Goal: Task Accomplishment & Management: Manage account settings

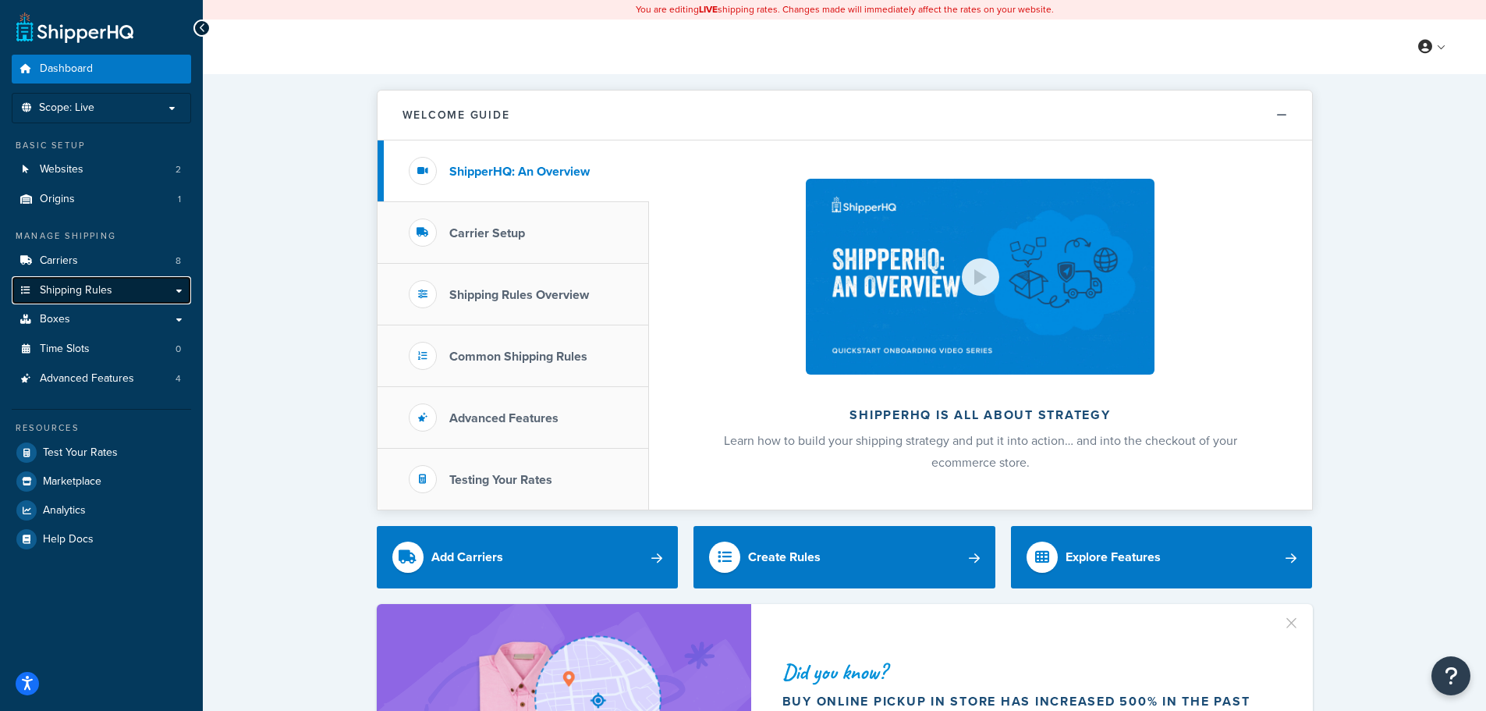
click at [177, 291] on link "Shipping Rules" at bounding box center [101, 290] width 179 height 29
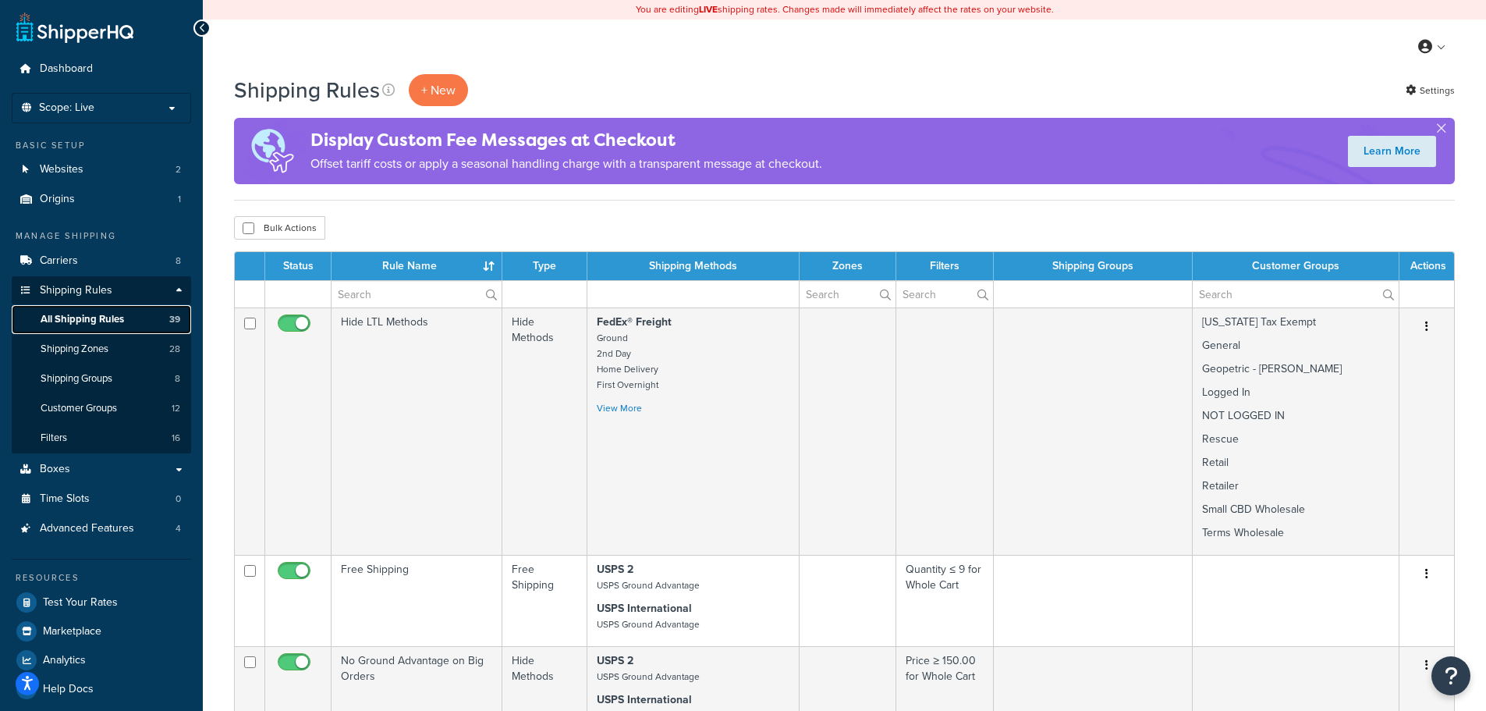
click at [138, 319] on link "All Shipping Rules 39" at bounding box center [101, 319] width 179 height 29
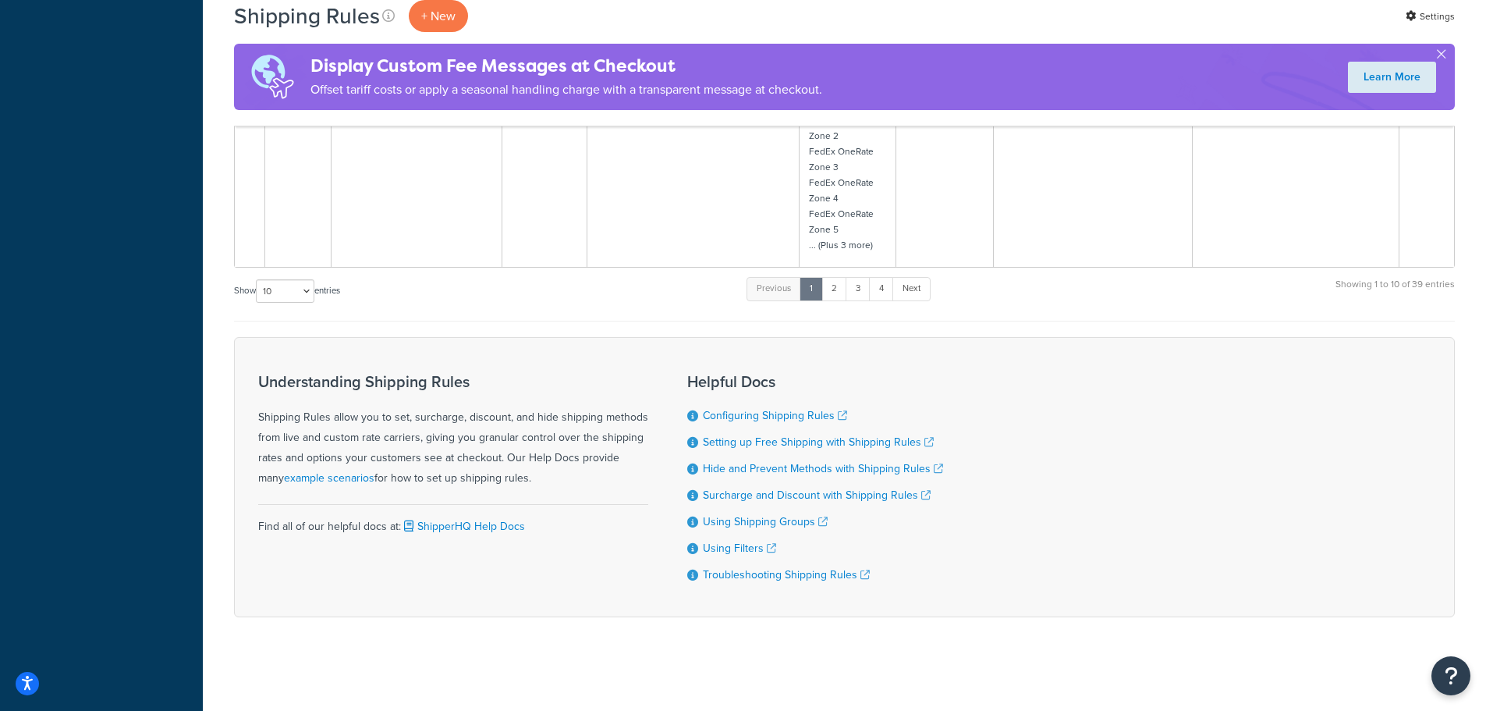
scroll to position [1512, 0]
click at [308, 284] on select "10 15 25 50 100 1000" at bounding box center [285, 290] width 59 height 23
select select "1000"
click at [257, 279] on select "10 15 25 50 100 1000" at bounding box center [285, 290] width 59 height 23
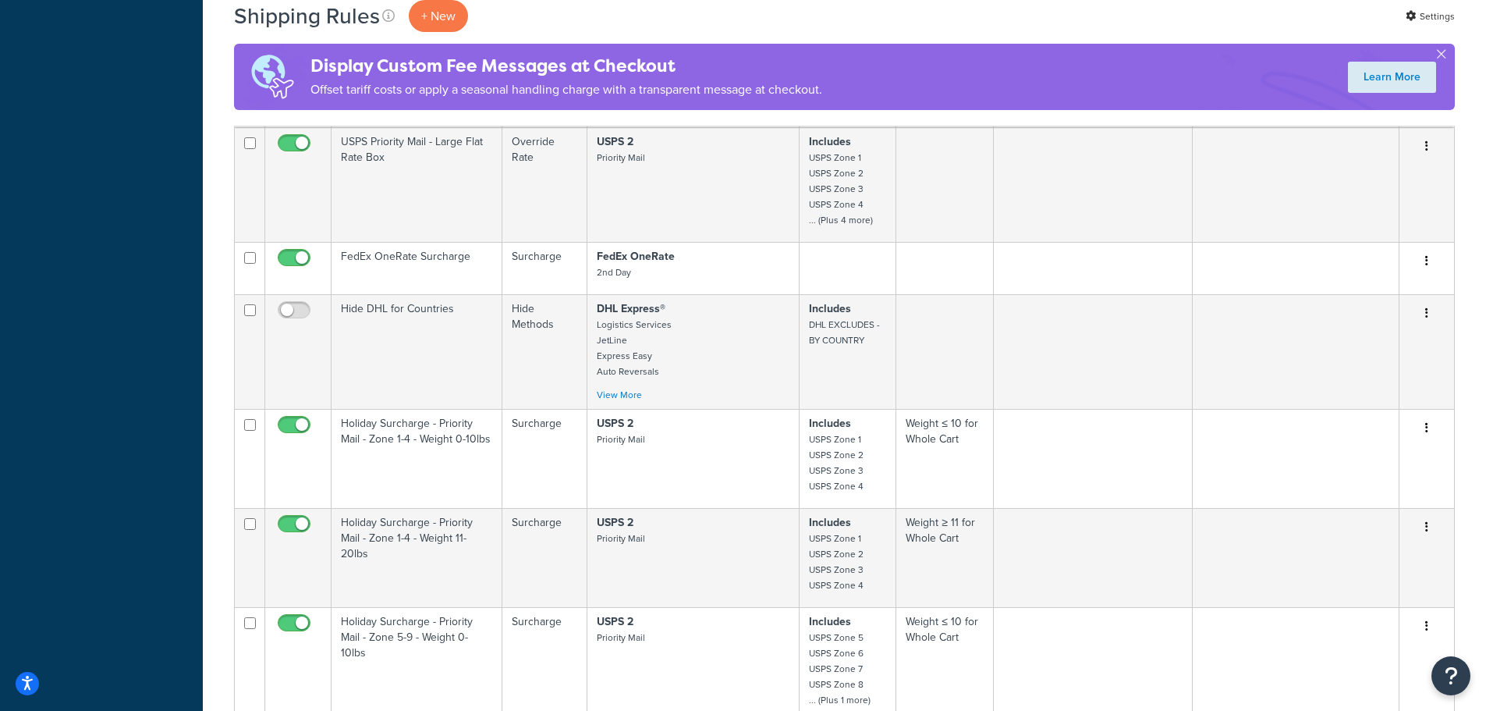
scroll to position [2496, 0]
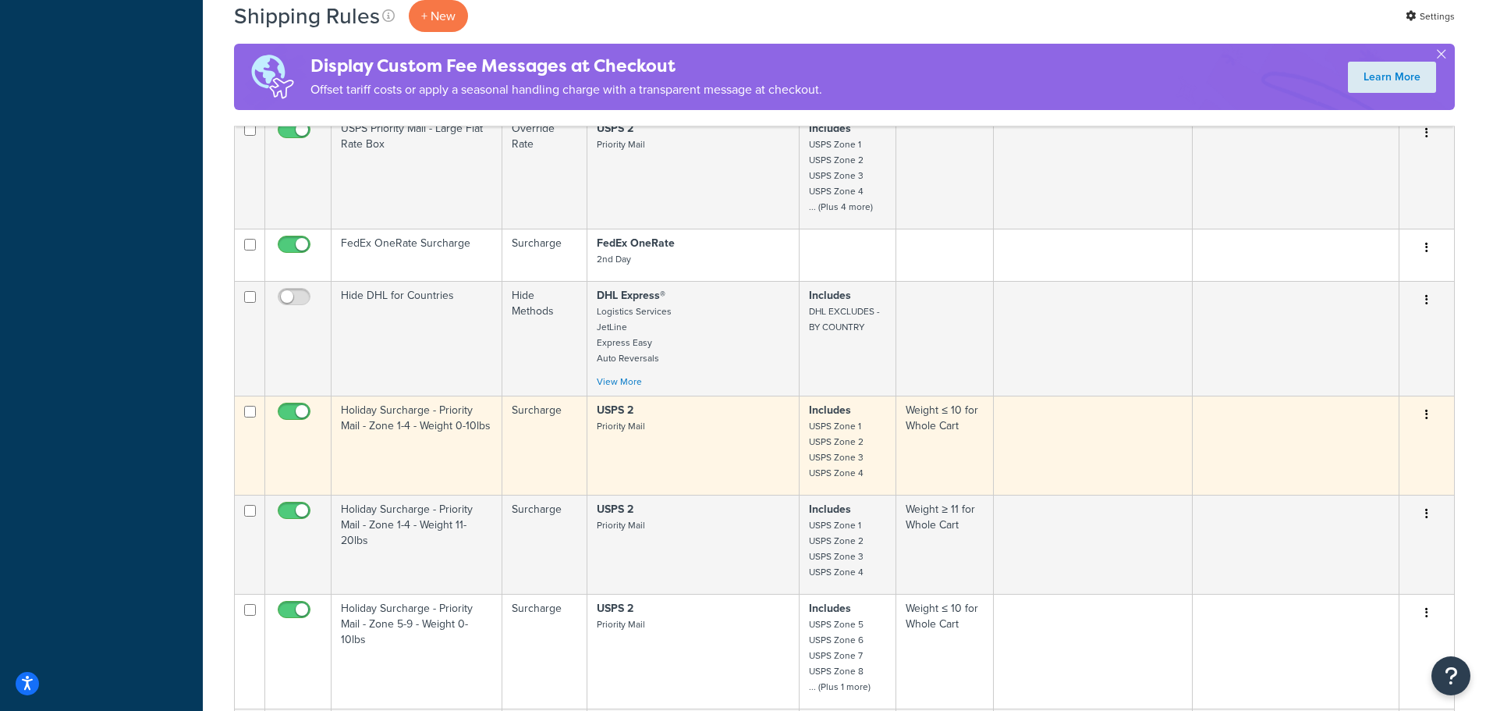
click at [435, 414] on td "Holiday Surcharge - Priority Mail - Zone 1-4 - Weight 0-10lbs" at bounding box center [417, 444] width 171 height 99
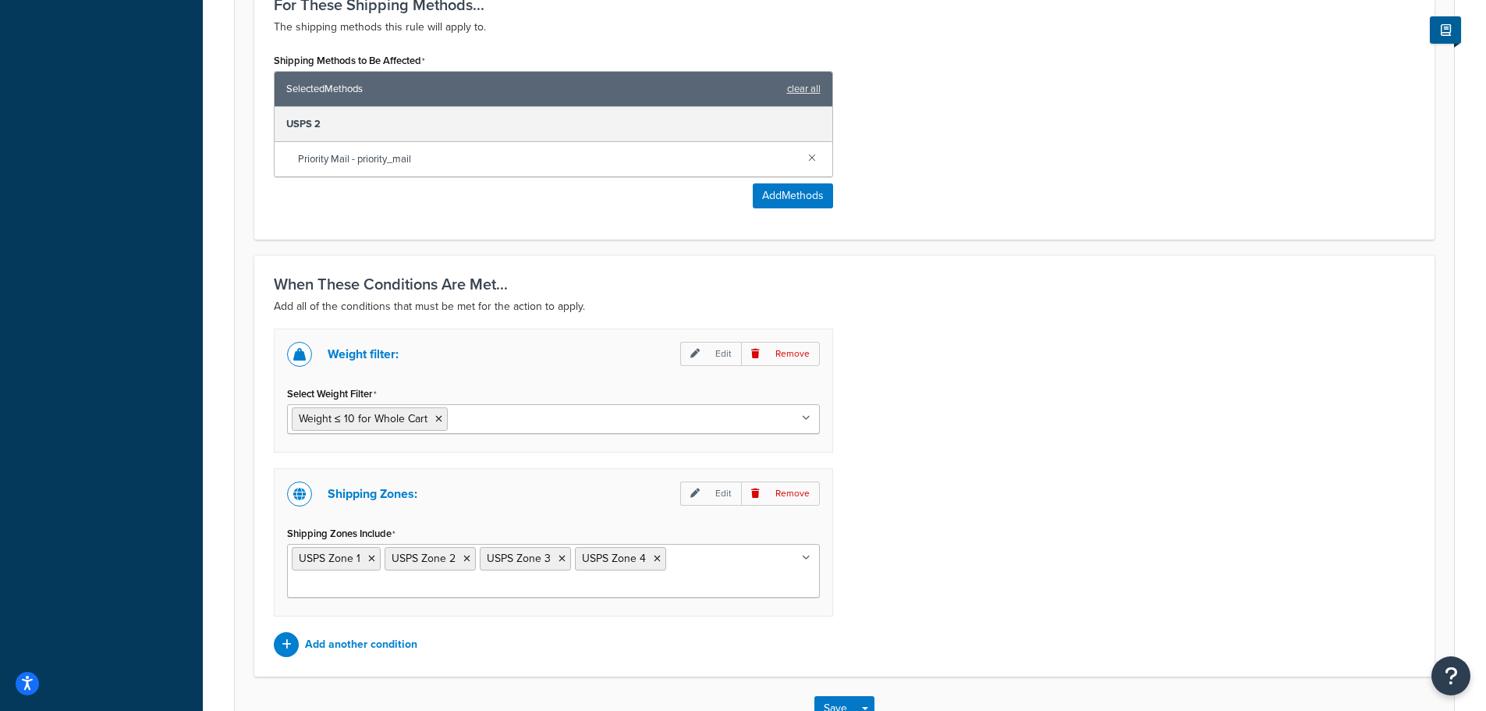
scroll to position [988, 0]
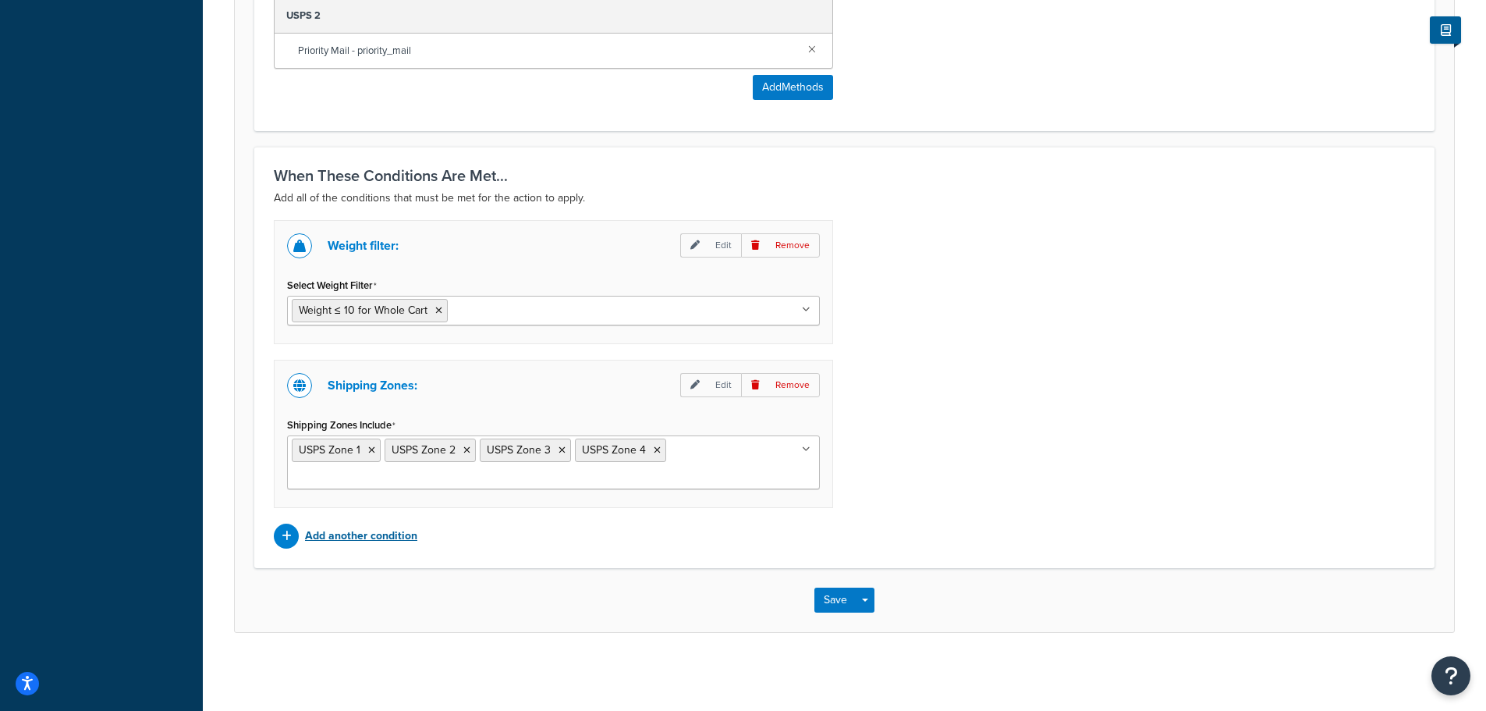
click at [400, 539] on p "Add another condition" at bounding box center [361, 536] width 112 height 22
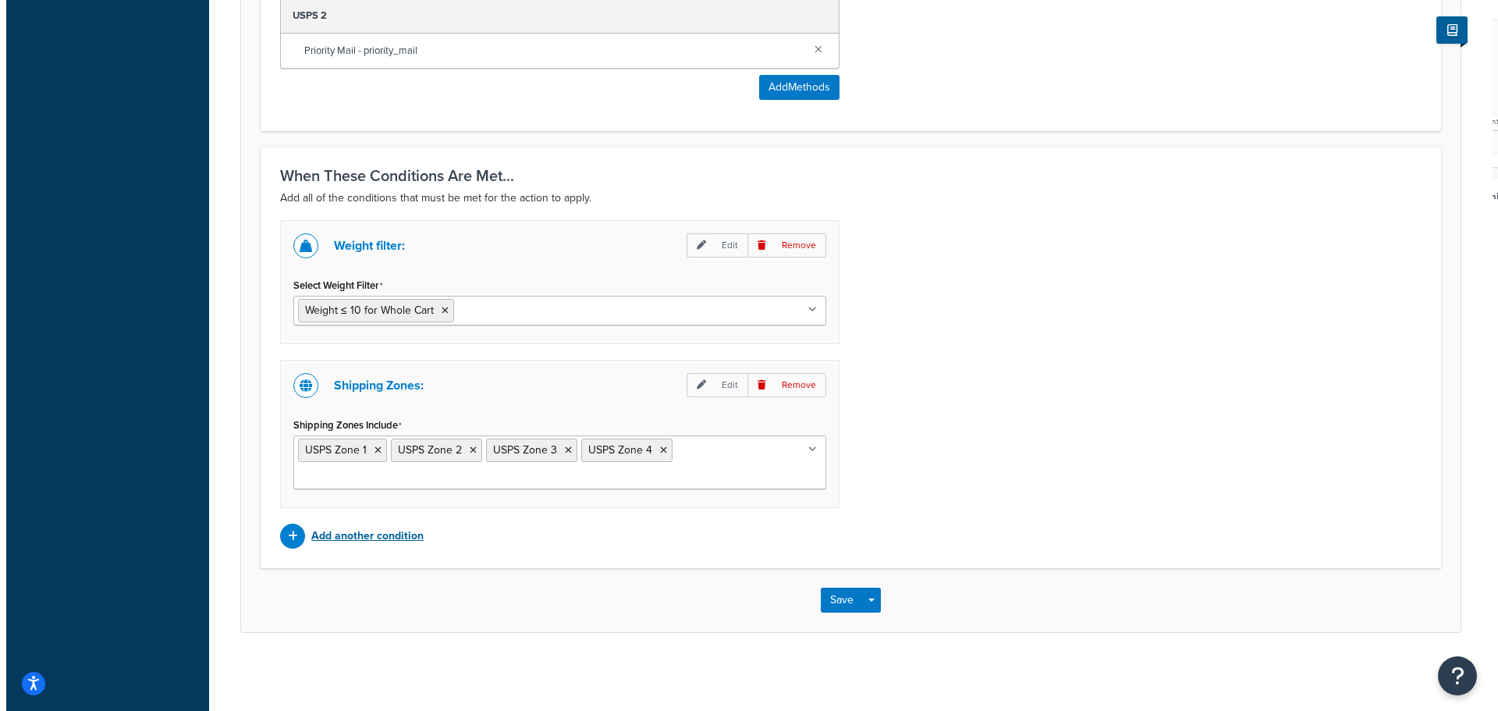
scroll to position [964, 0]
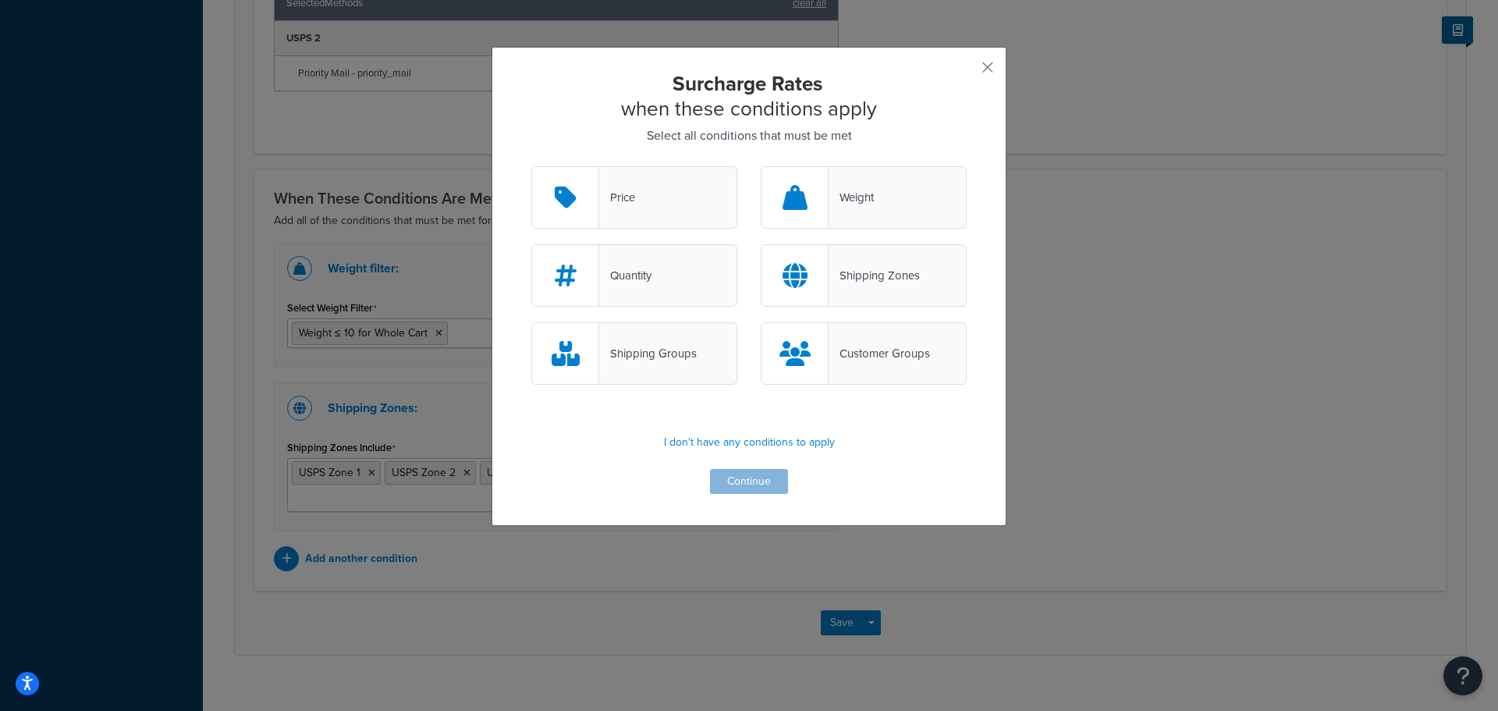
click at [675, 359] on div "Shipping Groups" at bounding box center [648, 353] width 98 height 22
click at [0, 0] on input "Shipping Groups" at bounding box center [0, 0] width 0 height 0
click at [756, 481] on button "Continue" at bounding box center [749, 481] width 78 height 25
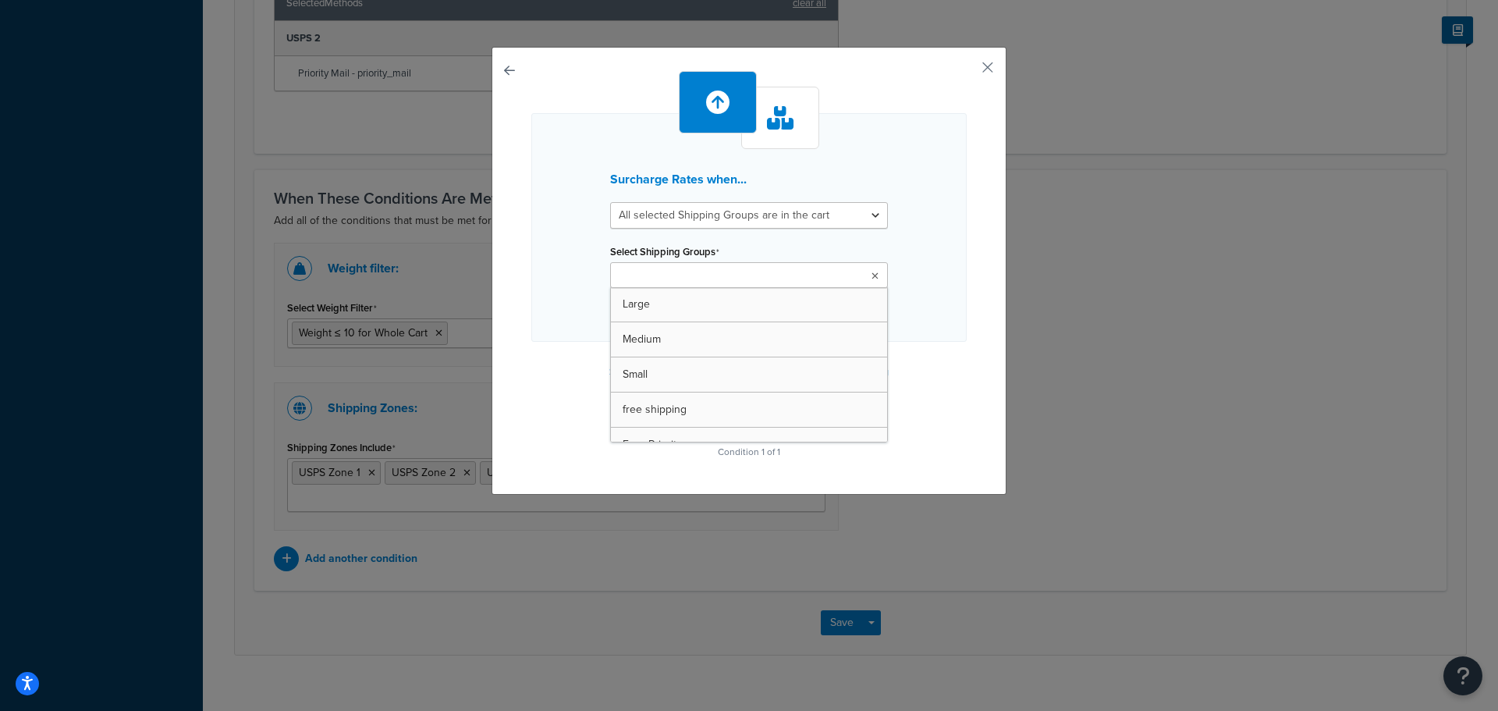
click at [871, 274] on icon at bounding box center [874, 275] width 7 height 9
click at [836, 271] on ul at bounding box center [749, 275] width 278 height 26
click at [949, 320] on div "Surcharge Rates when... All selected Shipping Groups are in the cart Any select…" at bounding box center [748, 227] width 435 height 229
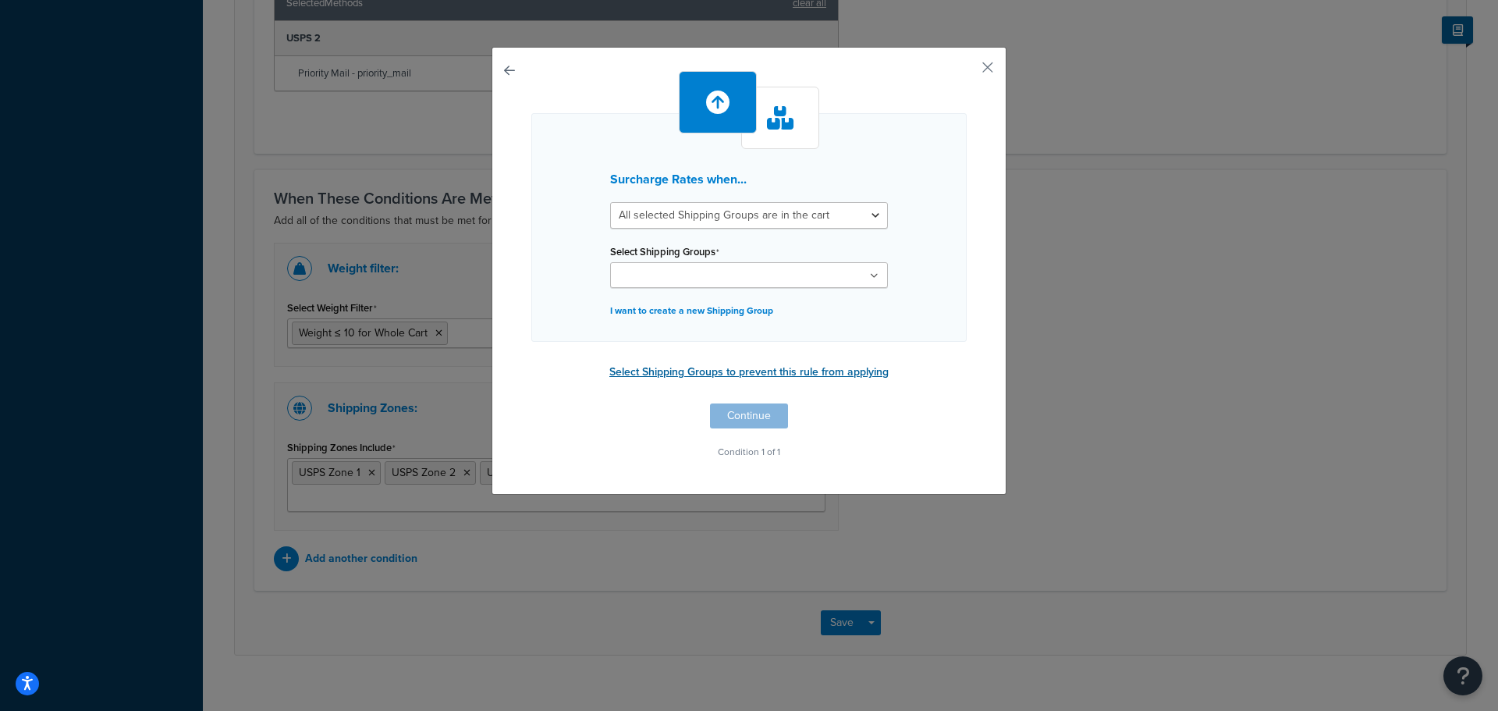
click at [632, 374] on button "Select Shipping Groups to prevent this rule from applying" at bounding box center [749, 371] width 289 height 23
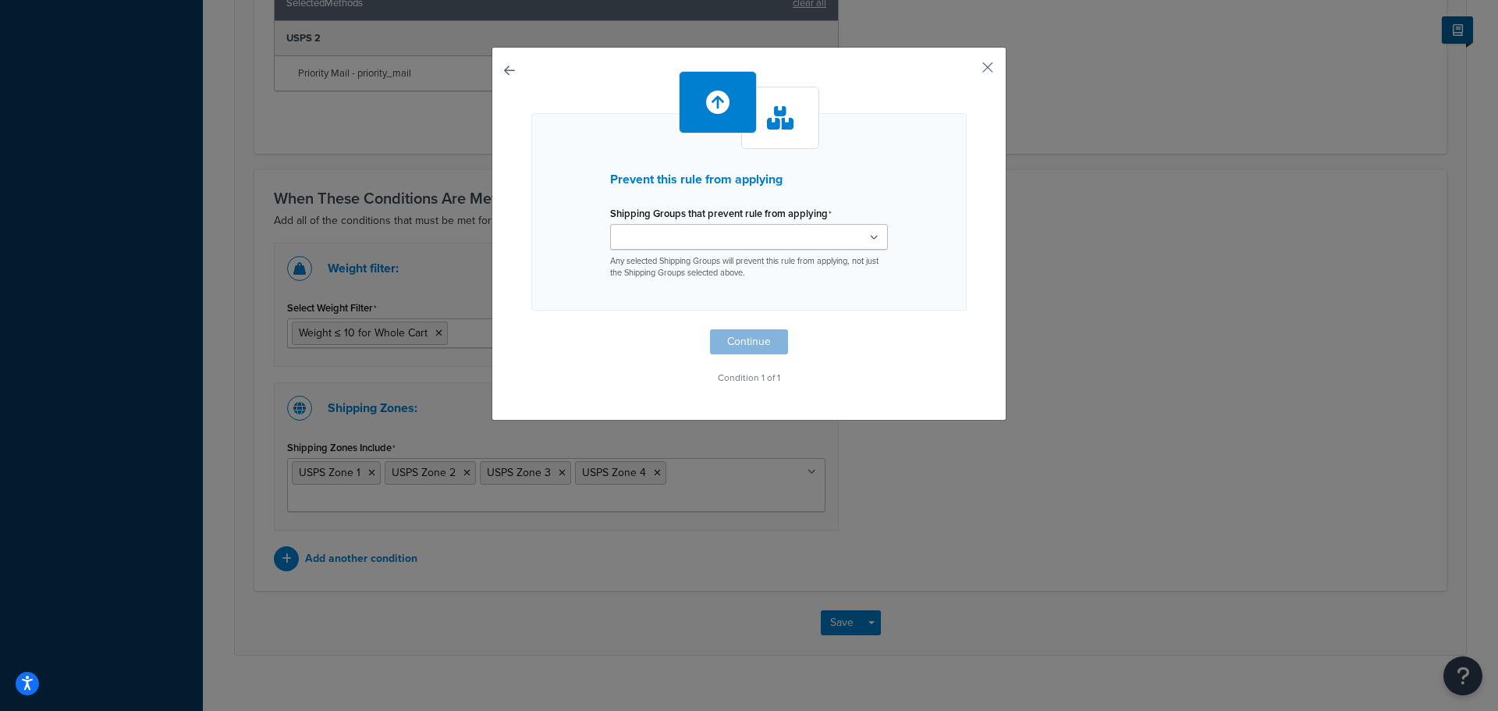
click at [870, 238] on icon at bounding box center [874, 237] width 9 height 9
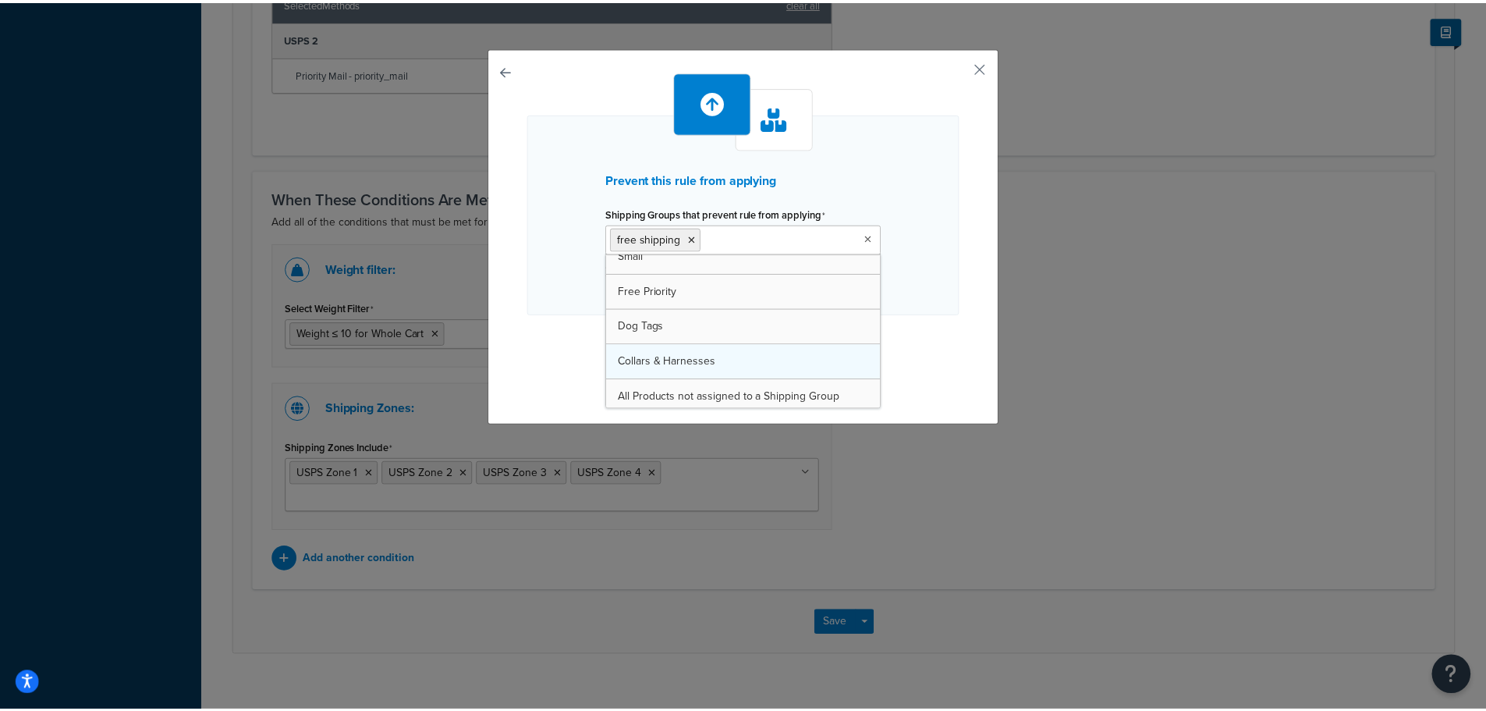
scroll to position [90, 0]
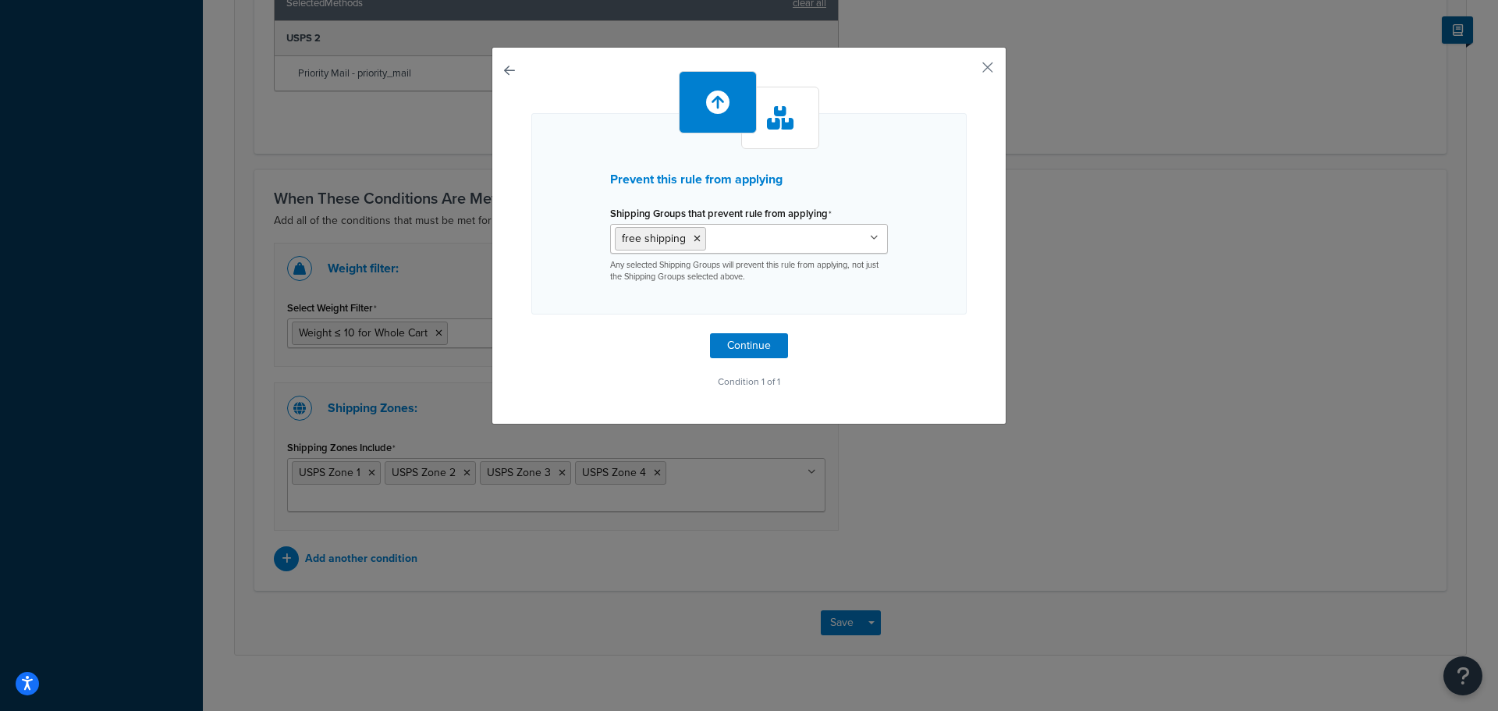
click at [975, 300] on div "Prevent this rule from applying Shipping Groups that prevent rule from applying…" at bounding box center [748, 236] width 515 height 378
click at [742, 346] on button "Continue" at bounding box center [749, 345] width 78 height 25
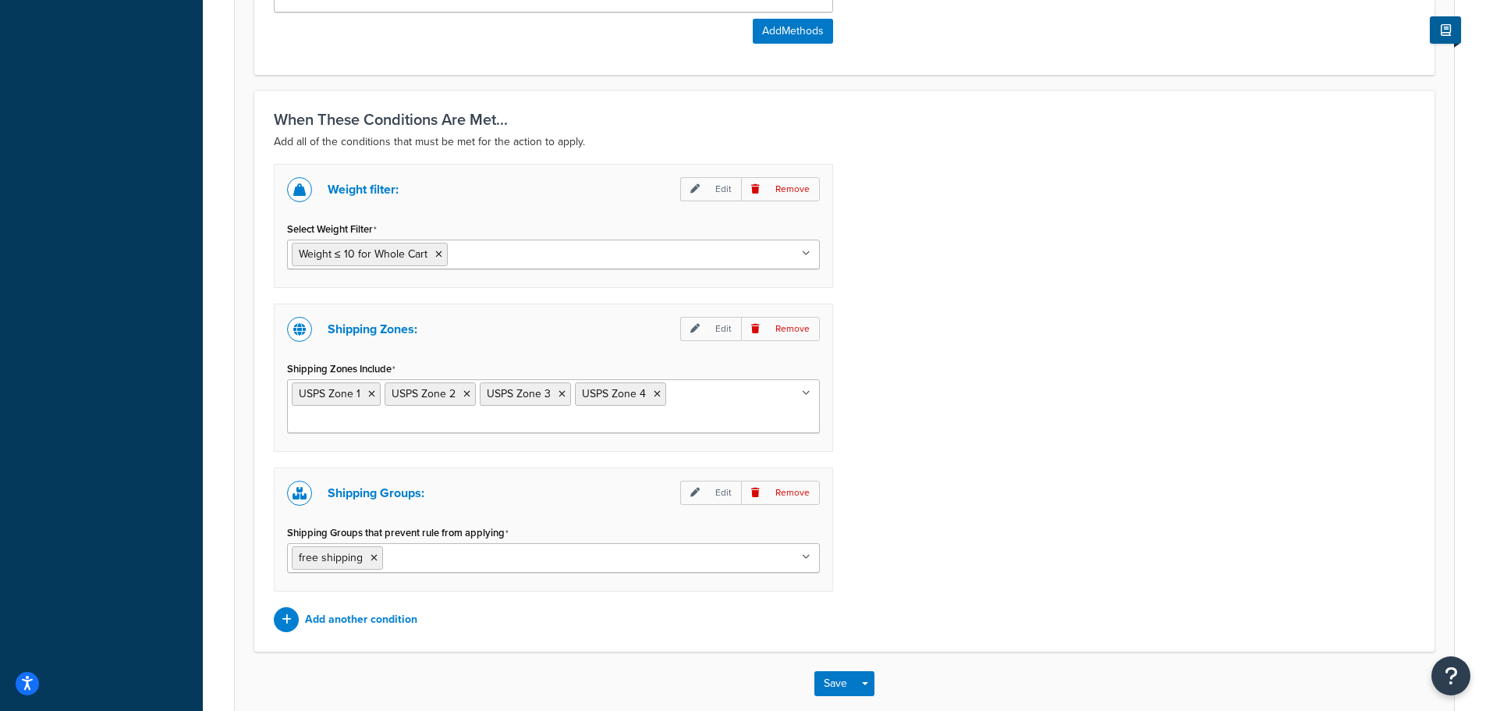
scroll to position [1128, 0]
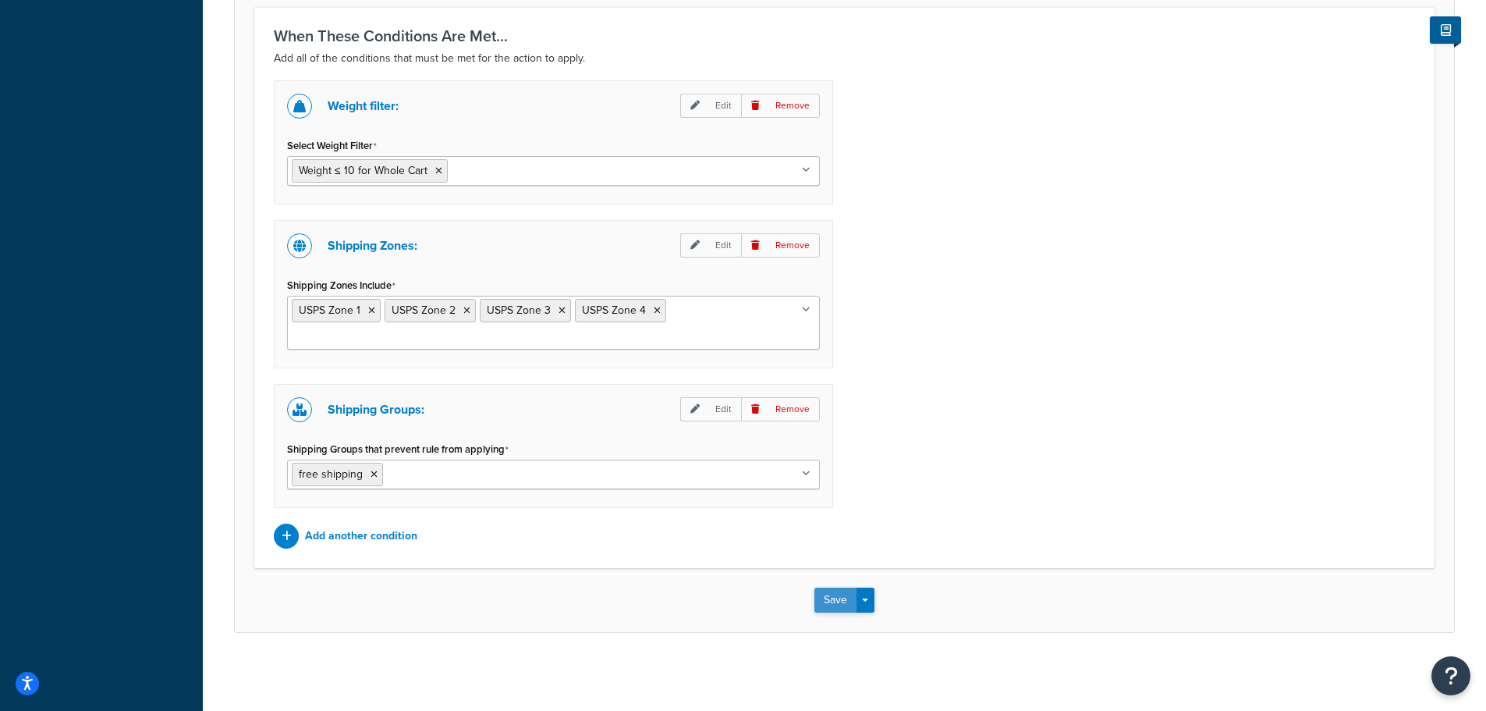
click at [836, 603] on button "Save" at bounding box center [835, 599] width 42 height 25
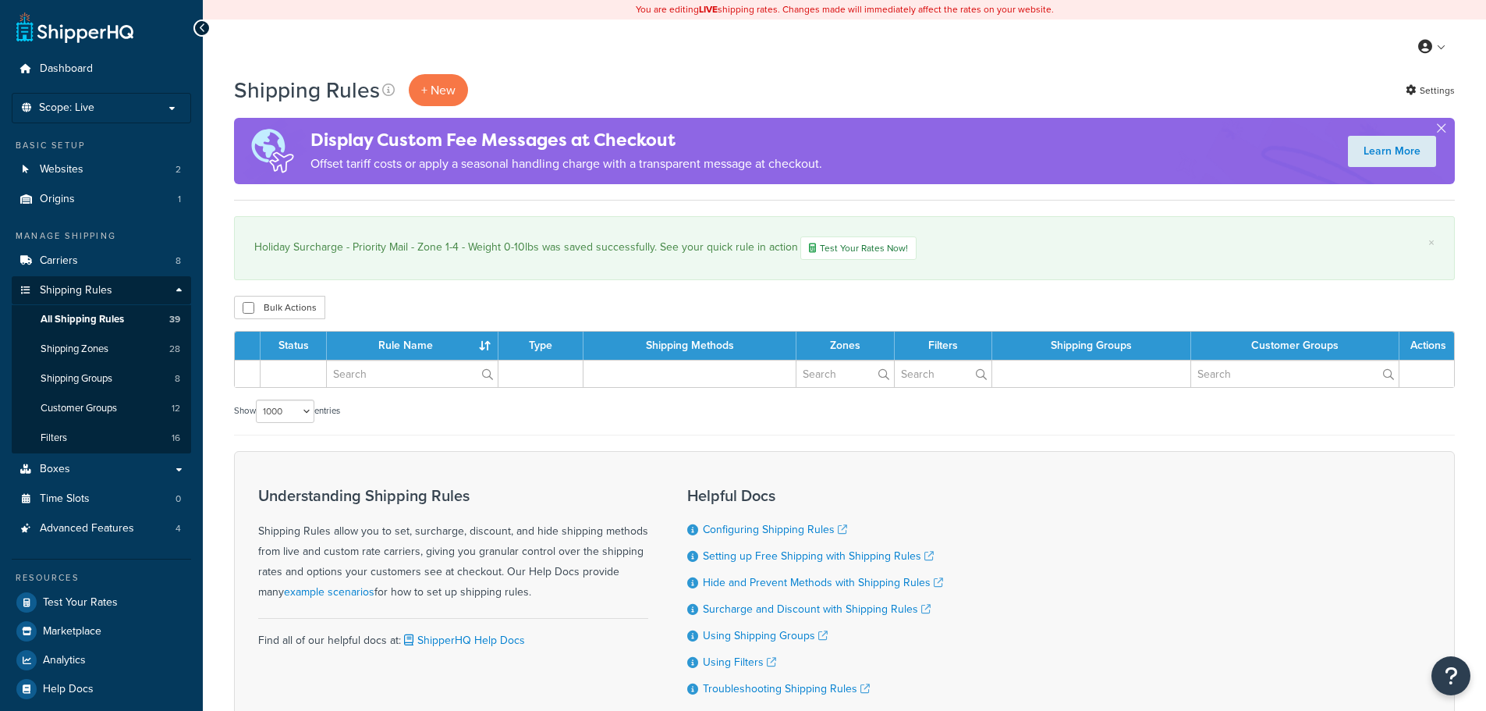
select select "1000"
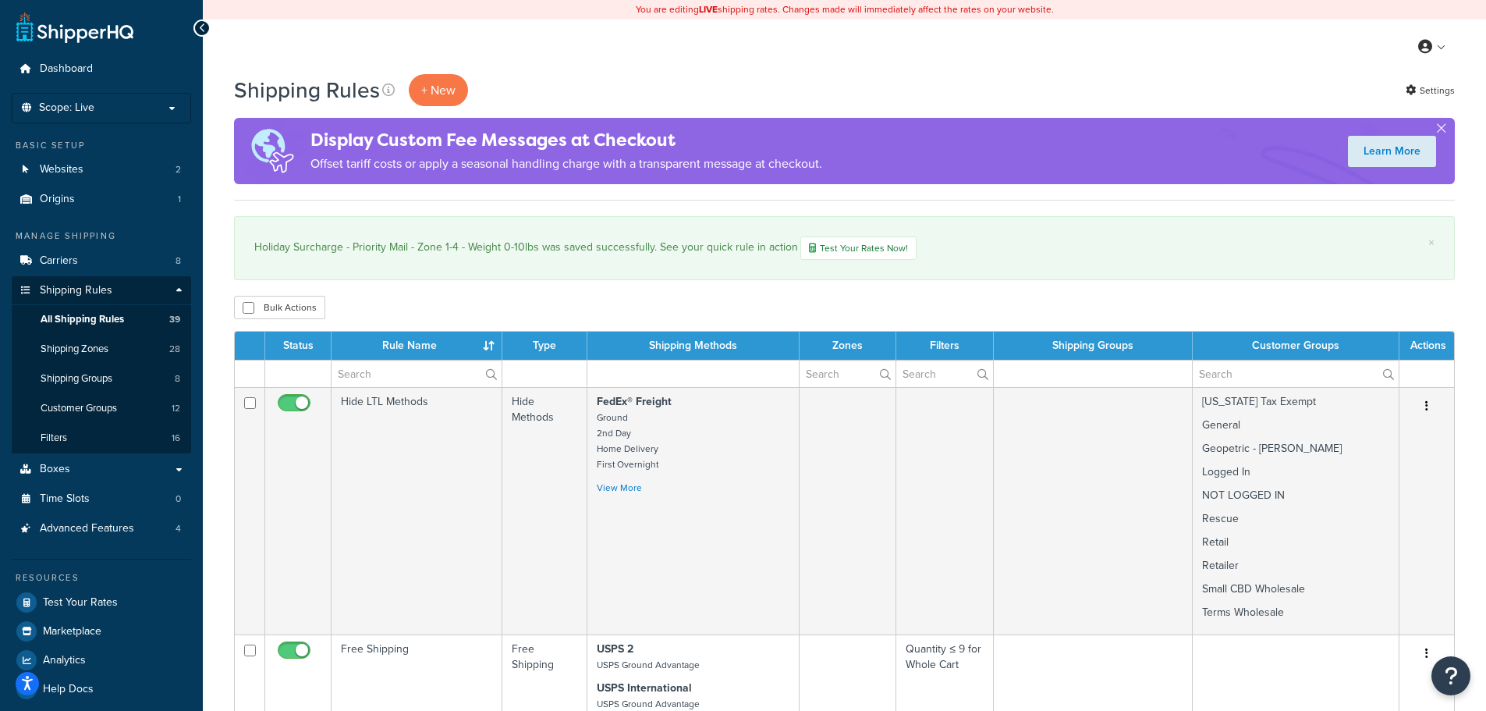
click at [423, 344] on th "Rule Name" at bounding box center [417, 346] width 171 height 28
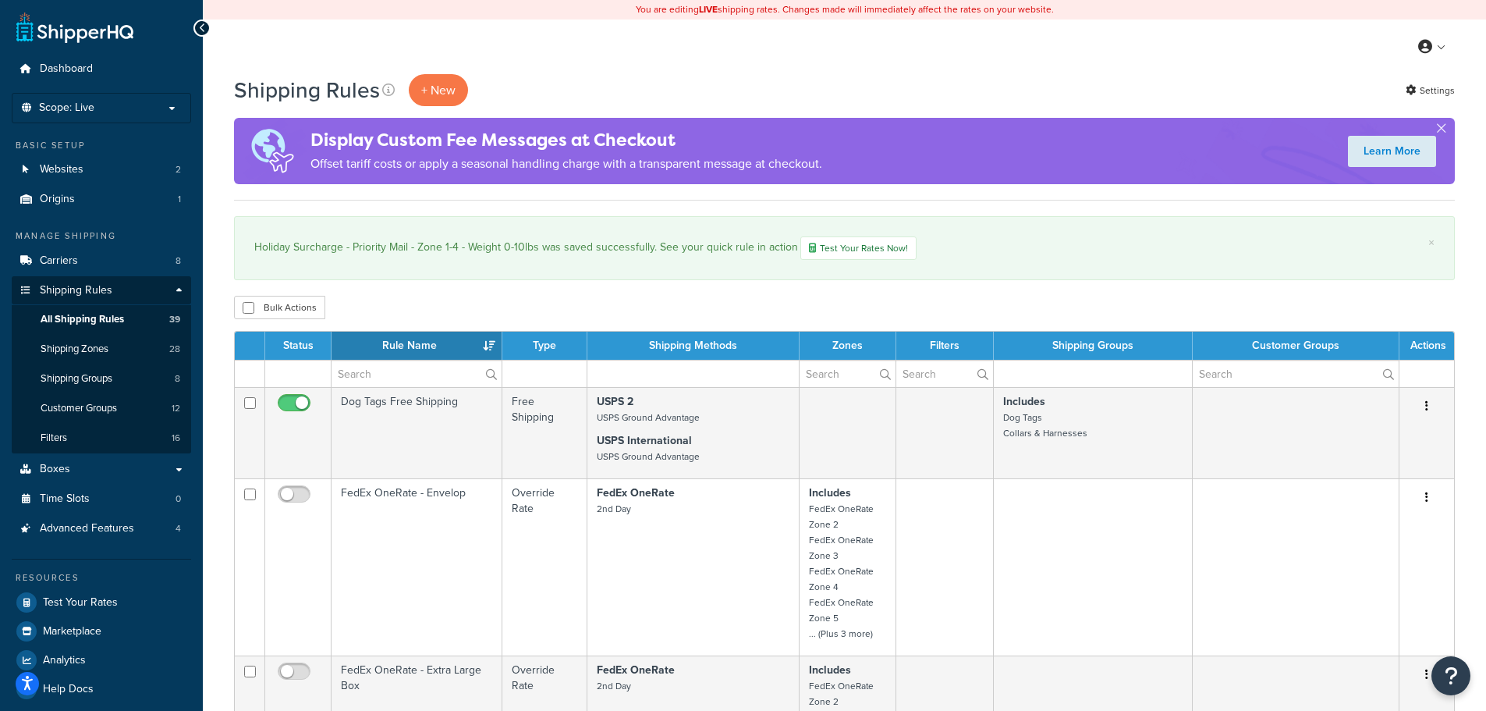
click at [423, 344] on th "Rule Name" at bounding box center [417, 346] width 171 height 28
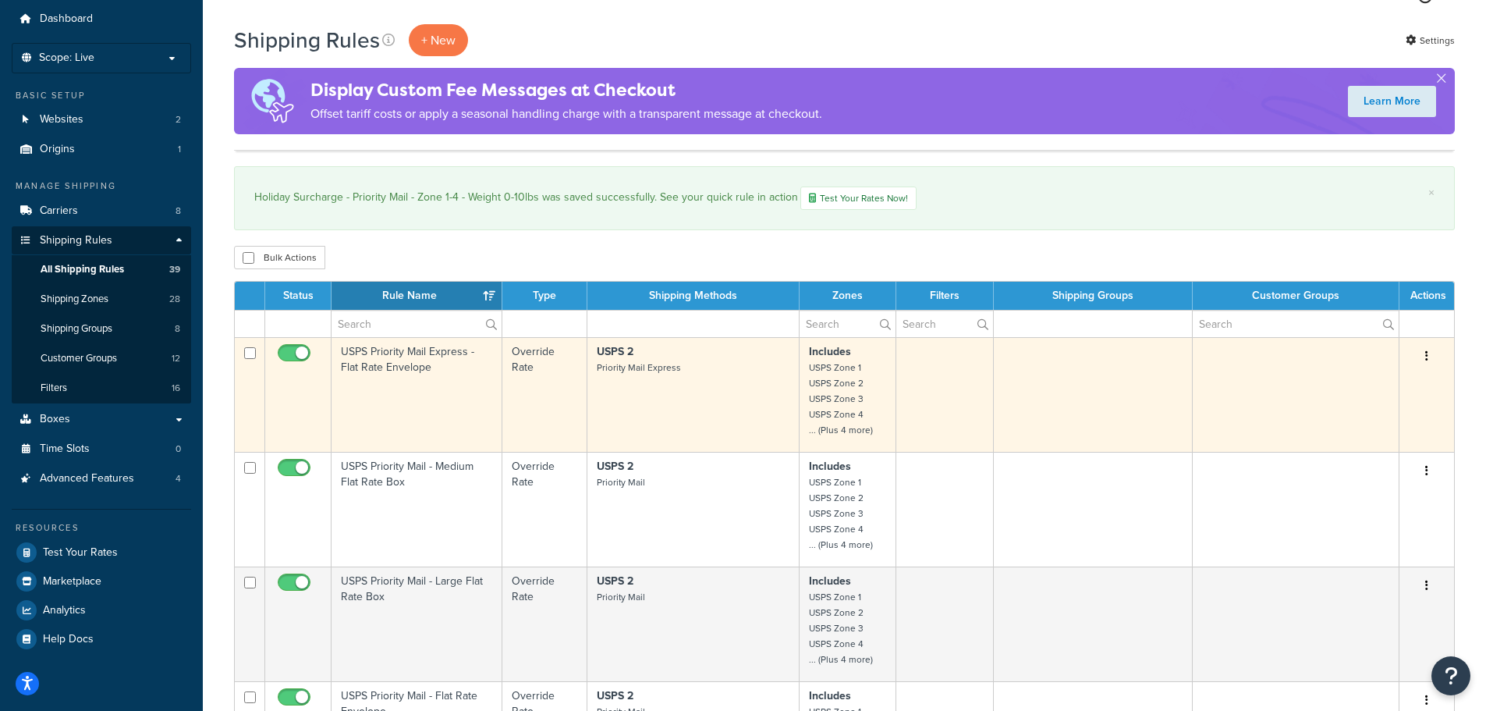
scroll to position [78, 0]
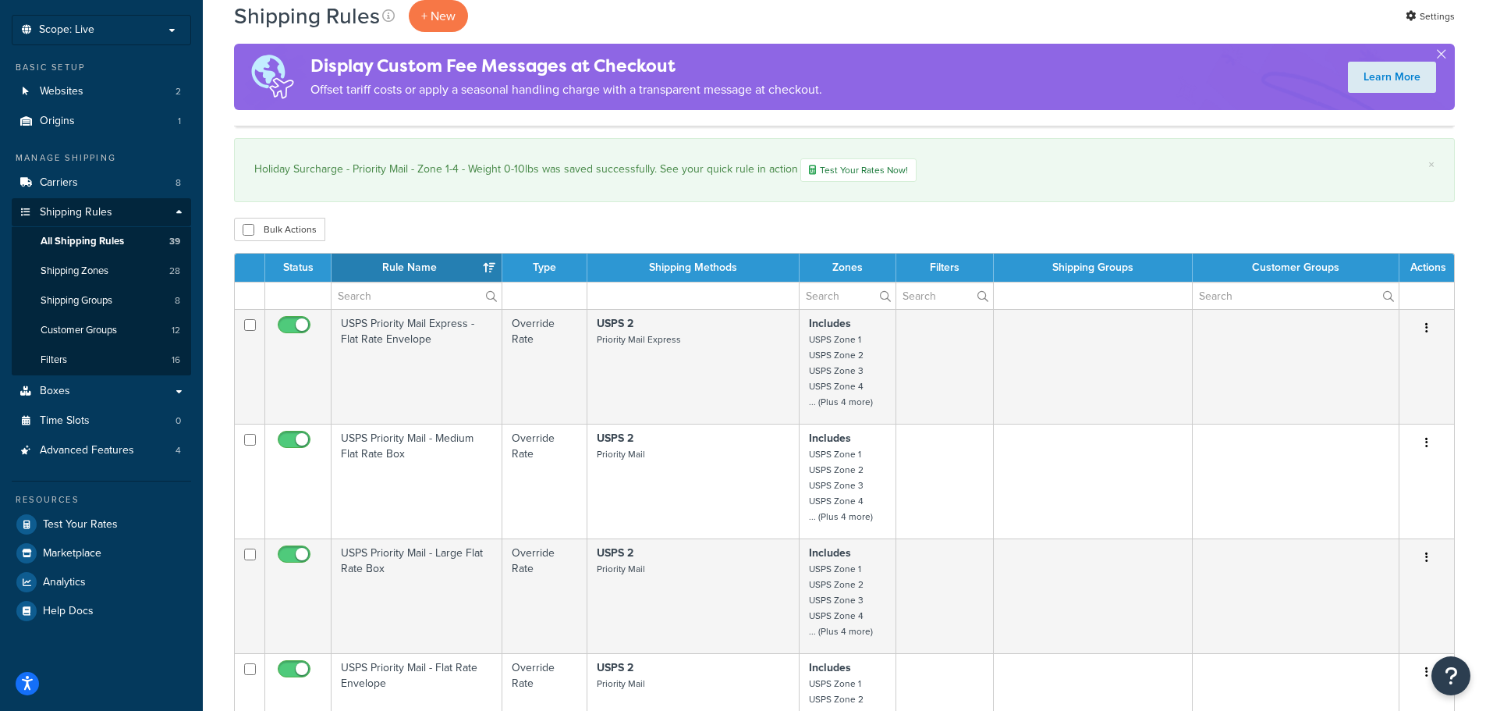
click at [420, 264] on th "Rule Name" at bounding box center [417, 268] width 171 height 28
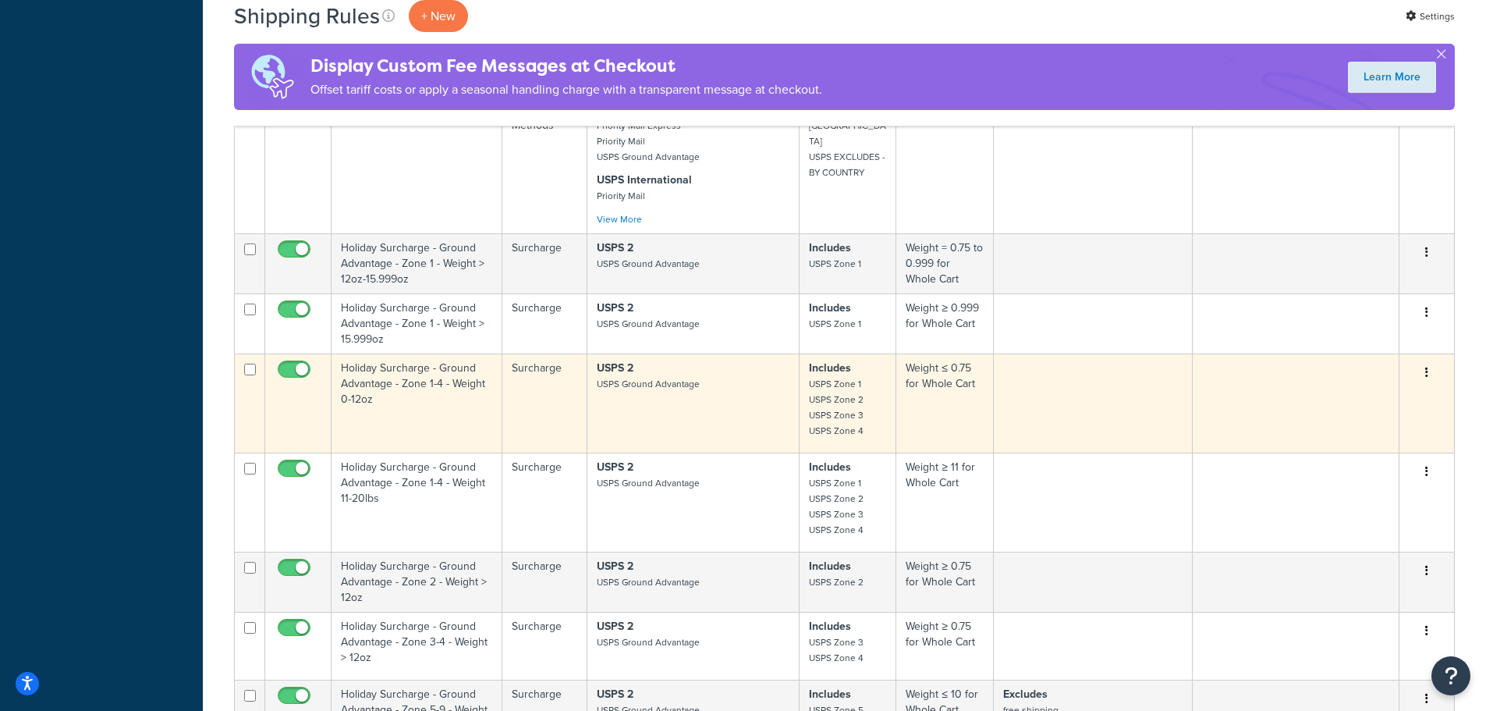
scroll to position [1872, 0]
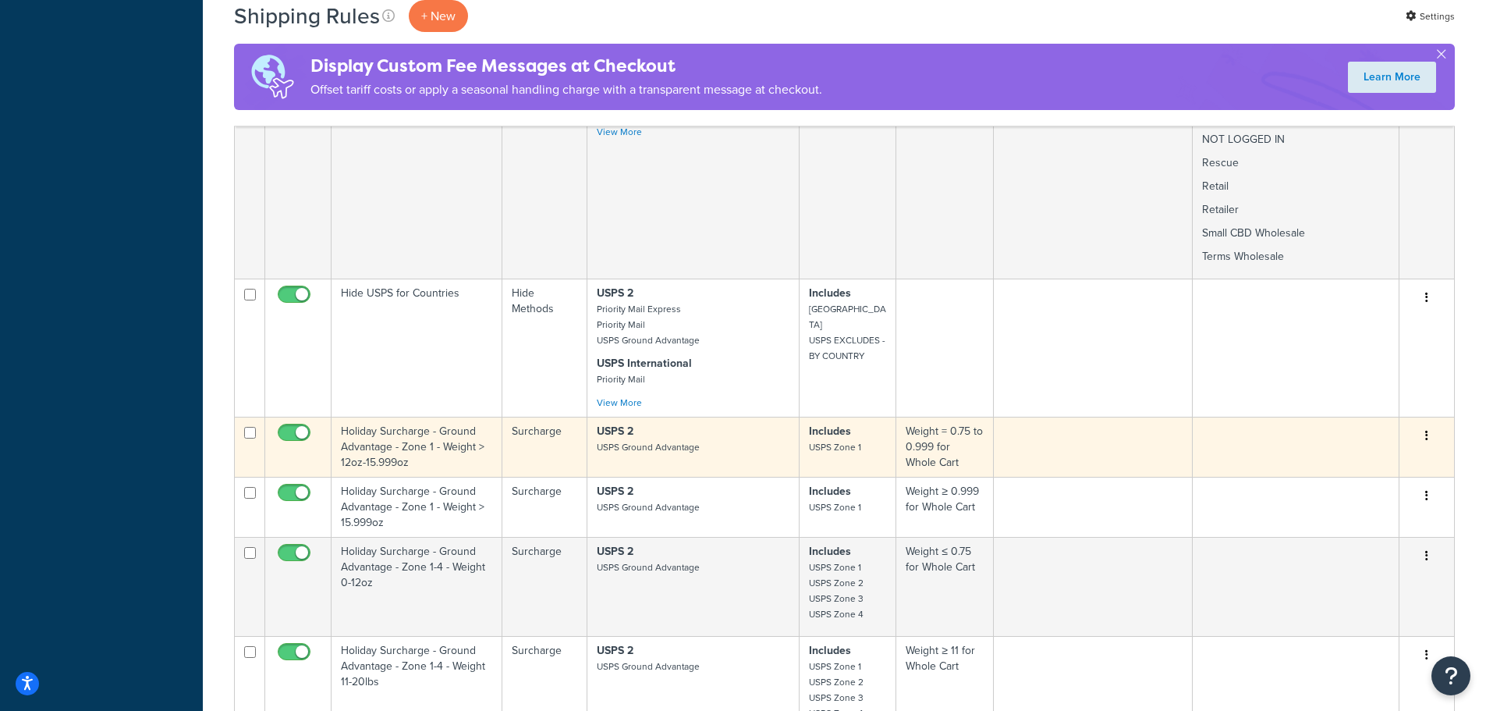
click at [365, 449] on td "Holiday Surcharge - Ground Advantage - Zone 1 - Weight > 12oz-15.999oz" at bounding box center [417, 447] width 171 height 60
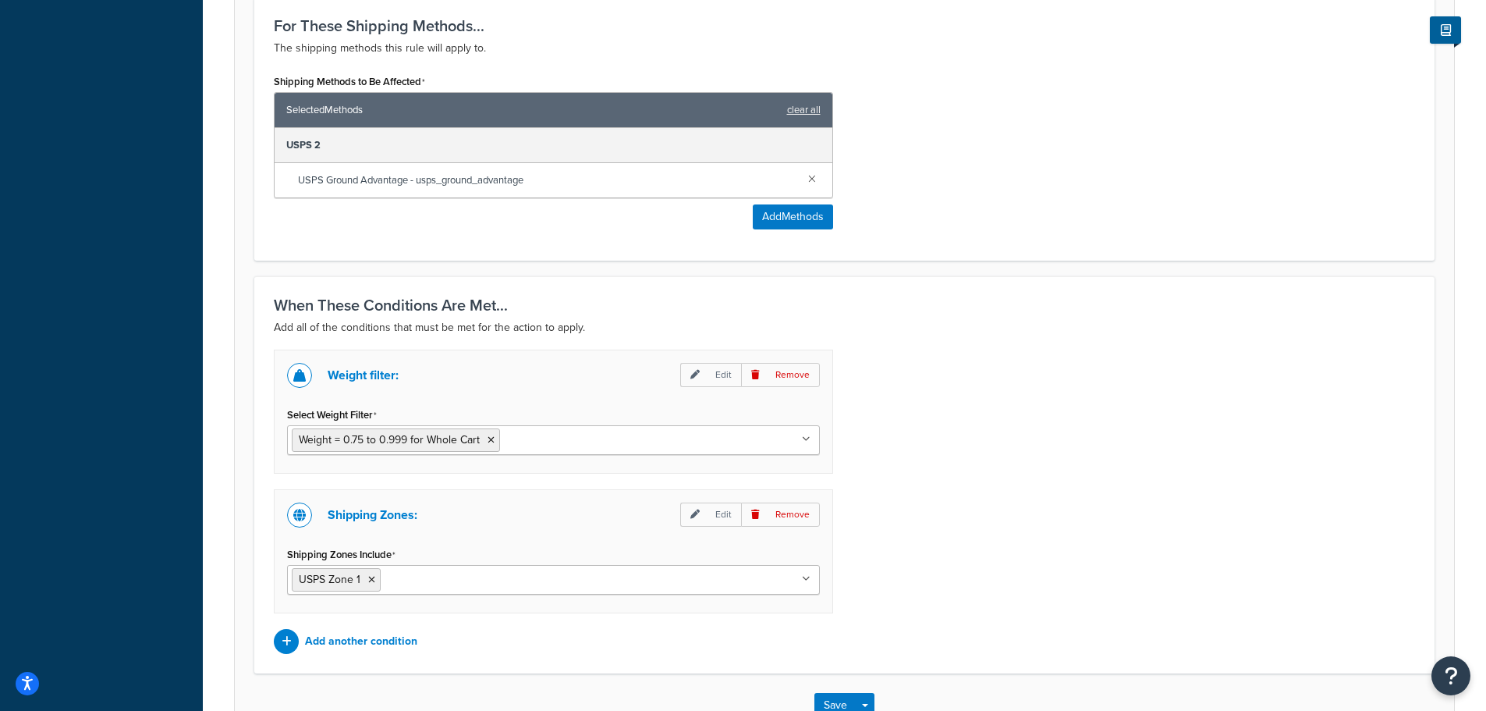
scroll to position [964, 0]
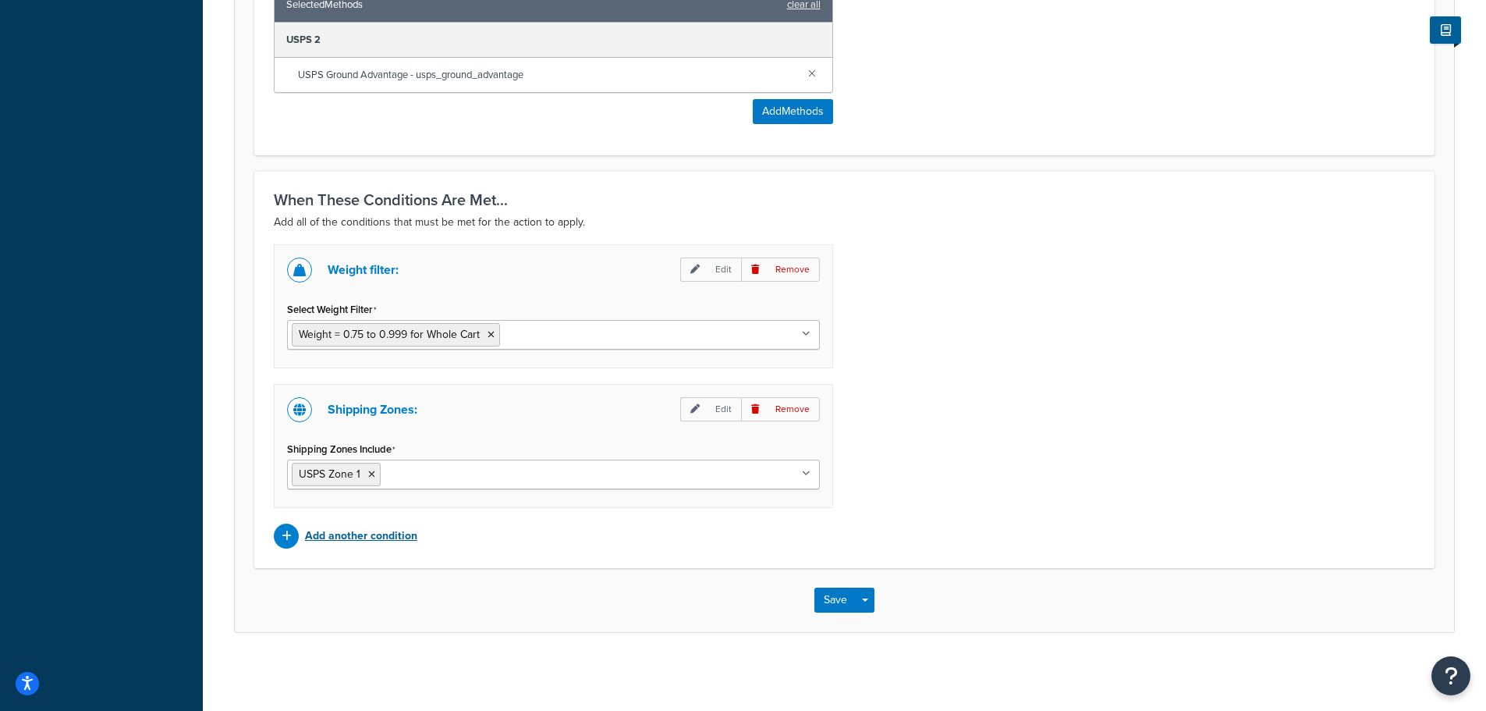
click at [346, 540] on p "Add another condition" at bounding box center [361, 536] width 112 height 22
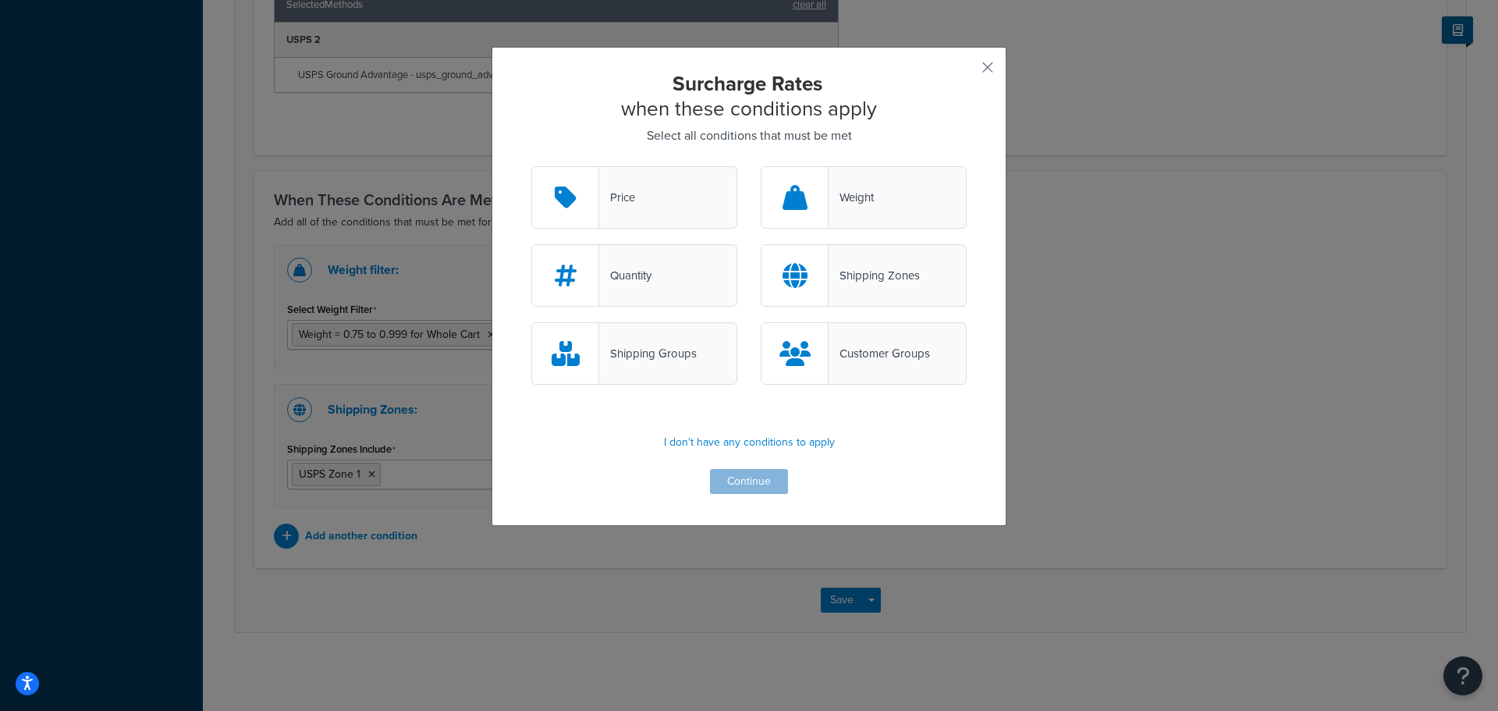
click at [640, 359] on div "Shipping Groups" at bounding box center [648, 353] width 98 height 22
click at [0, 0] on input "Shipping Groups" at bounding box center [0, 0] width 0 height 0
click at [755, 481] on button "Continue" at bounding box center [749, 481] width 78 height 25
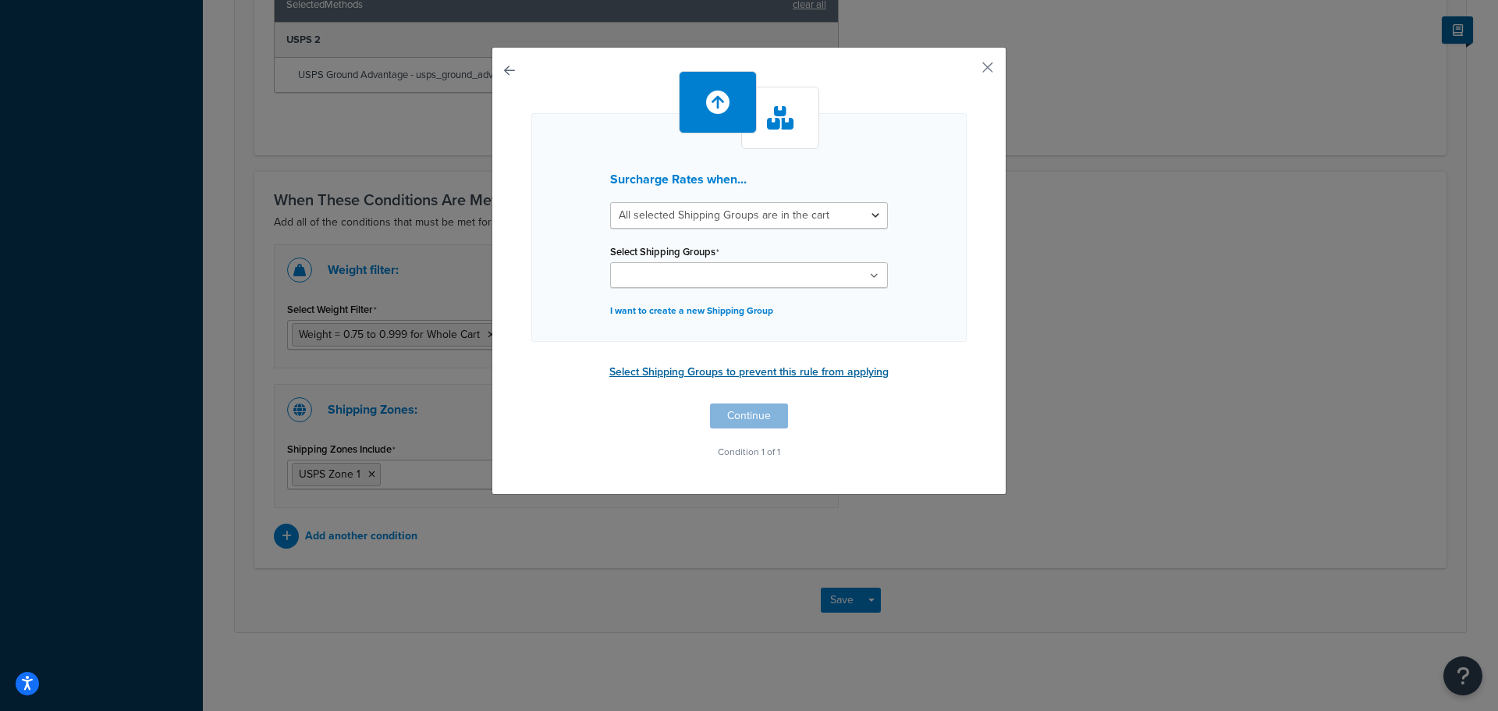
click at [669, 374] on button "Select Shipping Groups to prevent this rule from applying" at bounding box center [749, 371] width 289 height 23
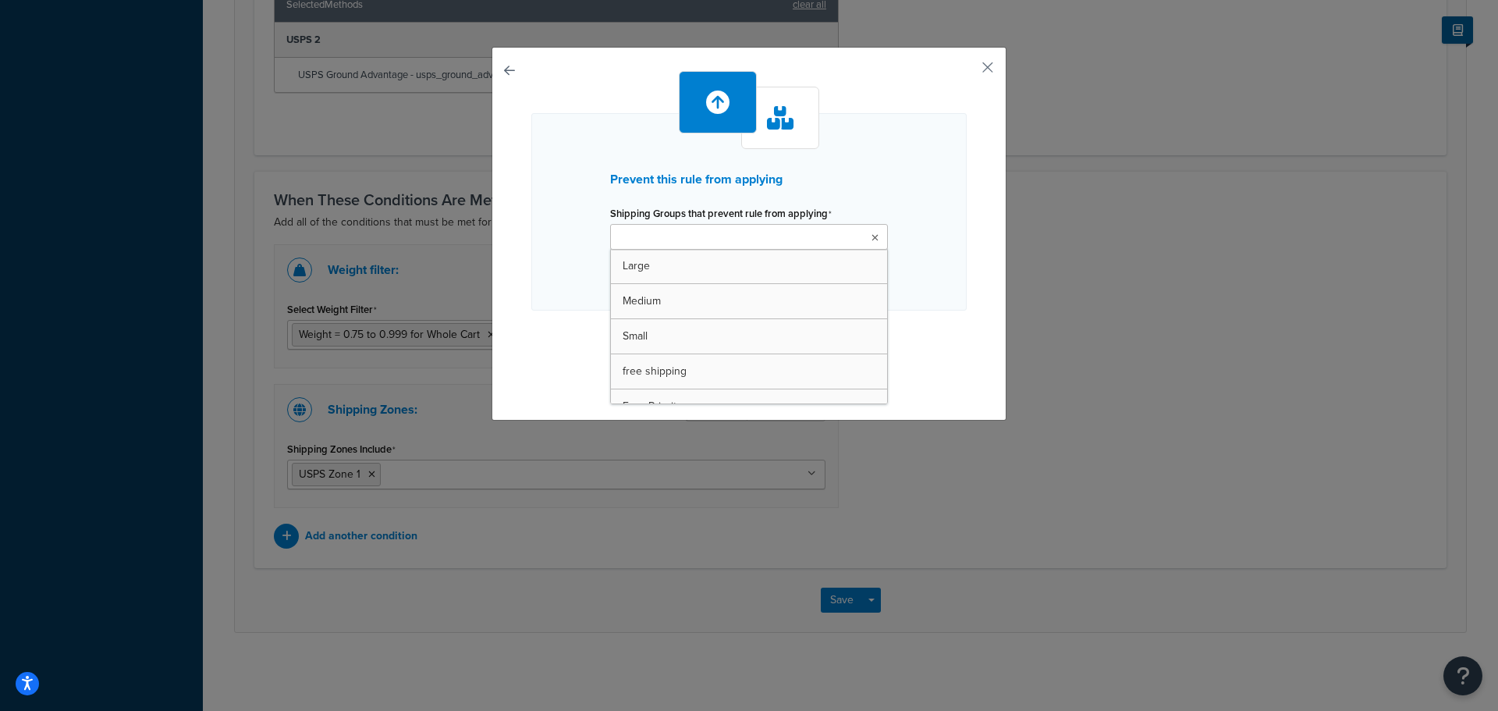
click at [871, 237] on icon at bounding box center [874, 237] width 7 height 9
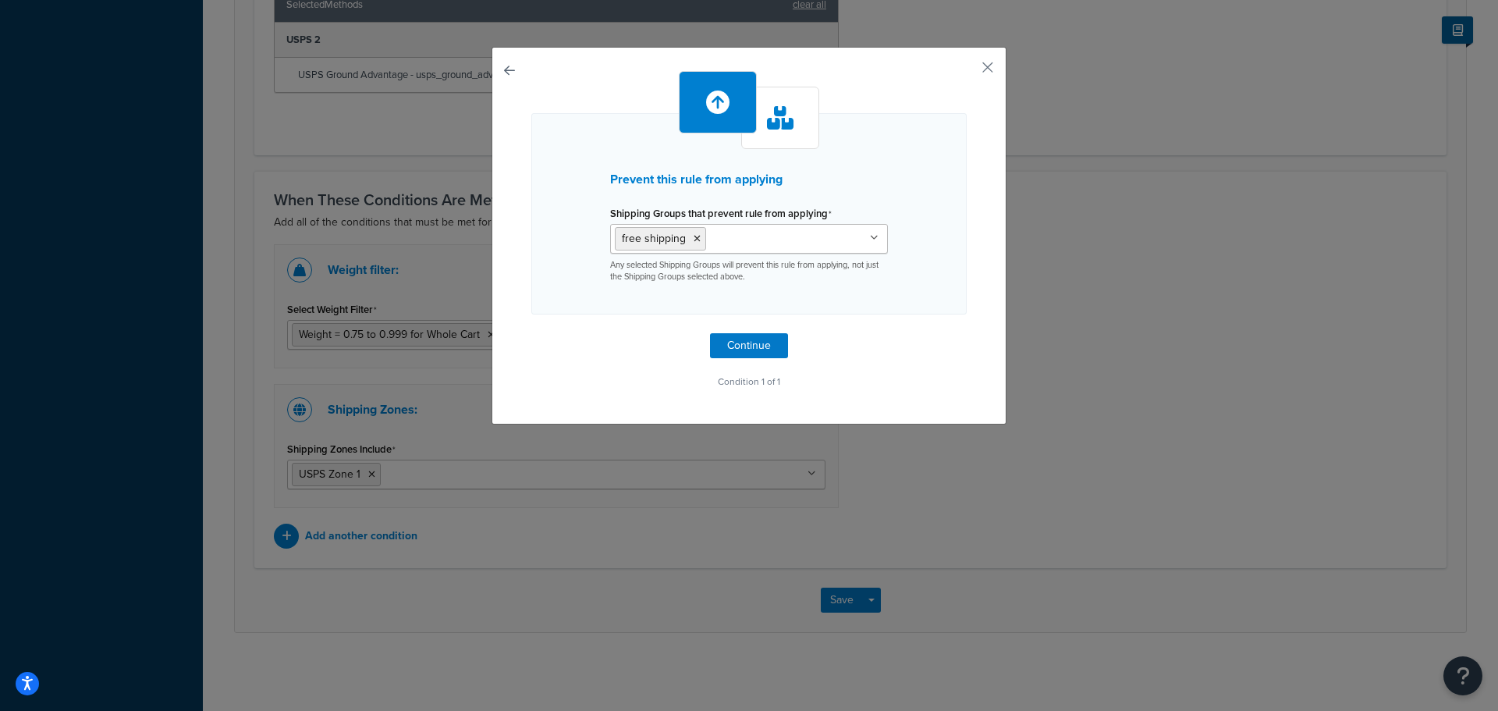
click at [953, 315] on div "Prevent this rule from applying Shipping Groups that prevent rule from applying…" at bounding box center [748, 231] width 435 height 321
click at [755, 348] on button "Continue" at bounding box center [749, 345] width 78 height 25
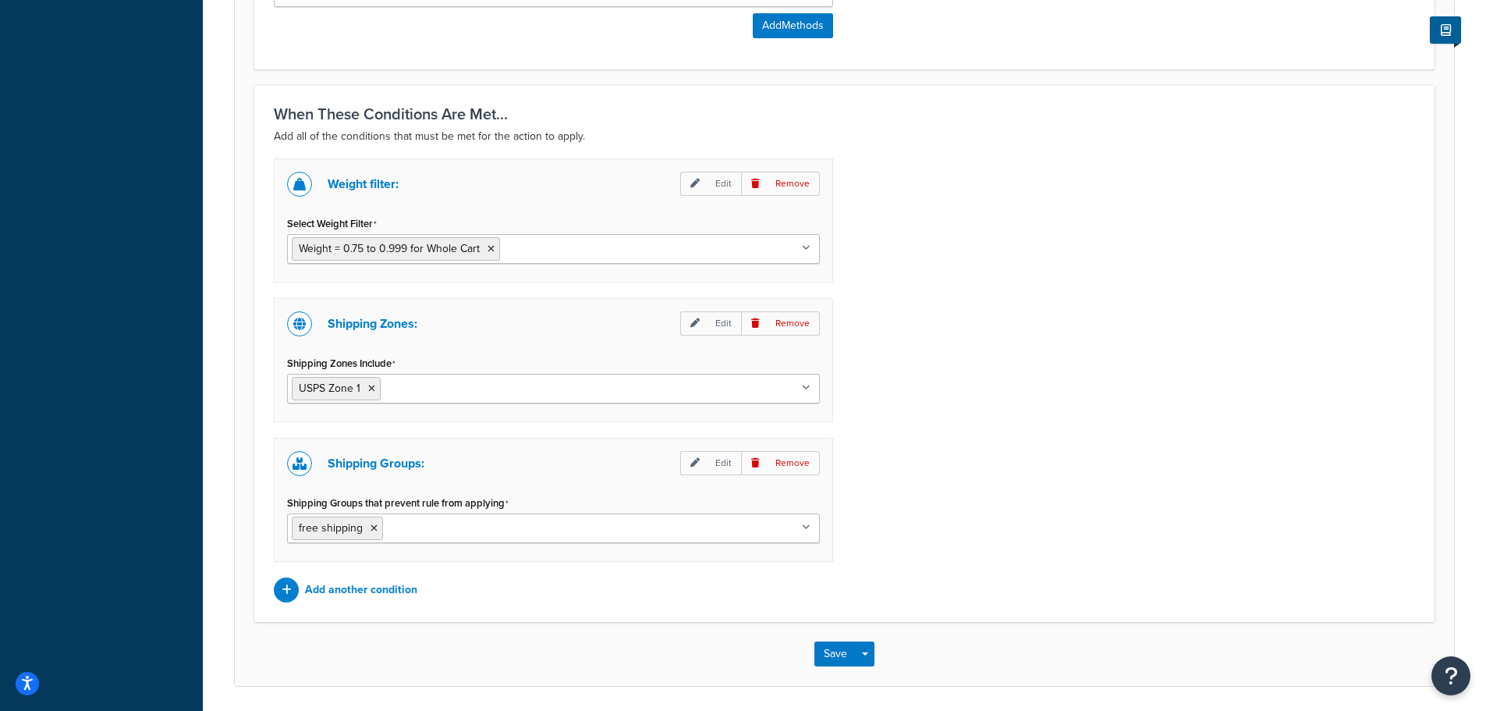
scroll to position [1104, 0]
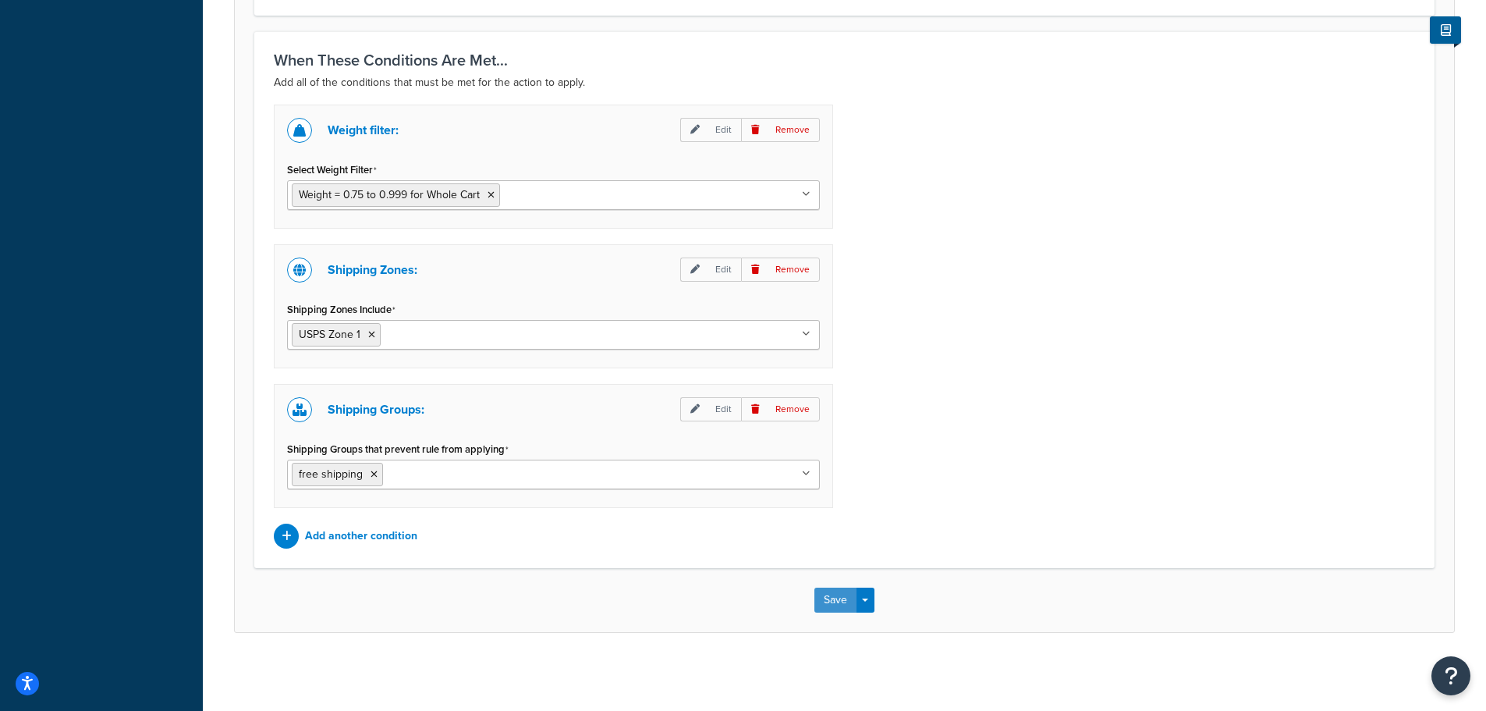
click at [833, 596] on button "Save" at bounding box center [835, 599] width 42 height 25
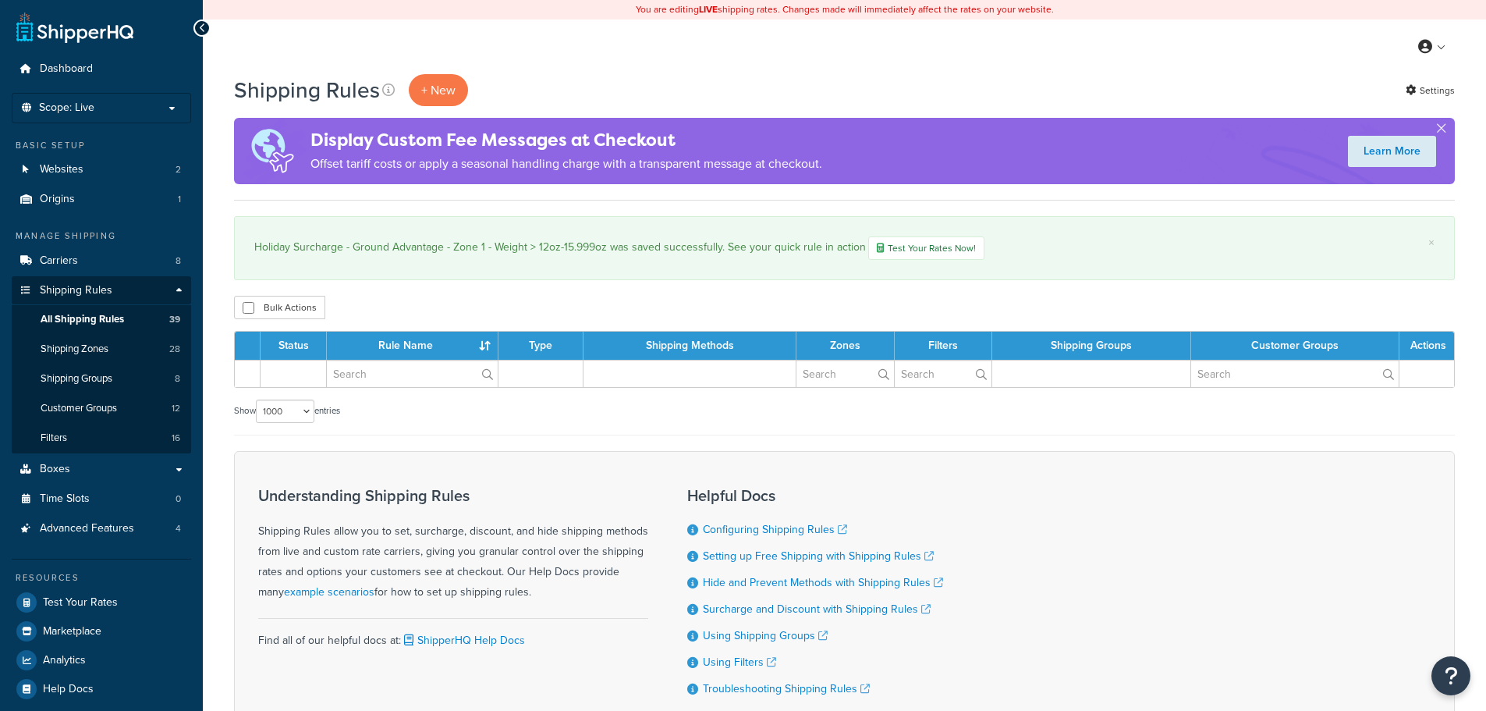
select select "1000"
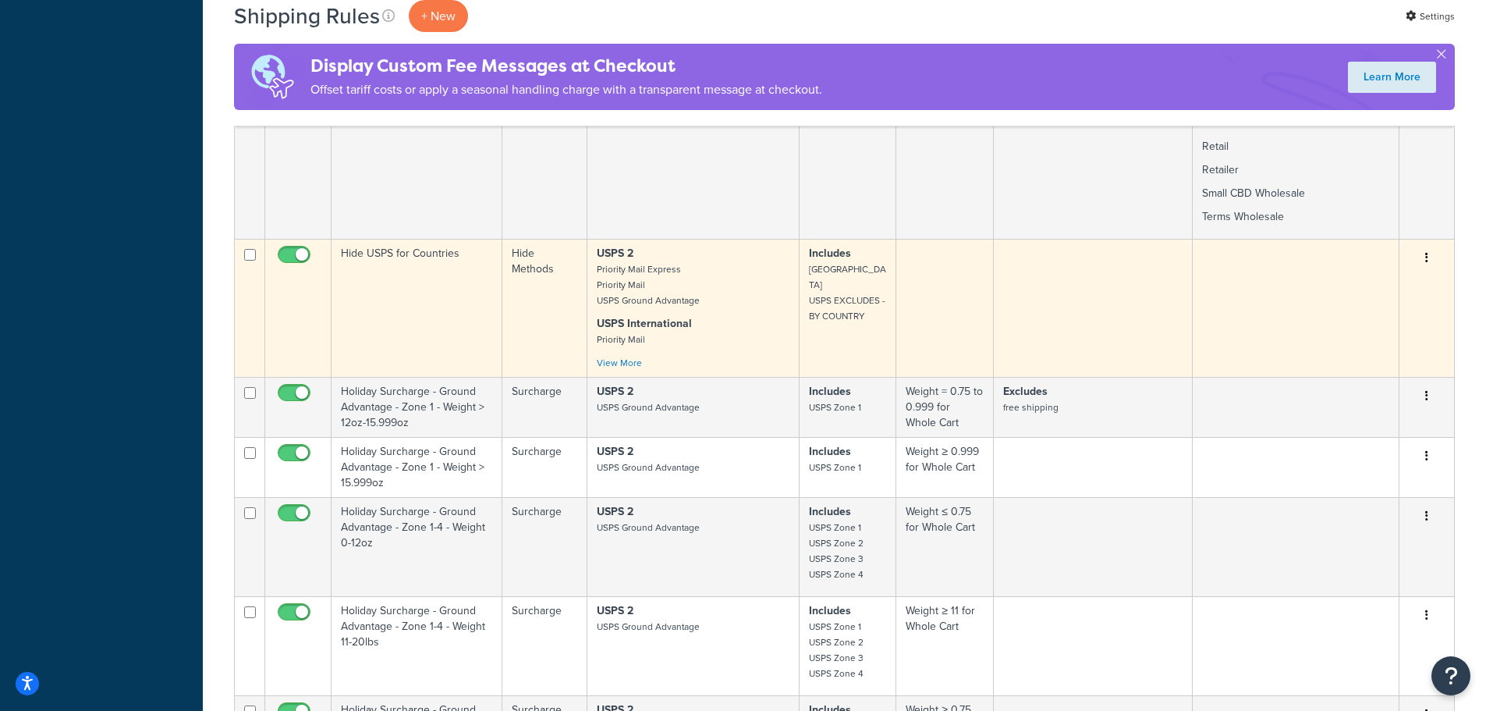
scroll to position [1950, 0]
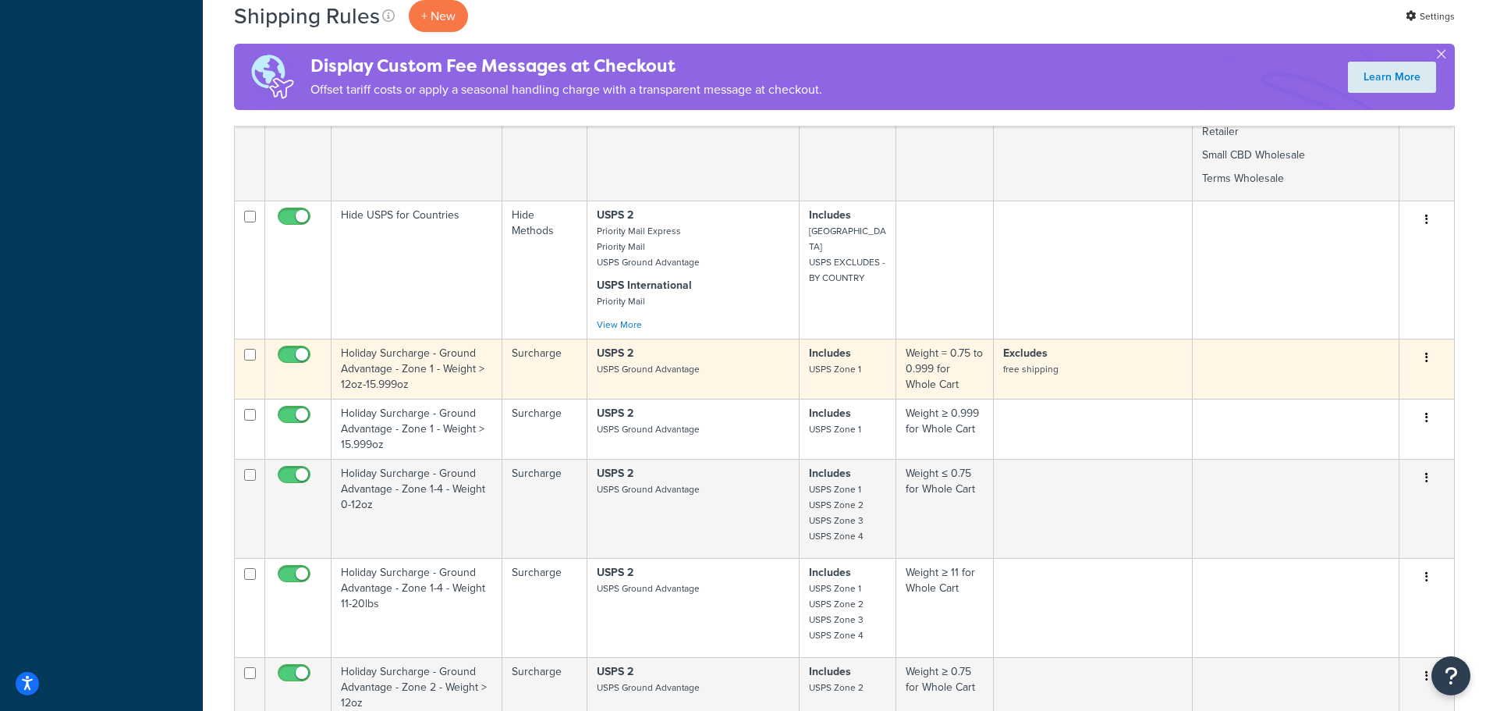
click at [383, 354] on td "Holiday Surcharge - Ground Advantage - Zone 1 - Weight > 12oz-15.999oz" at bounding box center [417, 369] width 171 height 60
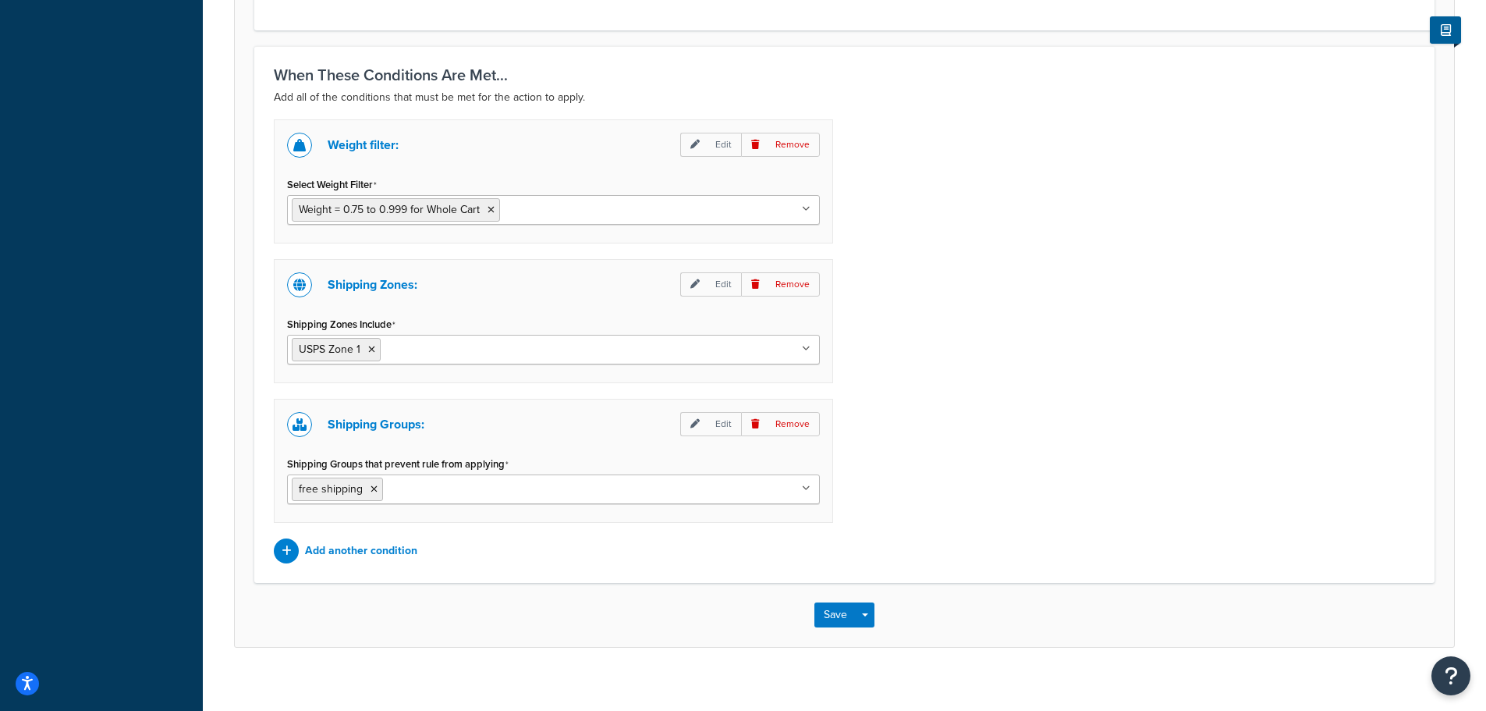
scroll to position [1092, 0]
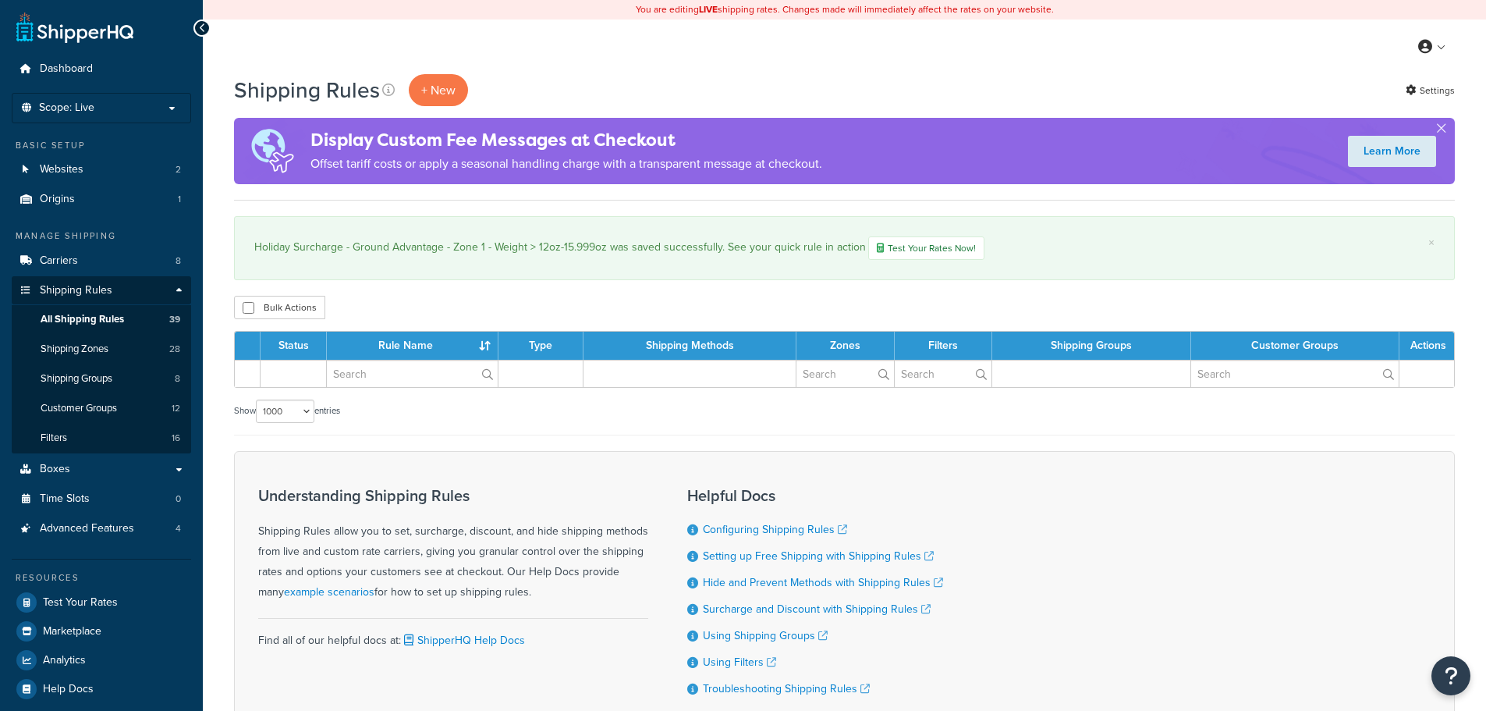
select select "1000"
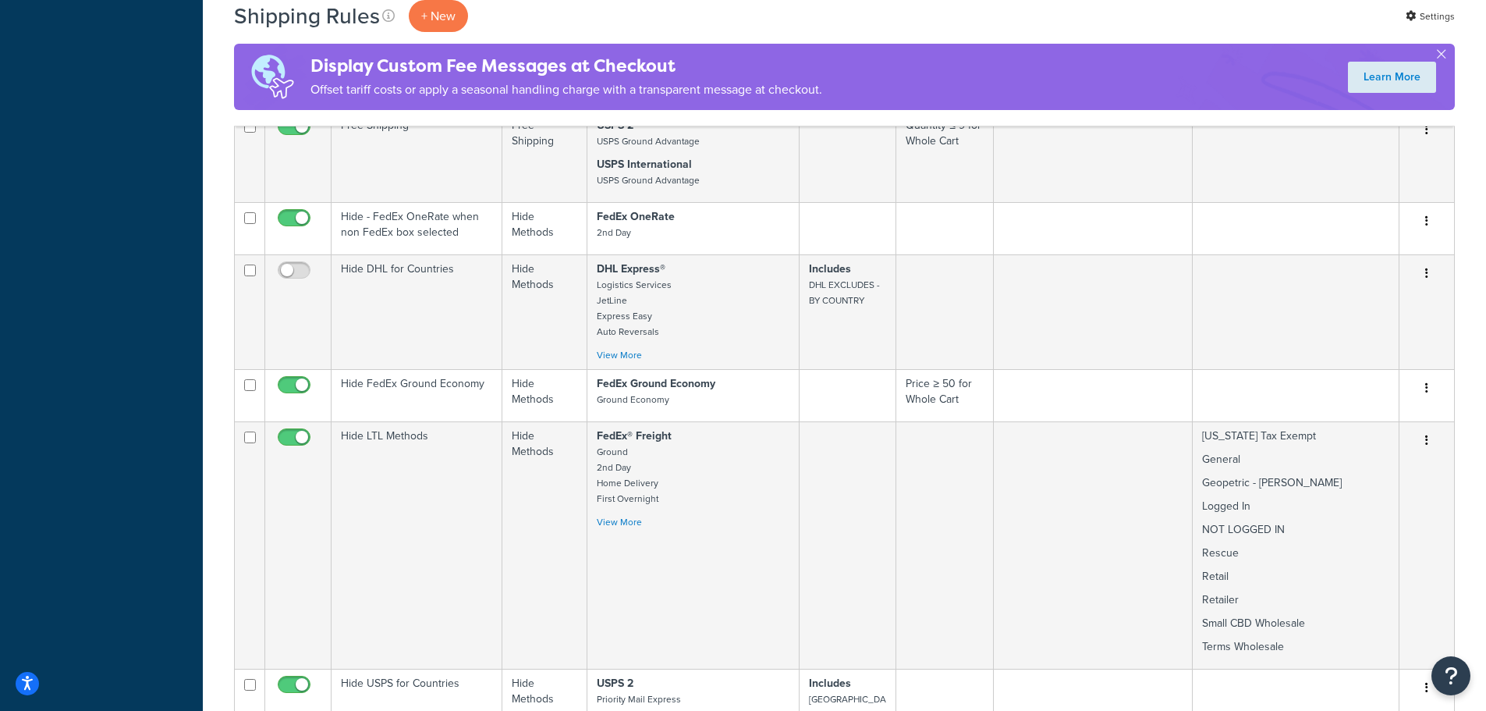
scroll to position [1872, 0]
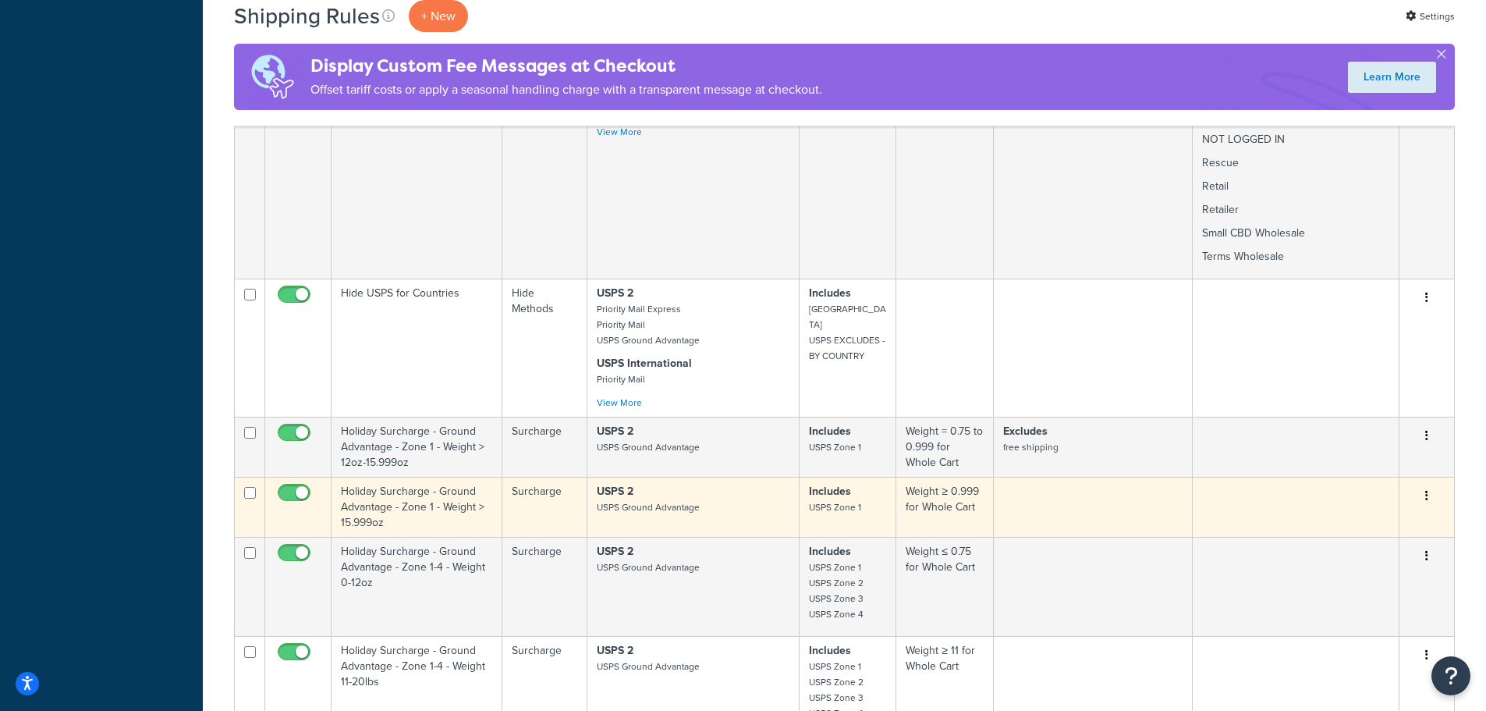
click at [423, 492] on td "Holiday Surcharge - Ground Advantage - Zone 1 - Weight > 15.999oz" at bounding box center [417, 507] width 171 height 60
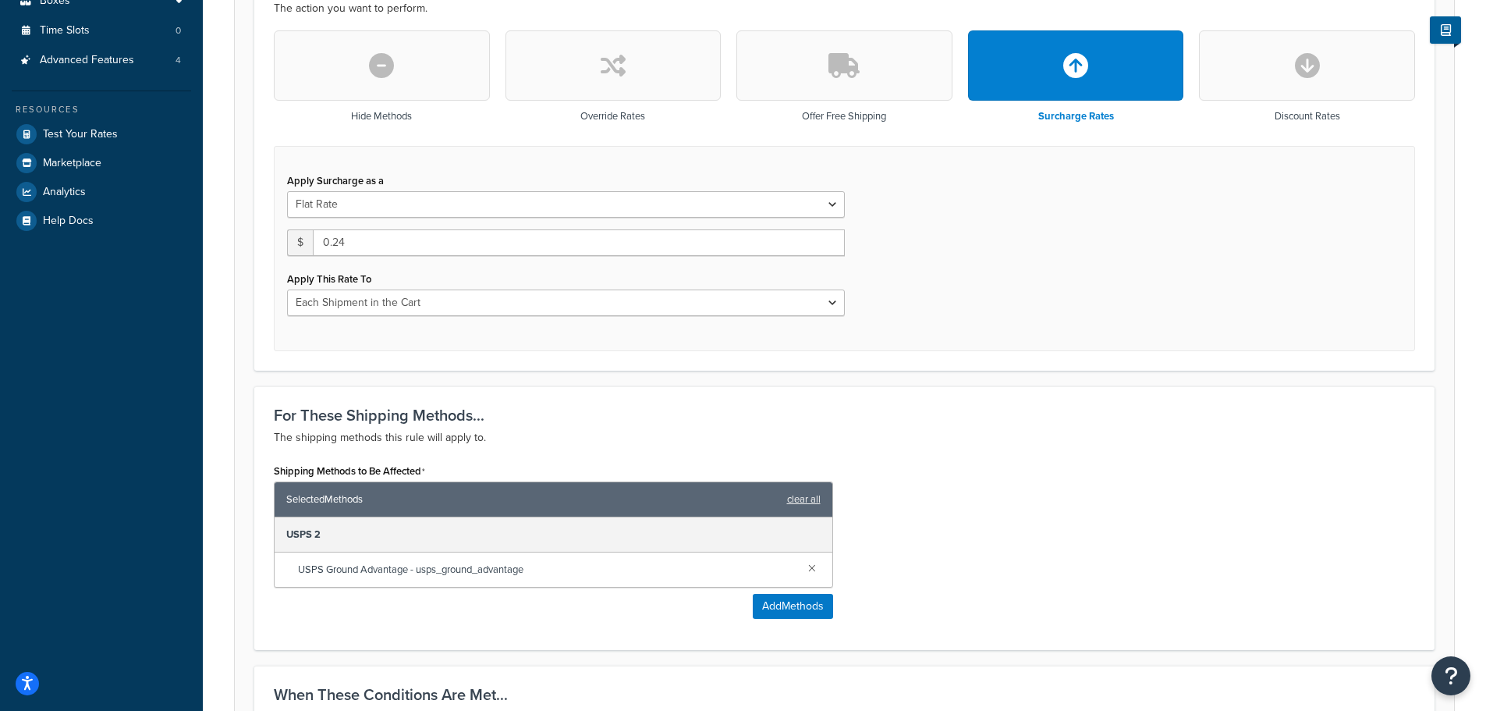
scroll to position [964, 0]
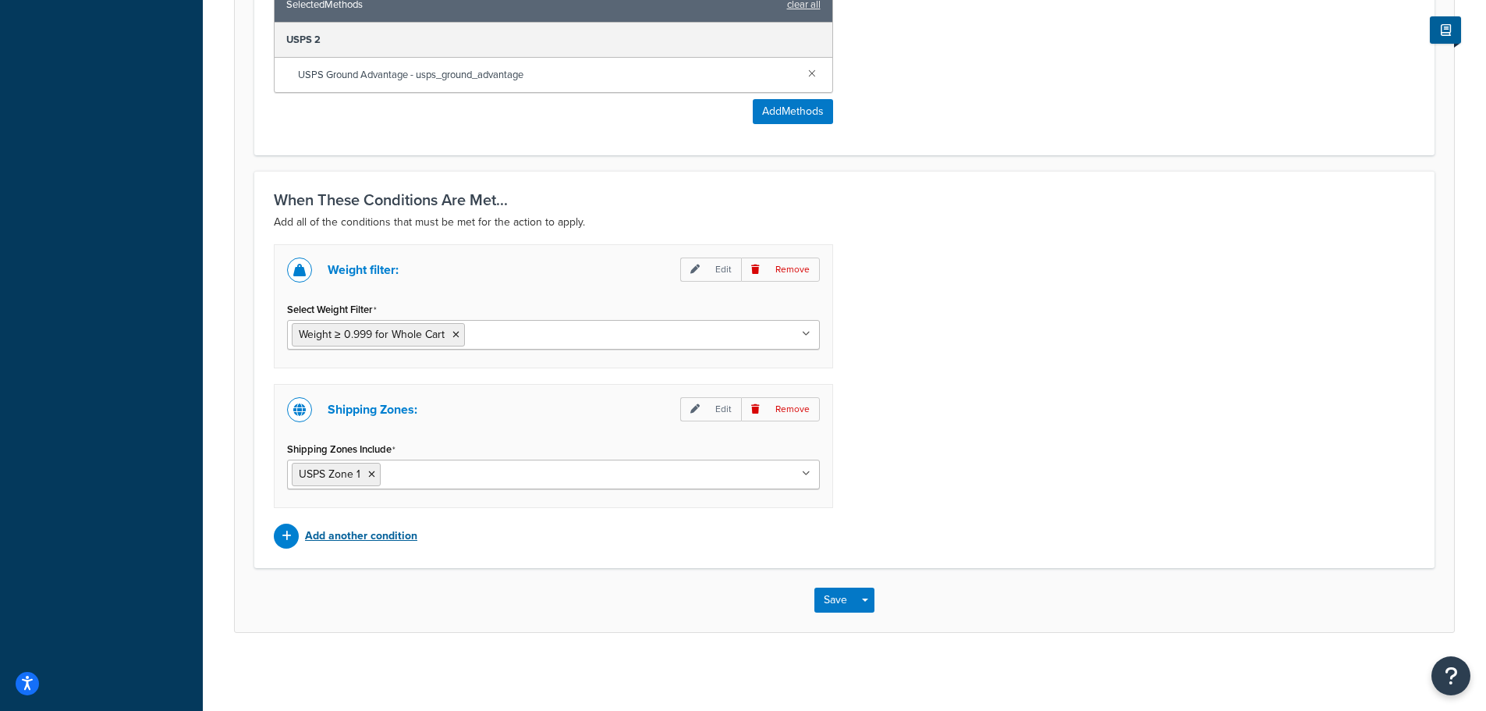
click at [356, 537] on p "Add another condition" at bounding box center [361, 536] width 112 height 22
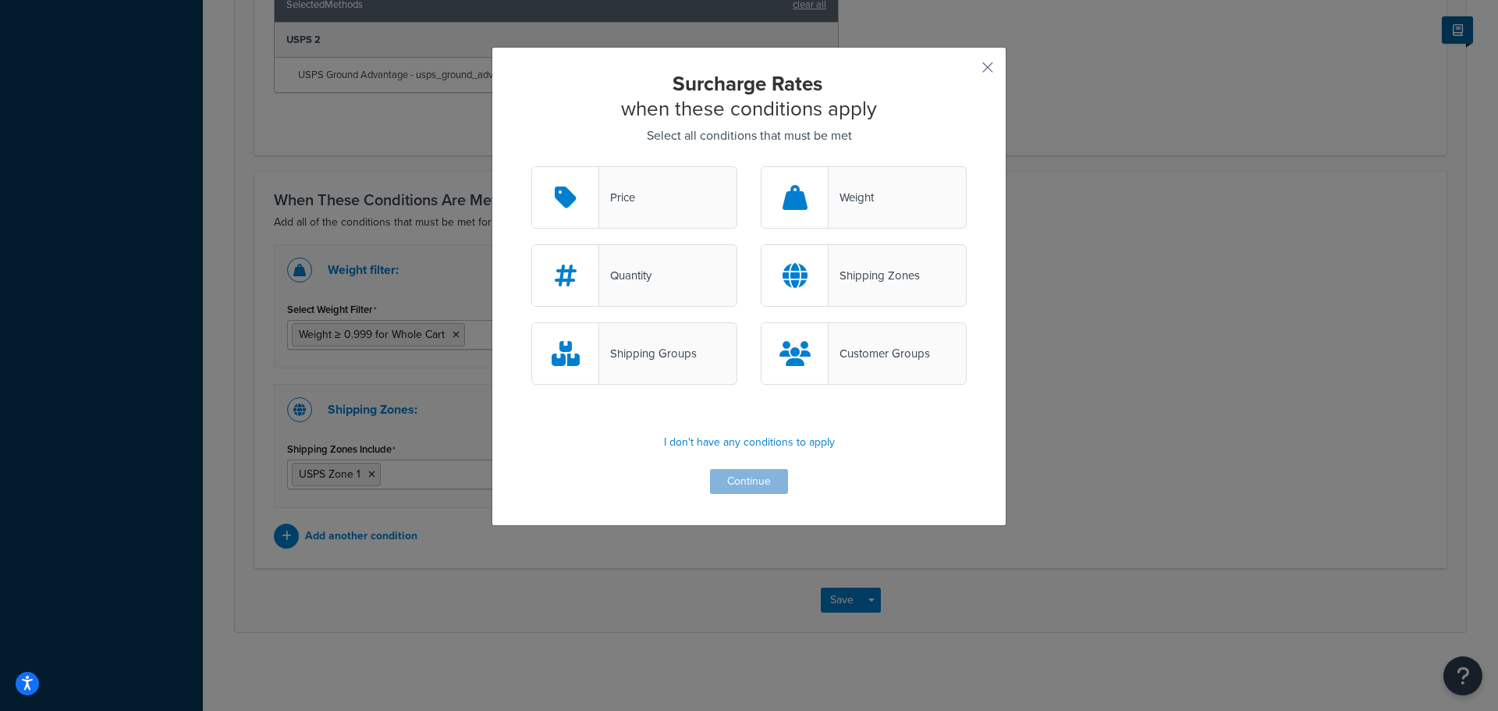
click at [654, 359] on div "Shipping Groups" at bounding box center [648, 353] width 98 height 22
click at [0, 0] on input "Shipping Groups" at bounding box center [0, 0] width 0 height 0
click at [743, 478] on button "Continue" at bounding box center [749, 481] width 78 height 25
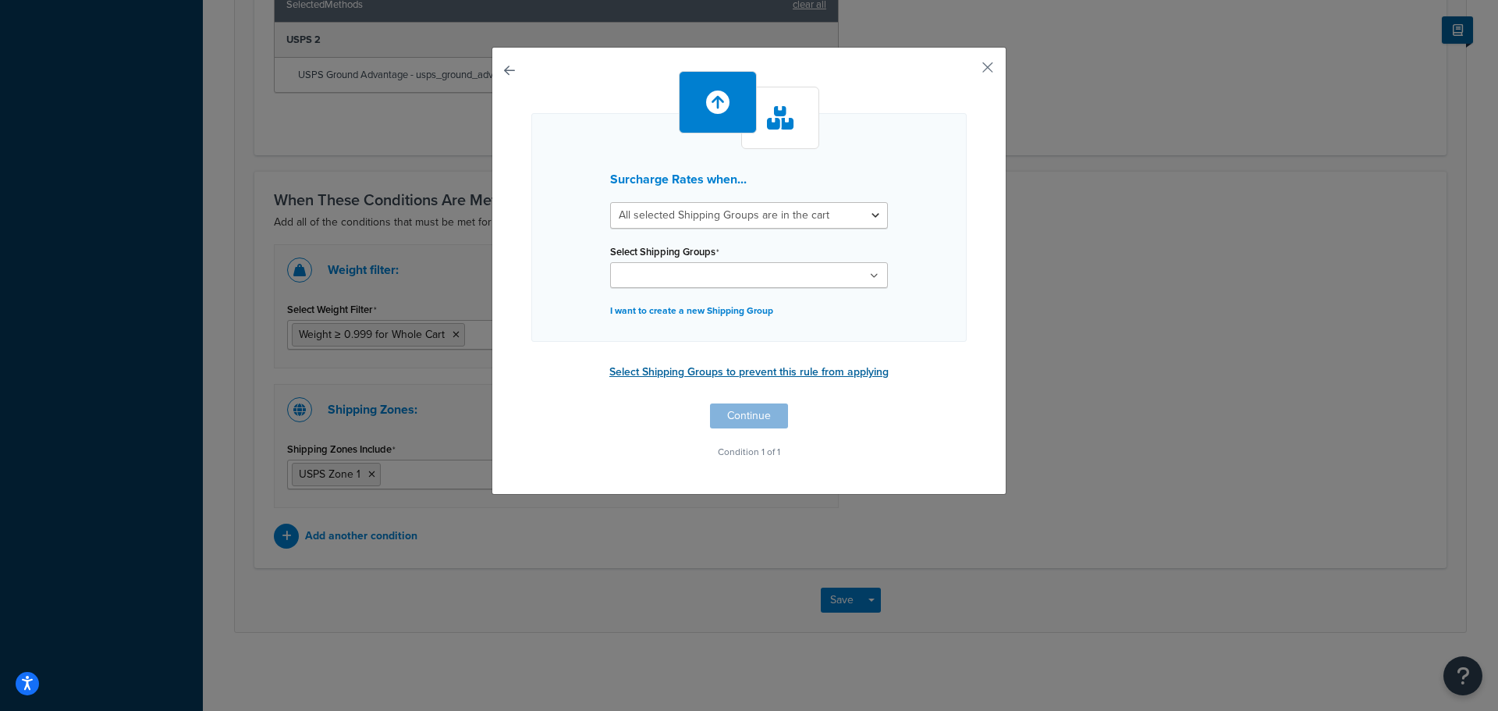
click at [756, 374] on button "Select Shipping Groups to prevent this rule from applying" at bounding box center [749, 371] width 289 height 23
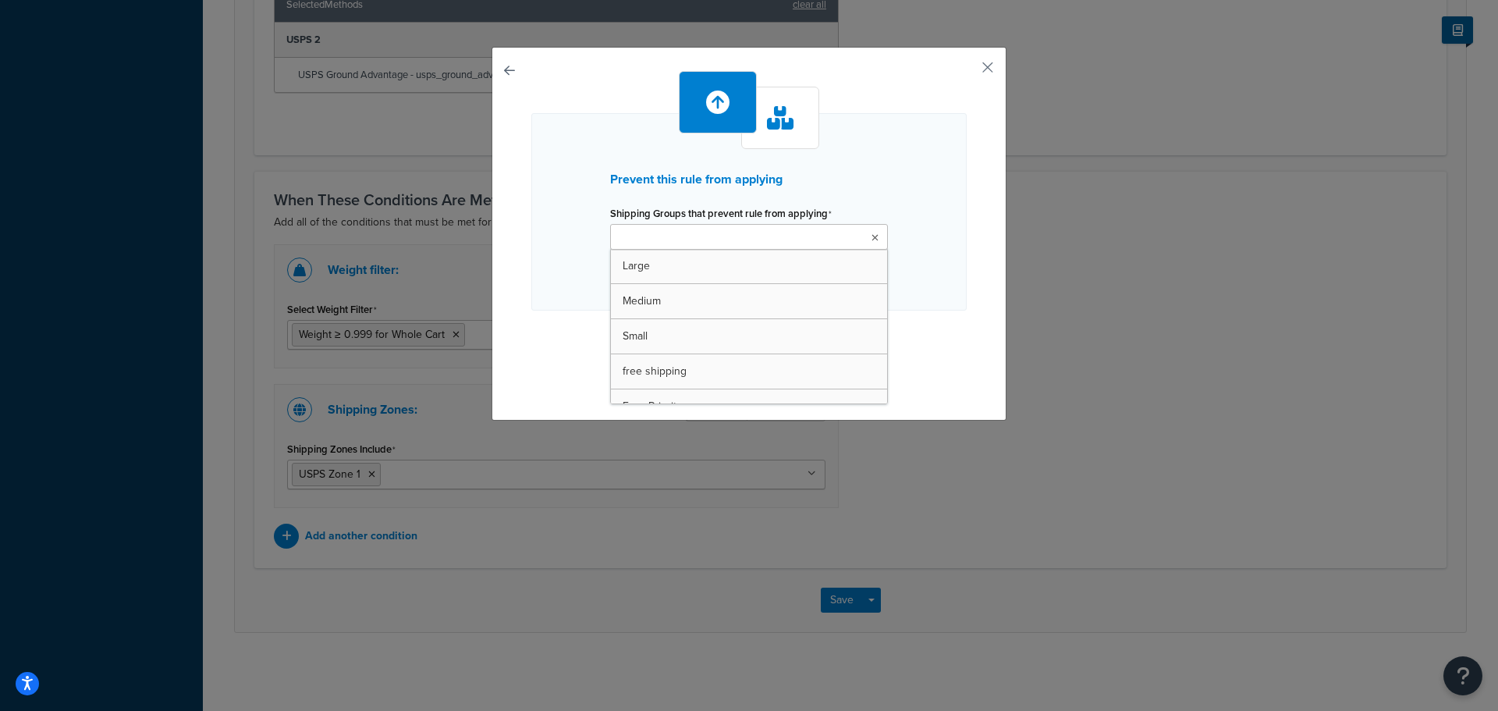
click at [876, 236] on ul at bounding box center [749, 237] width 278 height 26
click at [977, 282] on div "Prevent this rule from applying Shipping Groups that prevent rule from applying…" at bounding box center [748, 236] width 515 height 378
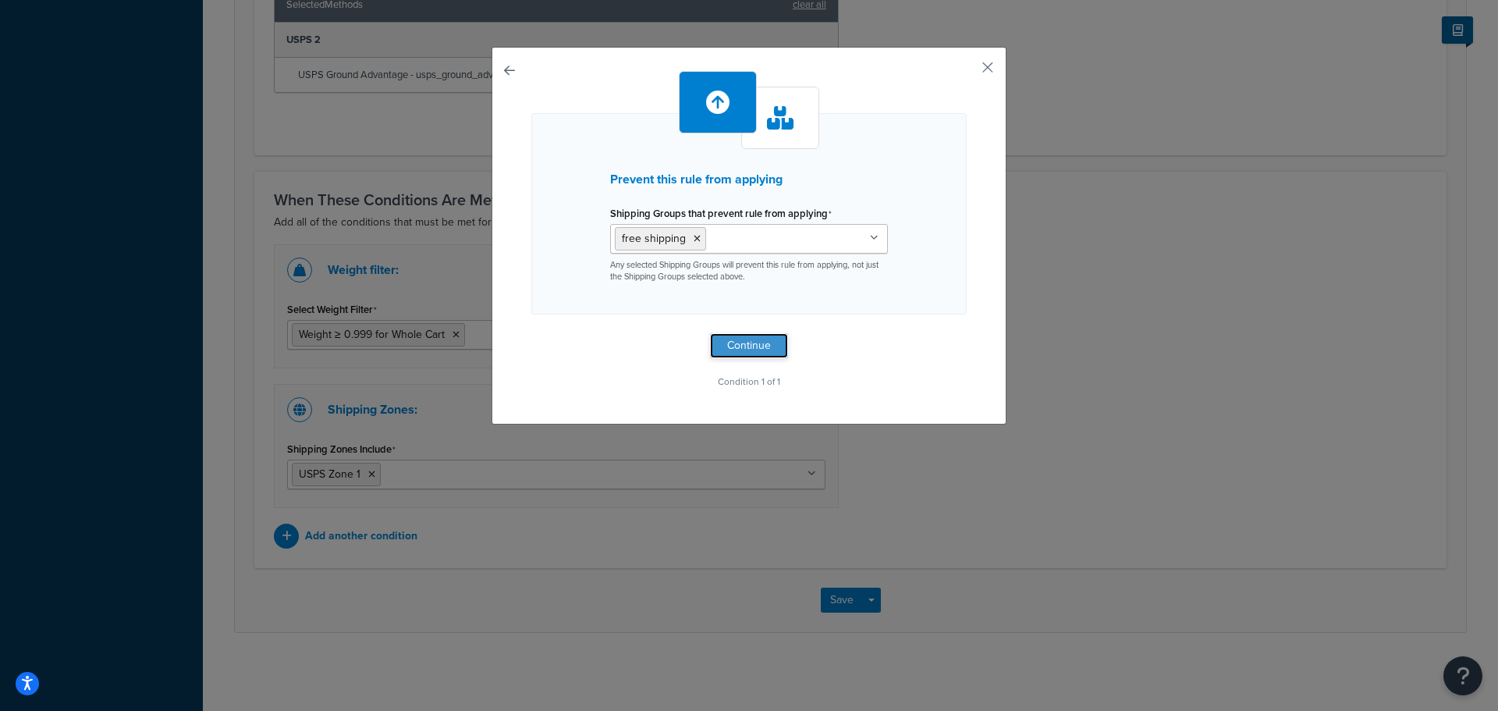
click at [749, 347] on button "Continue" at bounding box center [749, 345] width 78 height 25
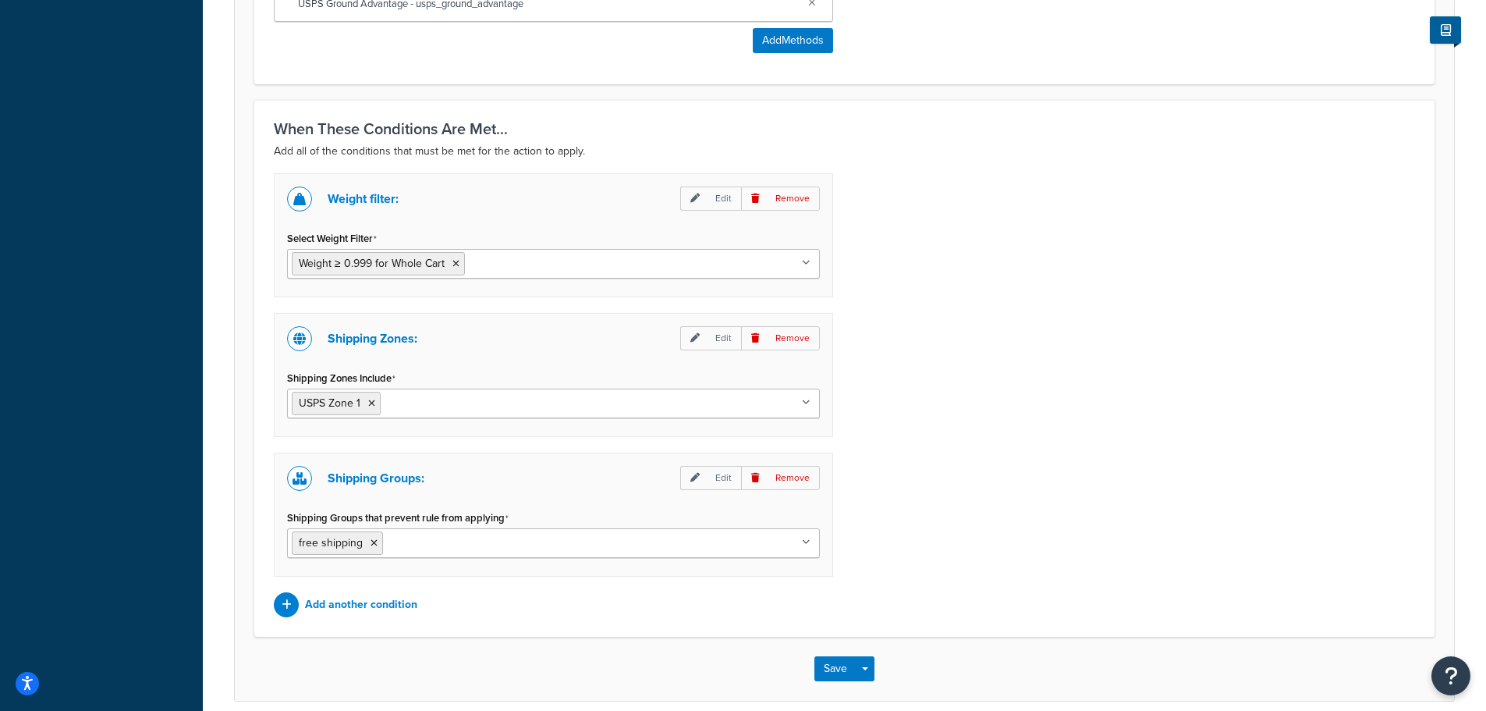
scroll to position [1104, 0]
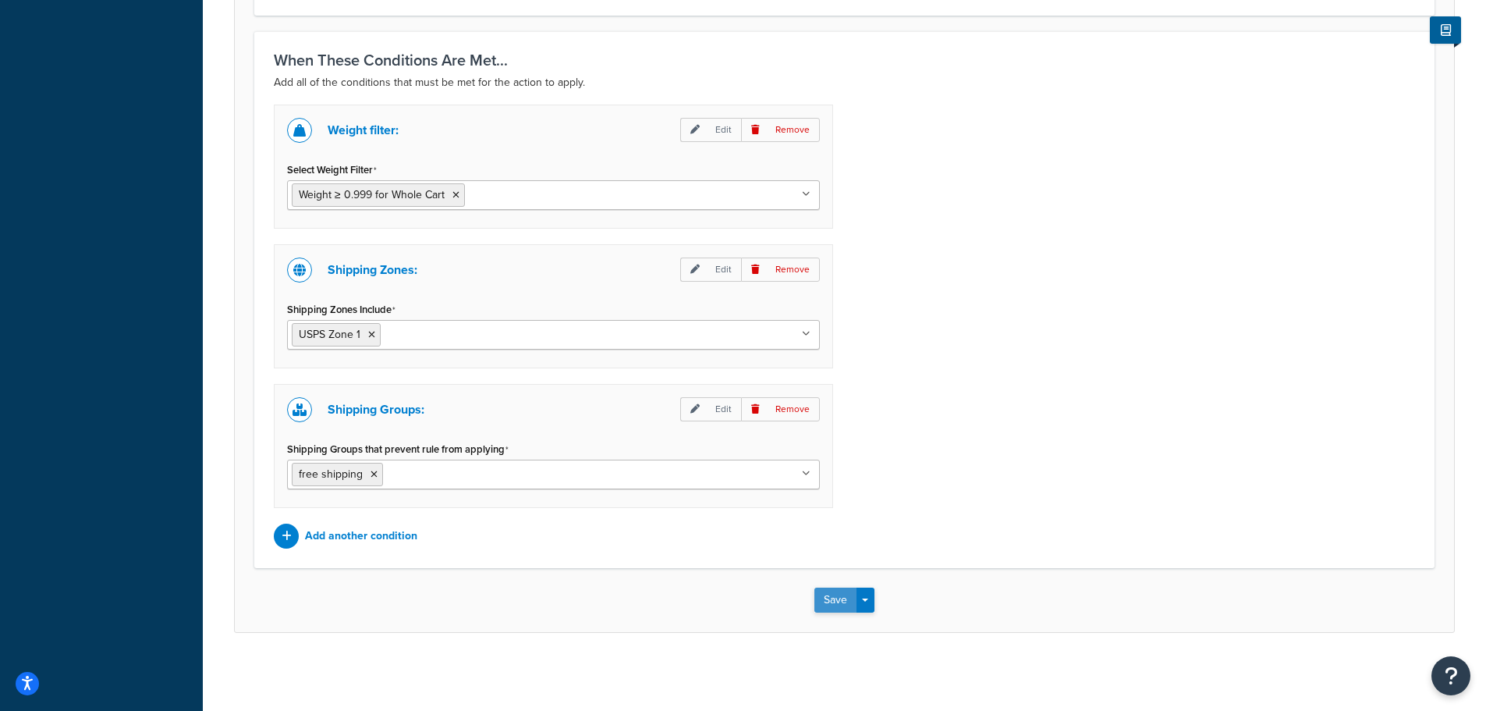
click at [846, 601] on button "Save" at bounding box center [835, 599] width 42 height 25
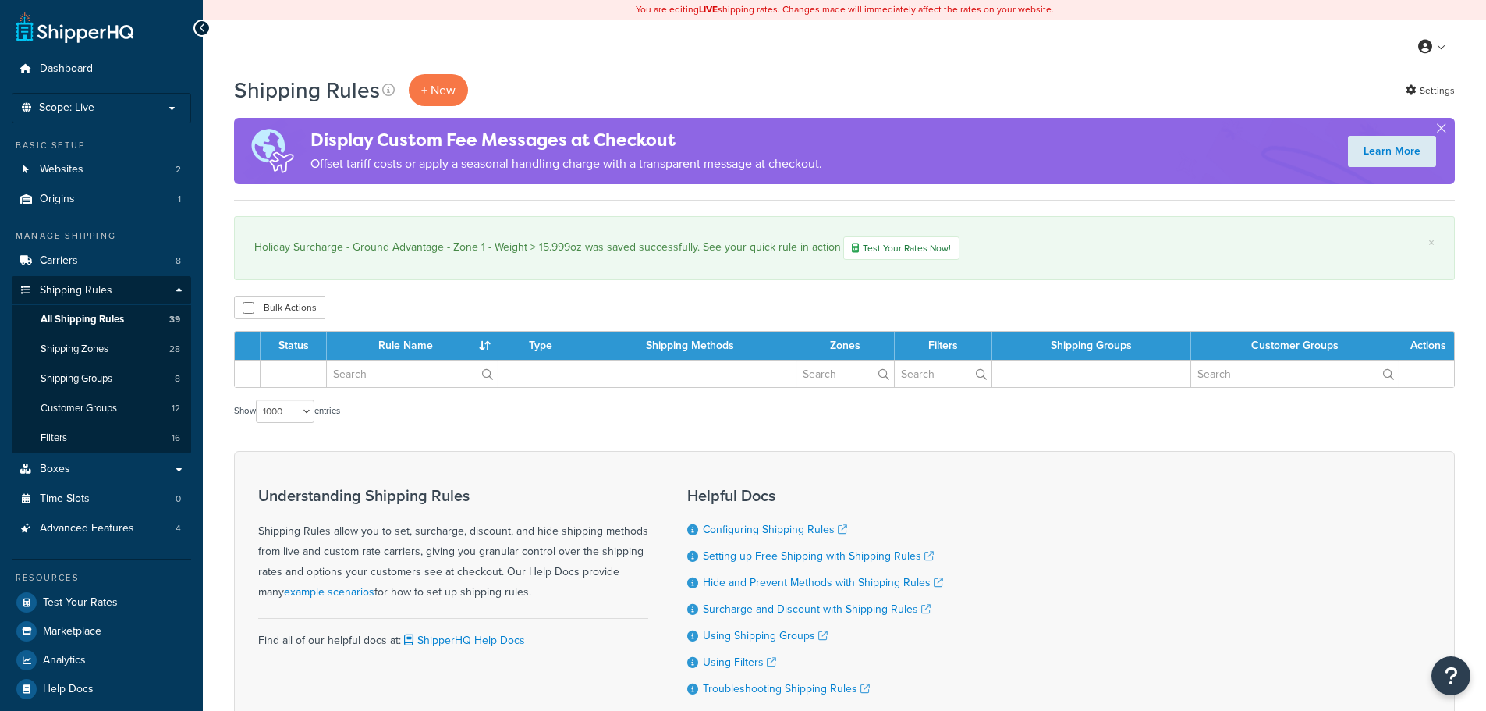
select select "1000"
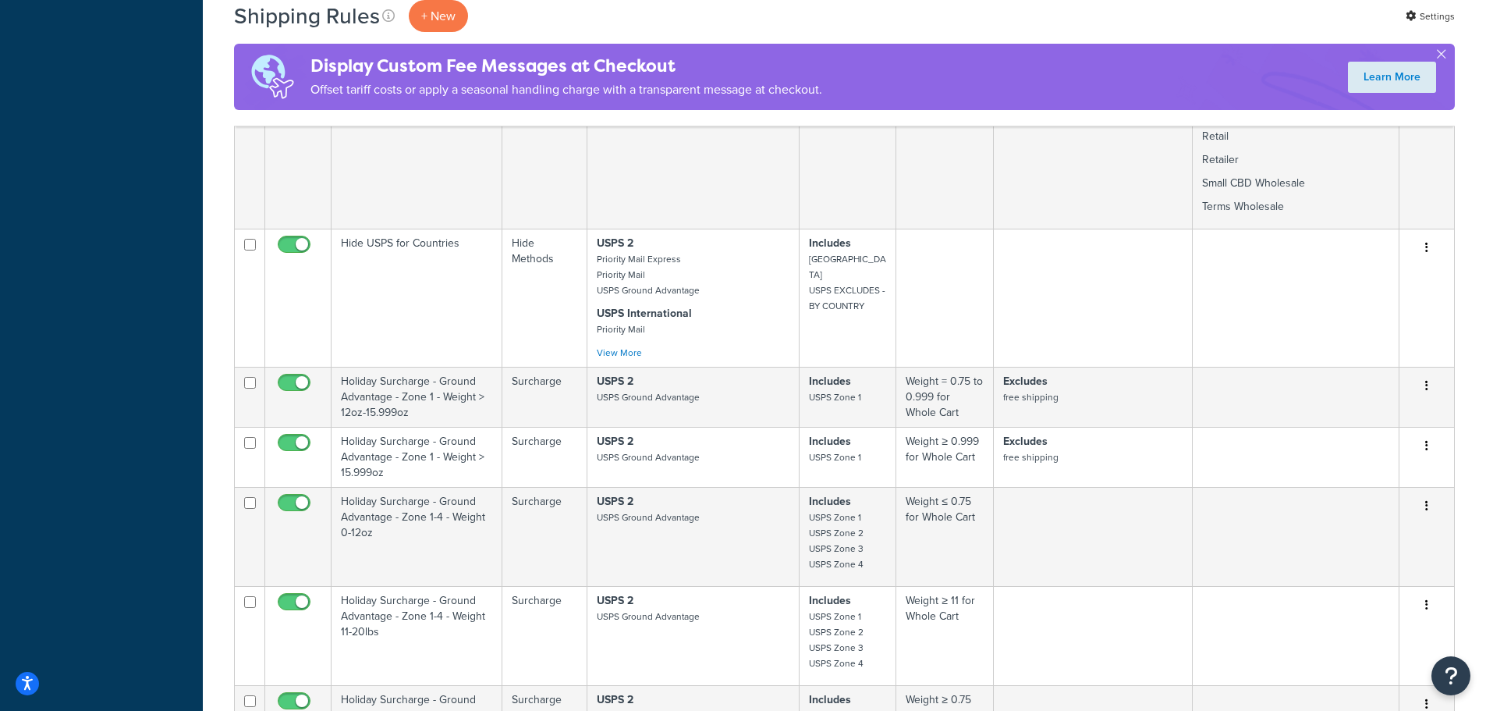
scroll to position [1950, 0]
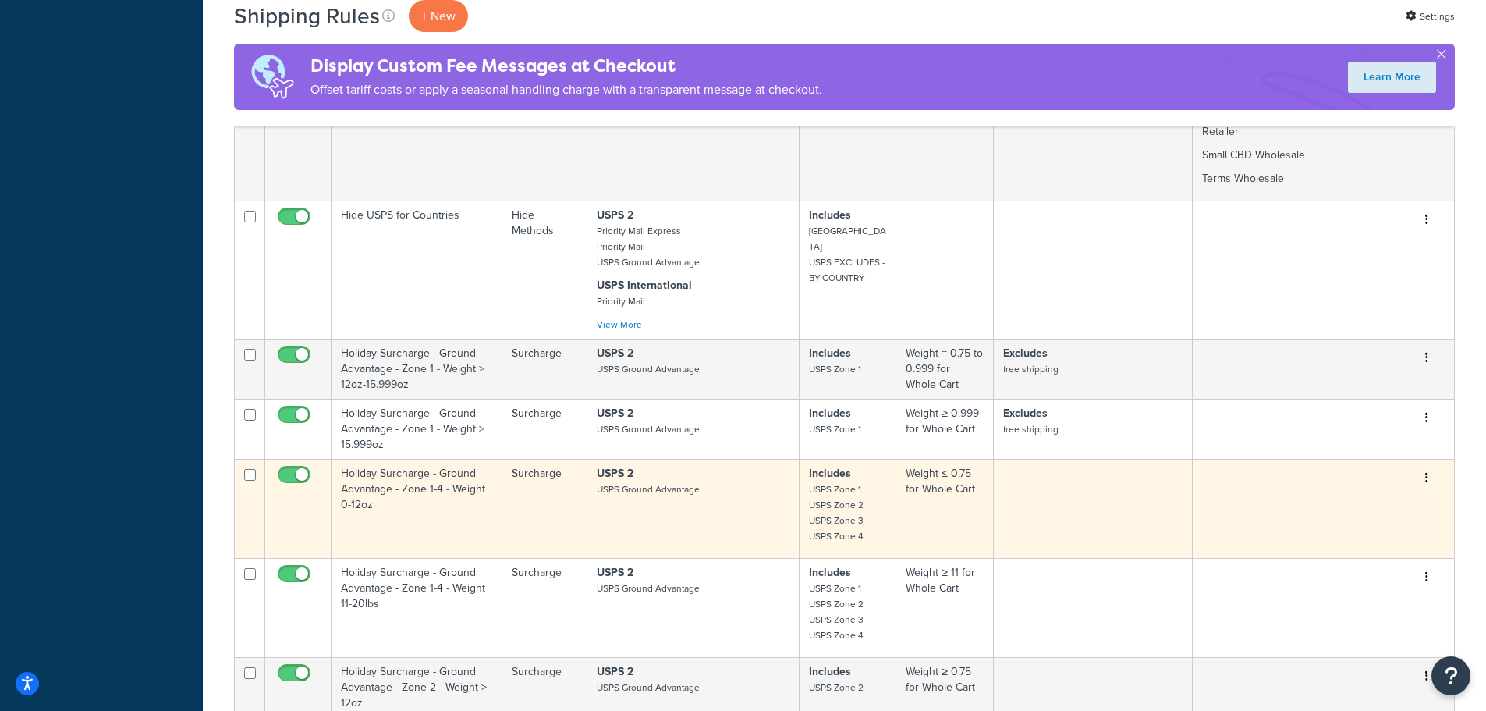
click at [431, 494] on td "Holiday Surcharge - Ground Advantage - Zone 1-4 - Weight 0-12oz" at bounding box center [417, 508] width 171 height 99
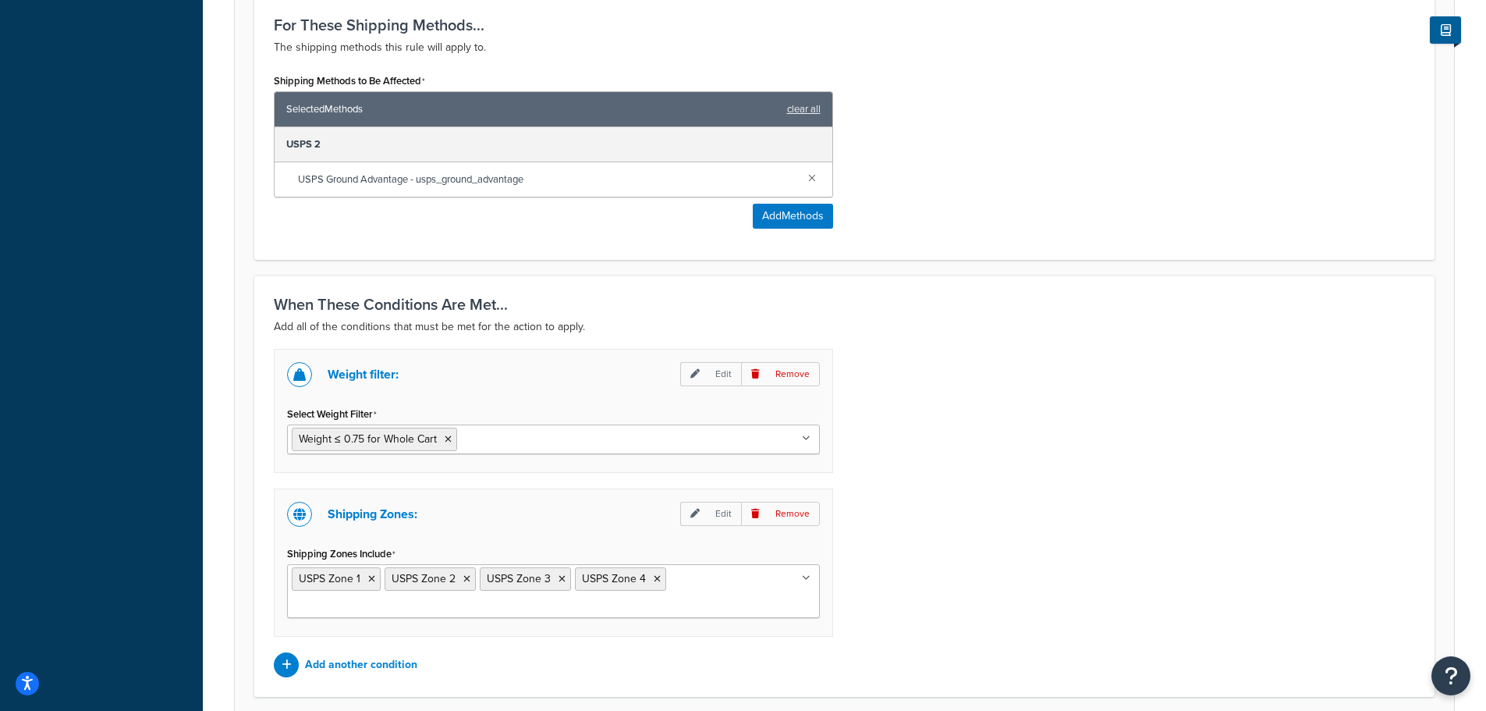
scroll to position [988, 0]
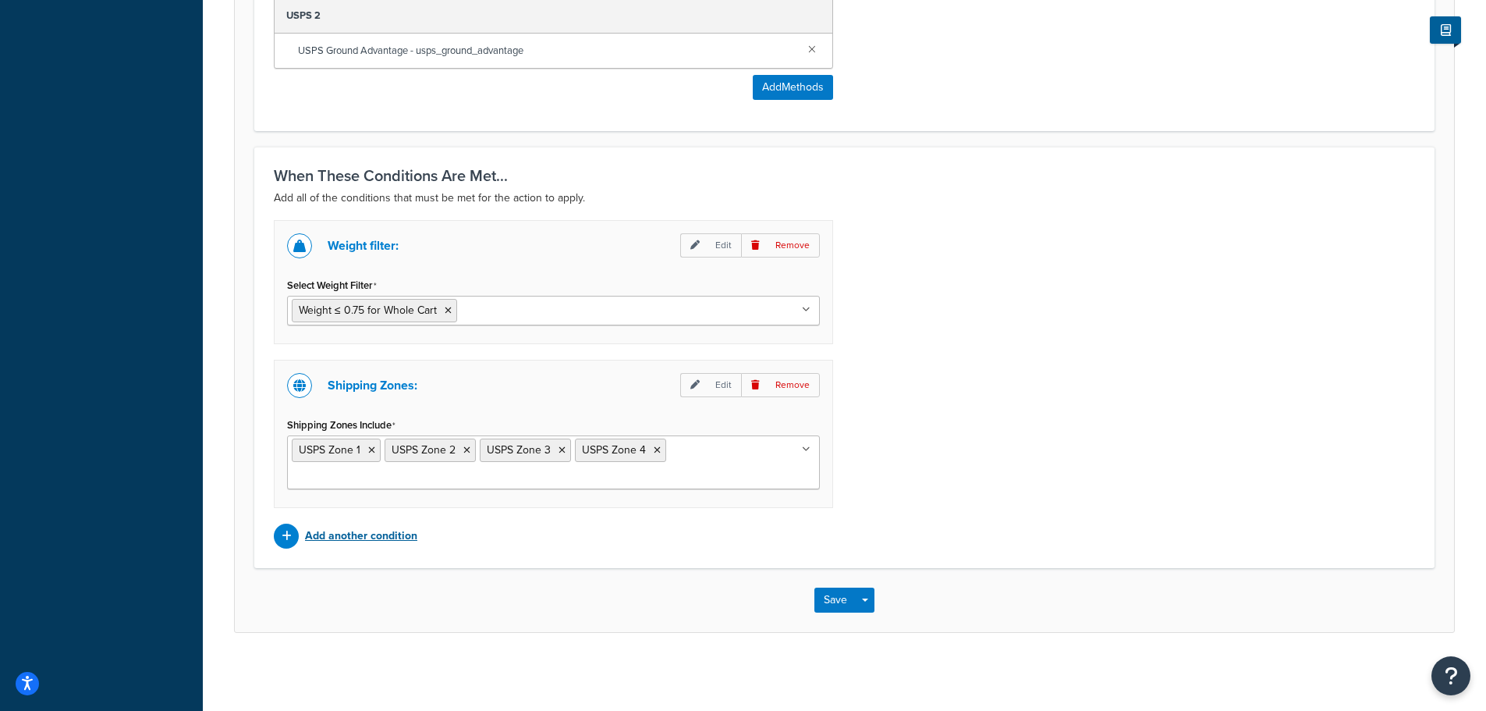
click at [395, 537] on p "Add another condition" at bounding box center [361, 536] width 112 height 22
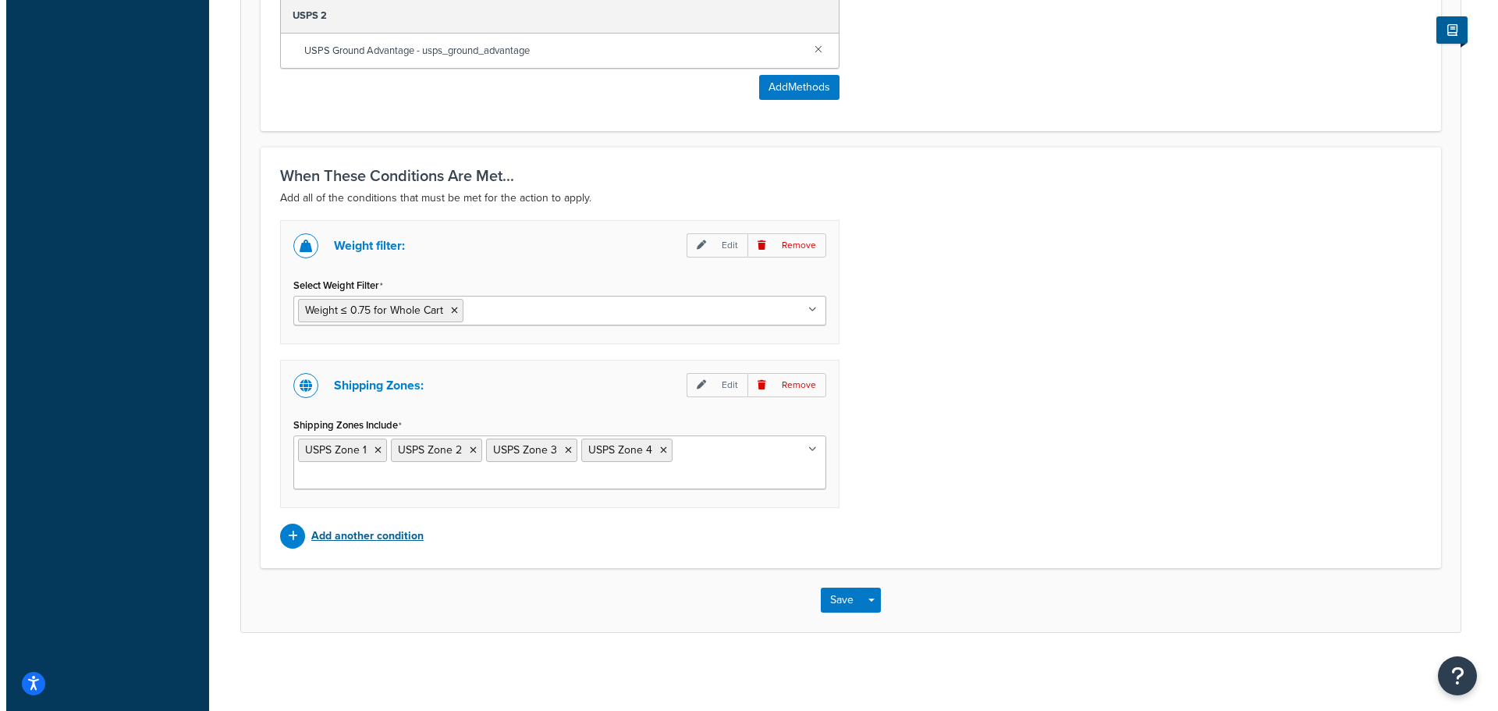
scroll to position [964, 0]
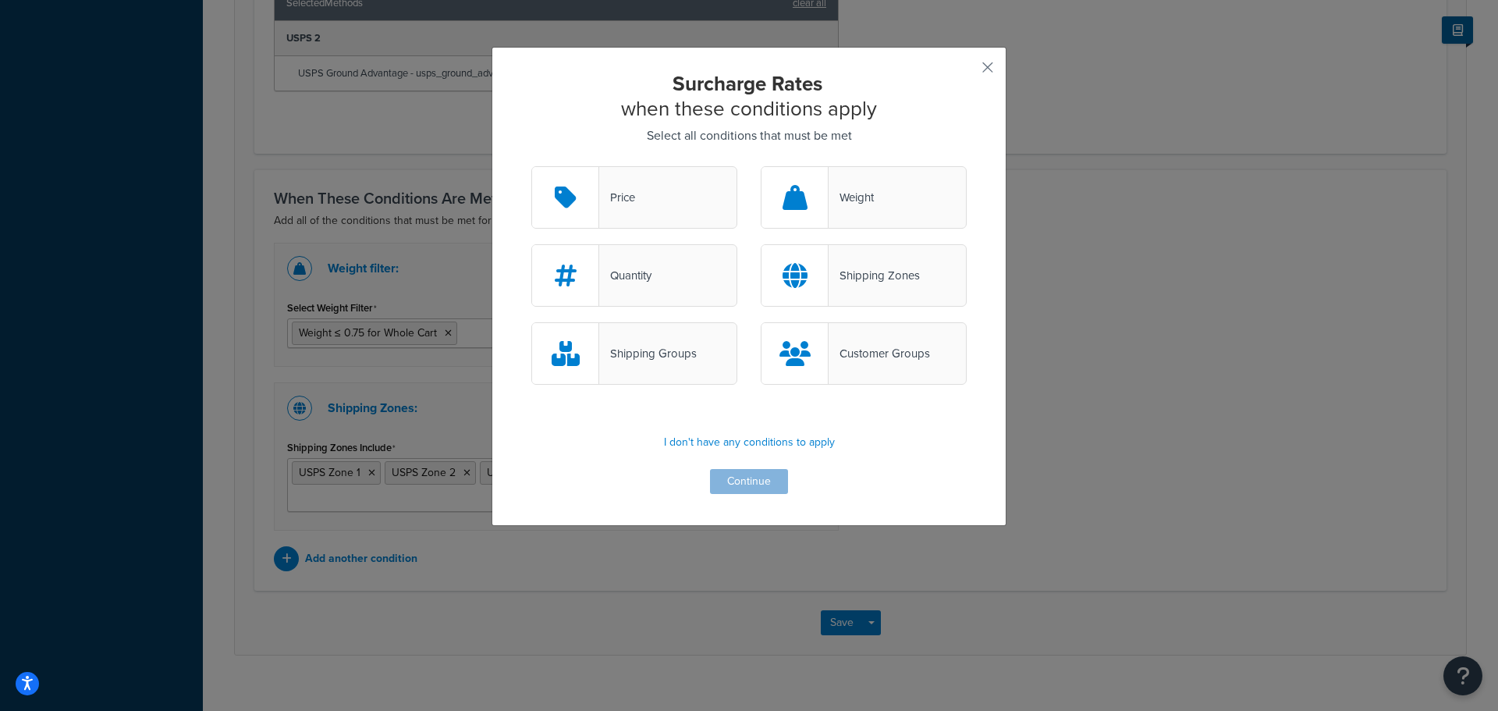
click at [651, 356] on div "Shipping Groups" at bounding box center [648, 353] width 98 height 22
click at [0, 0] on input "Shipping Groups" at bounding box center [0, 0] width 0 height 0
click at [748, 481] on button "Continue" at bounding box center [749, 481] width 78 height 25
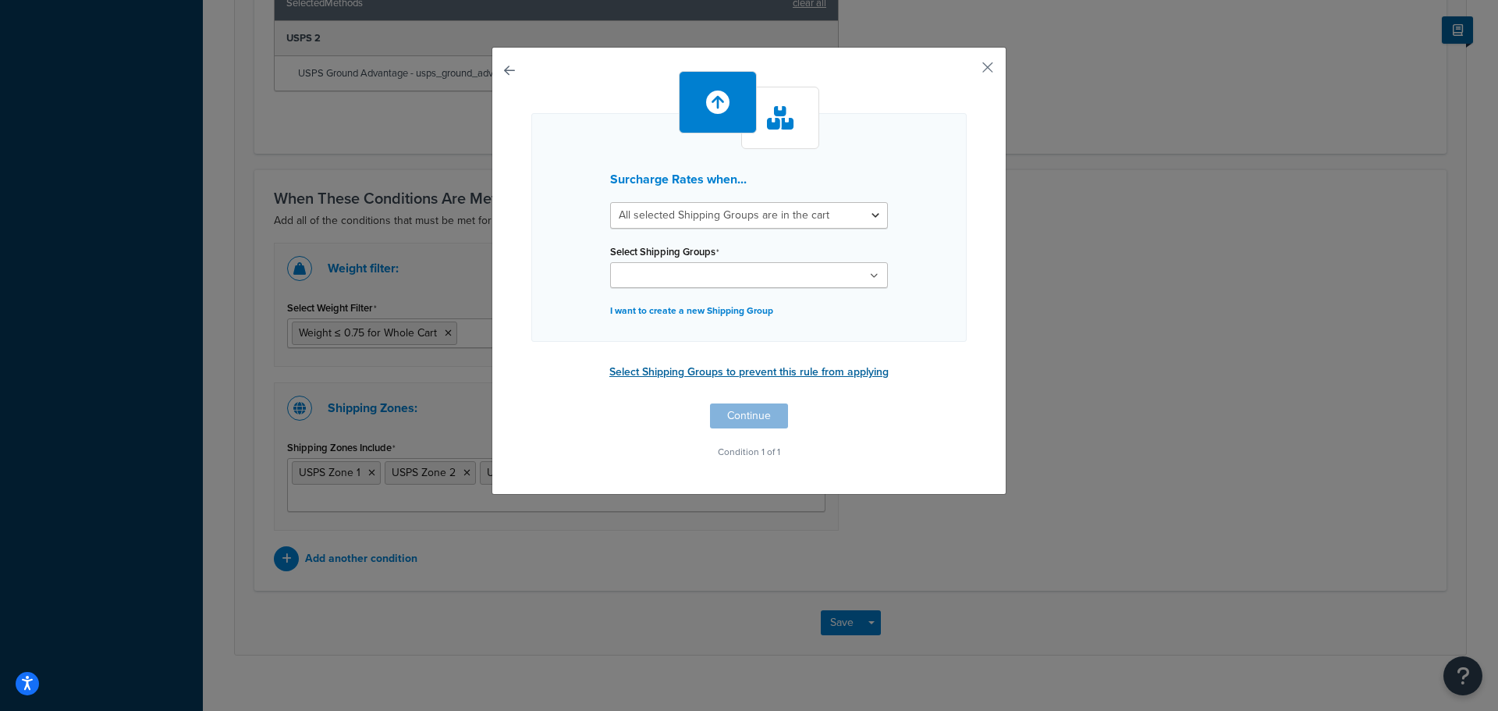
click at [810, 374] on button "Select Shipping Groups to prevent this rule from applying" at bounding box center [749, 371] width 289 height 23
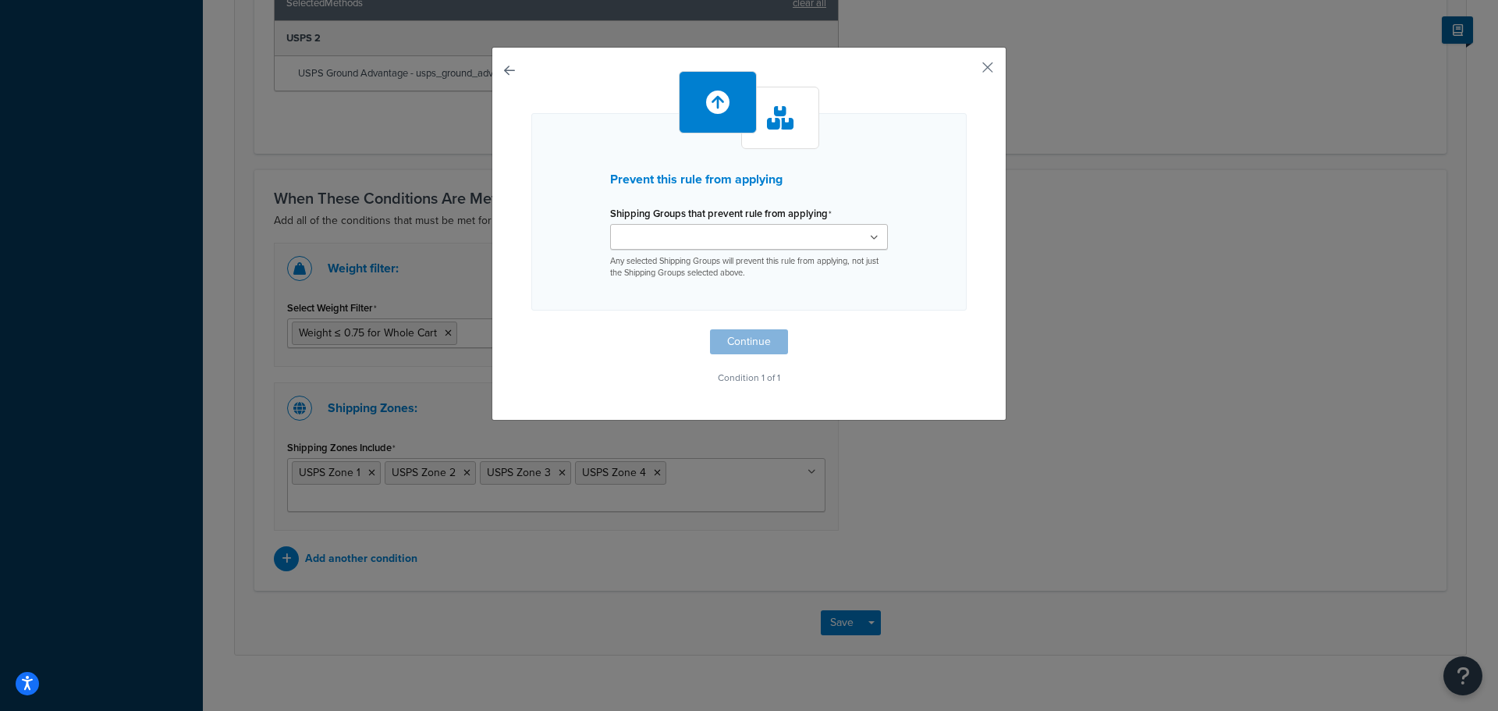
click at [856, 236] on ul at bounding box center [749, 237] width 278 height 26
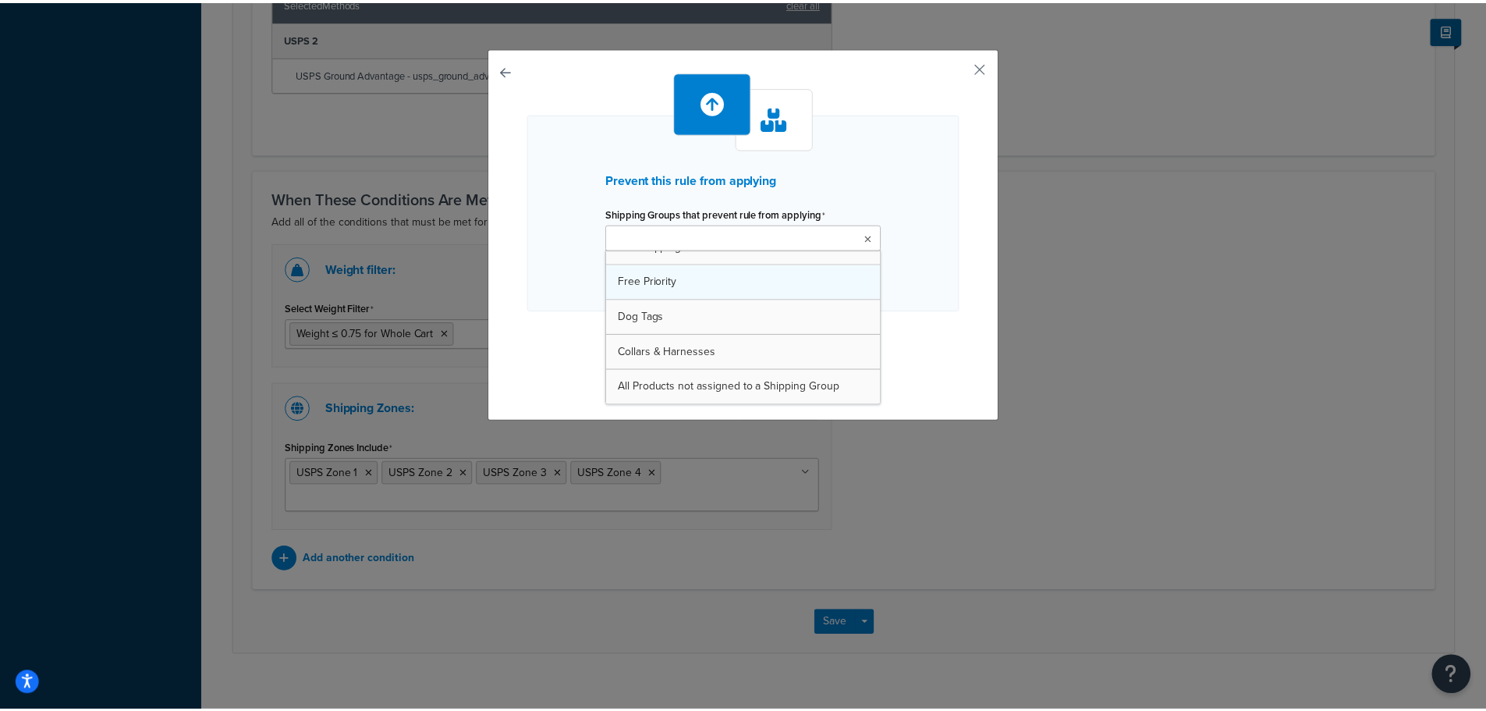
scroll to position [48, 0]
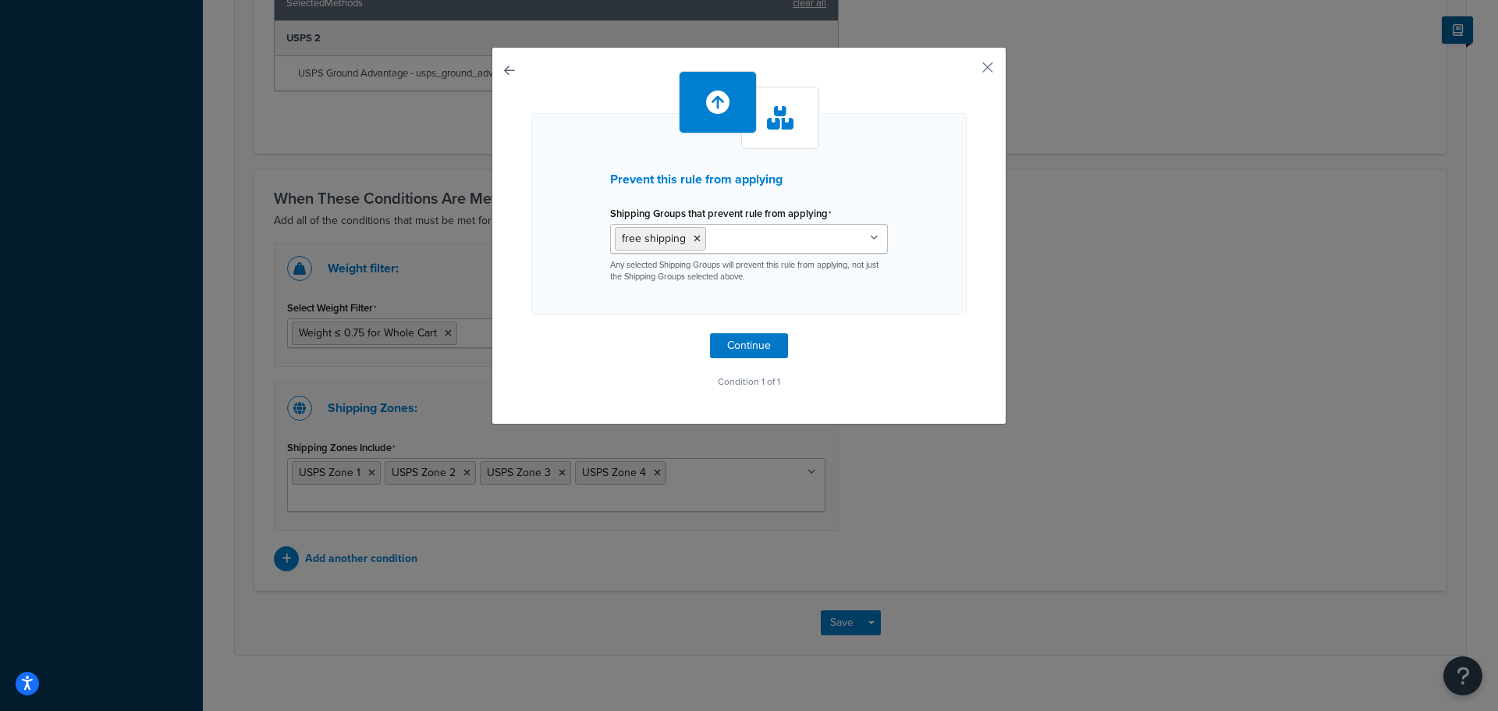
click at [954, 329] on div "Prevent this rule from applying Shipping Groups that prevent rule from applying…" at bounding box center [748, 231] width 435 height 321
click at [730, 344] on button "Continue" at bounding box center [749, 345] width 78 height 25
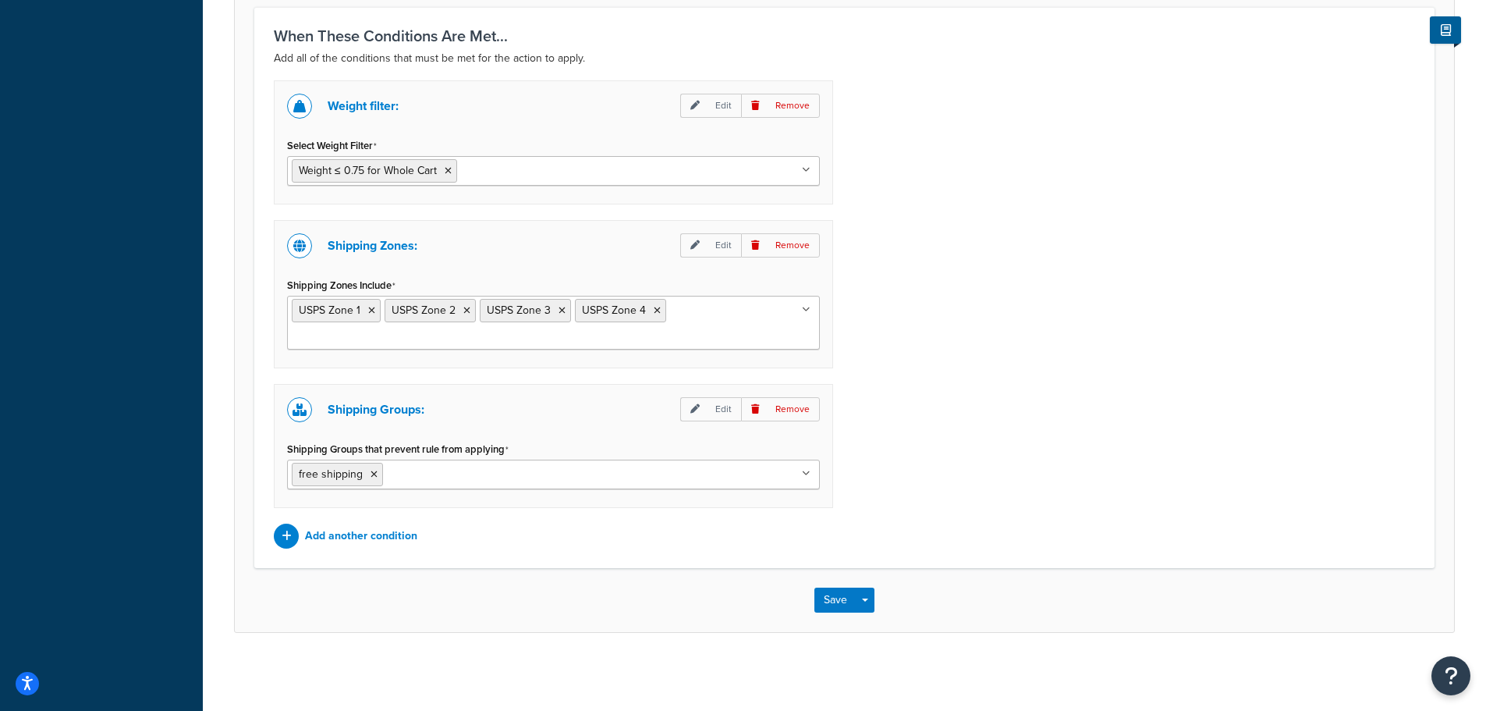
scroll to position [1128, 0]
click at [836, 602] on button "Save" at bounding box center [835, 599] width 42 height 25
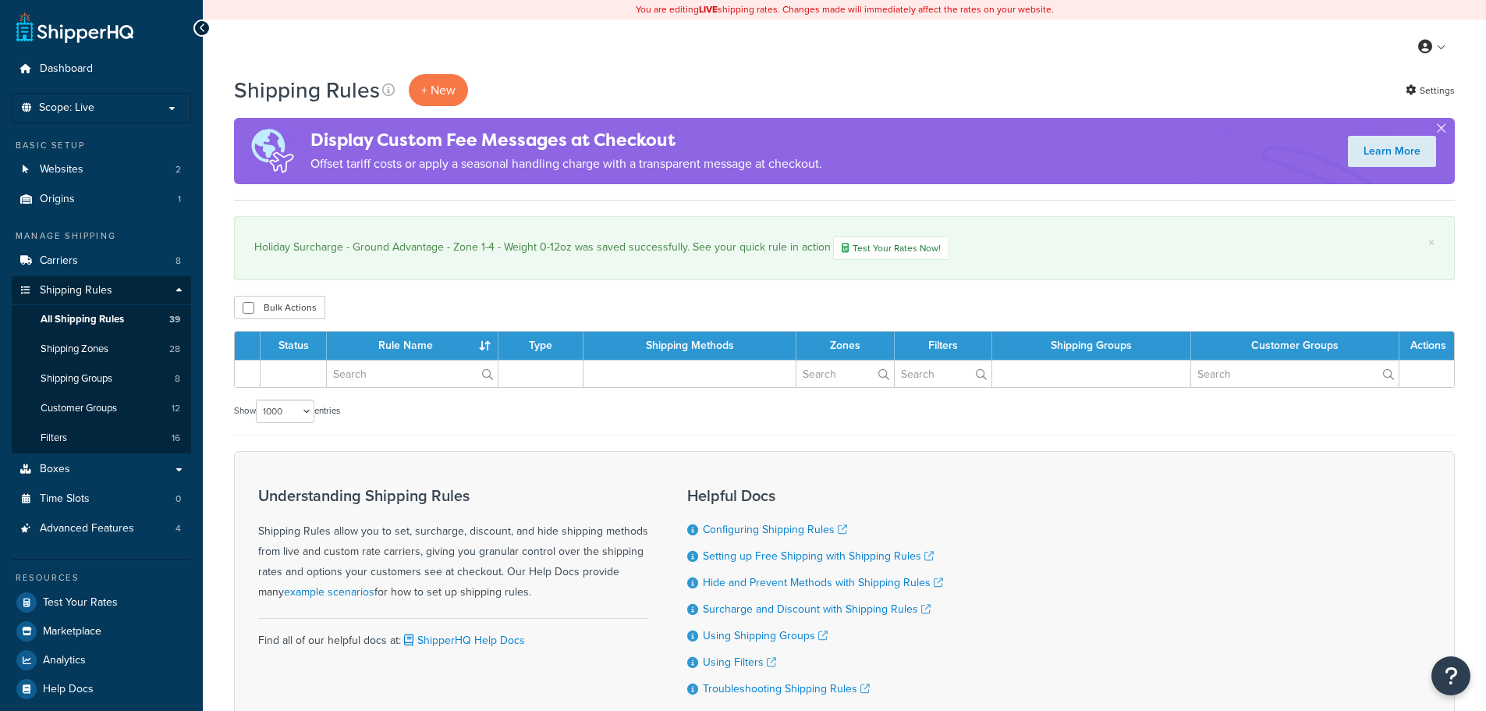
select select "1000"
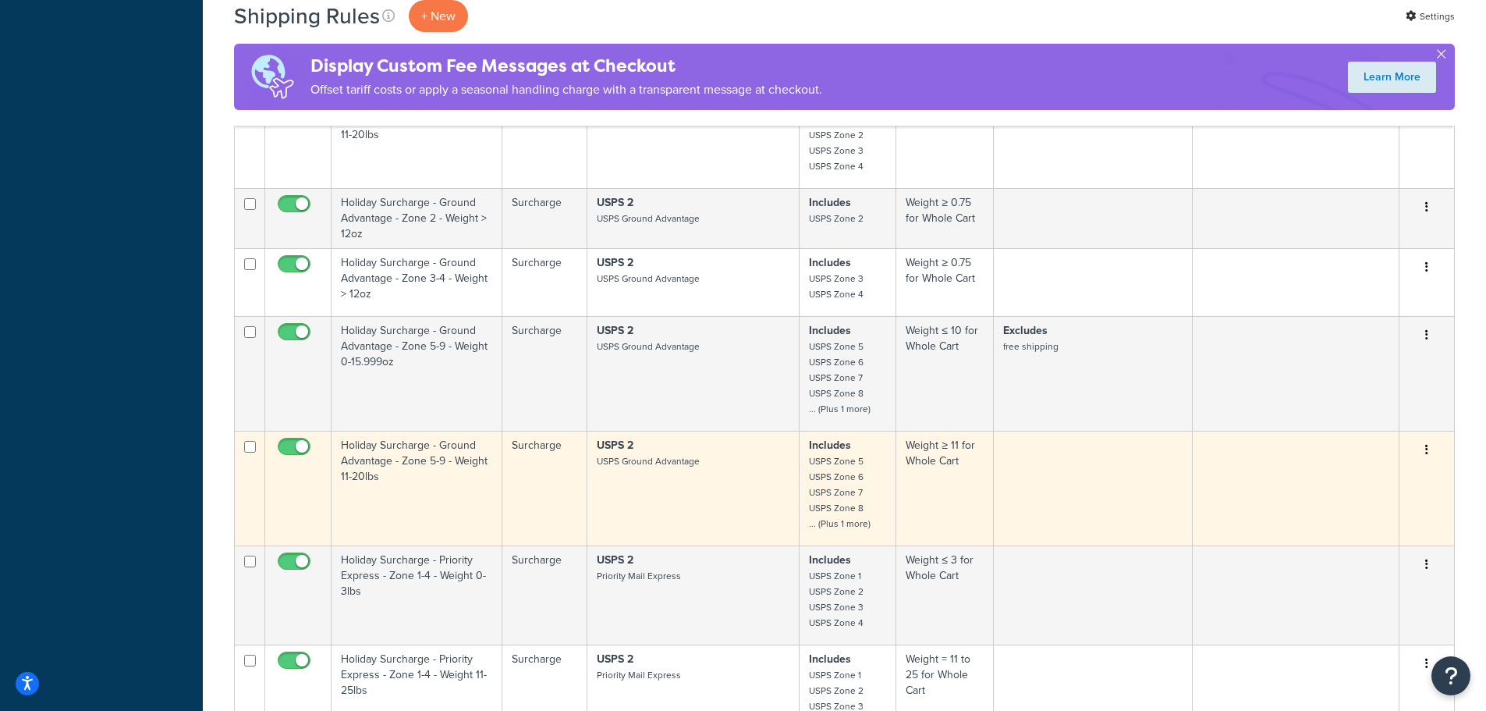
scroll to position [2418, 0]
click at [406, 447] on td "Holiday Surcharge - Ground Advantage - Zone 5-9 - Weight 11-20lbs" at bounding box center [417, 488] width 171 height 115
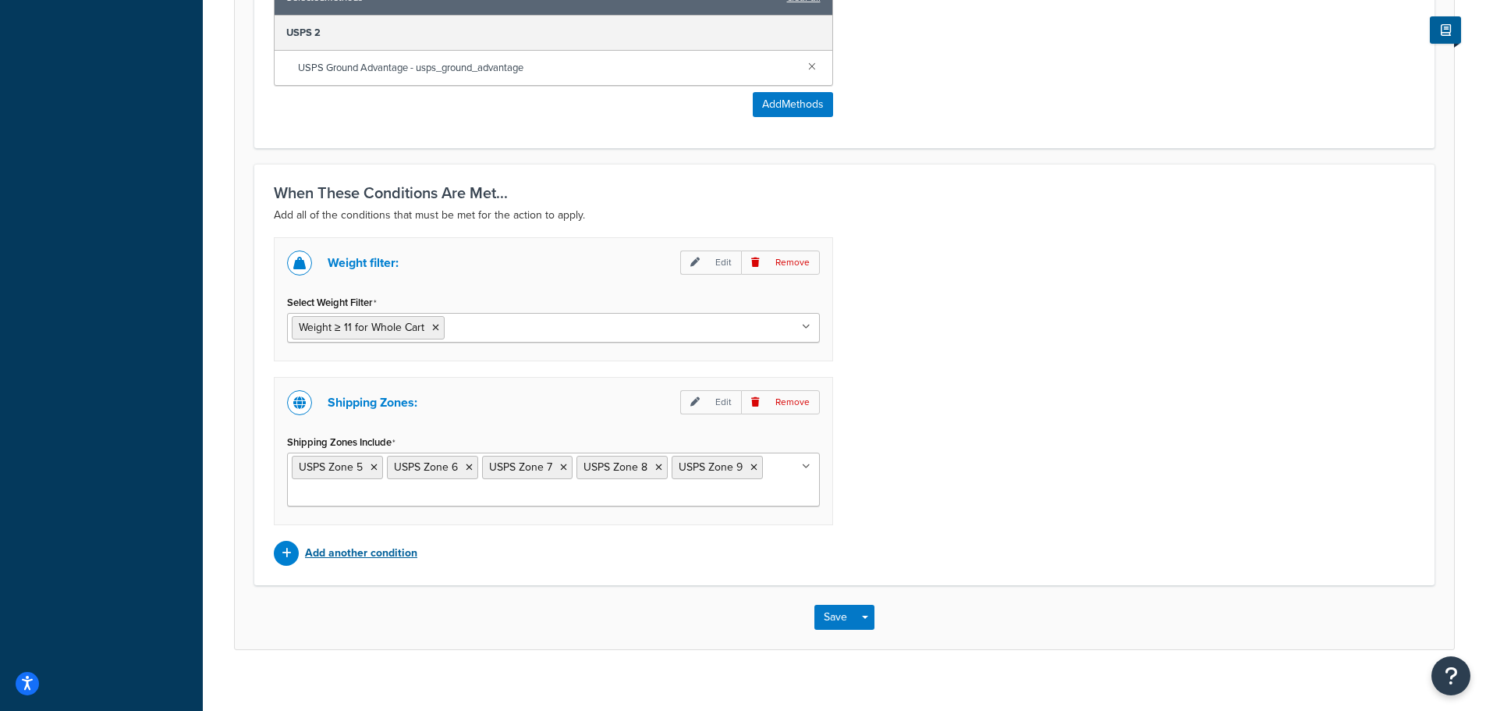
scroll to position [988, 0]
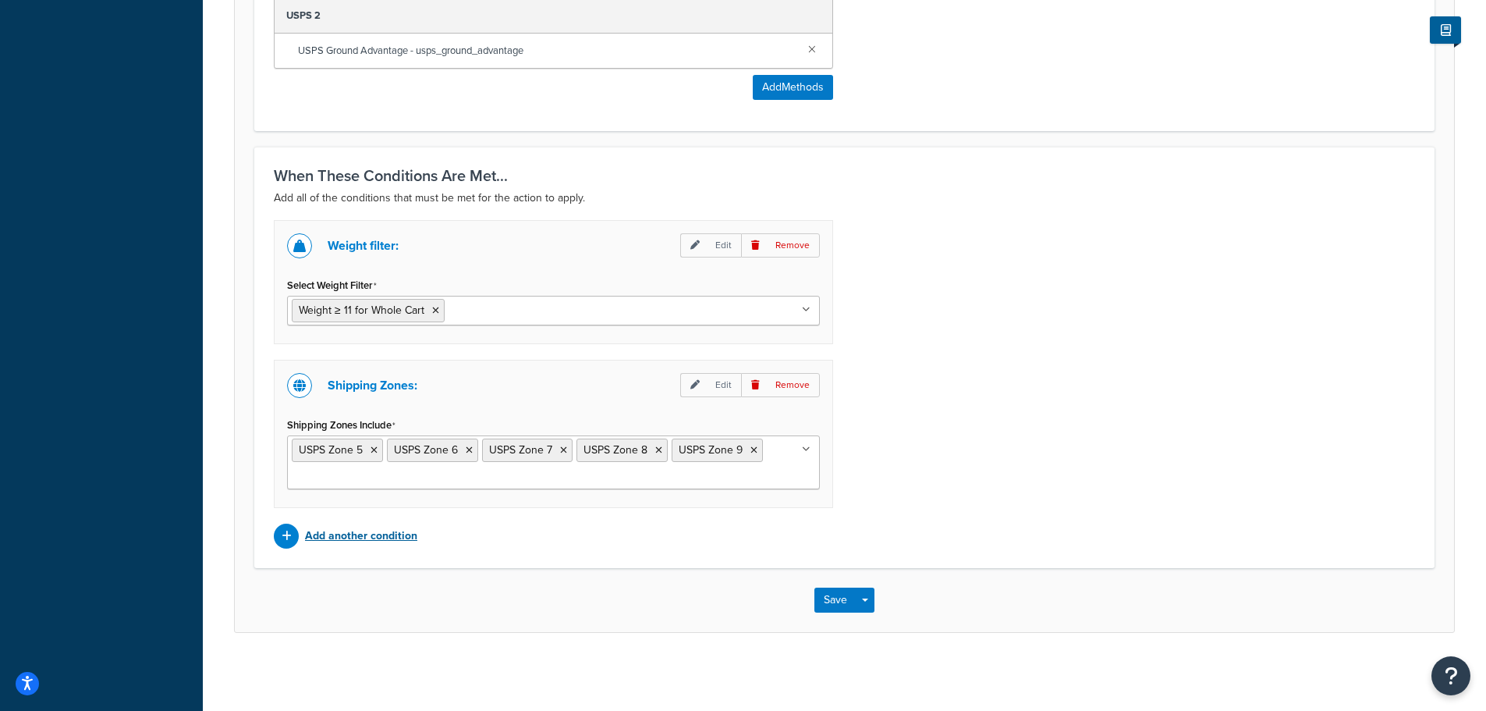
click at [351, 535] on p "Add another condition" at bounding box center [361, 536] width 112 height 22
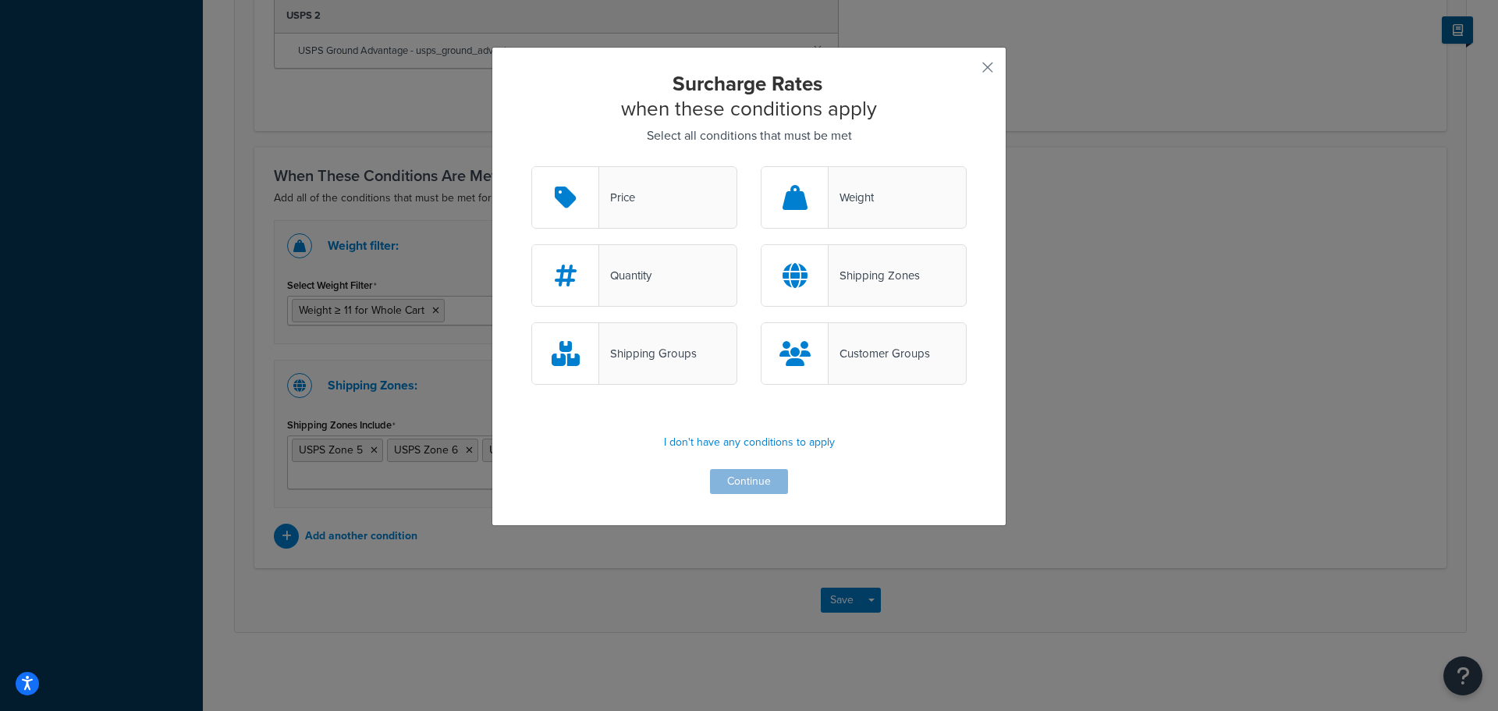
click at [654, 358] on div "Shipping Groups" at bounding box center [648, 353] width 98 height 22
click at [0, 0] on input "Shipping Groups" at bounding box center [0, 0] width 0 height 0
click at [752, 475] on button "Continue" at bounding box center [749, 481] width 78 height 25
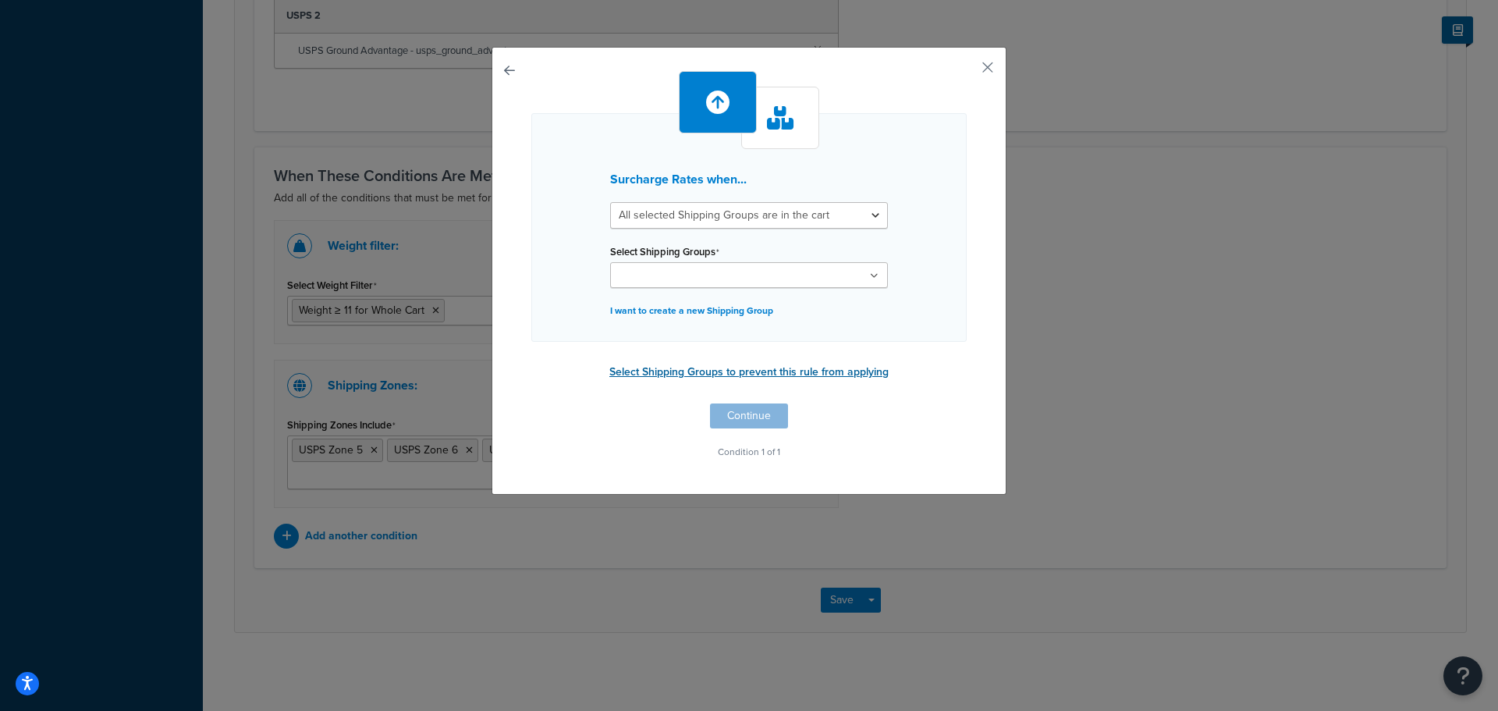
click at [805, 377] on button "Select Shipping Groups to prevent this rule from applying" at bounding box center [749, 371] width 289 height 23
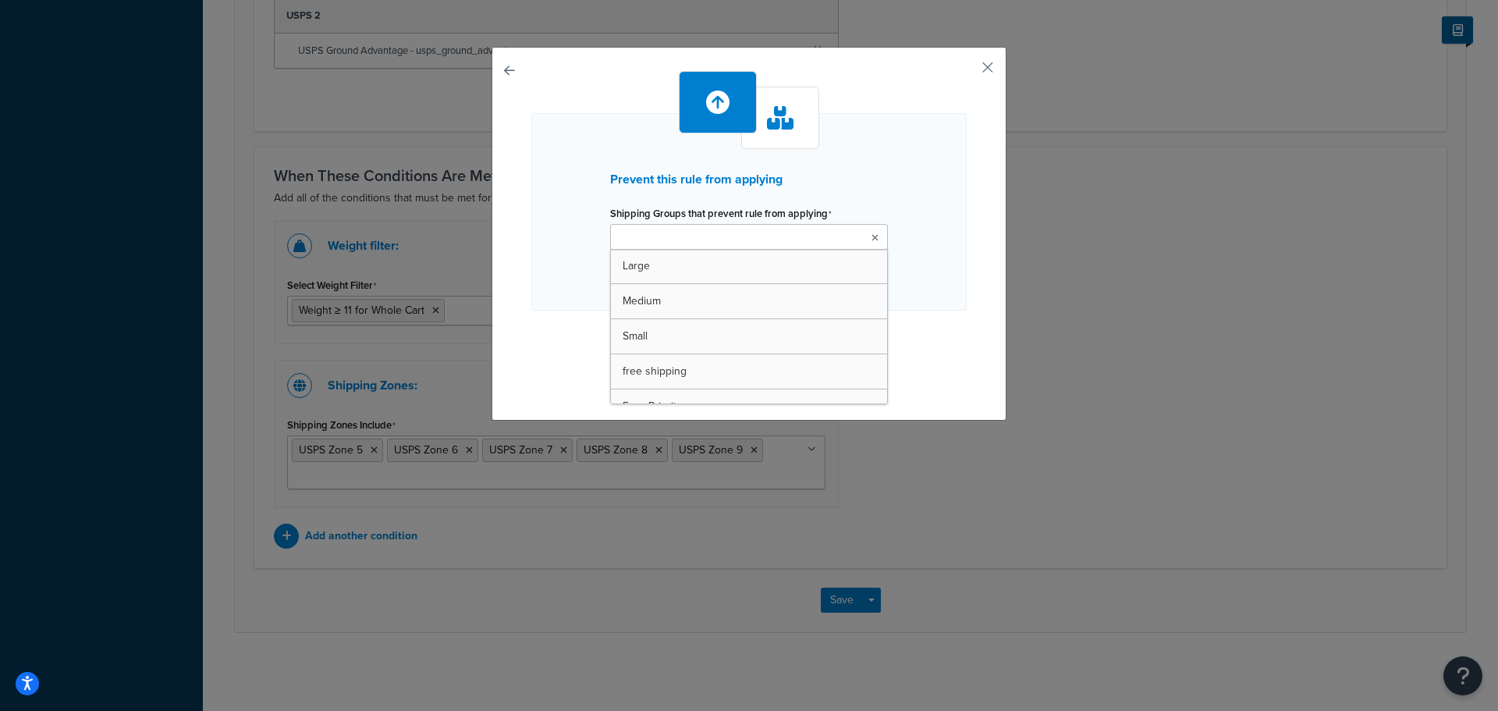
click at [871, 239] on icon at bounding box center [874, 237] width 7 height 9
click at [941, 316] on div "Prevent this rule from applying Shipping Groups that prevent rule from applying…" at bounding box center [748, 231] width 435 height 321
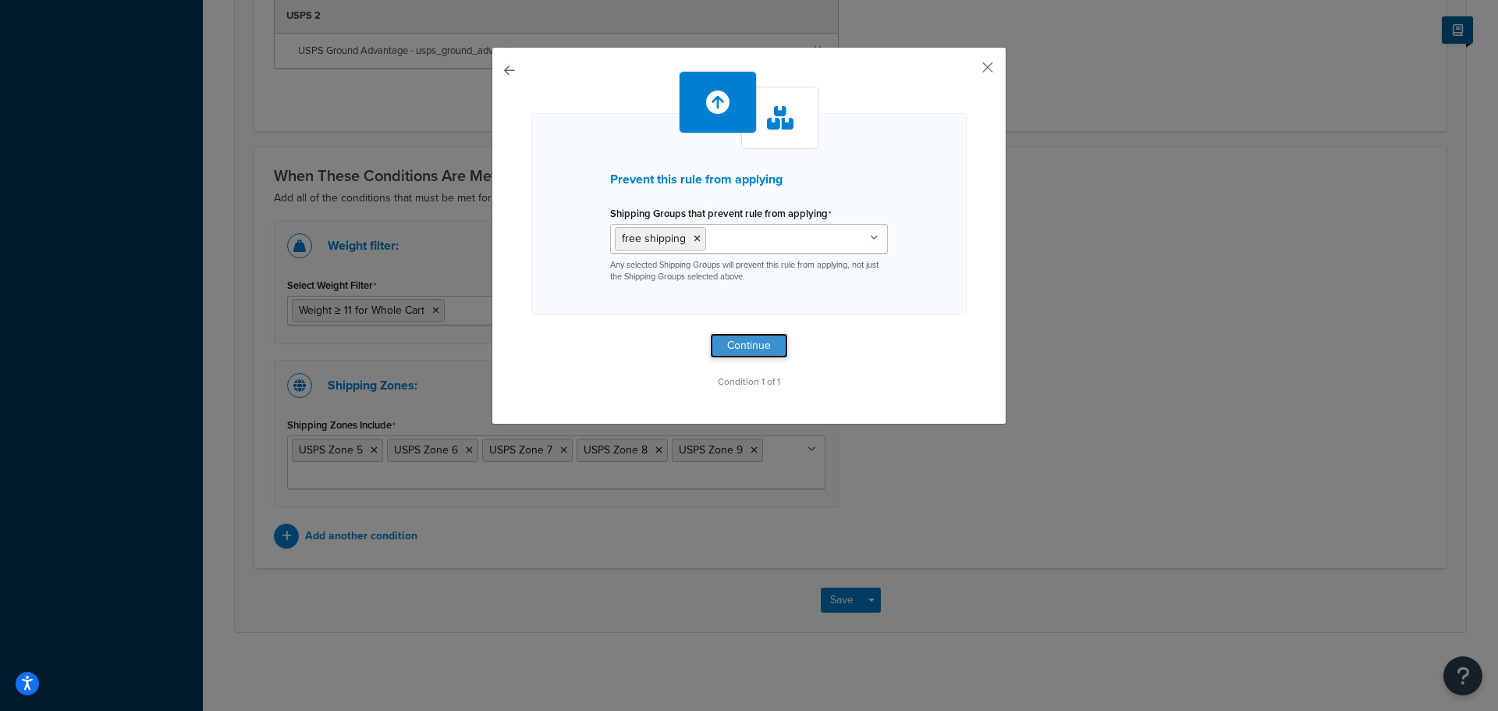
click at [753, 344] on button "Continue" at bounding box center [749, 345] width 78 height 25
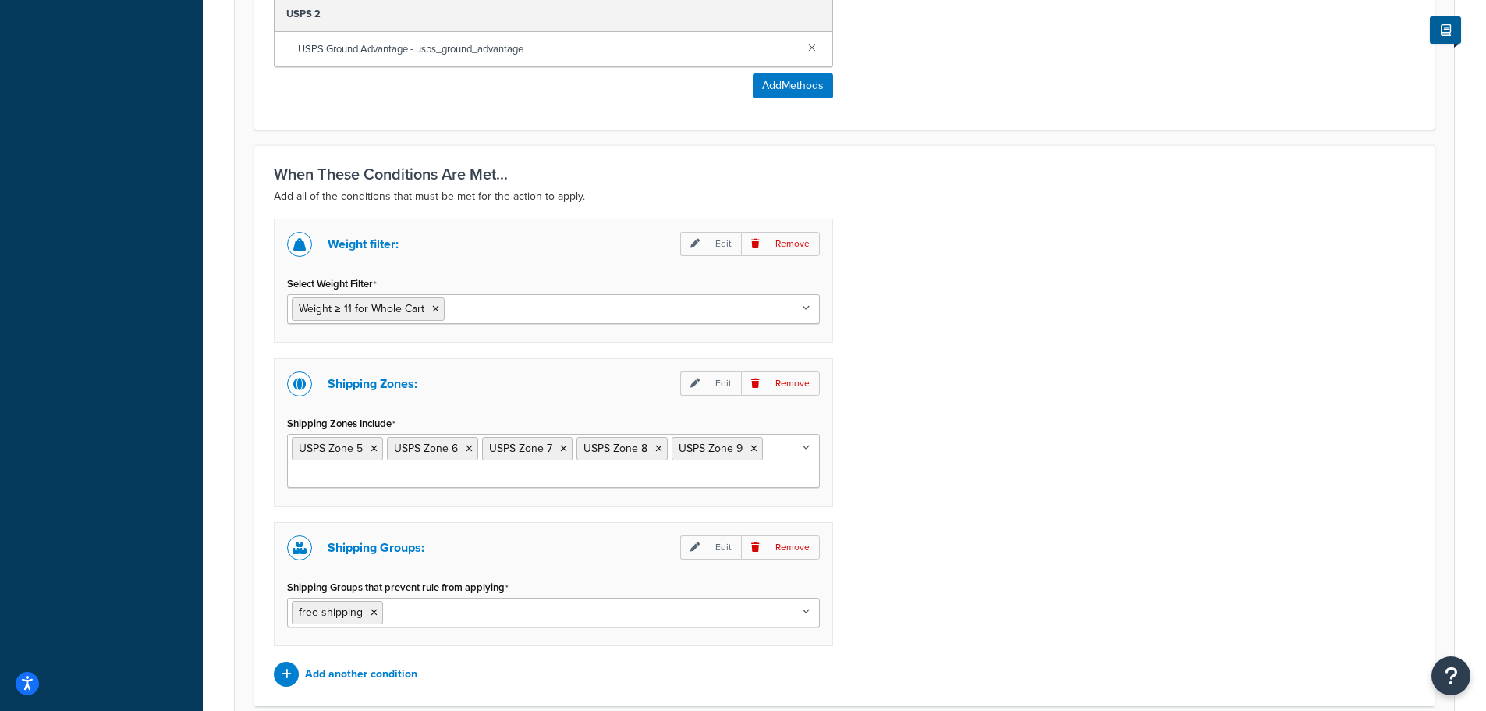
scroll to position [1128, 0]
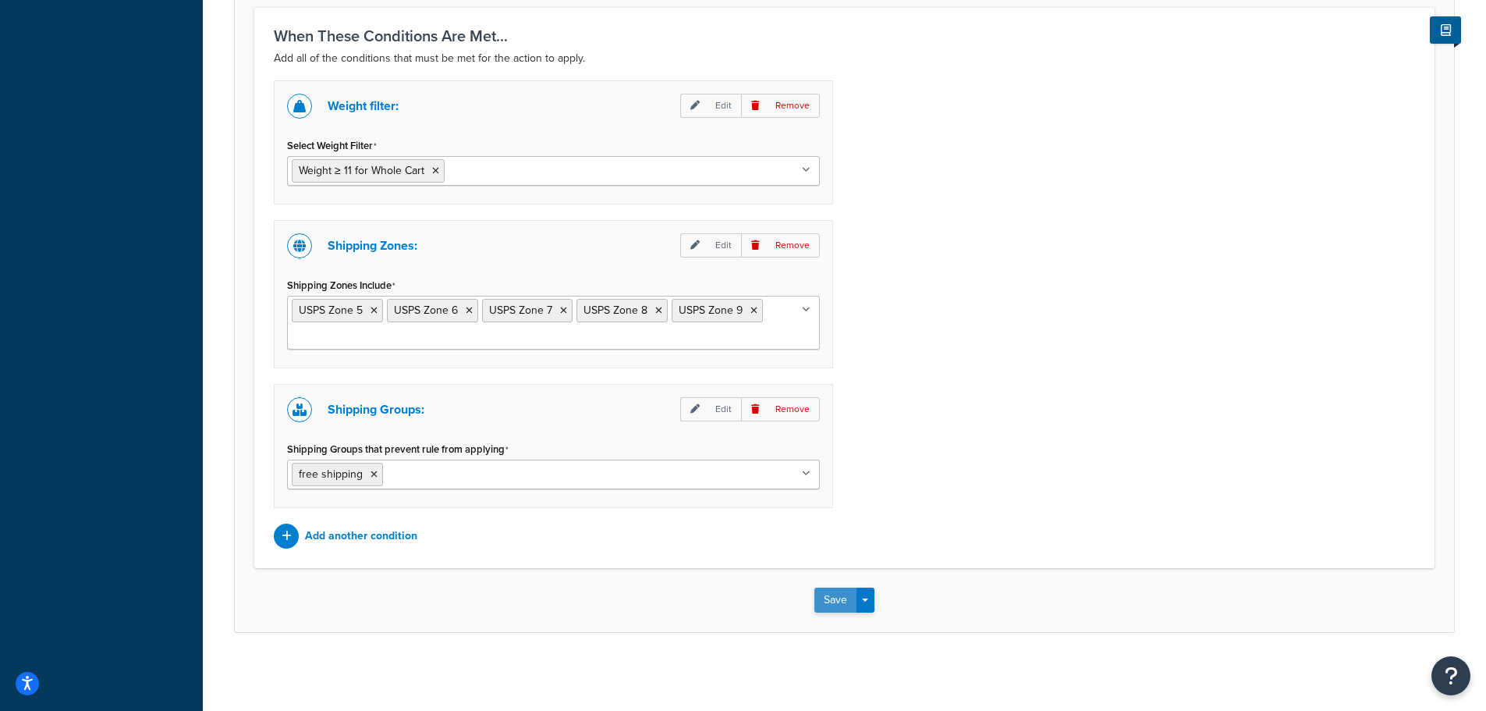
click at [841, 597] on button "Save" at bounding box center [835, 599] width 42 height 25
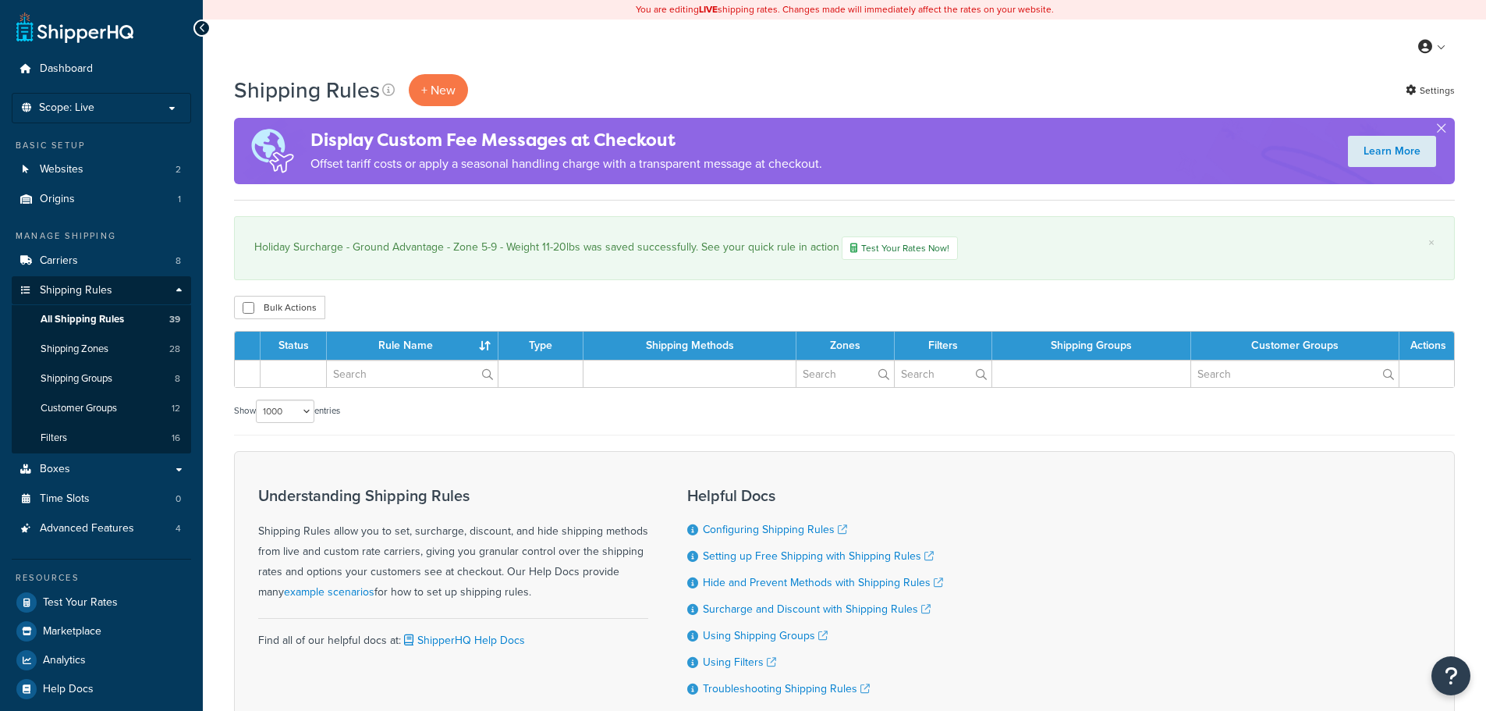
select select "1000"
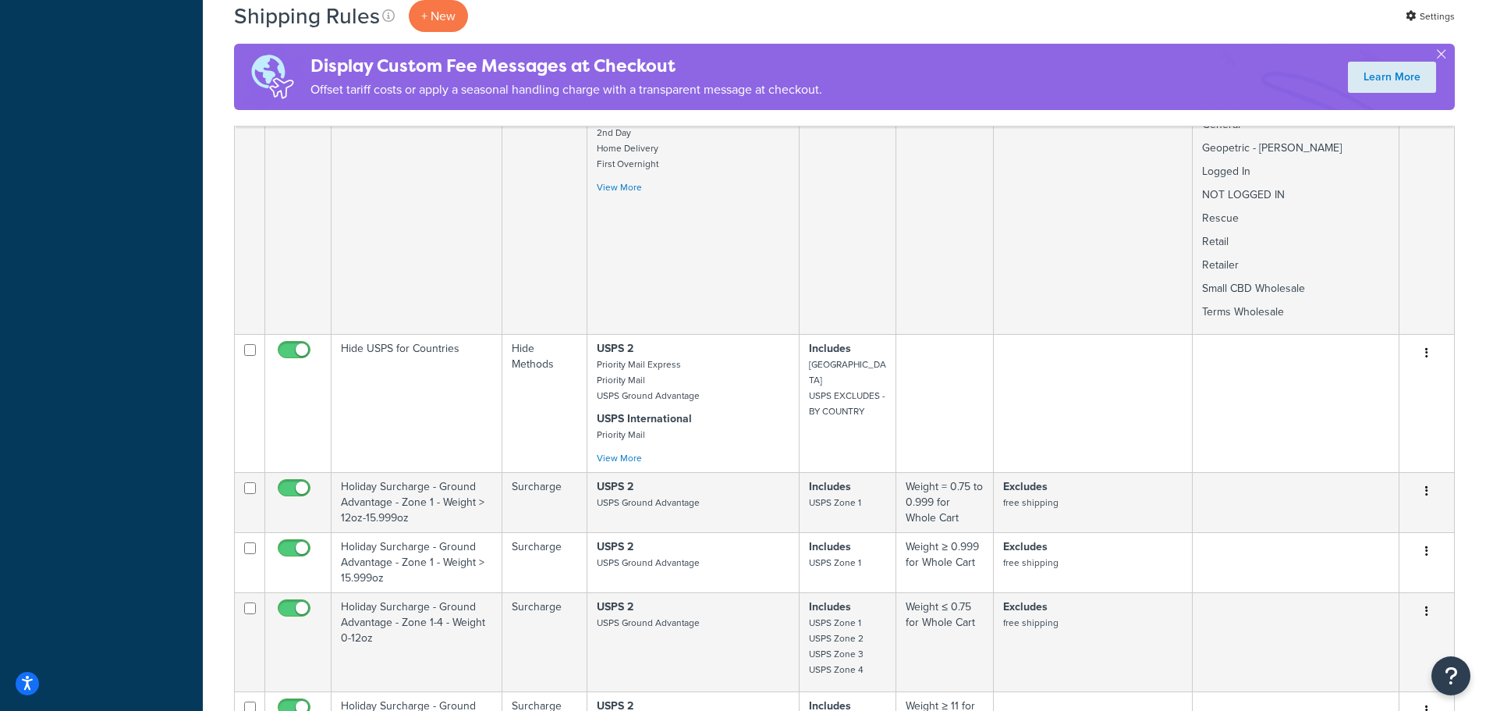
scroll to position [2106, 0]
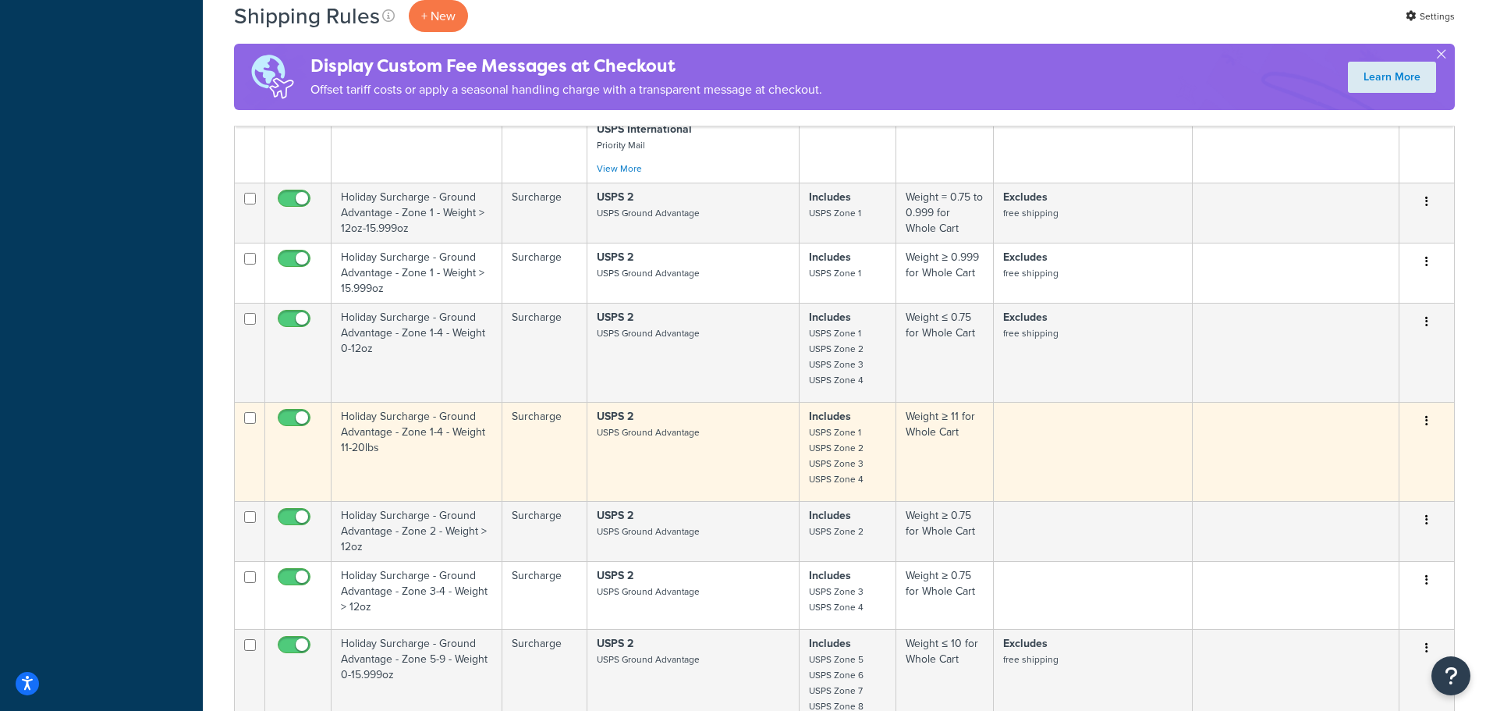
click at [393, 418] on td "Holiday Surcharge - Ground Advantage - Zone 1-4 - Weight 11-20lbs" at bounding box center [417, 451] width 171 height 99
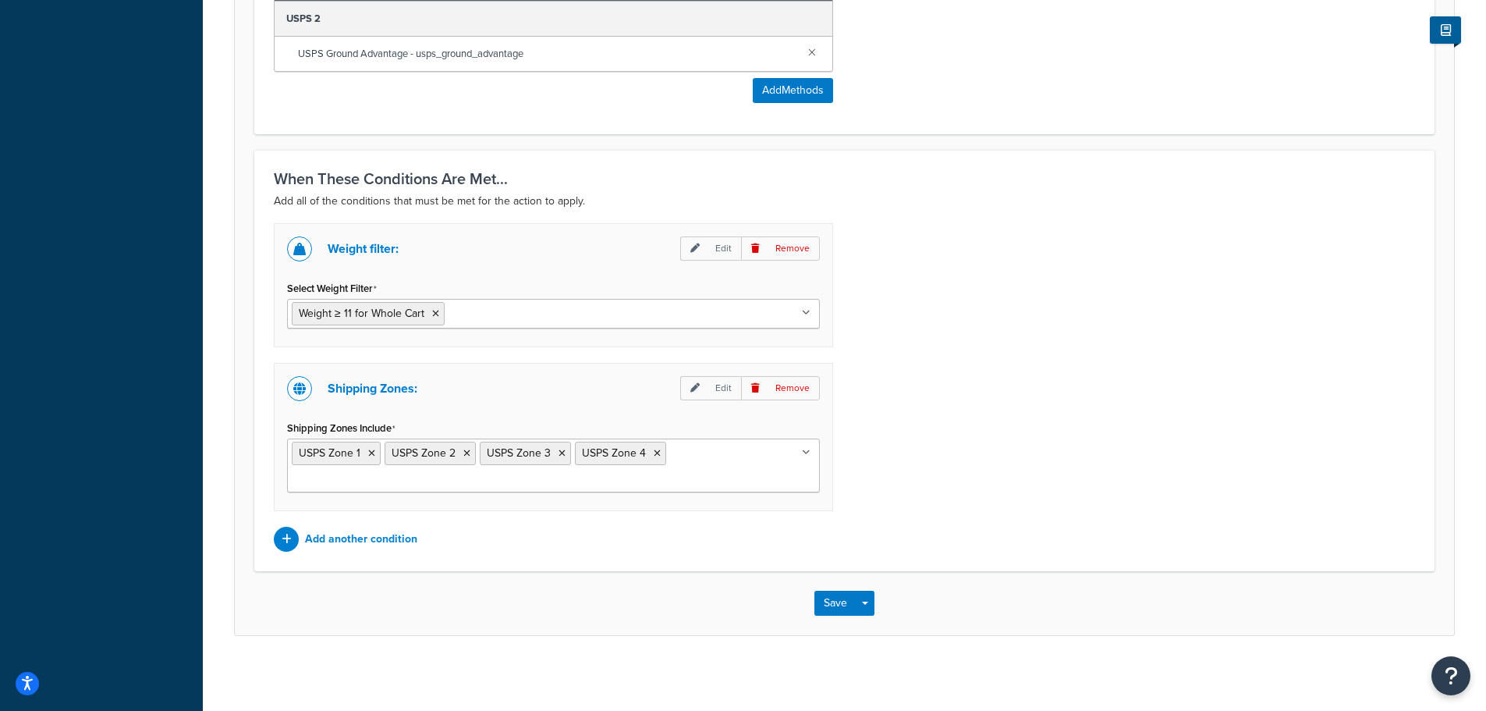
scroll to position [988, 0]
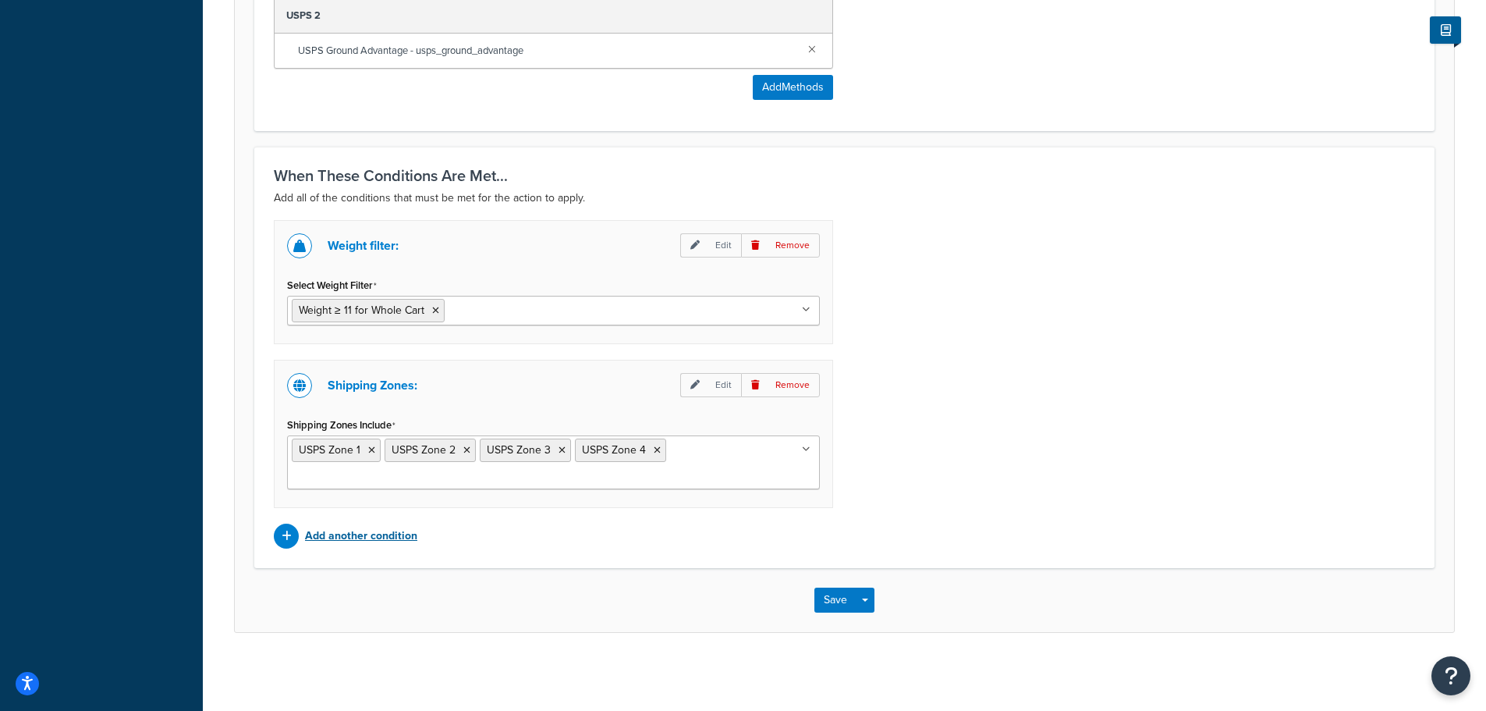
click at [350, 540] on p "Add another condition" at bounding box center [361, 536] width 112 height 22
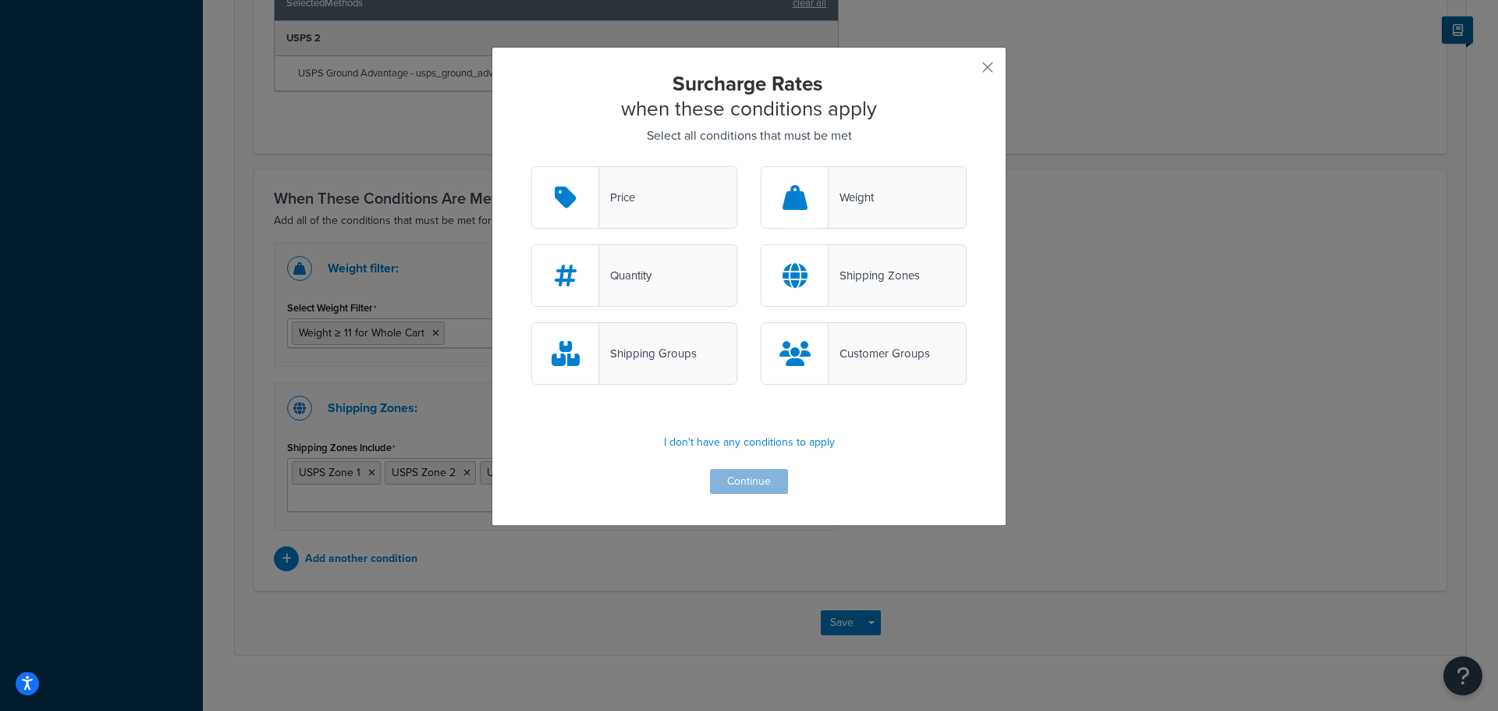
click at [656, 361] on div "Shipping Groups" at bounding box center [648, 353] width 98 height 22
click at [0, 0] on input "Shipping Groups" at bounding box center [0, 0] width 0 height 0
click at [751, 484] on button "Continue" at bounding box center [749, 481] width 78 height 25
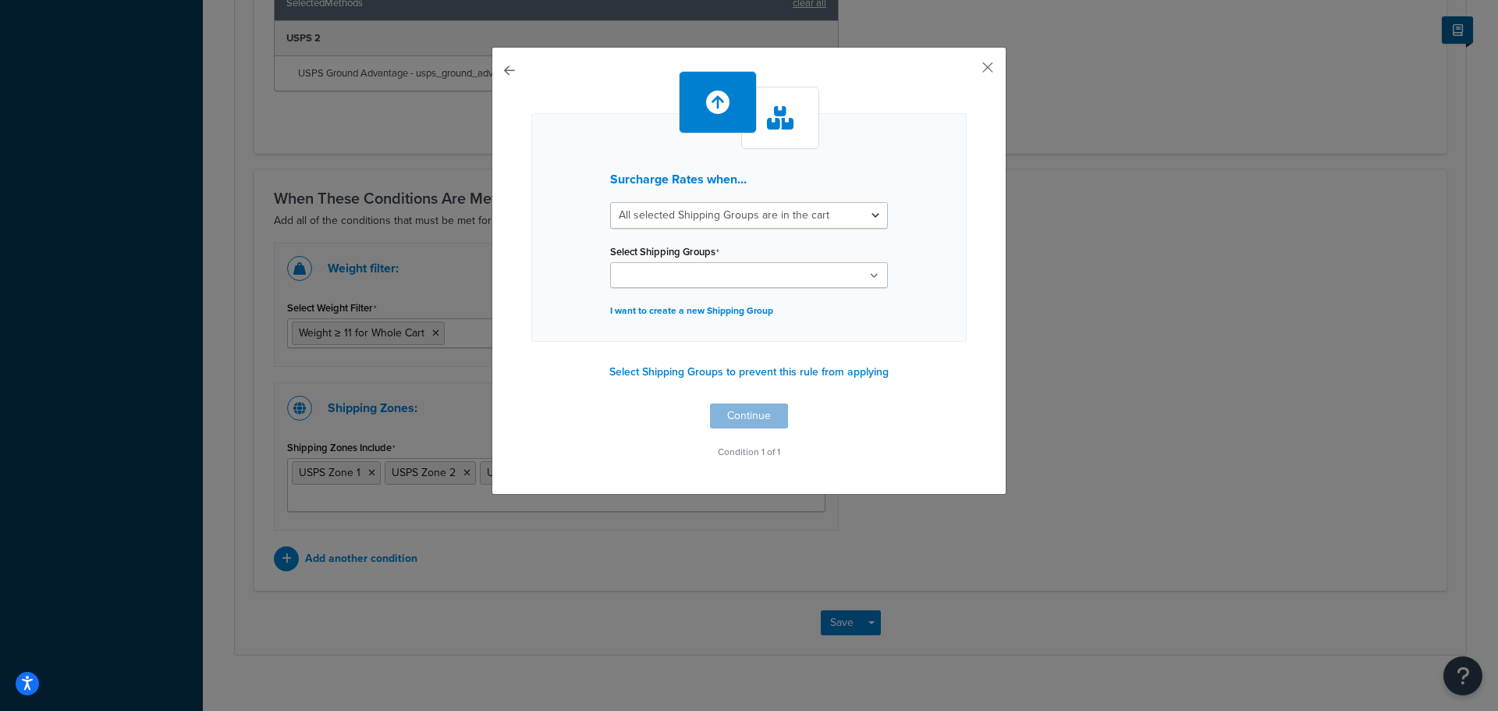
click at [874, 278] on ul at bounding box center [749, 275] width 278 height 26
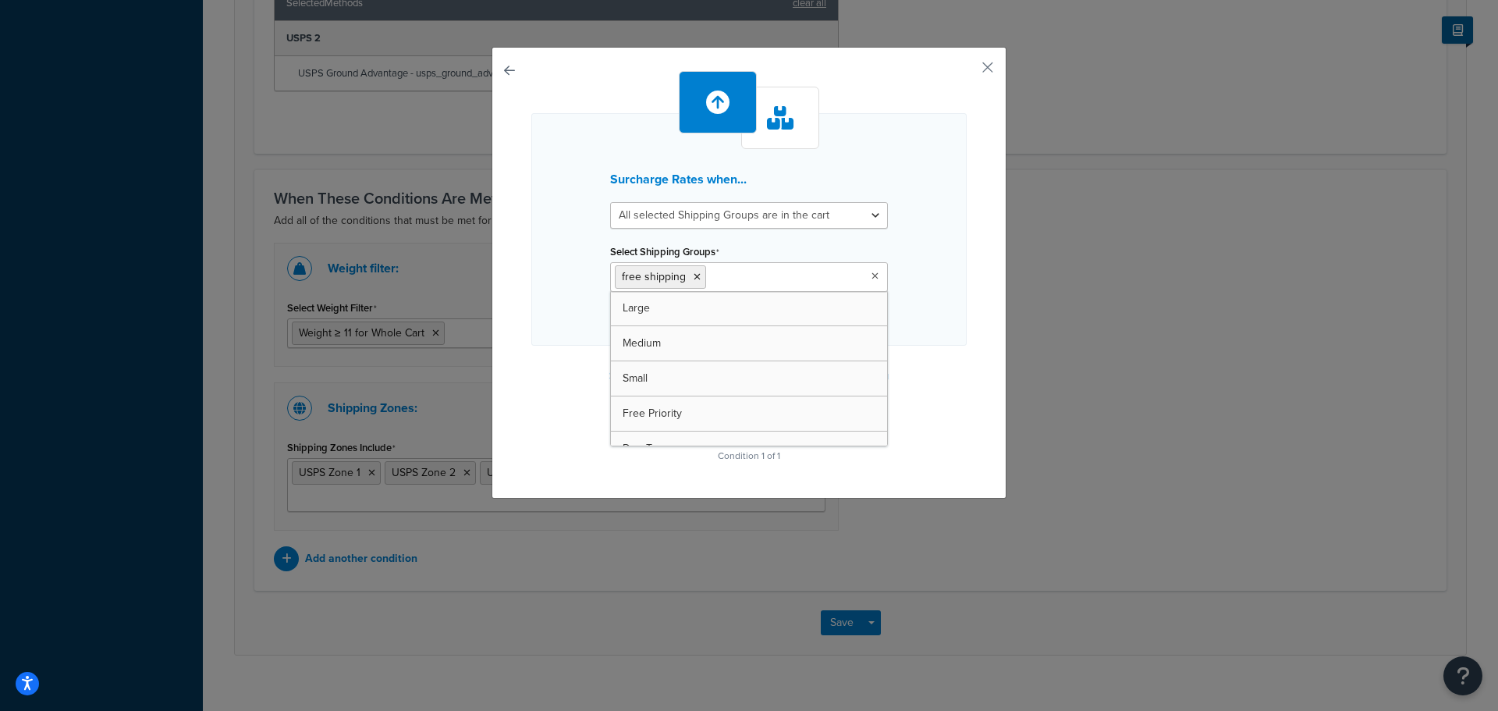
click at [915, 422] on div "Surcharge Rates when... All selected Shipping Groups are in the cart Any select…" at bounding box center [748, 268] width 435 height 395
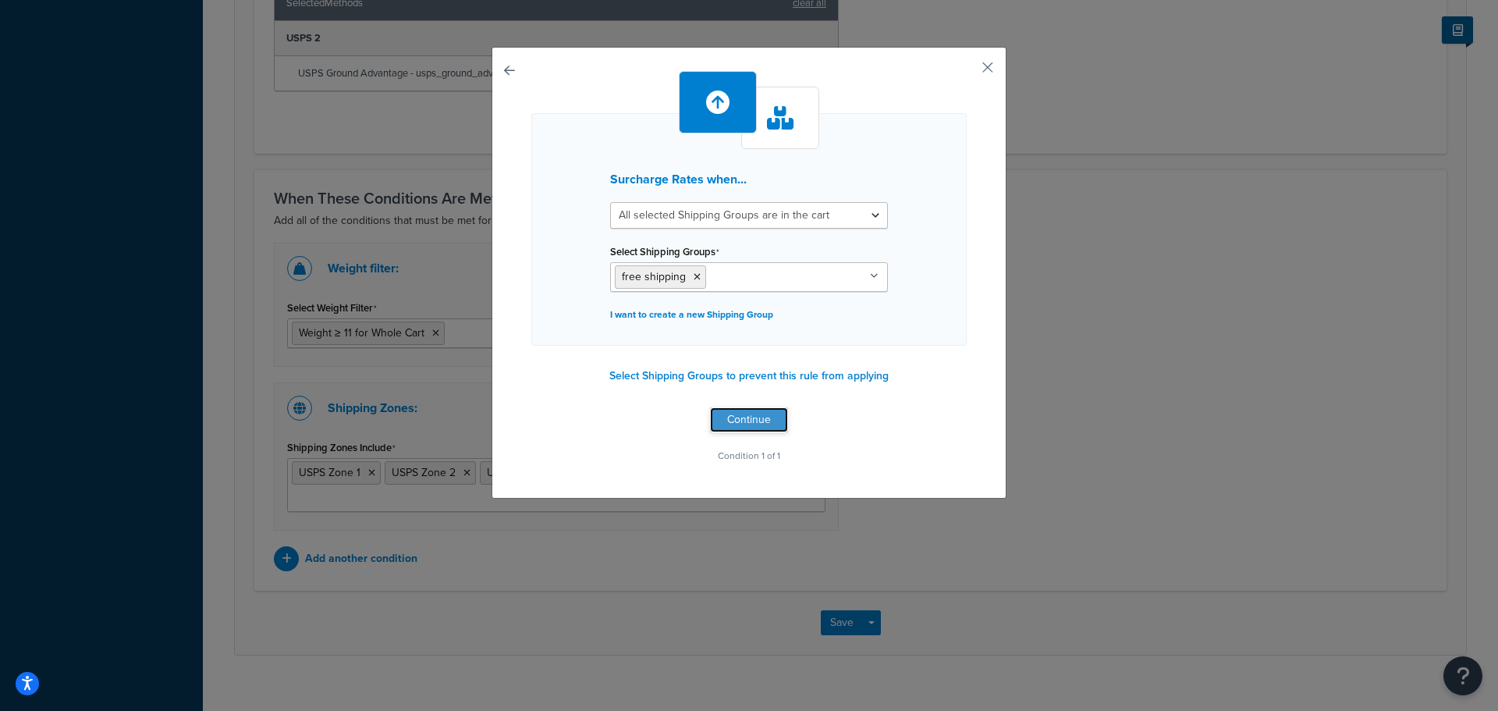
click at [752, 420] on button "Continue" at bounding box center [749, 419] width 78 height 25
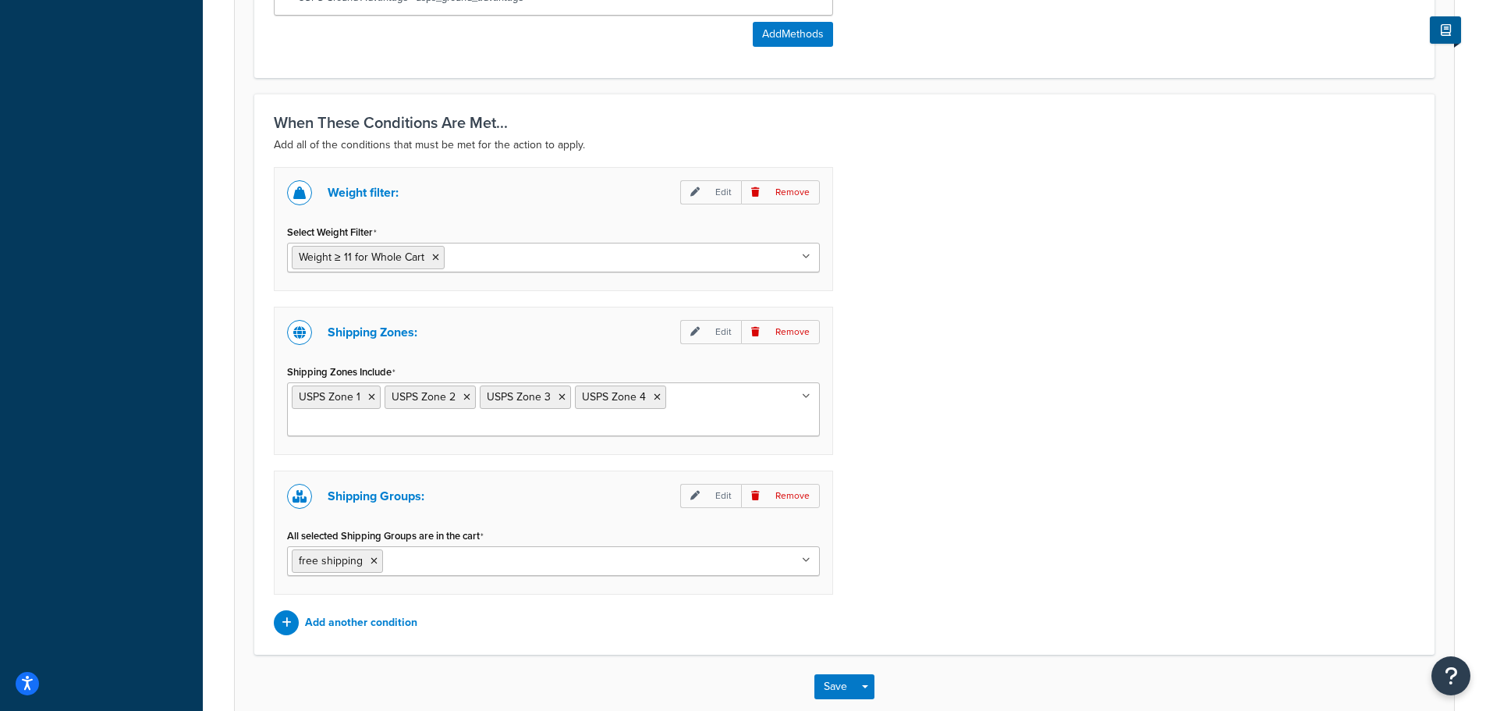
scroll to position [1128, 0]
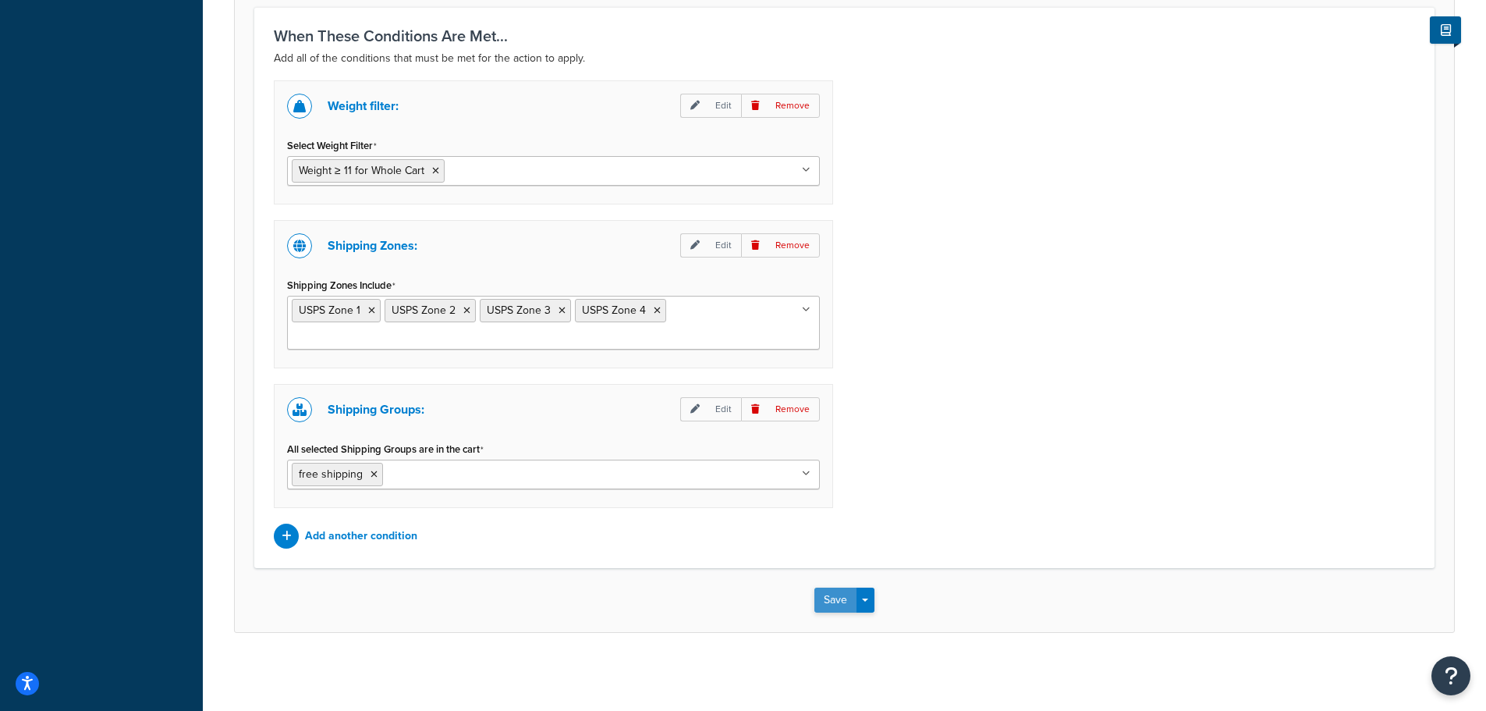
click at [839, 600] on button "Save" at bounding box center [835, 599] width 42 height 25
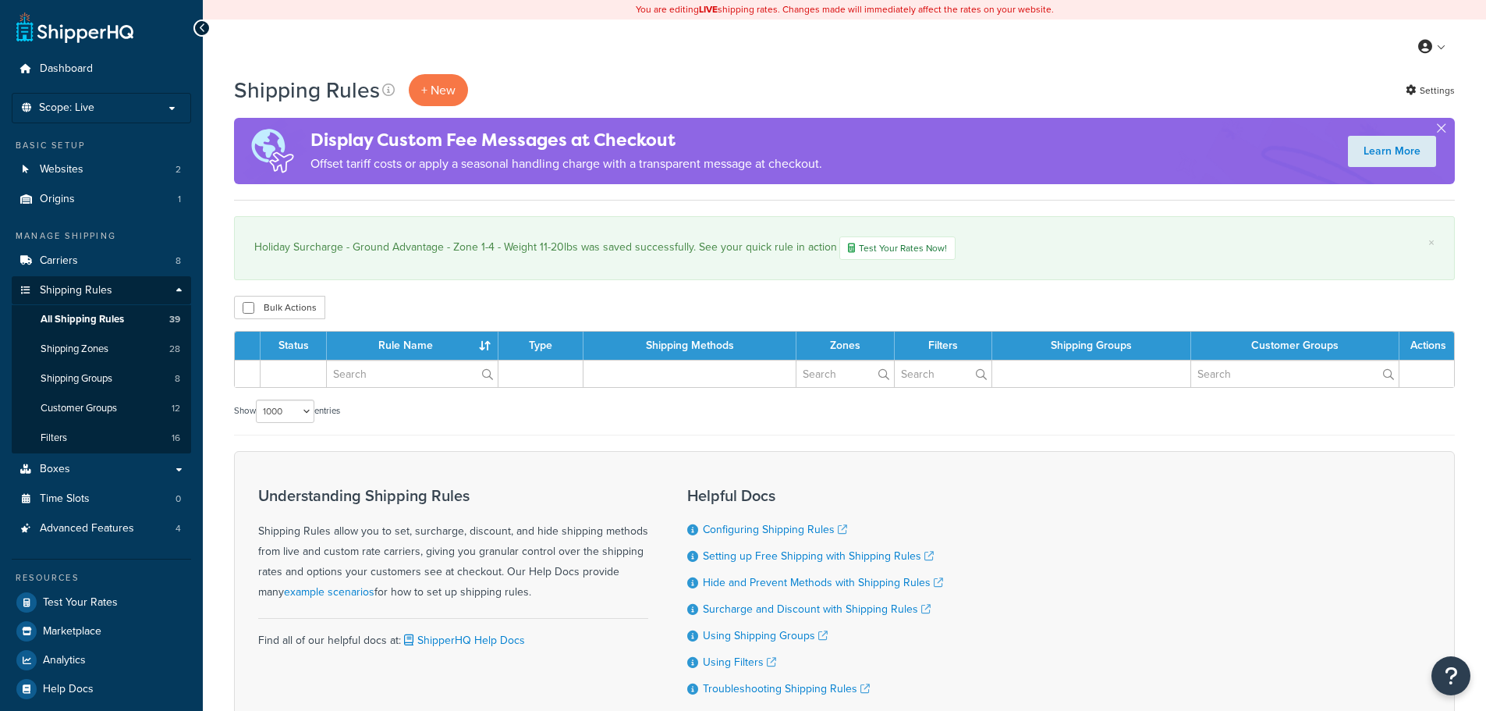
select select "1000"
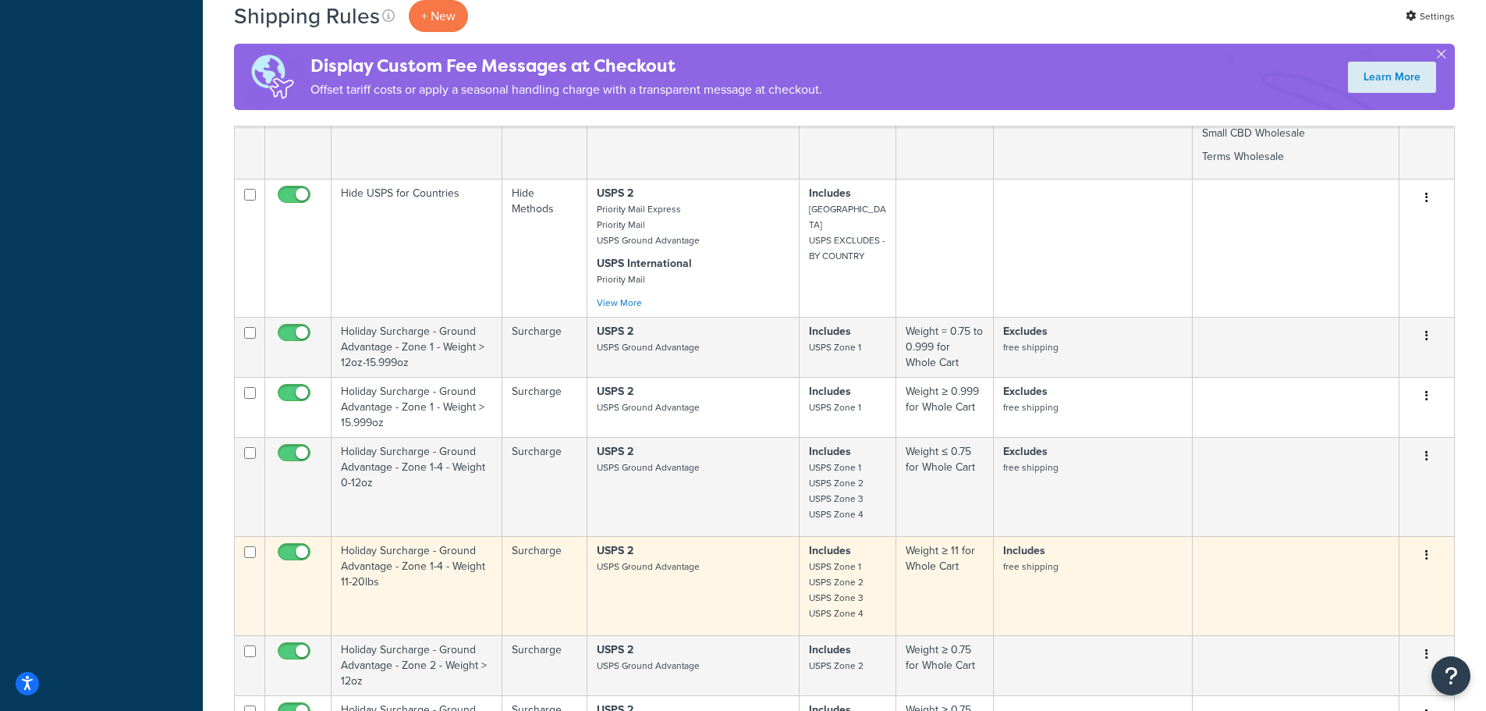
scroll to position [2184, 0]
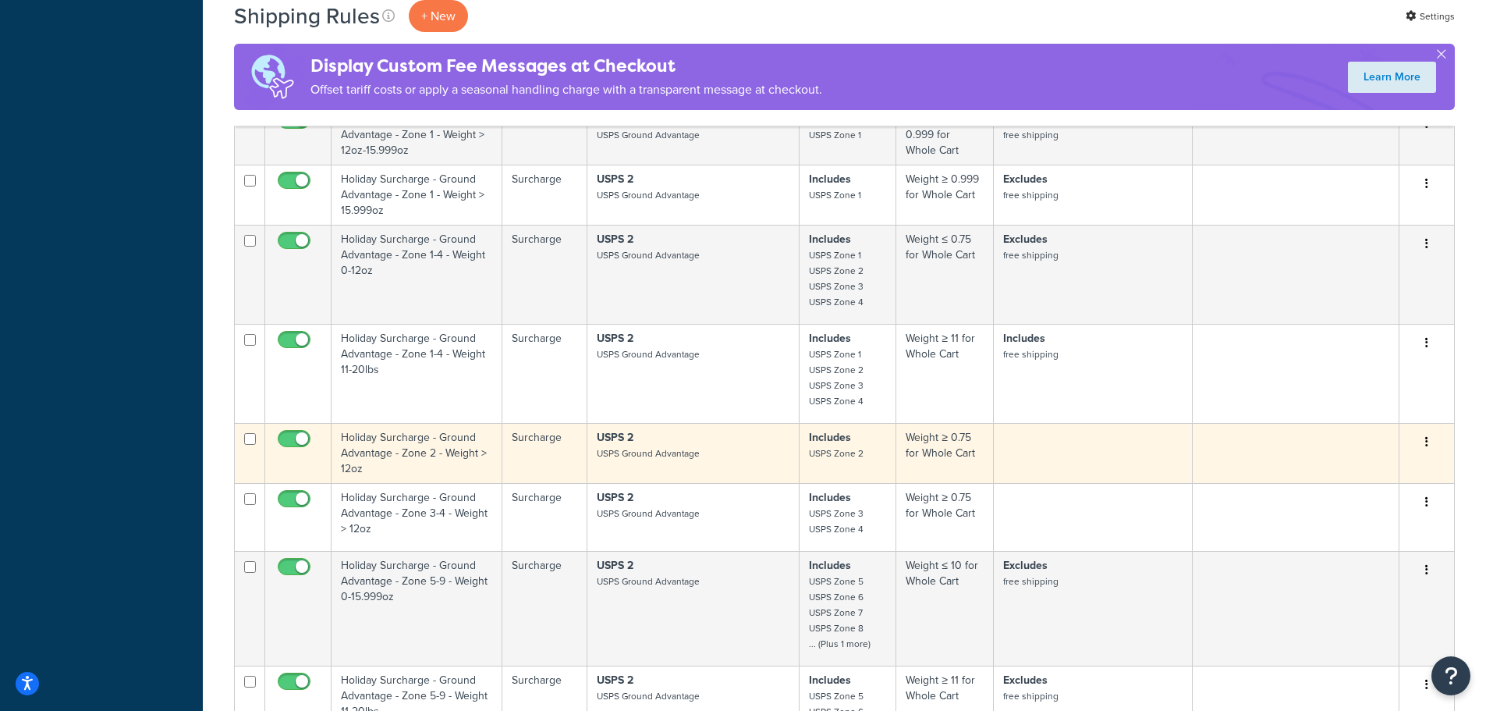
click at [426, 440] on td "Holiday Surcharge - Ground Advantage - Zone 2 - Weight > 12oz" at bounding box center [417, 453] width 171 height 60
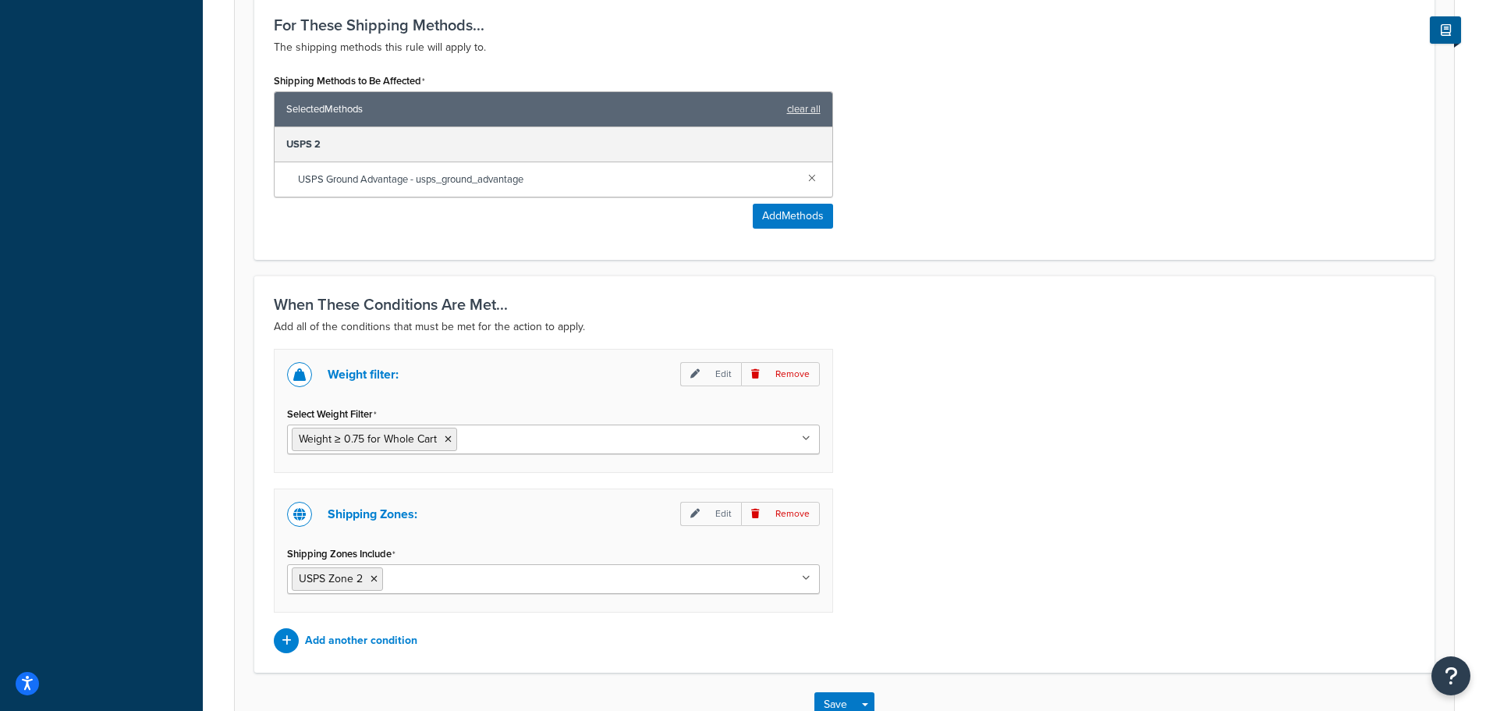
scroll to position [964, 0]
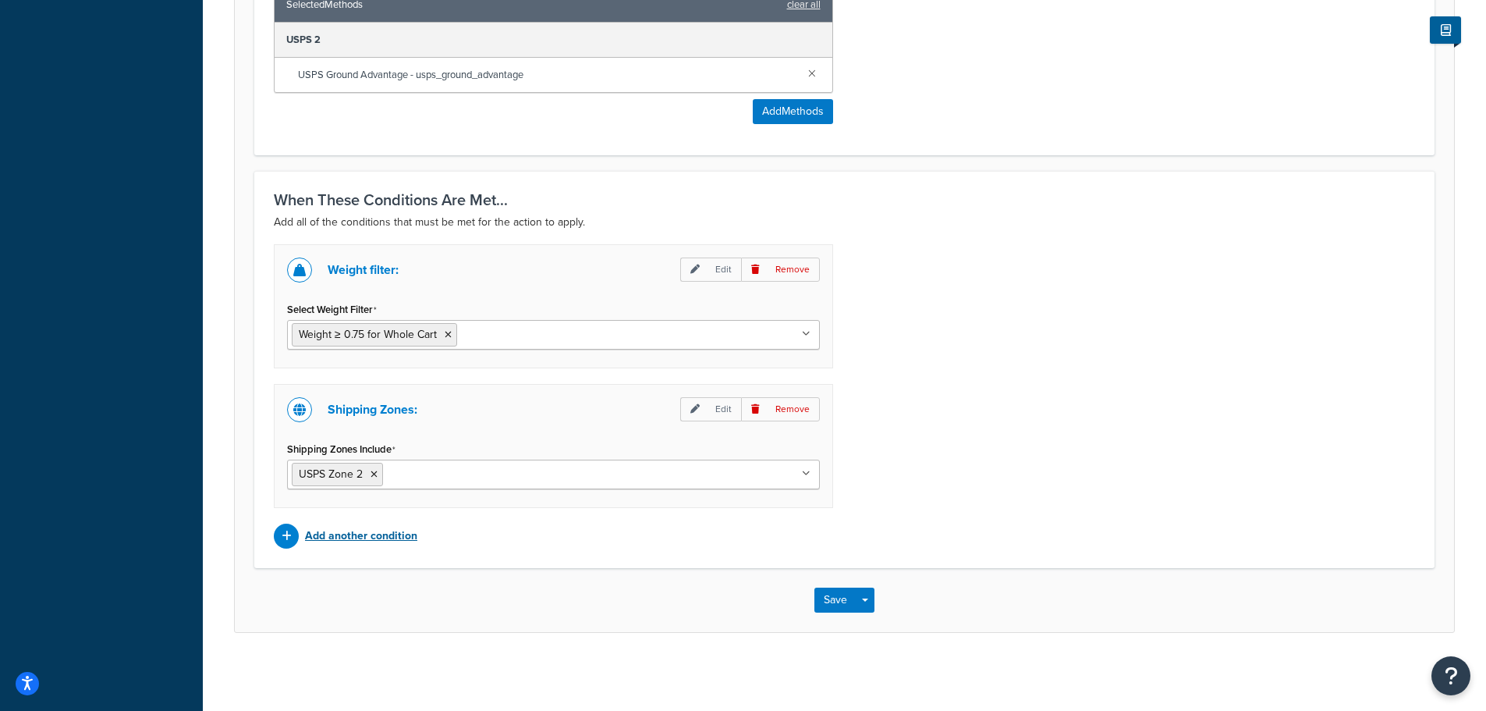
click at [355, 536] on p "Add another condition" at bounding box center [361, 536] width 112 height 22
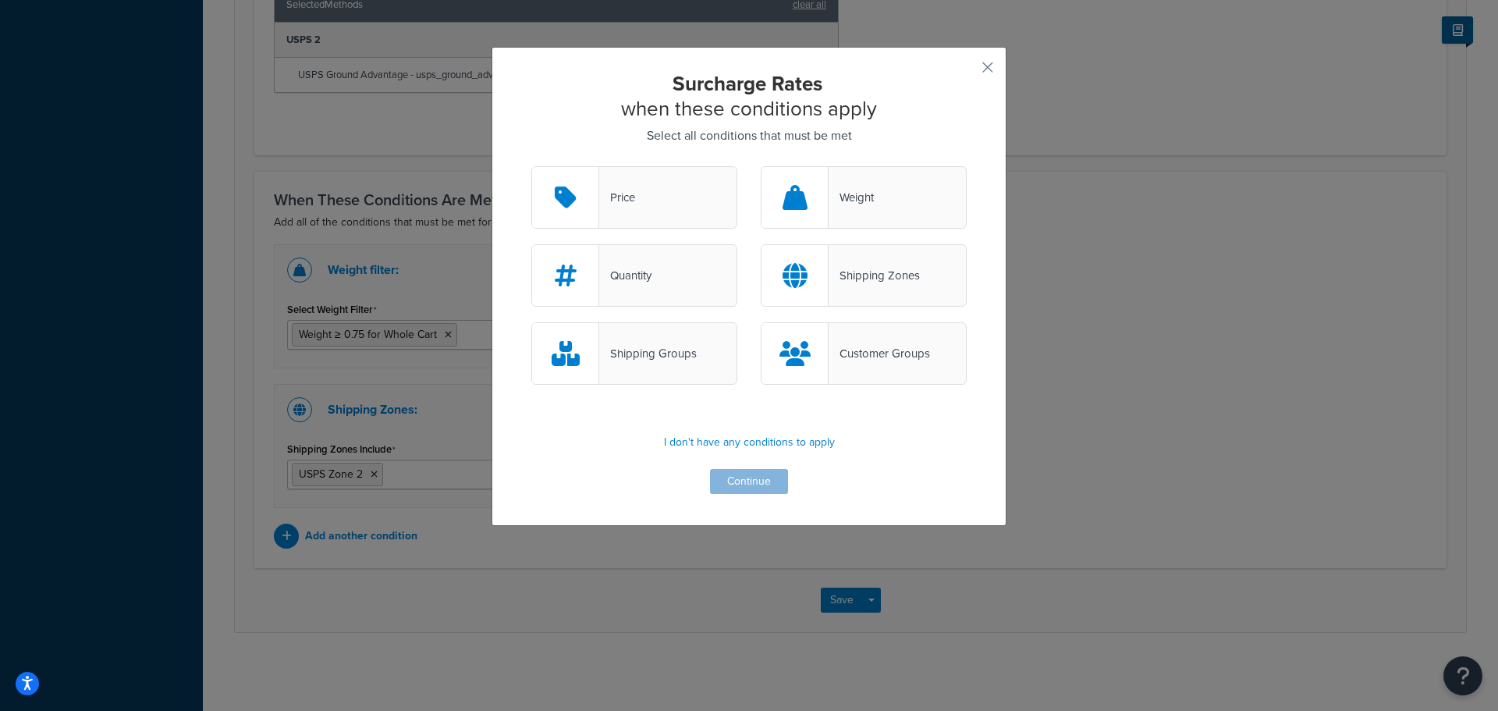
click at [640, 359] on div "Shipping Groups" at bounding box center [648, 353] width 98 height 22
click at [0, 0] on input "Shipping Groups" at bounding box center [0, 0] width 0 height 0
click at [747, 480] on button "Continue" at bounding box center [749, 481] width 78 height 25
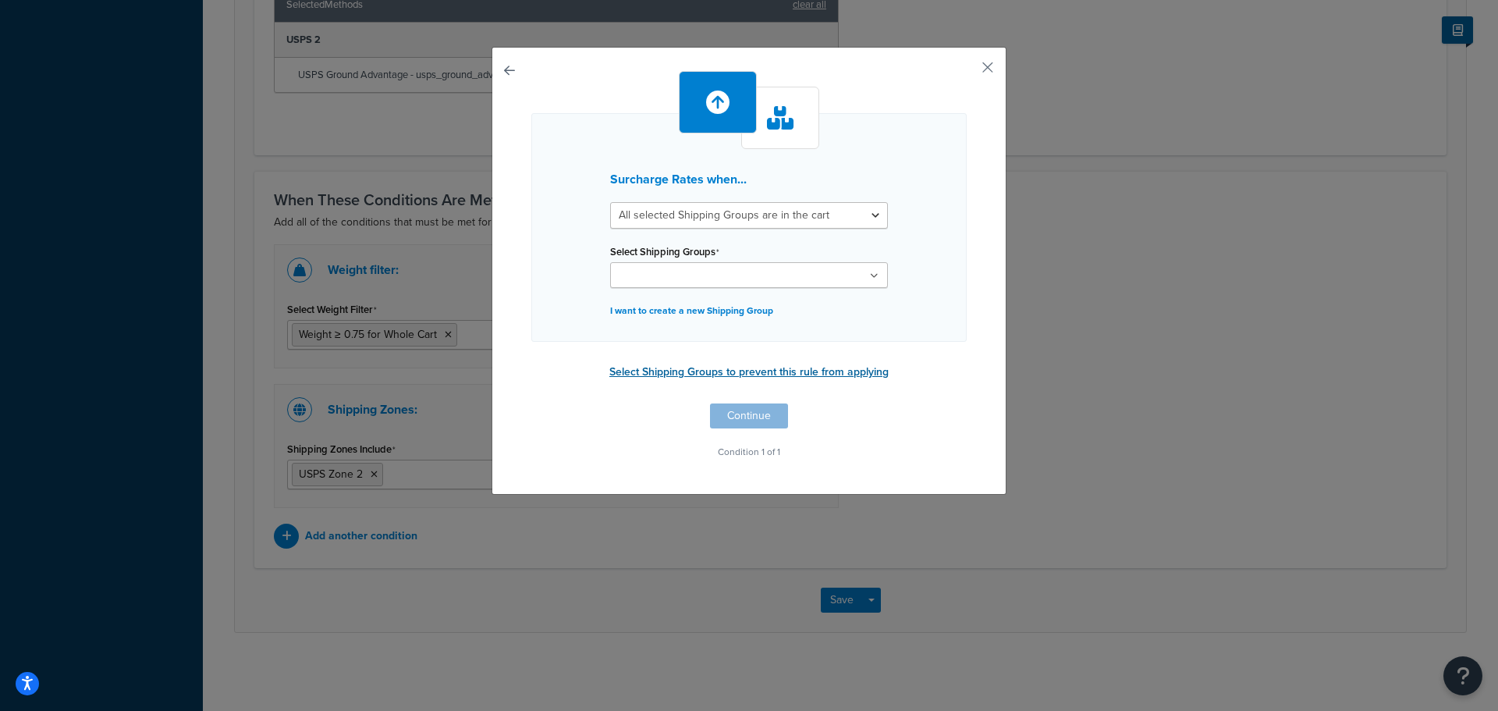
click at [841, 374] on button "Select Shipping Groups to prevent this rule from applying" at bounding box center [749, 371] width 289 height 23
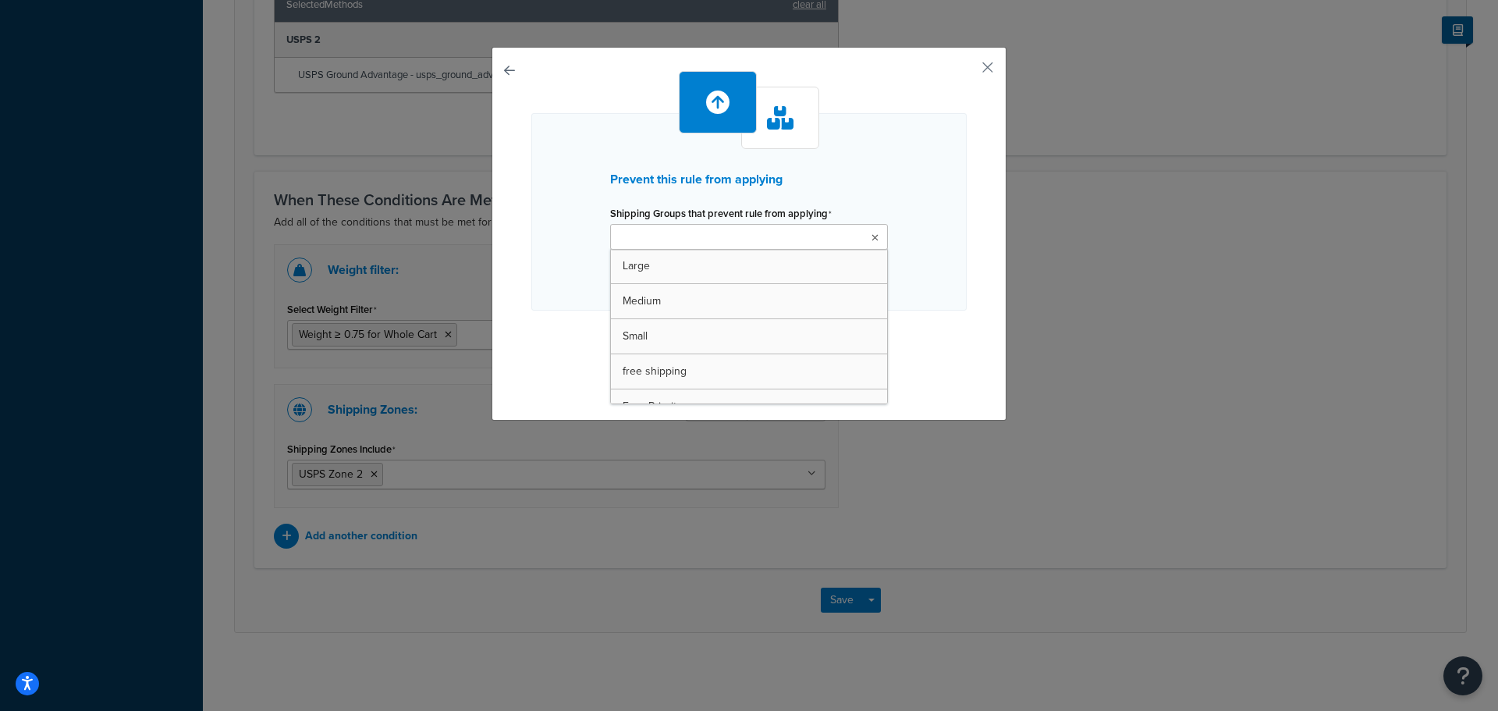
click at [871, 236] on icon at bounding box center [874, 237] width 7 height 9
click at [1096, 332] on div "Prevent this rule from applying Shipping Groups that prevent rule from applying…" at bounding box center [749, 355] width 1498 height 711
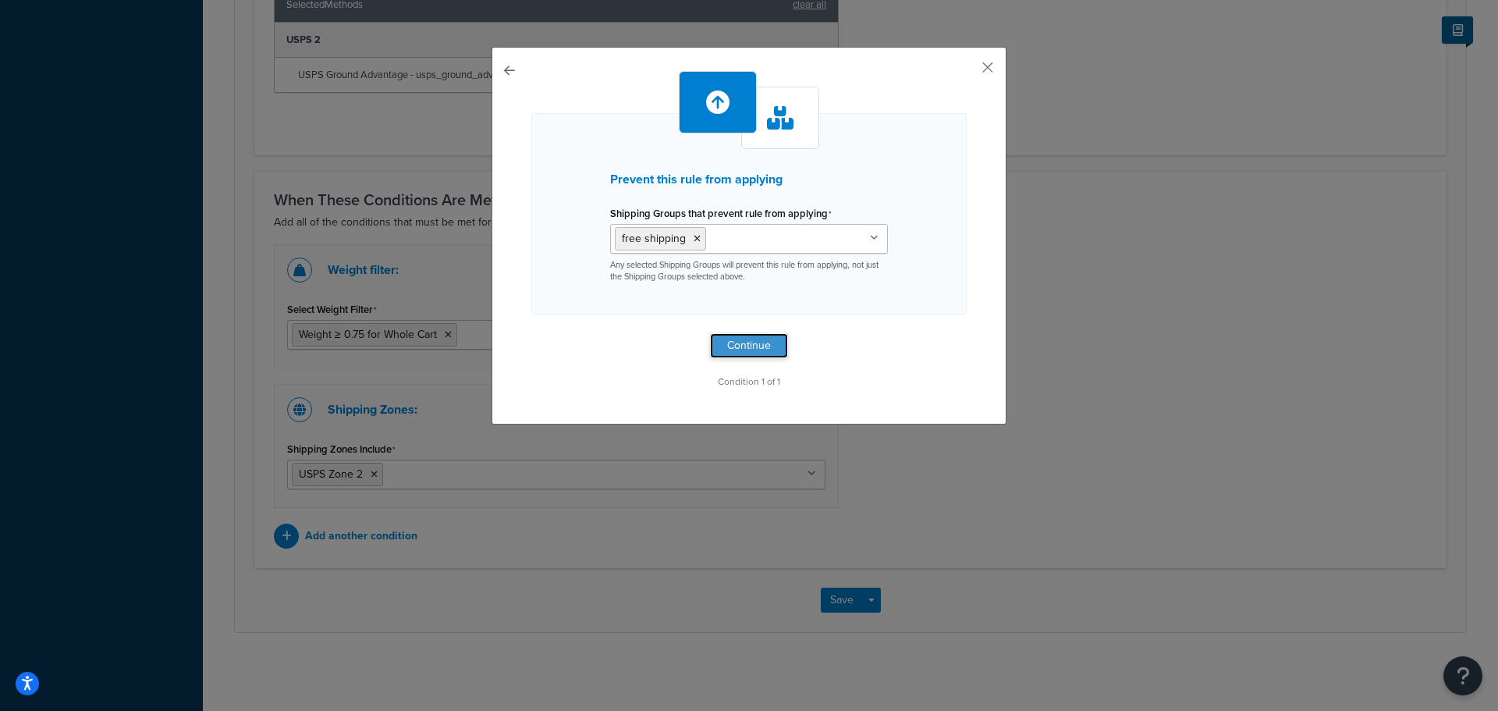
click at [757, 349] on button "Continue" at bounding box center [749, 345] width 78 height 25
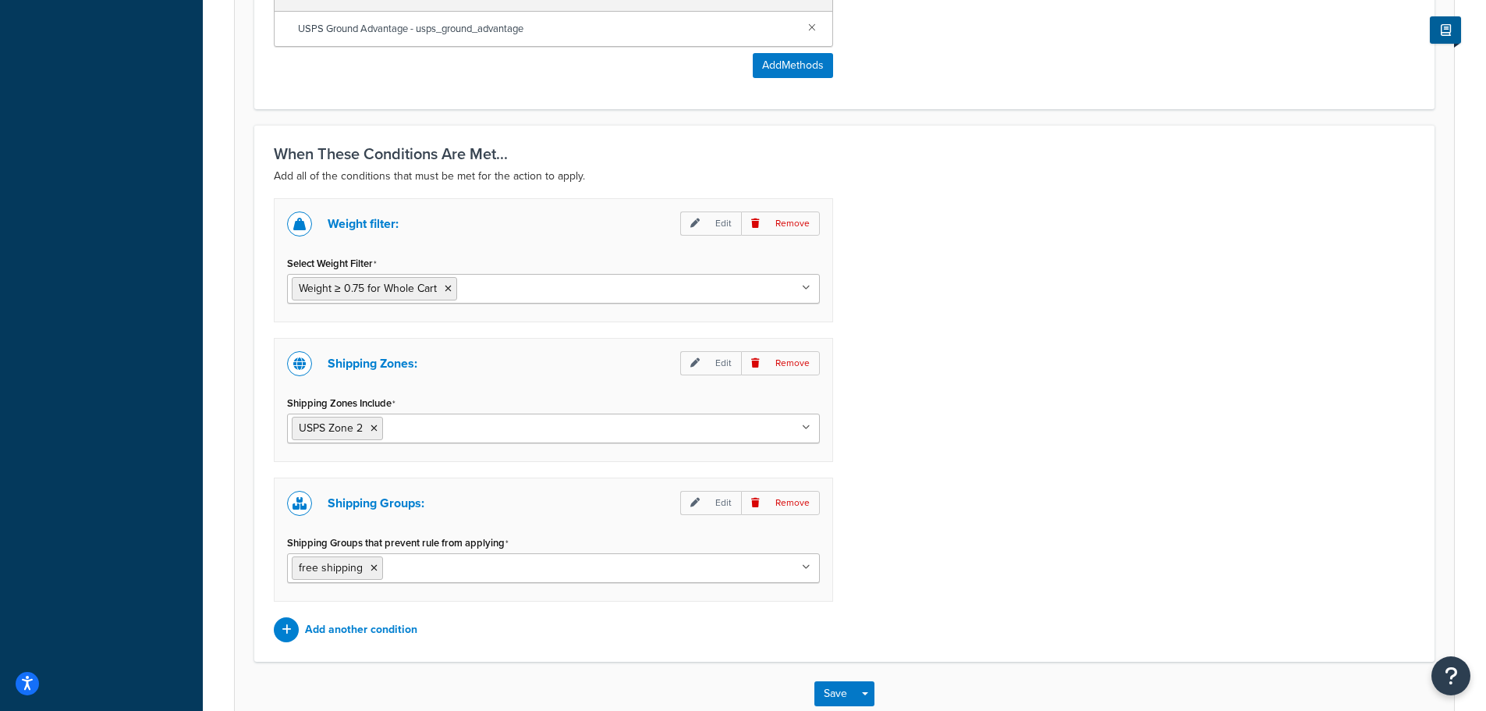
scroll to position [1104, 0]
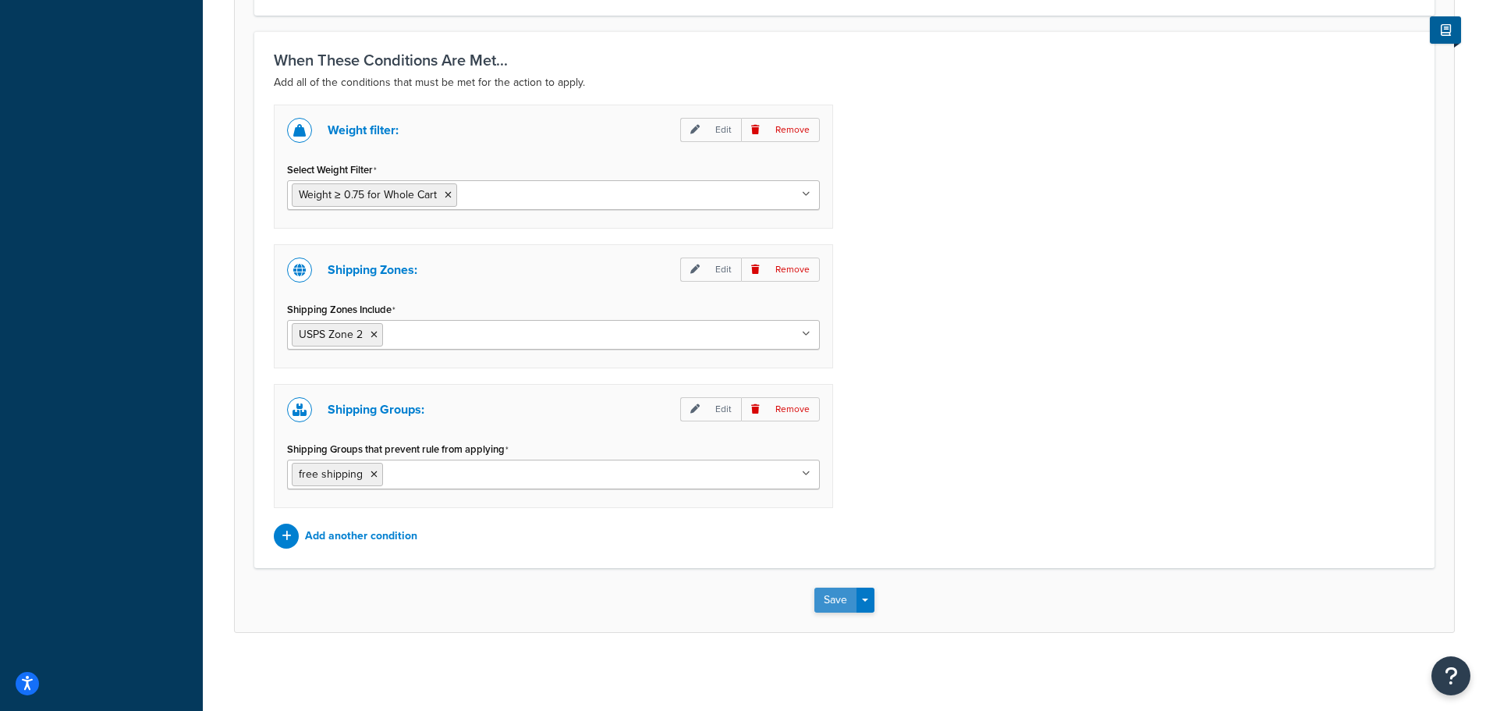
click at [828, 606] on button "Save" at bounding box center [835, 599] width 42 height 25
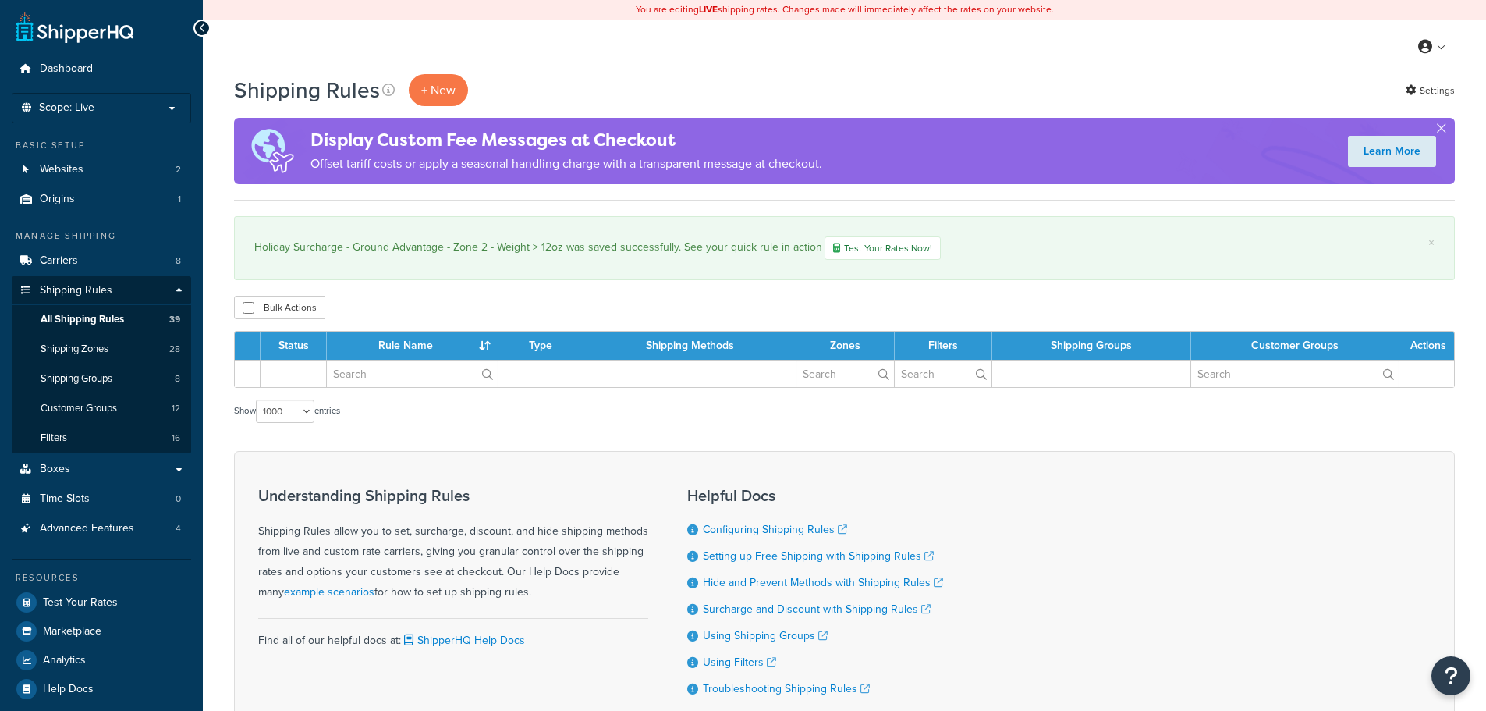
select select "1000"
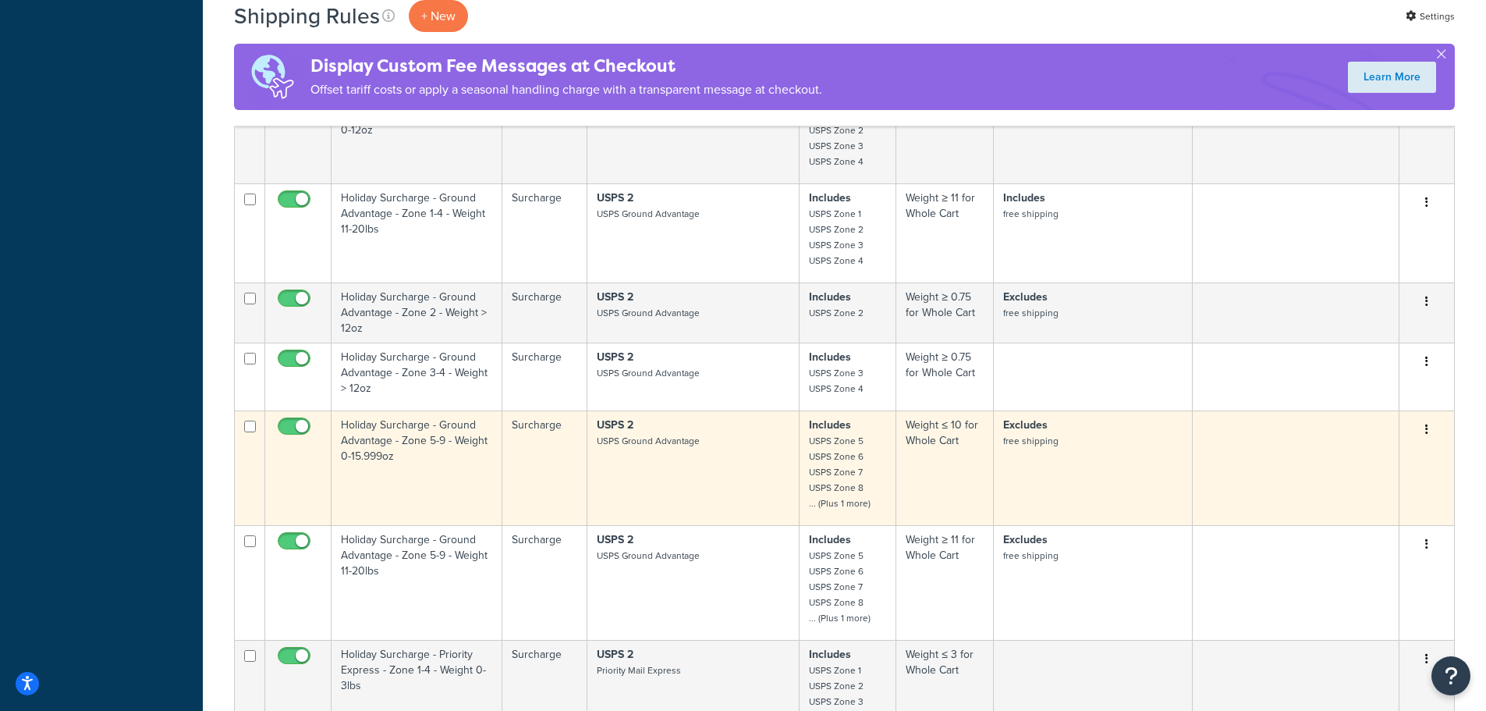
scroll to position [2340, 0]
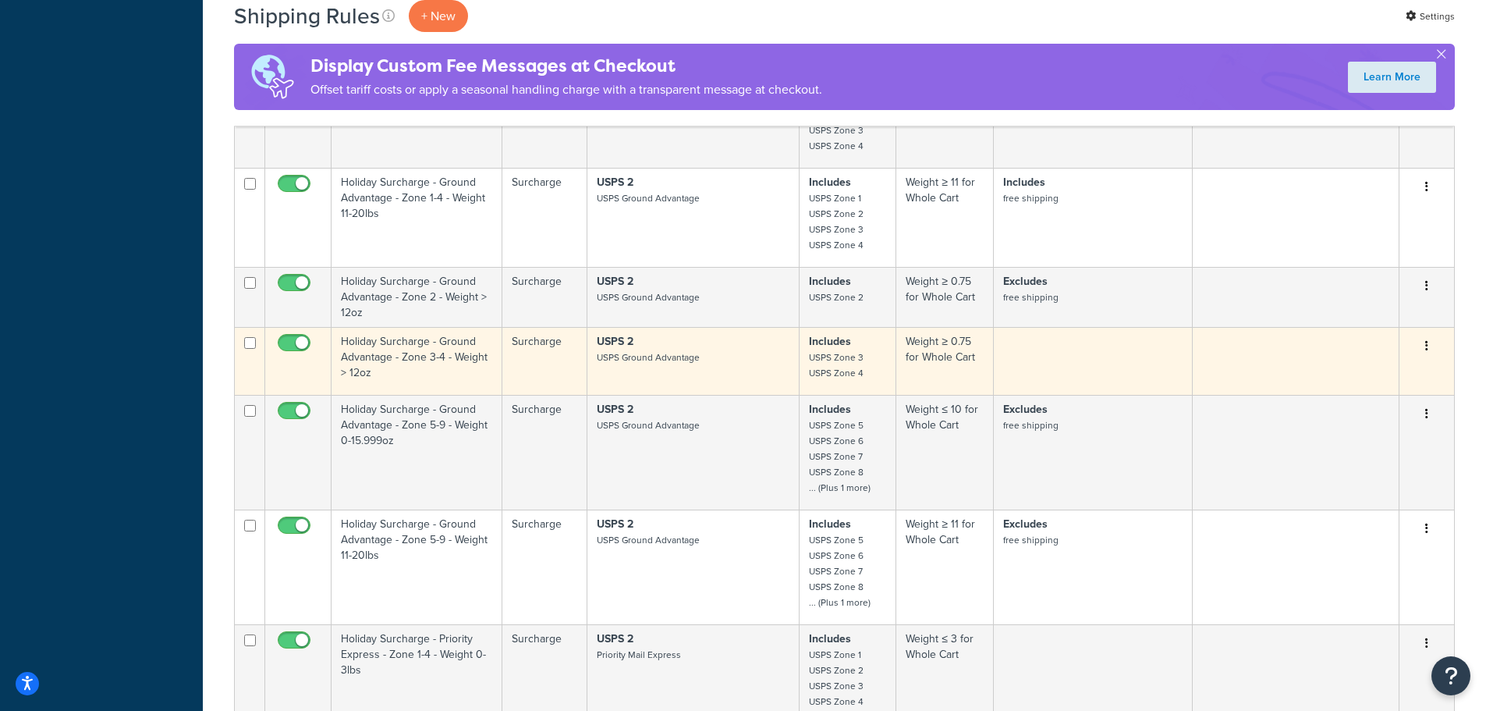
click at [423, 359] on td "Holiday Surcharge - Ground Advantage - Zone 3-4 - Weight > 12oz" at bounding box center [417, 361] width 171 height 68
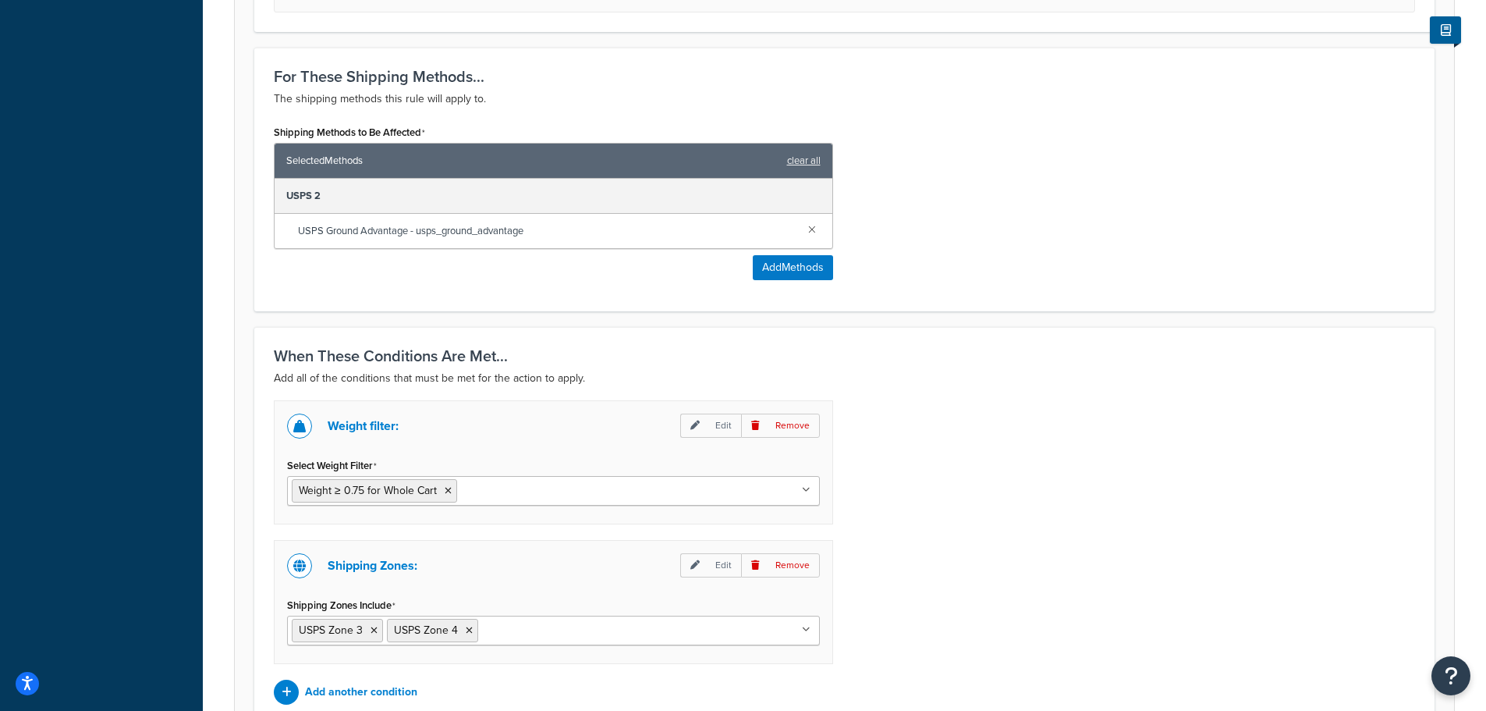
scroll to position [964, 0]
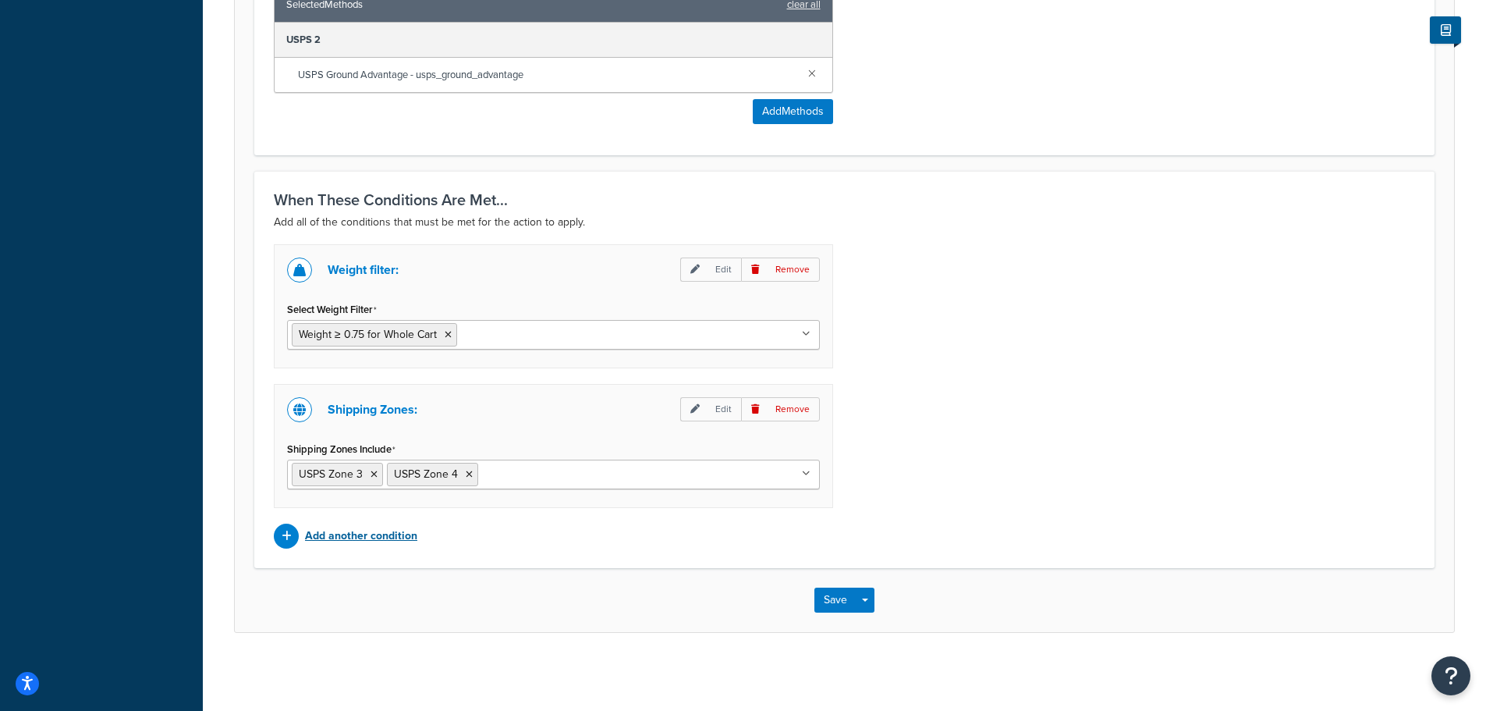
click at [331, 541] on p "Add another condition" at bounding box center [361, 536] width 112 height 22
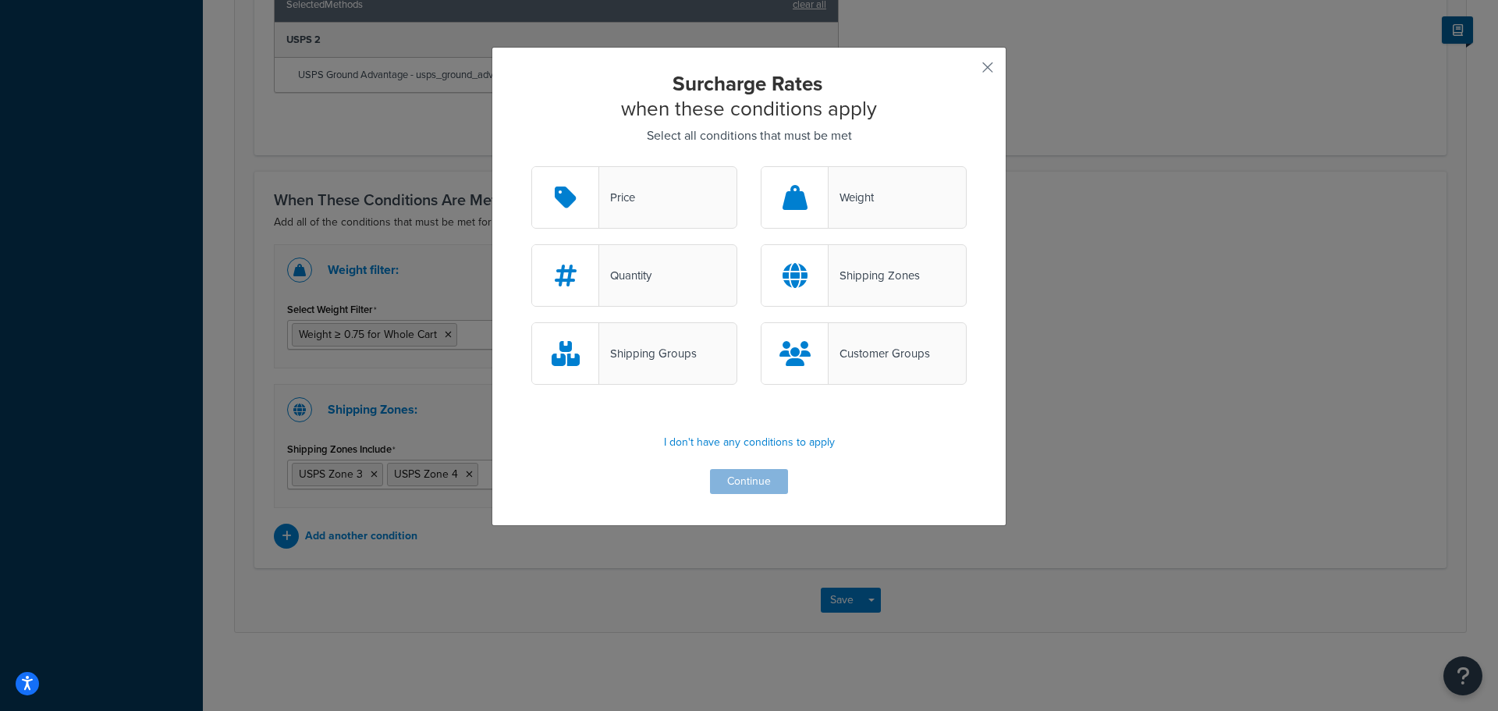
click at [690, 364] on div "Shipping Groups" at bounding box center [648, 353] width 98 height 22
click at [0, 0] on input "Shipping Groups" at bounding box center [0, 0] width 0 height 0
click at [720, 481] on button "Continue" at bounding box center [749, 481] width 78 height 25
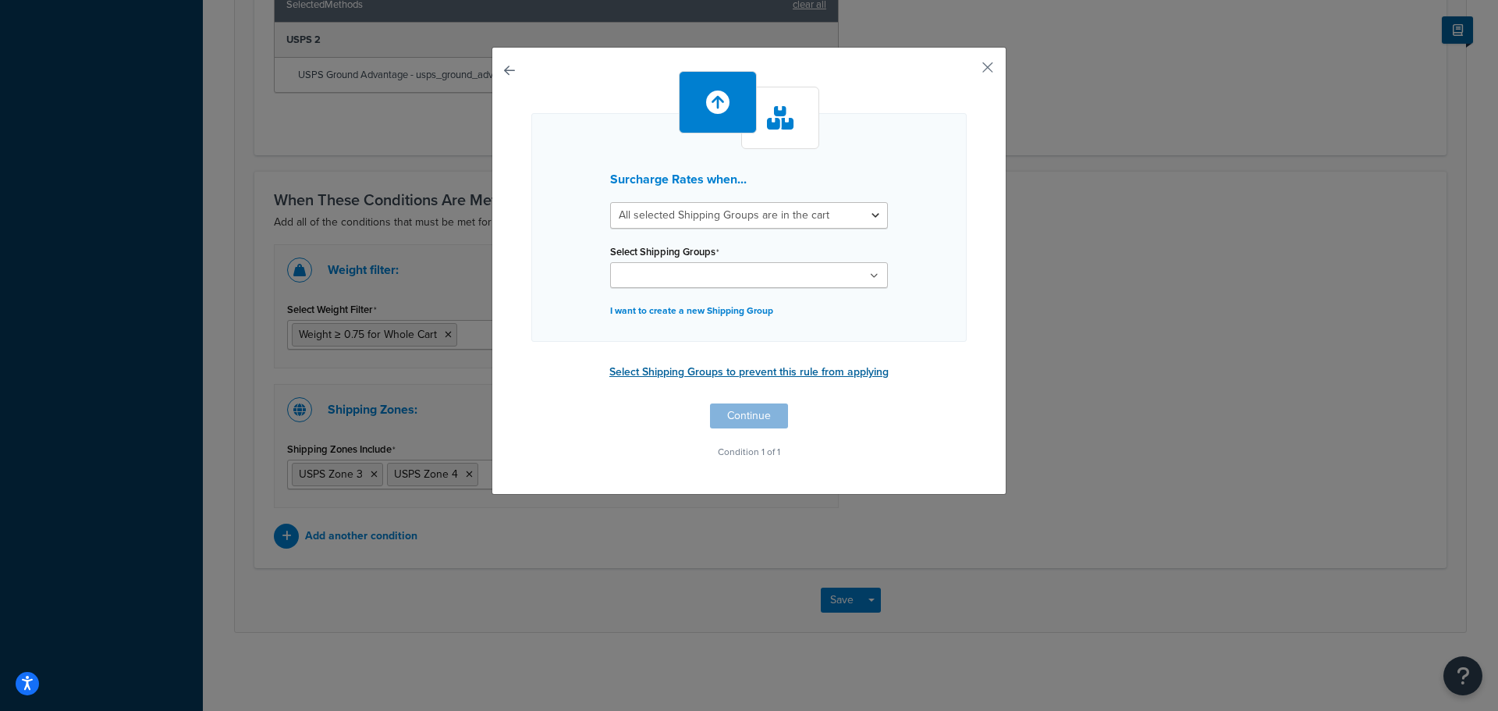
click at [818, 374] on button "Select Shipping Groups to prevent this rule from applying" at bounding box center [749, 371] width 289 height 23
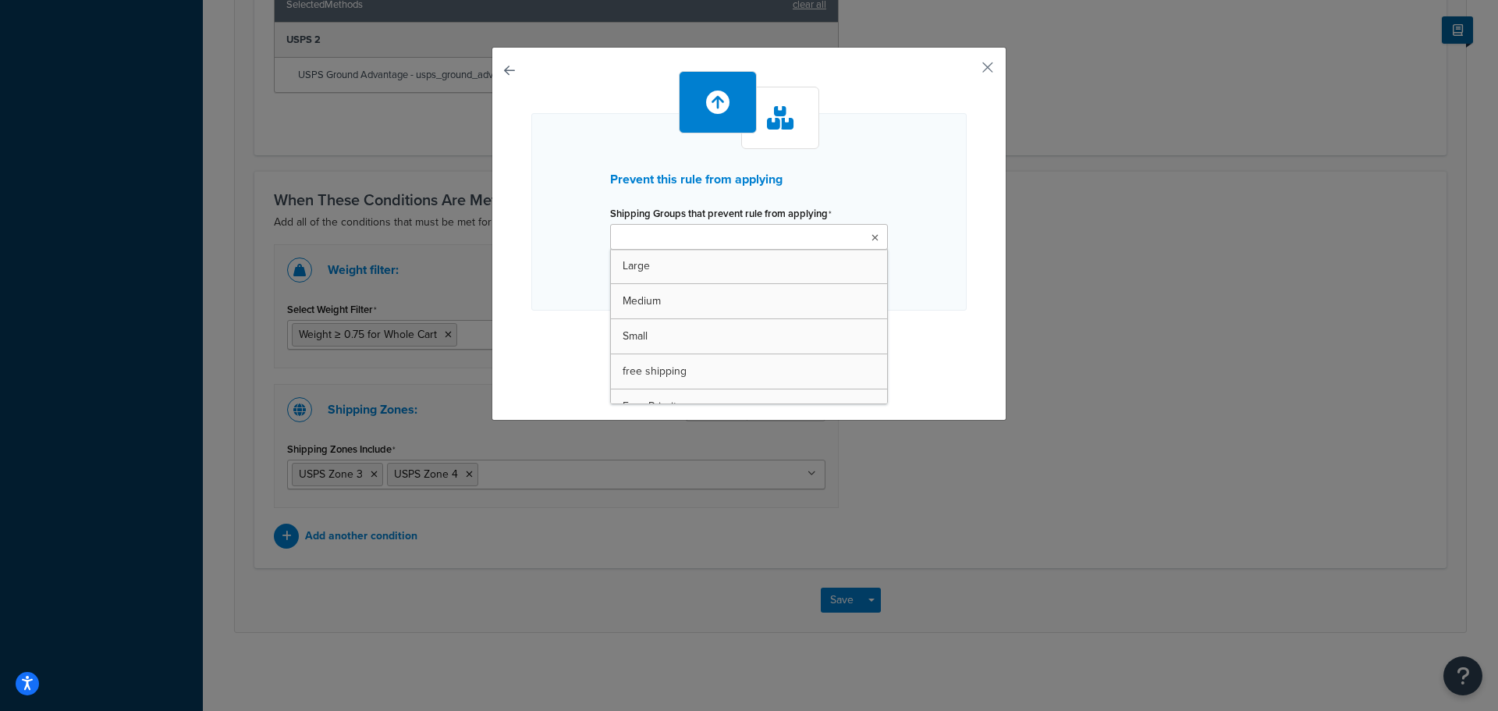
click at [871, 240] on icon at bounding box center [874, 237] width 7 height 9
click at [1008, 466] on div "Prevent this rule from applying Shipping Groups that prevent rule from applying…" at bounding box center [749, 355] width 1498 height 711
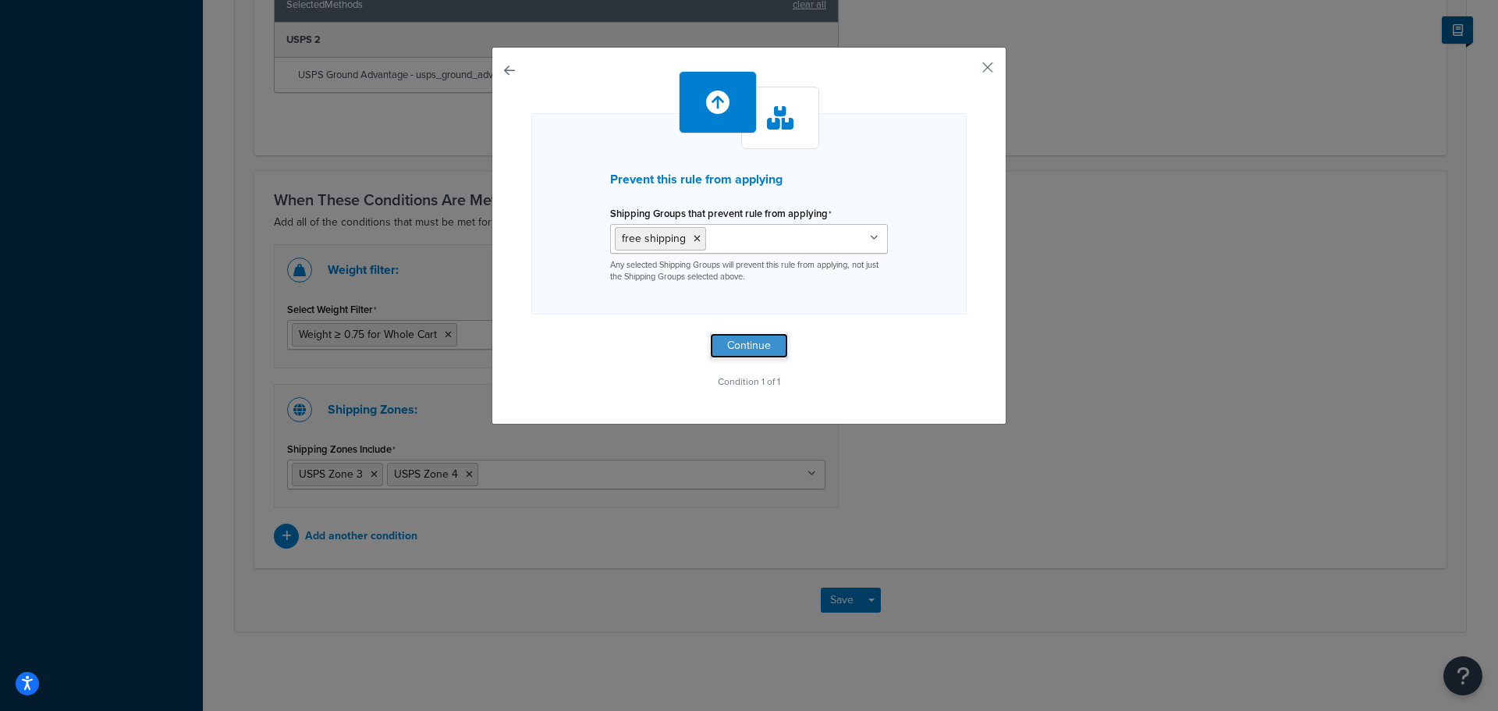
click at [753, 348] on button "Continue" at bounding box center [749, 345] width 78 height 25
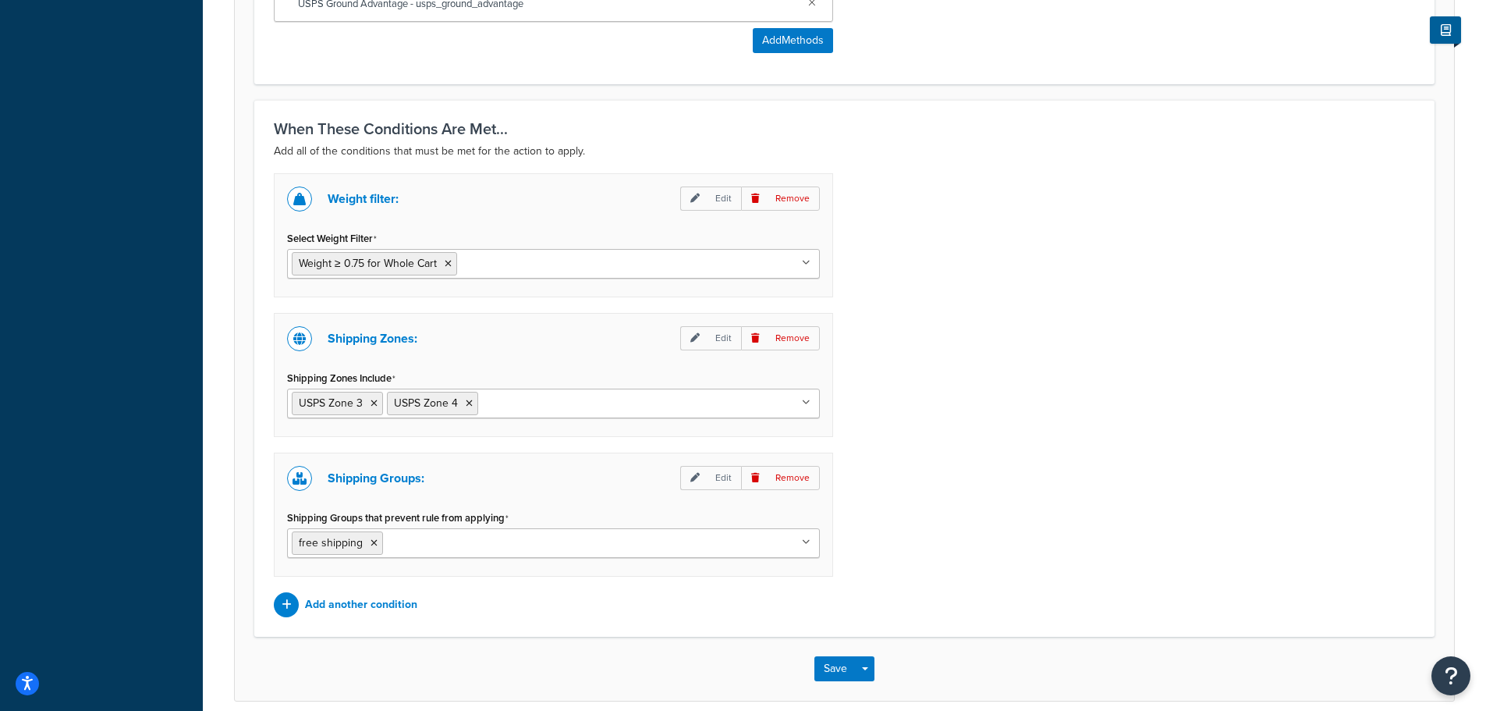
scroll to position [1104, 0]
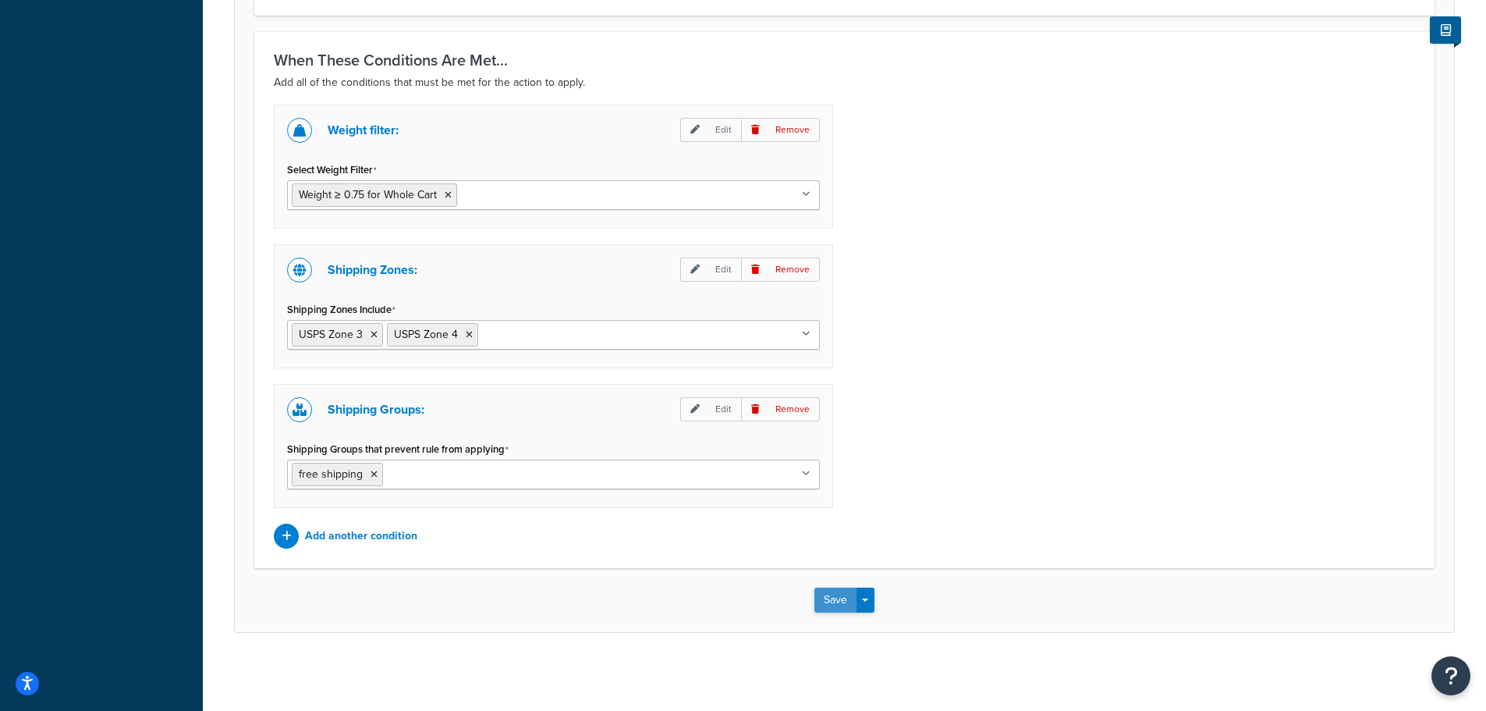
click at [830, 594] on button "Save" at bounding box center [835, 599] width 42 height 25
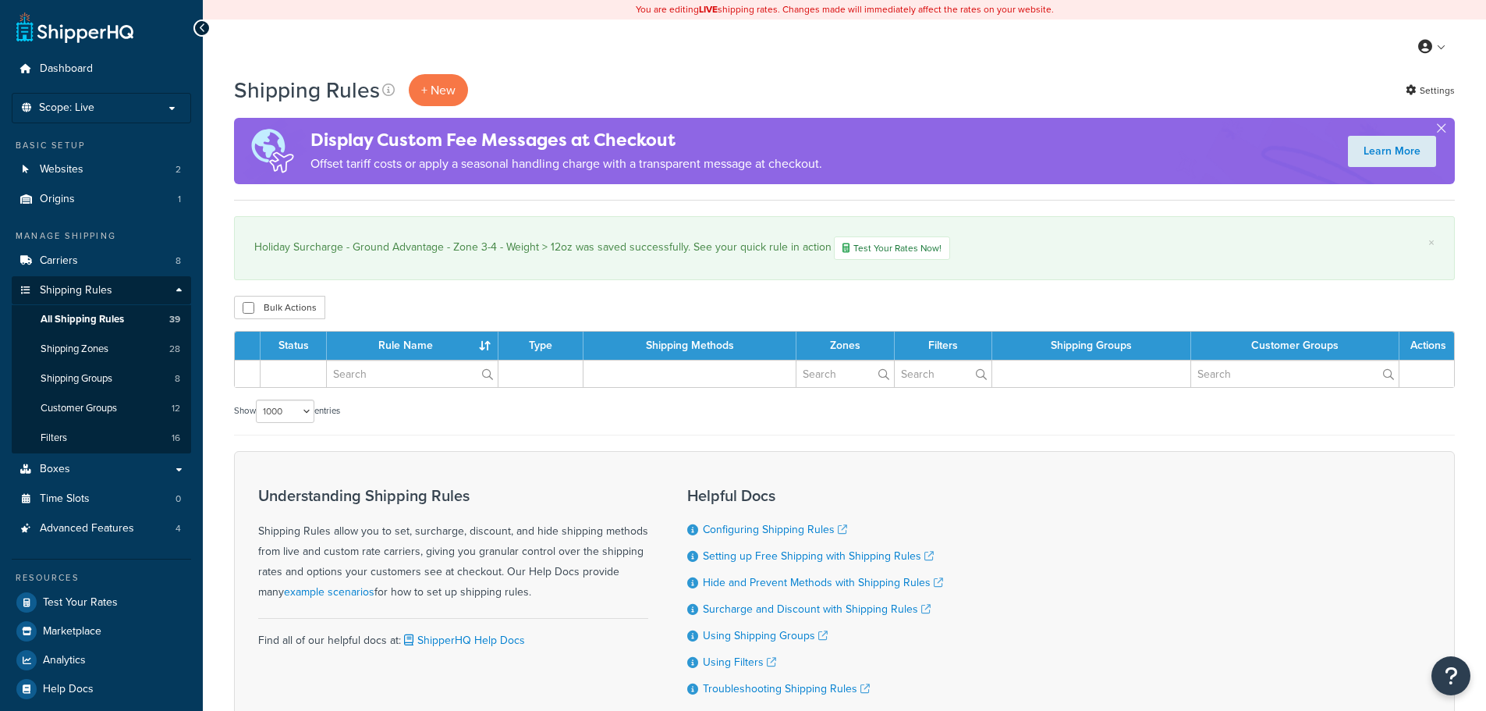
select select "1000"
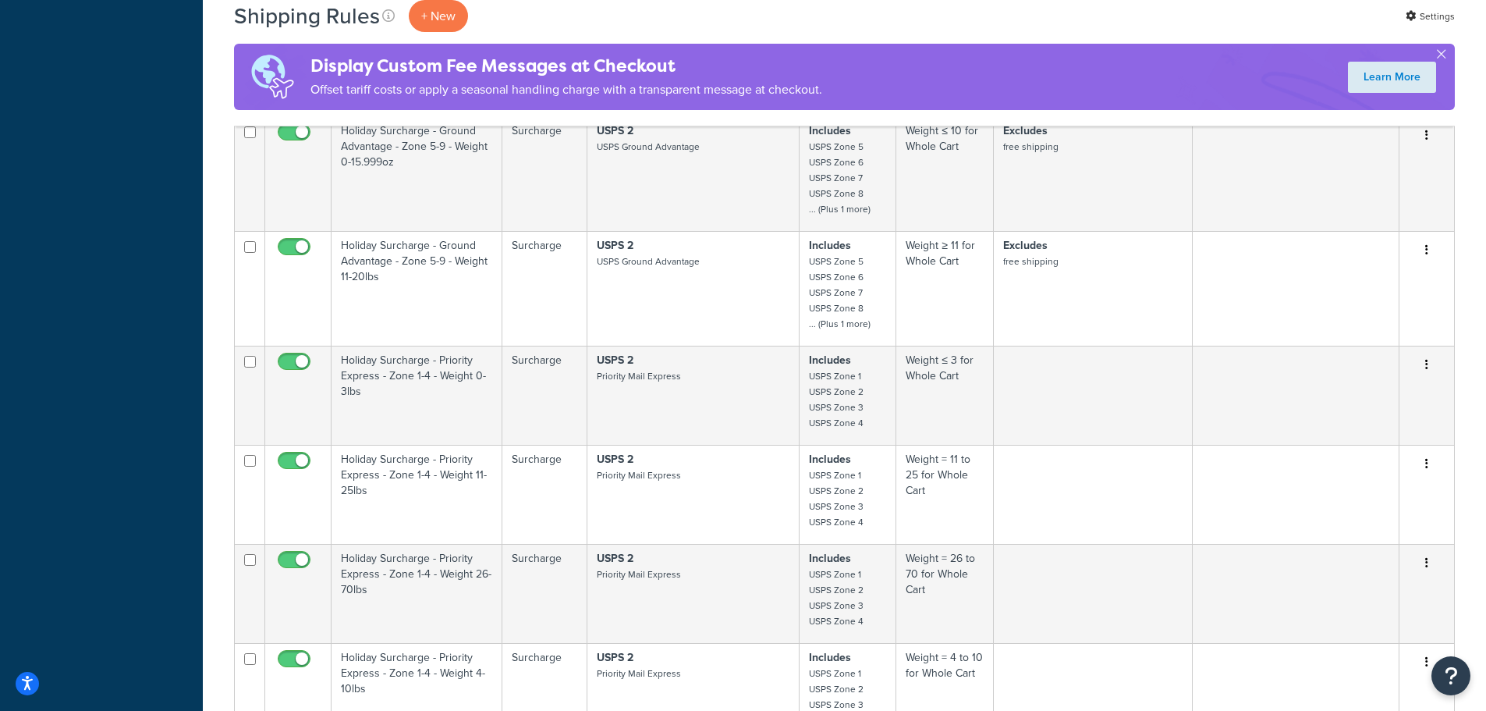
scroll to position [2695, 0]
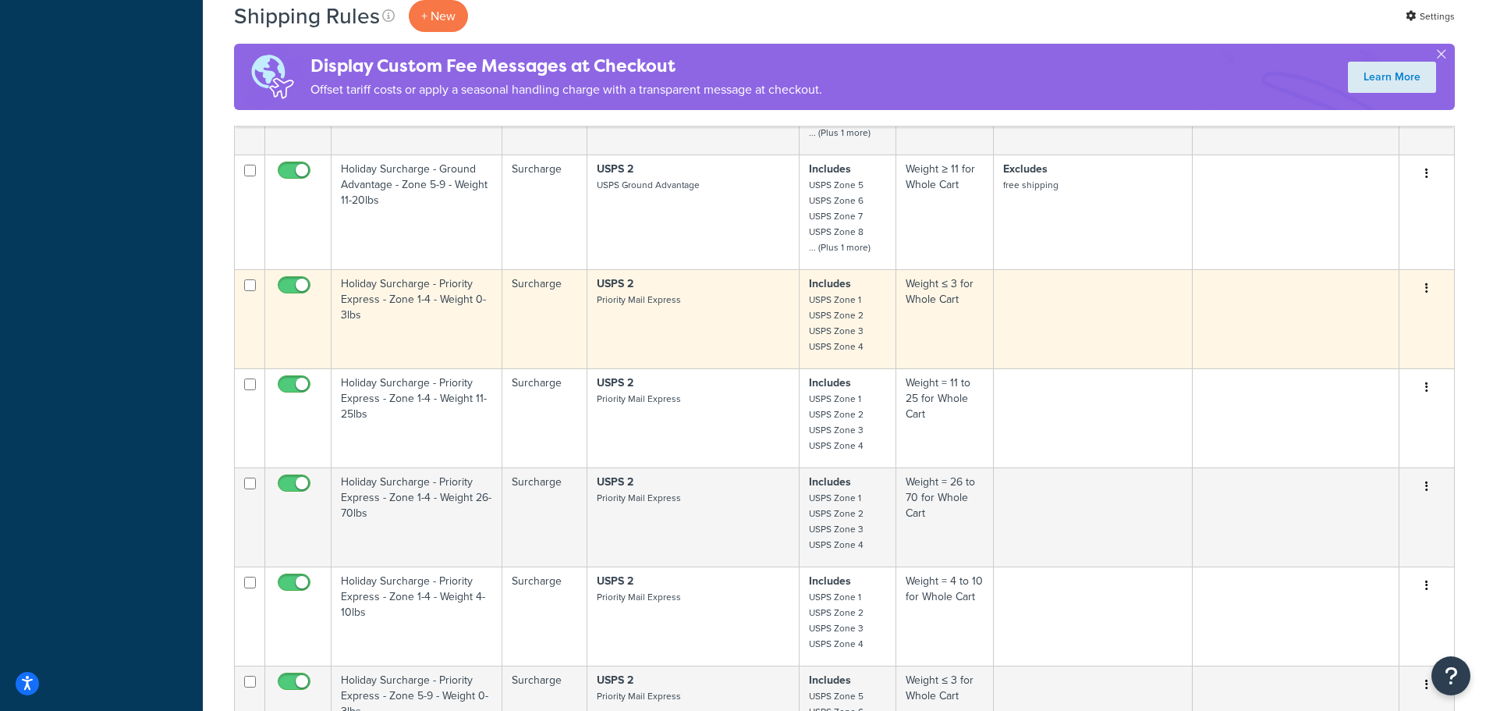
click at [428, 288] on td "Holiday Surcharge - Priority Express - Zone 1-4 - Weight 0-3lbs" at bounding box center [417, 318] width 171 height 99
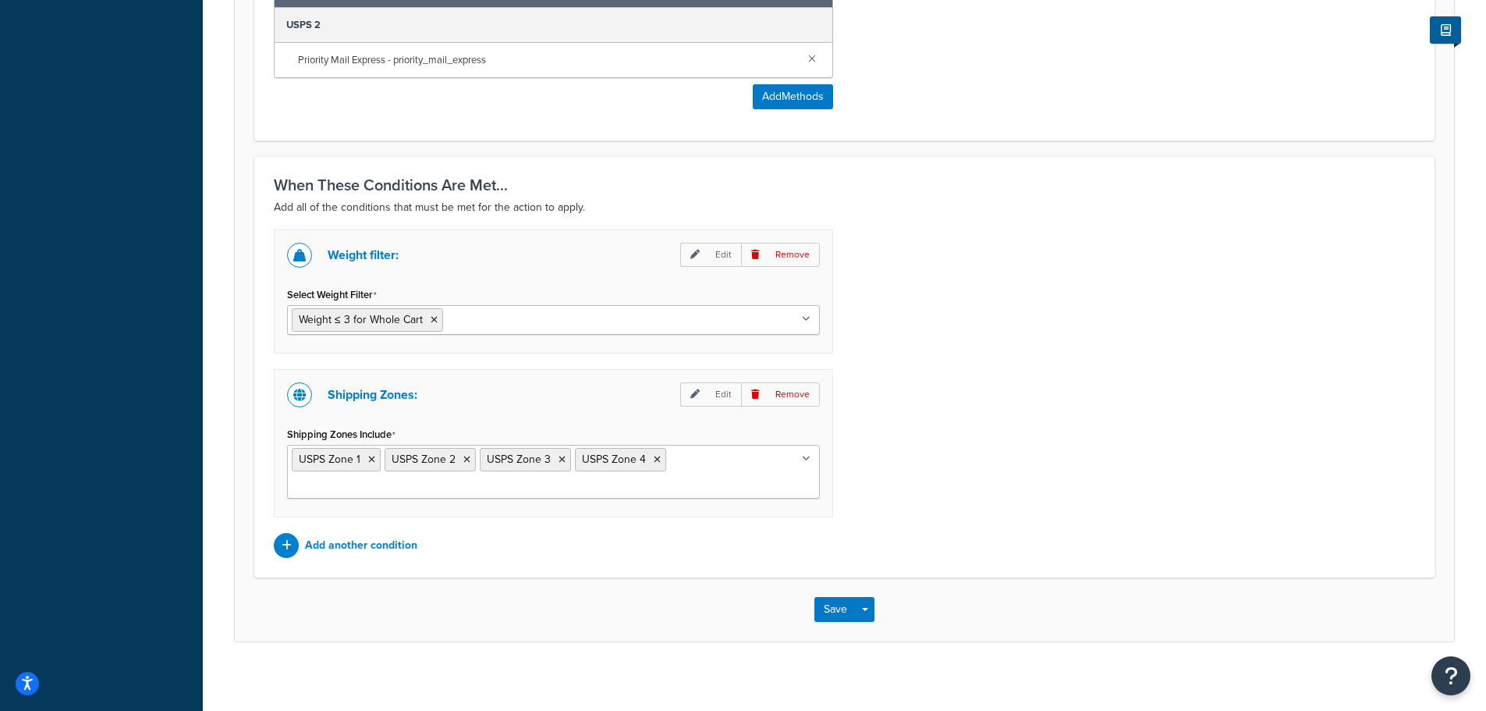
scroll to position [988, 0]
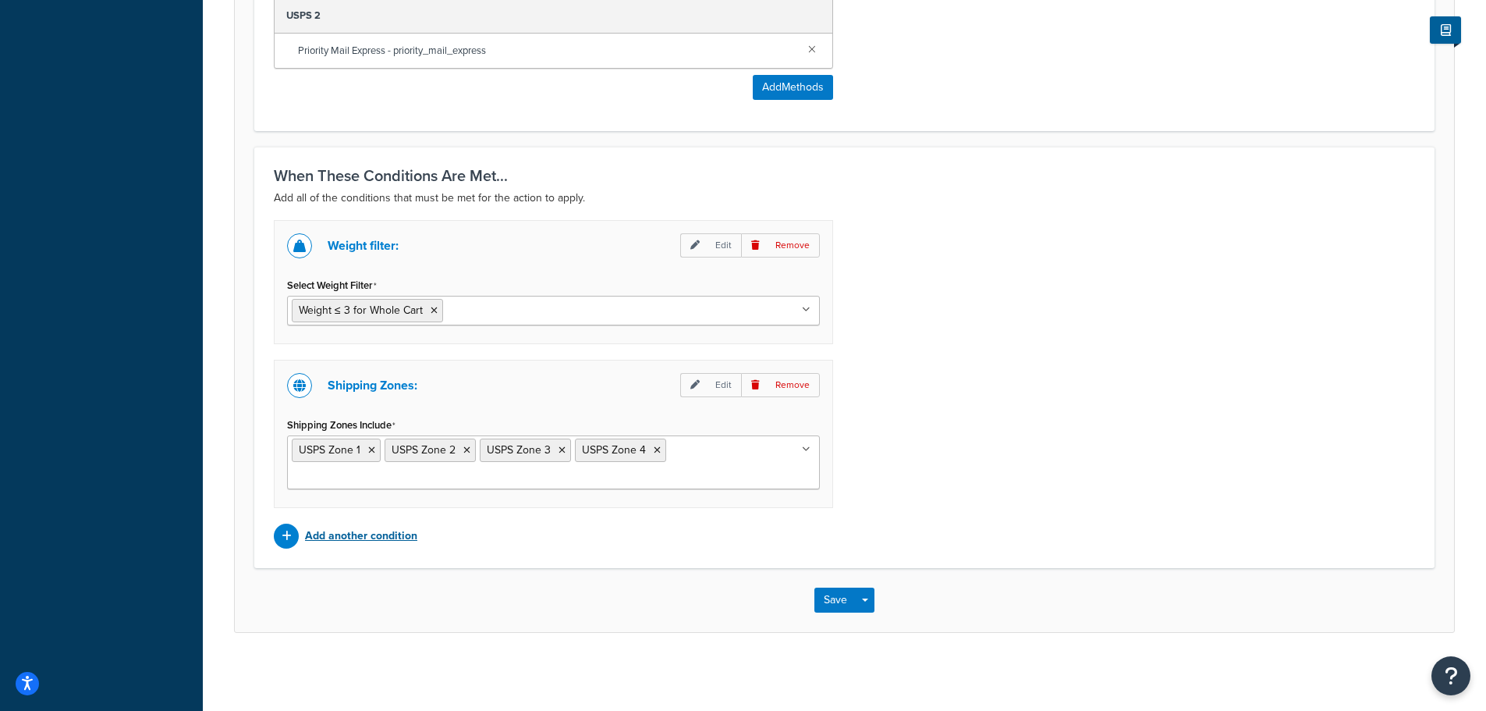
click at [380, 537] on p "Add another condition" at bounding box center [361, 536] width 112 height 22
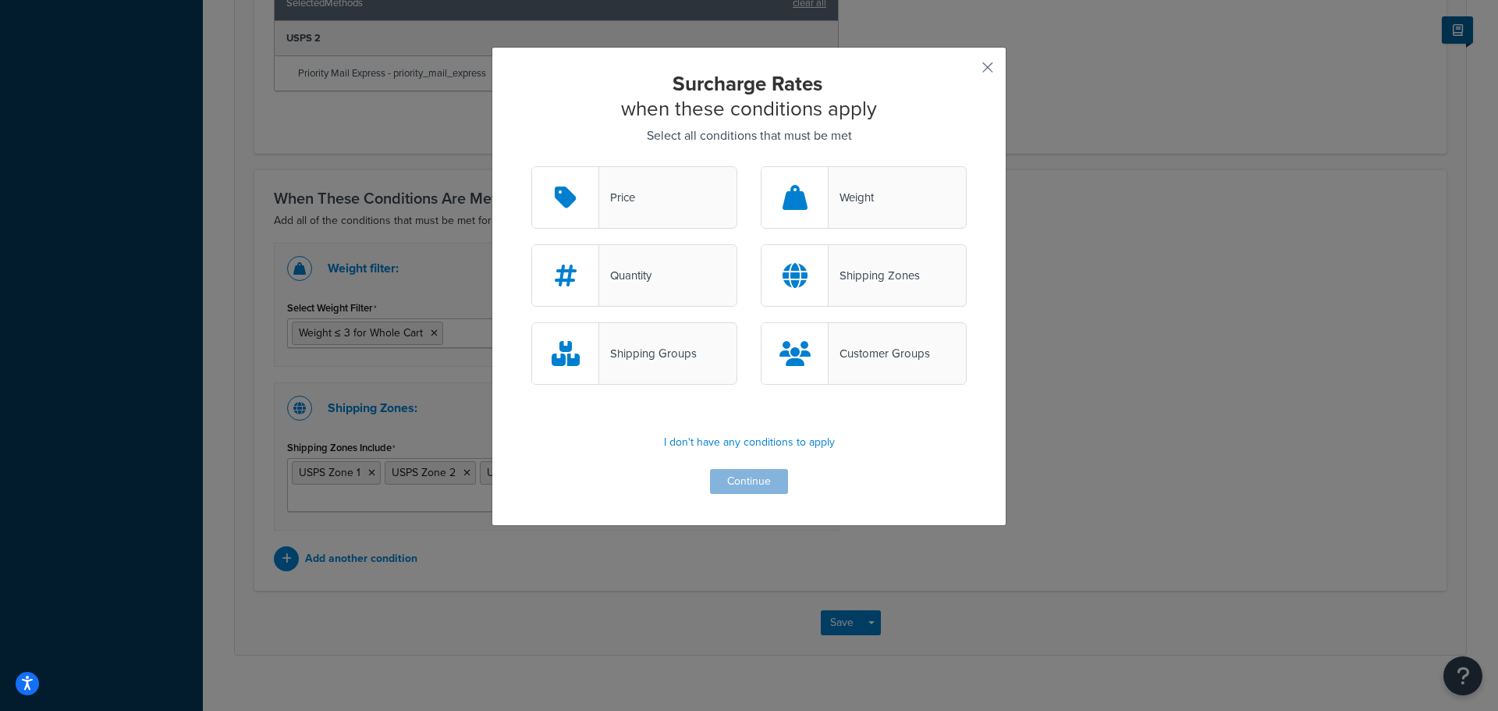
click at [670, 360] on div "Shipping Groups" at bounding box center [648, 353] width 98 height 22
click at [0, 0] on input "Shipping Groups" at bounding box center [0, 0] width 0 height 0
click at [752, 484] on button "Continue" at bounding box center [749, 481] width 78 height 25
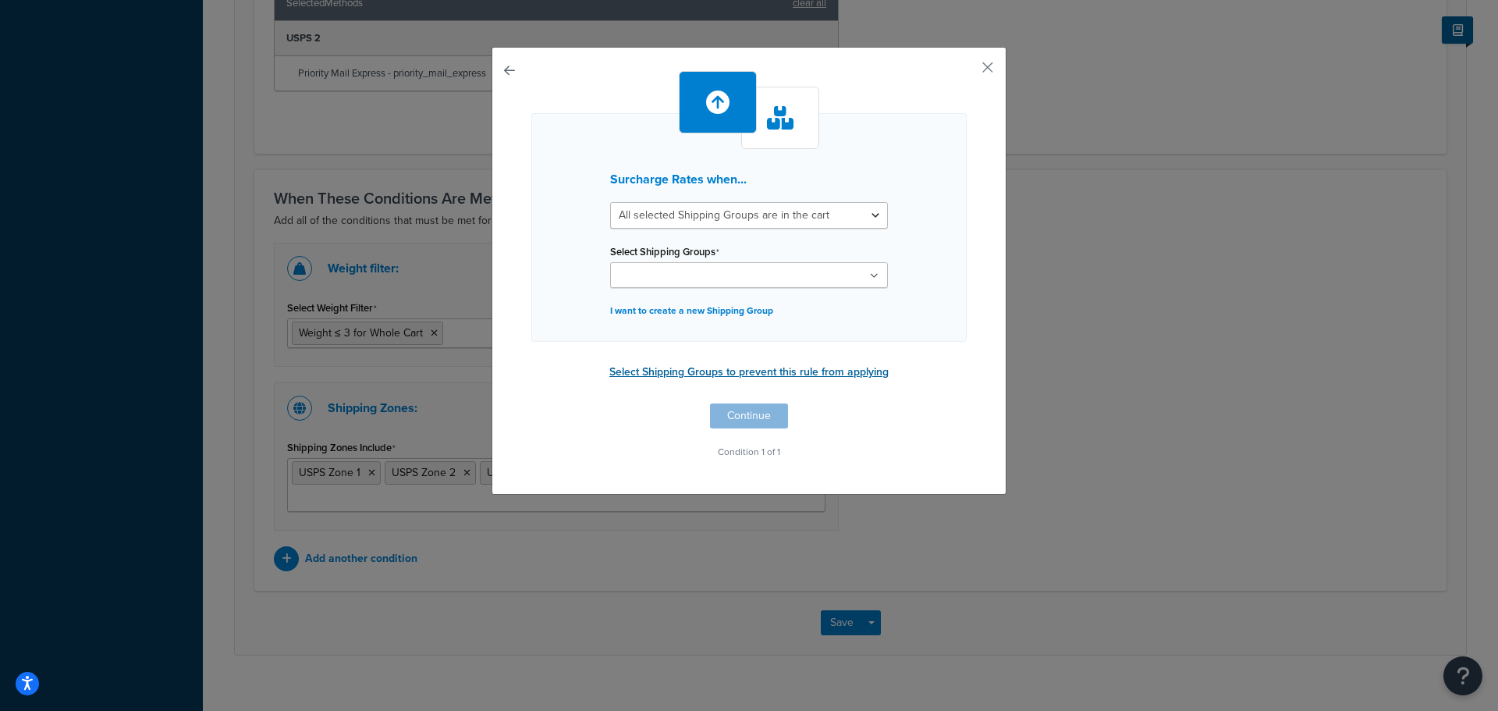
click at [854, 372] on button "Select Shipping Groups to prevent this rule from applying" at bounding box center [749, 371] width 289 height 23
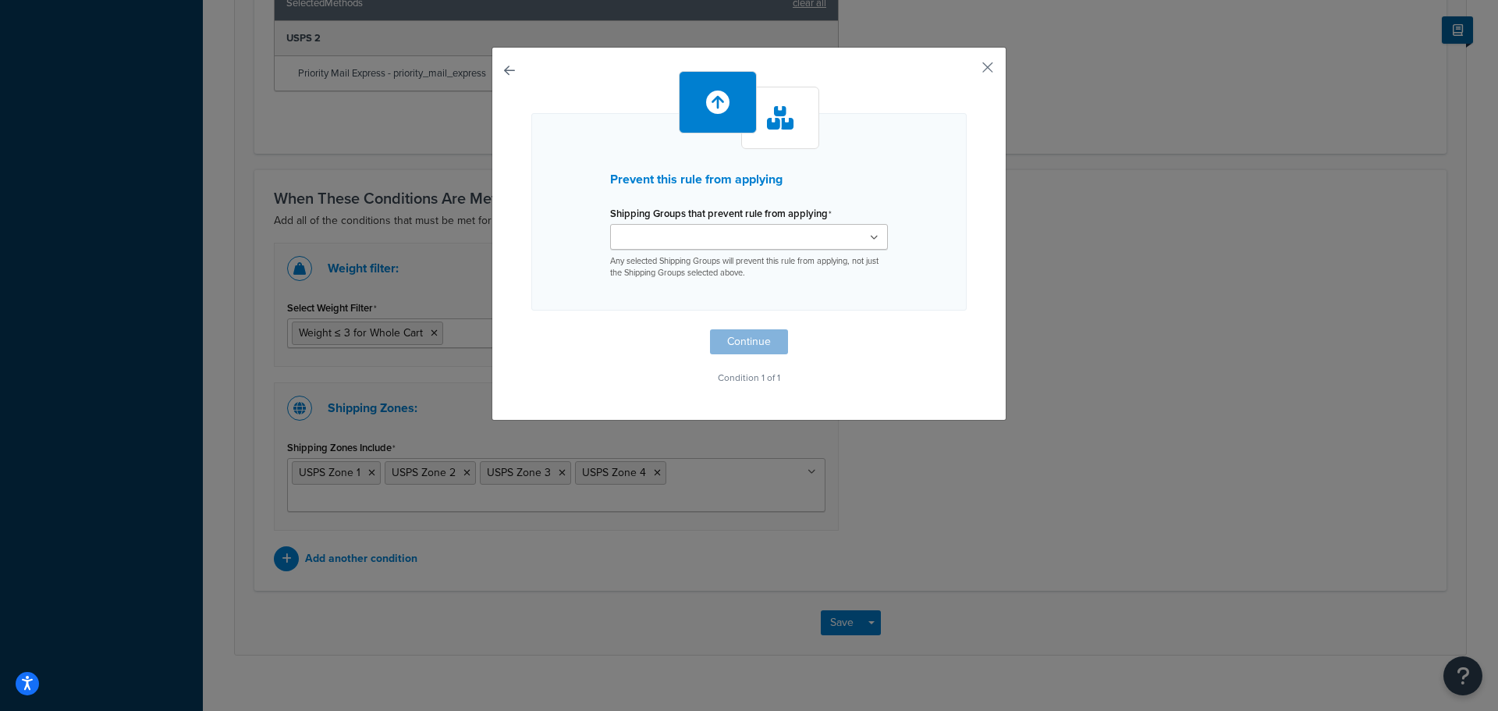
click at [867, 247] on ul at bounding box center [749, 237] width 278 height 26
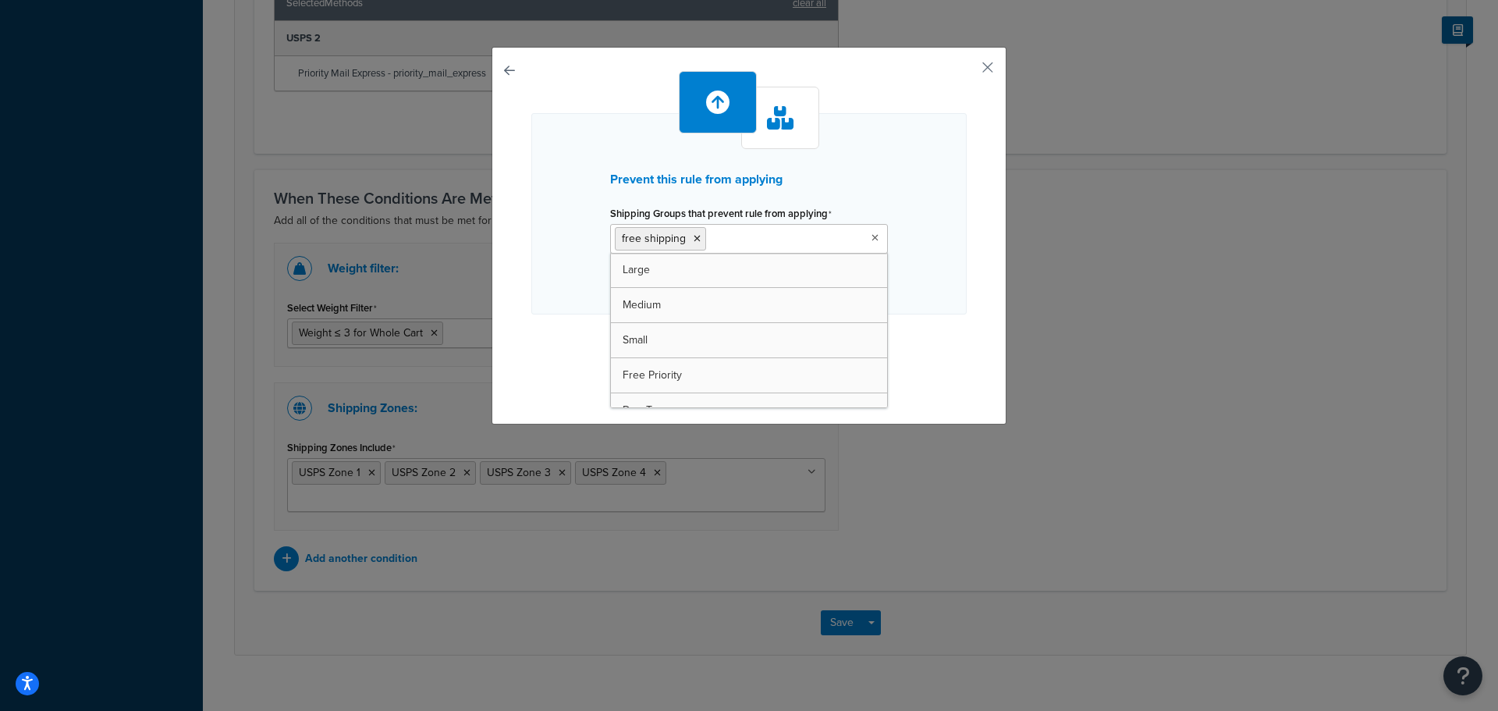
click at [938, 307] on div "Prevent this rule from applying Shipping Groups that prevent rule from applying…" at bounding box center [748, 213] width 435 height 201
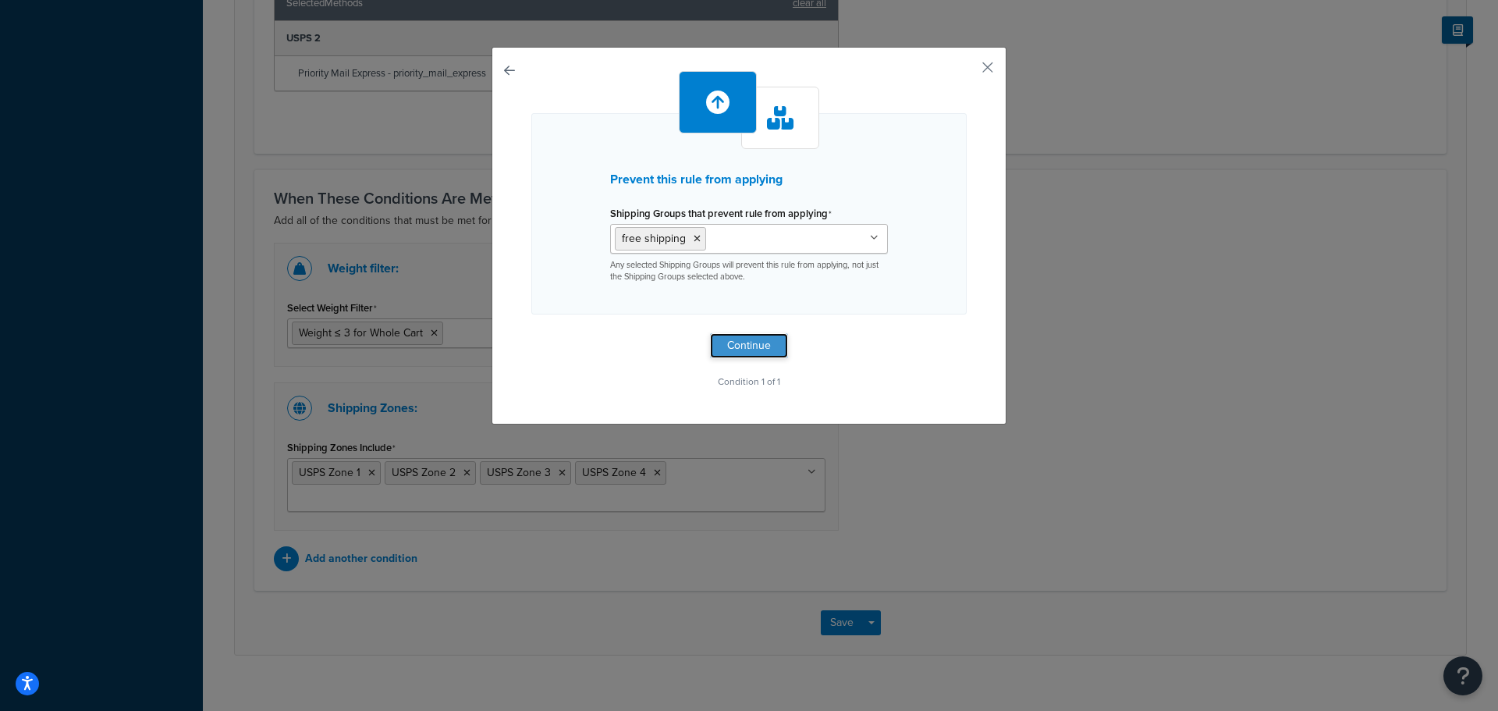
click at [737, 346] on button "Continue" at bounding box center [749, 345] width 78 height 25
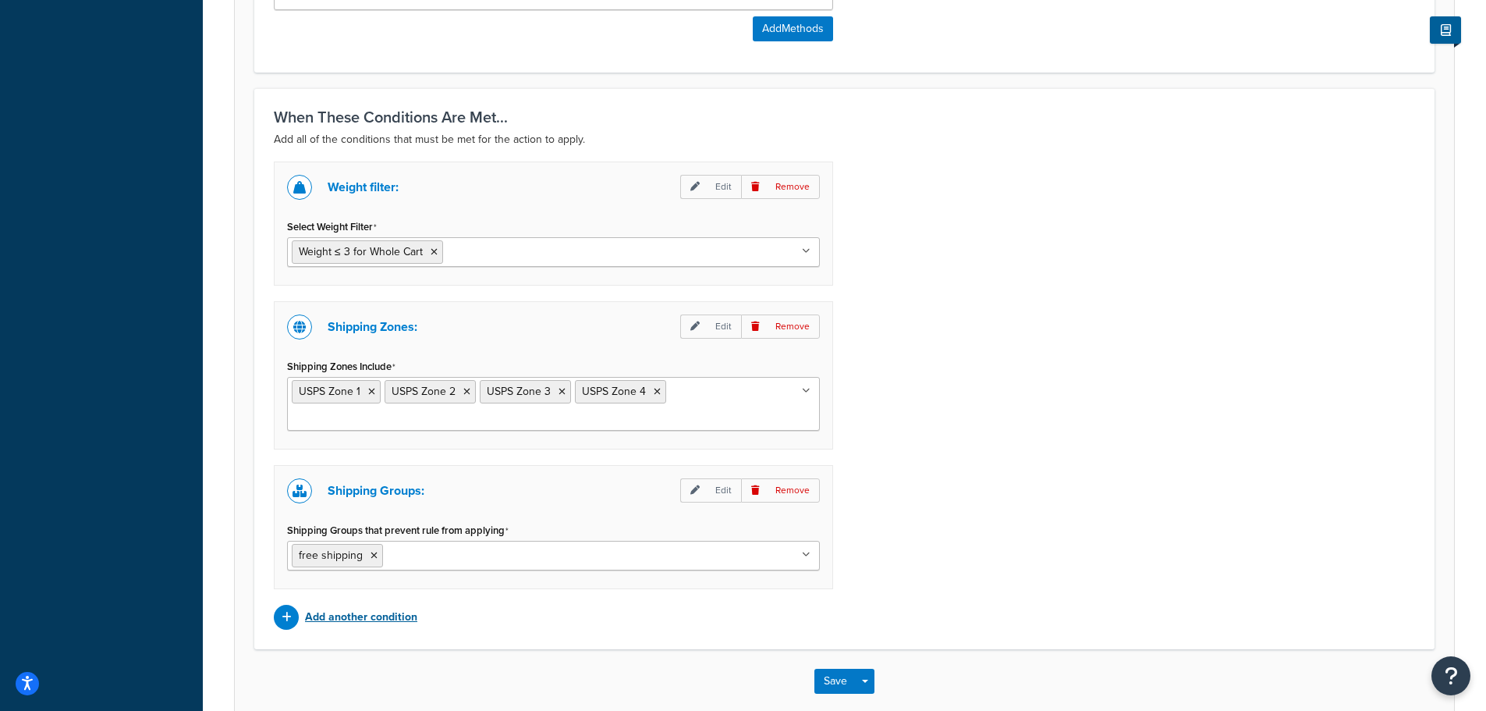
scroll to position [1128, 0]
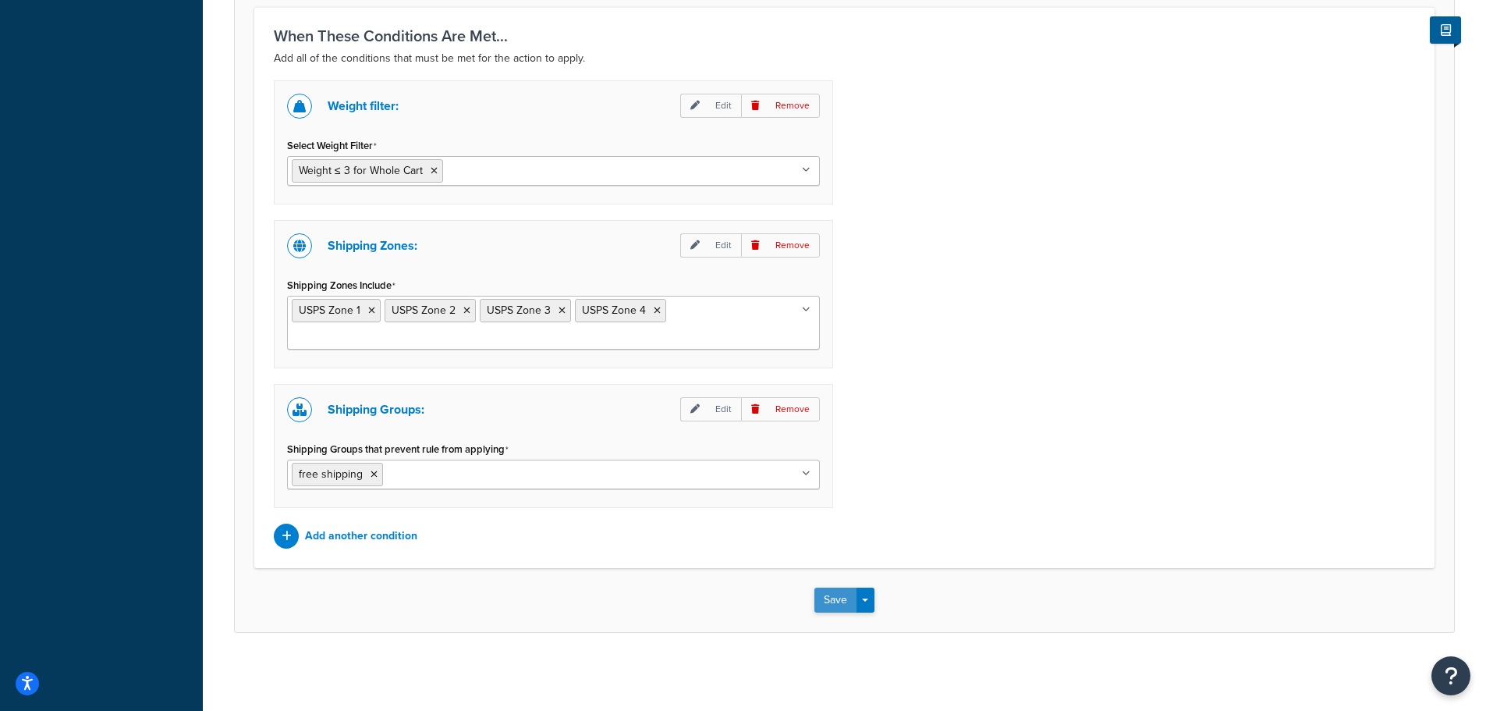
click at [832, 606] on button "Save" at bounding box center [835, 599] width 42 height 25
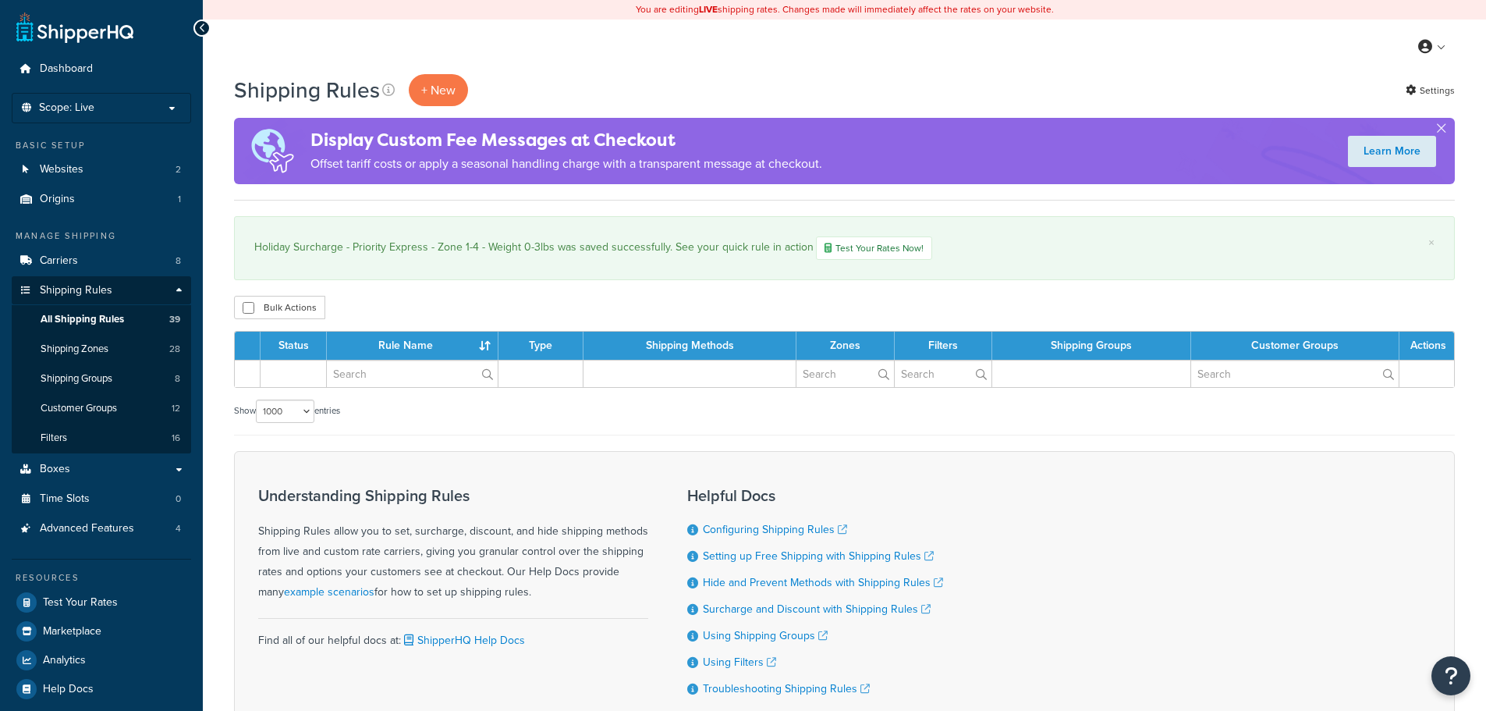
select select "1000"
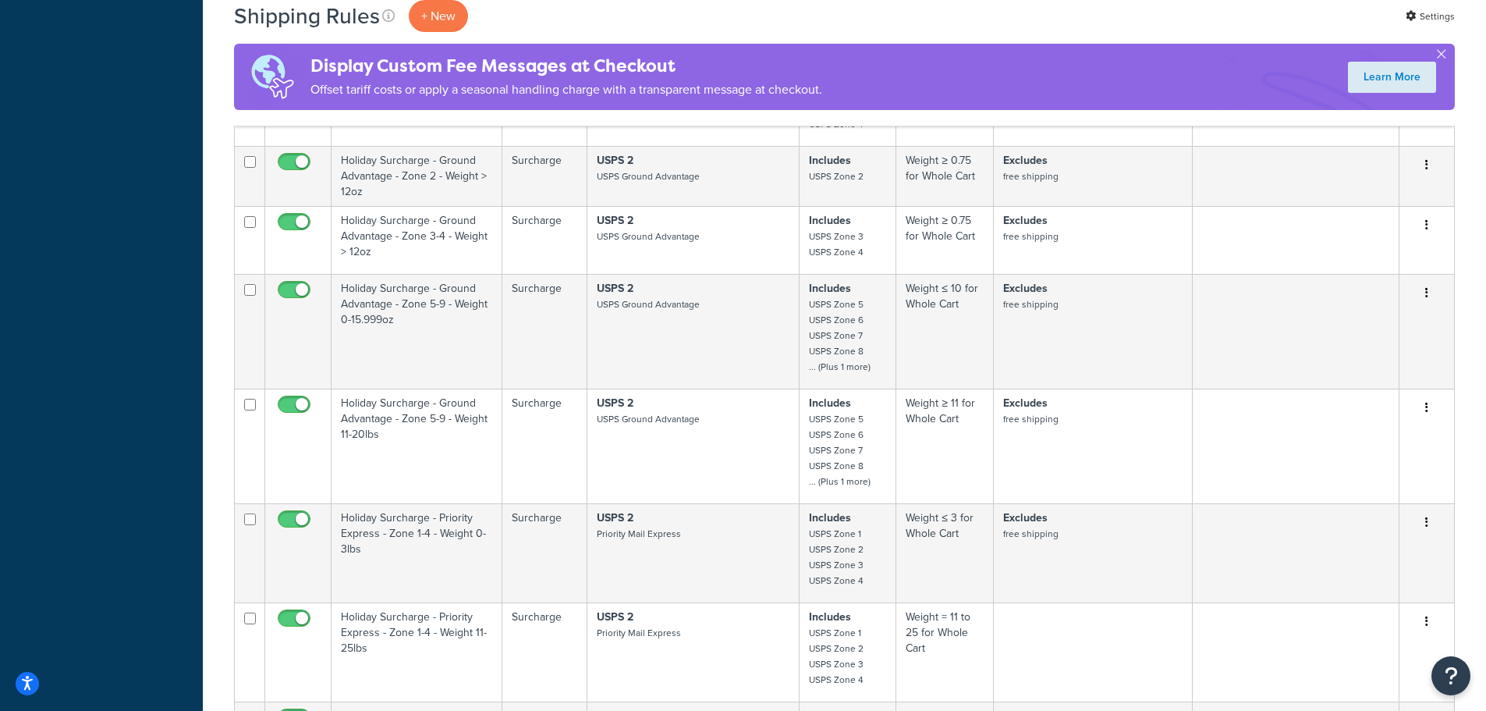
scroll to position [2695, 0]
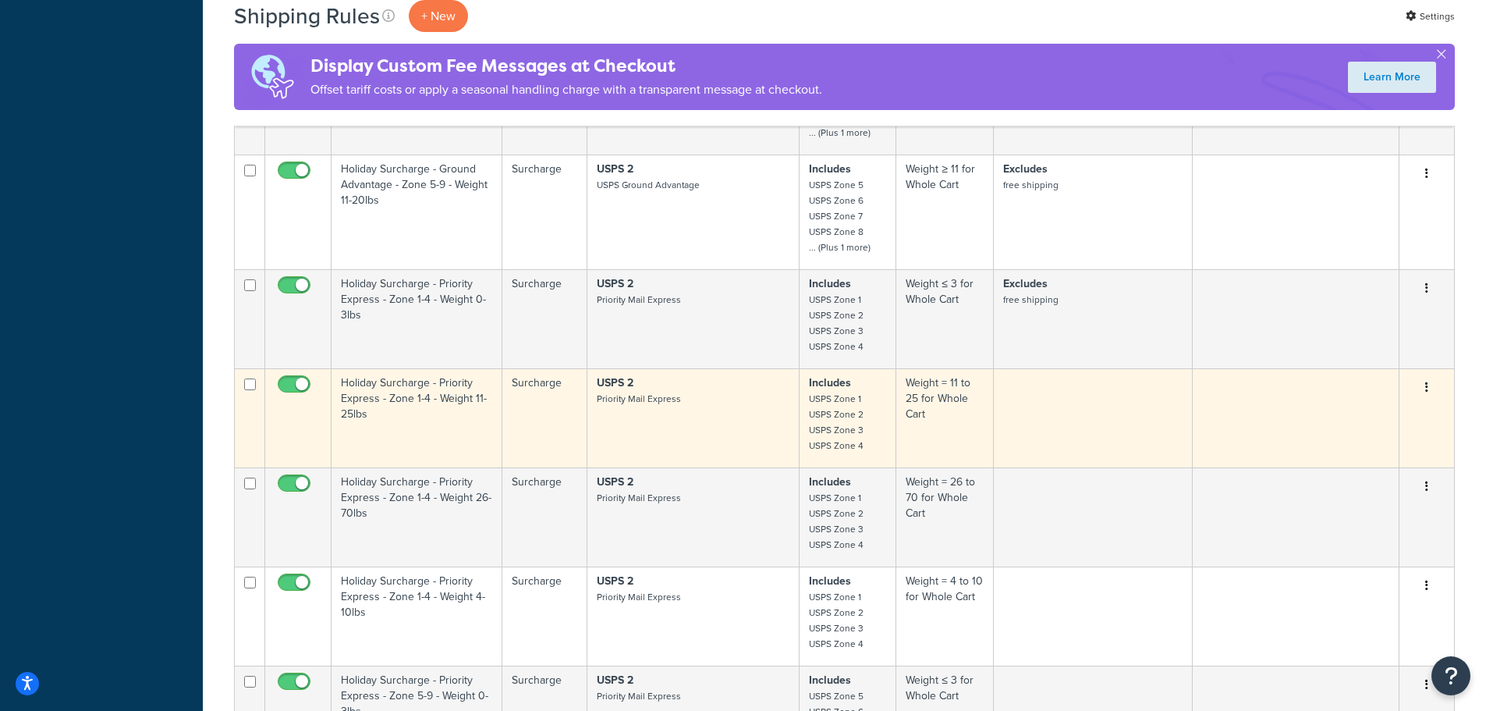
click at [431, 400] on td "Holiday Surcharge - Priority Express - Zone 1-4 - Weight 11-25lbs" at bounding box center [417, 417] width 171 height 99
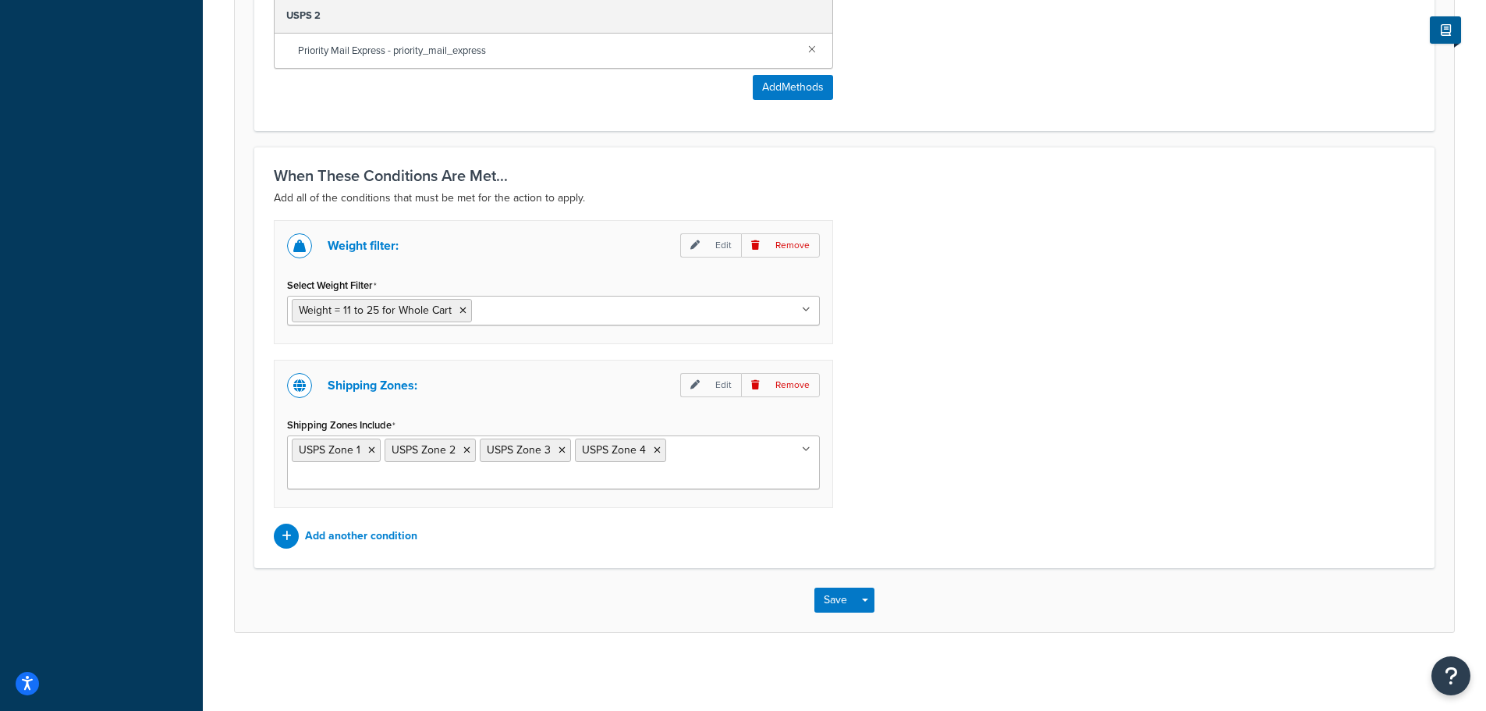
scroll to position [988, 0]
click at [395, 537] on p "Add another condition" at bounding box center [361, 536] width 112 height 22
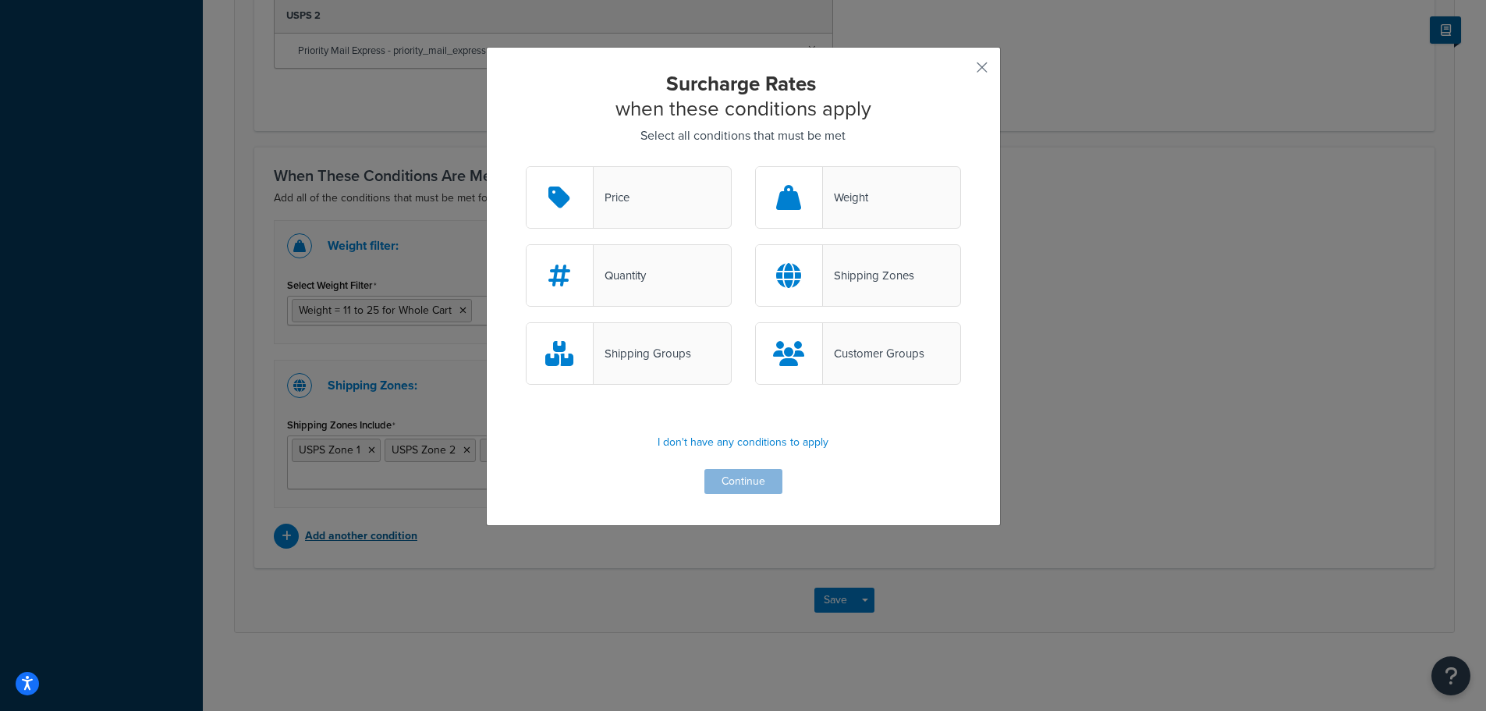
scroll to position [964, 0]
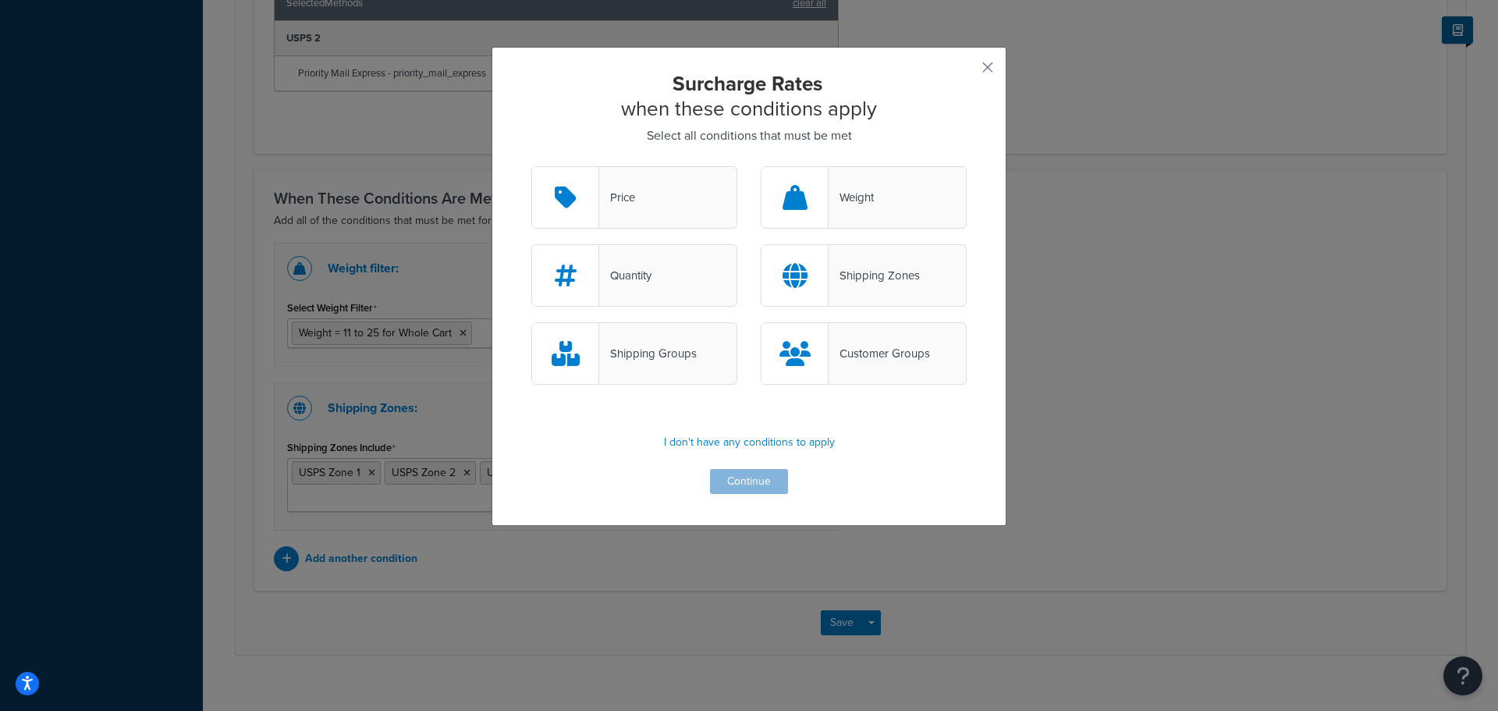
click at [682, 365] on div "Shipping Groups" at bounding box center [634, 353] width 206 height 62
click at [0, 0] on input "Shipping Groups" at bounding box center [0, 0] width 0 height 0
click at [746, 480] on button "Continue" at bounding box center [749, 481] width 78 height 25
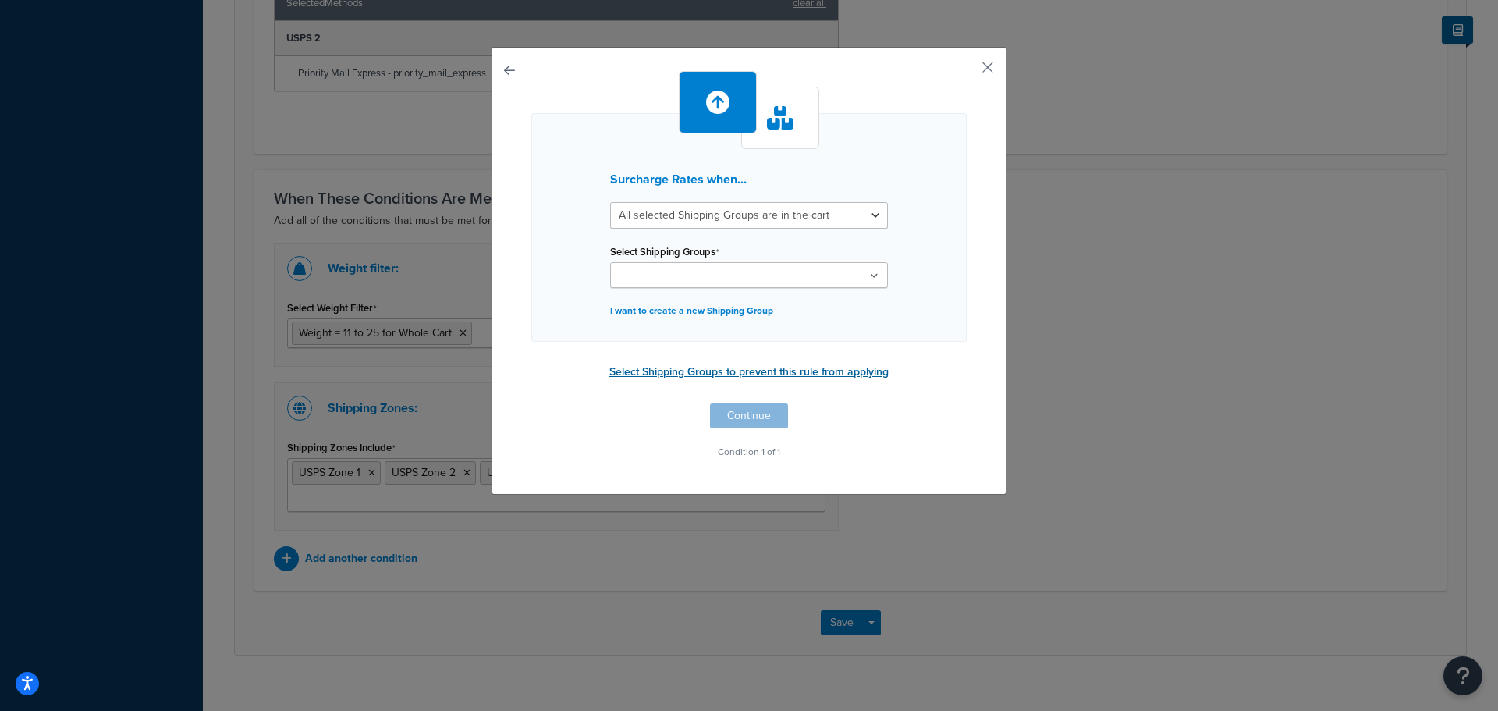
click at [822, 373] on button "Select Shipping Groups to prevent this rule from applying" at bounding box center [749, 371] width 289 height 23
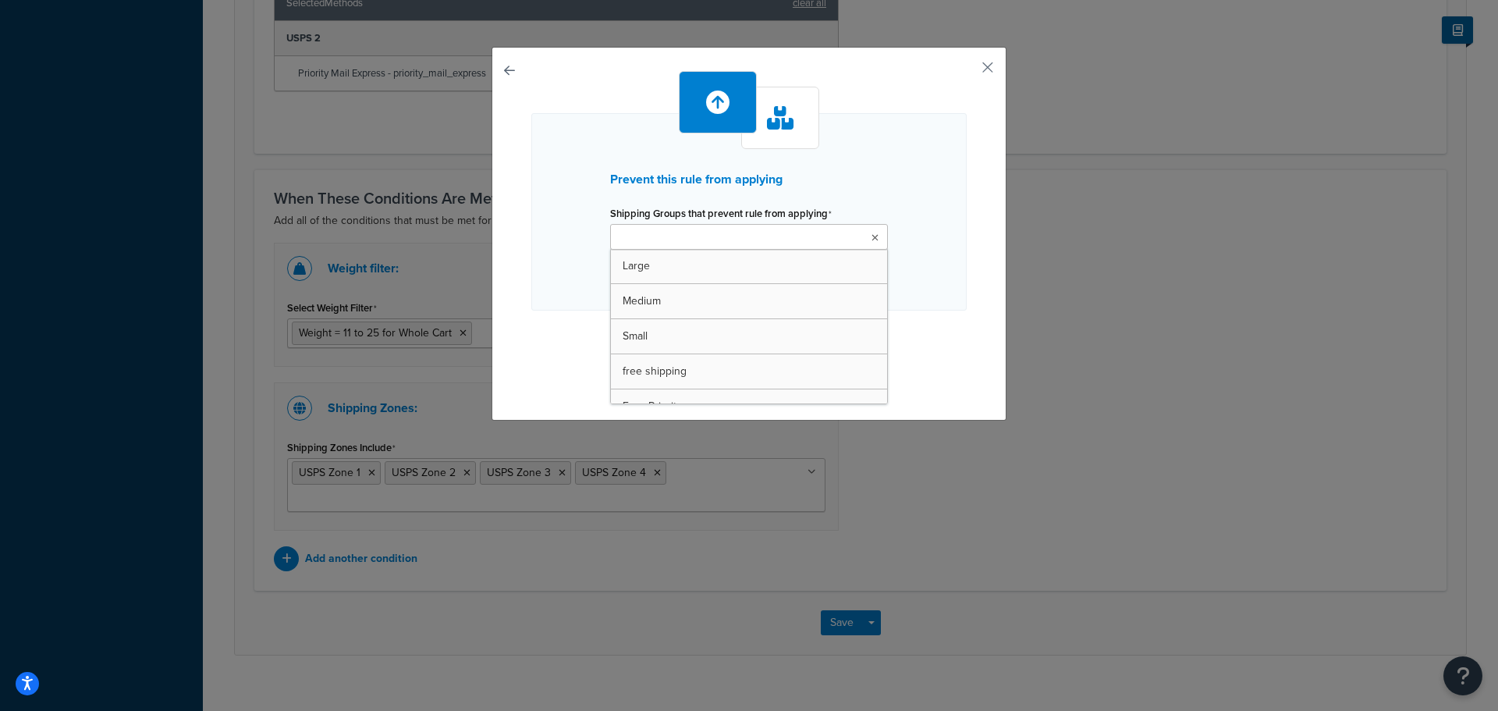
click at [871, 239] on icon at bounding box center [874, 237] width 7 height 9
click at [1258, 336] on div "Prevent this rule from applying Shipping Groups that prevent rule from applying…" at bounding box center [749, 355] width 1498 height 711
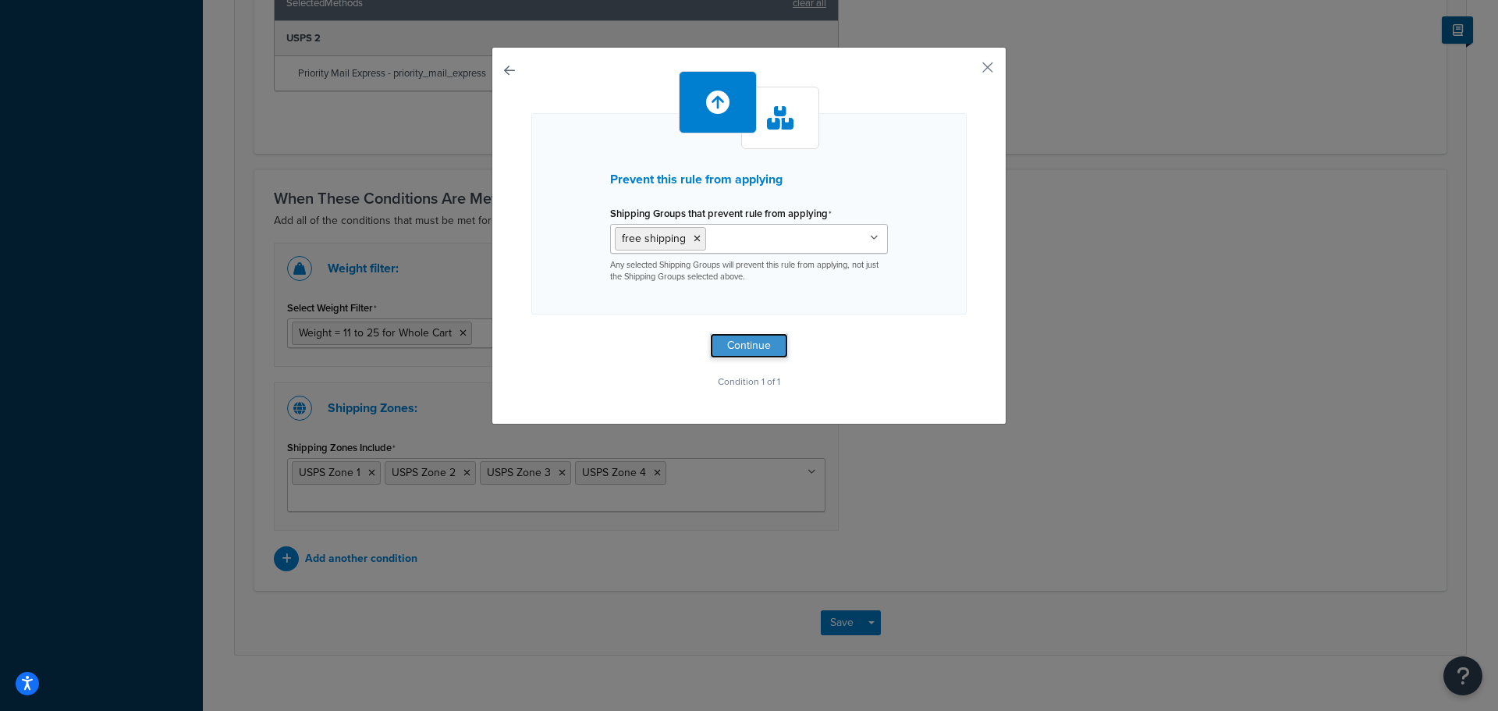
click at [750, 349] on button "Continue" at bounding box center [749, 345] width 78 height 25
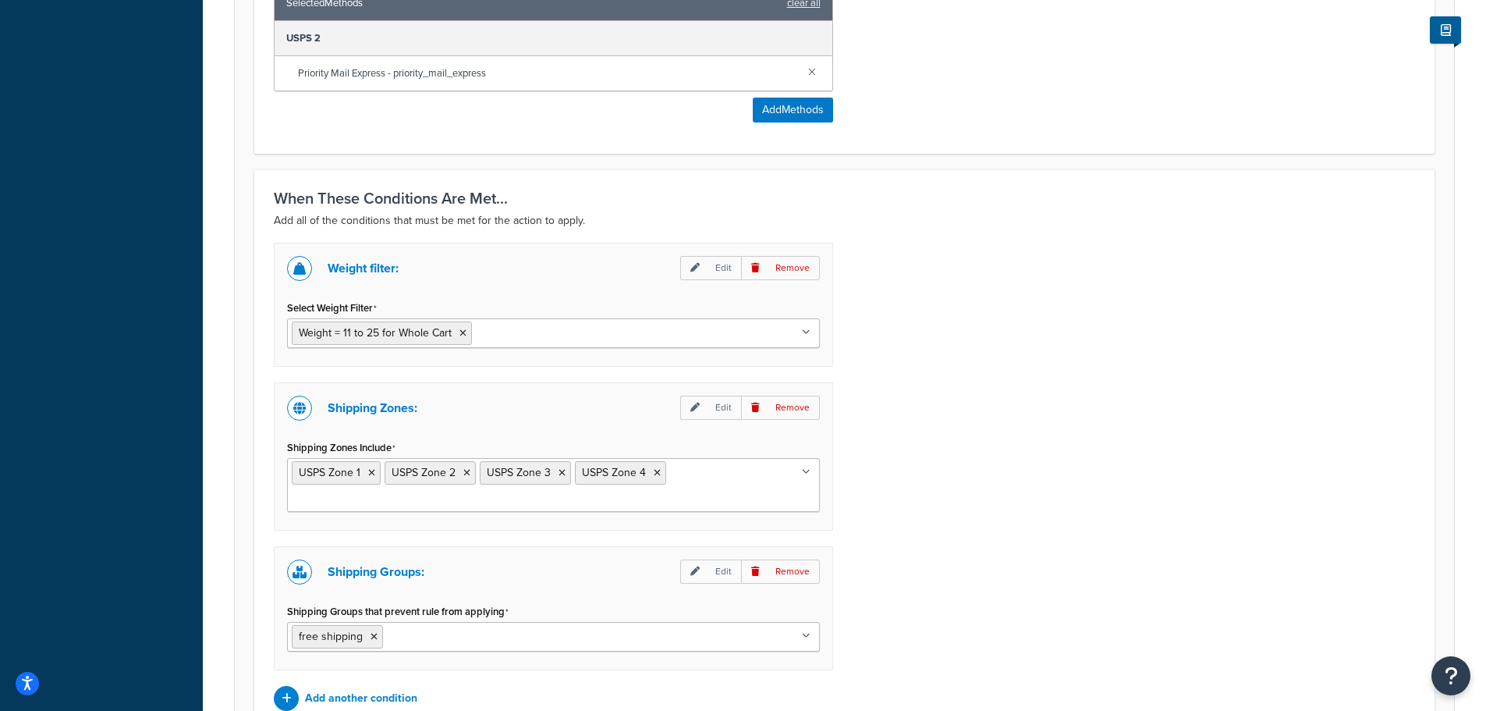
scroll to position [1128, 0]
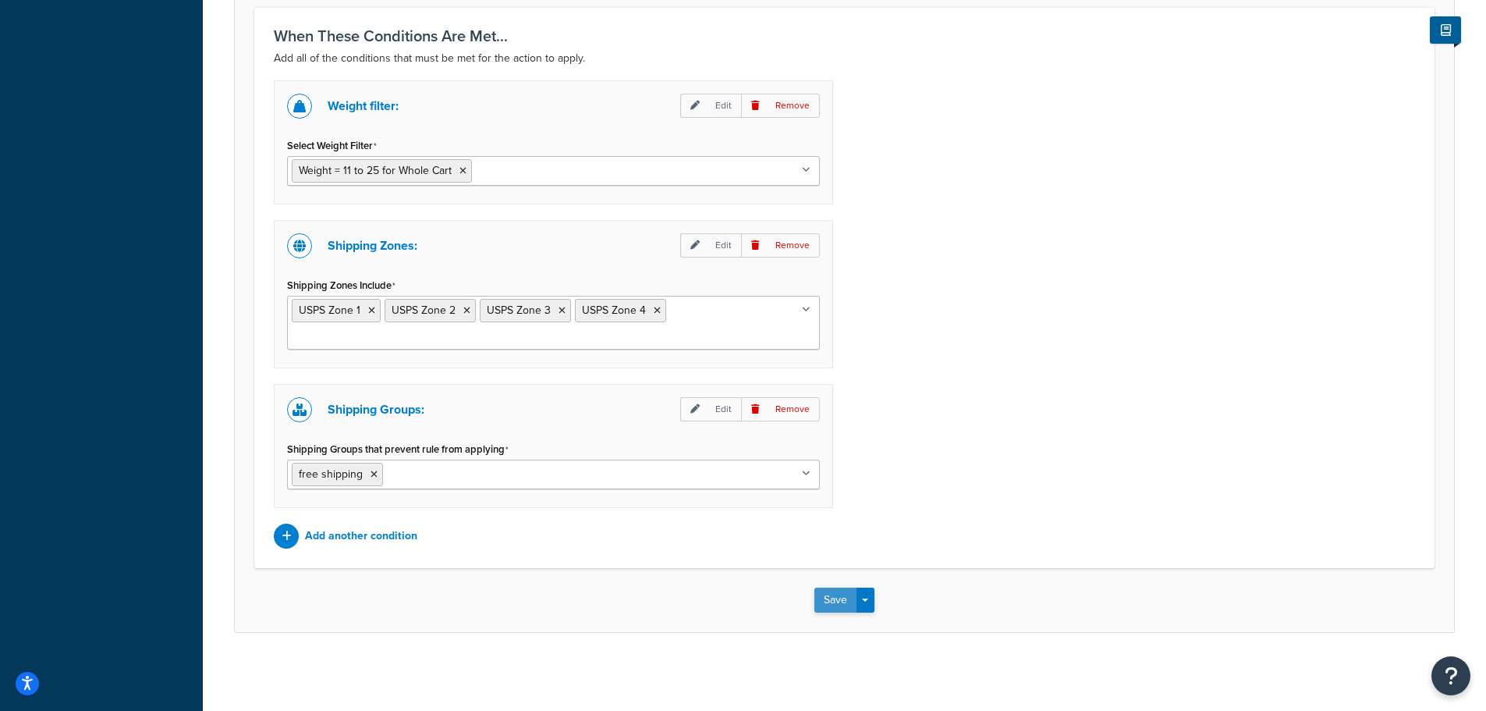
click at [843, 598] on button "Save" at bounding box center [835, 599] width 42 height 25
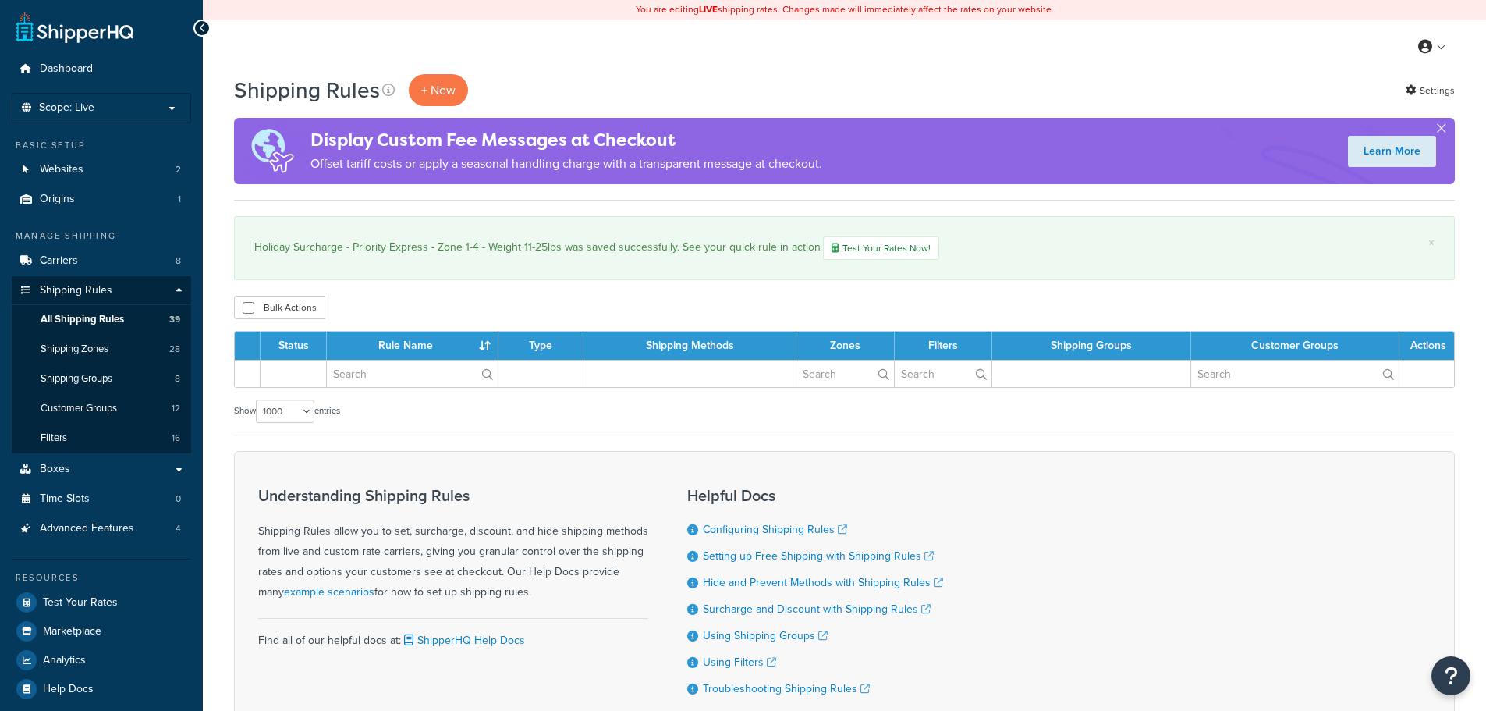
select select "1000"
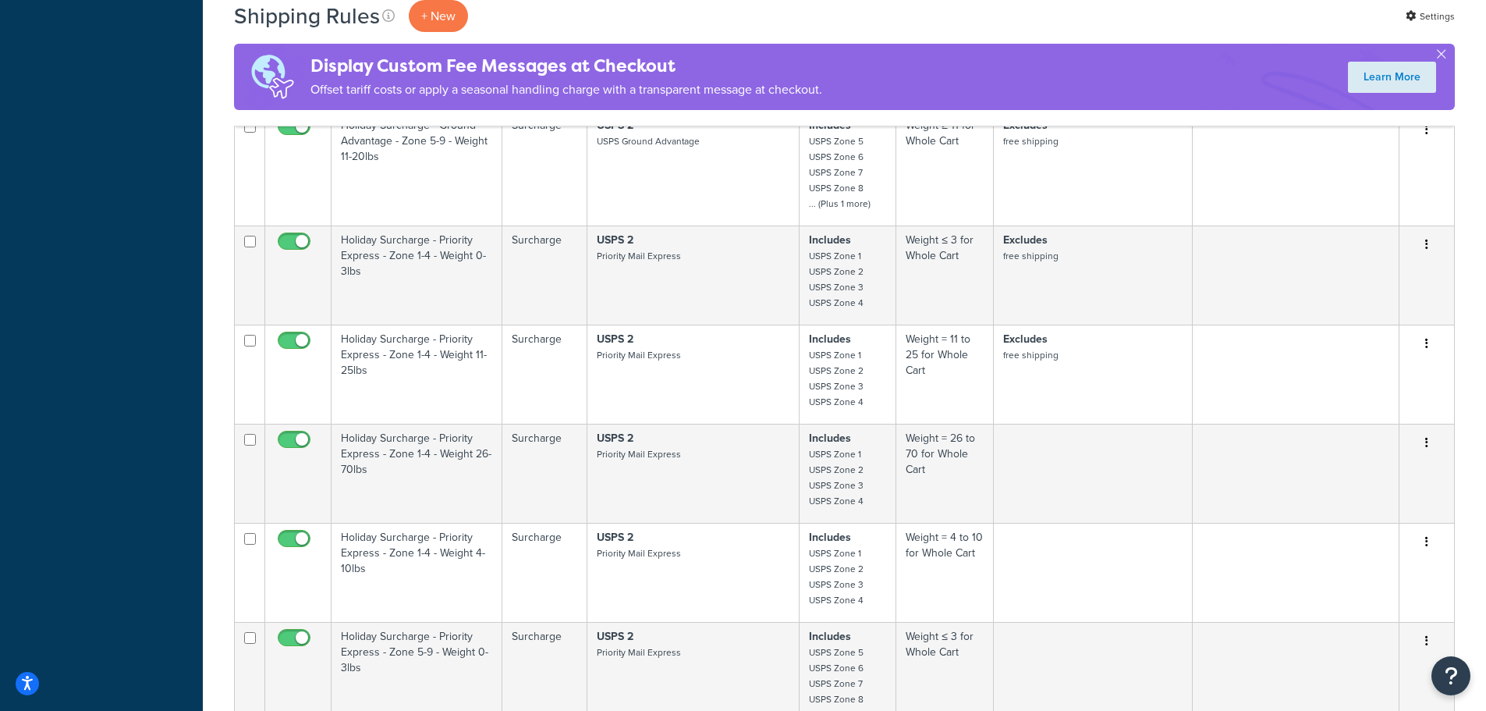
scroll to position [2886, 0]
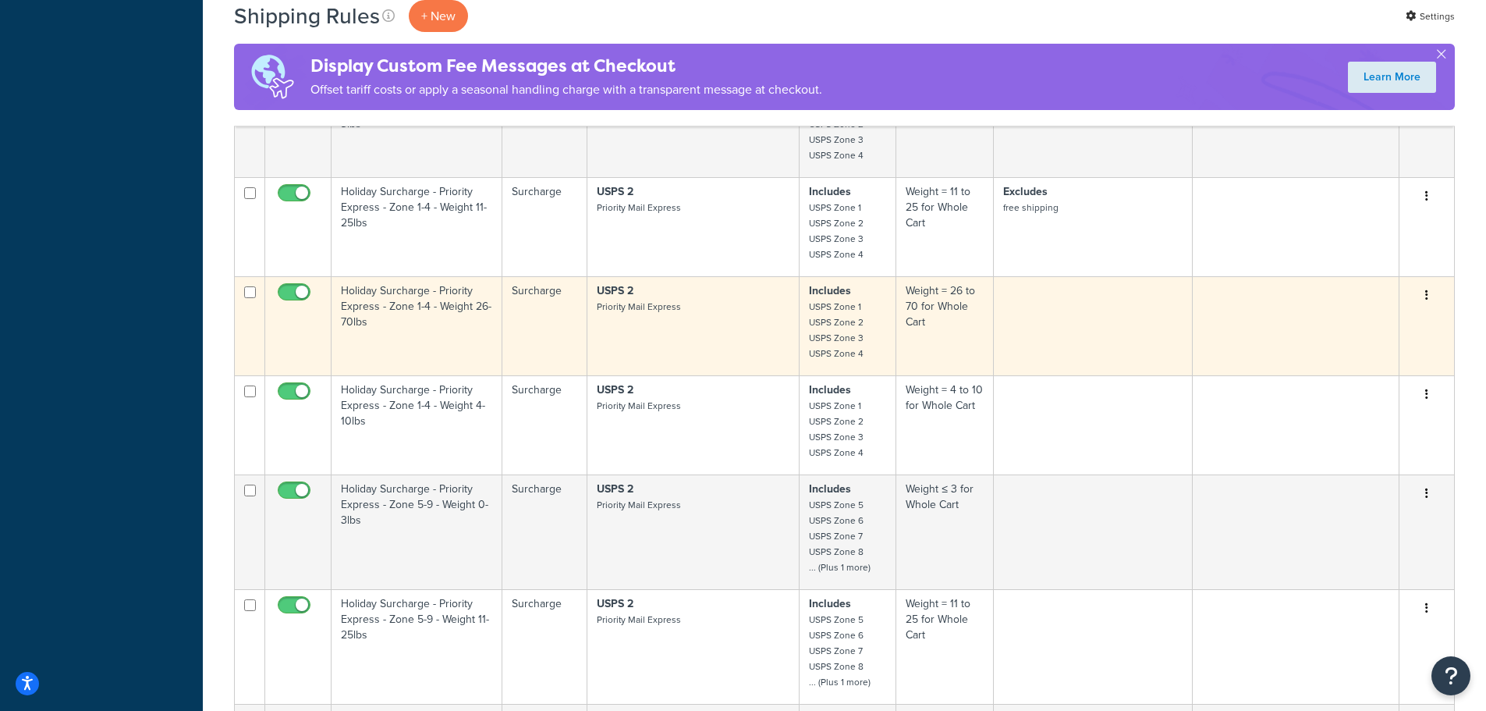
click at [415, 307] on td "Holiday Surcharge - Priority Express - Zone 1-4 - Weight 26-70lbs" at bounding box center [417, 325] width 171 height 99
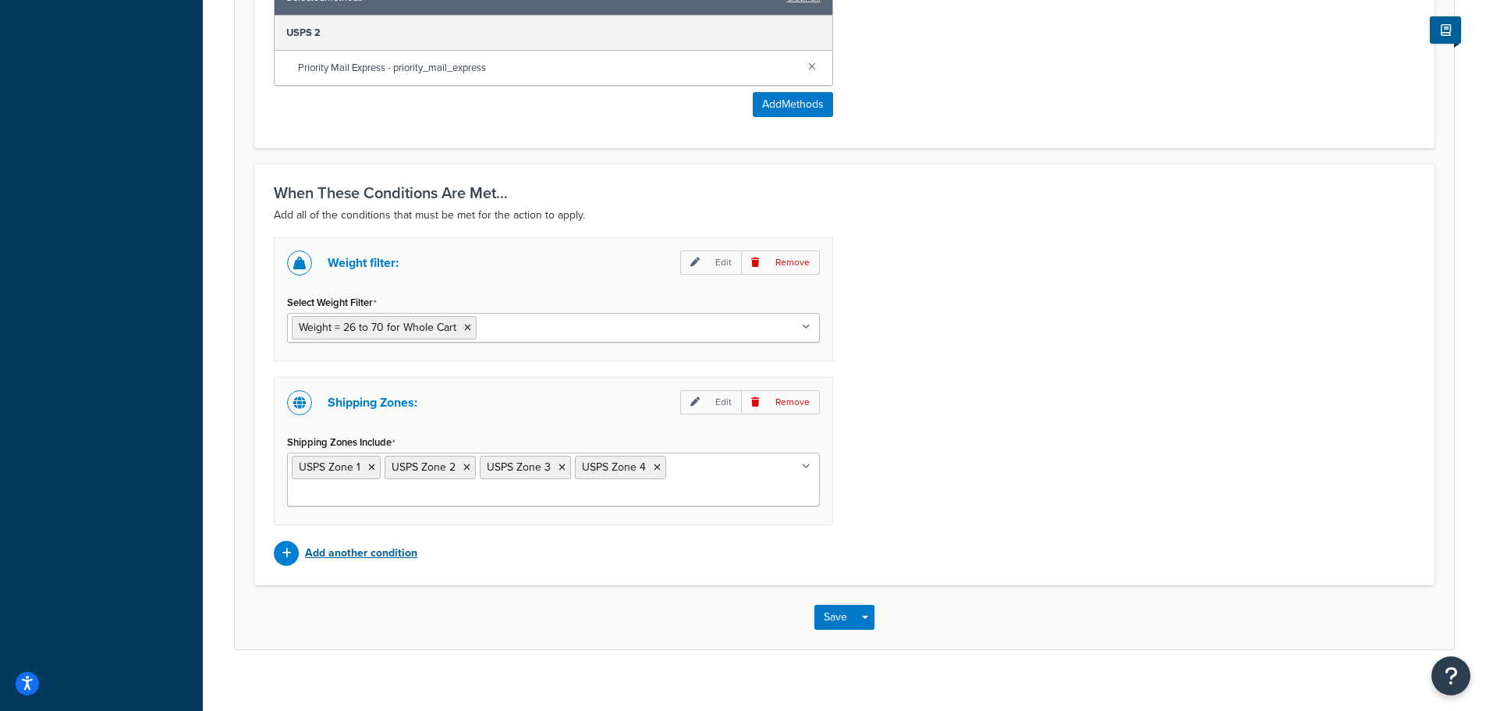
scroll to position [988, 0]
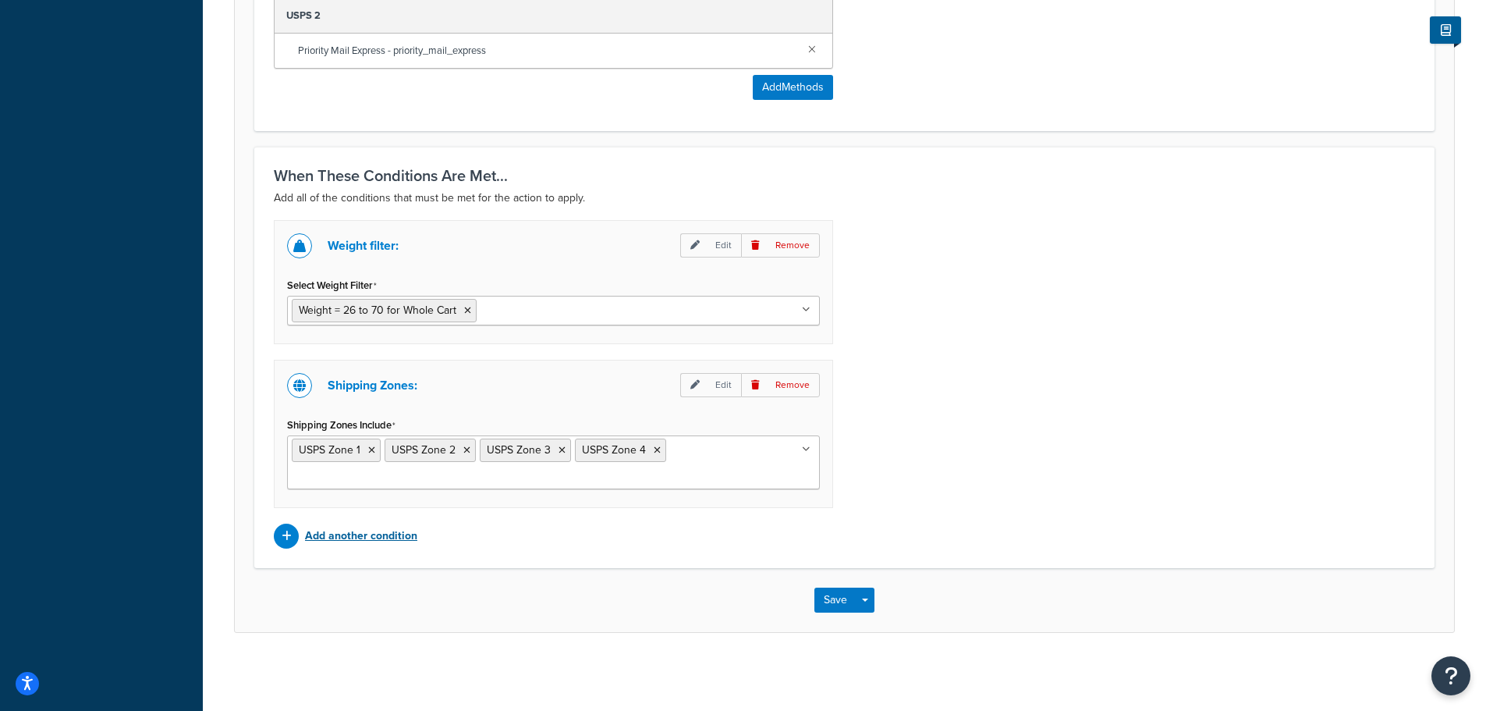
click at [394, 536] on p "Add another condition" at bounding box center [361, 536] width 112 height 22
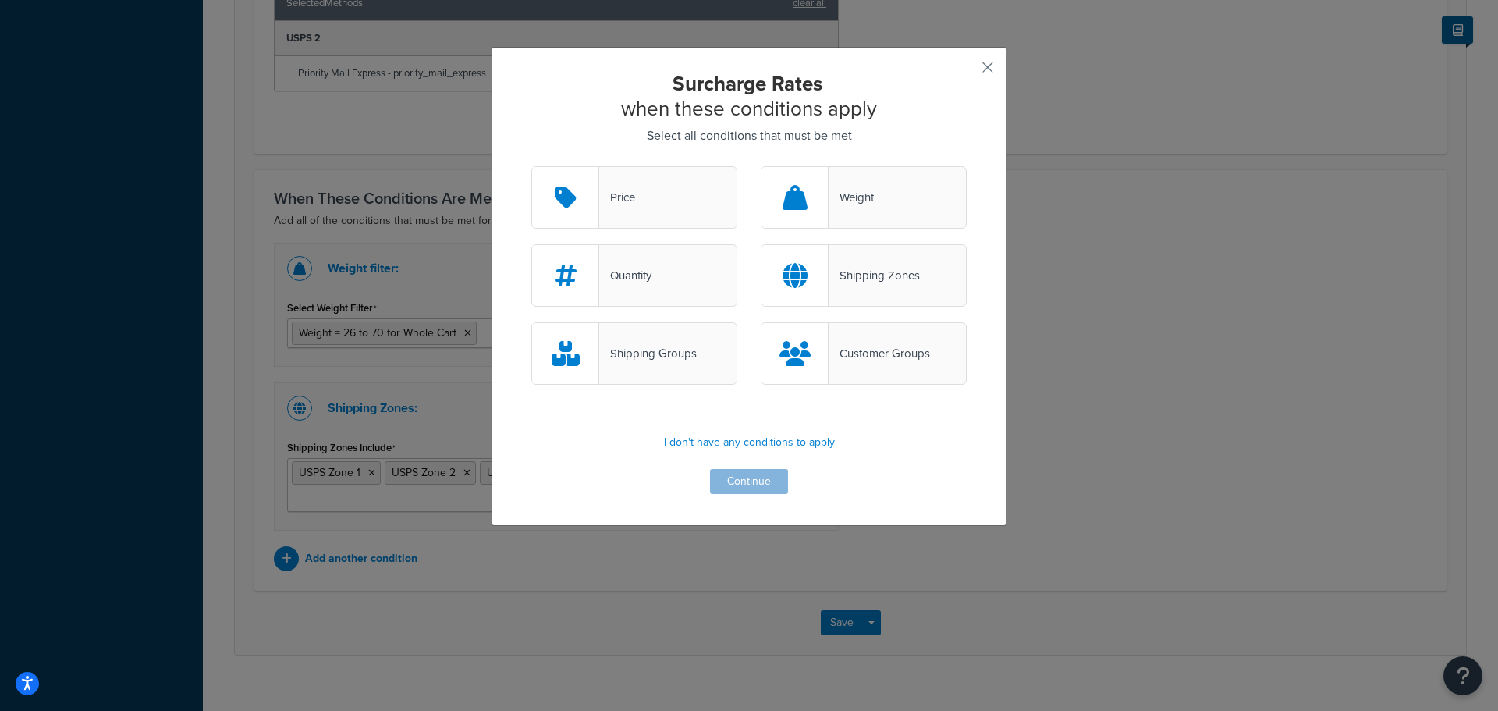
click at [645, 363] on div "Shipping Groups" at bounding box center [648, 353] width 98 height 22
click at [0, 0] on input "Shipping Groups" at bounding box center [0, 0] width 0 height 0
click at [750, 490] on button "Continue" at bounding box center [749, 481] width 78 height 25
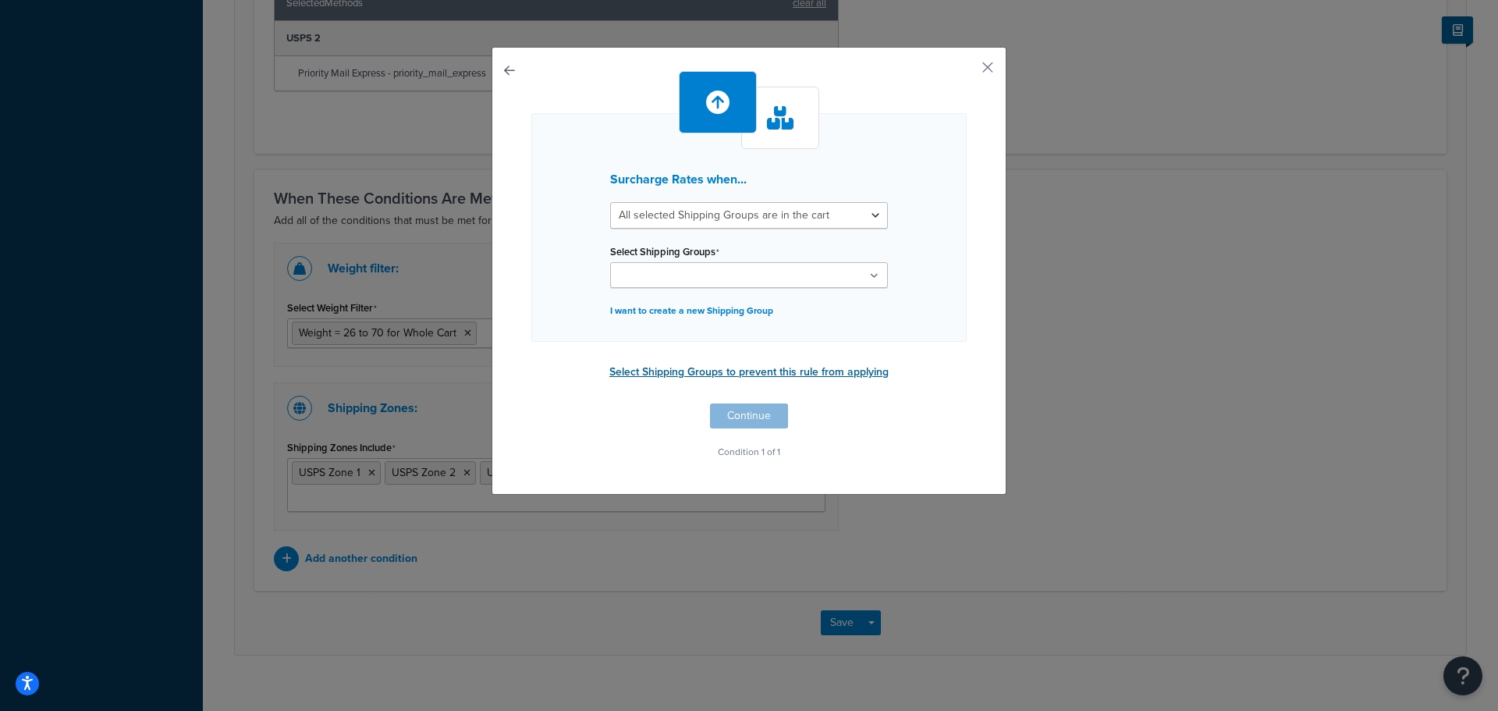
click at [849, 371] on button "Select Shipping Groups to prevent this rule from applying" at bounding box center [749, 371] width 289 height 23
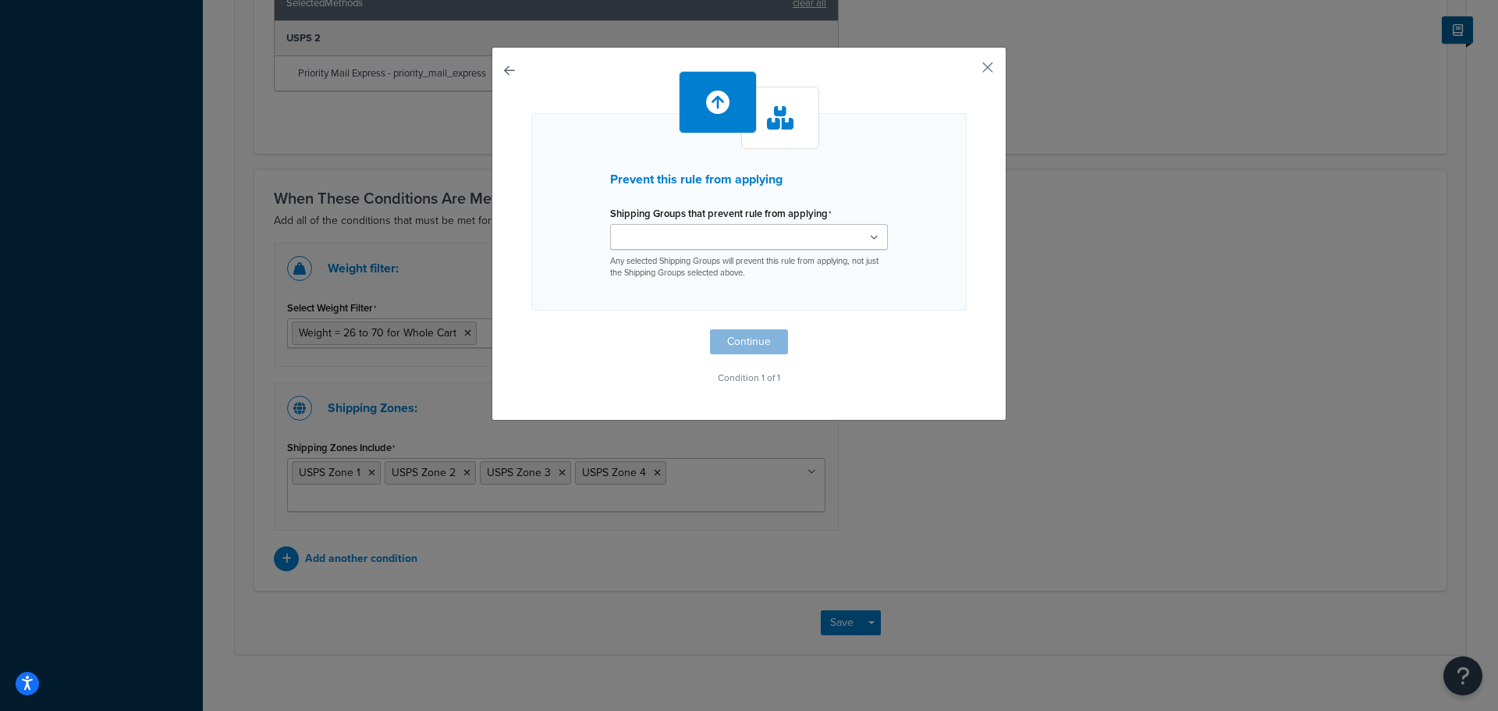
click at [870, 239] on icon at bounding box center [874, 237] width 9 height 9
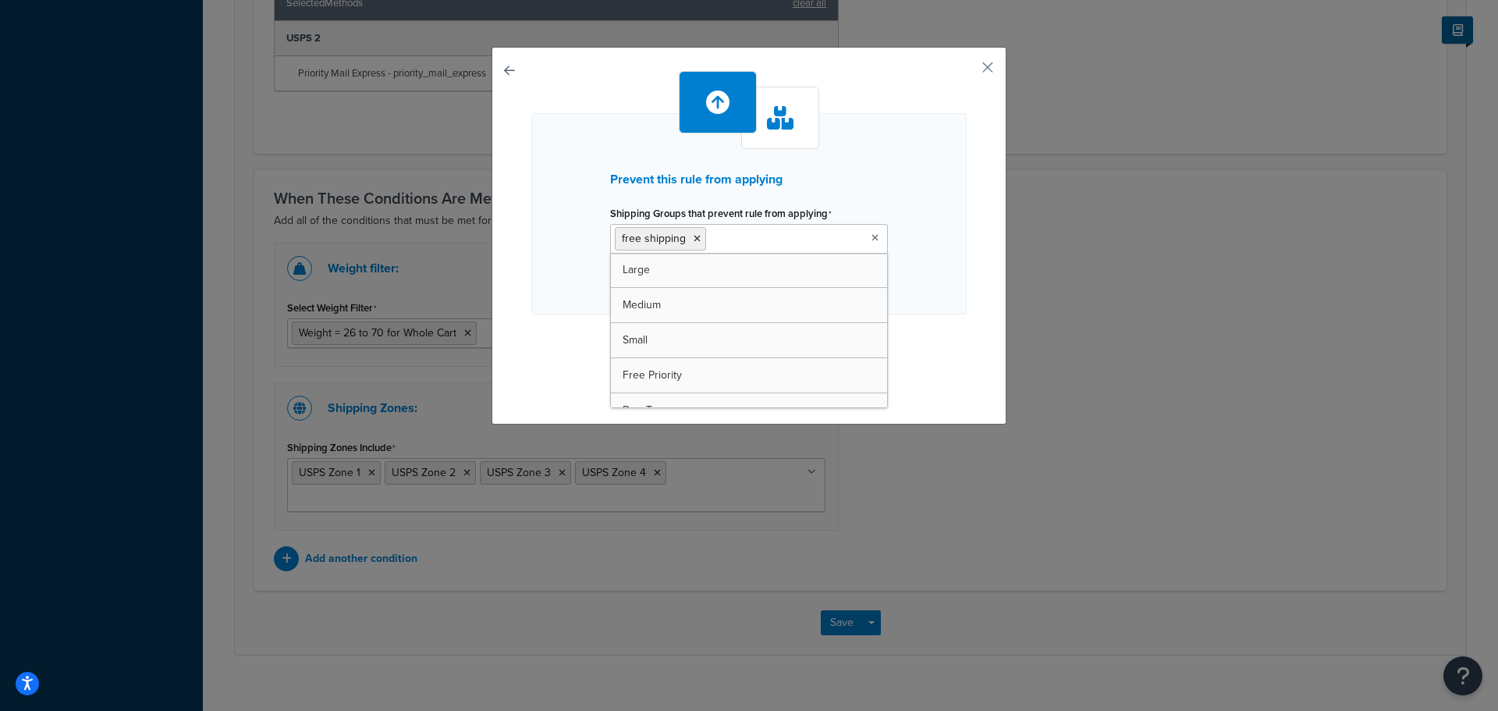
click at [1224, 416] on div "Prevent this rule from applying Shipping Groups that prevent rule from applying…" at bounding box center [749, 355] width 1498 height 711
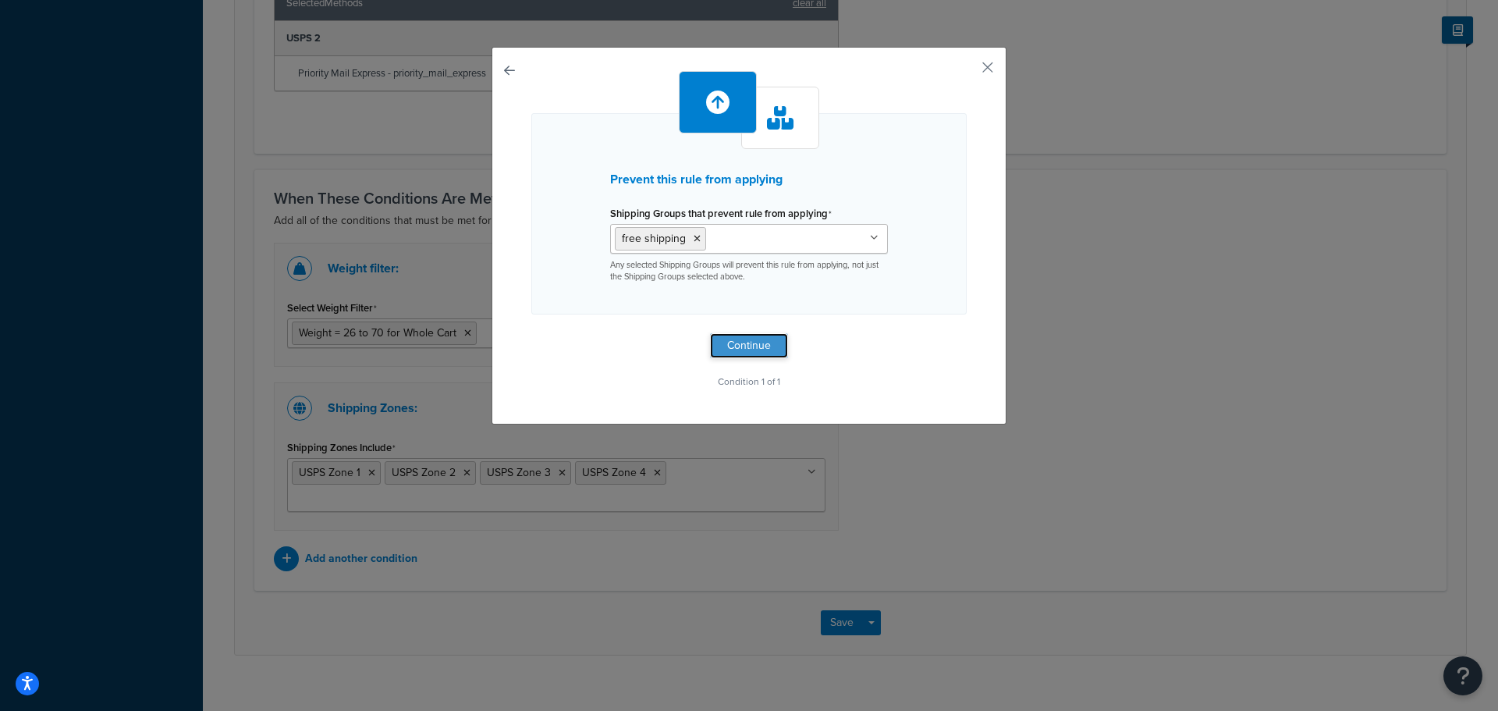
click at [750, 346] on button "Continue" at bounding box center [749, 345] width 78 height 25
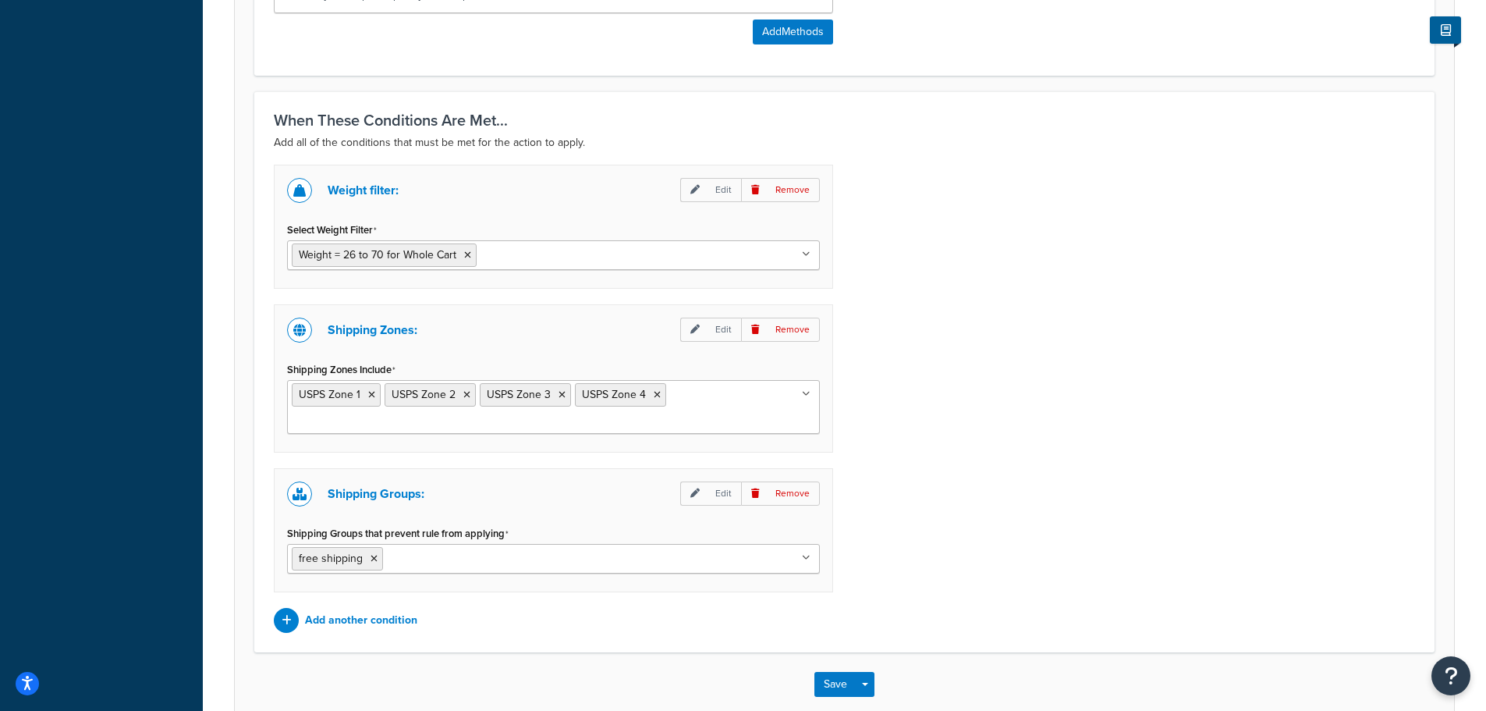
scroll to position [1128, 0]
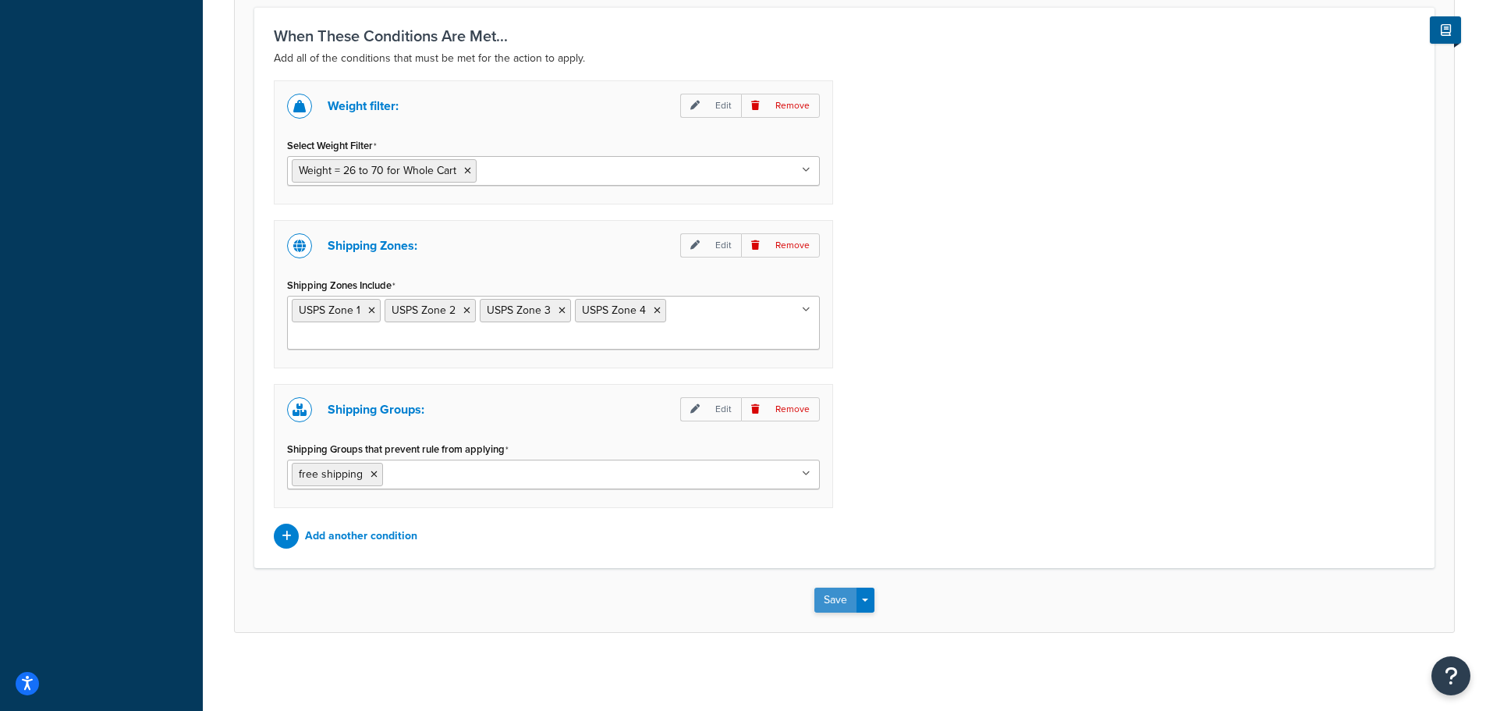
click at [844, 598] on button "Save" at bounding box center [835, 599] width 42 height 25
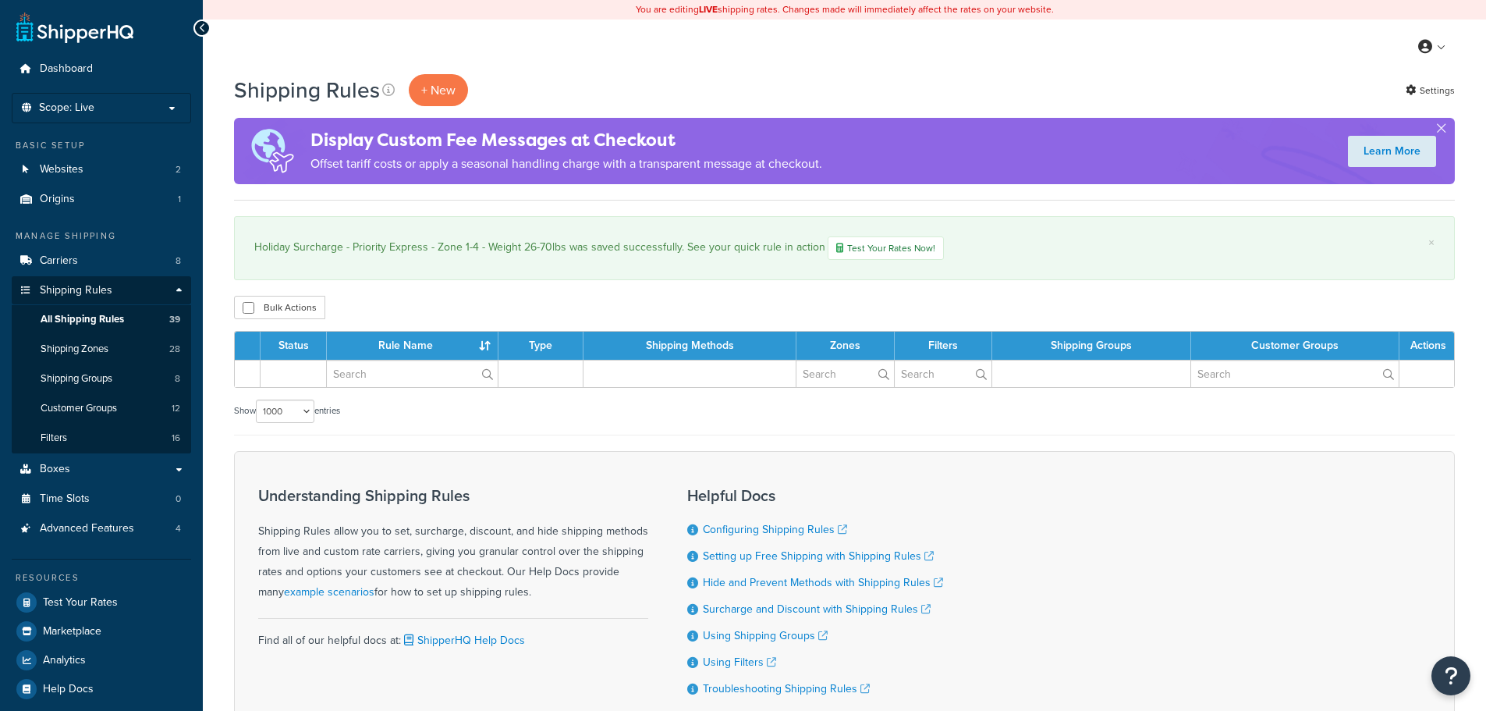
select select "1000"
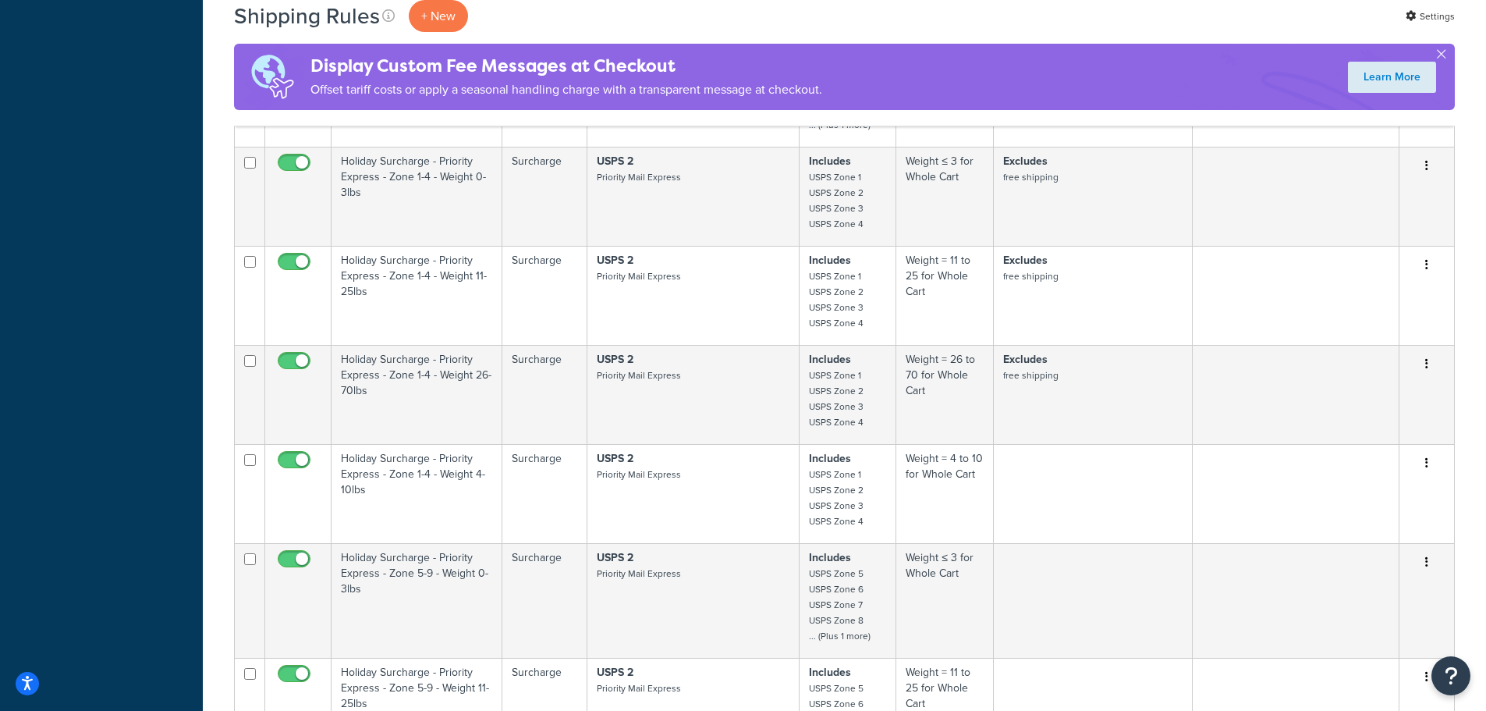
scroll to position [2808, 0]
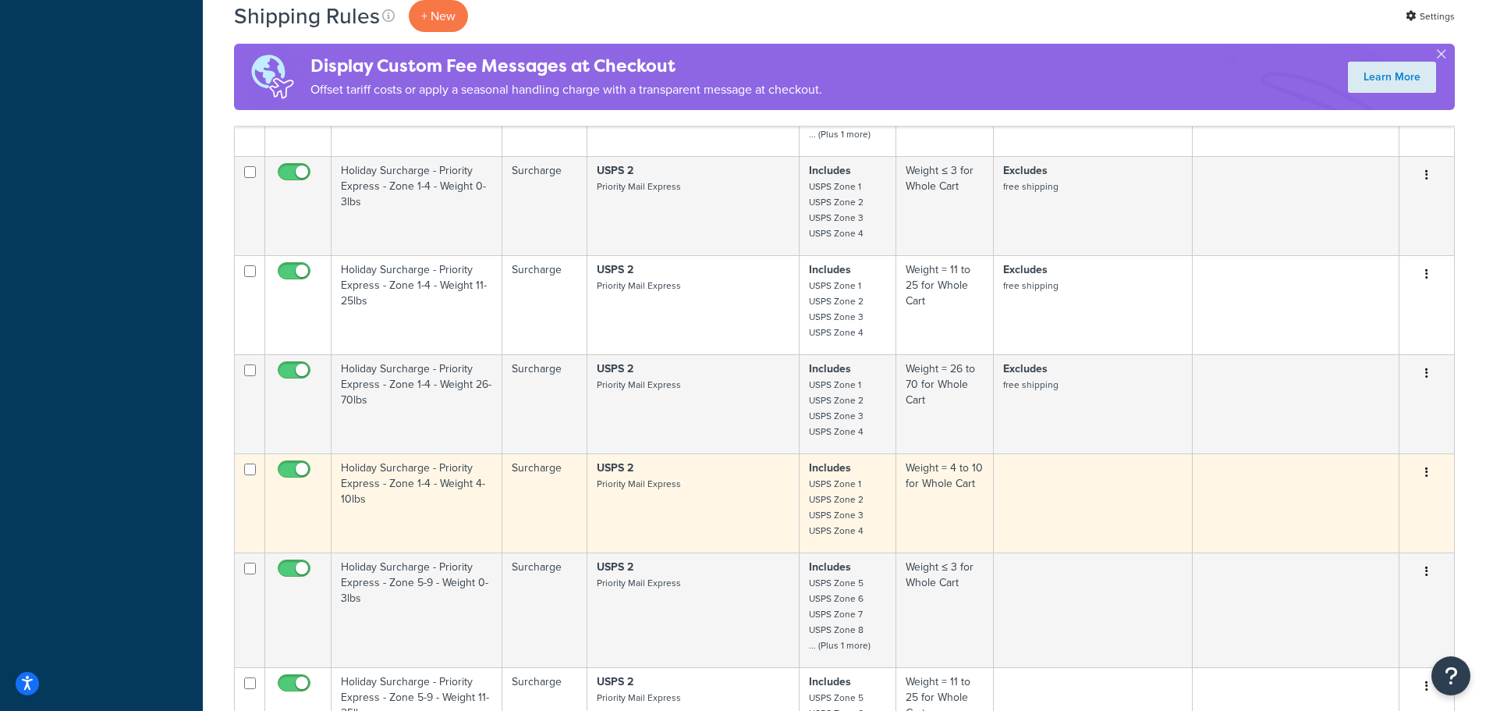
click at [448, 485] on td "Holiday Surcharge - Priority Express - Zone 1-4 - Weight 4-10lbs" at bounding box center [417, 502] width 171 height 99
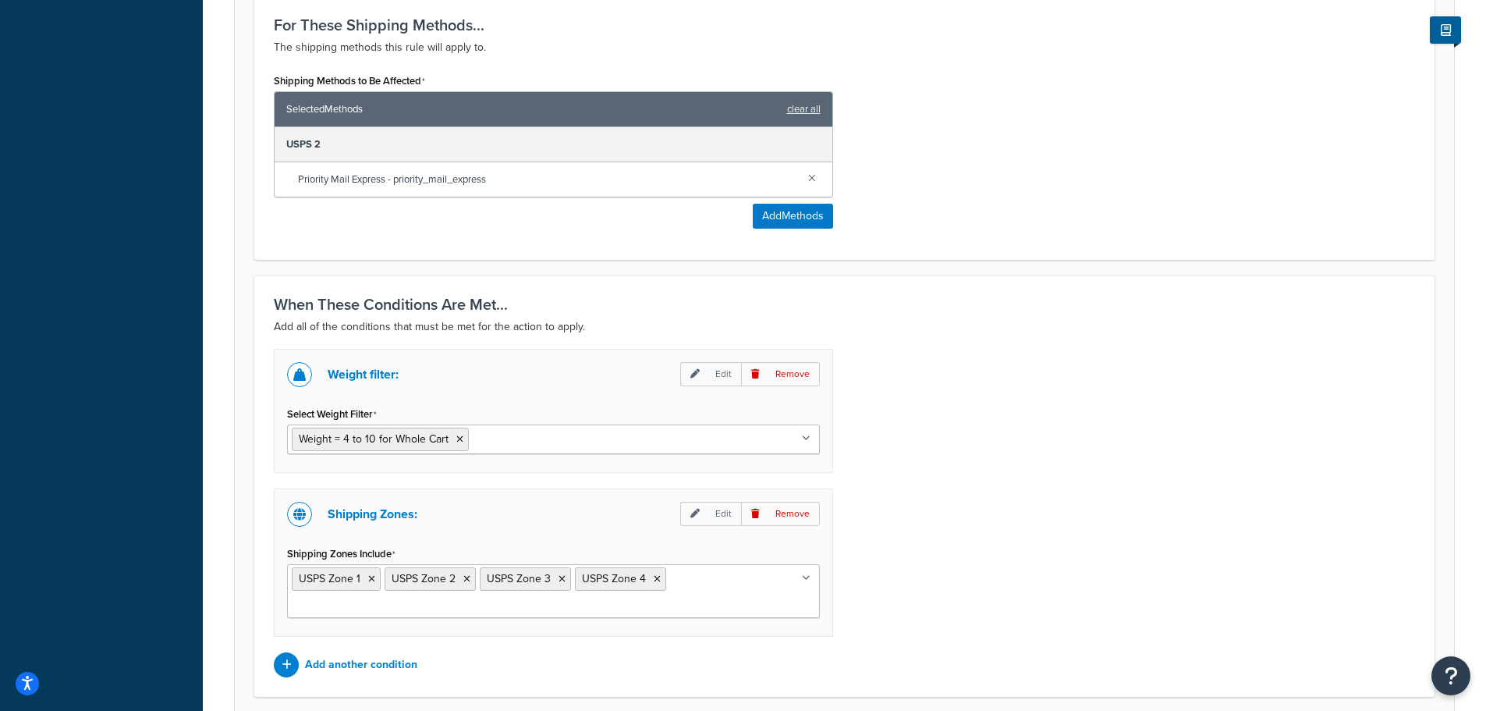
scroll to position [988, 0]
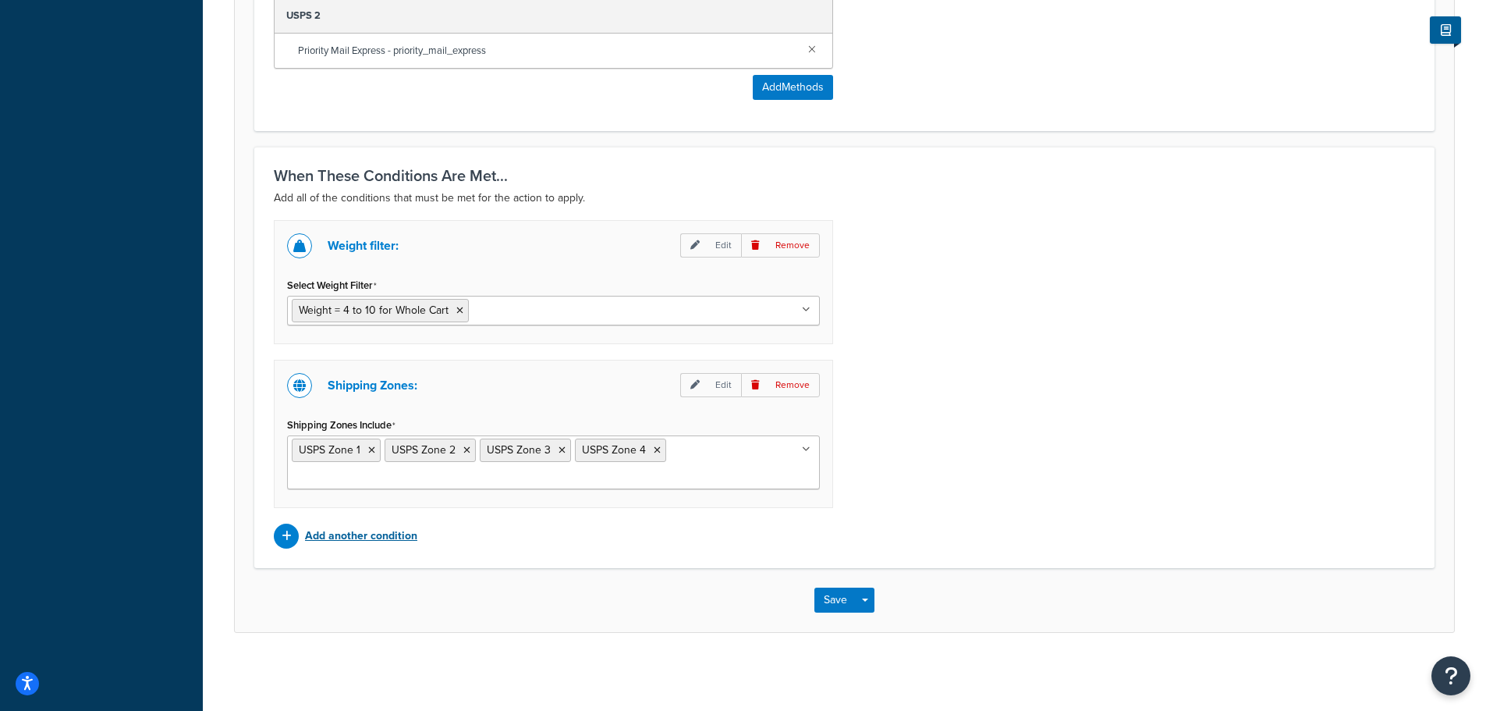
click at [381, 536] on p "Add another condition" at bounding box center [361, 536] width 112 height 22
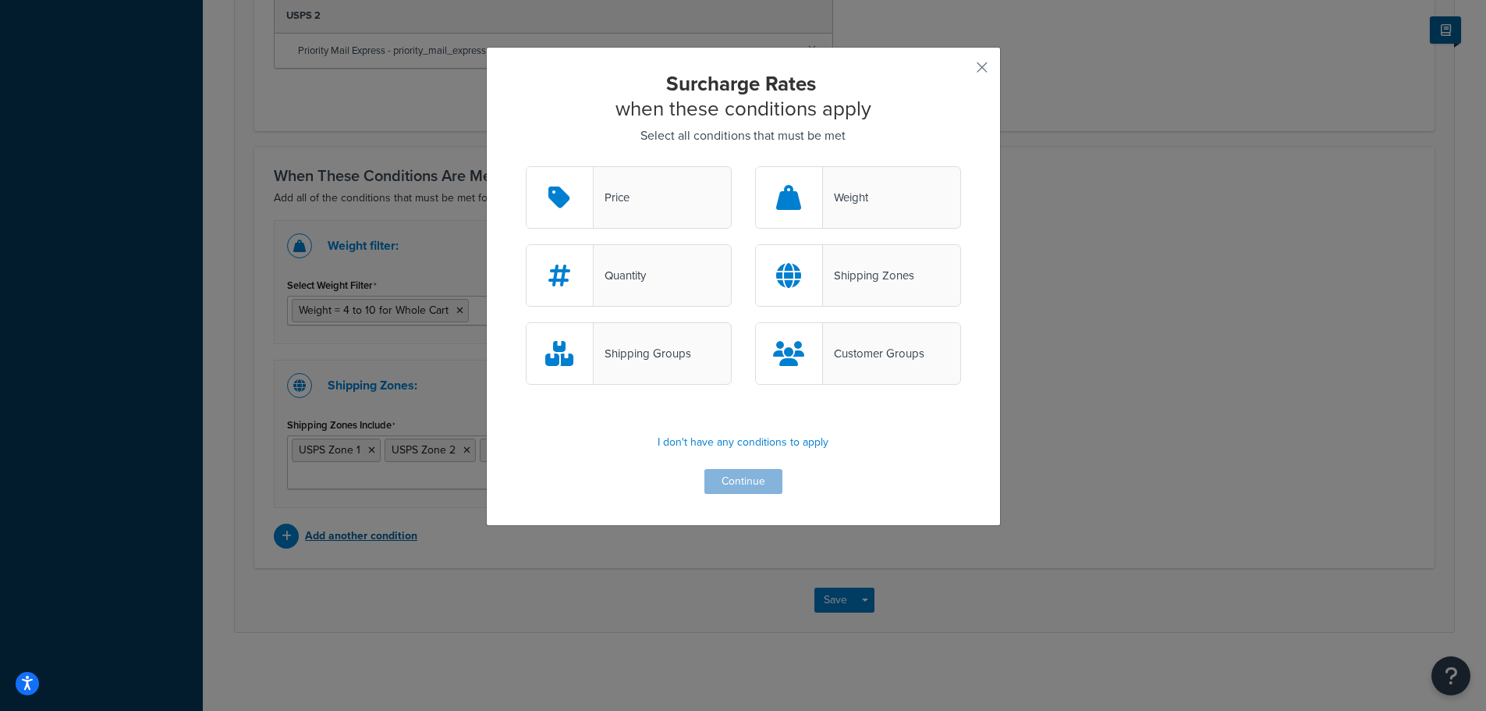
scroll to position [964, 0]
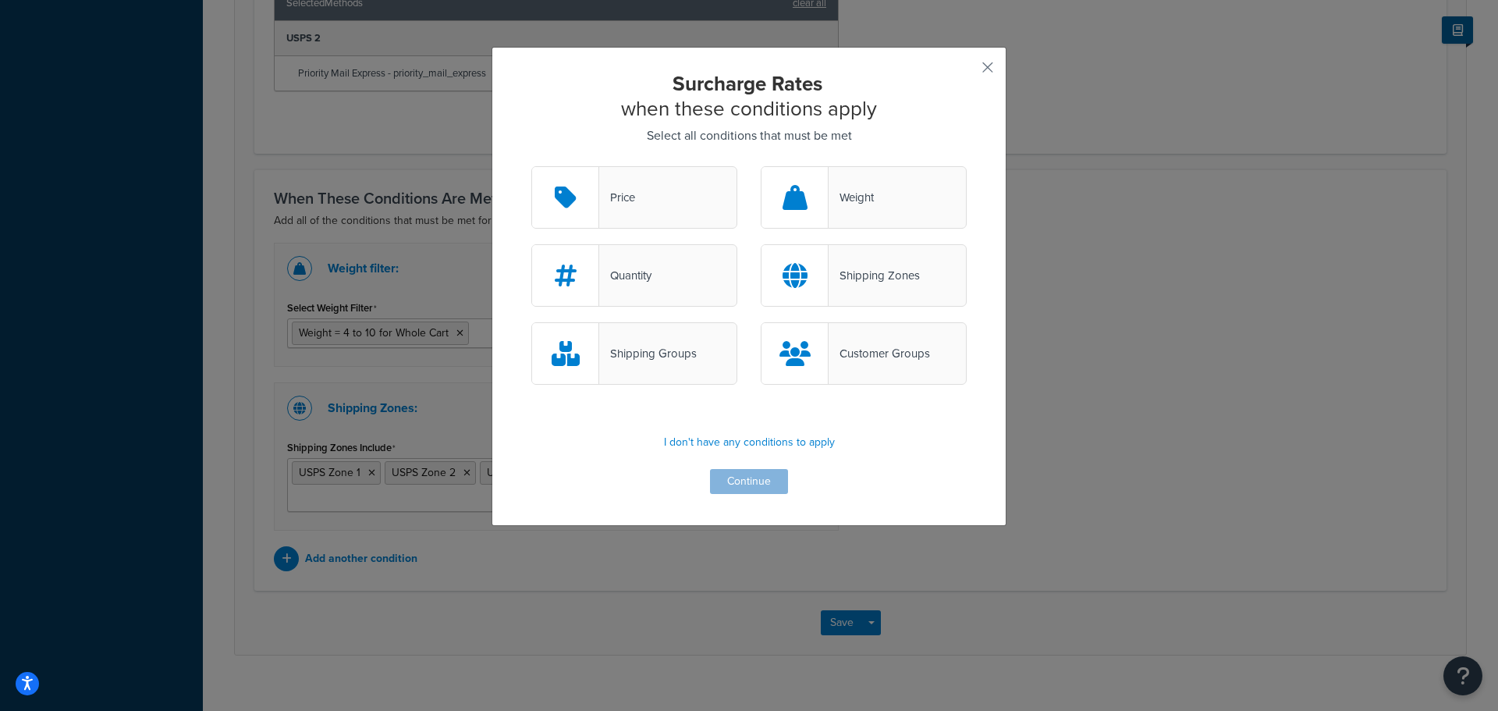
click at [629, 357] on div "Shipping Groups" at bounding box center [648, 353] width 98 height 22
click at [0, 0] on input "Shipping Groups" at bounding box center [0, 0] width 0 height 0
click at [743, 479] on button "Continue" at bounding box center [749, 481] width 78 height 25
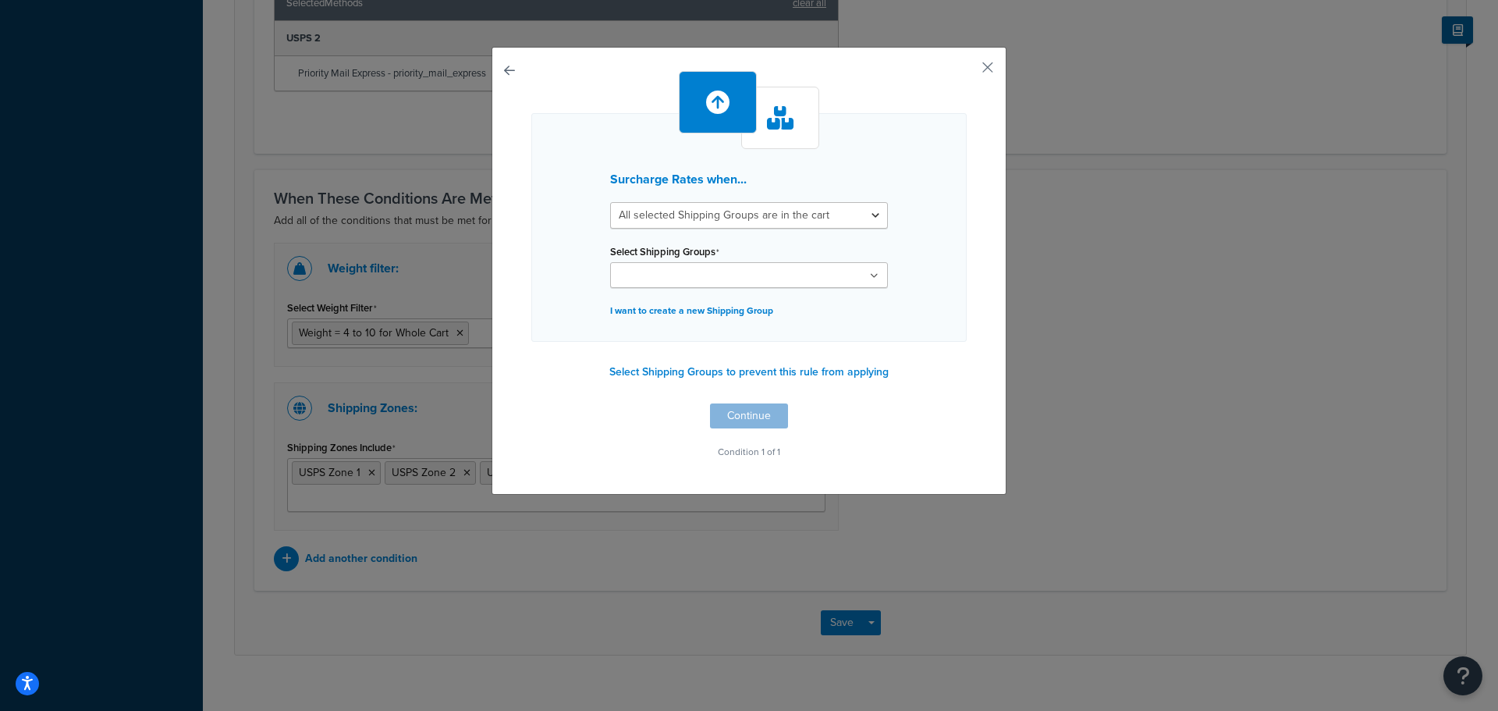
click at [872, 278] on icon at bounding box center [874, 275] width 9 height 9
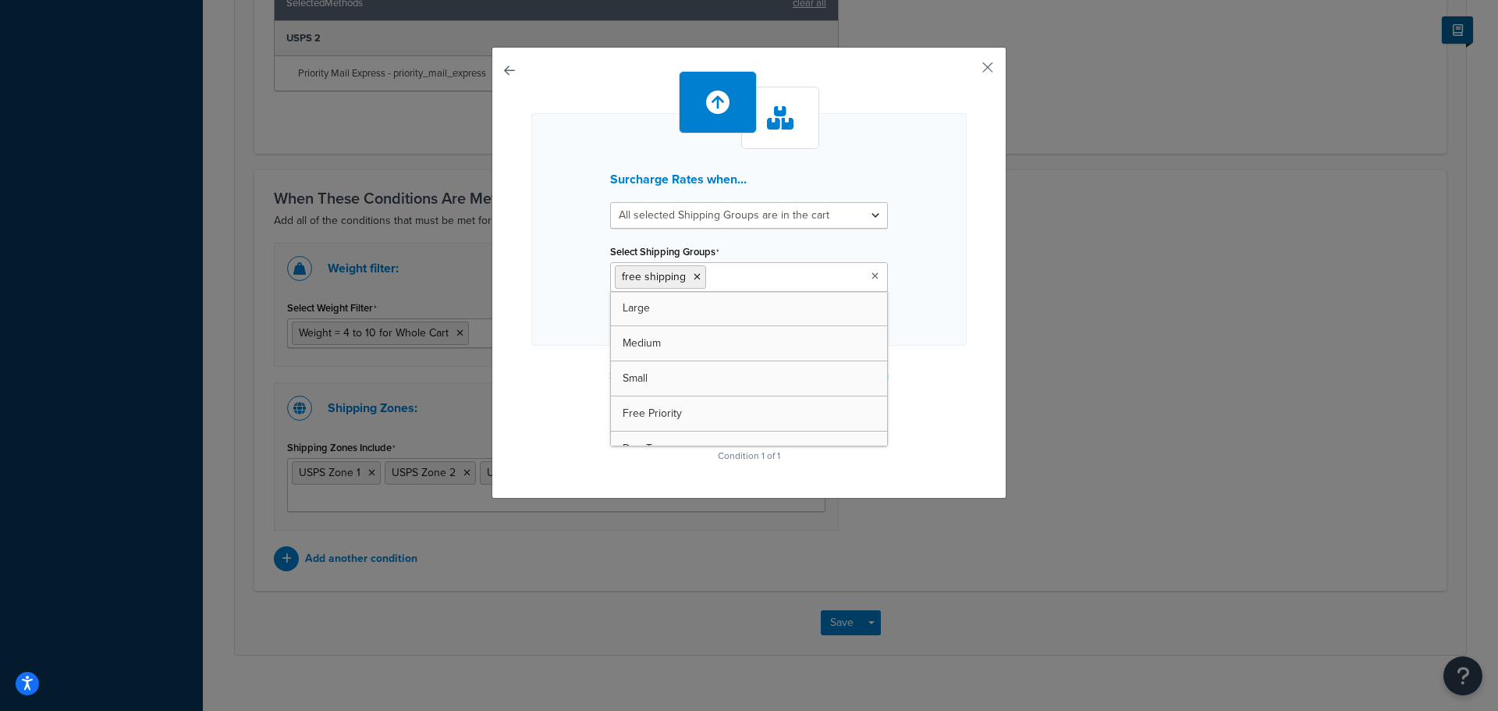
click at [955, 436] on div "Surcharge Rates when... All selected Shipping Groups are in the cart Any select…" at bounding box center [748, 268] width 435 height 395
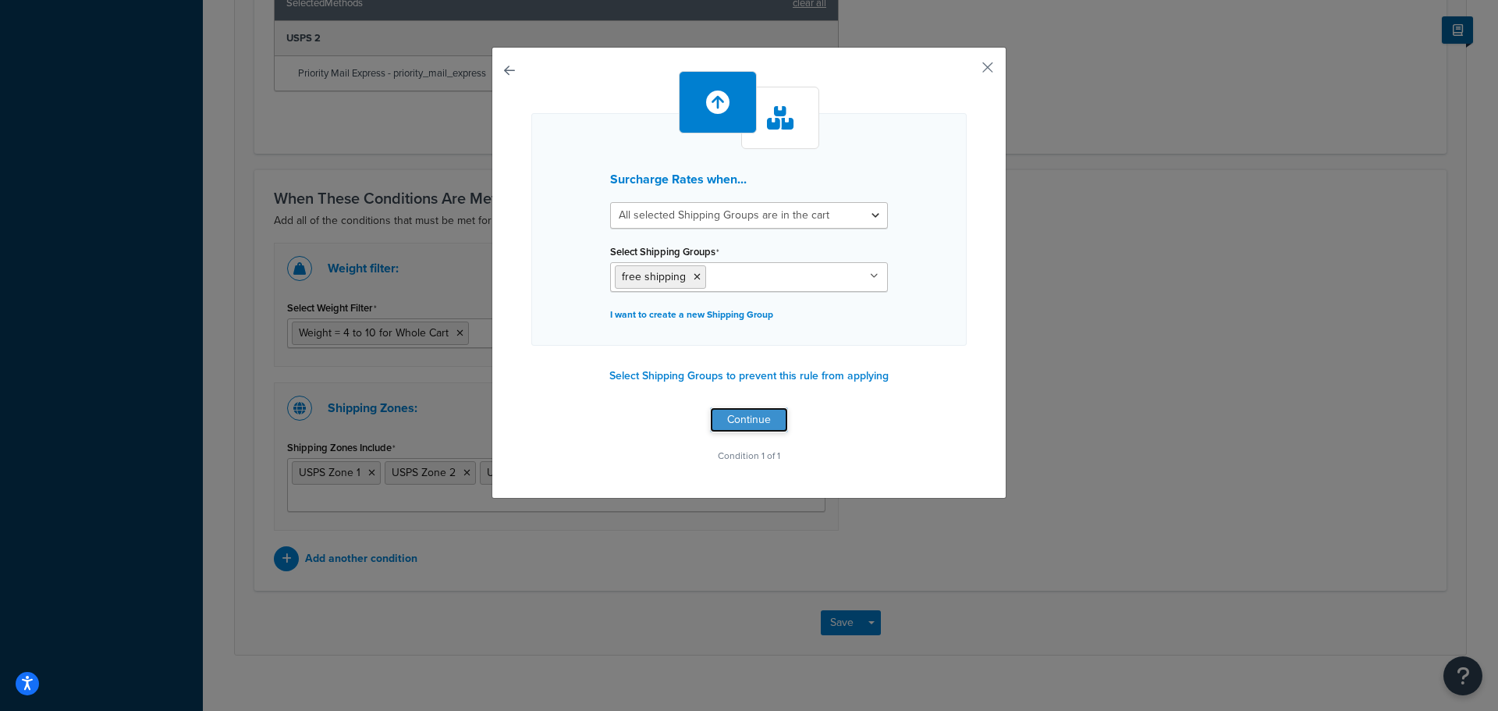
click at [729, 418] on button "Continue" at bounding box center [749, 419] width 78 height 25
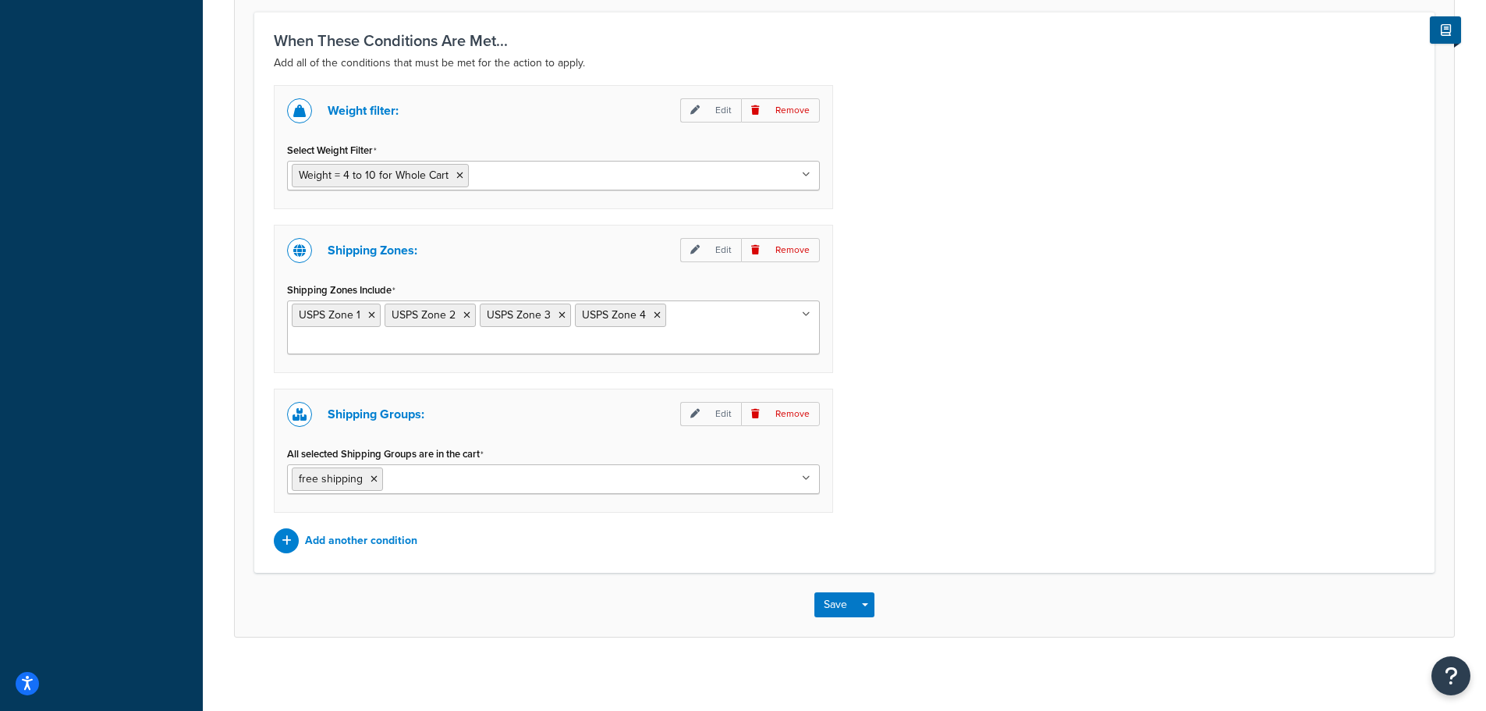
scroll to position [1128, 0]
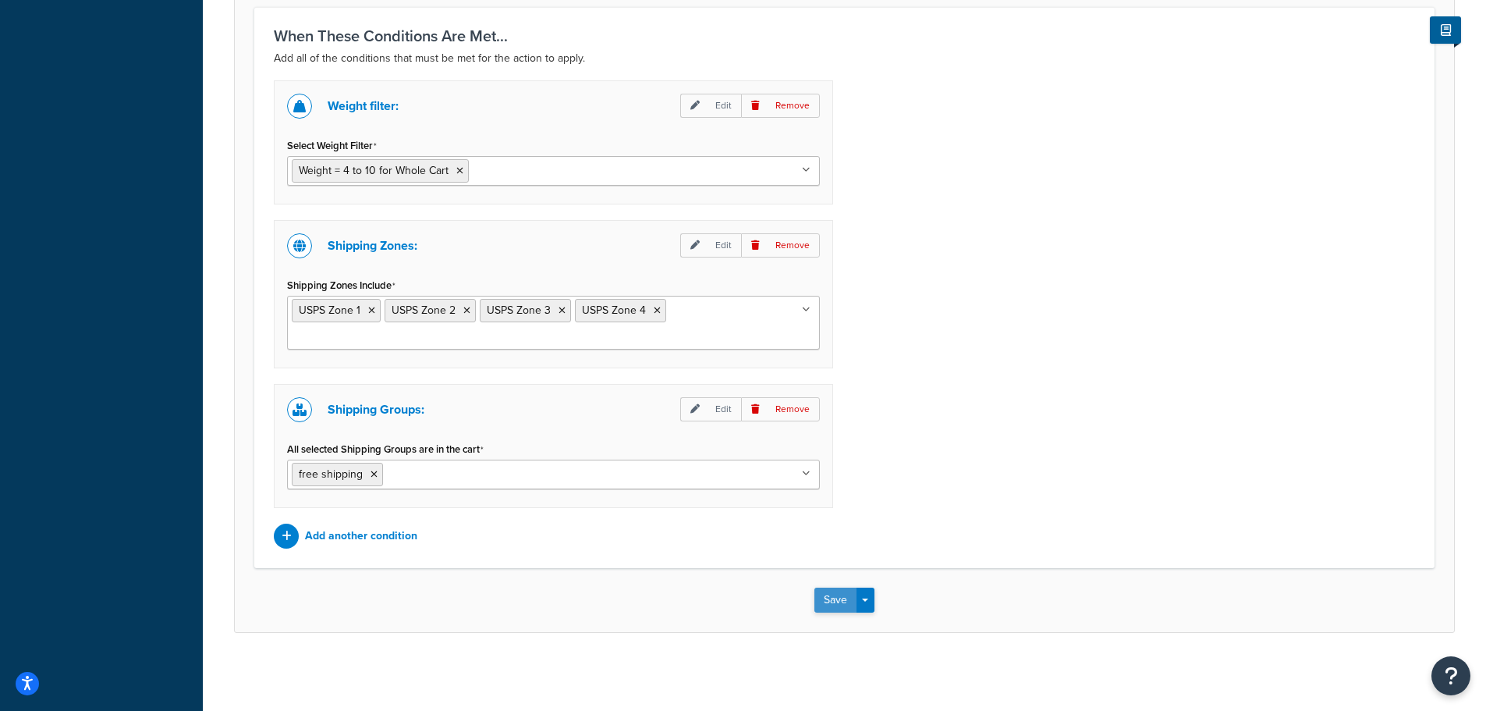
click at [828, 599] on button "Save" at bounding box center [835, 599] width 42 height 25
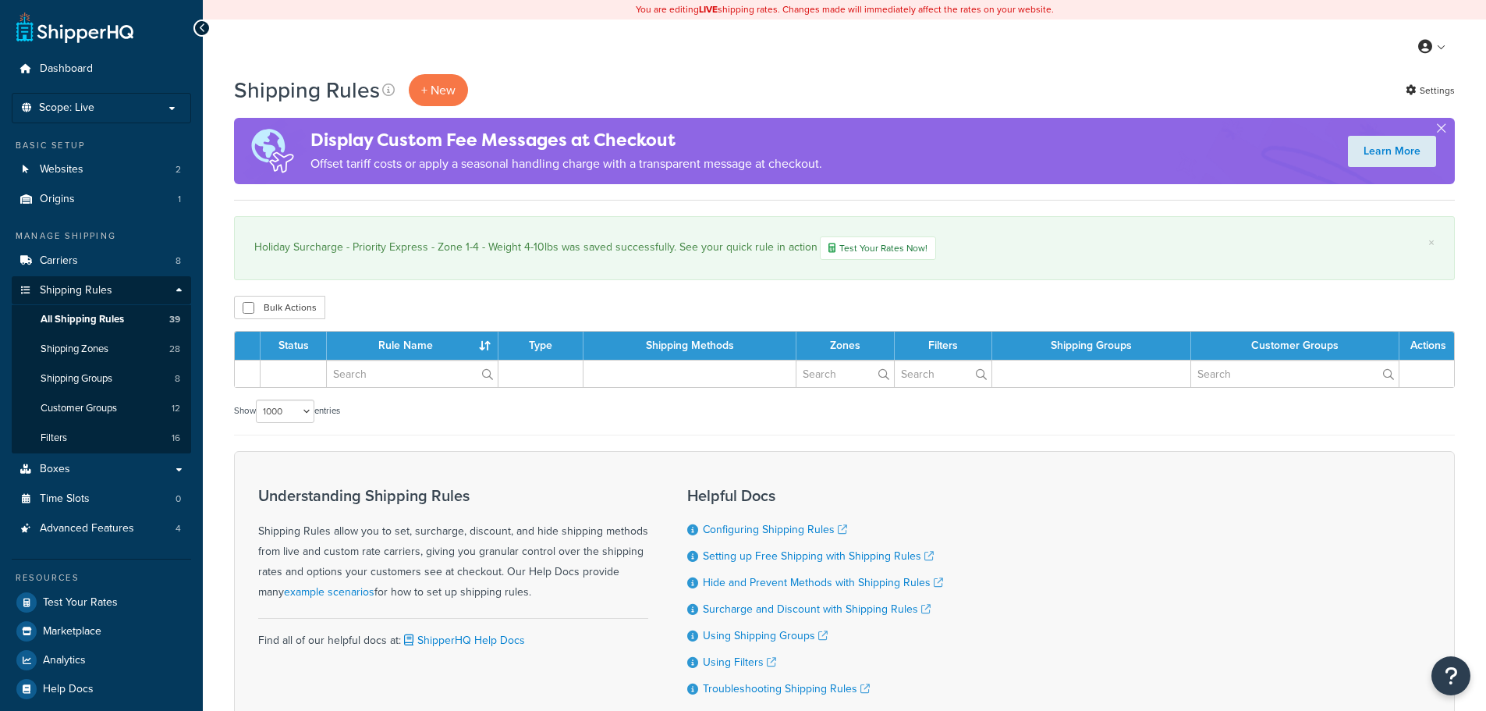
select select "1000"
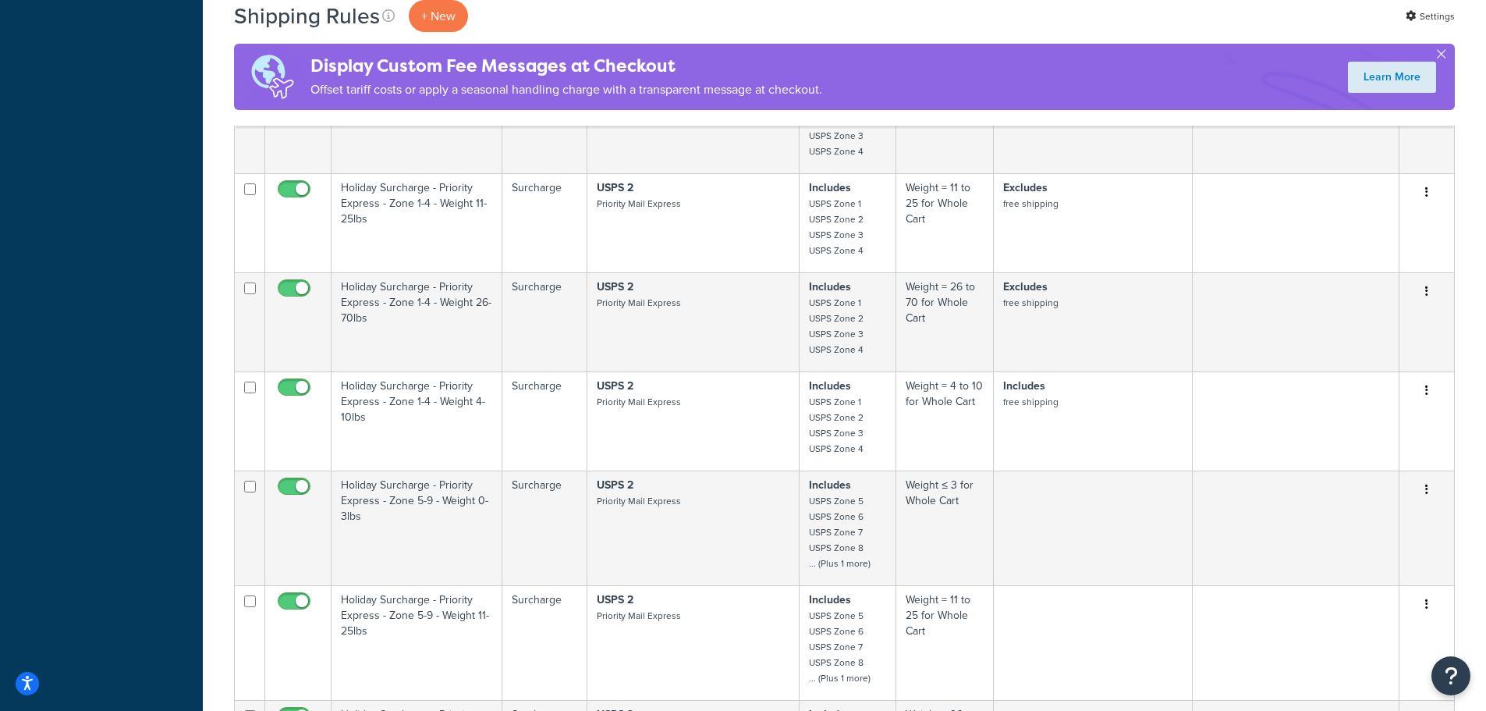
scroll to position [3042, 0]
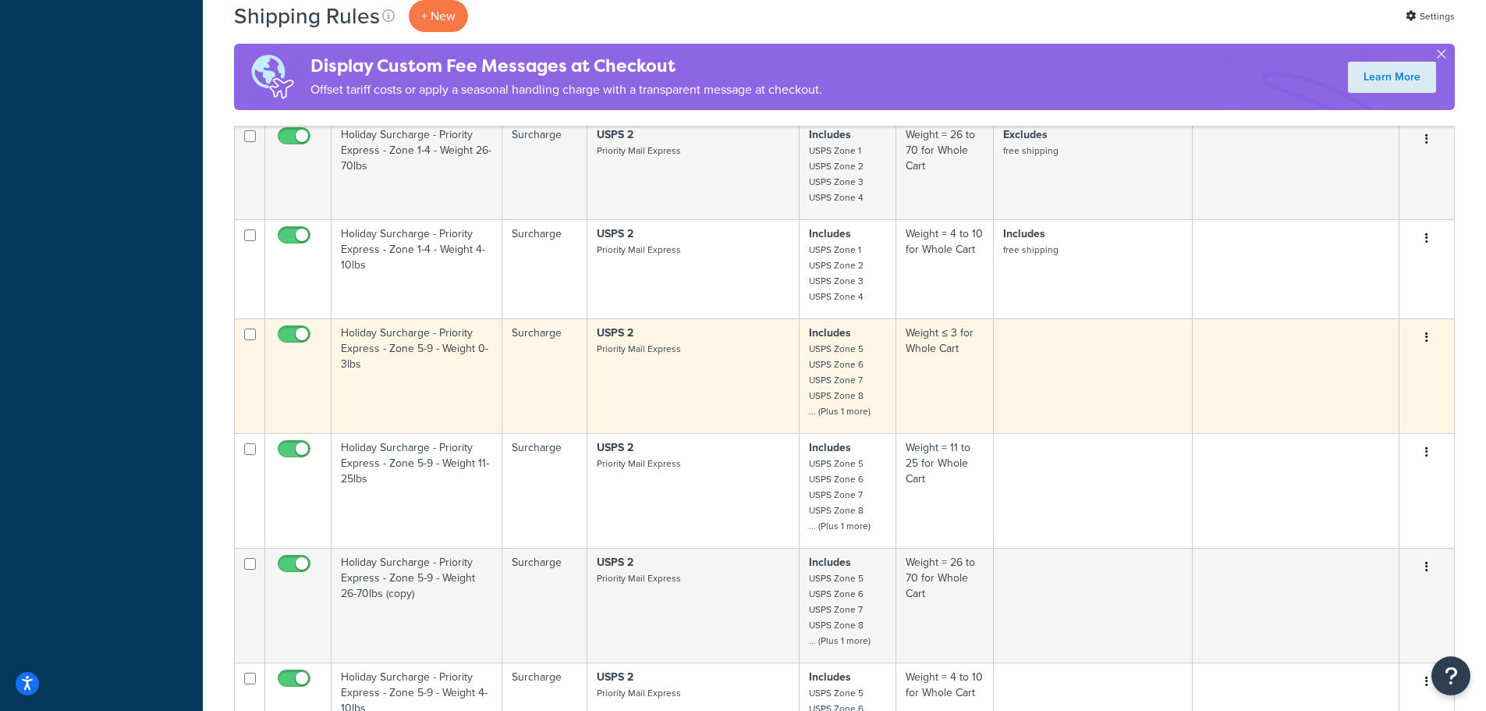
click at [459, 353] on td "Holiday Surcharge - Priority Express - Zone 5-9 - Weight 0-3lbs" at bounding box center [417, 375] width 171 height 115
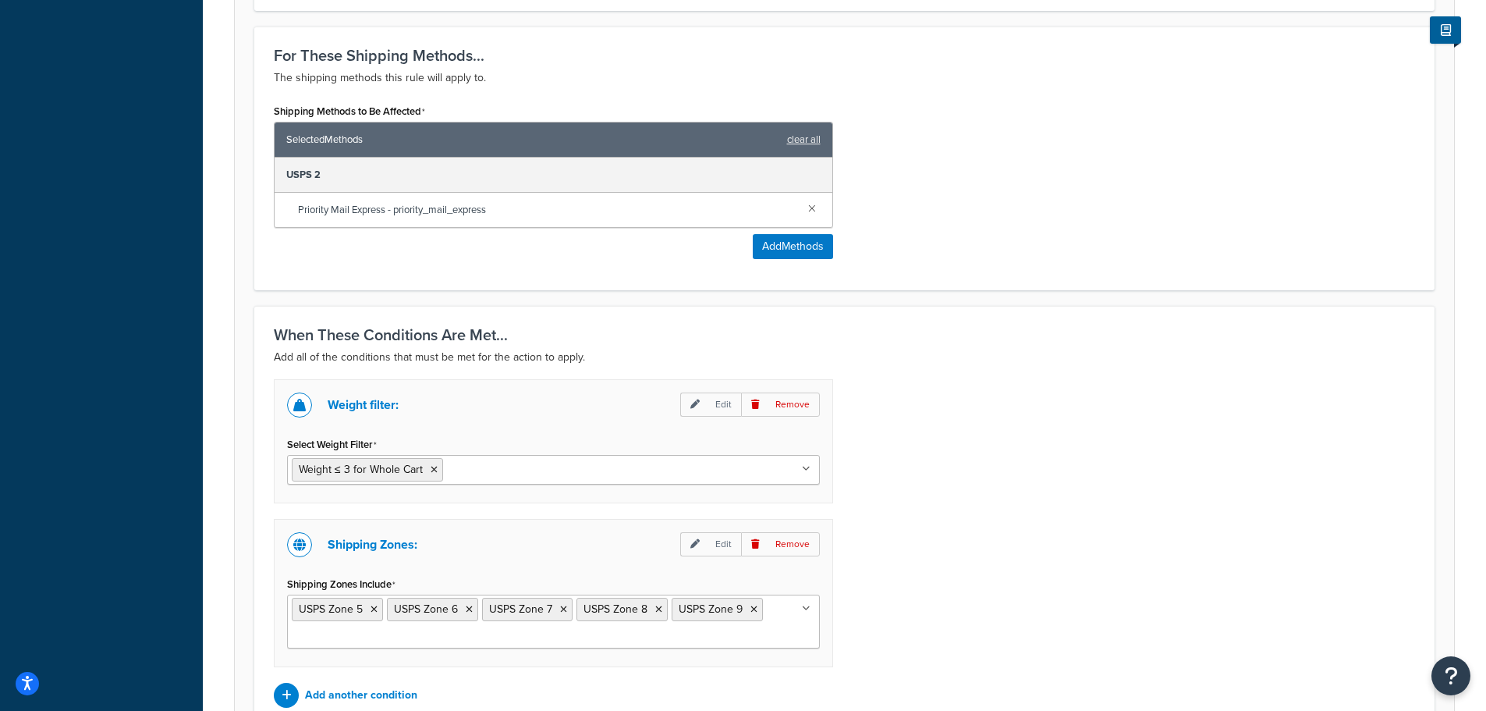
scroll to position [988, 0]
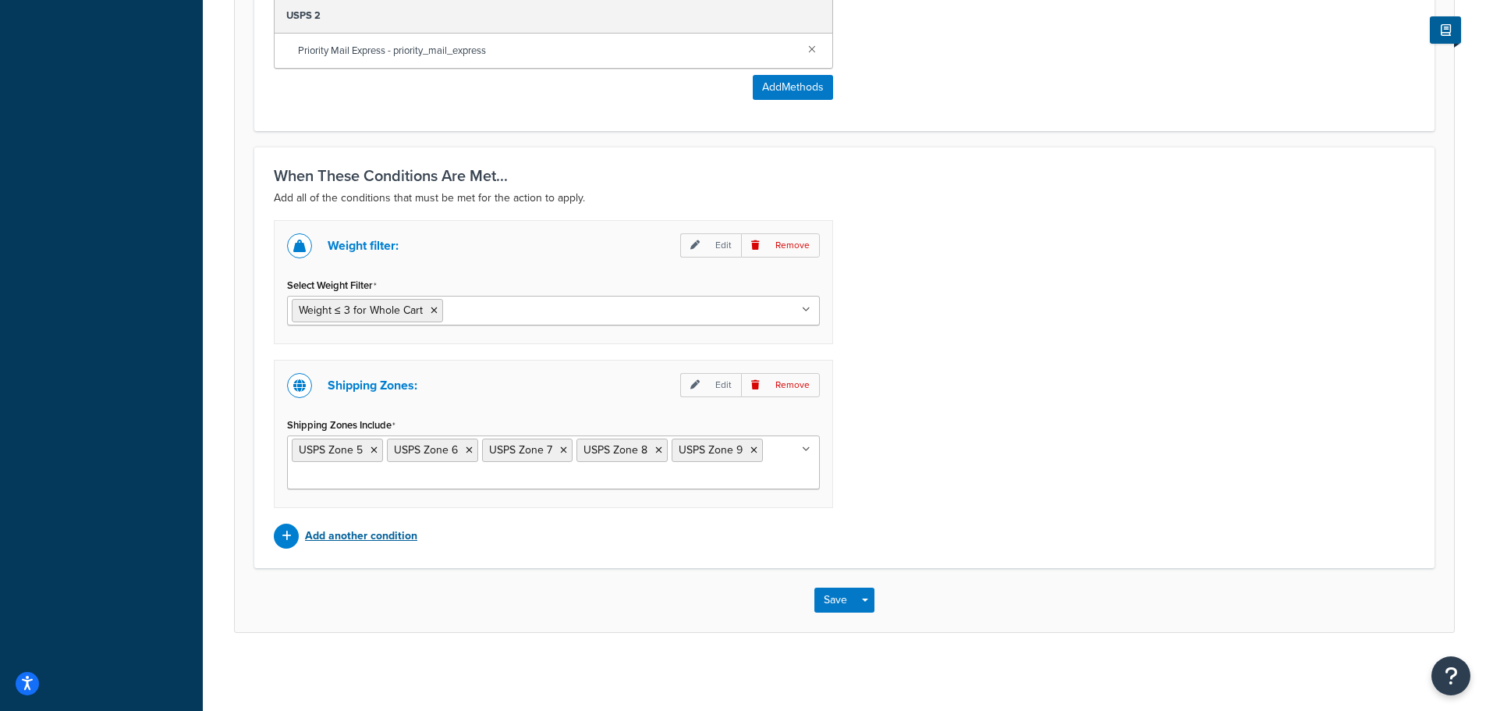
click at [336, 537] on p "Add another condition" at bounding box center [361, 536] width 112 height 22
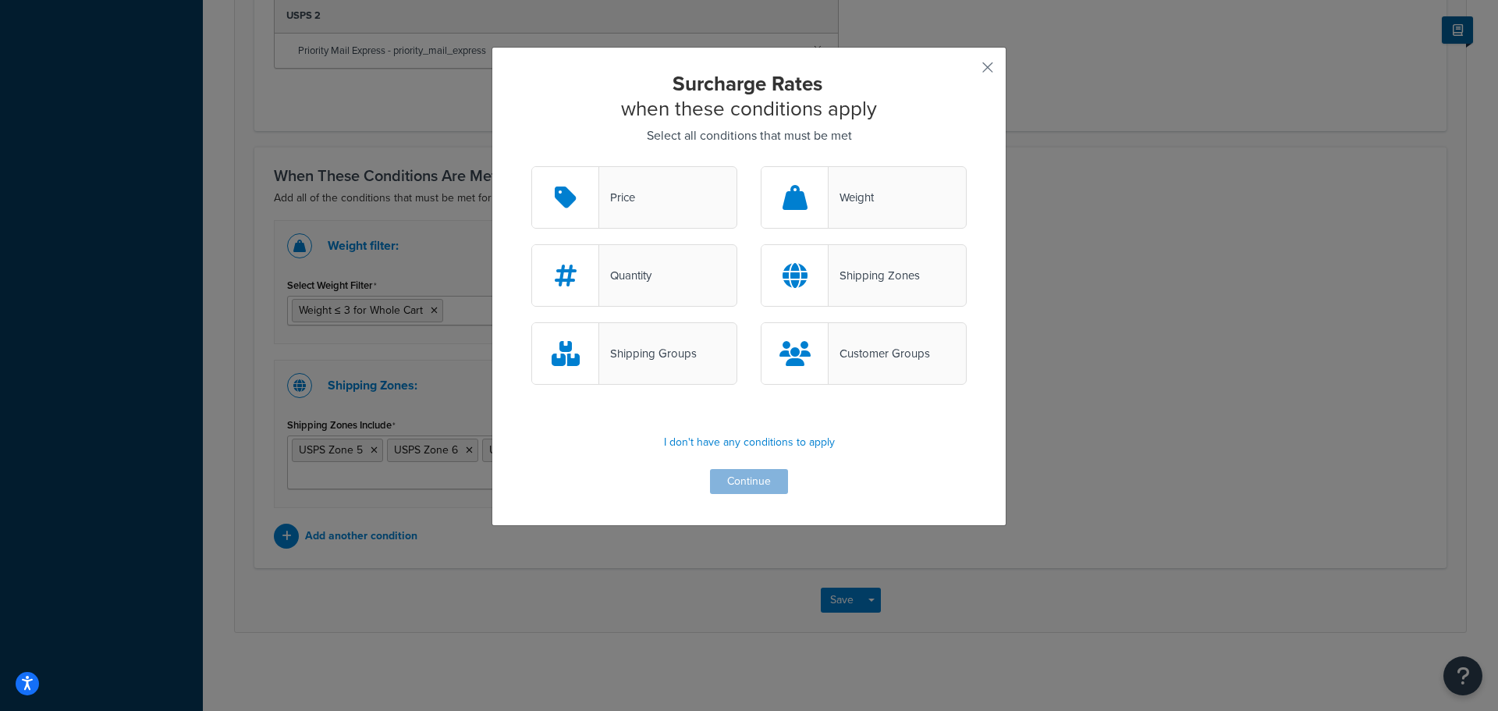
click at [650, 363] on div "Shipping Groups" at bounding box center [648, 353] width 98 height 22
click at [0, 0] on input "Shipping Groups" at bounding box center [0, 0] width 0 height 0
click at [726, 481] on button "Continue" at bounding box center [749, 481] width 78 height 25
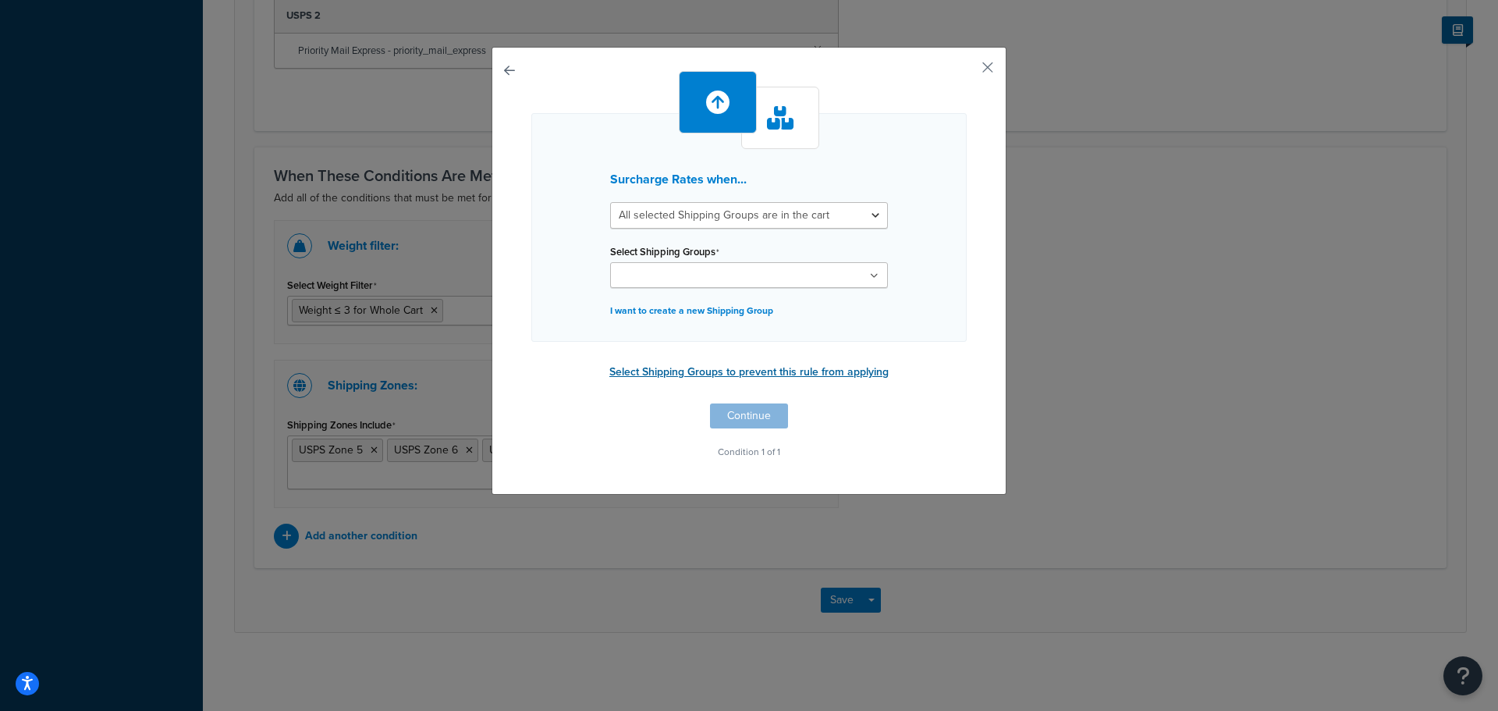
click at [783, 373] on button "Select Shipping Groups to prevent this rule from applying" at bounding box center [749, 371] width 289 height 23
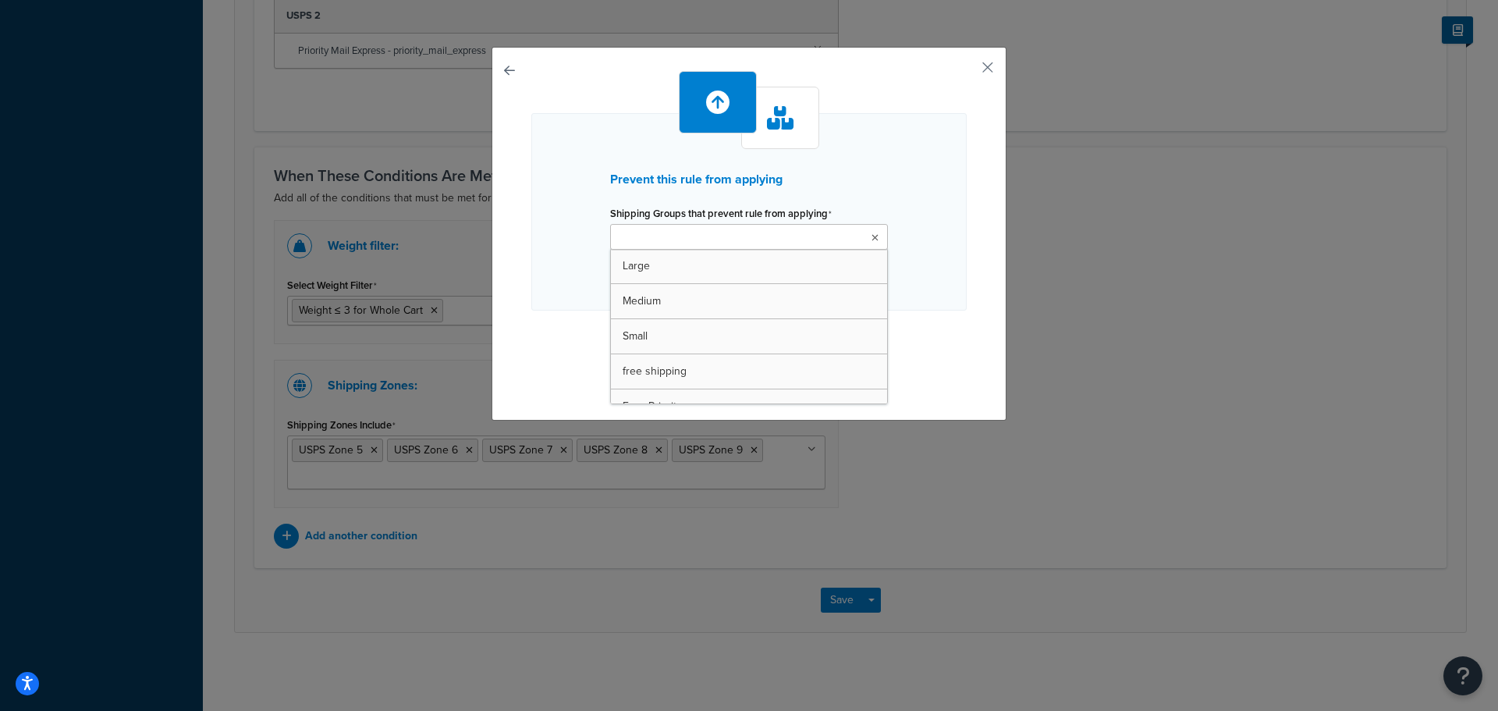
click at [871, 238] on icon at bounding box center [874, 237] width 7 height 9
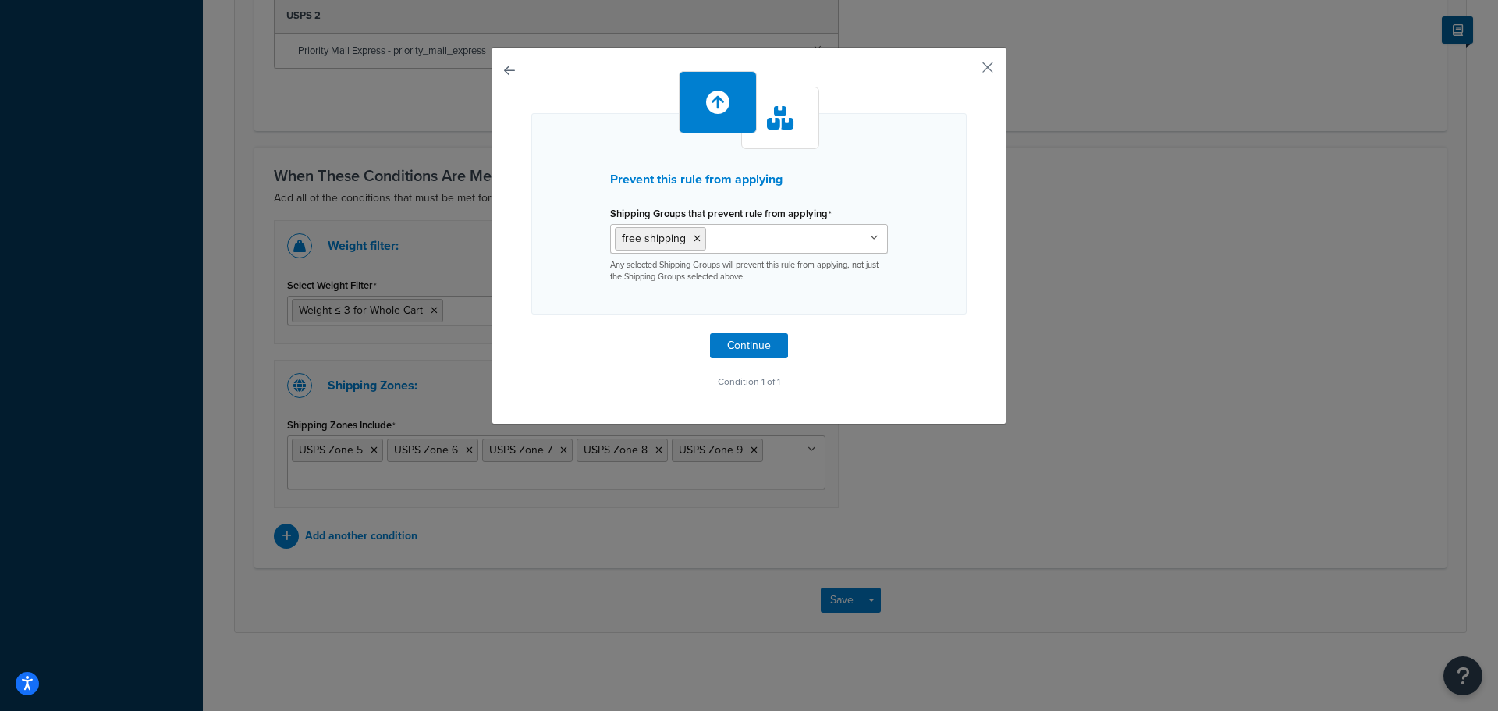
click at [936, 341] on div "Prevent this rule from applying Shipping Groups that prevent rule from applying…" at bounding box center [748, 231] width 435 height 321
click at [747, 339] on button "Continue" at bounding box center [749, 345] width 78 height 25
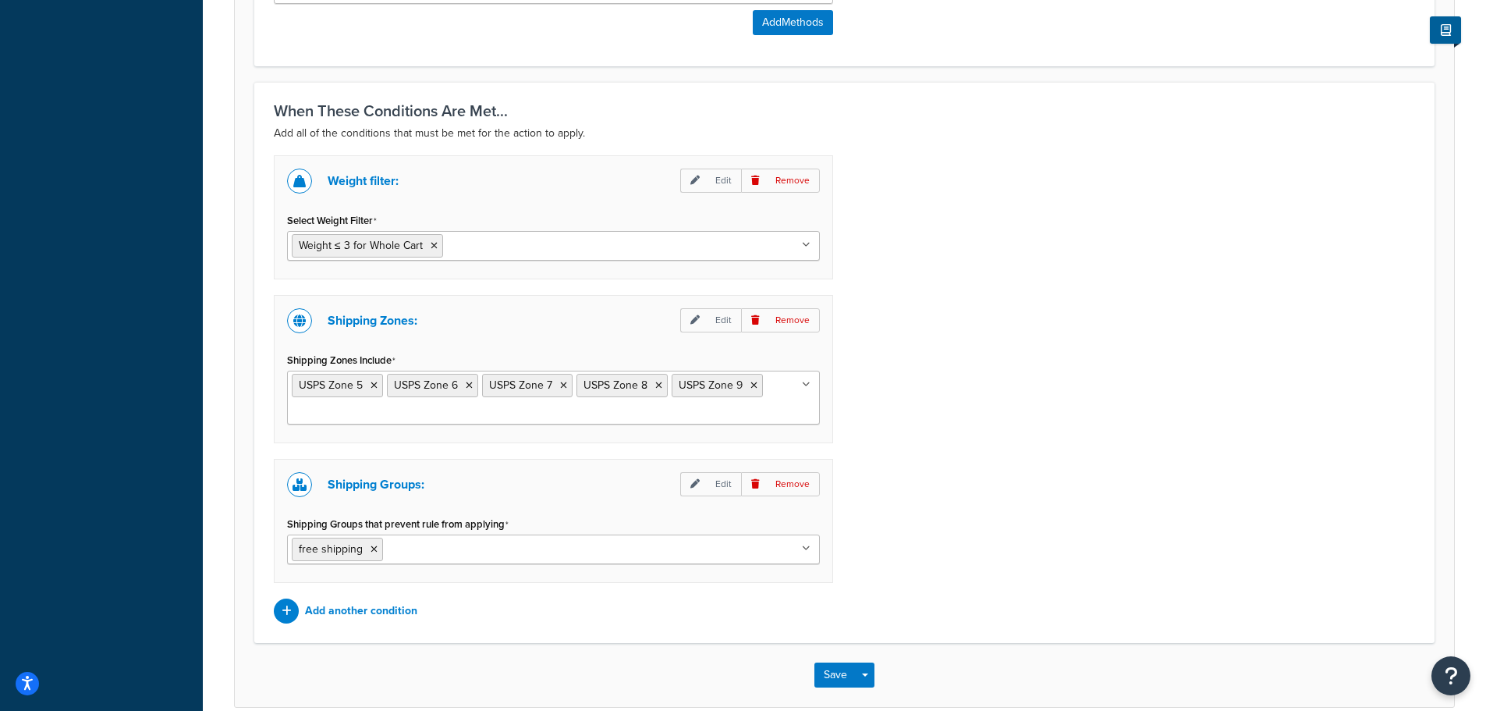
scroll to position [1128, 0]
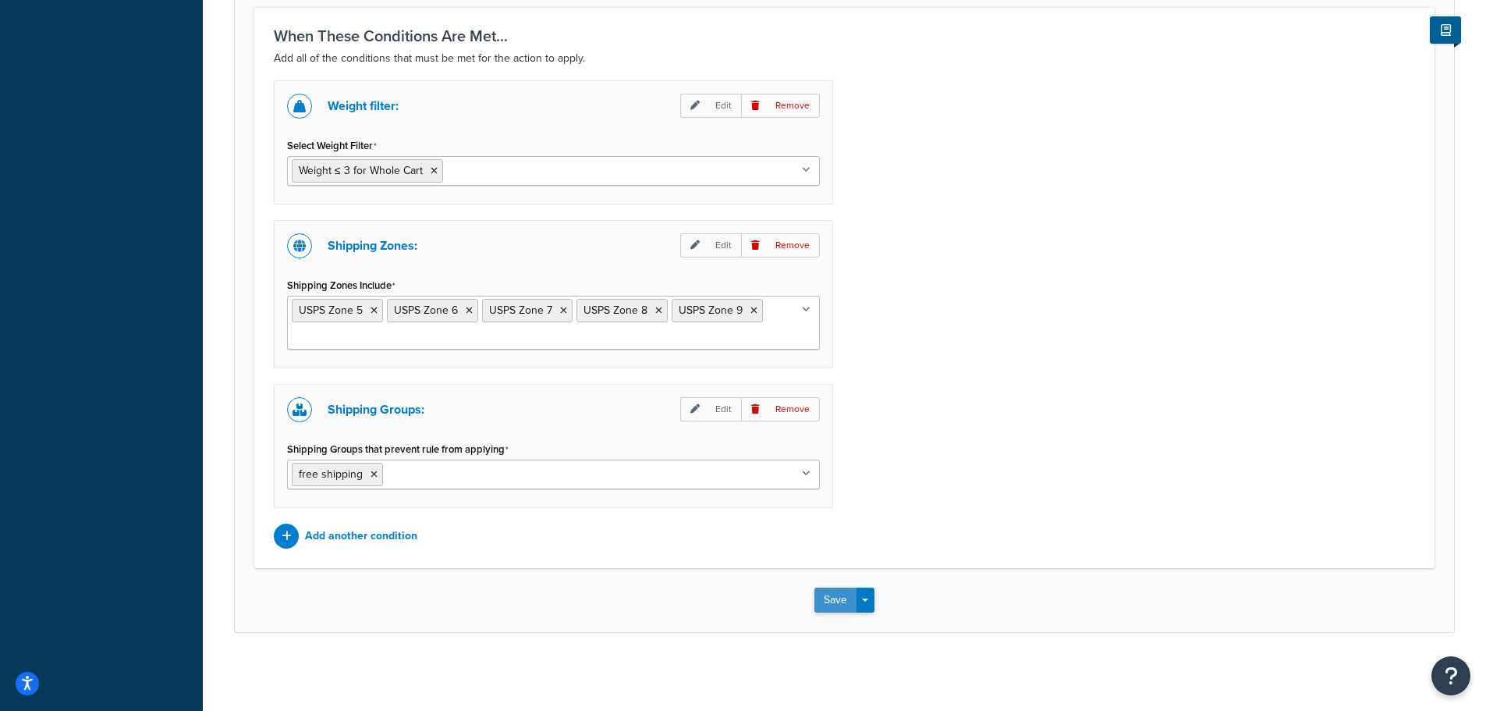
click at [825, 601] on button "Save" at bounding box center [835, 599] width 42 height 25
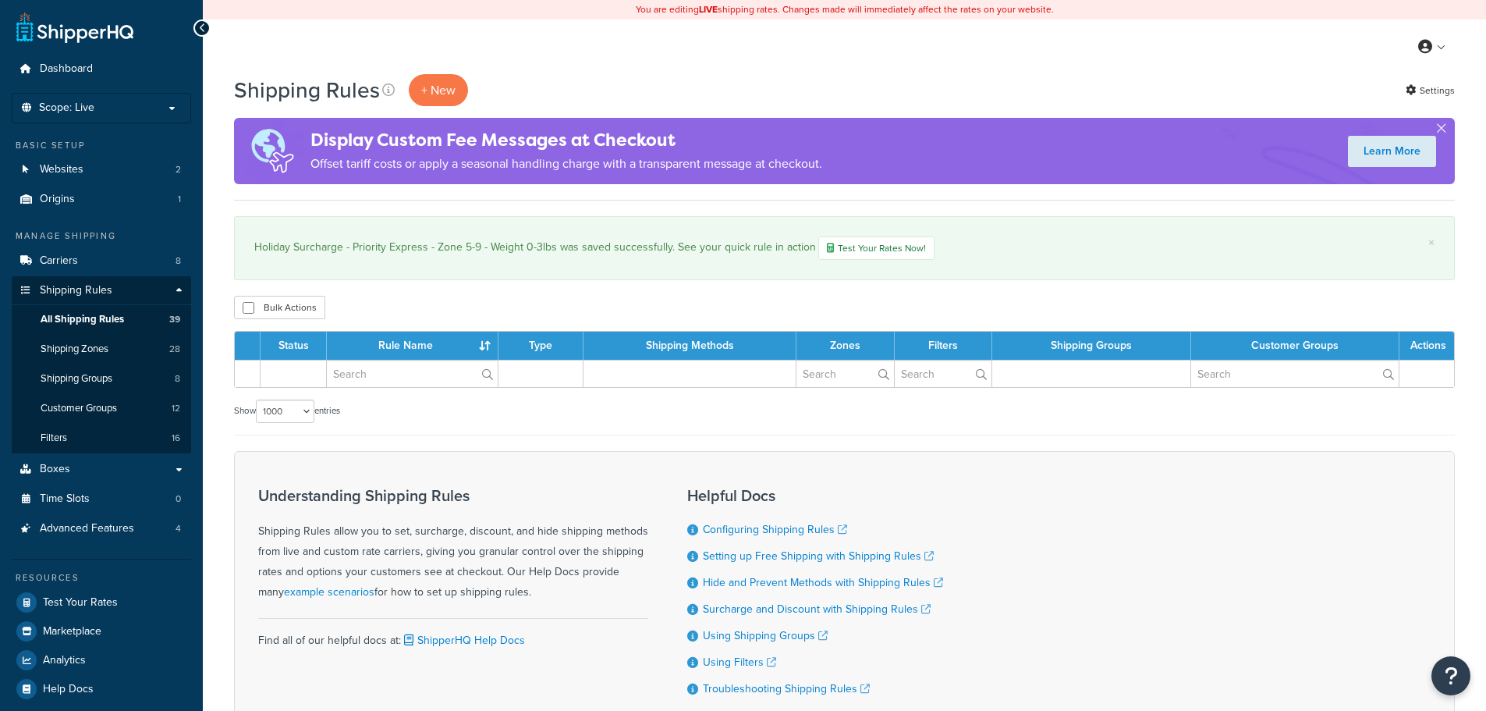
select select "1000"
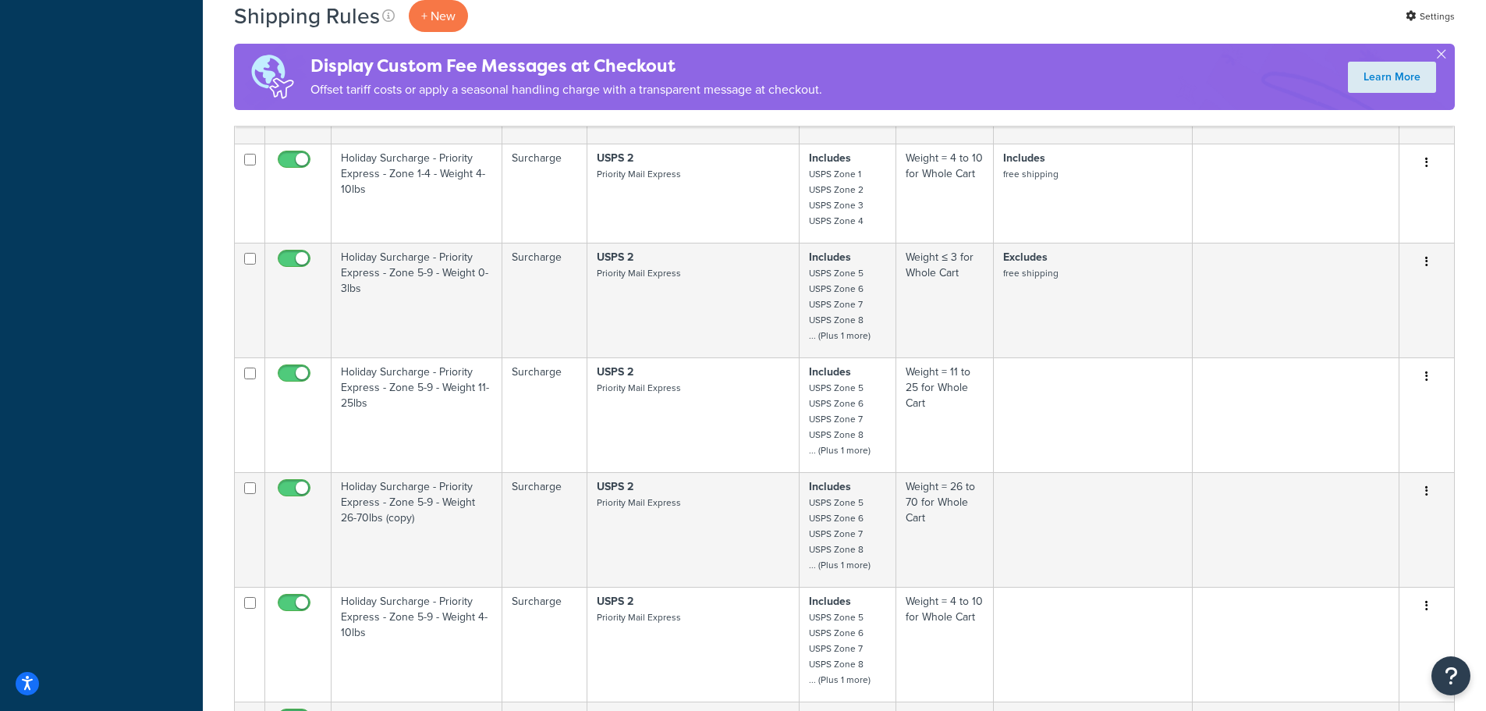
scroll to position [3120, 0]
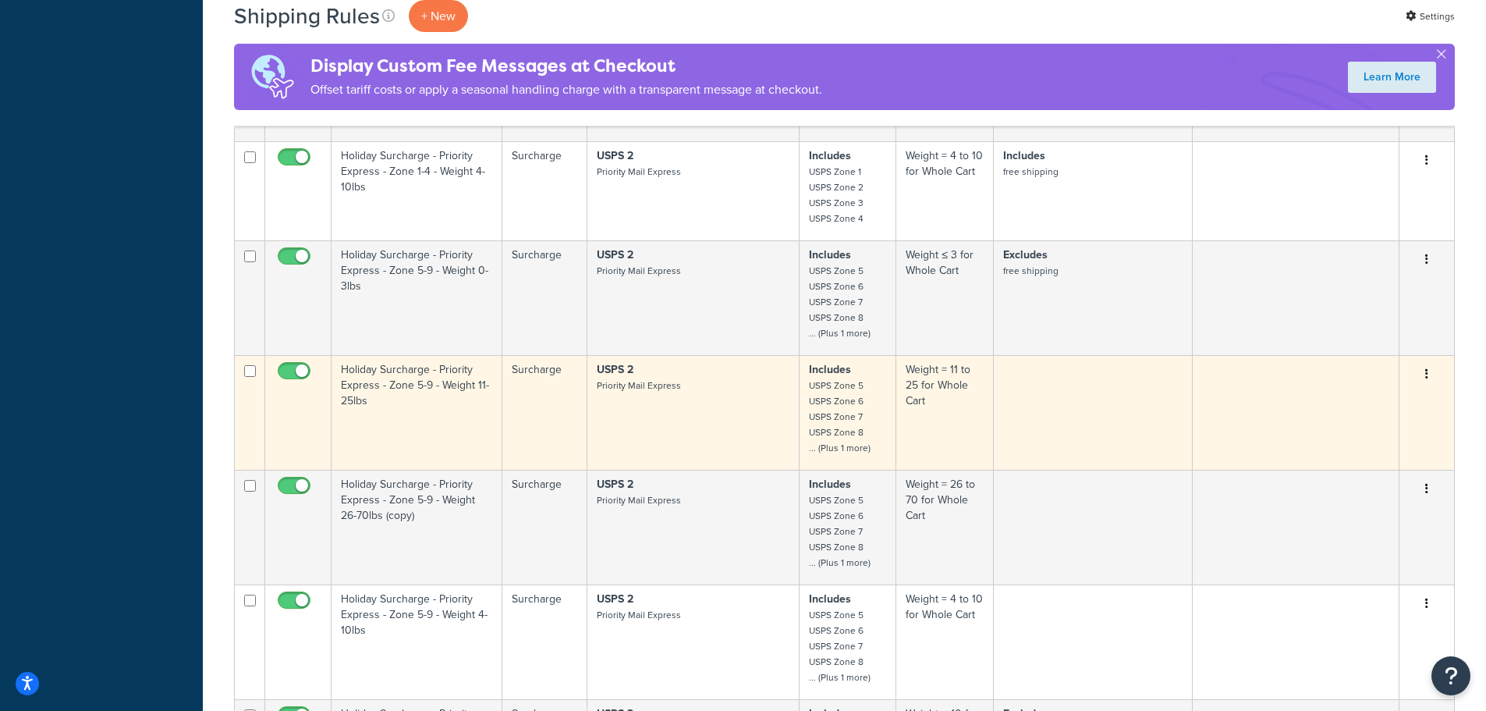
click at [372, 369] on td "Holiday Surcharge - Priority Express - Zone 5-9 - Weight 11-25lbs" at bounding box center [417, 412] width 171 height 115
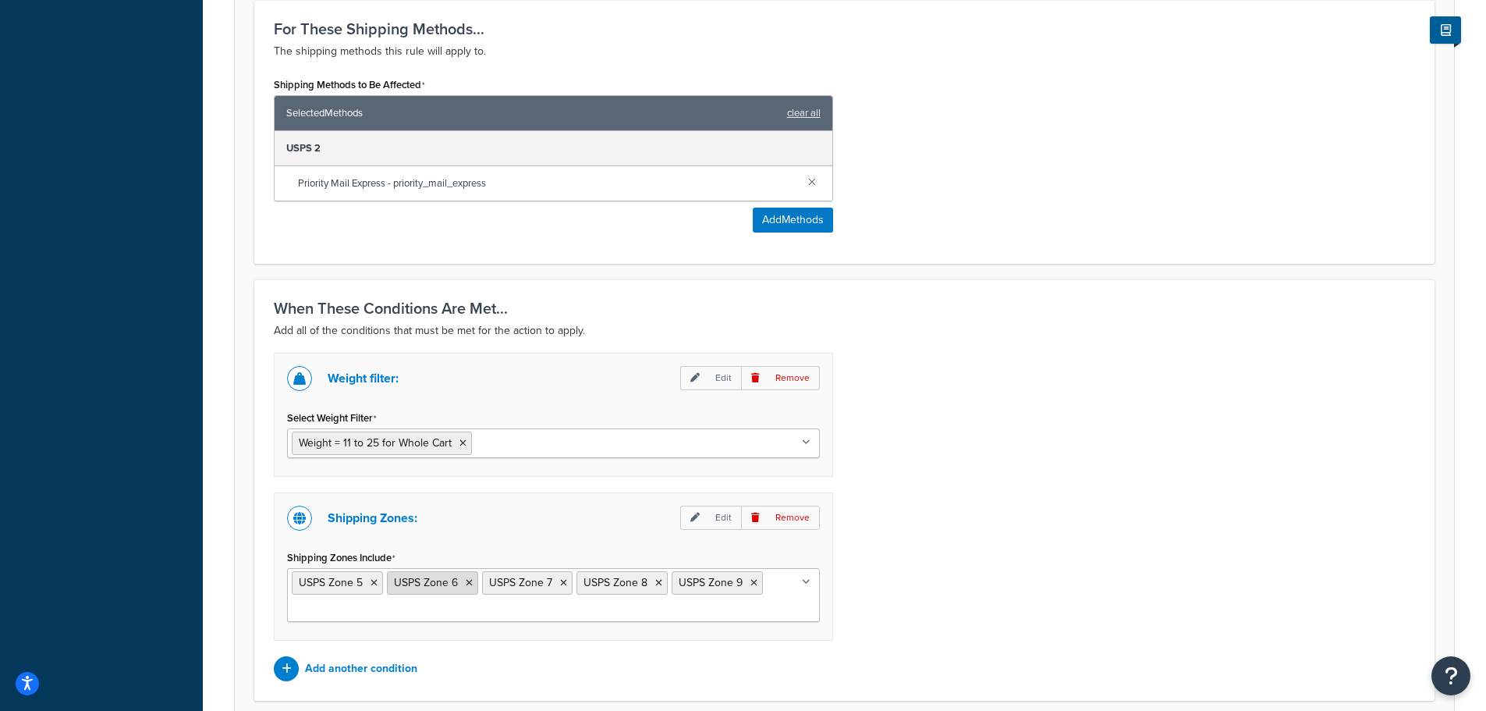
scroll to position [988, 0]
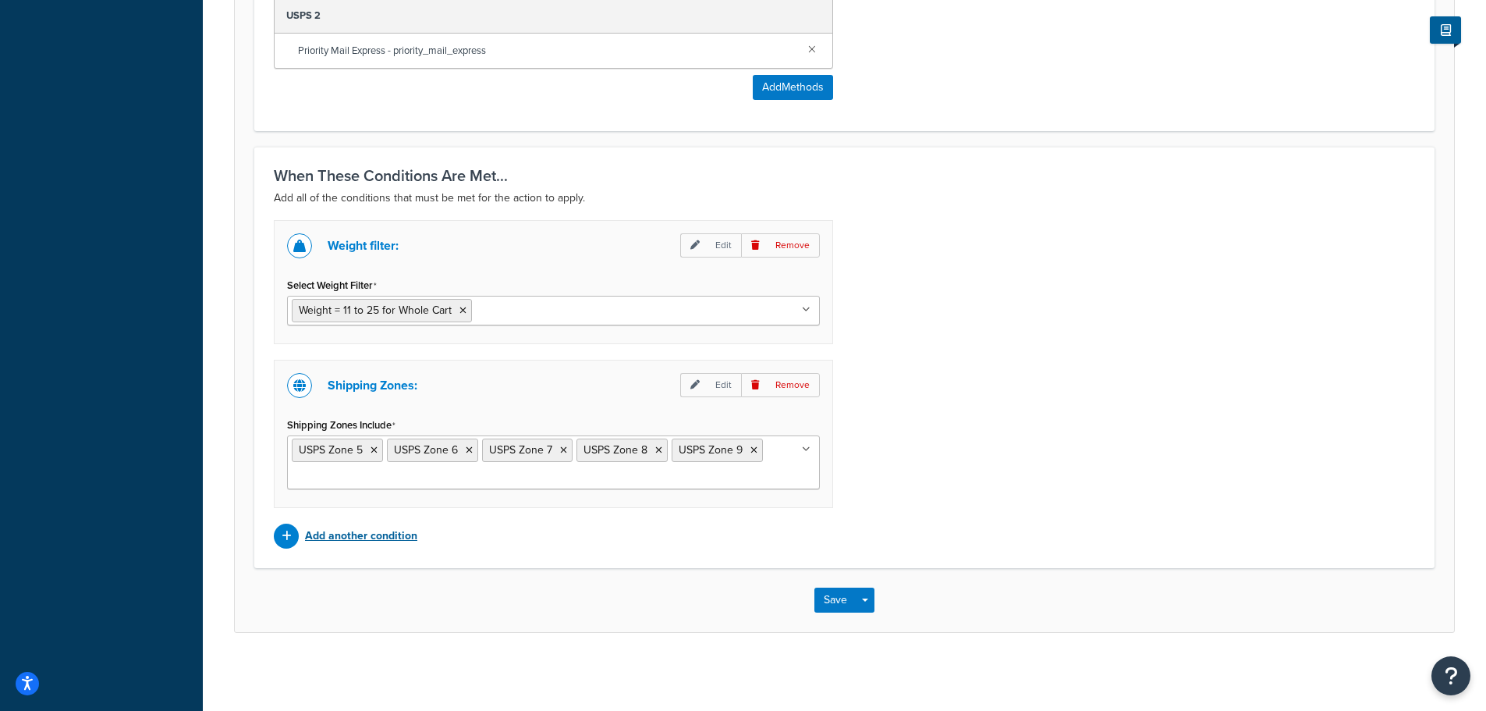
click at [357, 535] on p "Add another condition" at bounding box center [361, 536] width 112 height 22
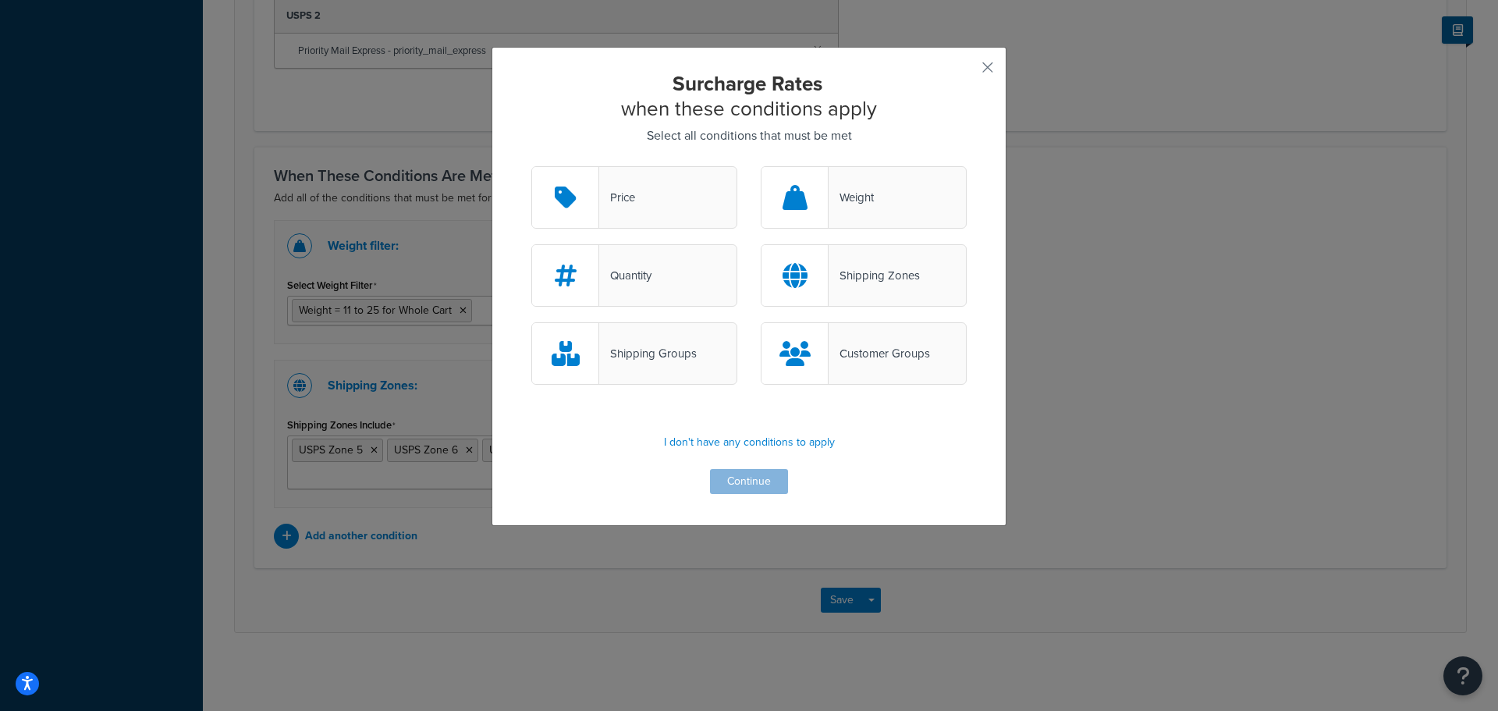
click at [619, 356] on div "Shipping Groups" at bounding box center [648, 353] width 98 height 22
click at [0, 0] on input "Shipping Groups" at bounding box center [0, 0] width 0 height 0
click at [736, 481] on button "Continue" at bounding box center [749, 481] width 78 height 25
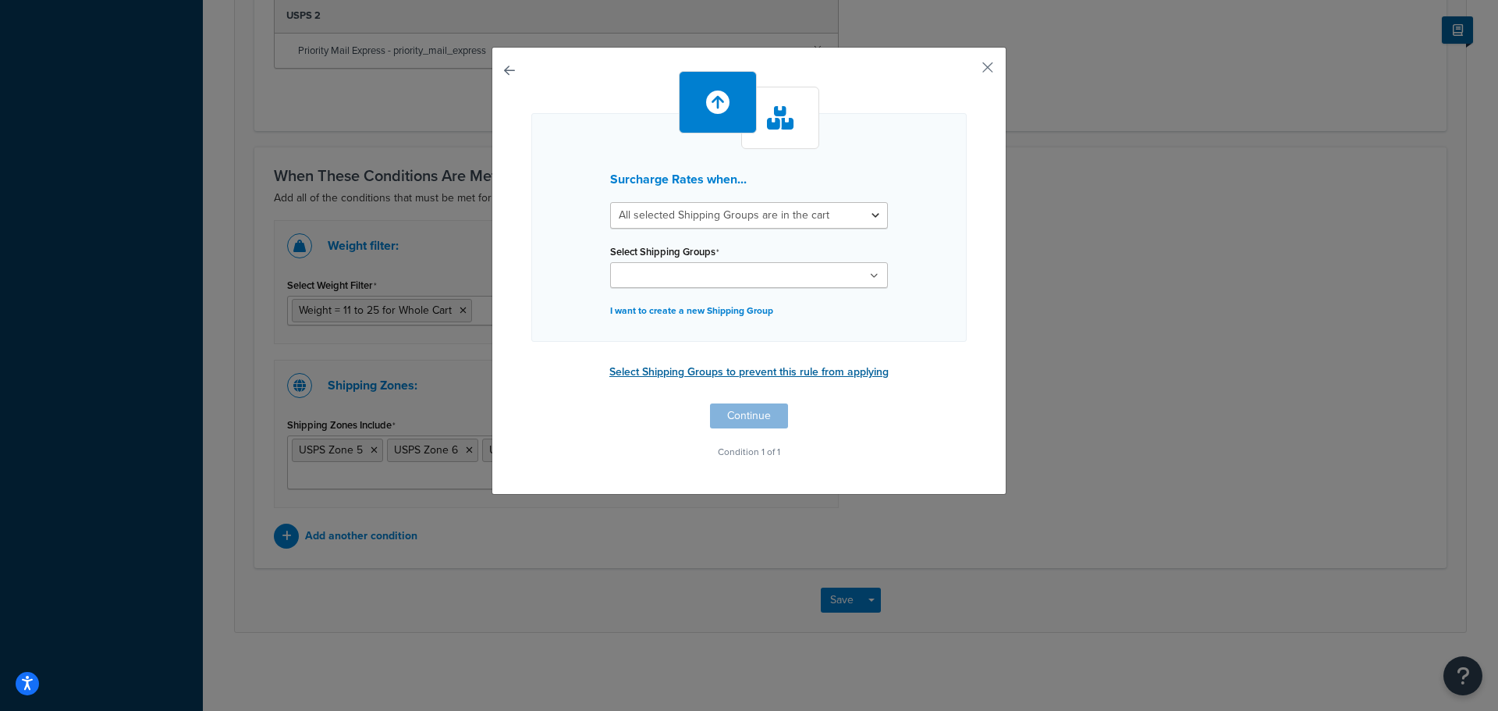
click at [843, 374] on button "Select Shipping Groups to prevent this rule from applying" at bounding box center [749, 371] width 289 height 23
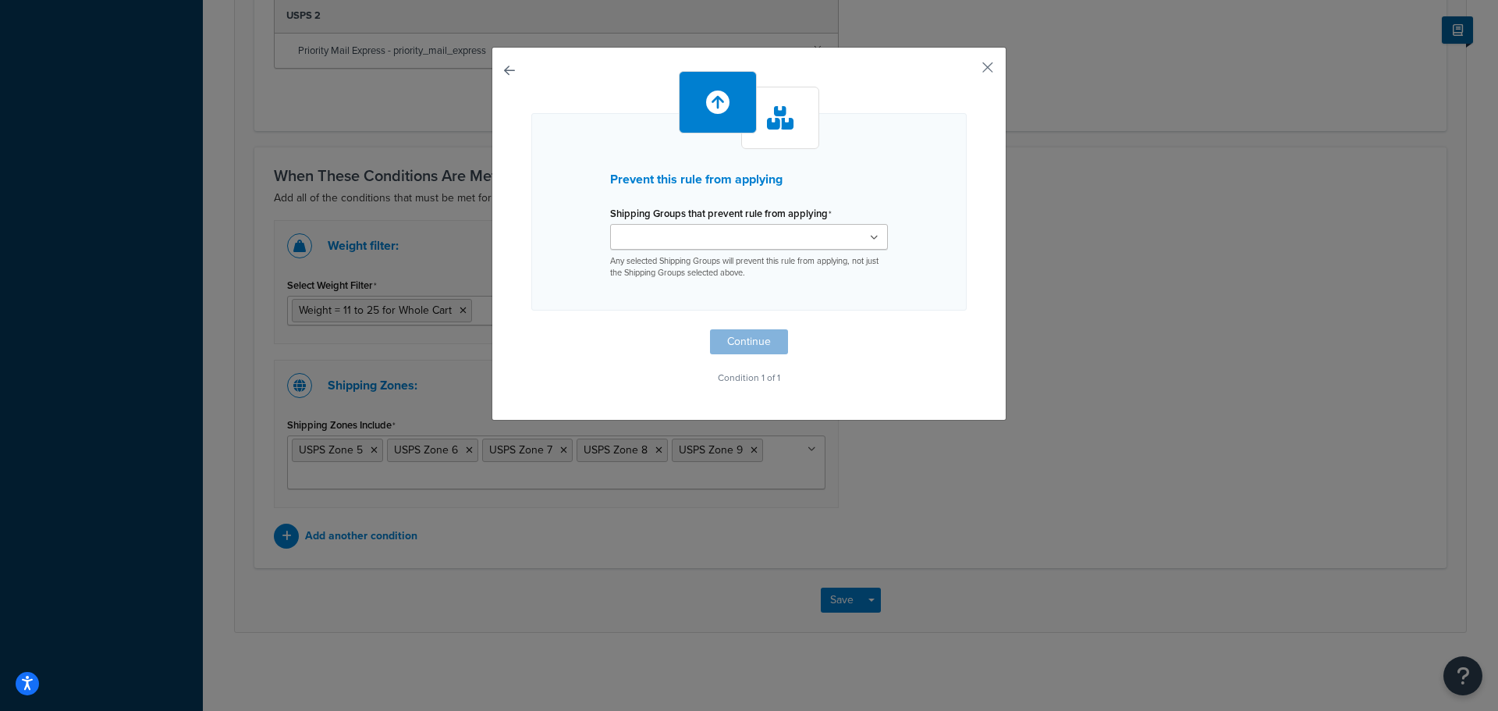
click at [870, 229] on ul at bounding box center [749, 237] width 278 height 26
click at [948, 303] on div "Prevent this rule from applying Shipping Groups that prevent rule from applying…" at bounding box center [748, 213] width 435 height 201
click at [745, 349] on button "Continue" at bounding box center [749, 345] width 78 height 25
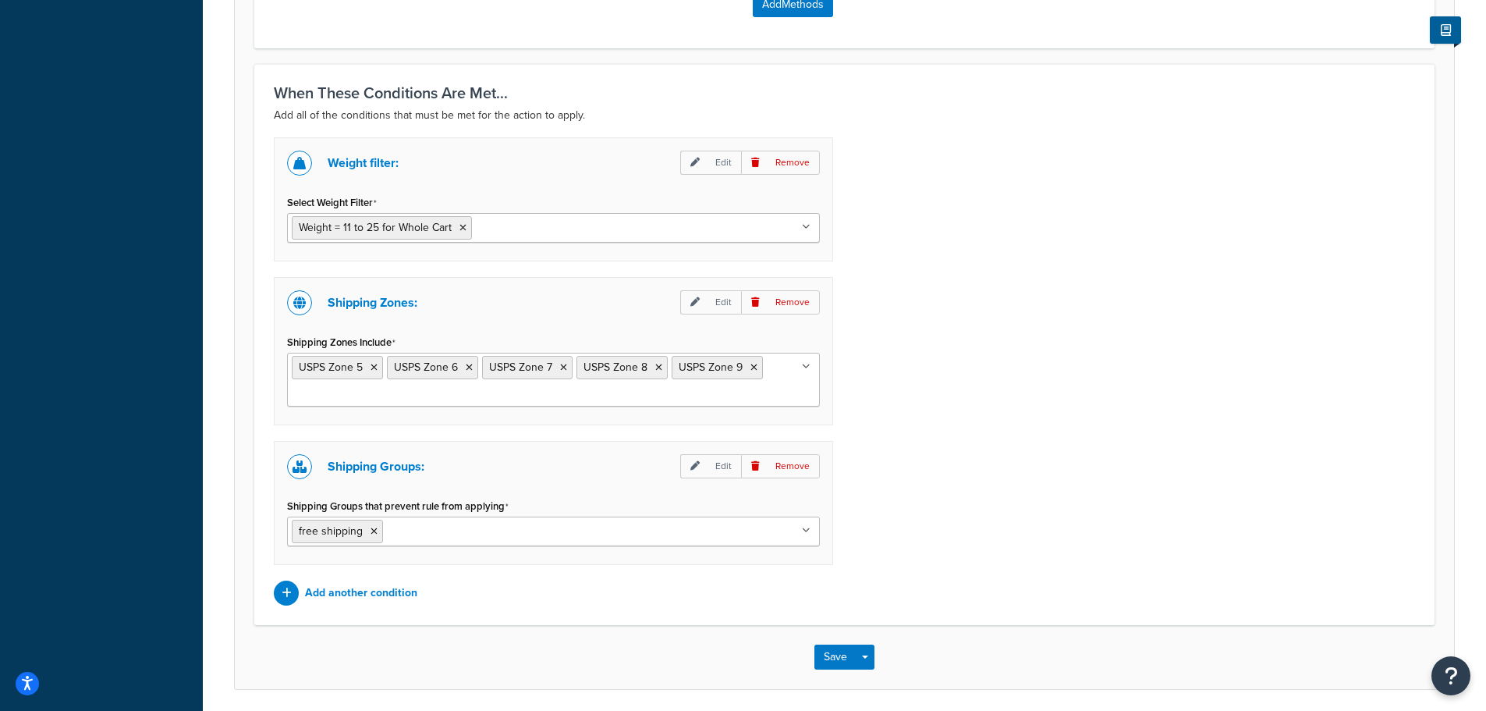
scroll to position [1128, 0]
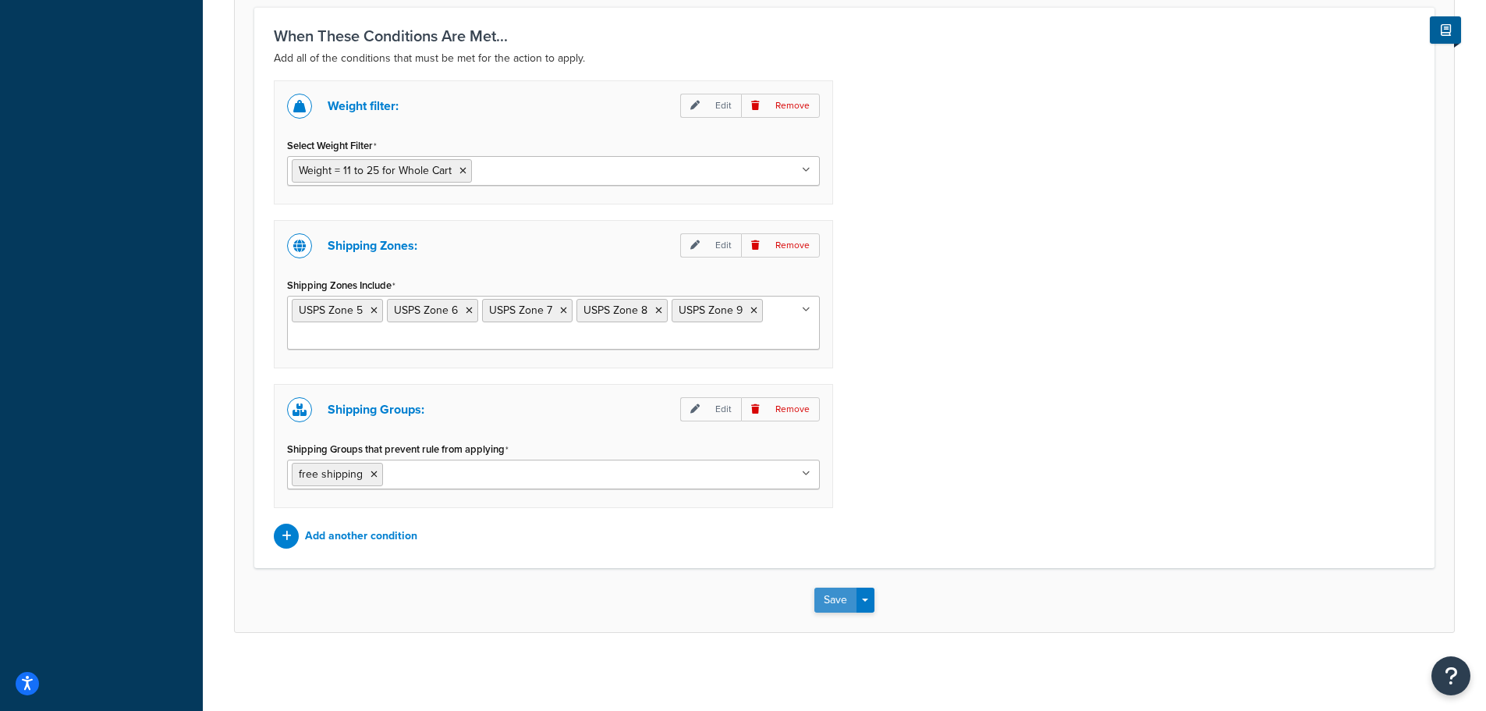
click at [840, 597] on button "Save" at bounding box center [835, 599] width 42 height 25
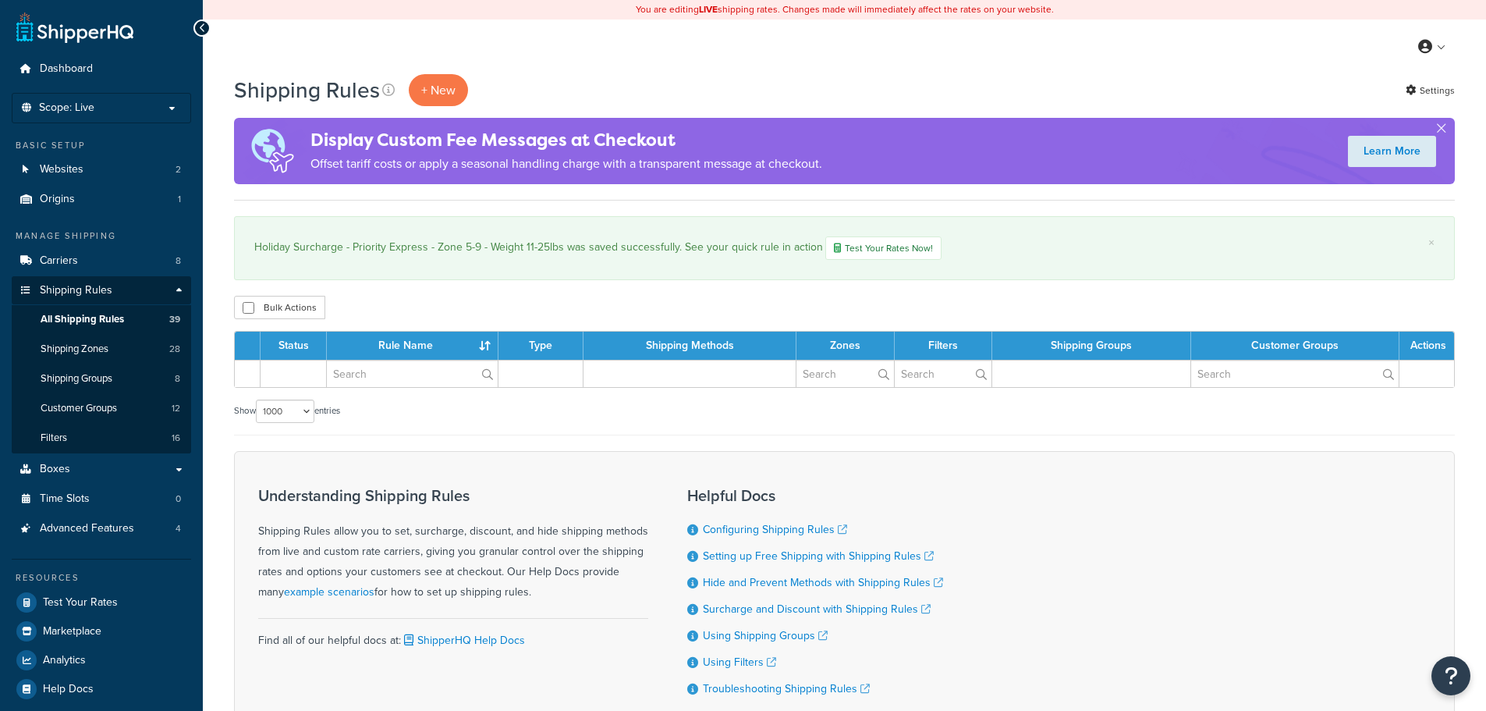
select select "1000"
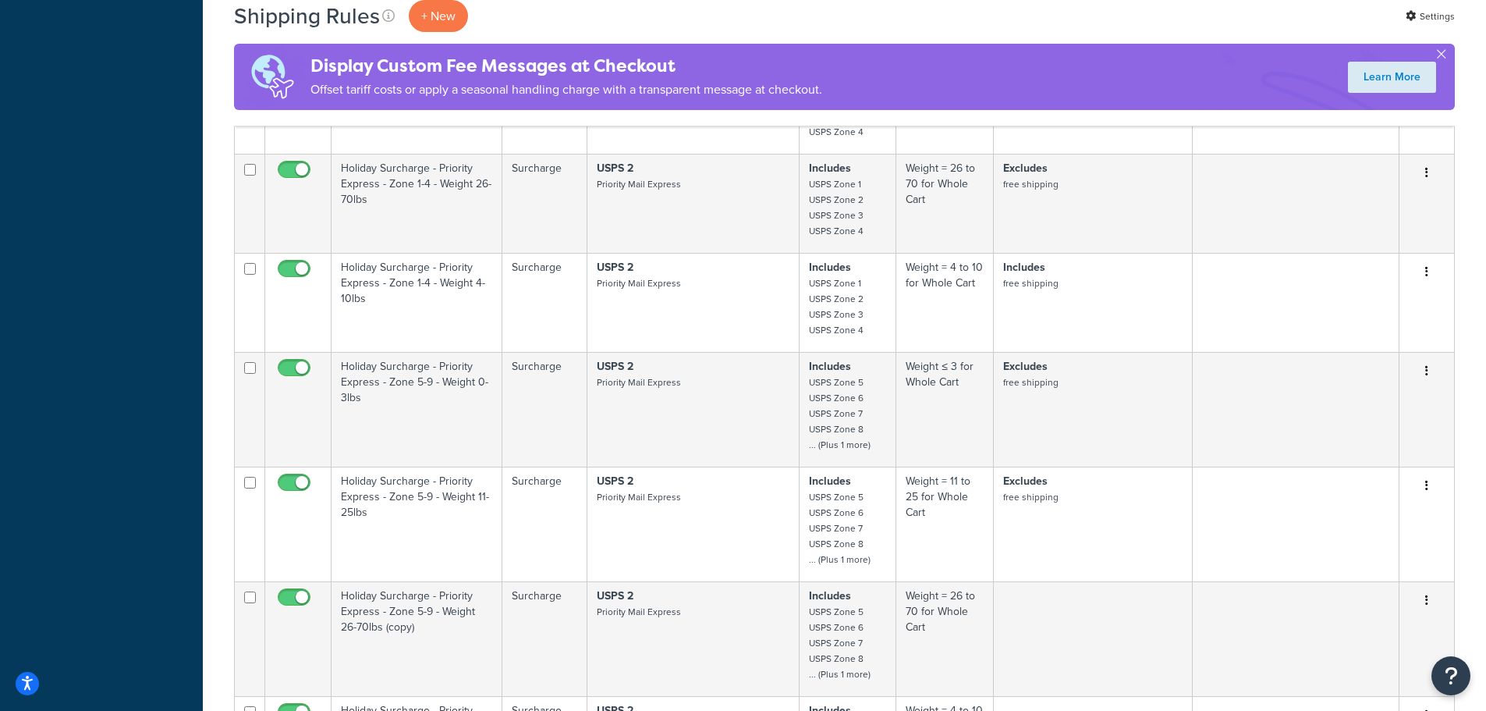
scroll to position [3163, 0]
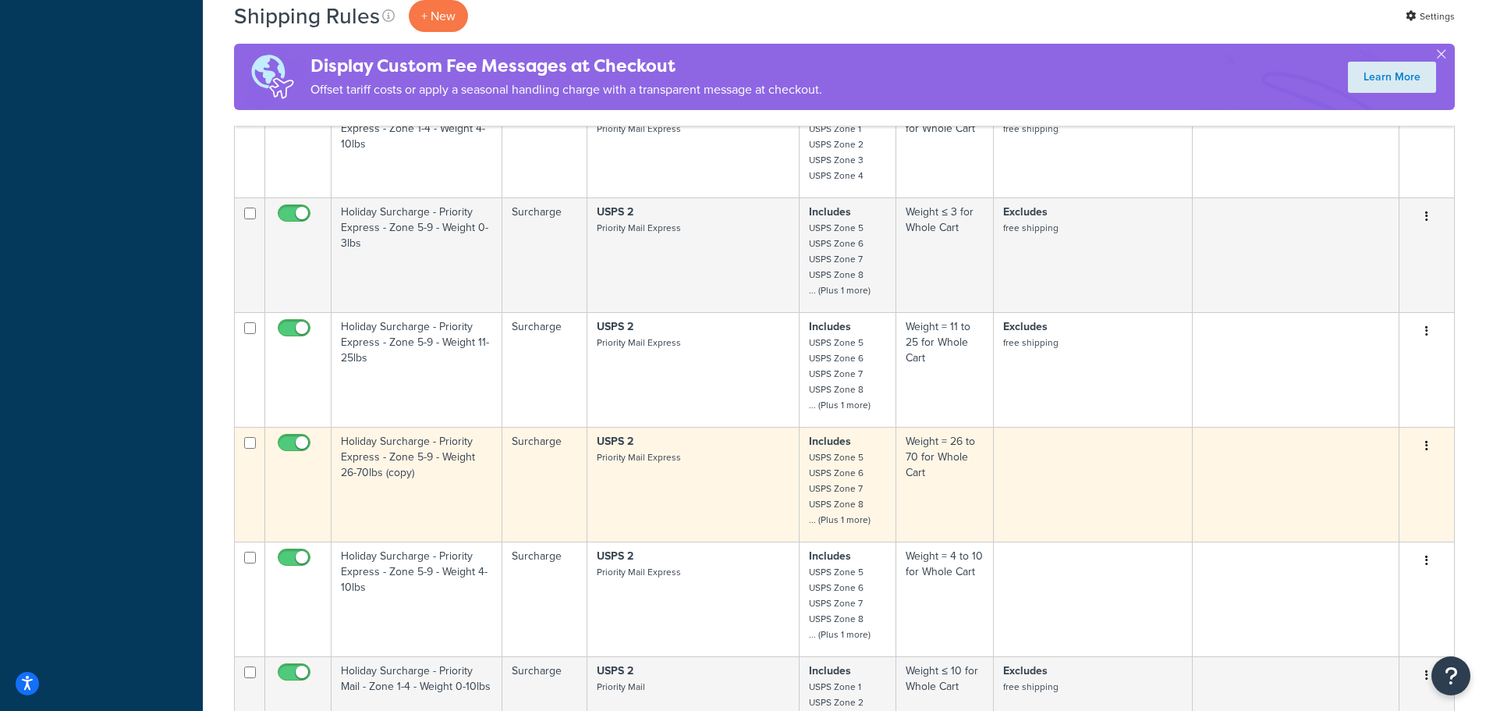
click at [388, 441] on td "Holiday Surcharge - Priority Express - Zone 5-9 - Weight 26-70lbs (copy)" at bounding box center [417, 484] width 171 height 115
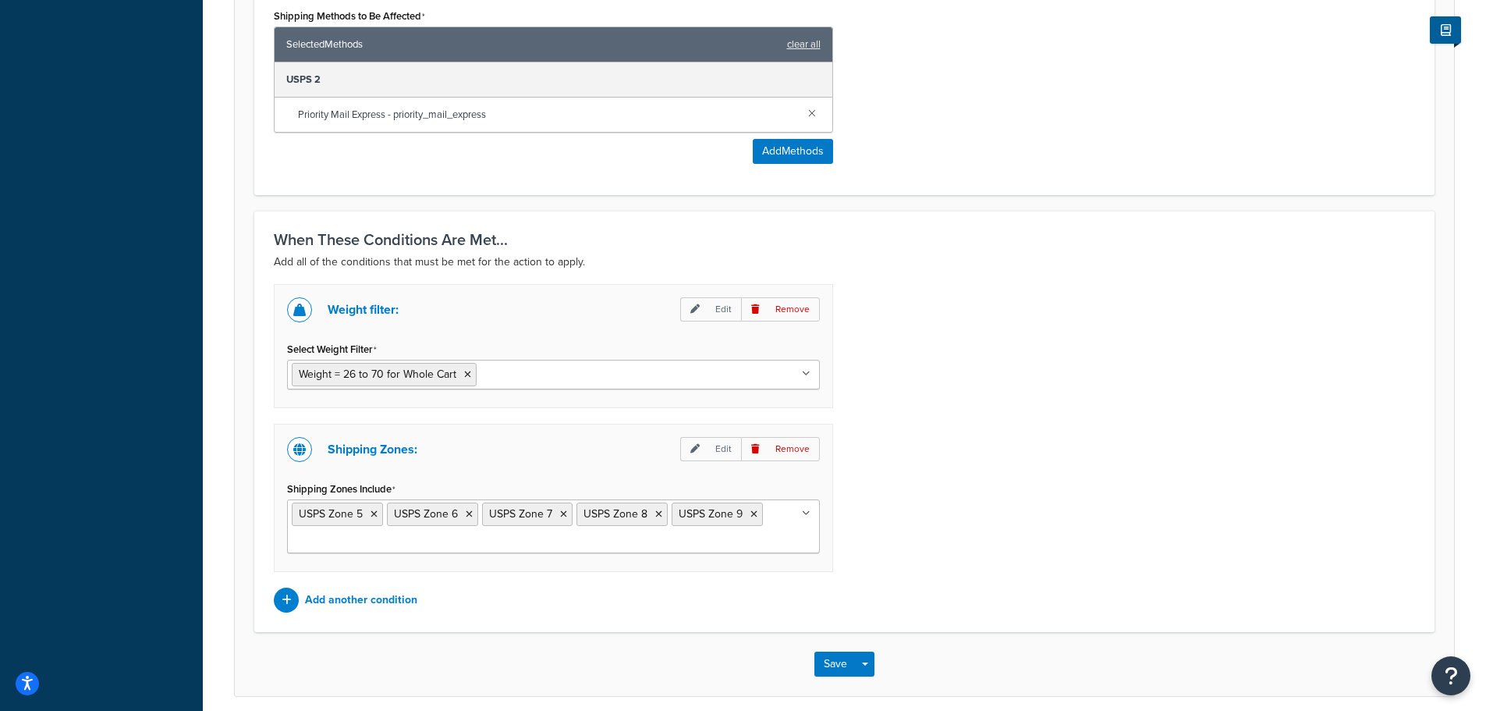
scroll to position [988, 0]
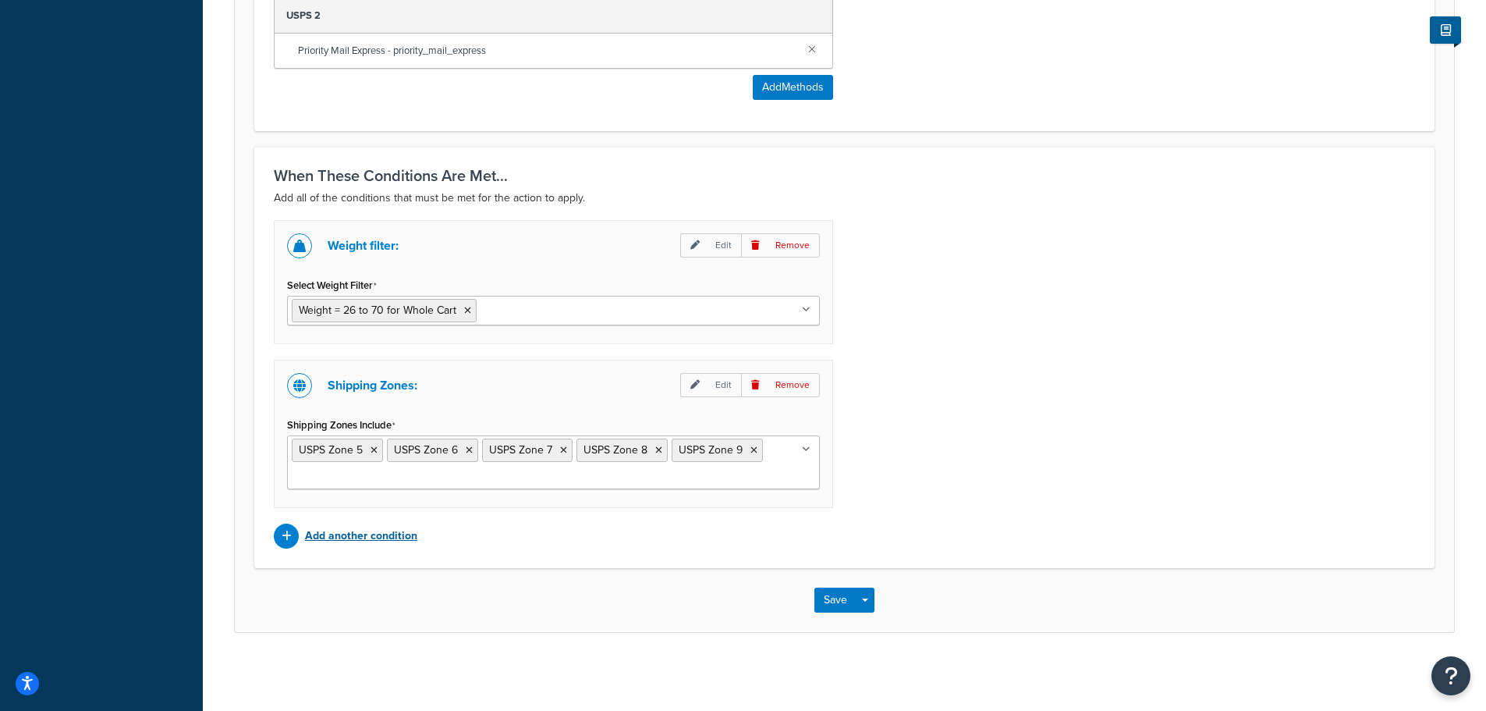
click at [382, 537] on p "Add another condition" at bounding box center [361, 536] width 112 height 22
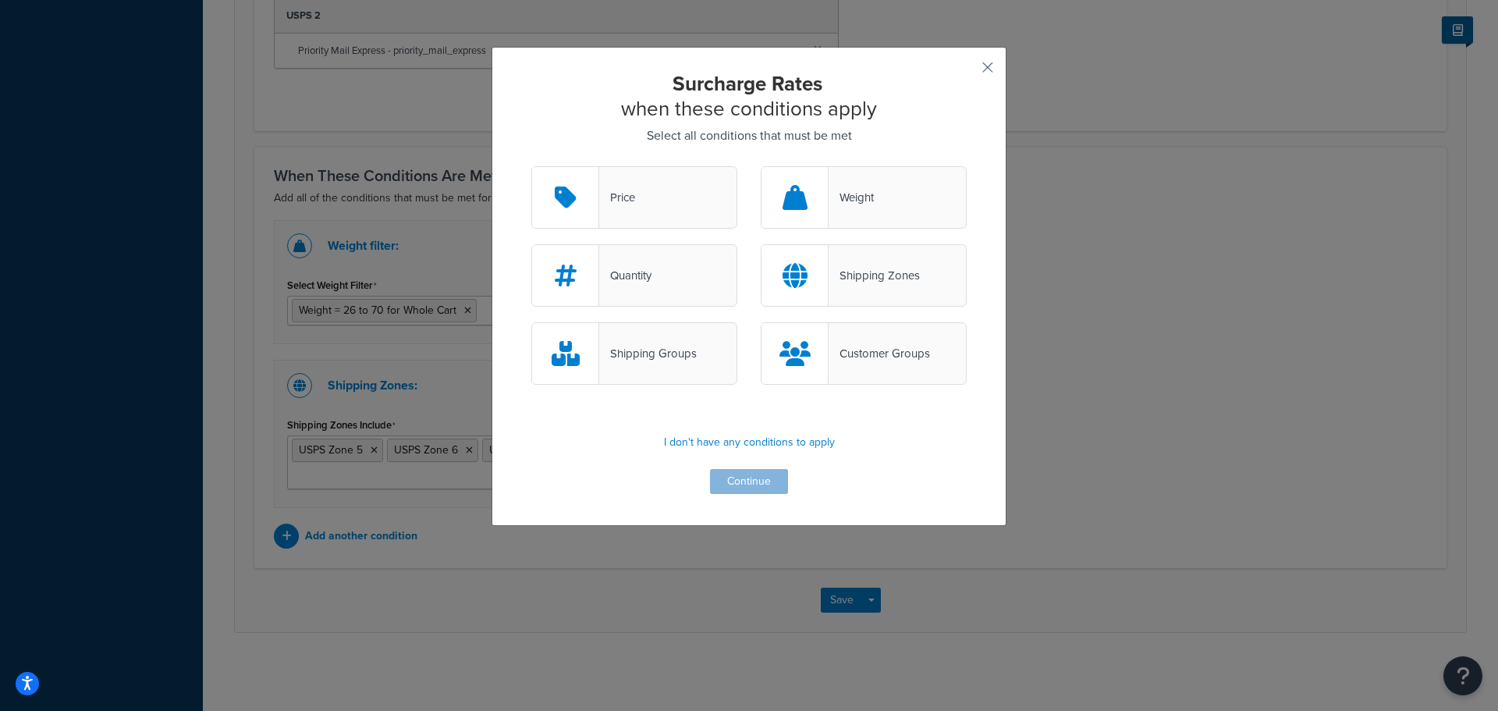
click at [633, 351] on div "Shipping Groups" at bounding box center [648, 353] width 98 height 22
click at [0, 0] on input "Shipping Groups" at bounding box center [0, 0] width 0 height 0
click at [750, 485] on button "Continue" at bounding box center [749, 481] width 78 height 25
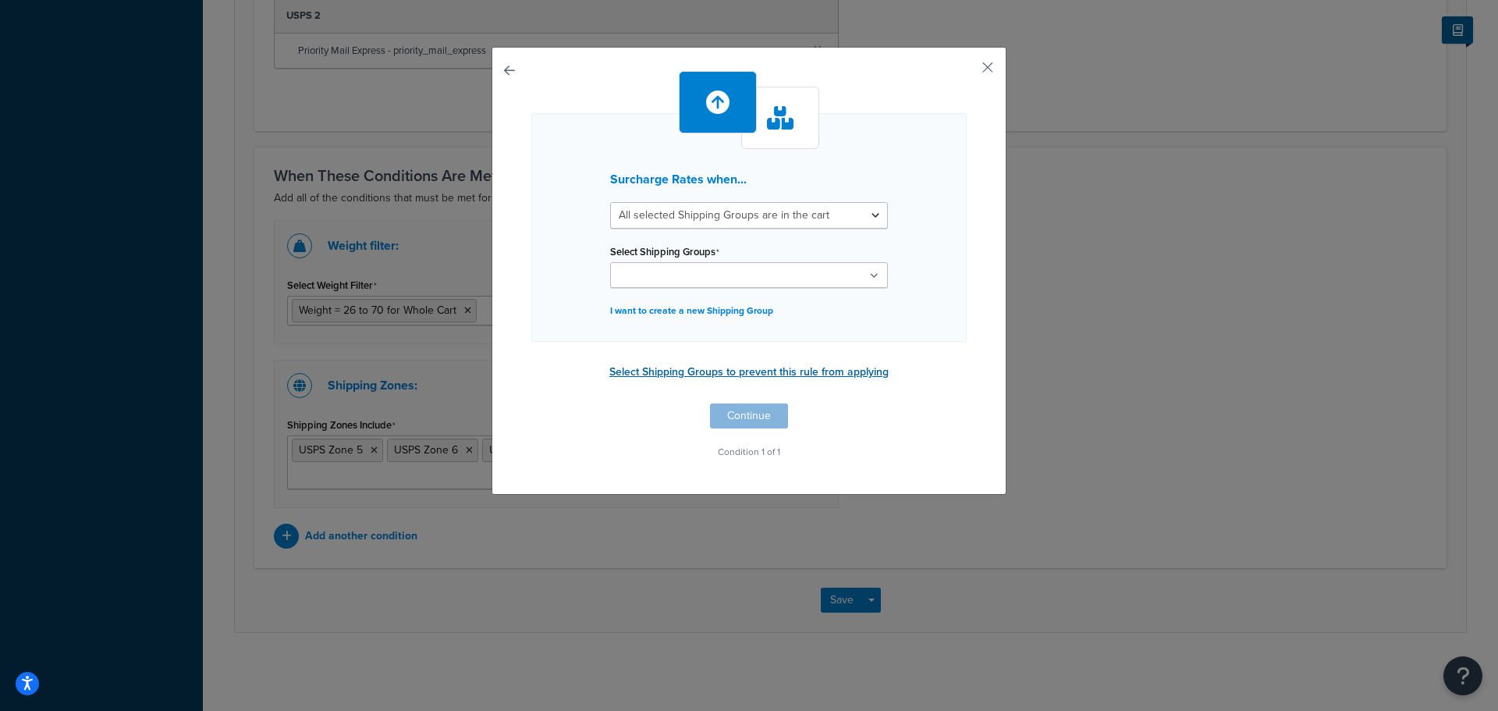
click at [854, 370] on button "Select Shipping Groups to prevent this rule from applying" at bounding box center [749, 371] width 289 height 23
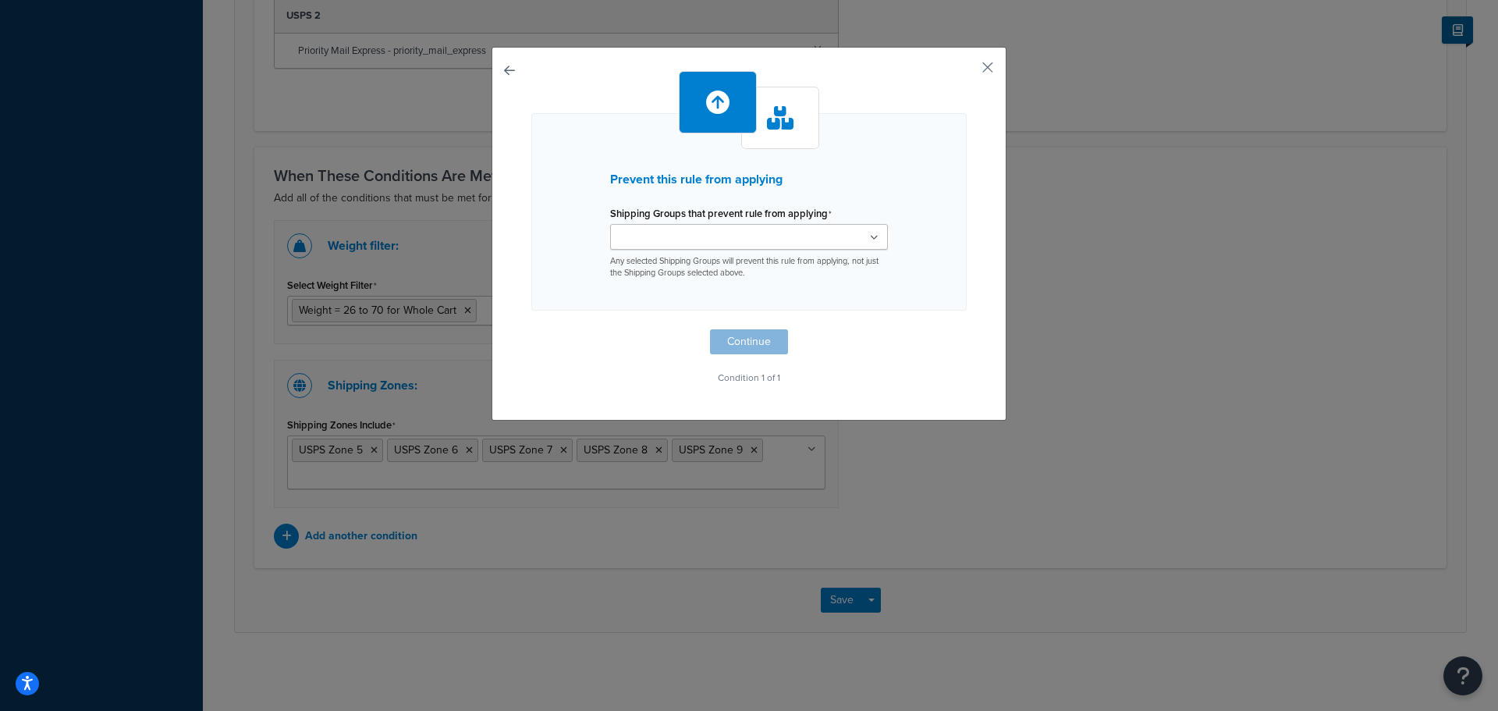
click at [876, 238] on ul at bounding box center [749, 237] width 278 height 26
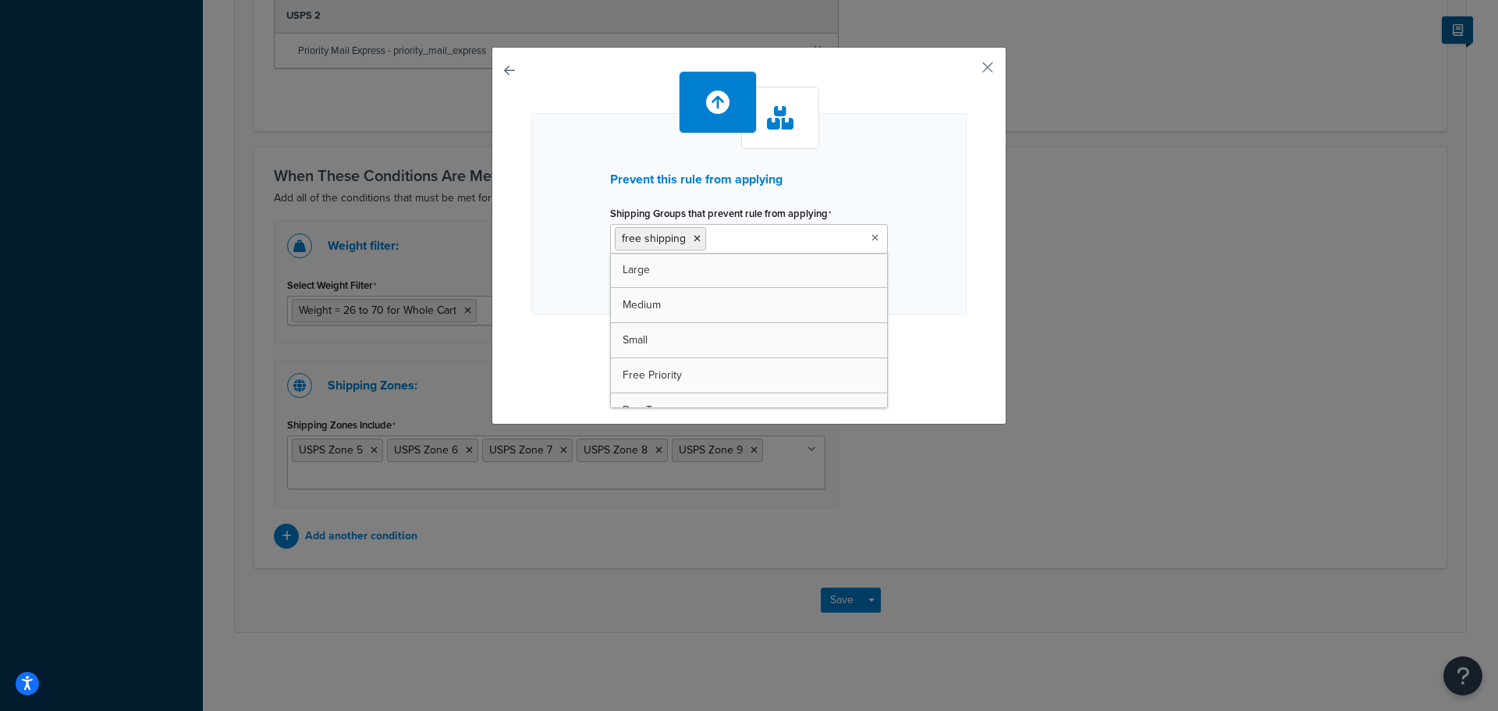
click at [911, 325] on div "Prevent this rule from applying Shipping Groups that prevent rule from applying…" at bounding box center [748, 231] width 435 height 321
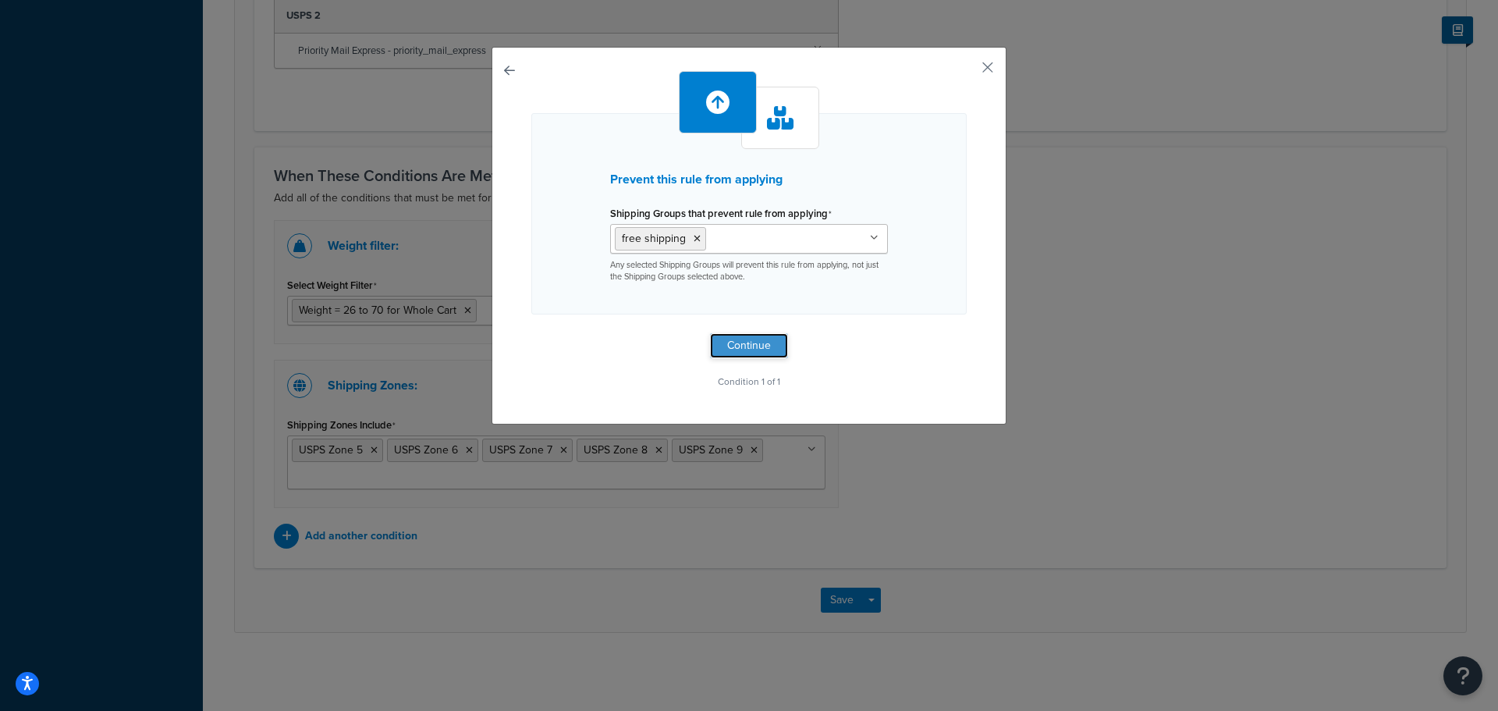
click at [754, 346] on button "Continue" at bounding box center [749, 345] width 78 height 25
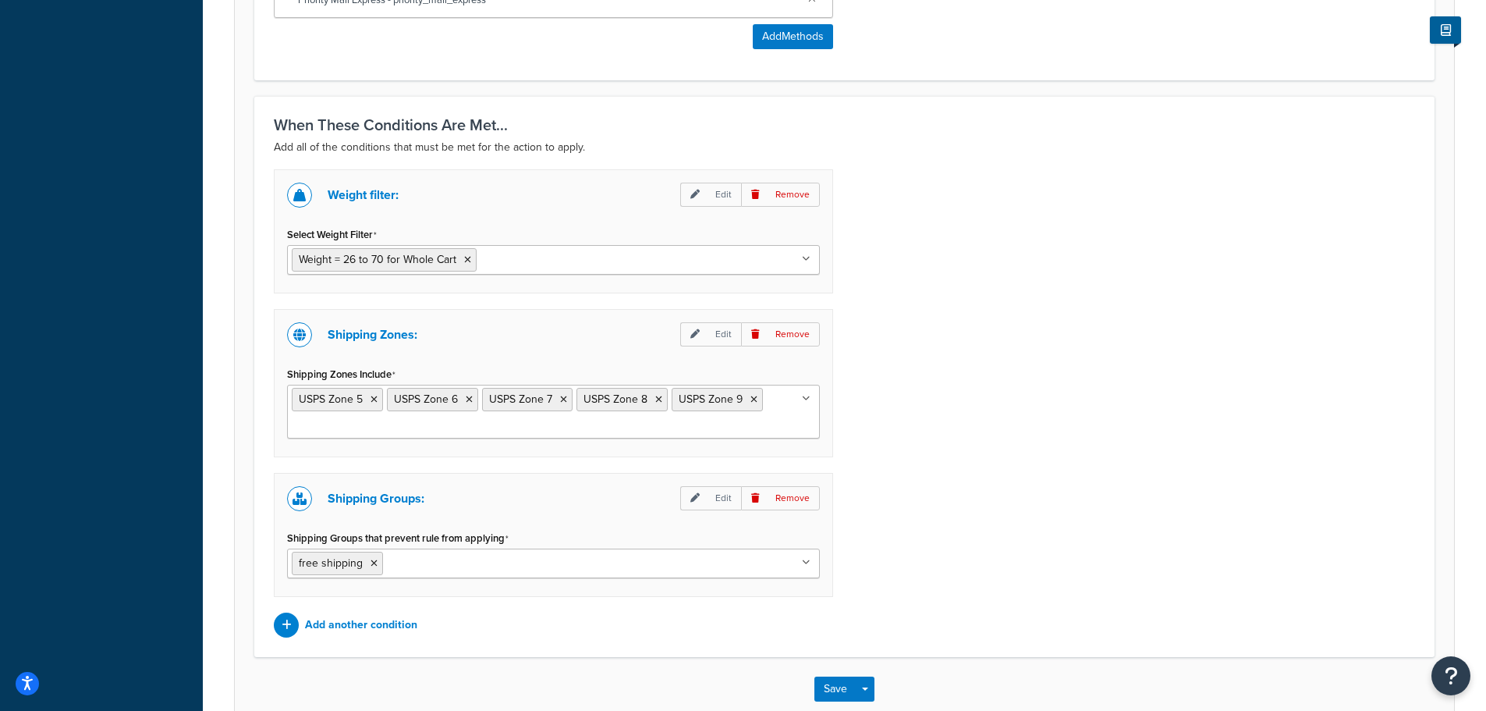
scroll to position [1128, 0]
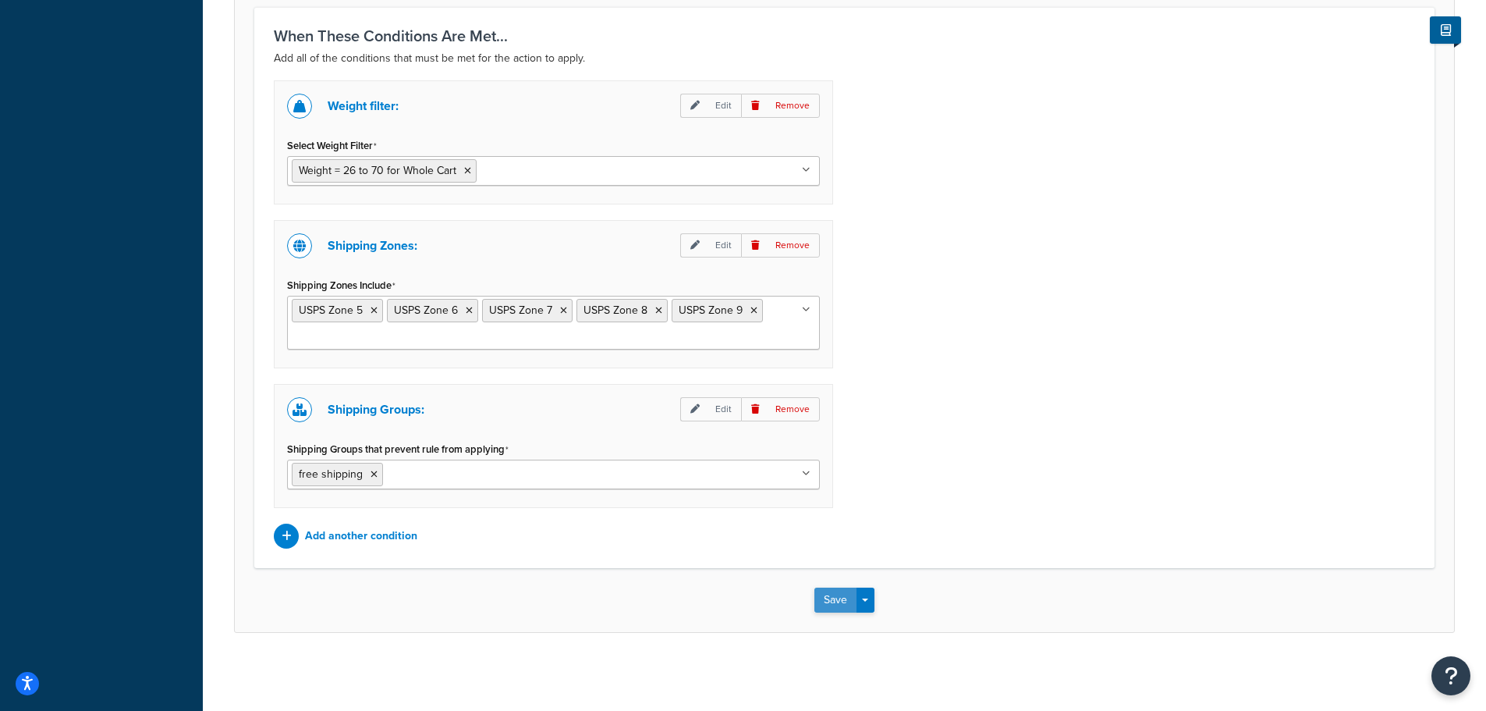
click at [838, 604] on button "Save" at bounding box center [835, 599] width 42 height 25
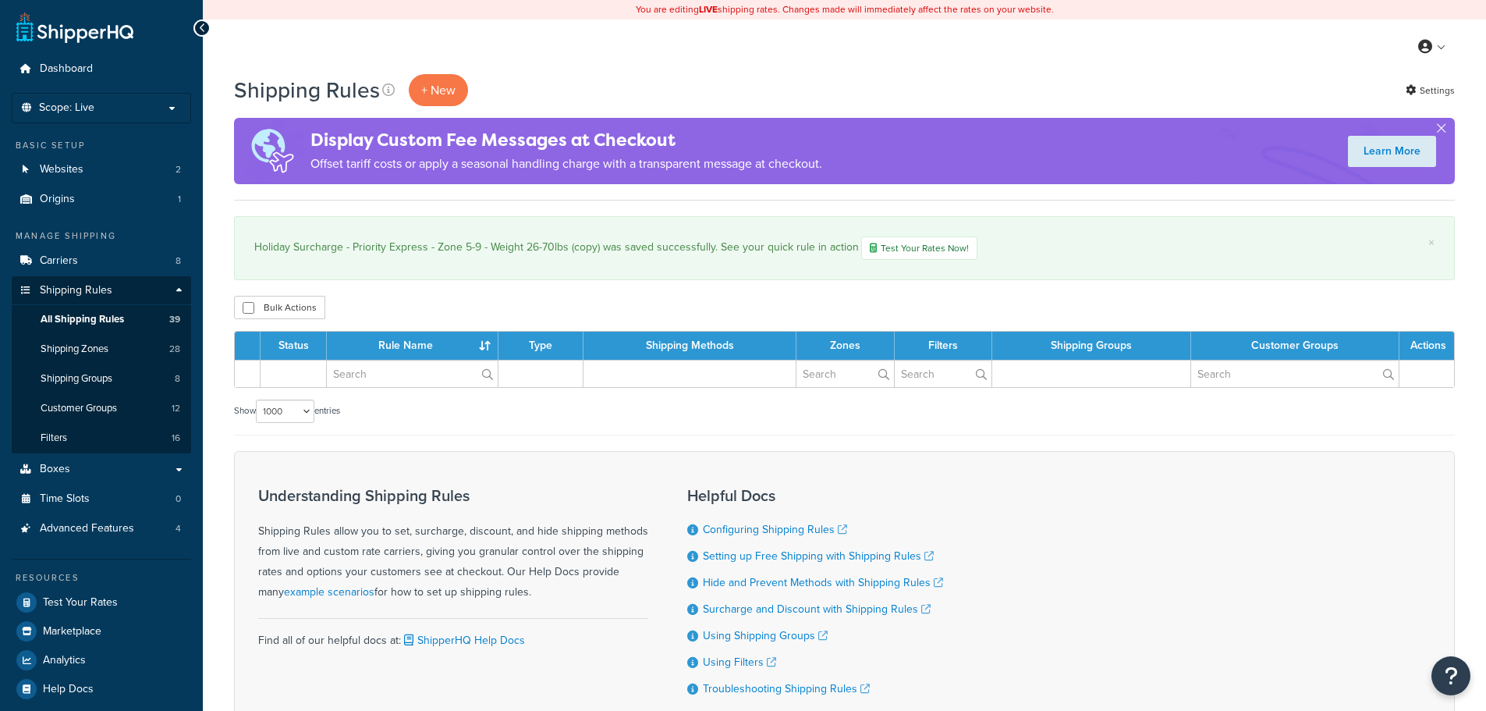
select select "1000"
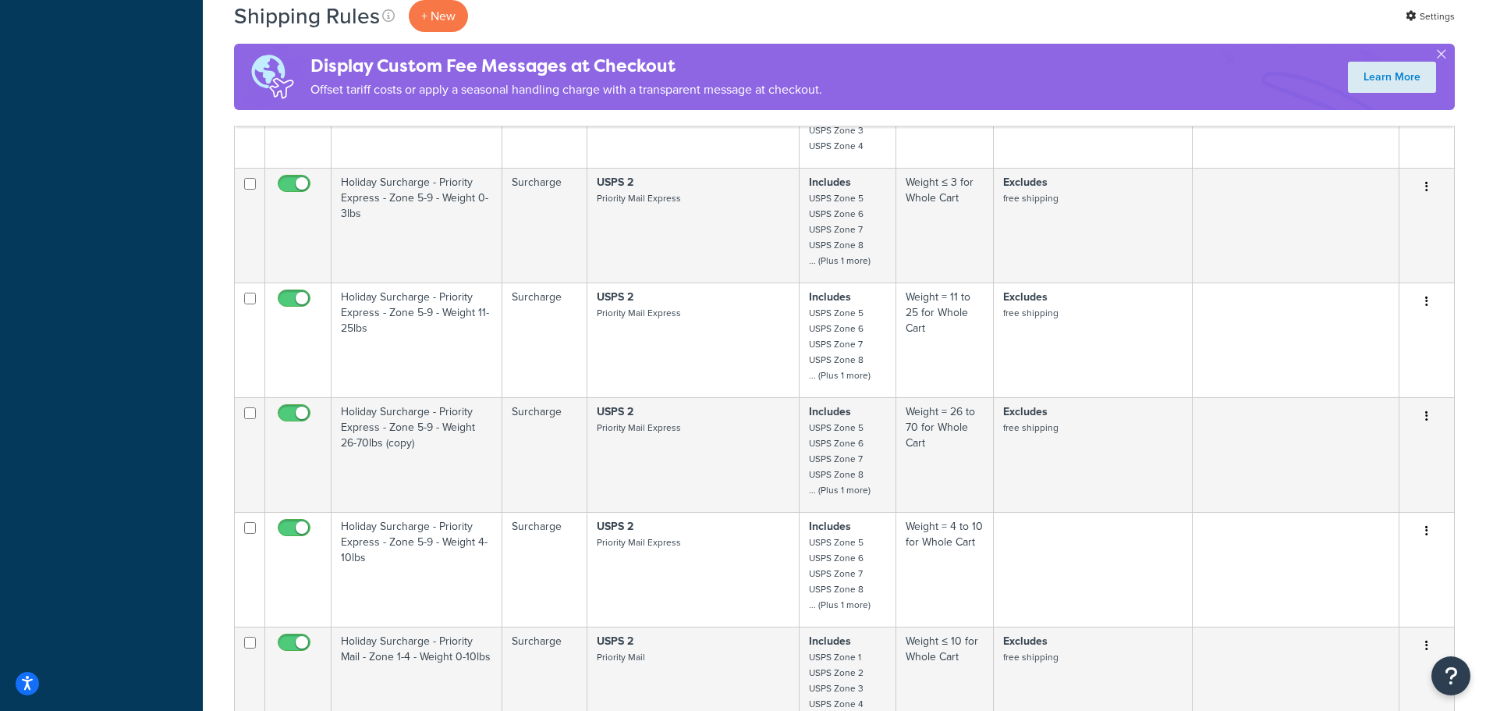
scroll to position [3198, 0]
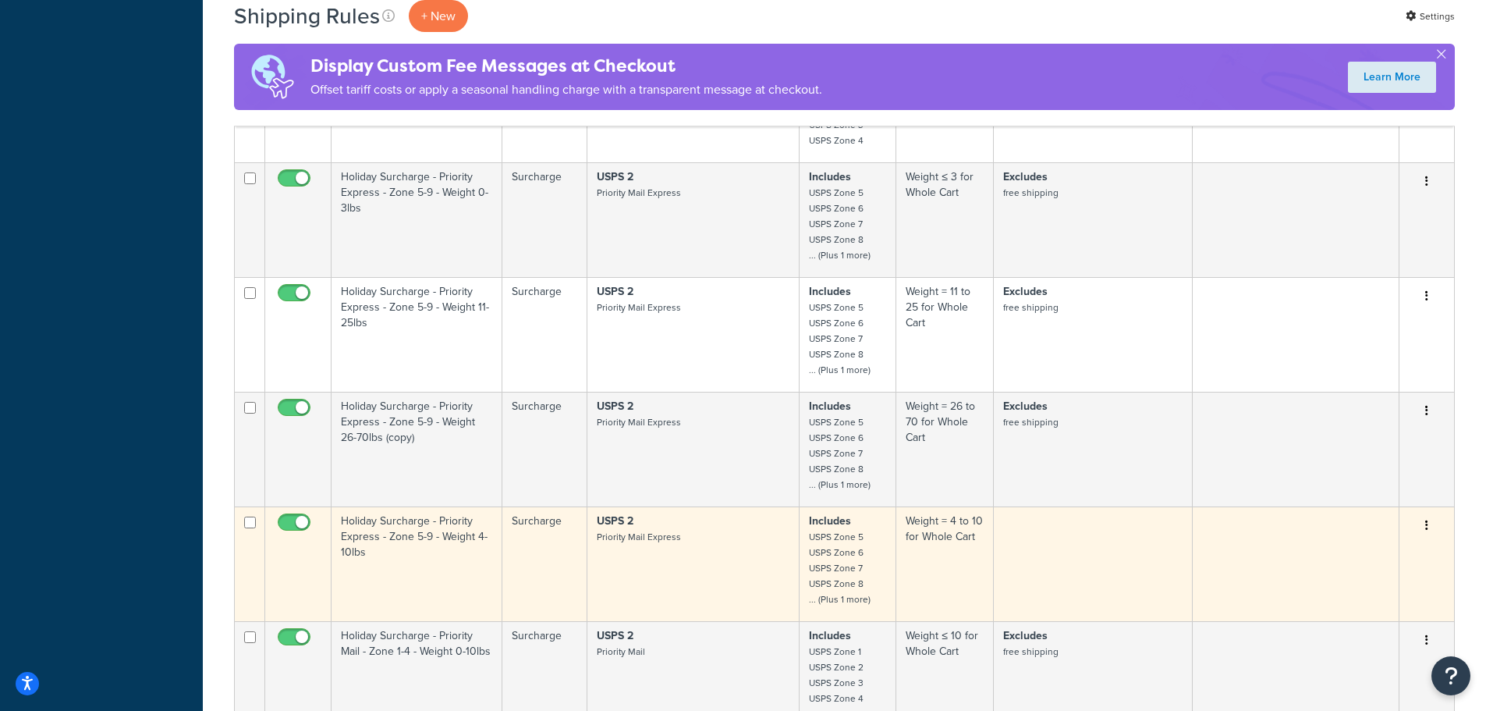
click at [431, 538] on td "Holiday Surcharge - Priority Express - Zone 5-9 - Weight 4-10lbs" at bounding box center [417, 563] width 171 height 115
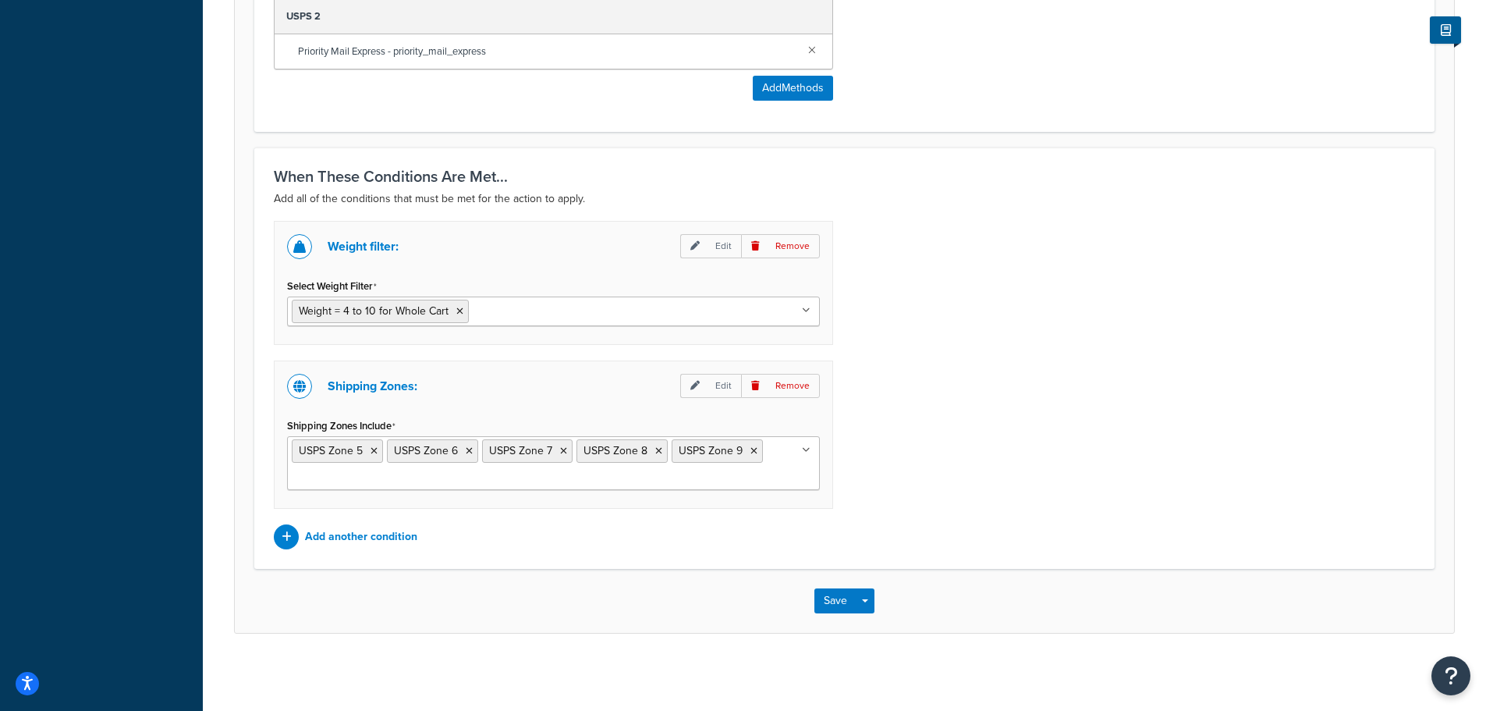
scroll to position [988, 0]
click at [376, 536] on p "Add another condition" at bounding box center [361, 536] width 112 height 22
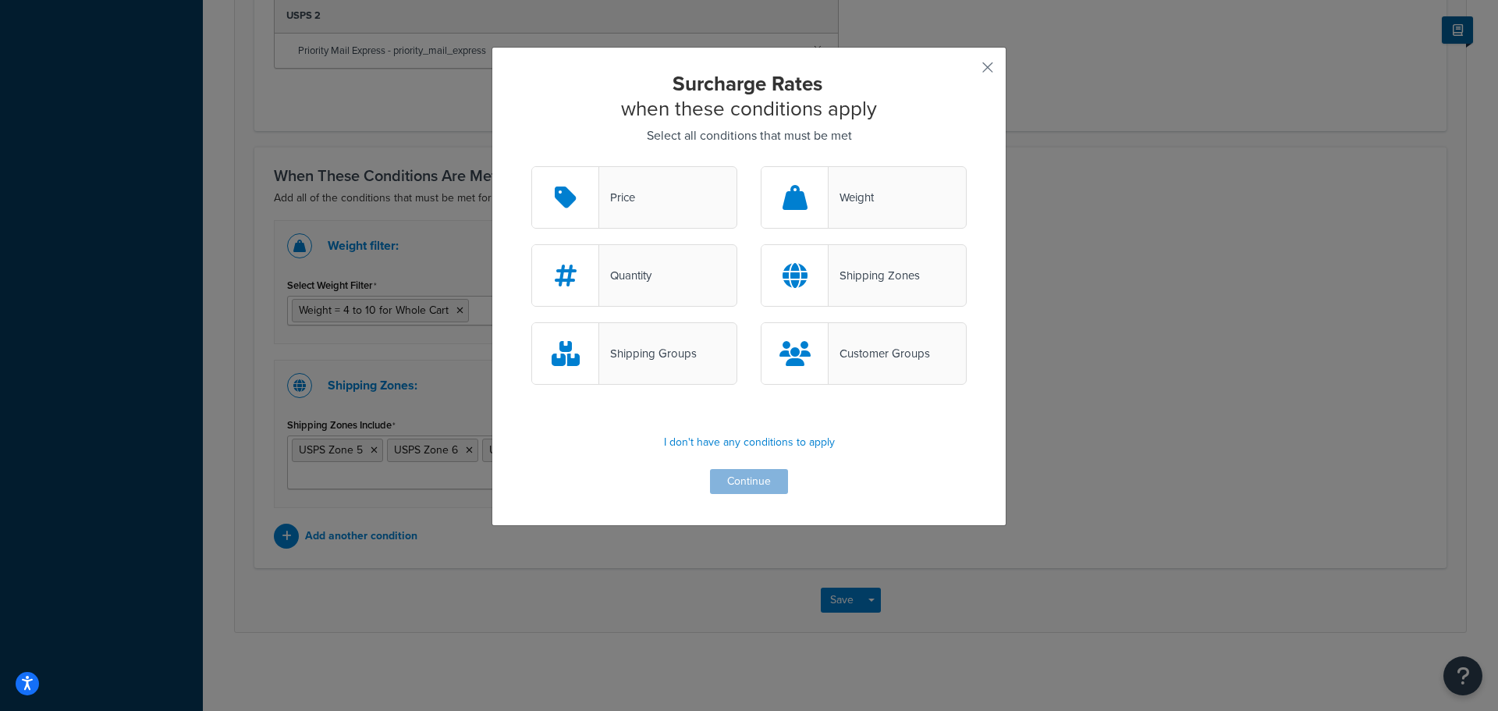
click at [645, 359] on div "Shipping Groups" at bounding box center [648, 353] width 98 height 22
click at [0, 0] on input "Shipping Groups" at bounding box center [0, 0] width 0 height 0
click at [758, 482] on button "Continue" at bounding box center [749, 481] width 78 height 25
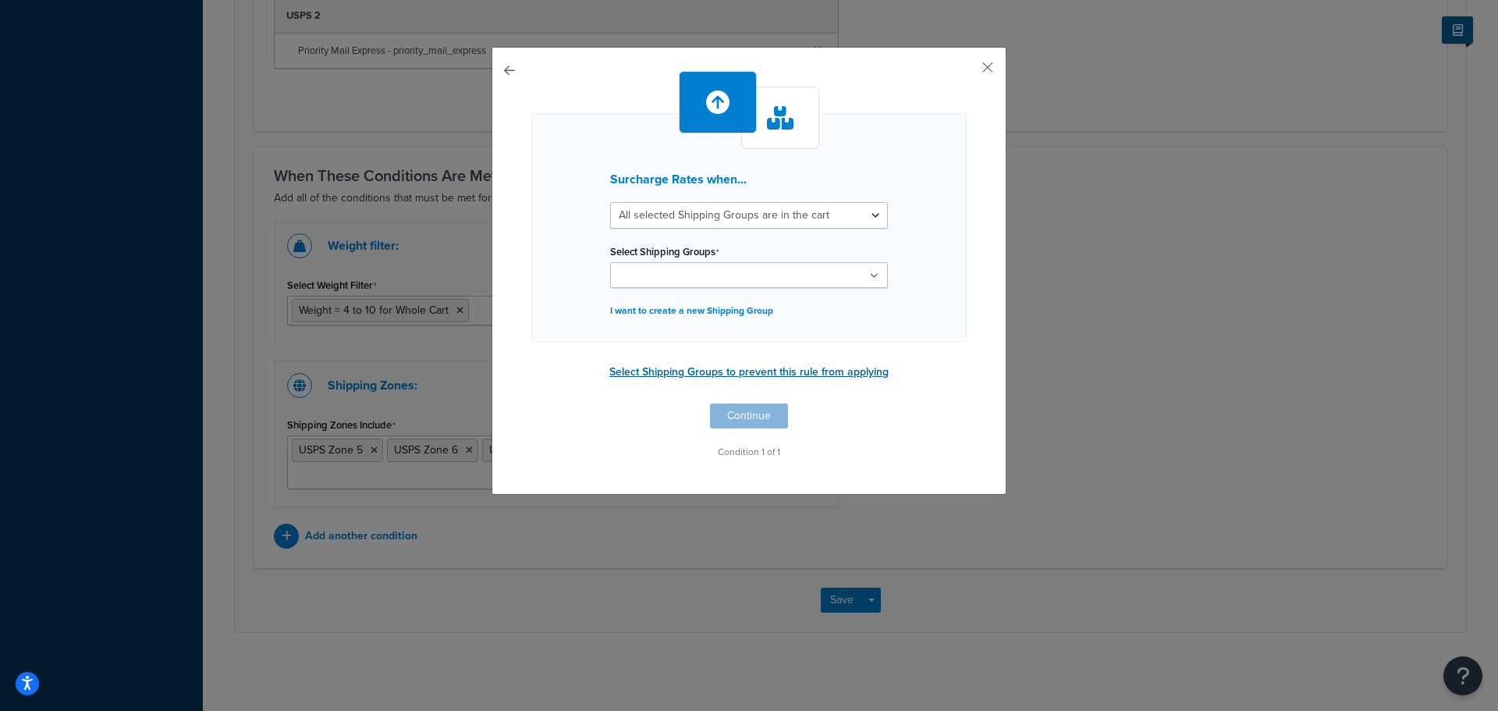
click at [824, 374] on button "Select Shipping Groups to prevent this rule from applying" at bounding box center [749, 371] width 289 height 23
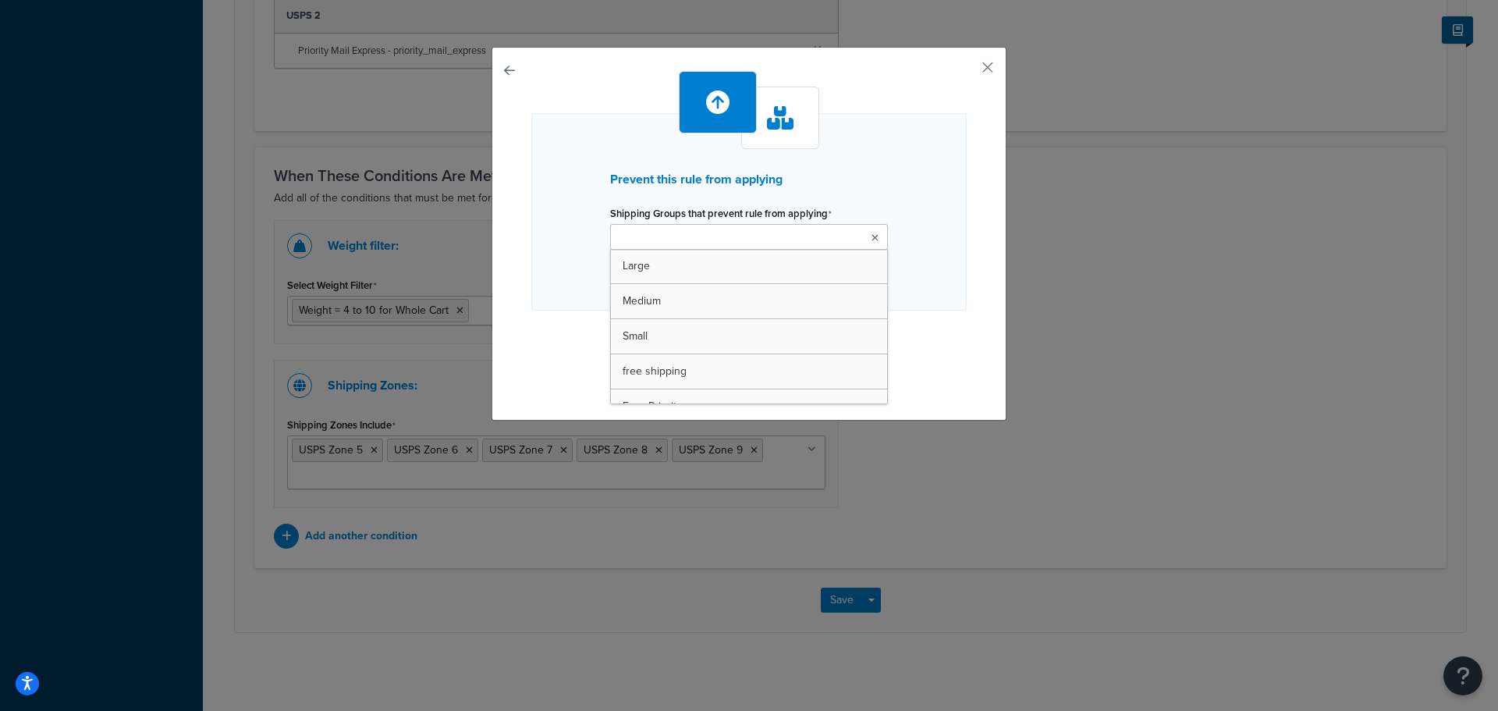
click at [871, 243] on ul at bounding box center [749, 237] width 278 height 26
click at [956, 321] on div "Prevent this rule from applying Shipping Groups that prevent rule from applying…" at bounding box center [748, 231] width 435 height 321
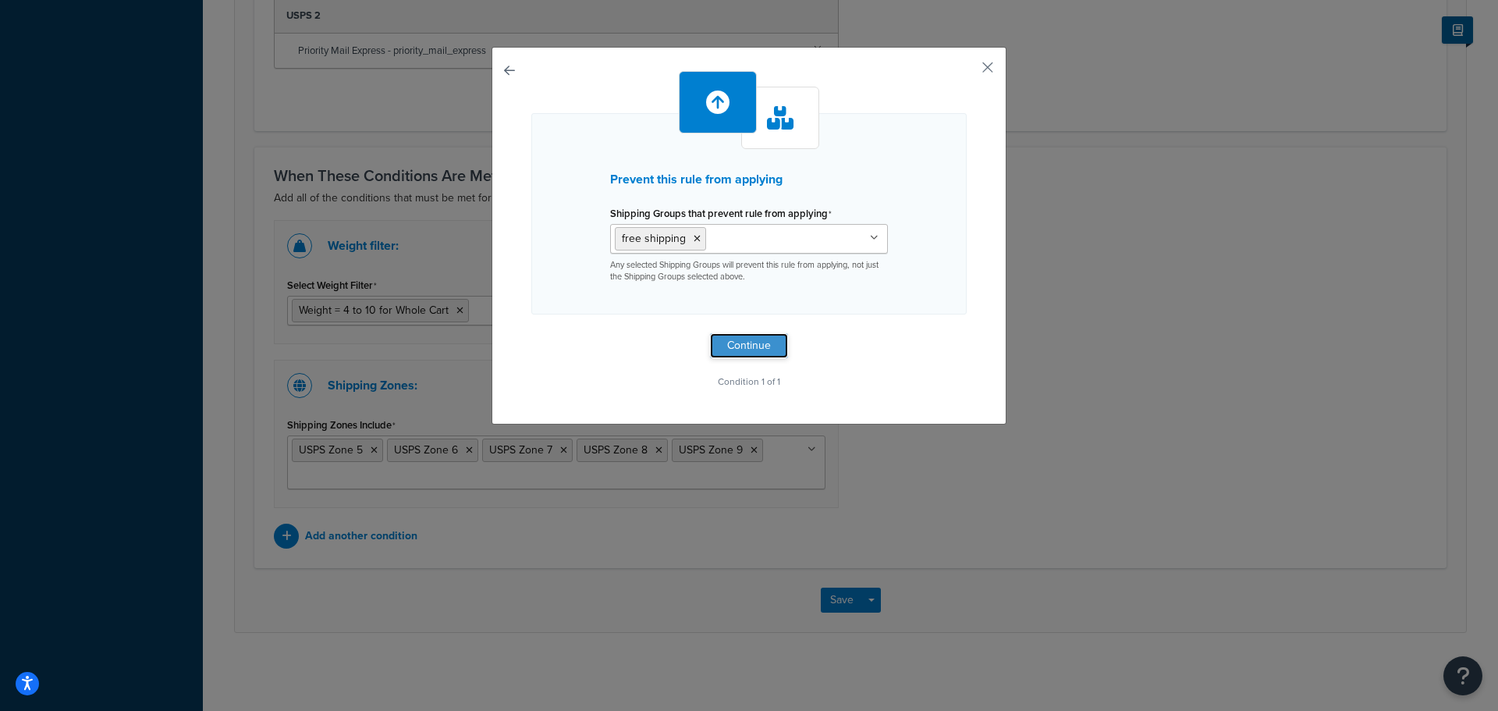
click at [748, 344] on button "Continue" at bounding box center [749, 345] width 78 height 25
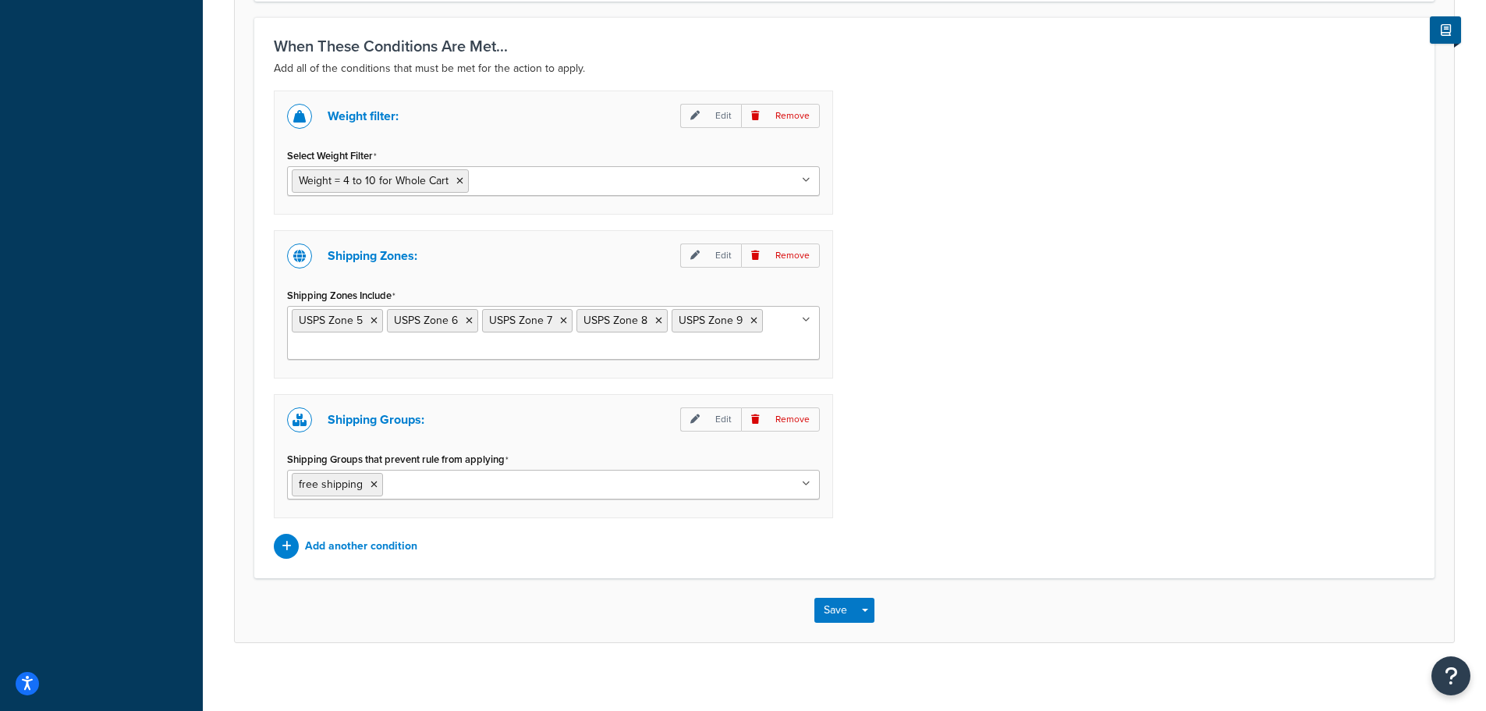
scroll to position [1128, 0]
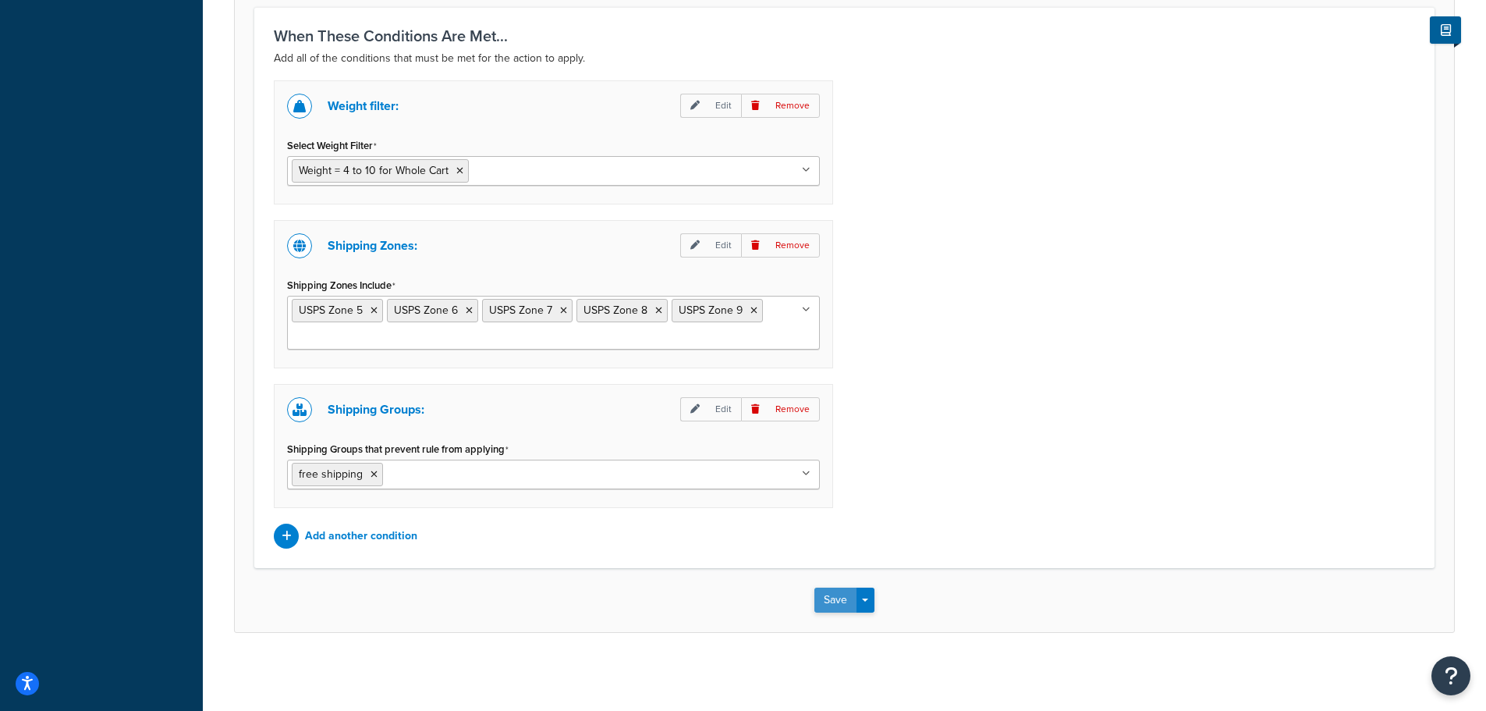
click at [823, 599] on button "Save" at bounding box center [835, 599] width 42 height 25
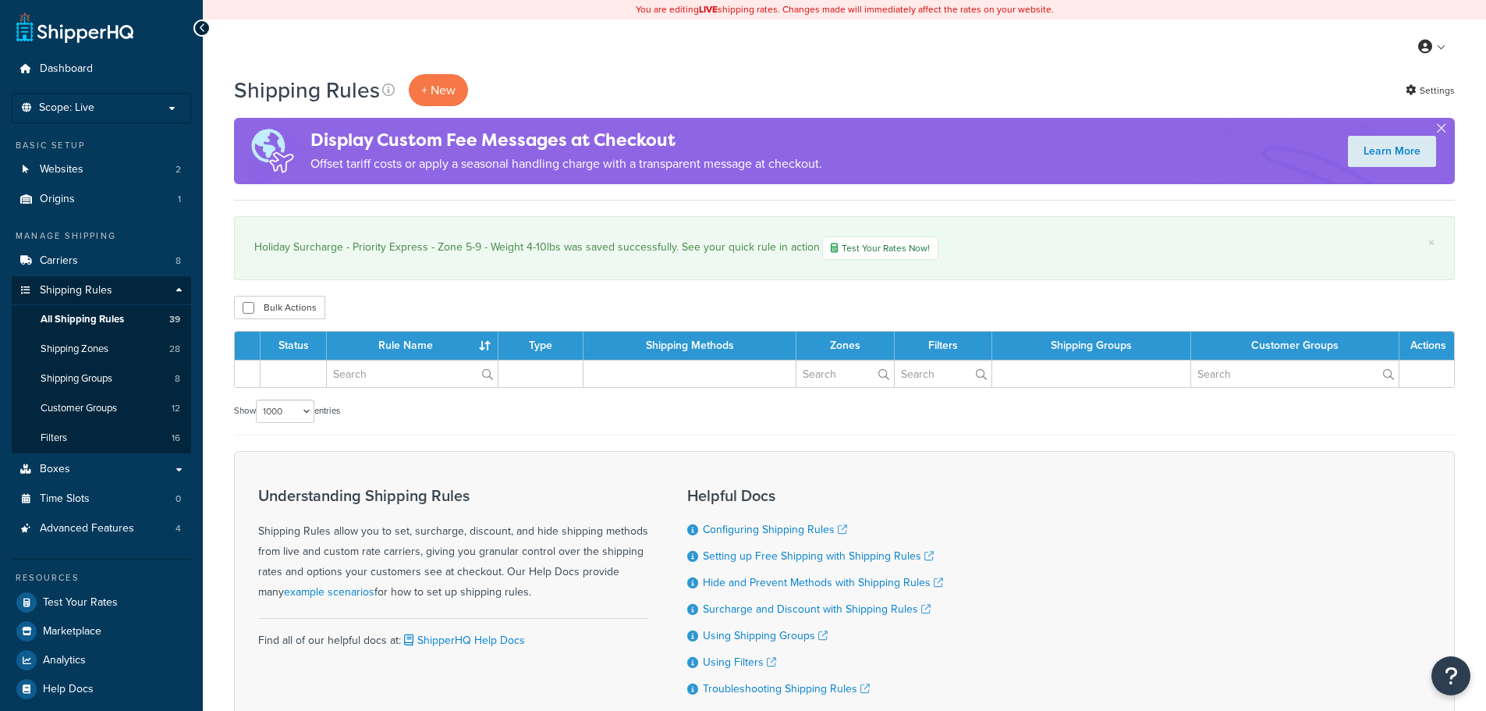
select select "1000"
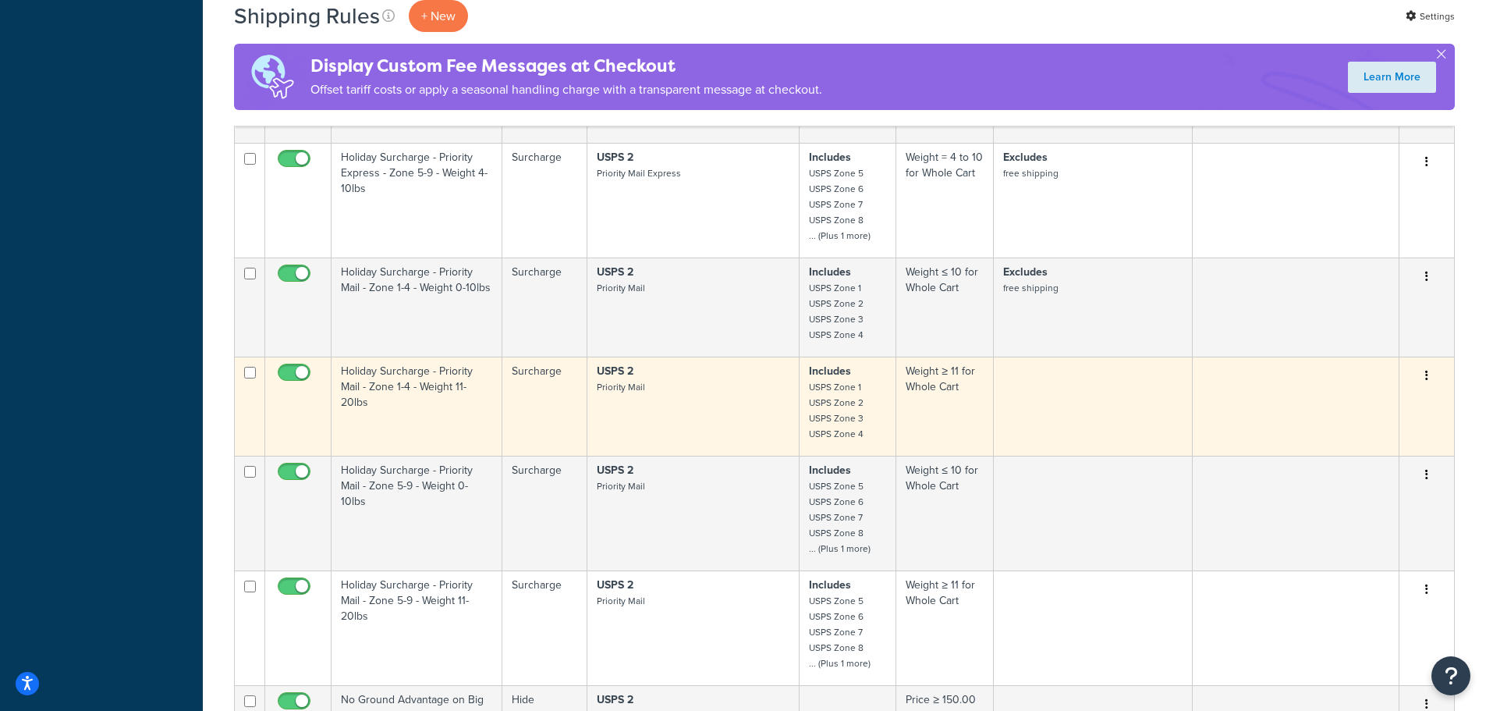
scroll to position [3588, 0]
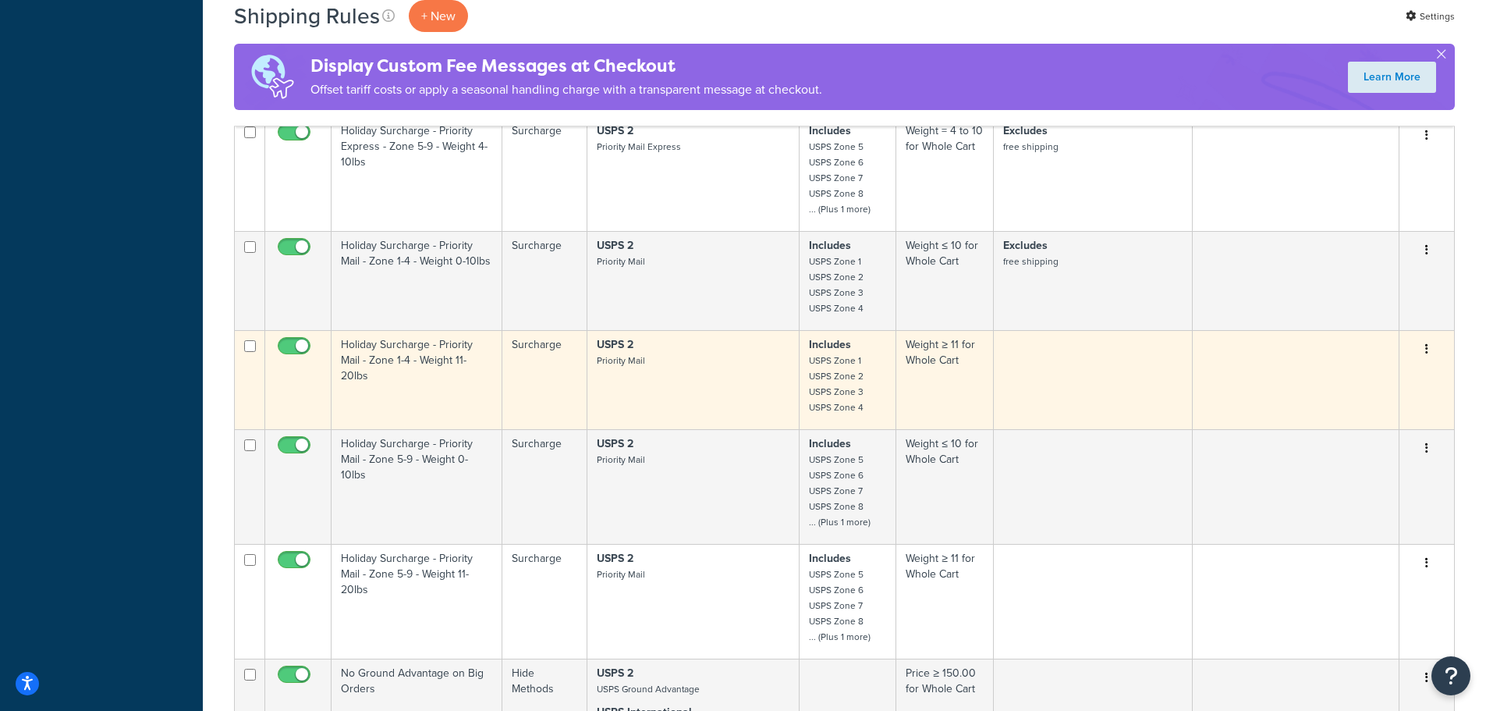
click at [429, 361] on td "Holiday Surcharge - Priority Mail - Zone 1-4 - Weight 11-20lbs" at bounding box center [417, 379] width 171 height 99
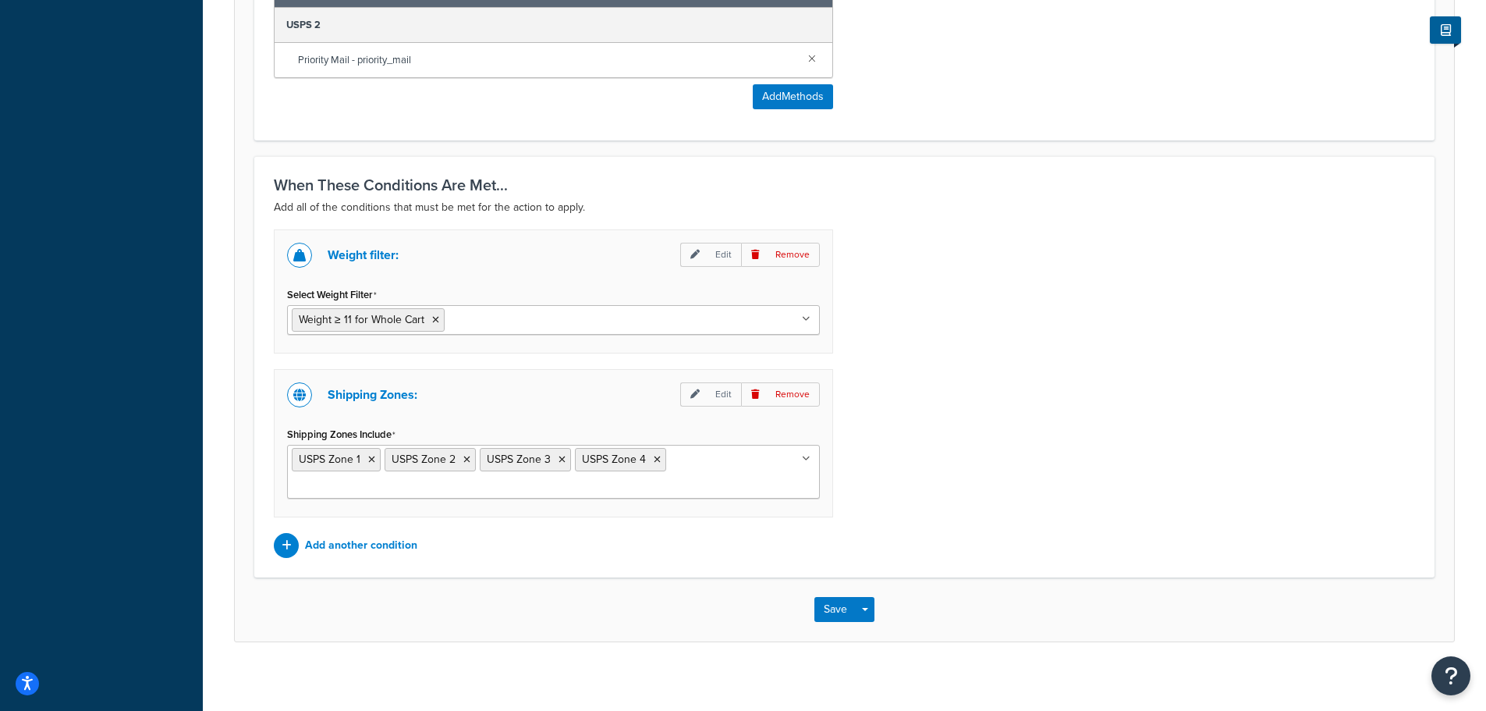
scroll to position [988, 0]
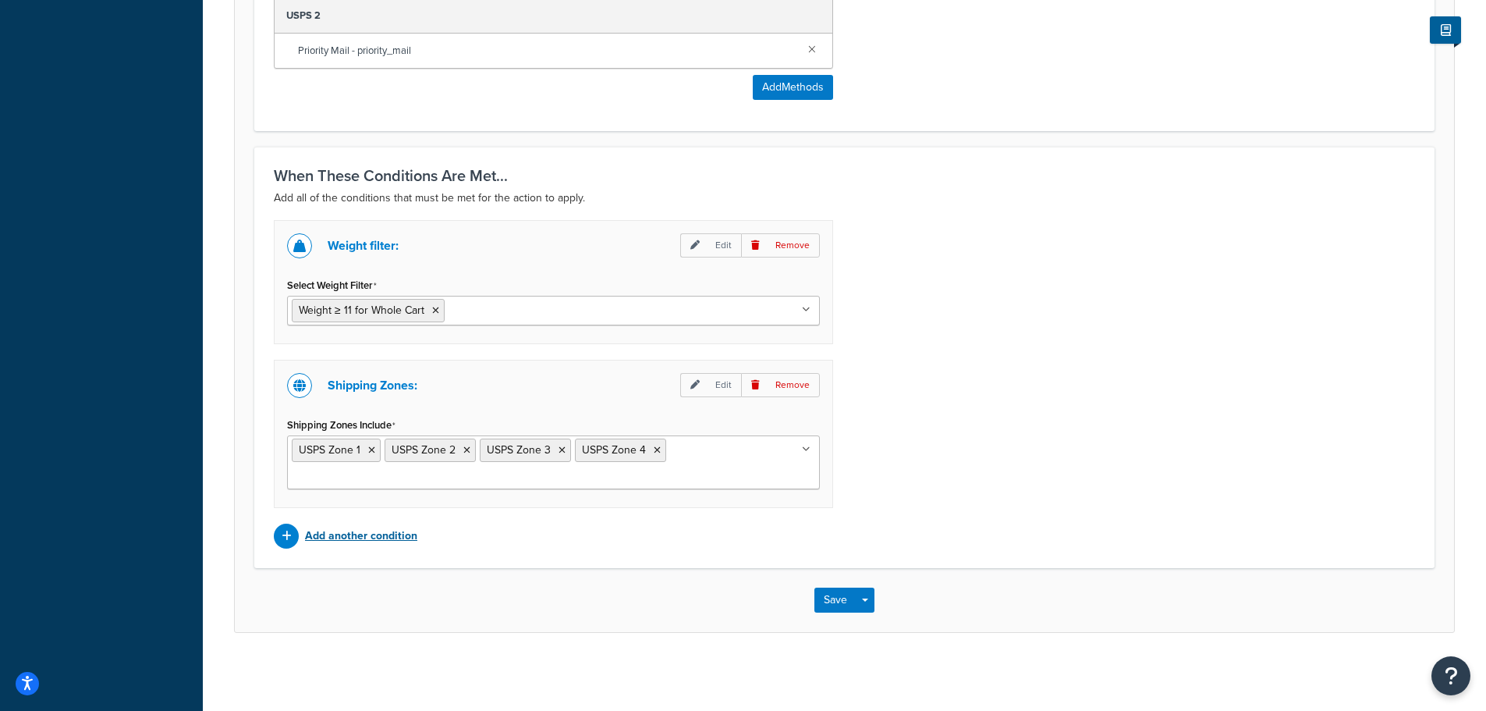
click at [378, 535] on p "Add another condition" at bounding box center [361, 536] width 112 height 22
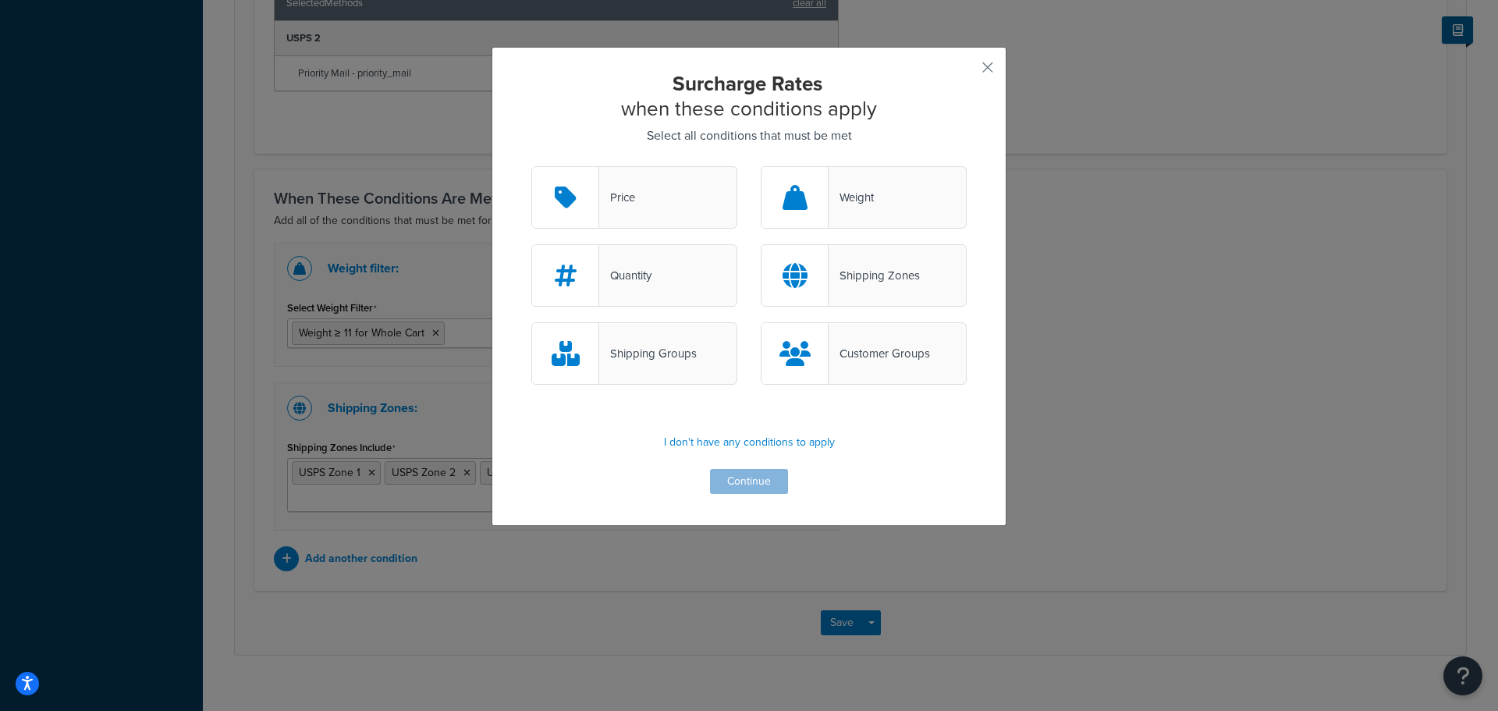
click at [662, 354] on div "Shipping Groups" at bounding box center [648, 353] width 98 height 22
click at [0, 0] on input "Shipping Groups" at bounding box center [0, 0] width 0 height 0
click at [748, 488] on button "Continue" at bounding box center [749, 481] width 78 height 25
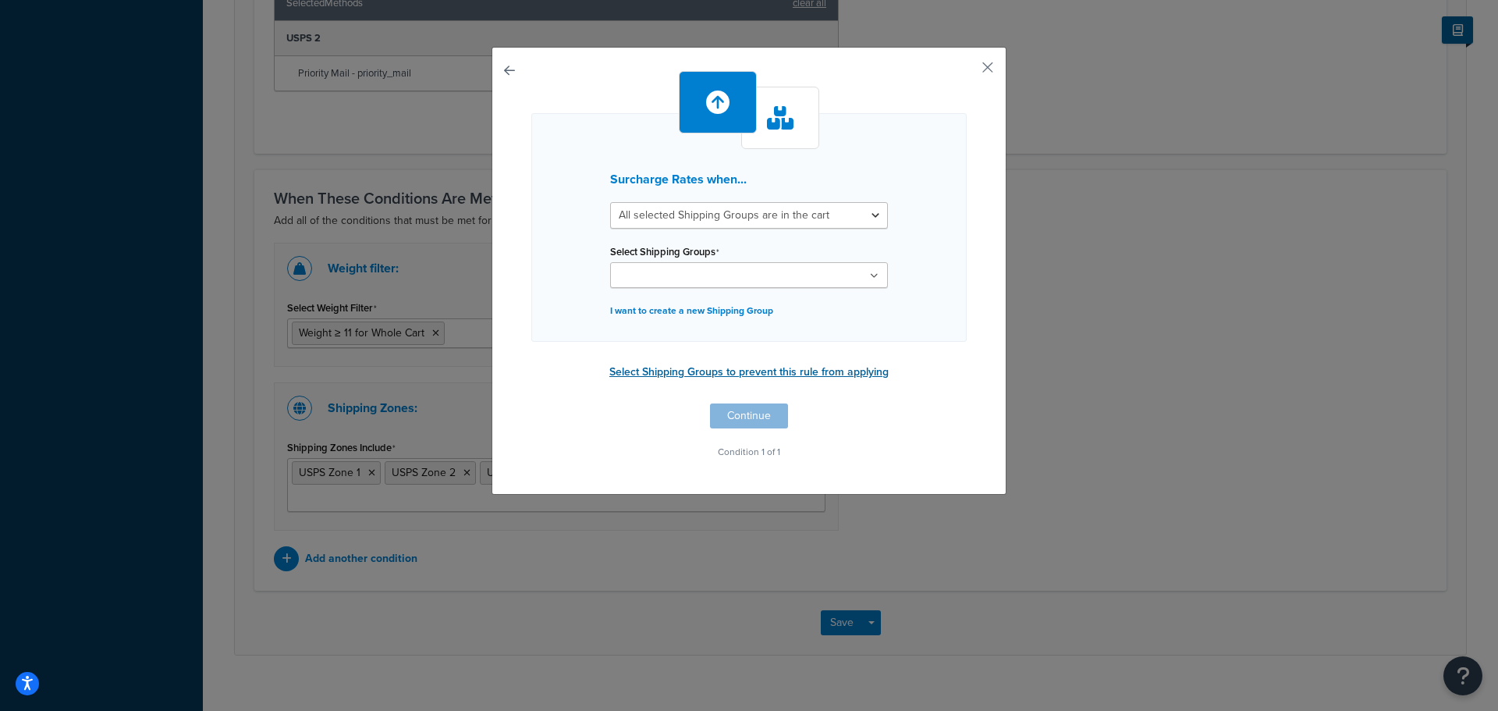
click at [811, 375] on button "Select Shipping Groups to prevent this rule from applying" at bounding box center [749, 371] width 289 height 23
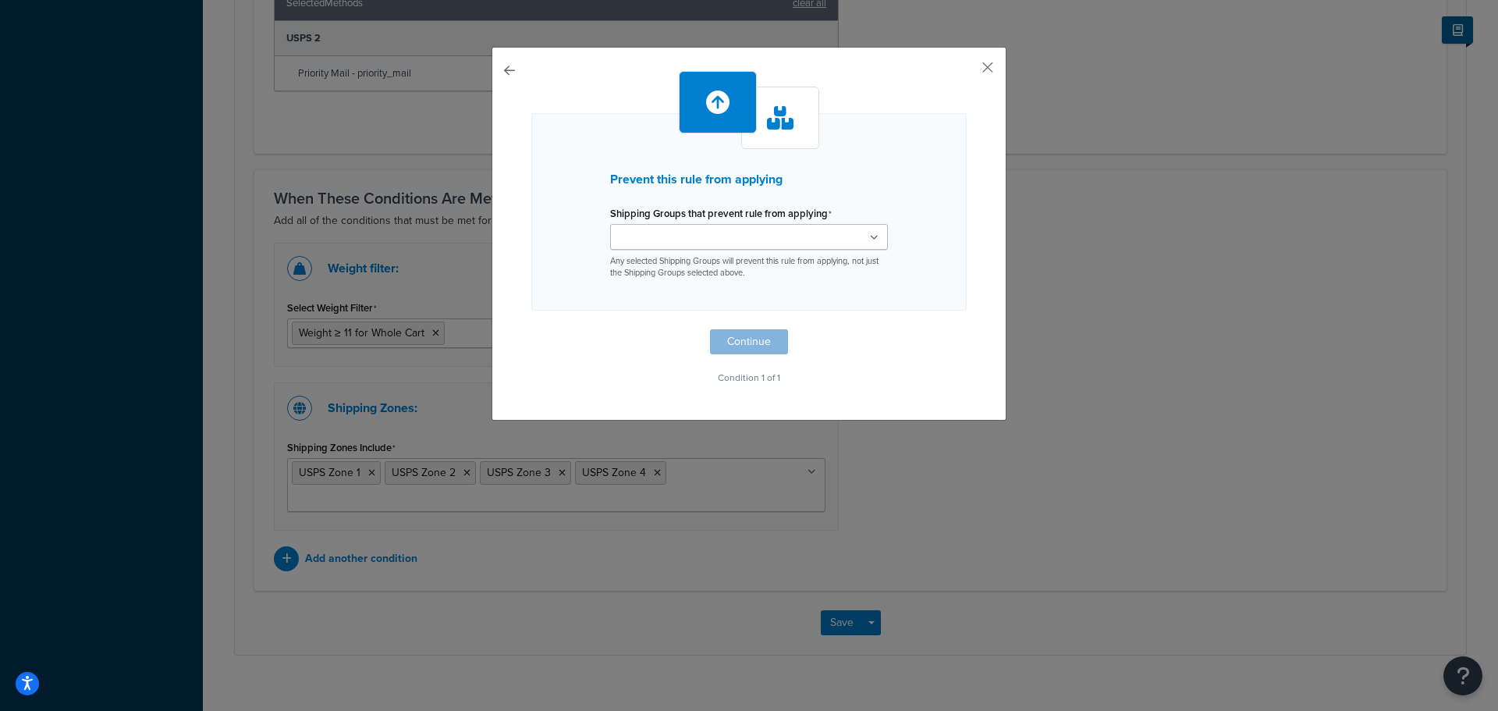
click at [870, 239] on icon at bounding box center [874, 237] width 9 height 9
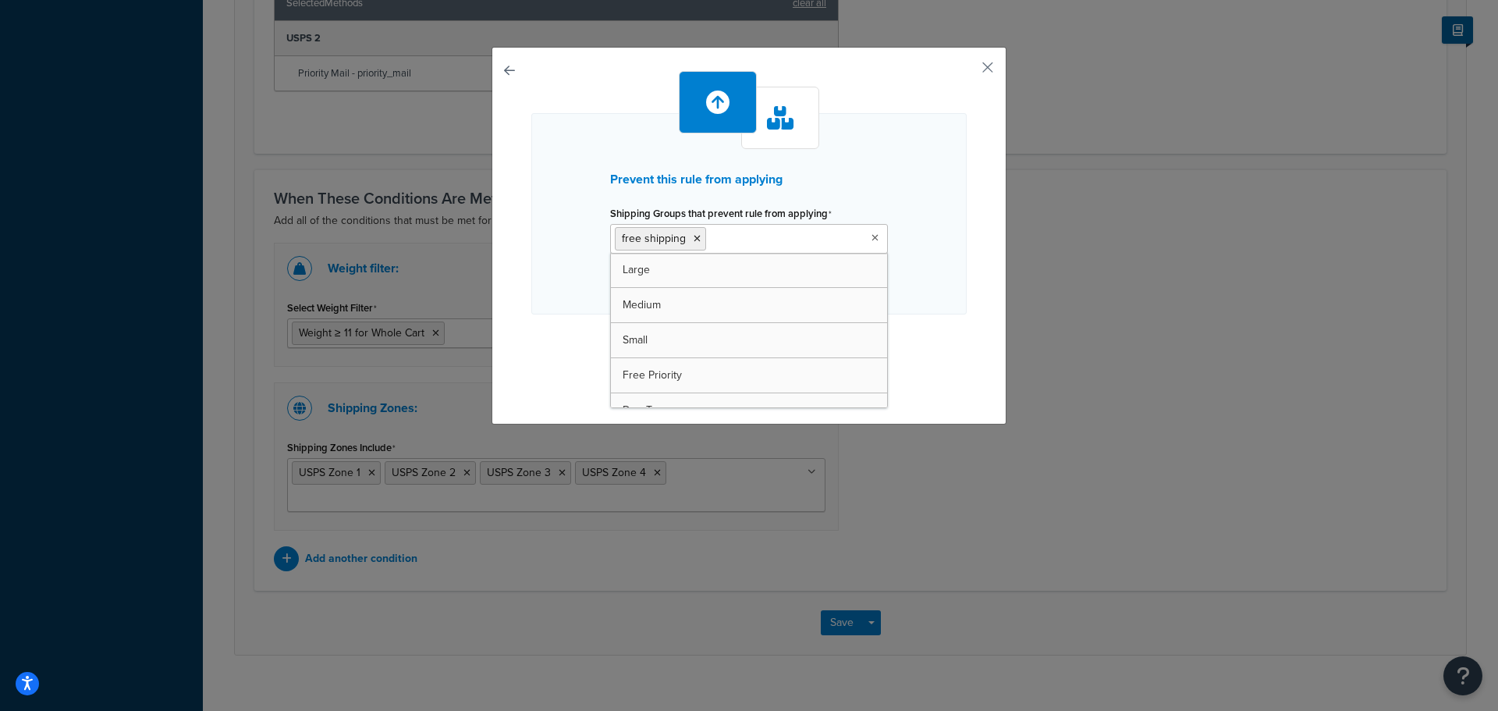
click at [999, 348] on div "Prevent this rule from applying Shipping Groups that prevent rule from applying…" at bounding box center [748, 236] width 515 height 378
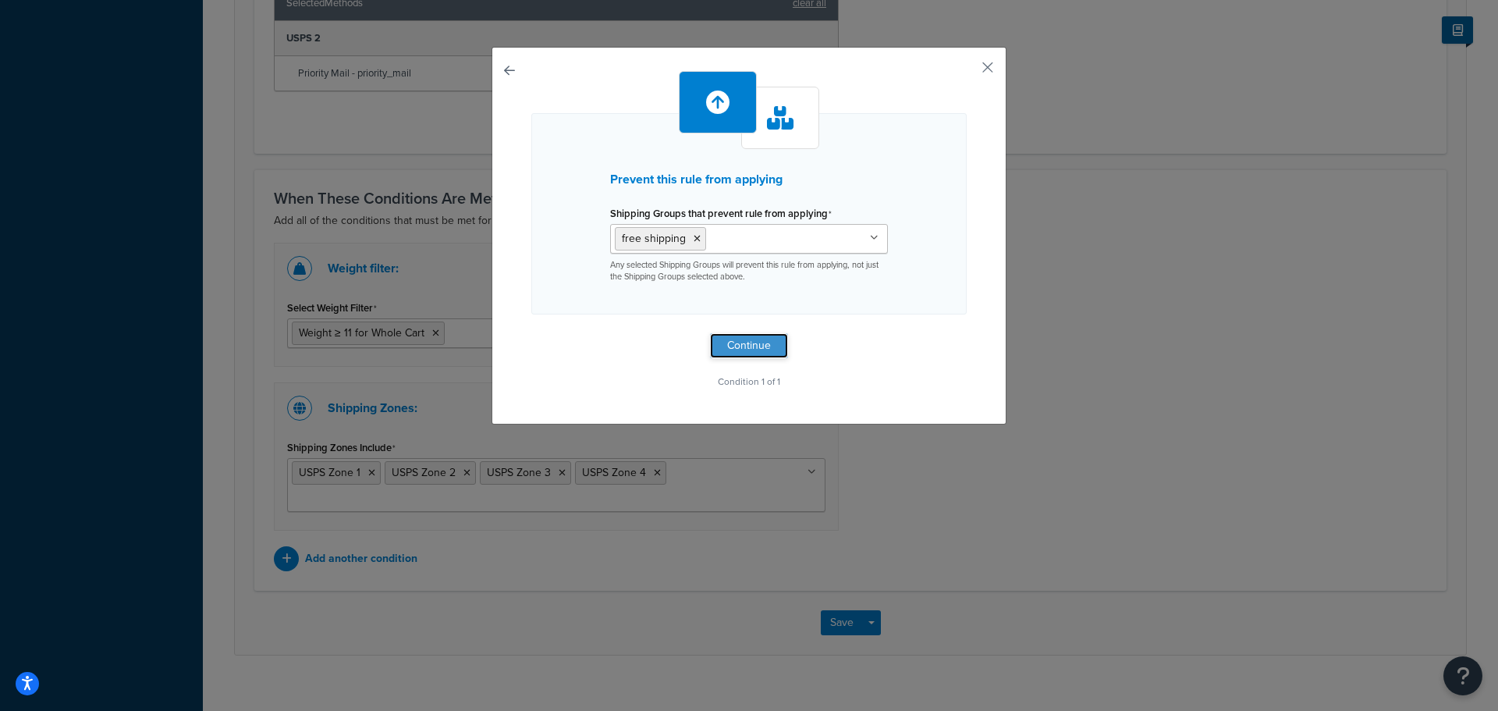
click at [759, 345] on button "Continue" at bounding box center [749, 345] width 78 height 25
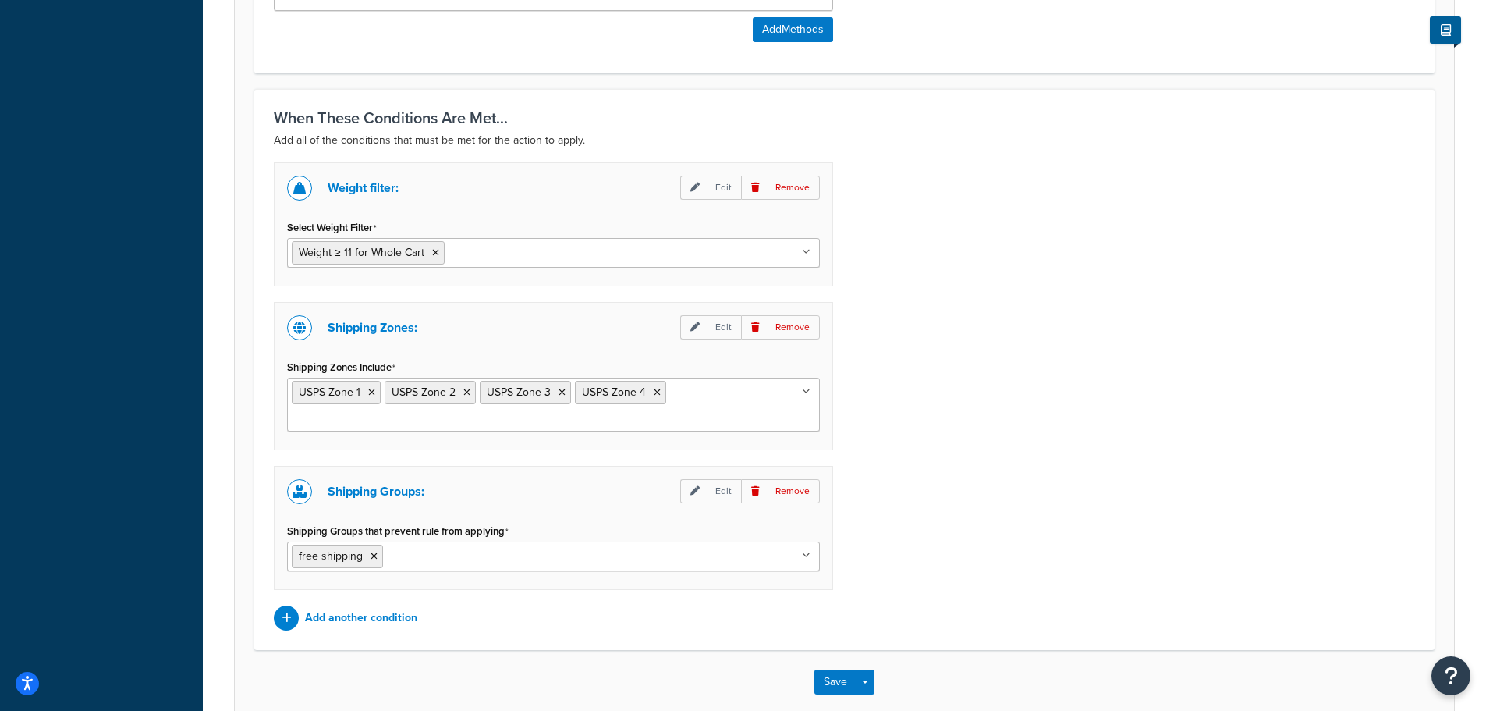
scroll to position [1128, 0]
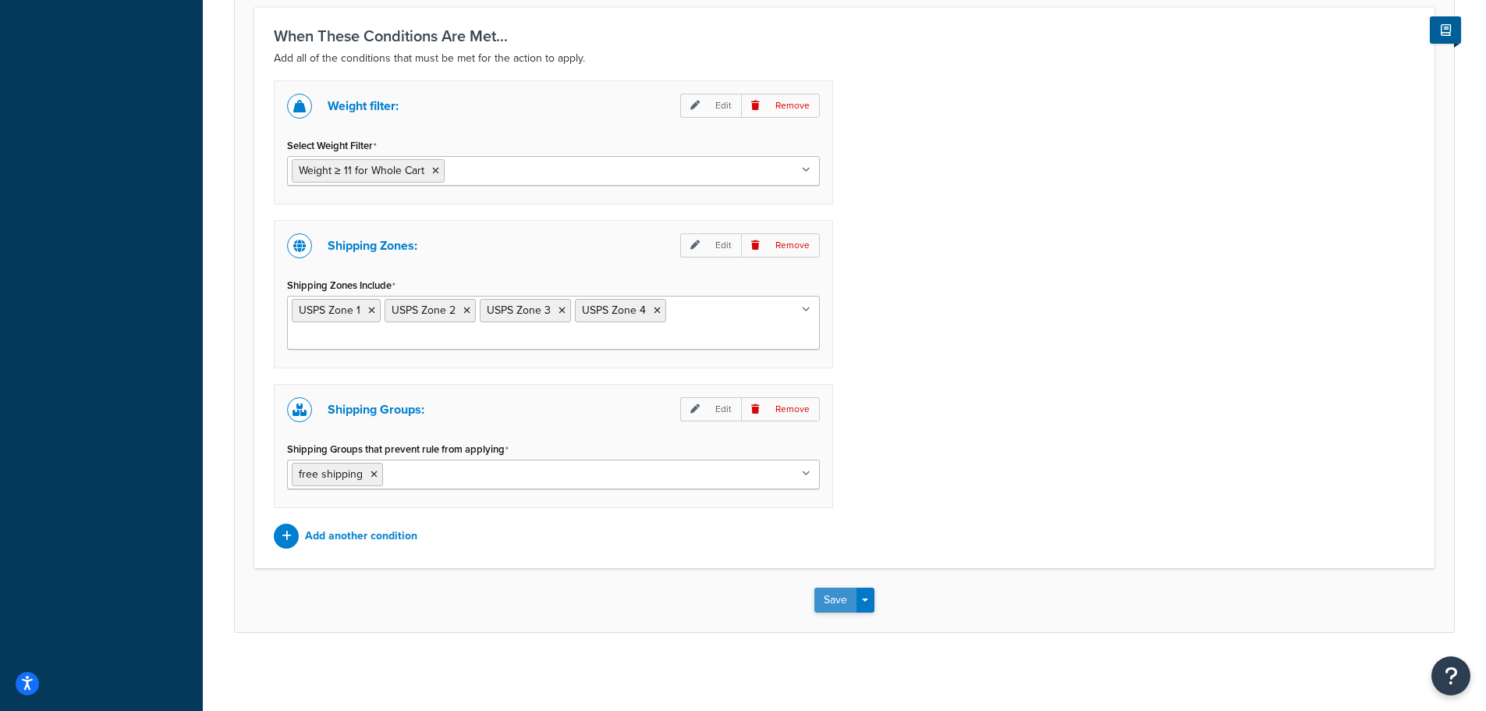
click at [841, 602] on button "Save" at bounding box center [835, 599] width 42 height 25
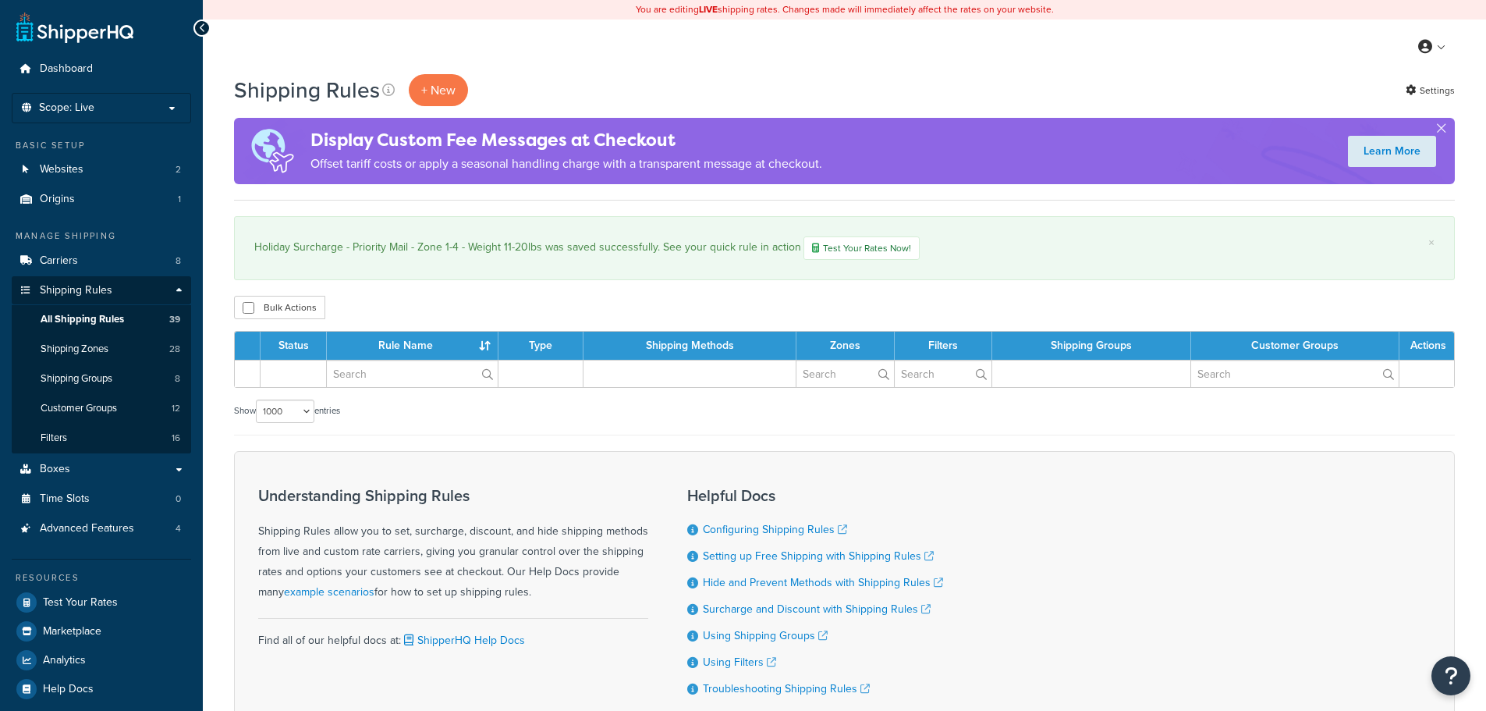
select select "1000"
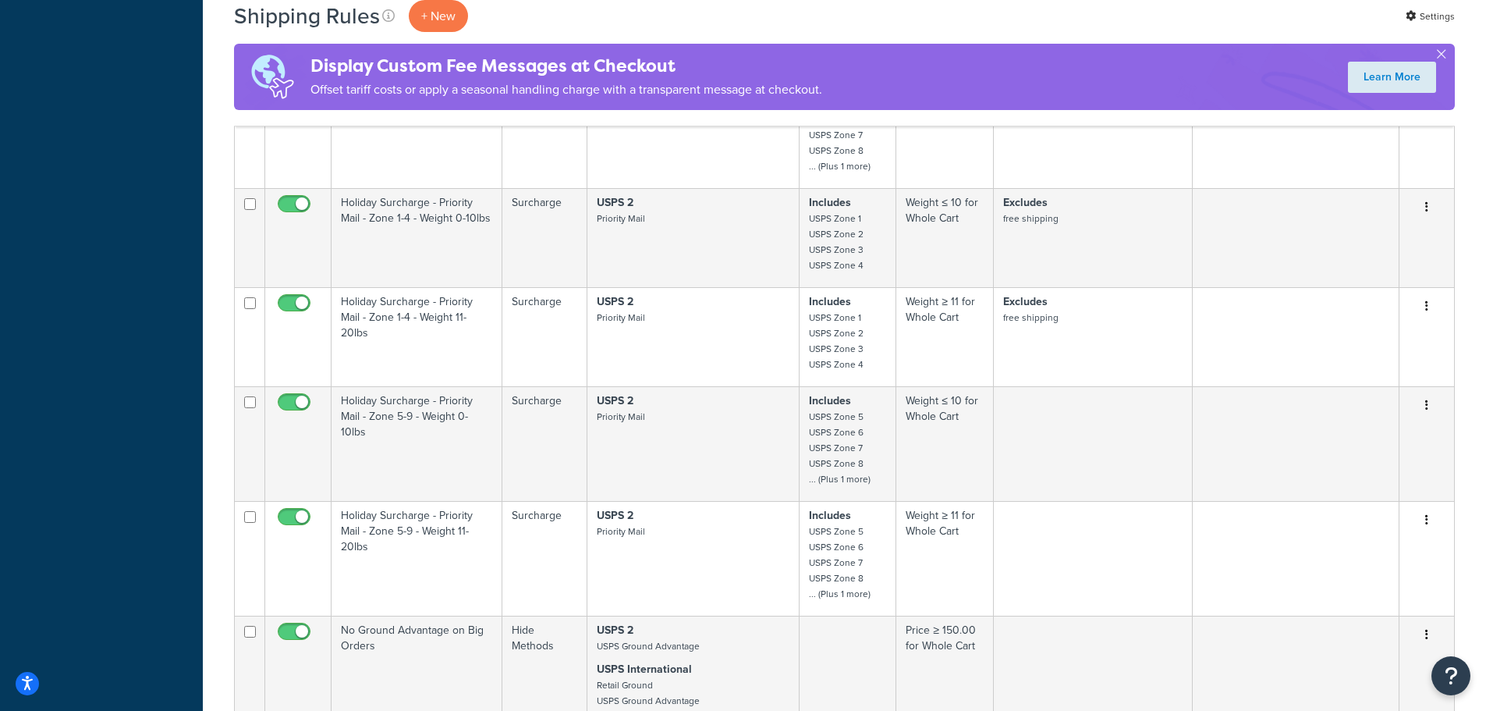
scroll to position [3666, 0]
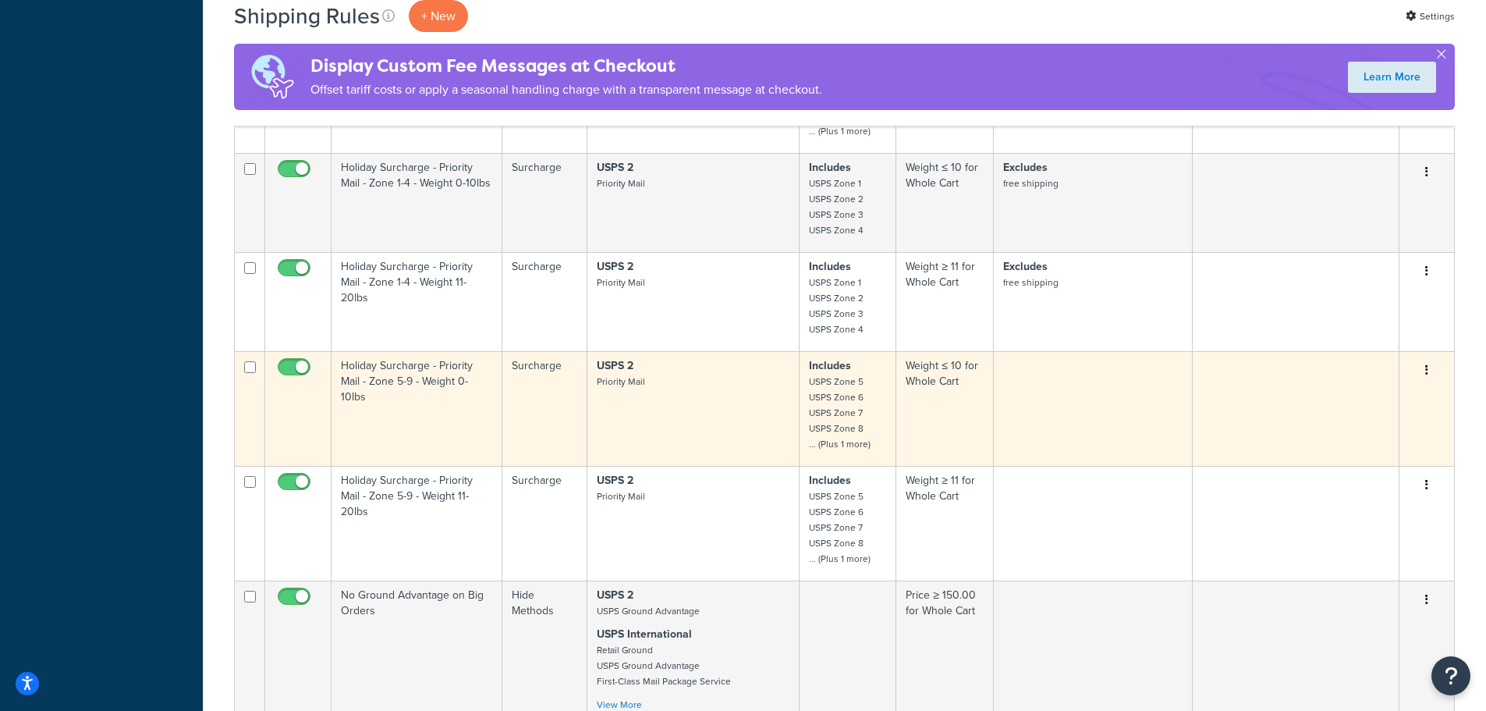
click at [462, 382] on td "Holiday Surcharge - Priority Mail - Zone 5-9 - Weight 0-10lbs" at bounding box center [417, 408] width 171 height 115
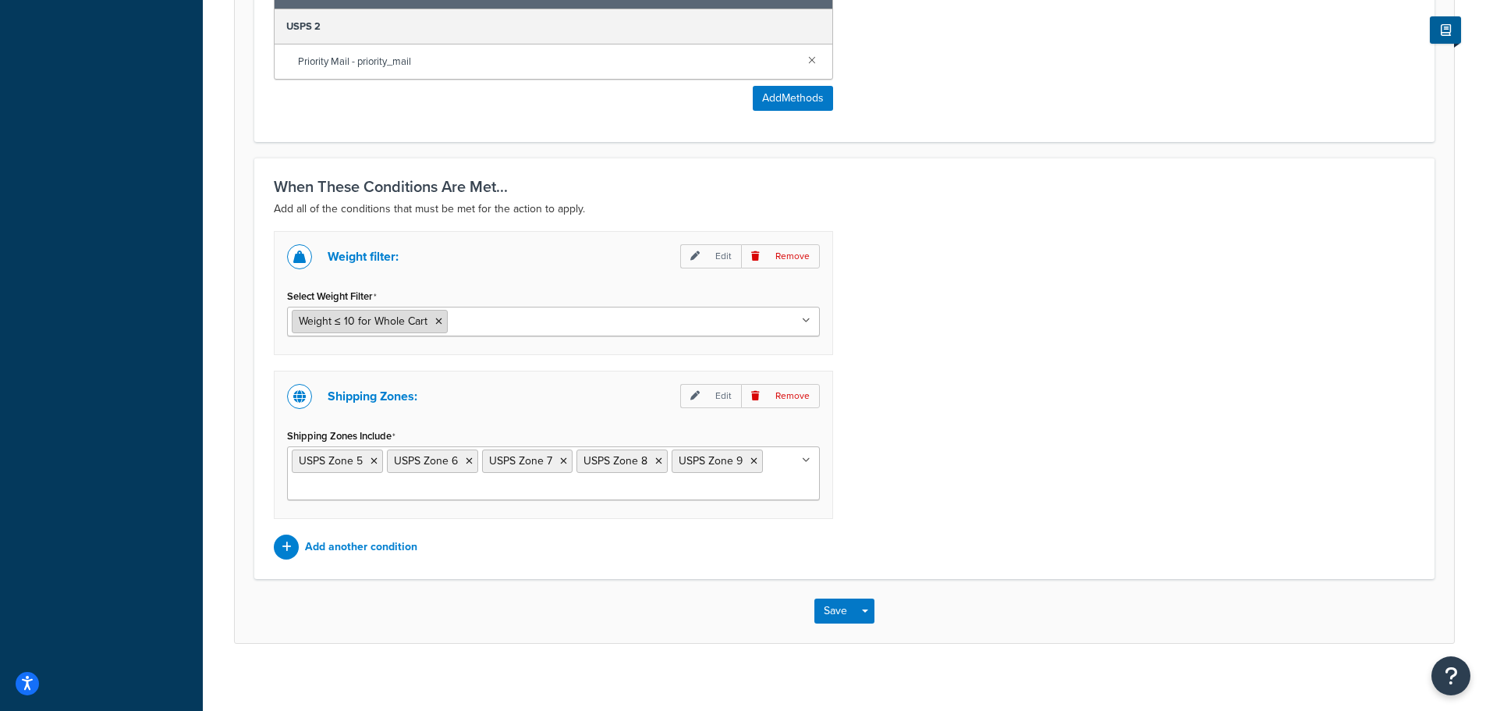
scroll to position [988, 0]
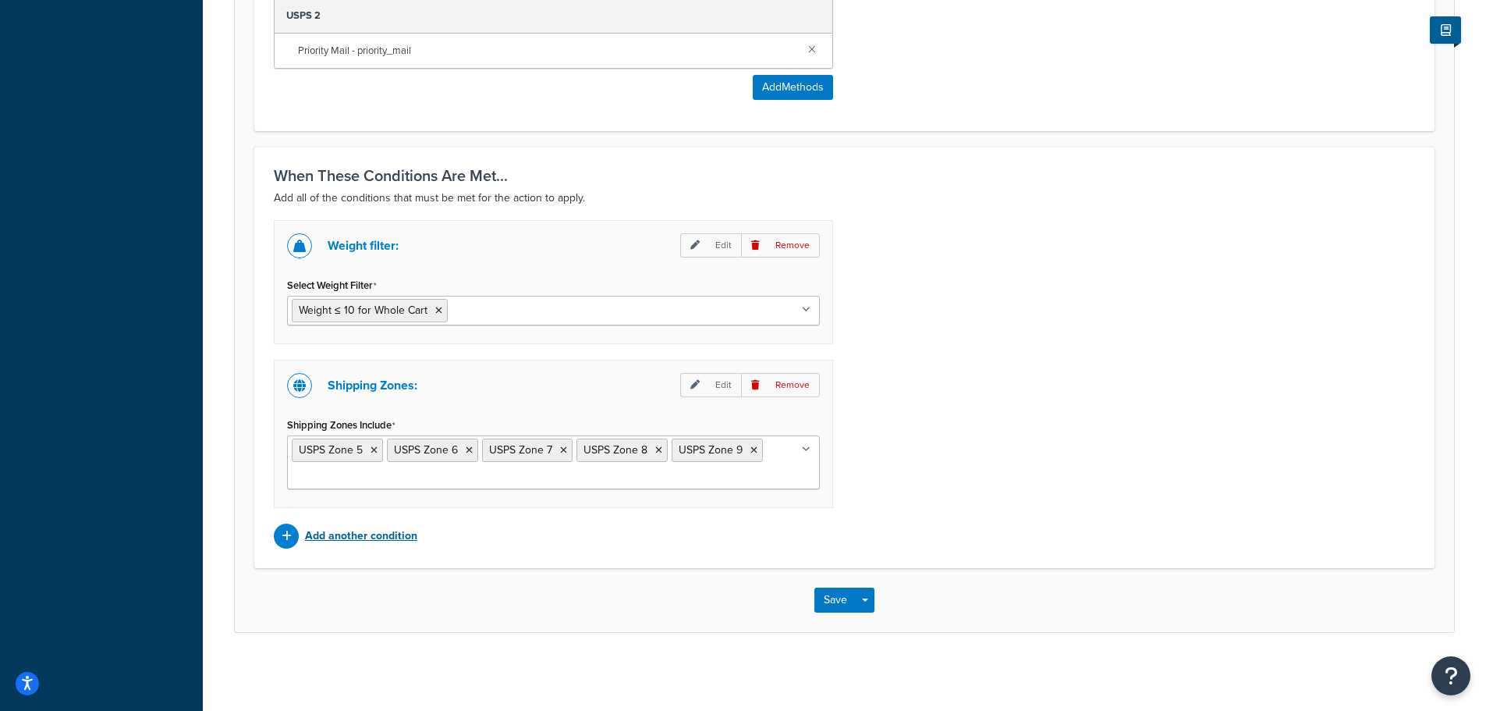
click at [360, 535] on p "Add another condition" at bounding box center [361, 536] width 112 height 22
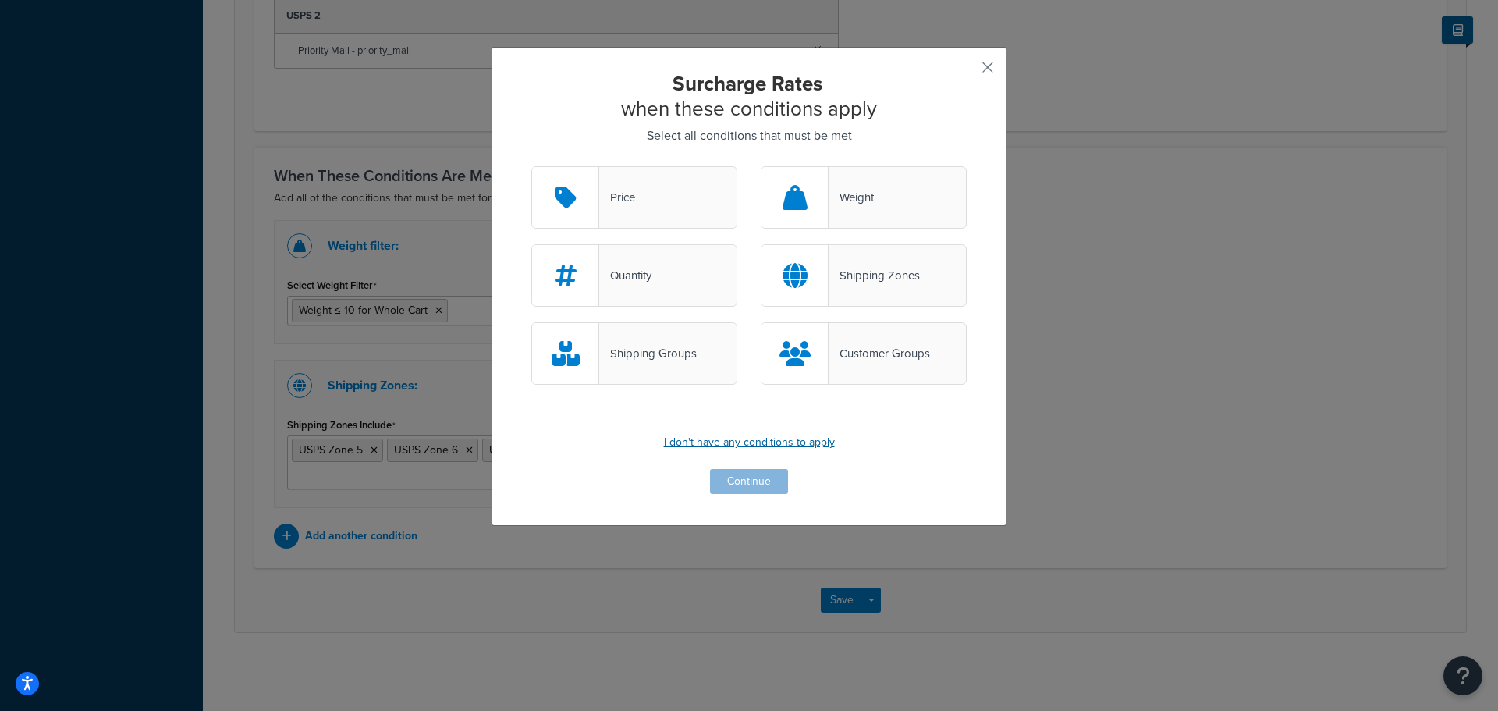
click at [716, 441] on p "I don't have any conditions to apply" at bounding box center [748, 442] width 435 height 22
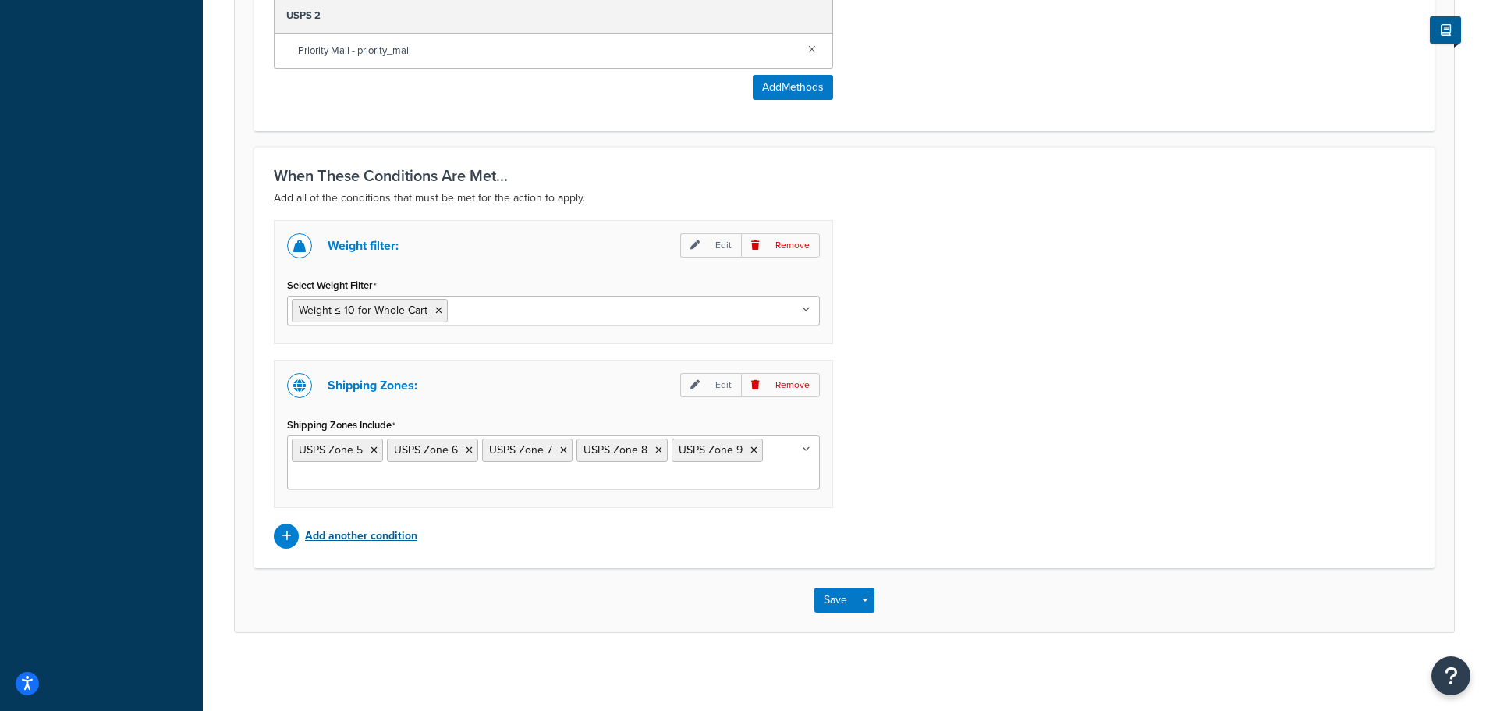
click at [394, 536] on p "Add another condition" at bounding box center [361, 536] width 112 height 22
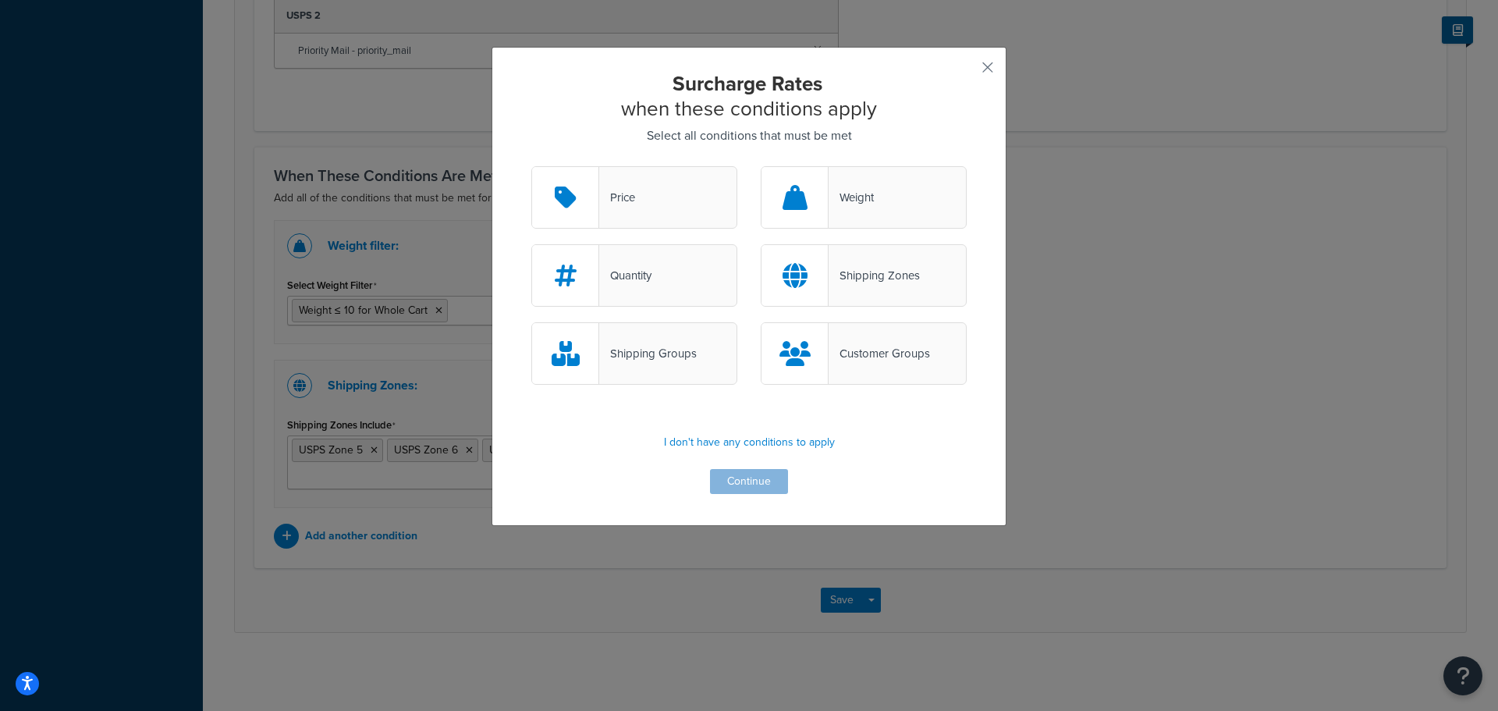
click at [637, 354] on div "Shipping Groups" at bounding box center [648, 353] width 98 height 22
click at [0, 0] on input "Shipping Groups" at bounding box center [0, 0] width 0 height 0
click at [748, 486] on button "Continue" at bounding box center [749, 481] width 78 height 25
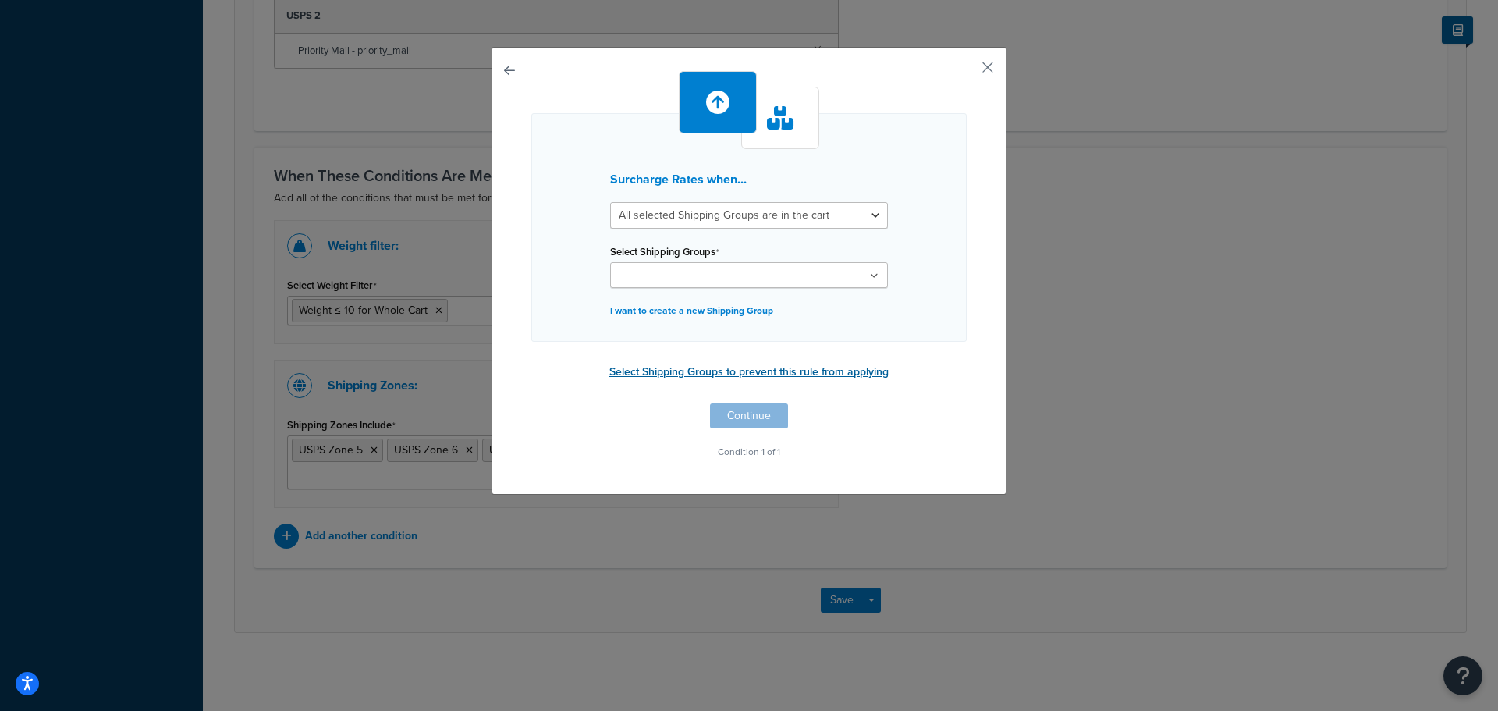
click at [829, 371] on button "Select Shipping Groups to prevent this rule from applying" at bounding box center [749, 371] width 289 height 23
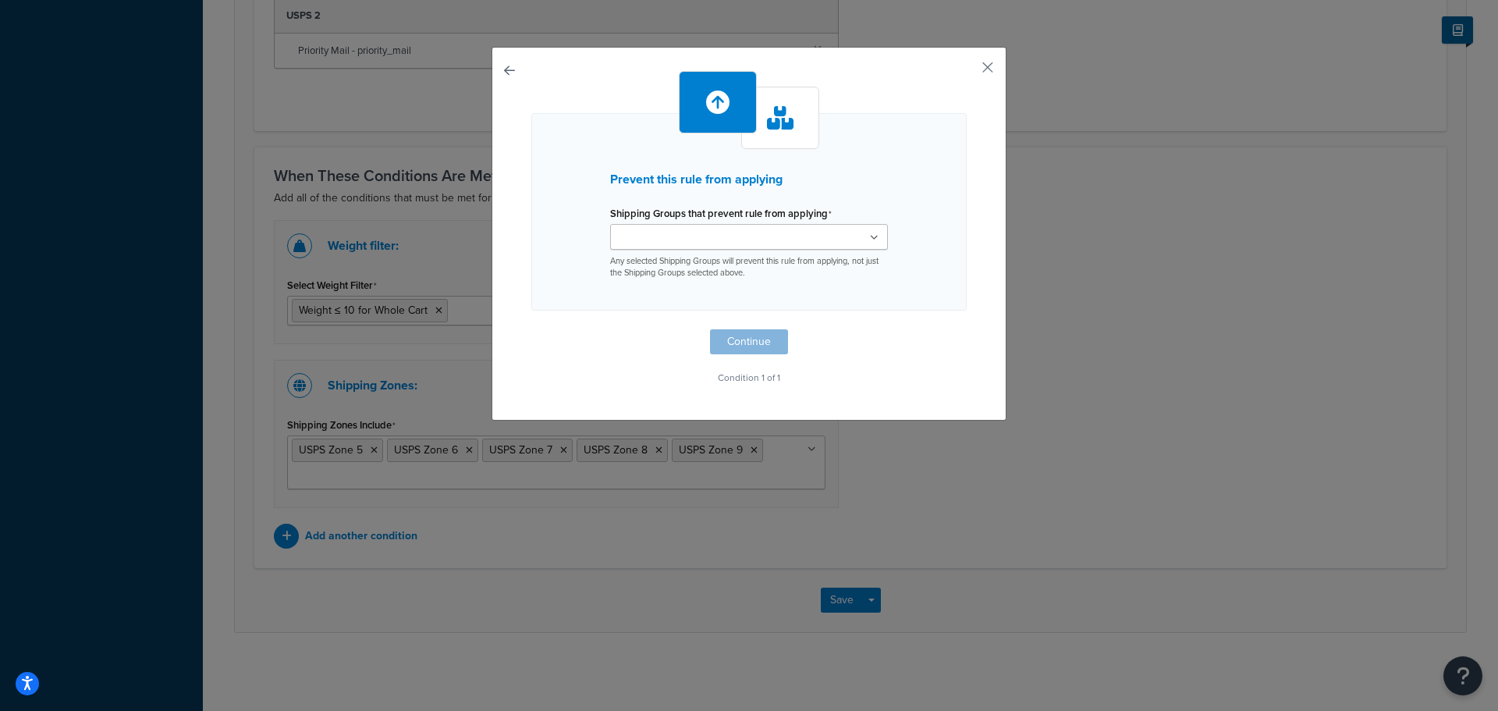
drag, startPoint x: 863, startPoint y: 240, endPoint x: 853, endPoint y: 247, distance: 11.7
click at [863, 240] on ul at bounding box center [749, 237] width 278 height 26
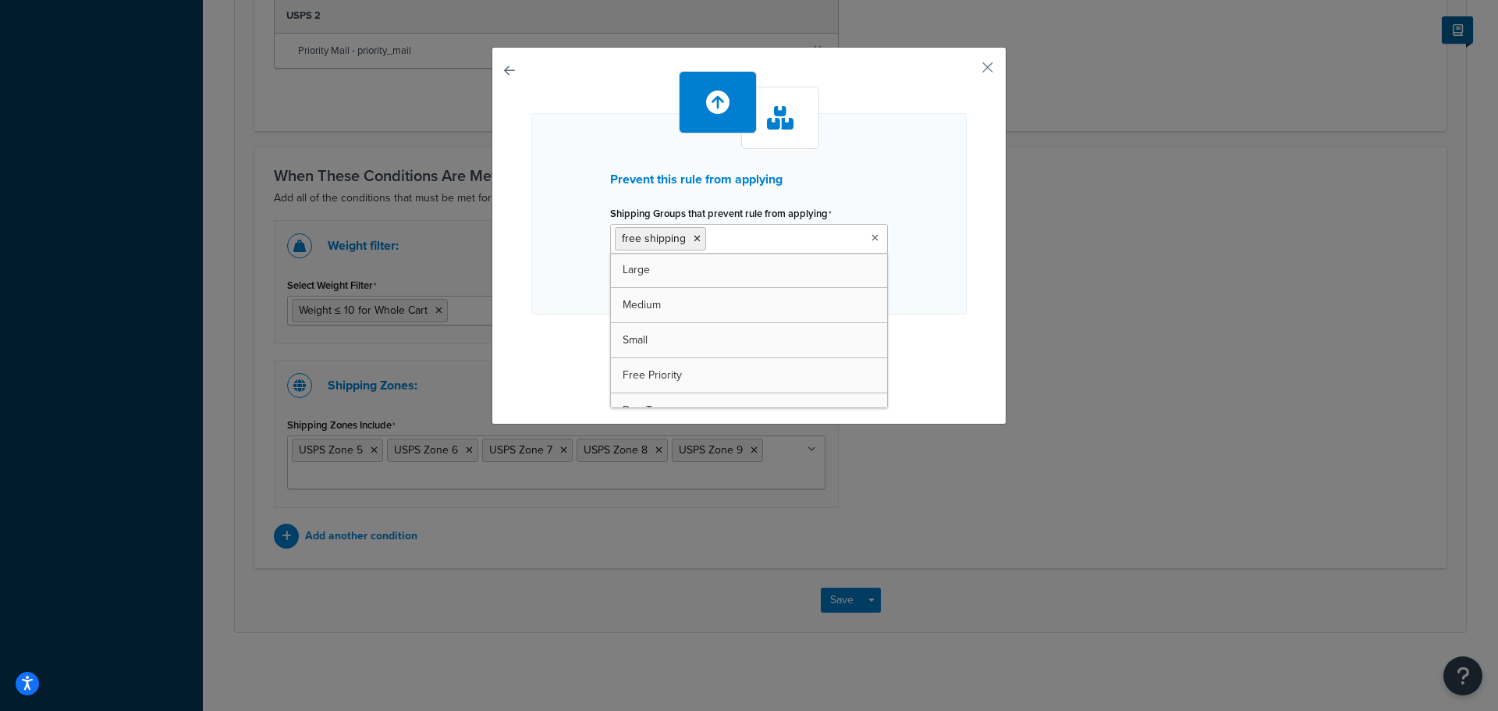
click at [911, 307] on div "Prevent this rule from applying Shipping Groups that prevent rule from applying…" at bounding box center [748, 213] width 435 height 201
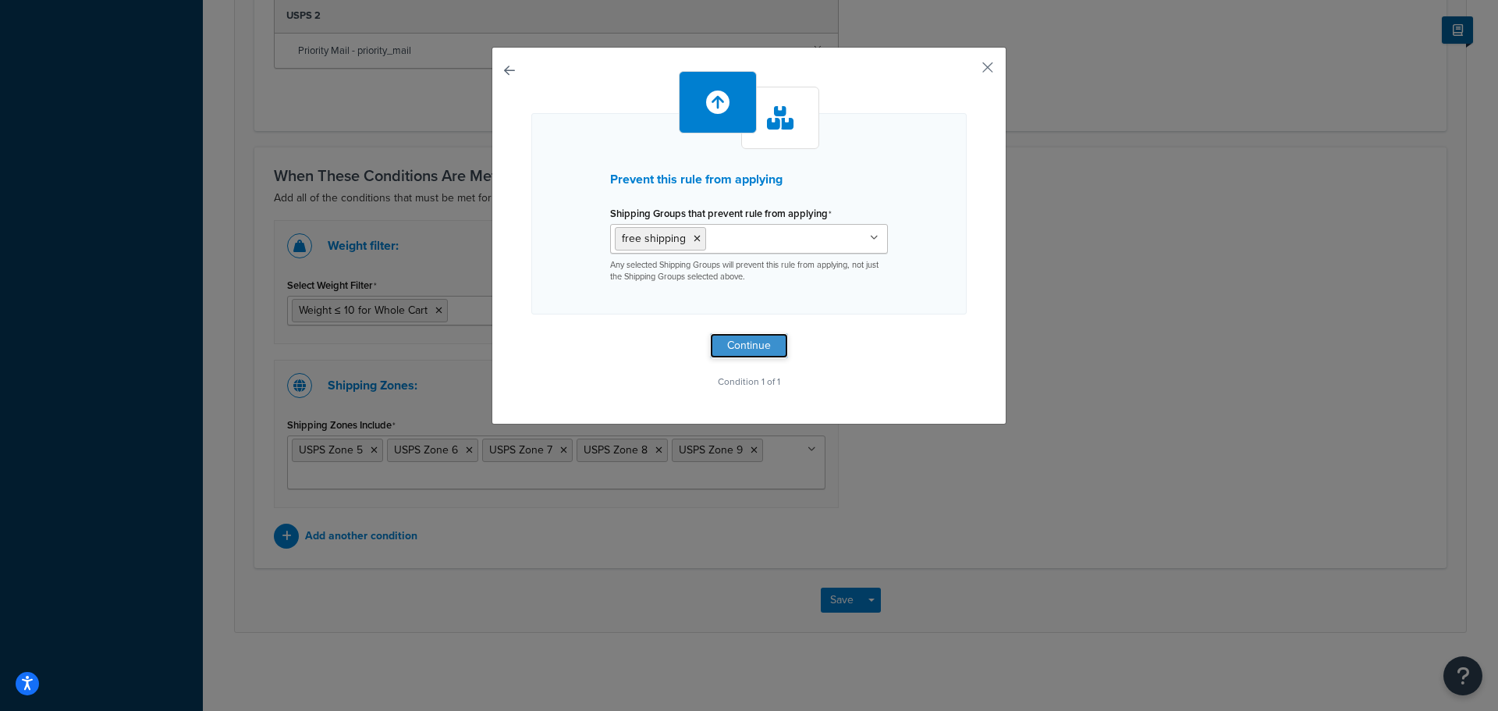
click at [749, 343] on button "Continue" at bounding box center [749, 345] width 78 height 25
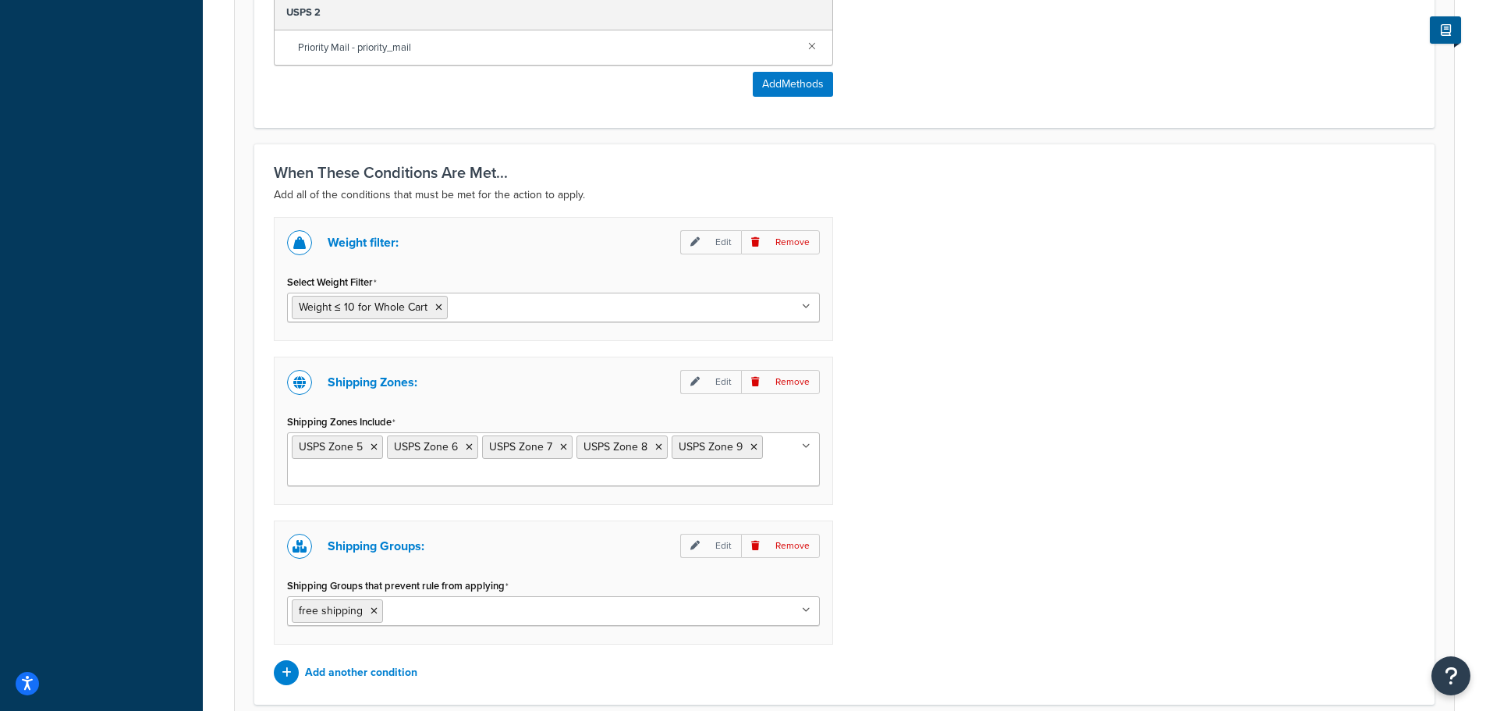
scroll to position [1128, 0]
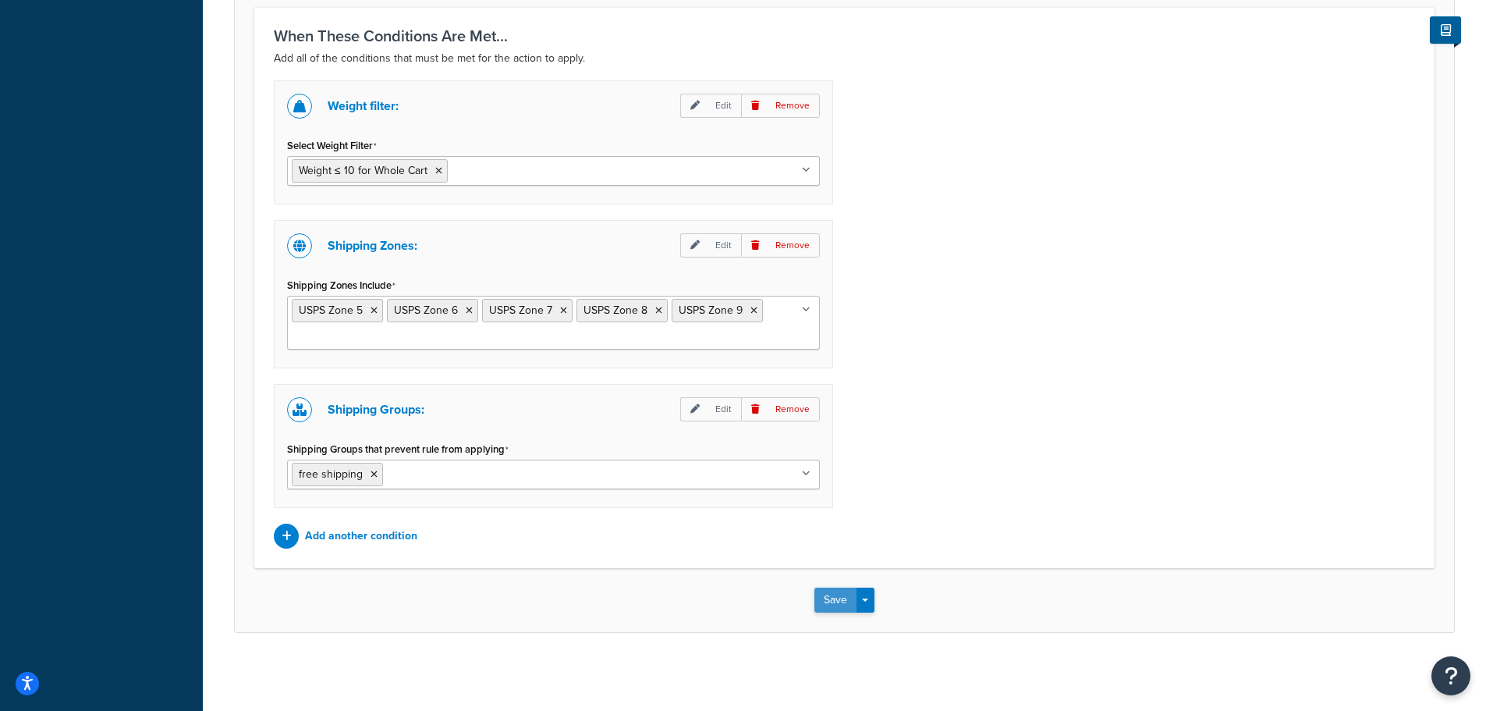
click at [829, 594] on button "Save" at bounding box center [835, 599] width 42 height 25
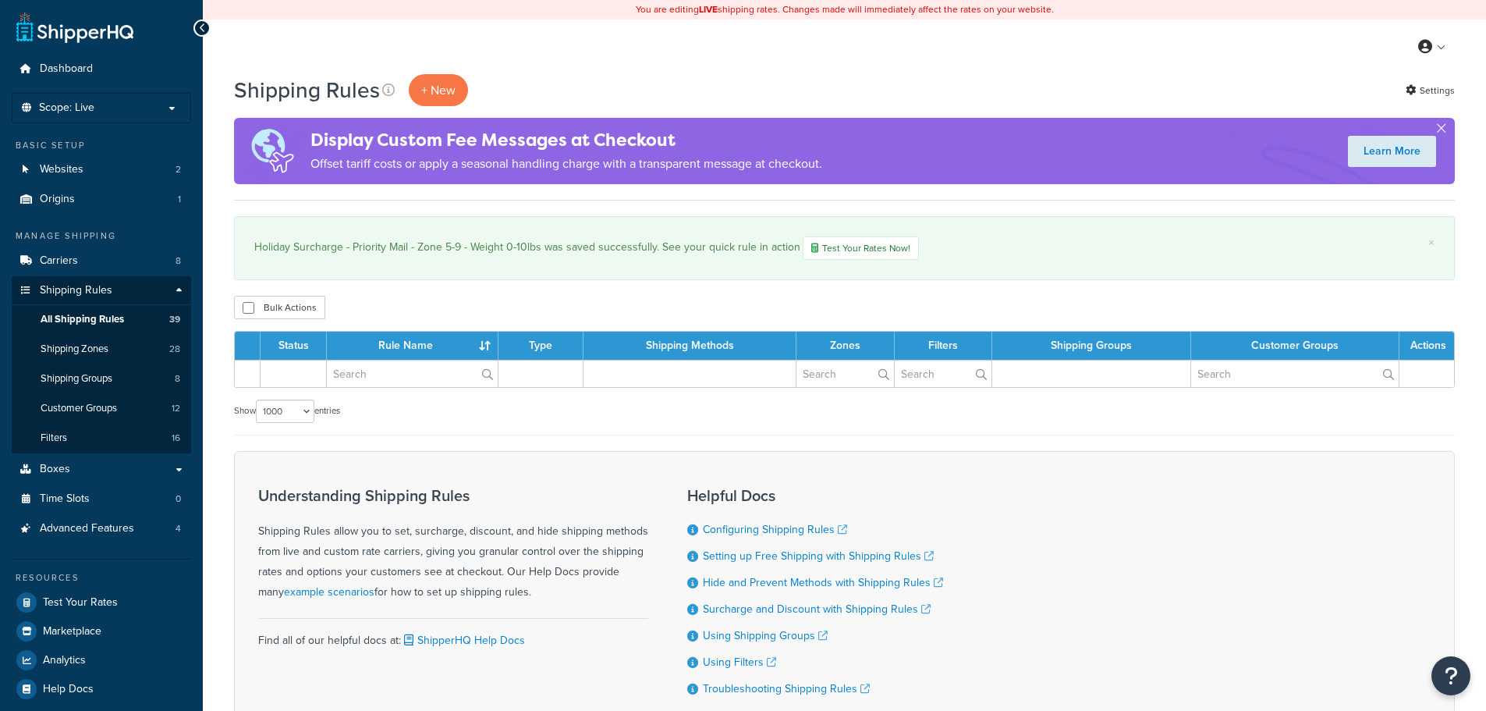
select select "1000"
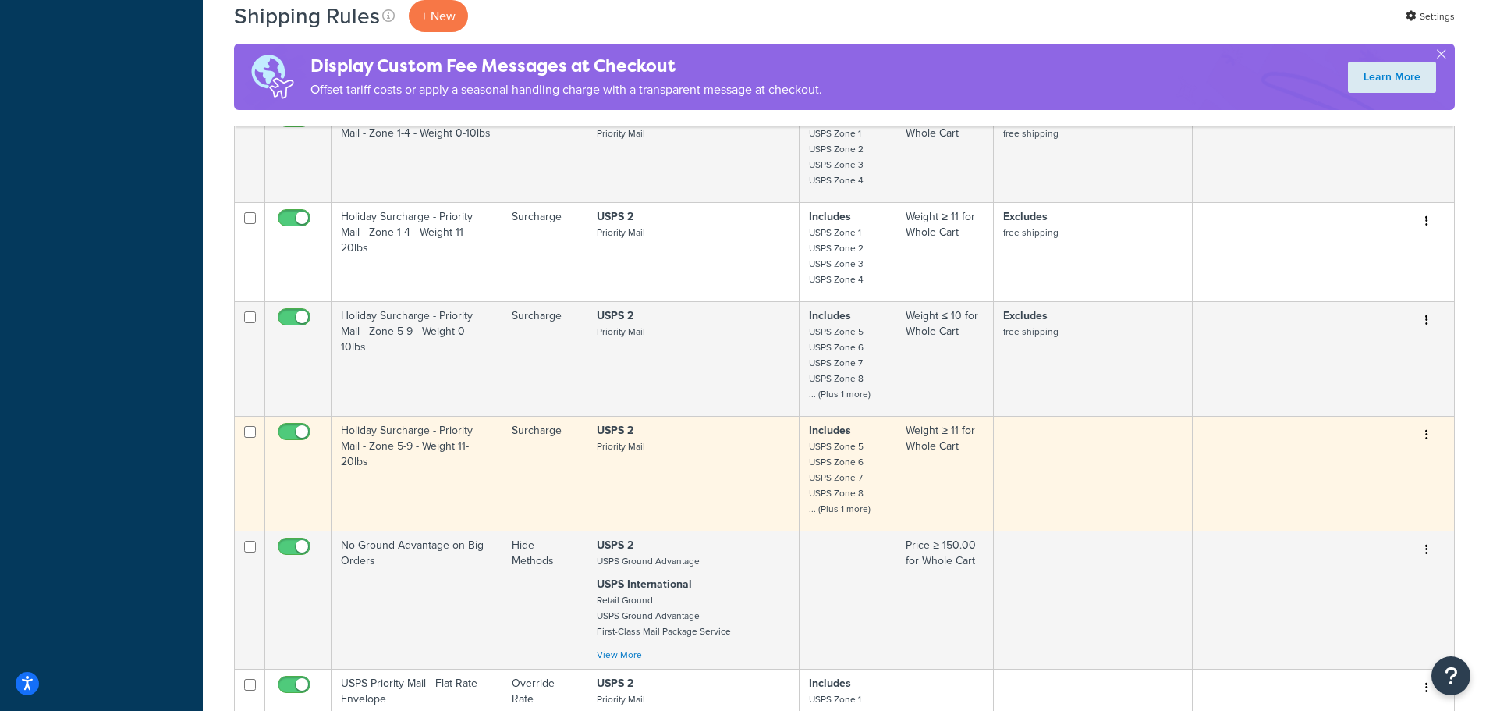
scroll to position [3744, 0]
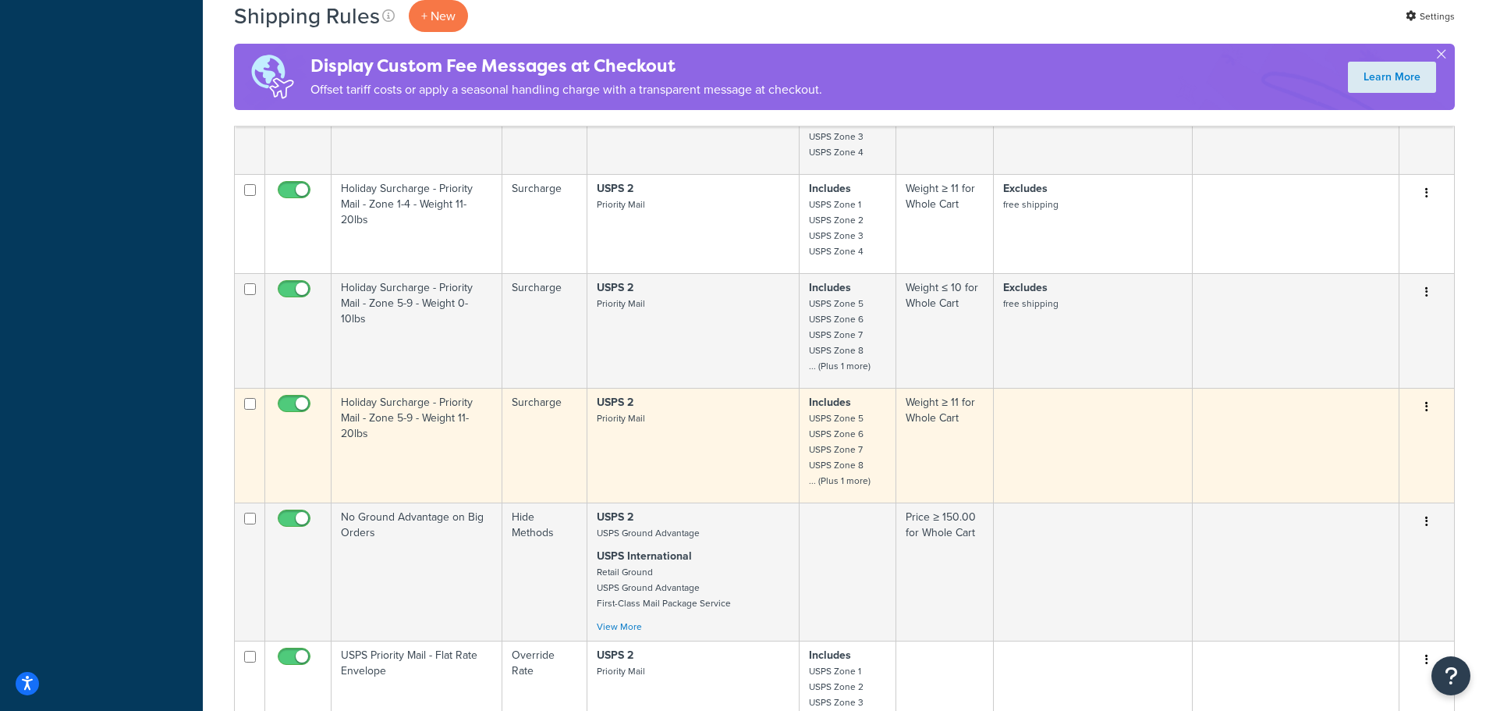
click at [399, 419] on td "Holiday Surcharge - Priority Mail - Zone 5-9 - Weight 11-20lbs" at bounding box center [417, 445] width 171 height 115
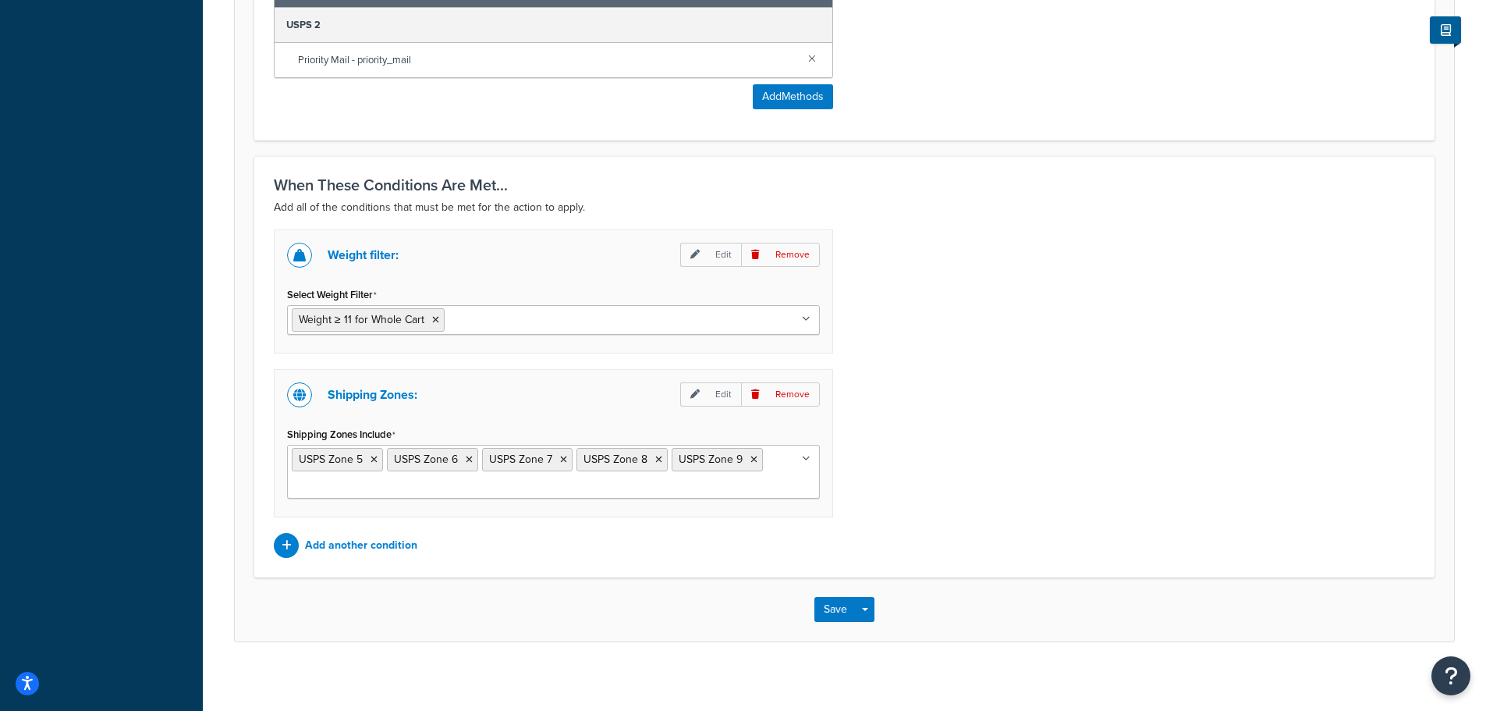
scroll to position [988, 0]
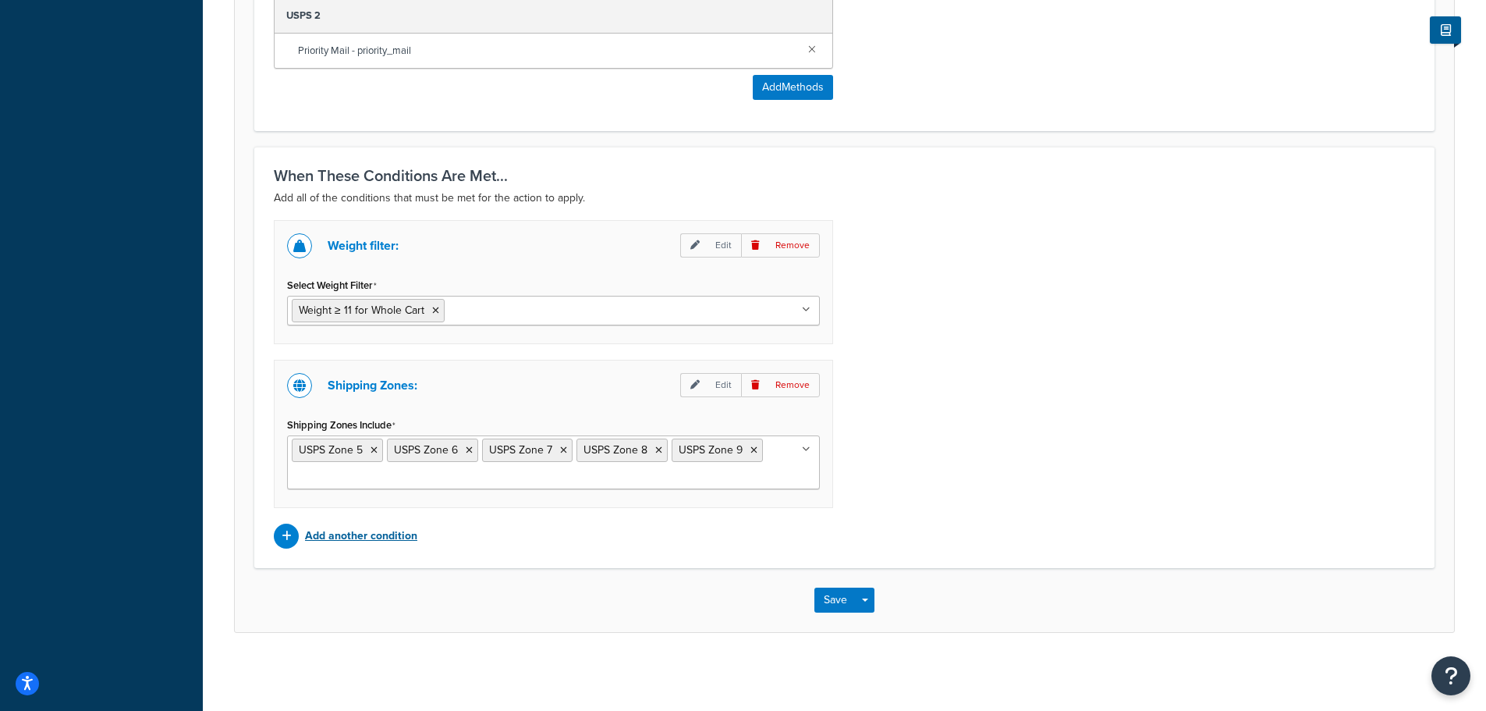
click at [399, 540] on p "Add another condition" at bounding box center [361, 536] width 112 height 22
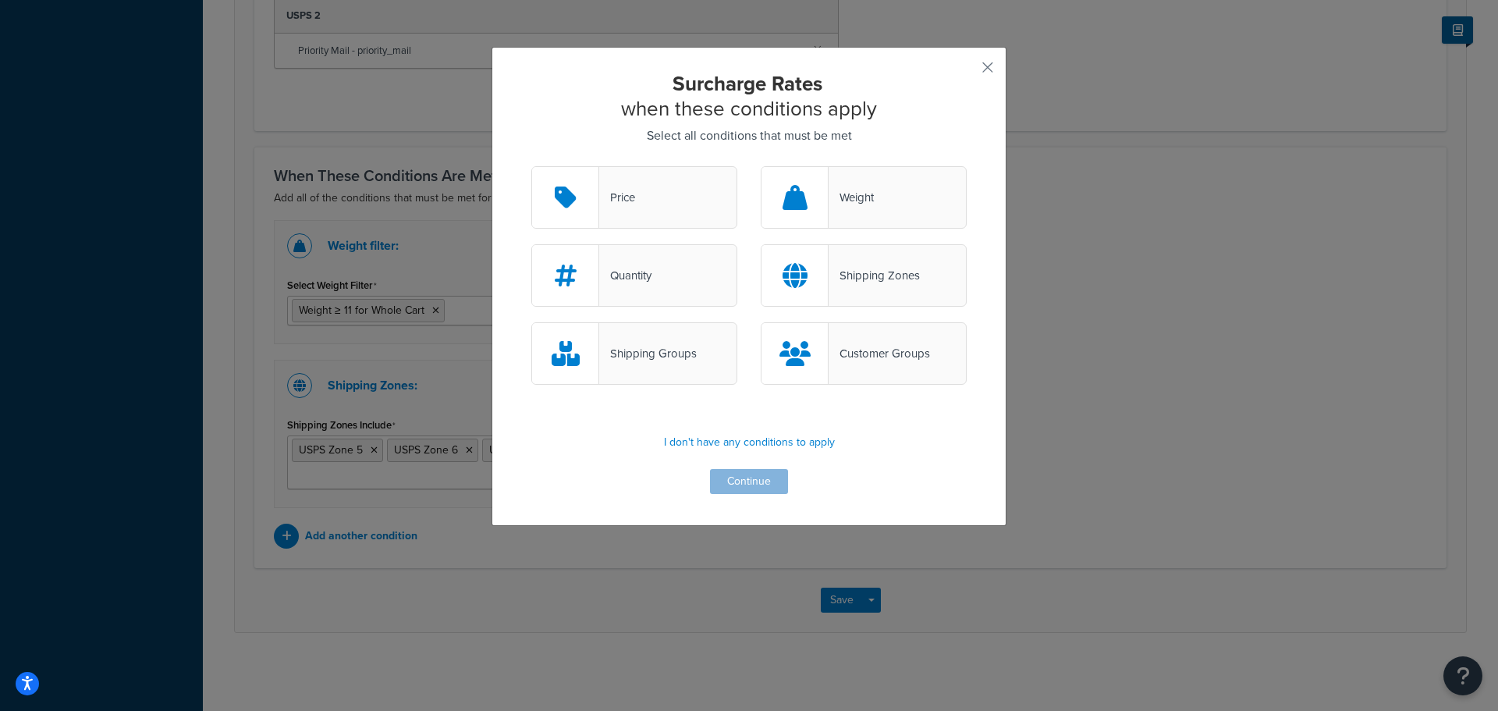
click at [638, 353] on div "Shipping Groups" at bounding box center [648, 353] width 98 height 22
click at [0, 0] on input "Shipping Groups" at bounding box center [0, 0] width 0 height 0
click at [752, 484] on button "Continue" at bounding box center [749, 481] width 78 height 25
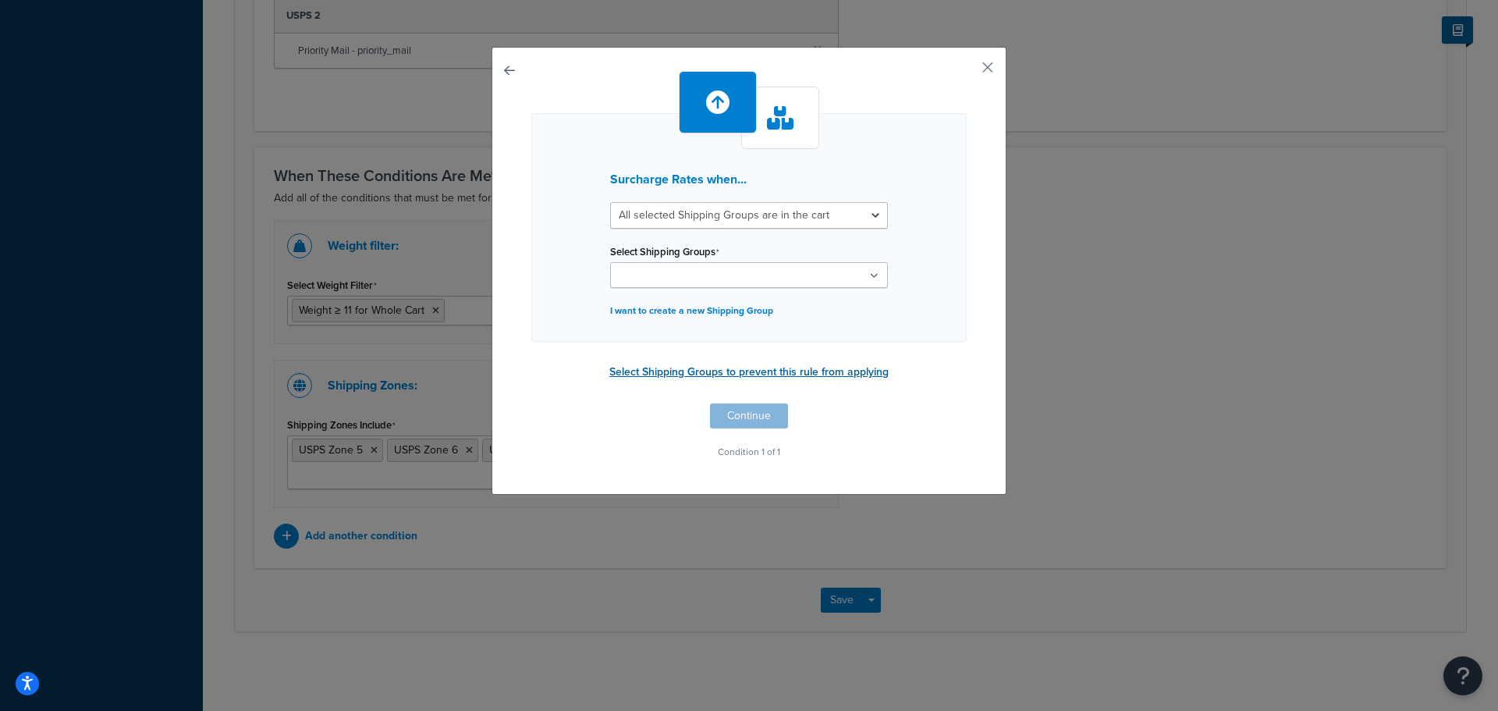
click at [824, 377] on button "Select Shipping Groups to prevent this rule from applying" at bounding box center [749, 371] width 289 height 23
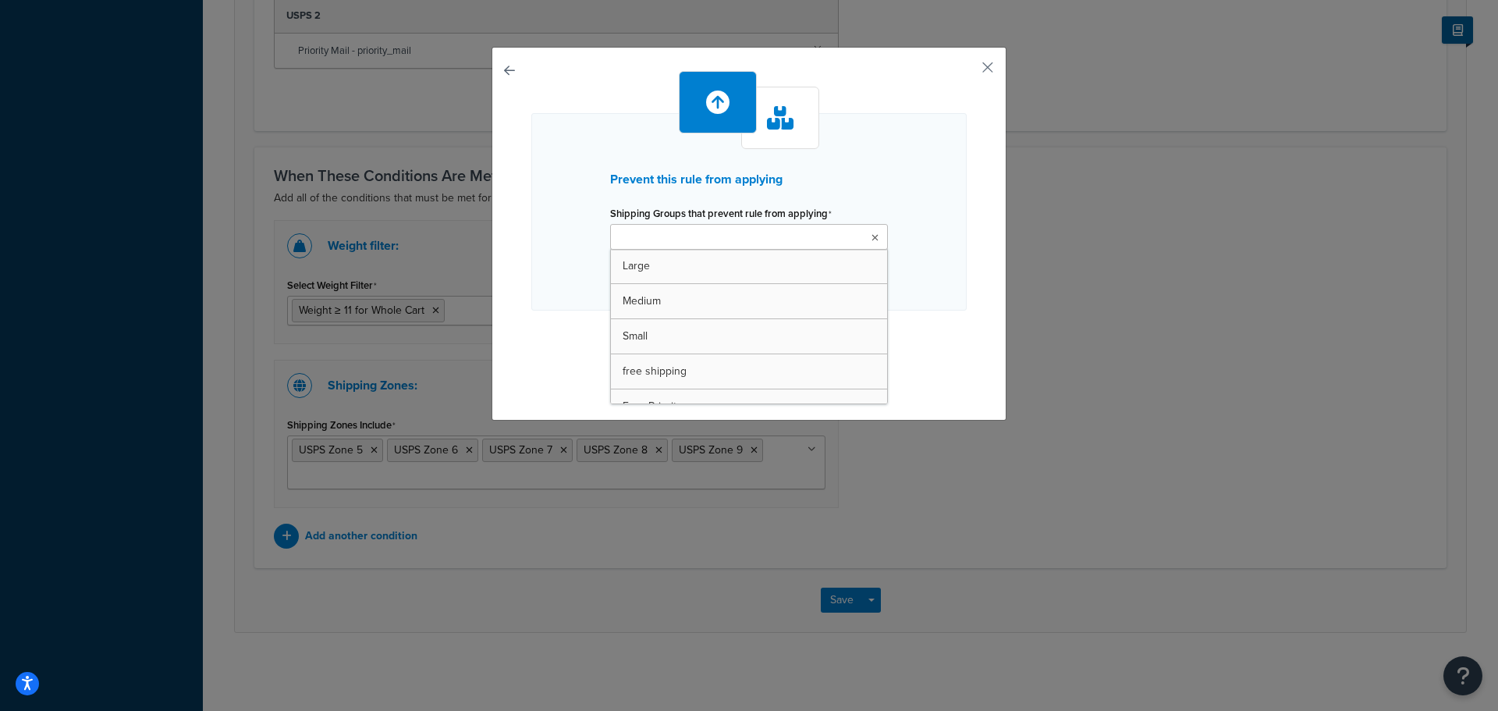
click at [871, 235] on icon at bounding box center [874, 237] width 7 height 9
click at [951, 308] on div "Prevent this rule from applying Shipping Groups that prevent rule from applying…" at bounding box center [748, 213] width 435 height 201
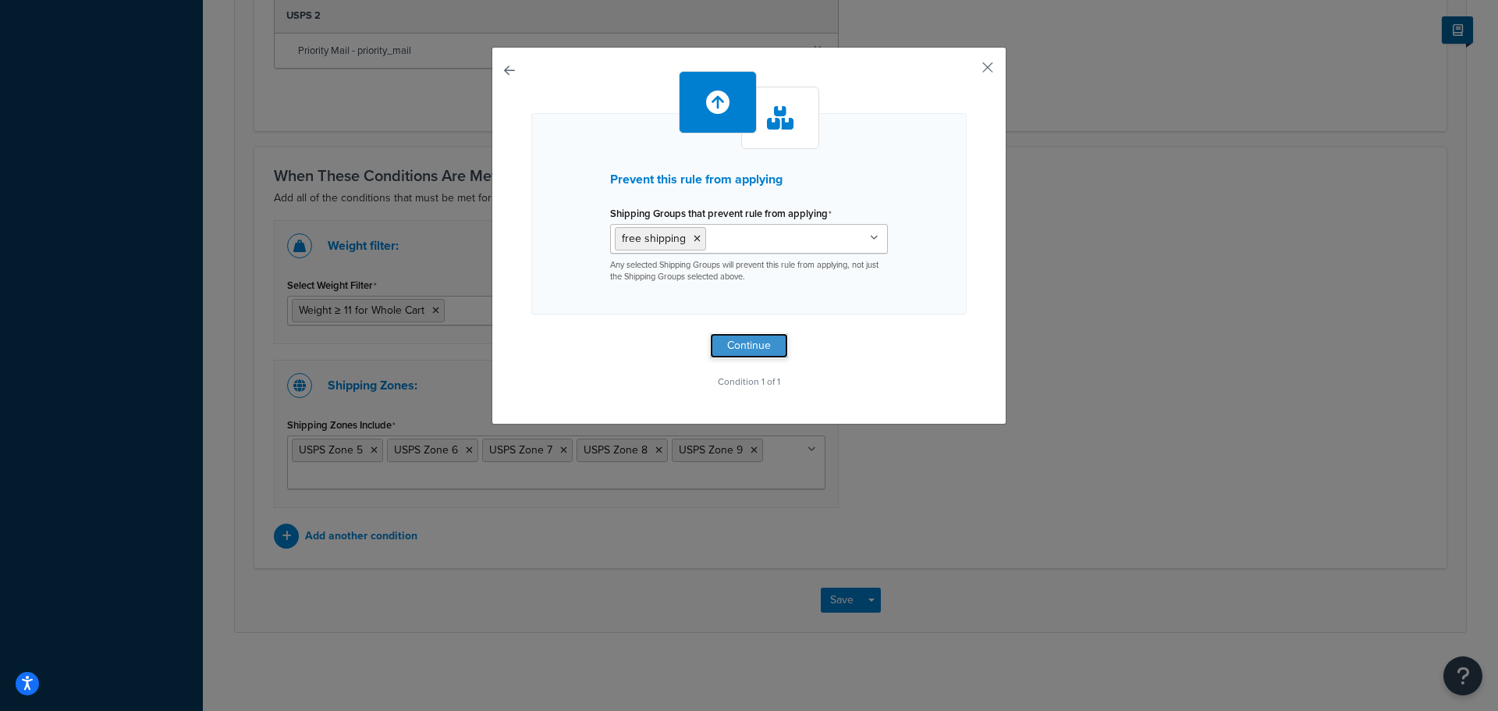
click at [754, 349] on button "Continue" at bounding box center [749, 345] width 78 height 25
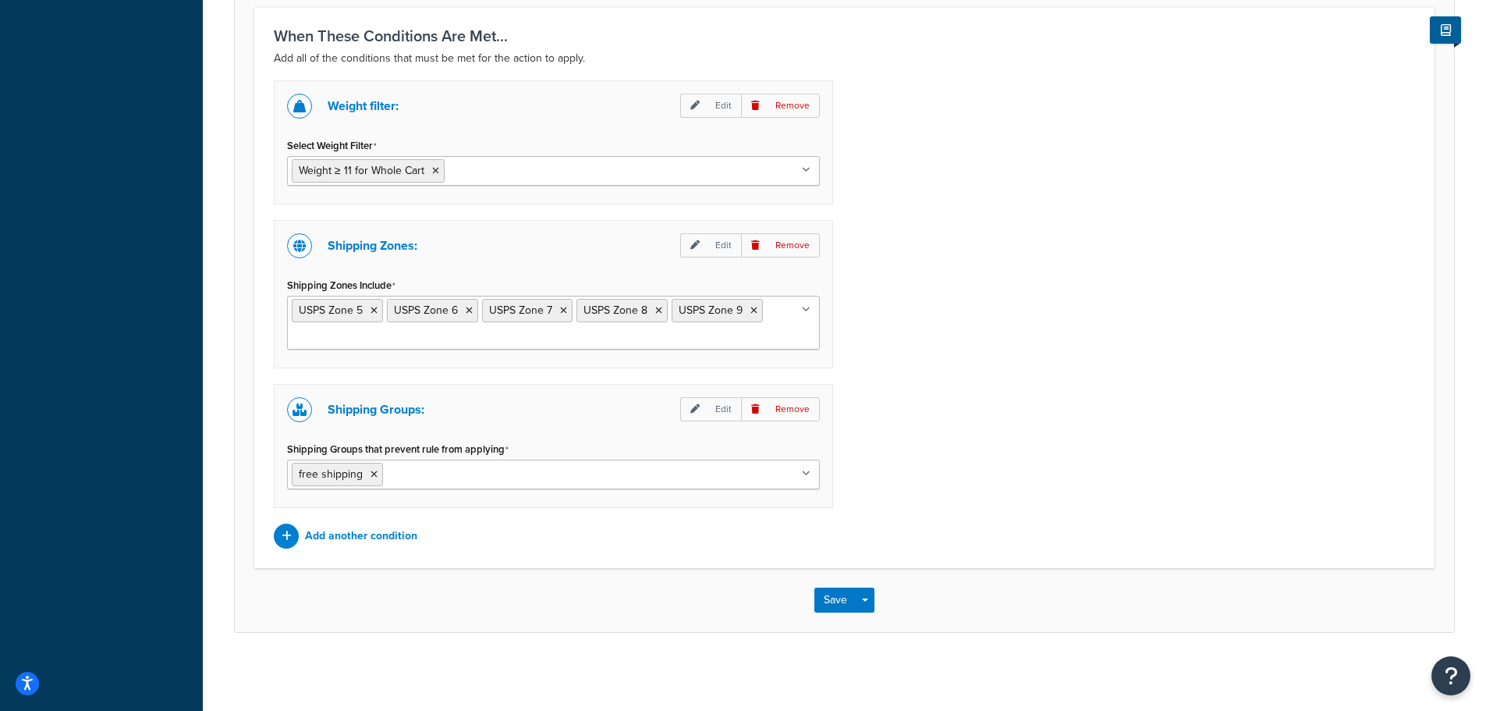
scroll to position [1128, 0]
click at [842, 604] on button "Save" at bounding box center [835, 599] width 42 height 25
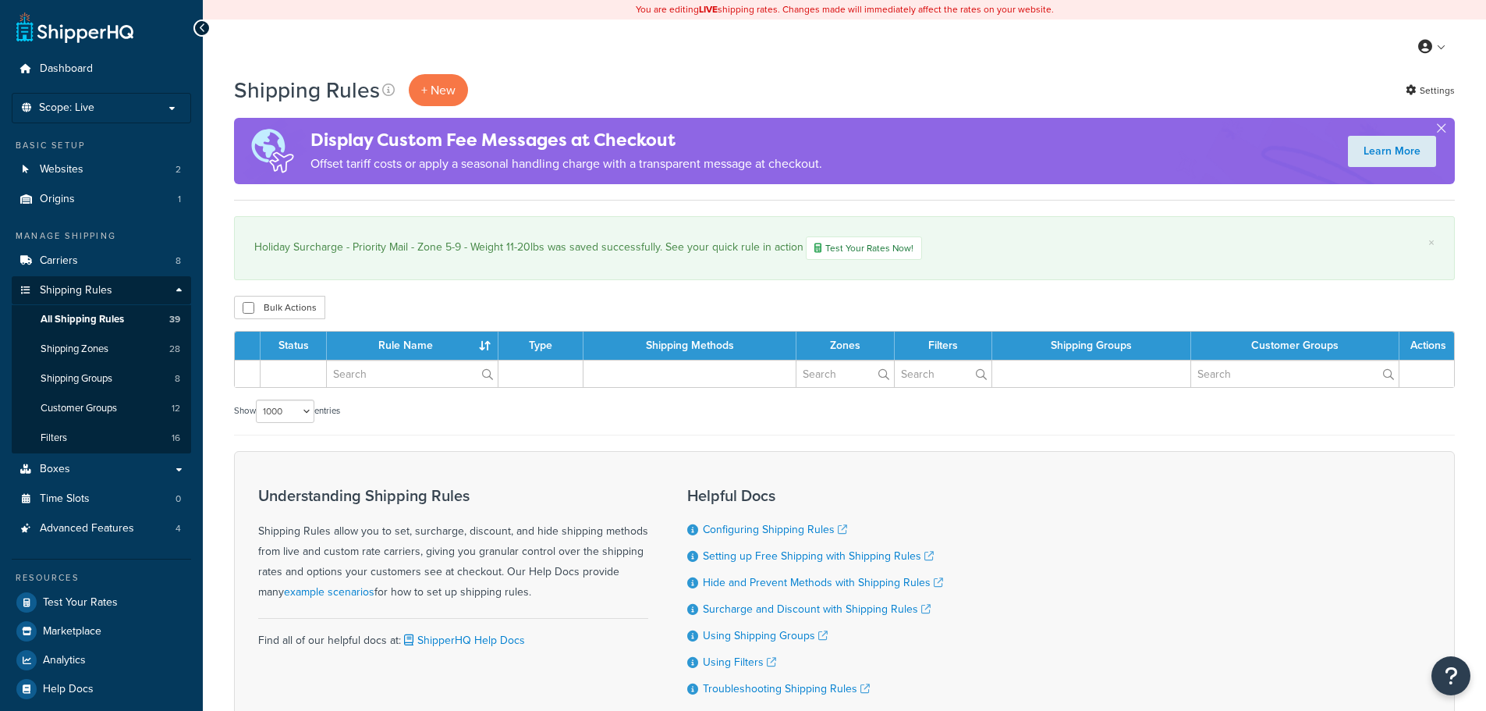
select select "1000"
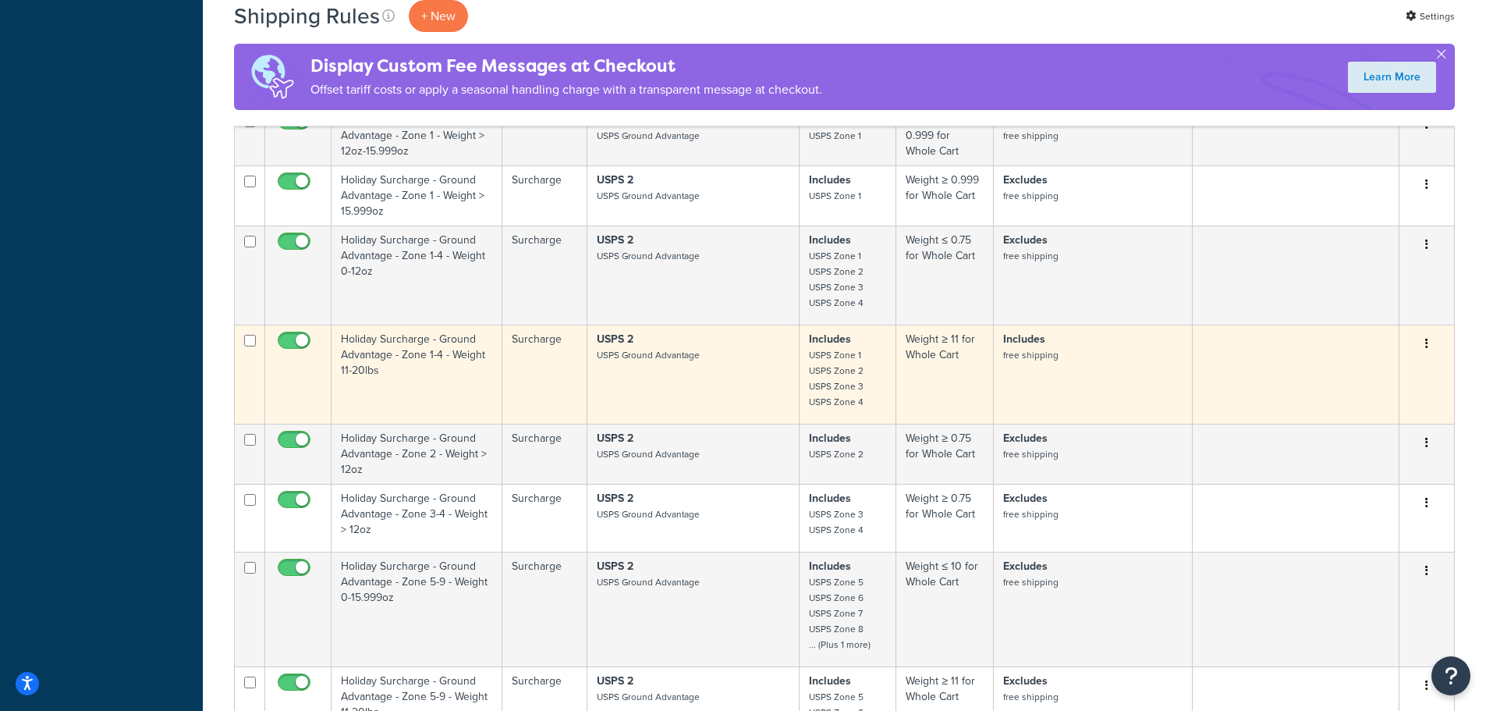
scroll to position [2184, 0]
click at [452, 342] on td "Holiday Surcharge - Ground Advantage - Zone 1-4 - Weight 11-20lbs" at bounding box center [417, 373] width 171 height 99
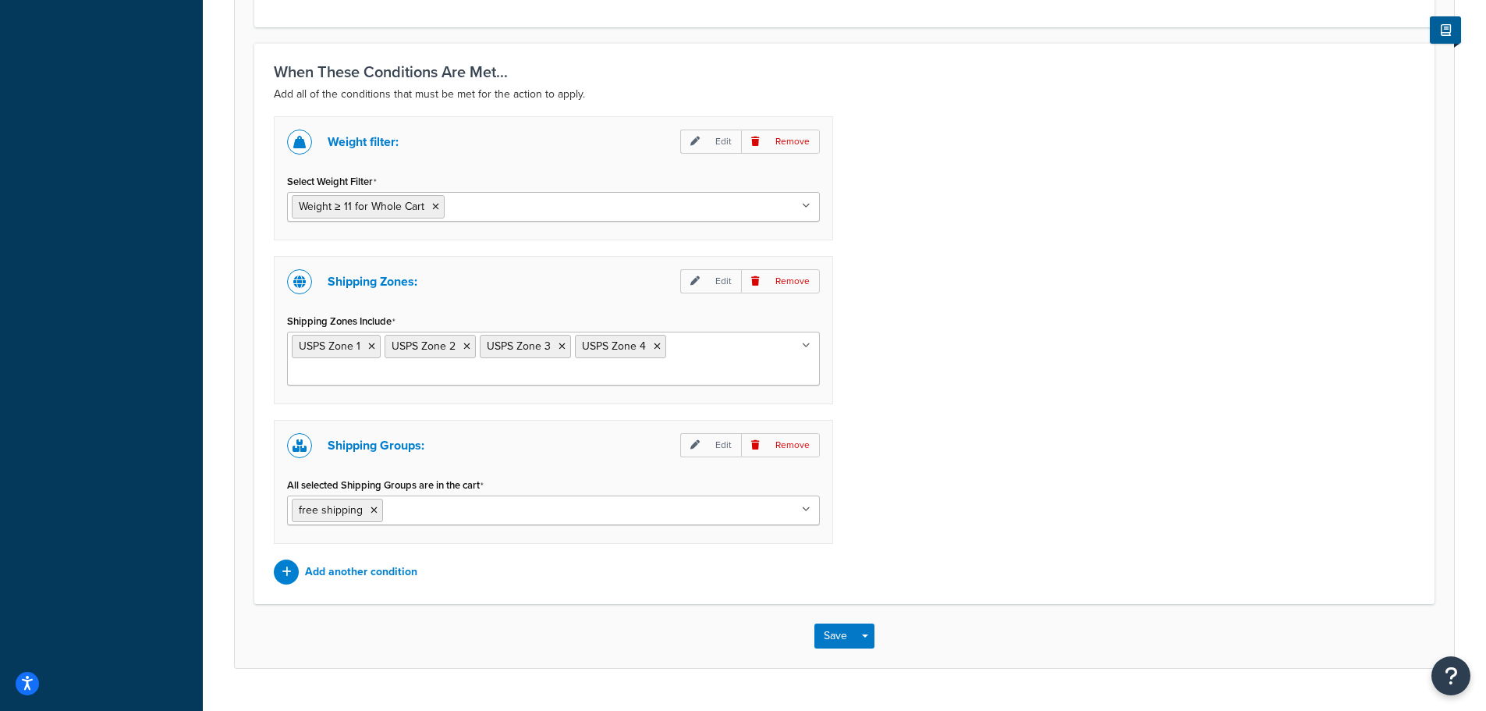
scroll to position [1092, 0]
click at [373, 509] on icon at bounding box center [374, 508] width 7 height 9
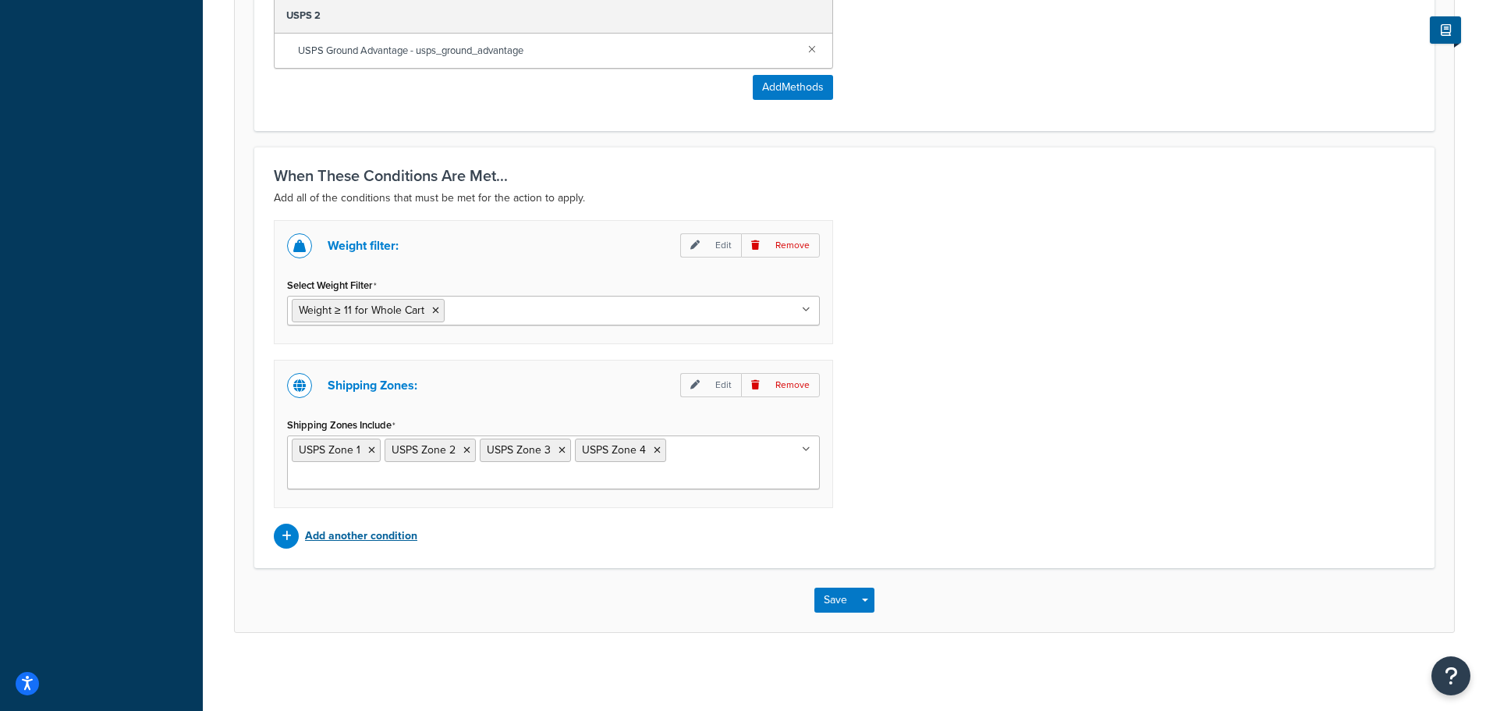
click at [384, 536] on p "Add another condition" at bounding box center [361, 536] width 112 height 22
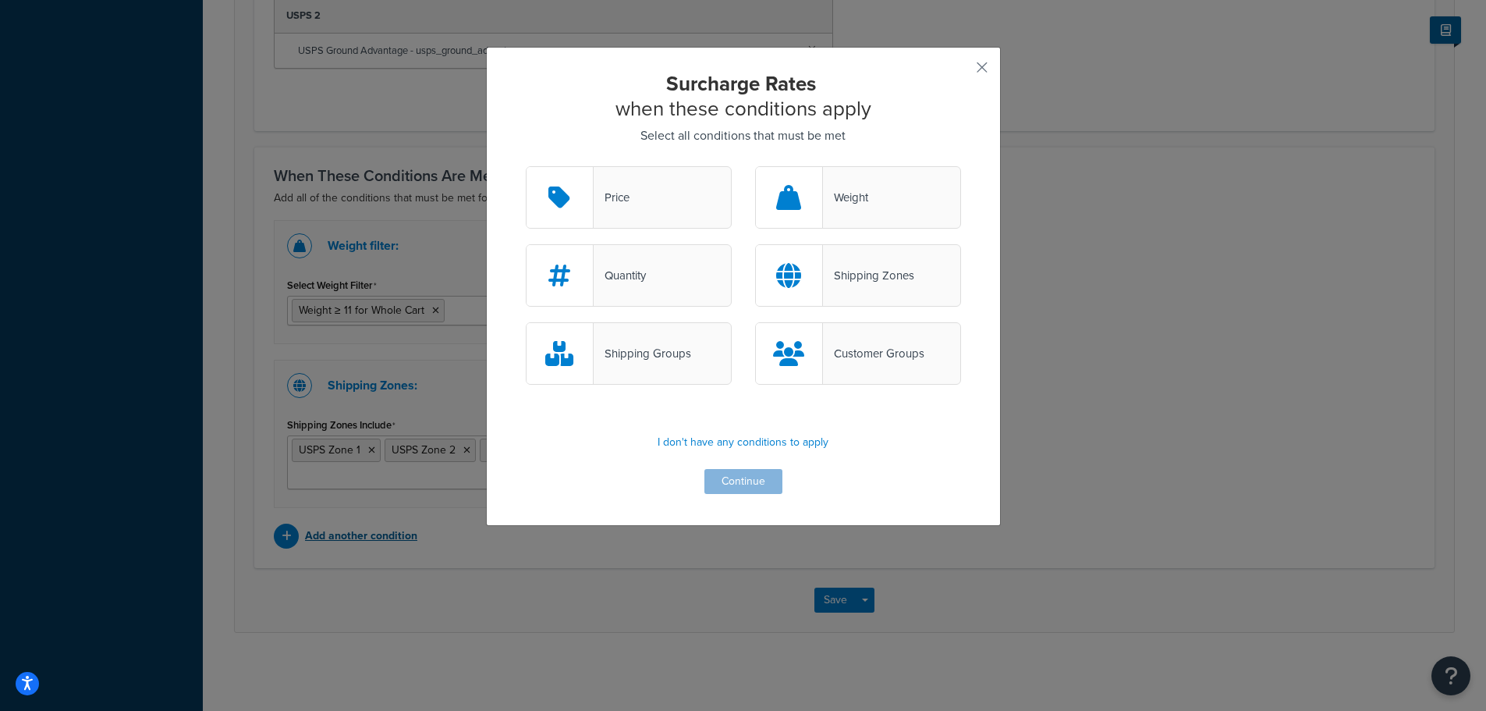
scroll to position [964, 0]
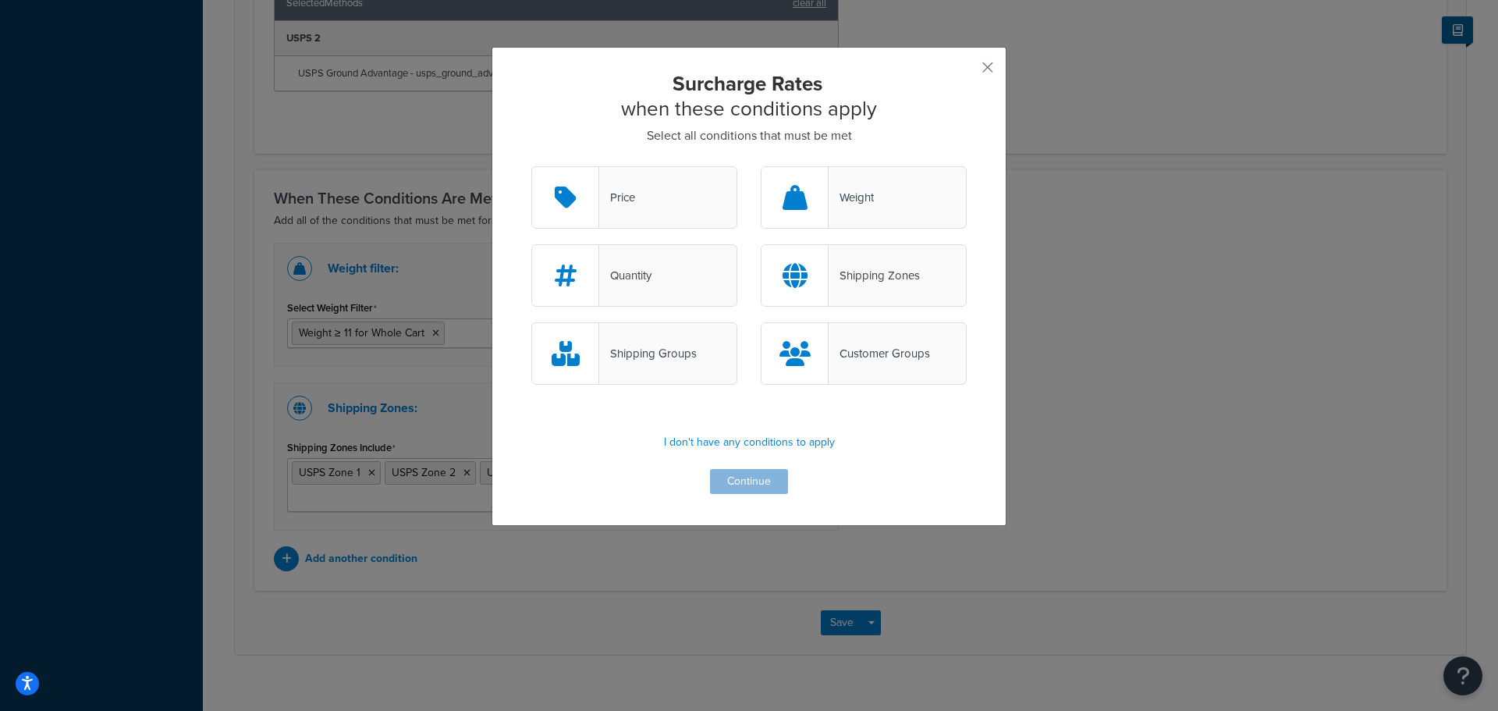
click at [688, 358] on div "Shipping Groups" at bounding box center [648, 353] width 98 height 22
click at [0, 0] on input "Shipping Groups" at bounding box center [0, 0] width 0 height 0
click at [743, 484] on button "Continue" at bounding box center [749, 481] width 78 height 25
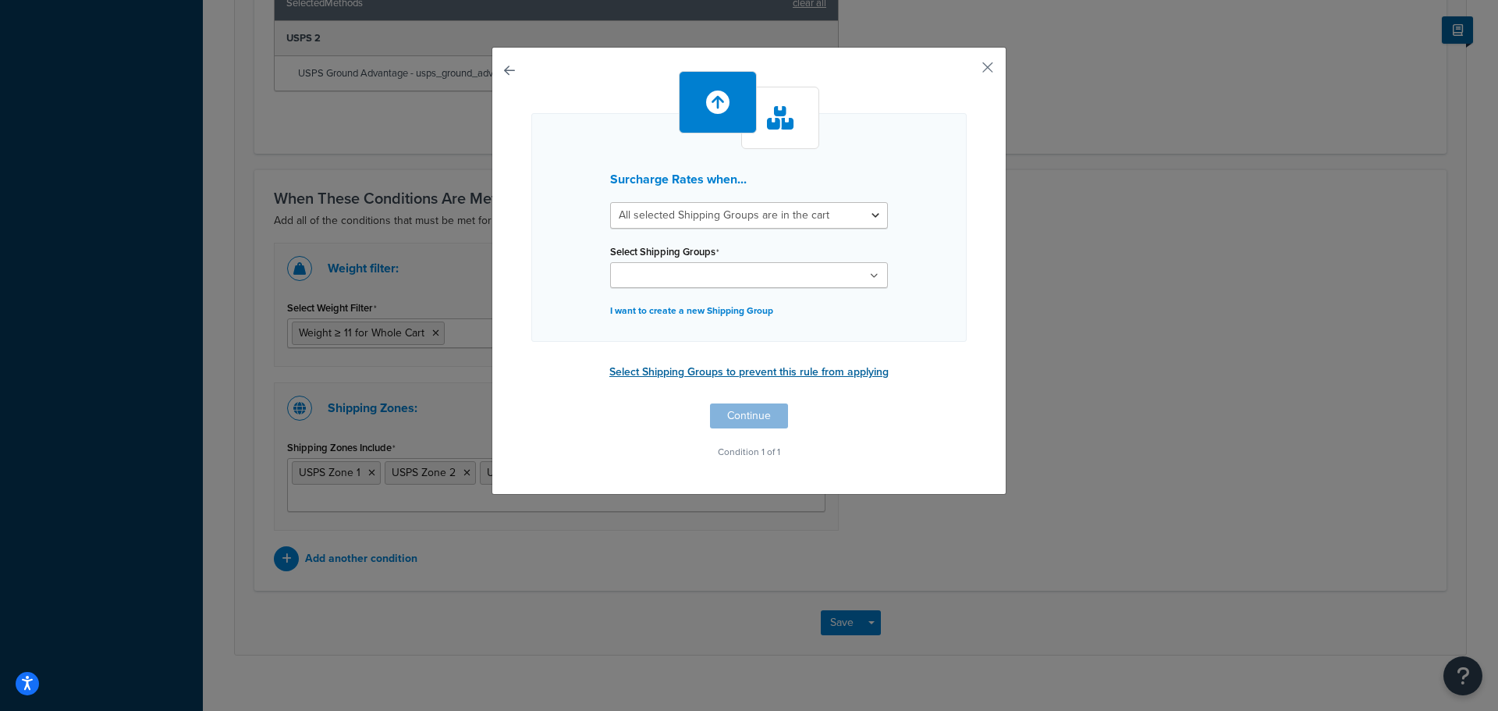
click at [758, 373] on button "Select Shipping Groups to prevent this rule from applying" at bounding box center [749, 371] width 289 height 23
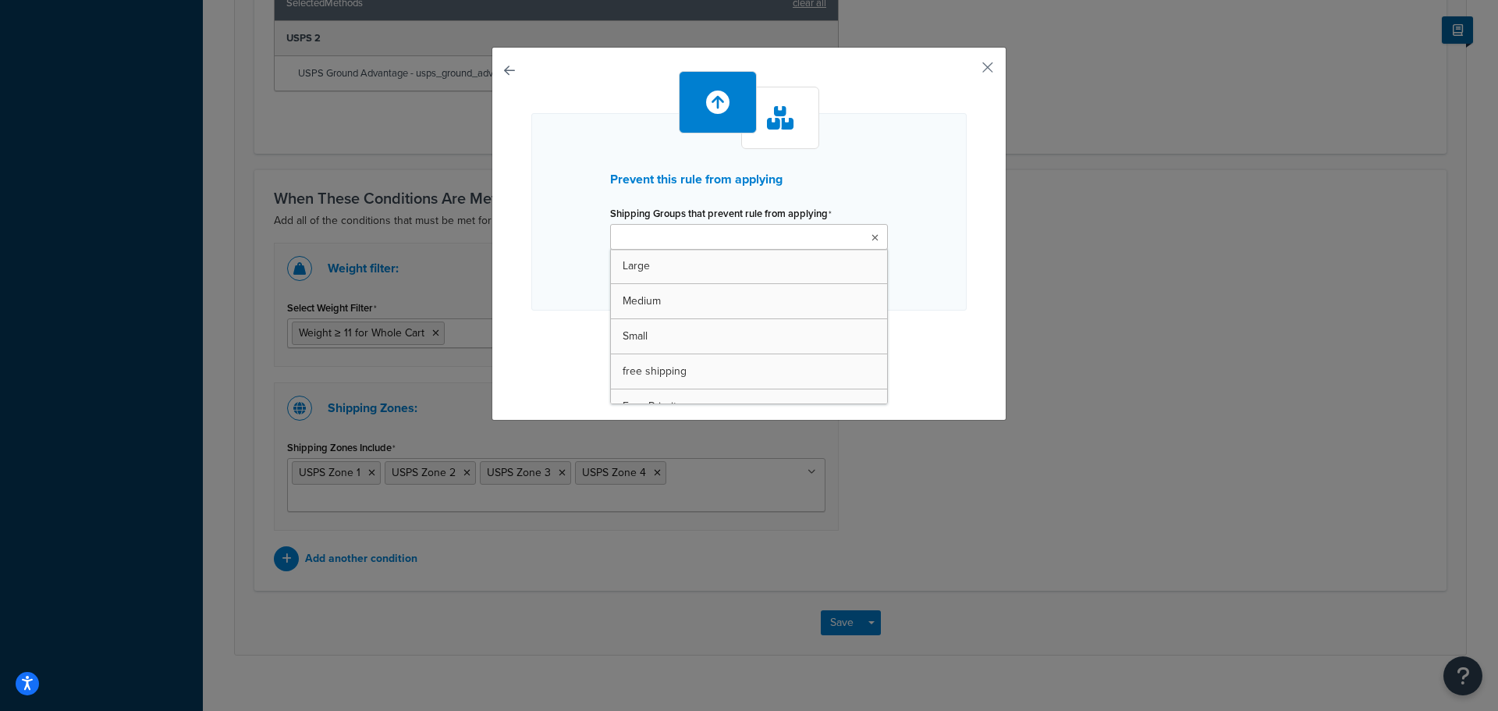
click at [867, 244] on ul at bounding box center [749, 237] width 278 height 26
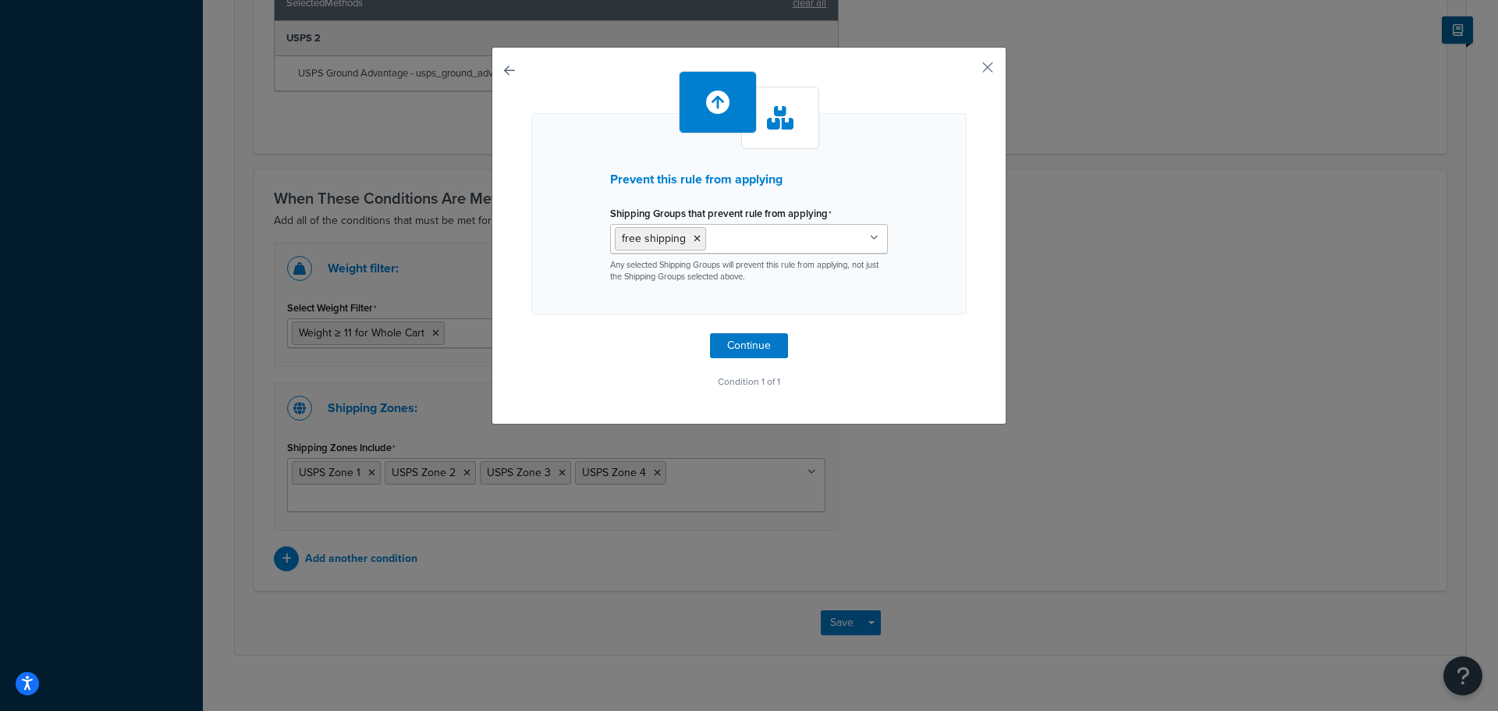
click at [942, 278] on div "Prevent this rule from applying Shipping Groups that prevent rule from applying…" at bounding box center [748, 213] width 435 height 201
click at [750, 345] on button "Continue" at bounding box center [749, 345] width 78 height 25
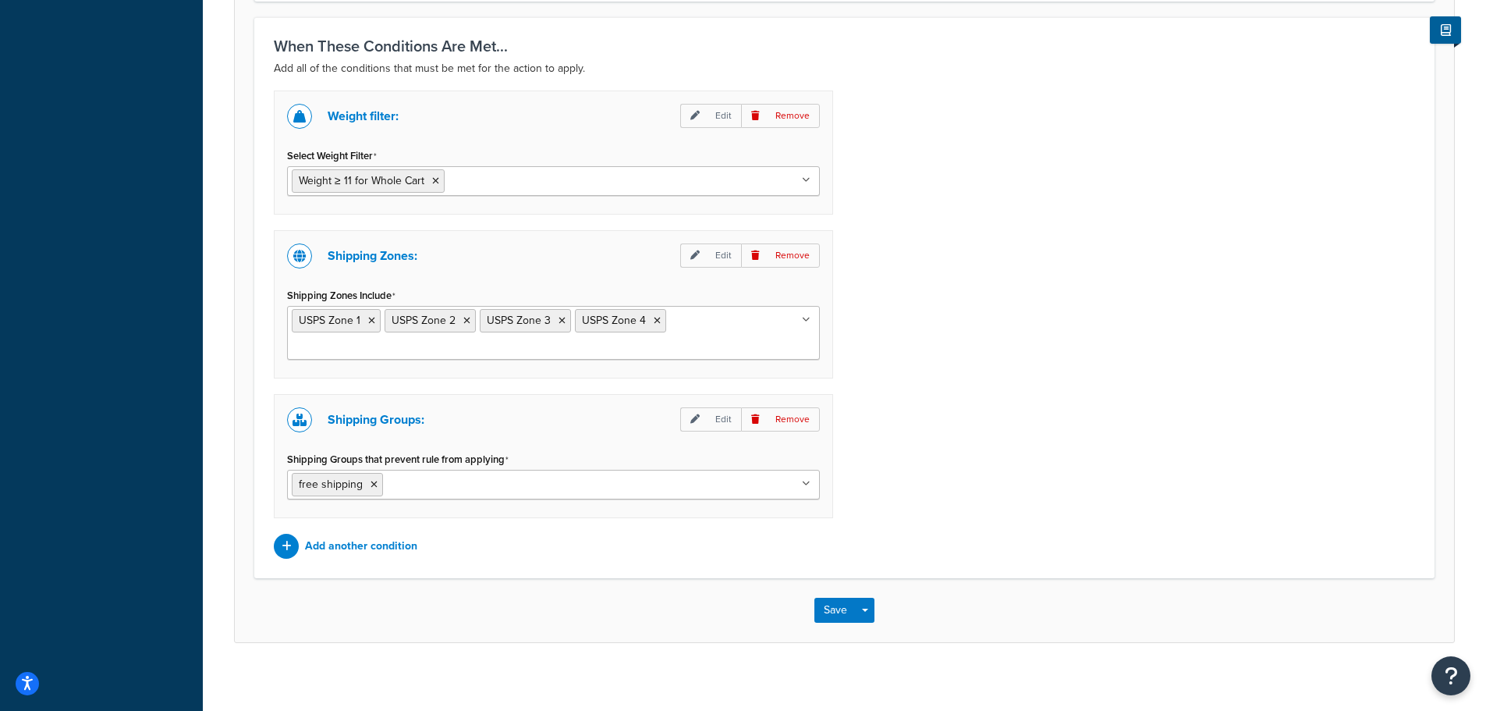
scroll to position [1128, 0]
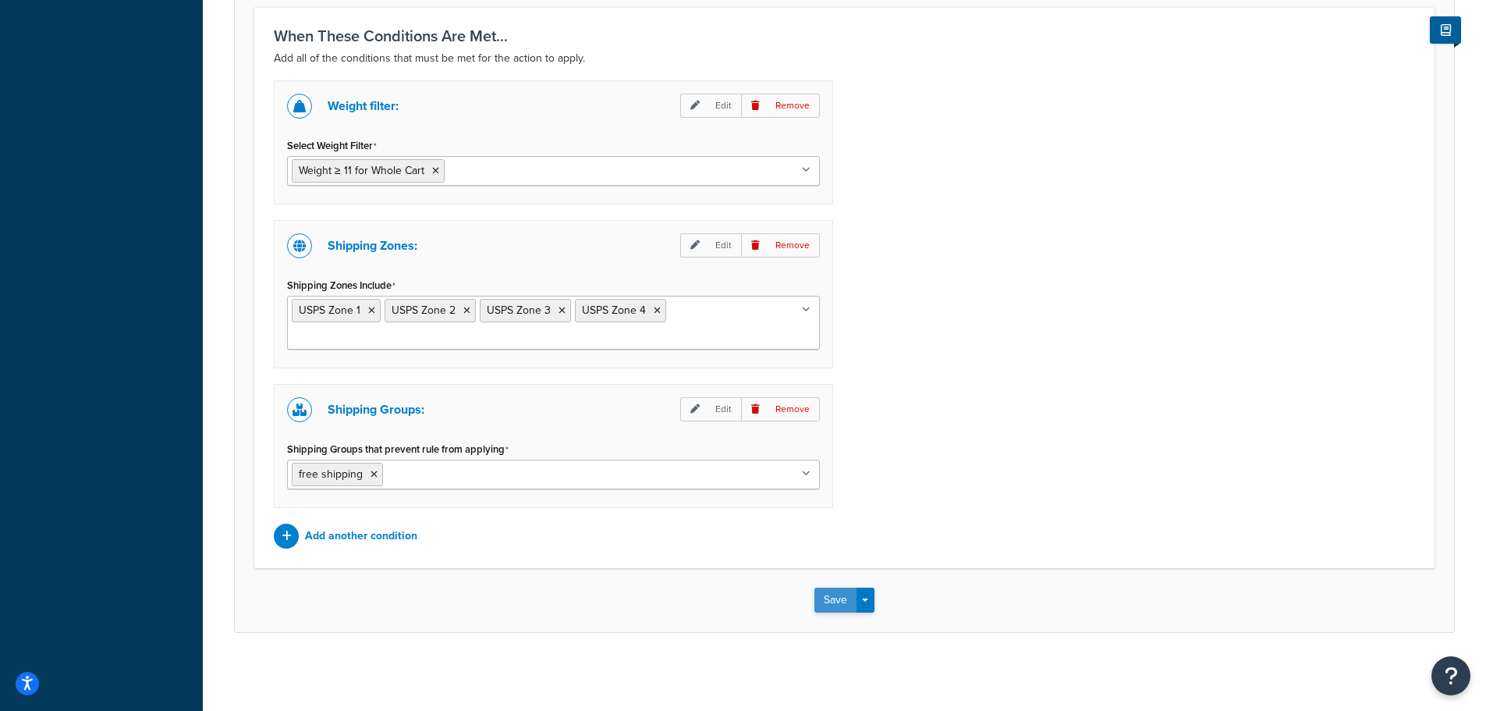
click at [836, 601] on button "Save" at bounding box center [835, 599] width 42 height 25
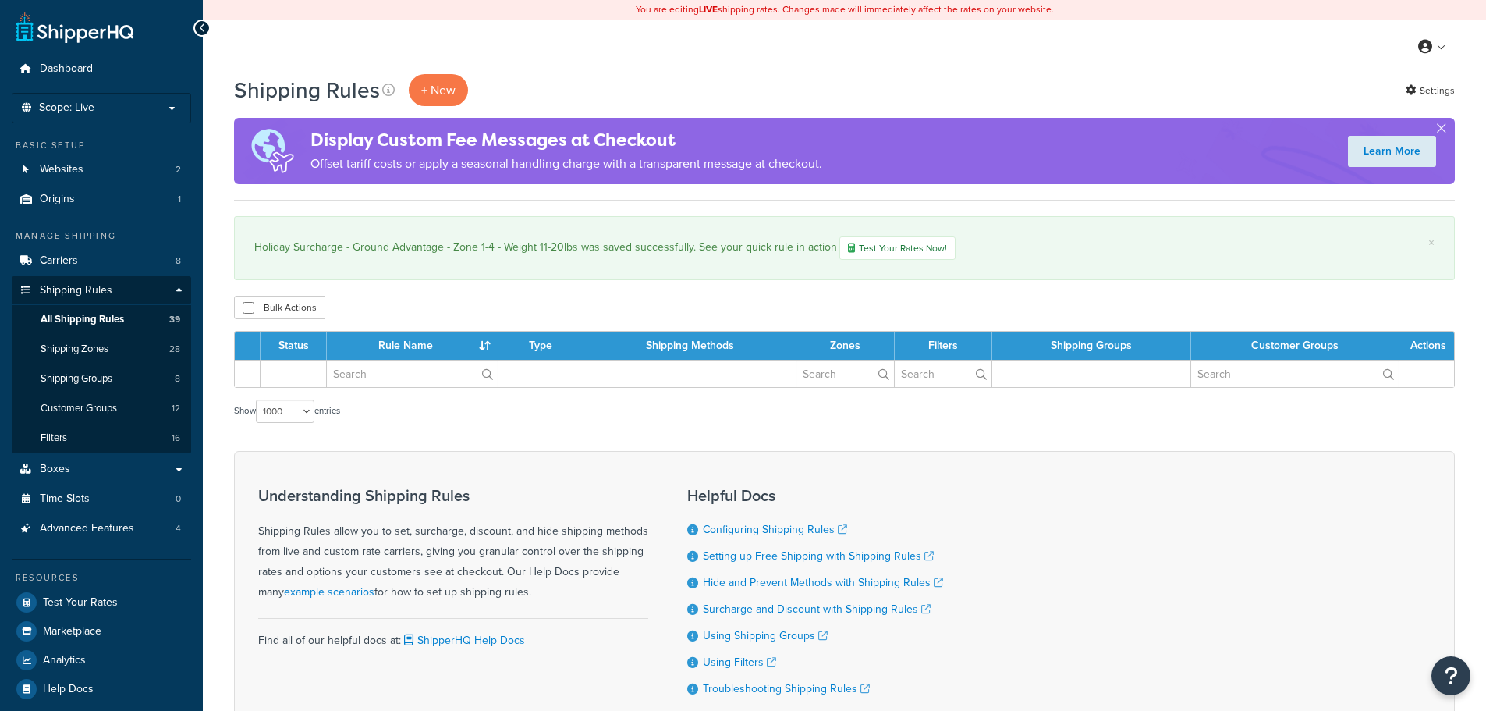
select select "1000"
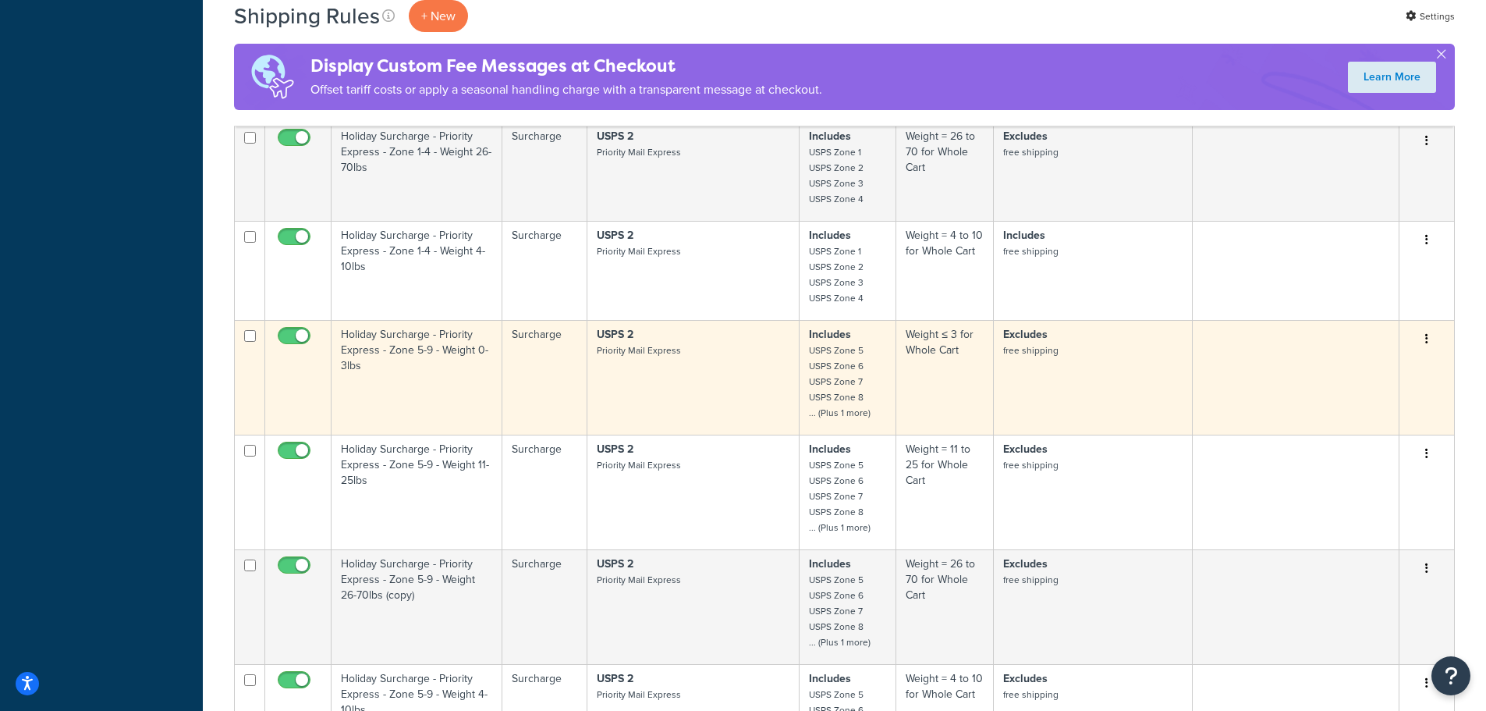
scroll to position [2964, 0]
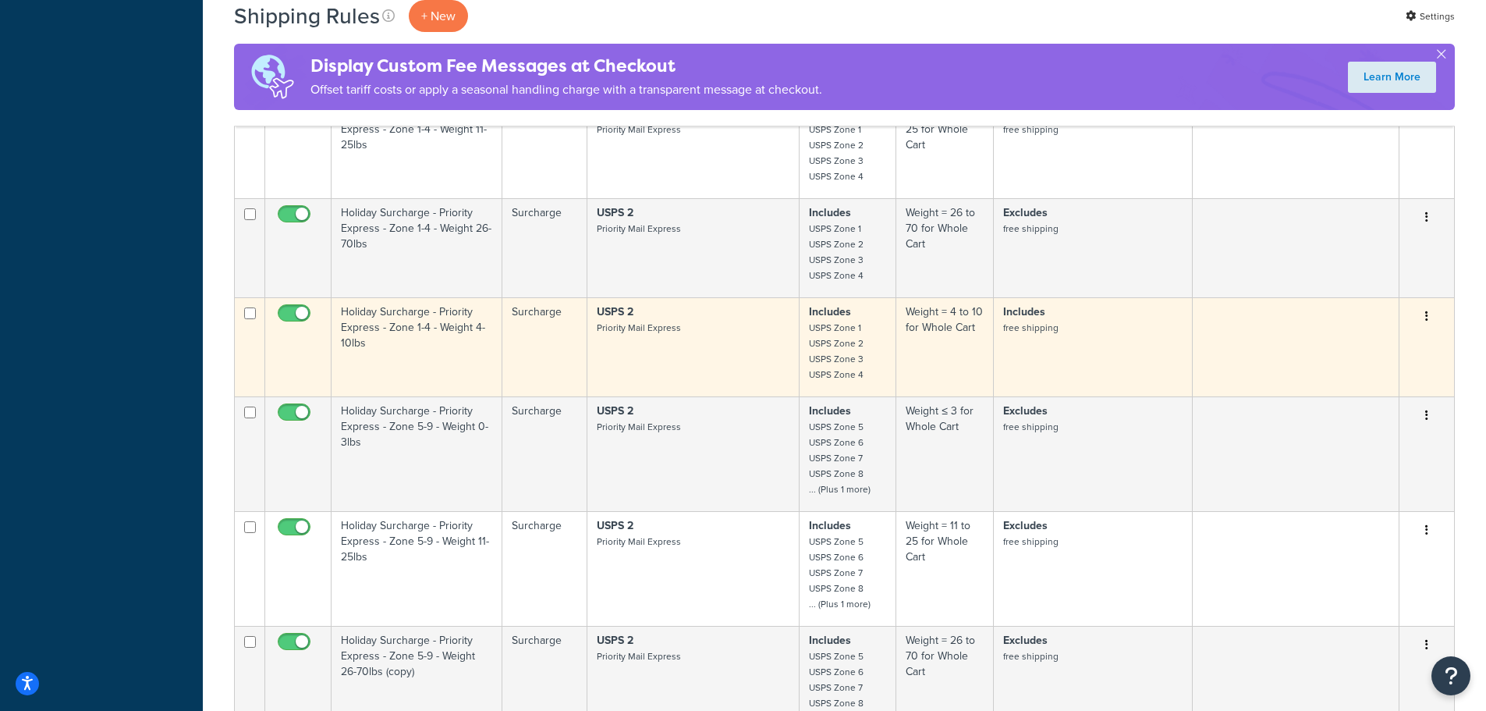
click at [1035, 315] on strong "Includes" at bounding box center [1024, 311] width 42 height 16
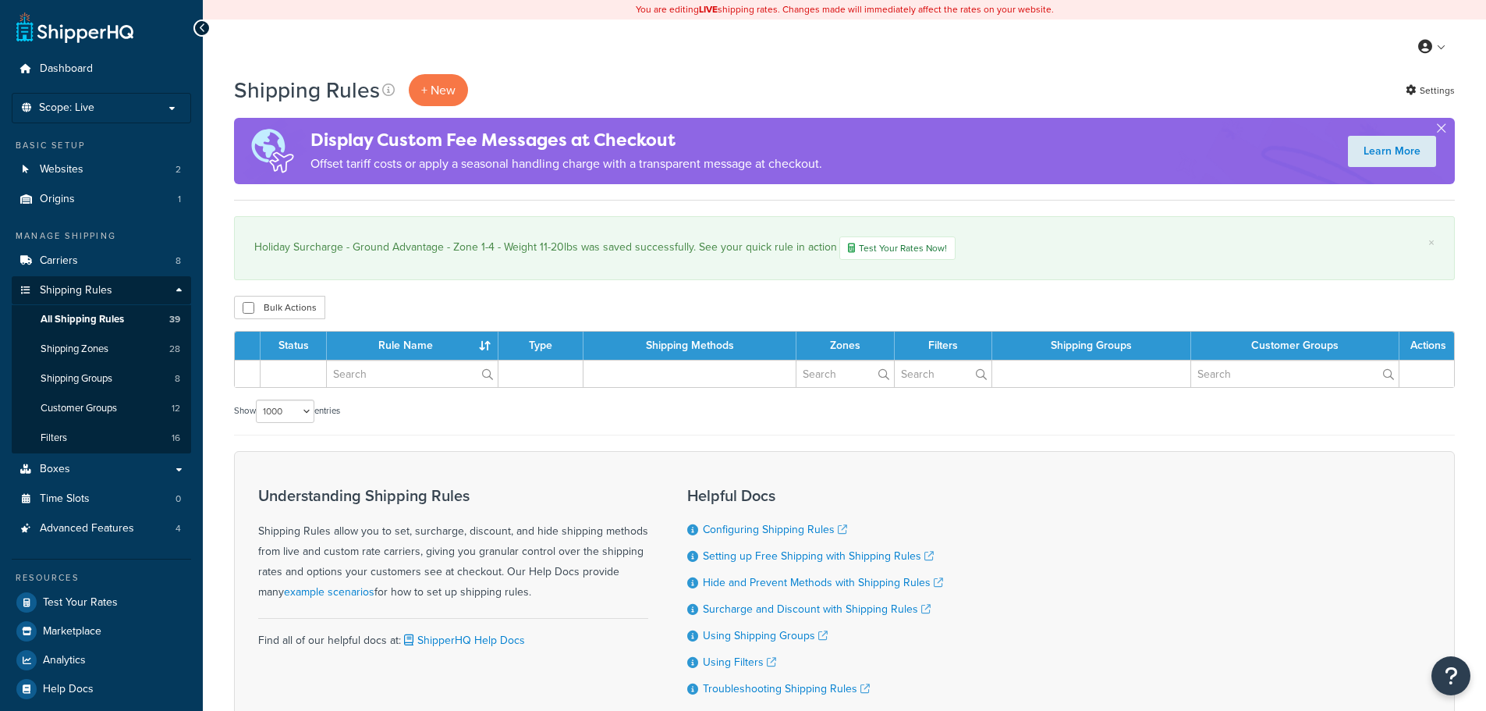
select select "1000"
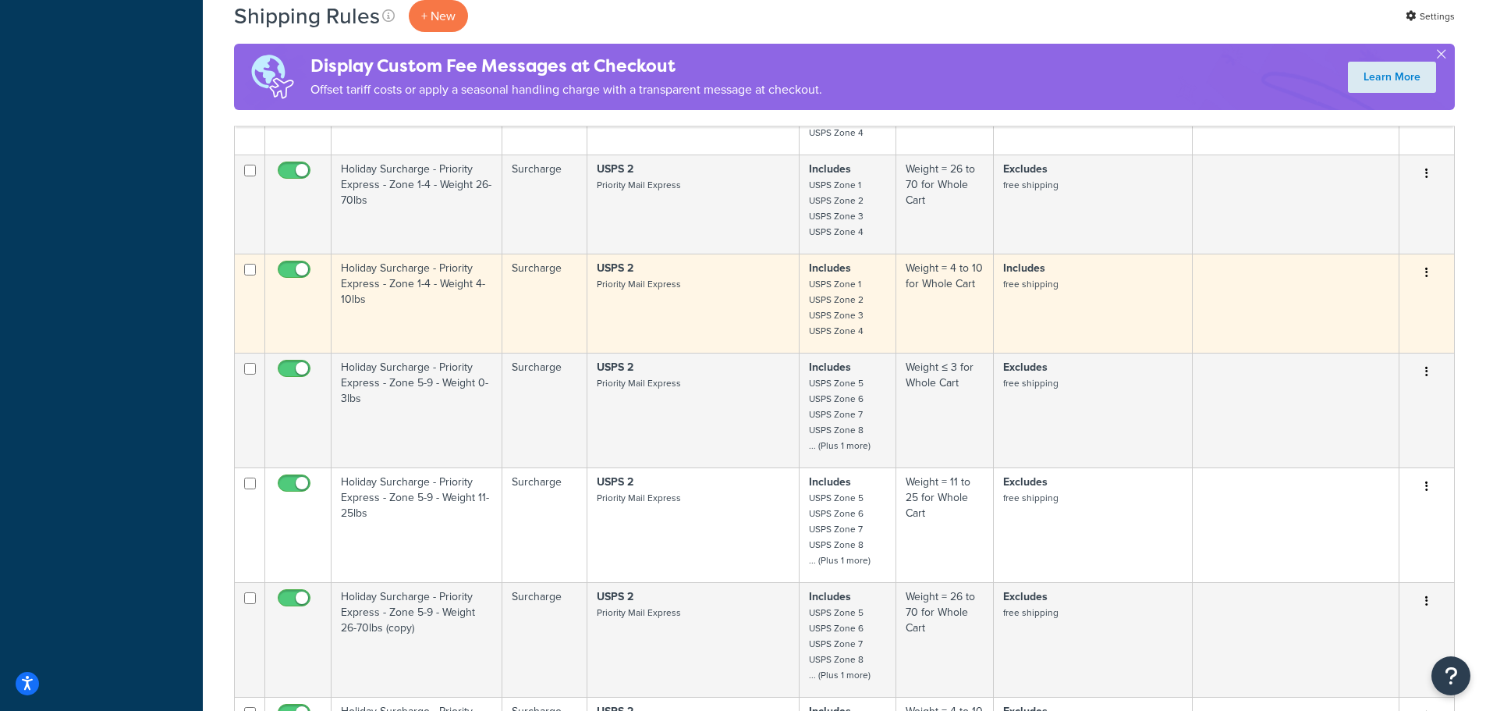
scroll to position [3007, 0]
click at [1048, 296] on td "Includes free shipping" at bounding box center [1093, 303] width 198 height 99
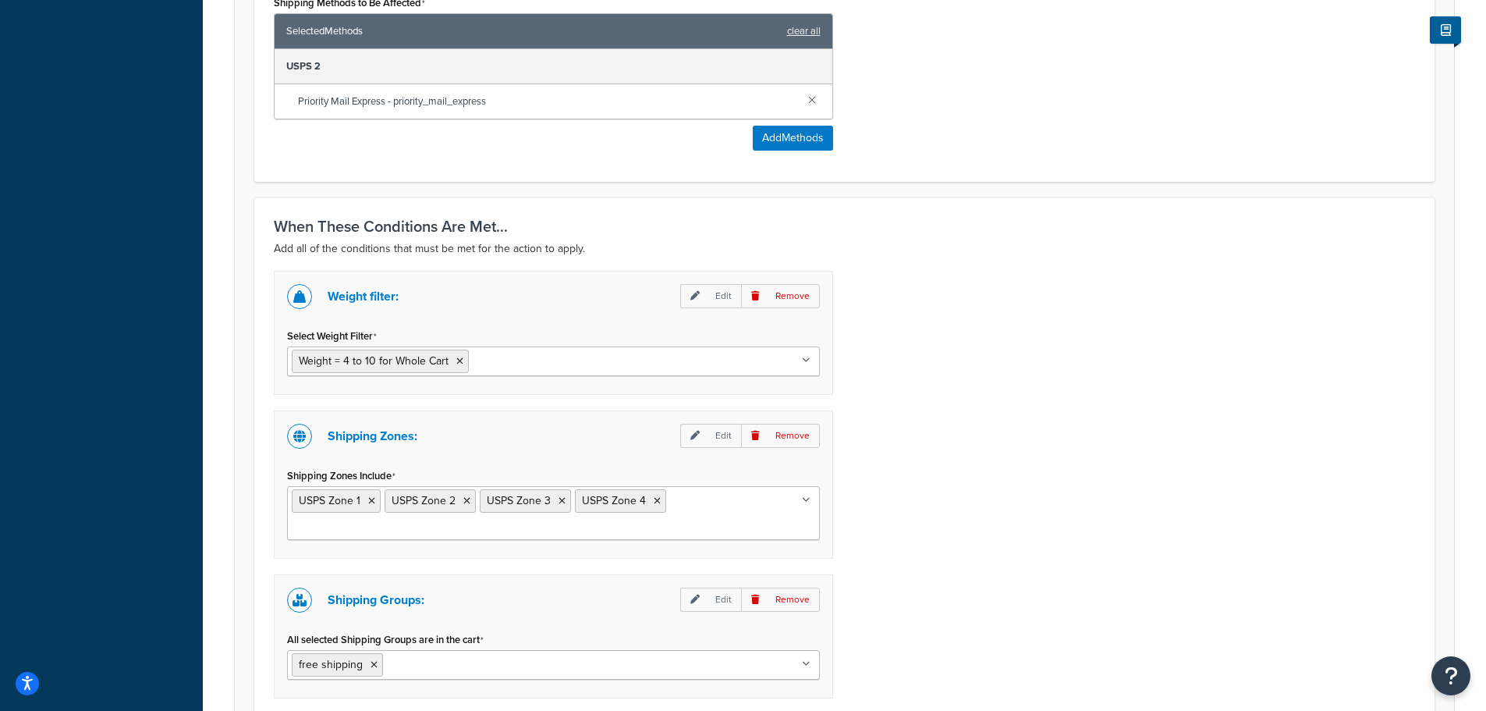
scroll to position [1128, 0]
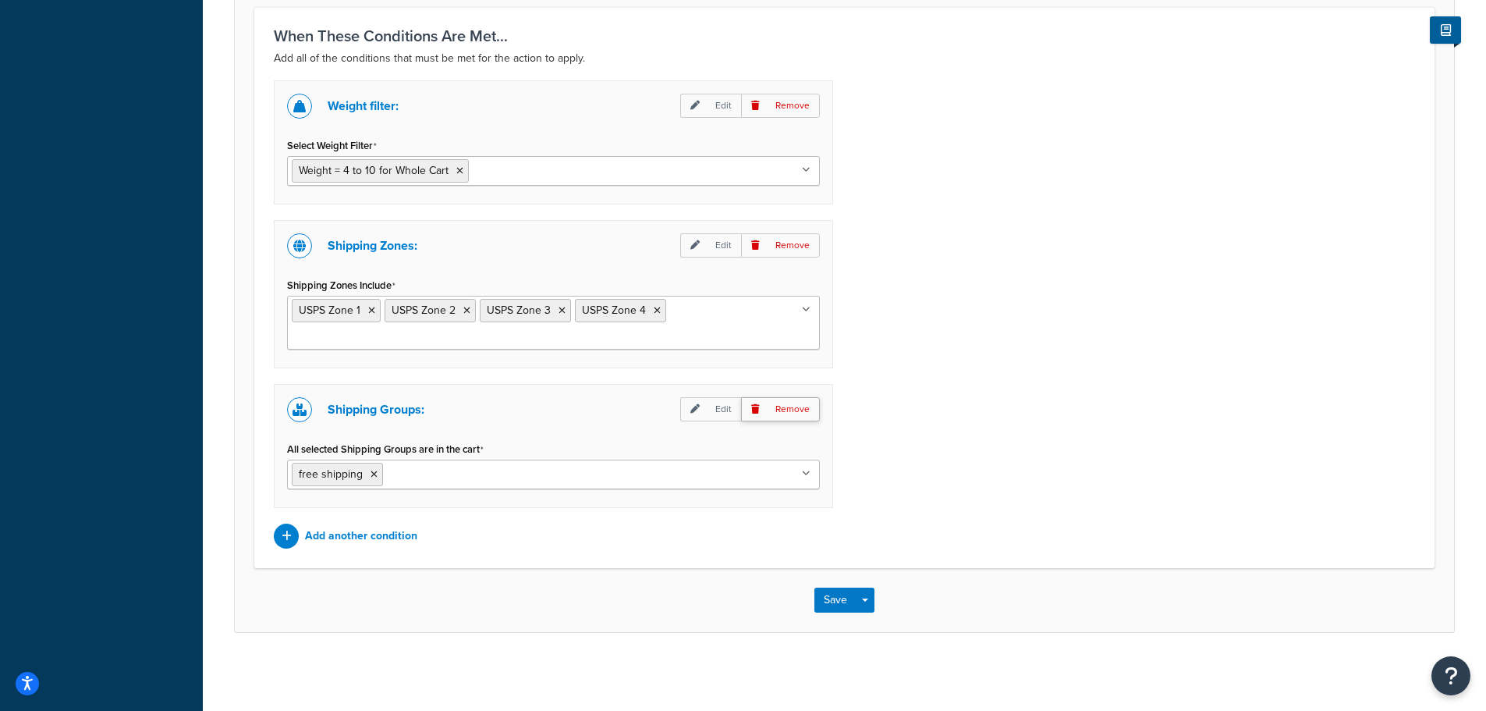
click at [803, 410] on p "Remove" at bounding box center [780, 409] width 79 height 24
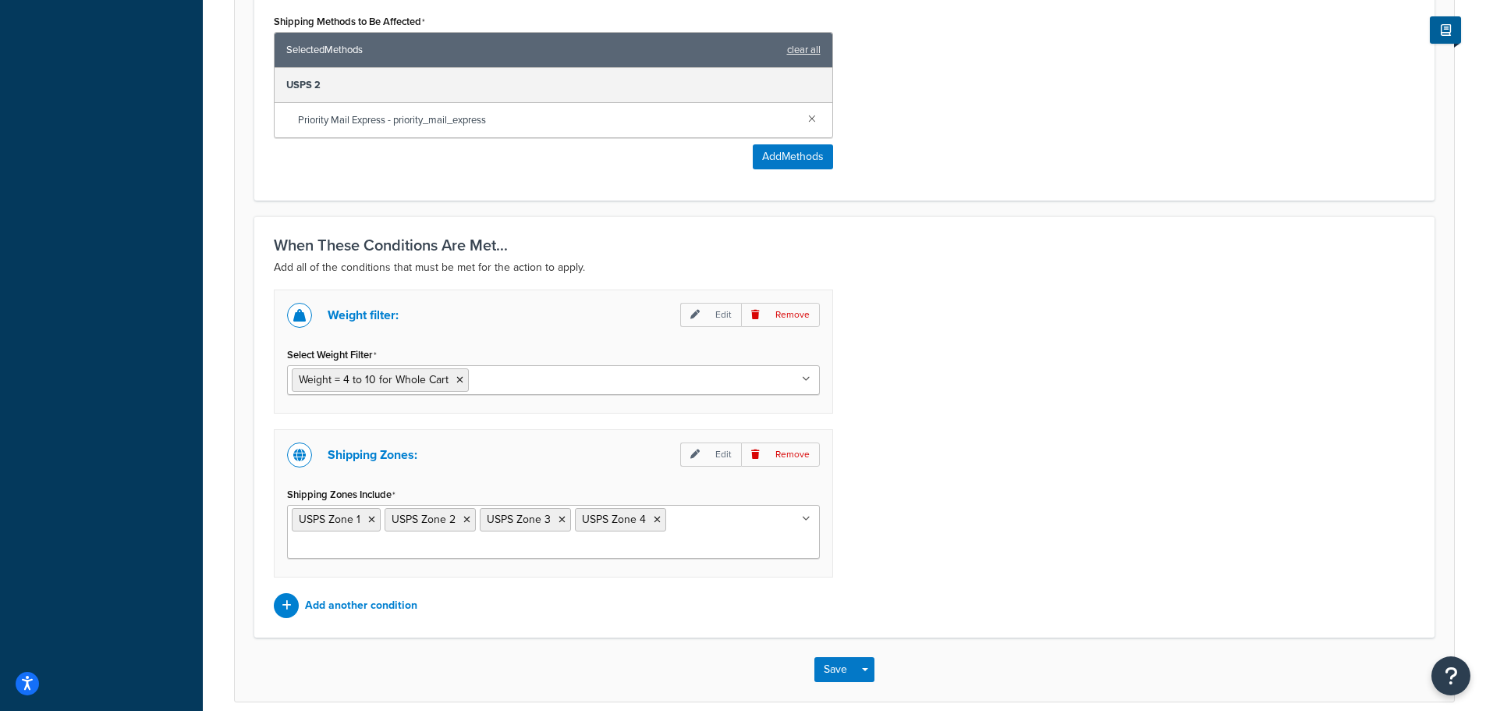
scroll to position [988, 0]
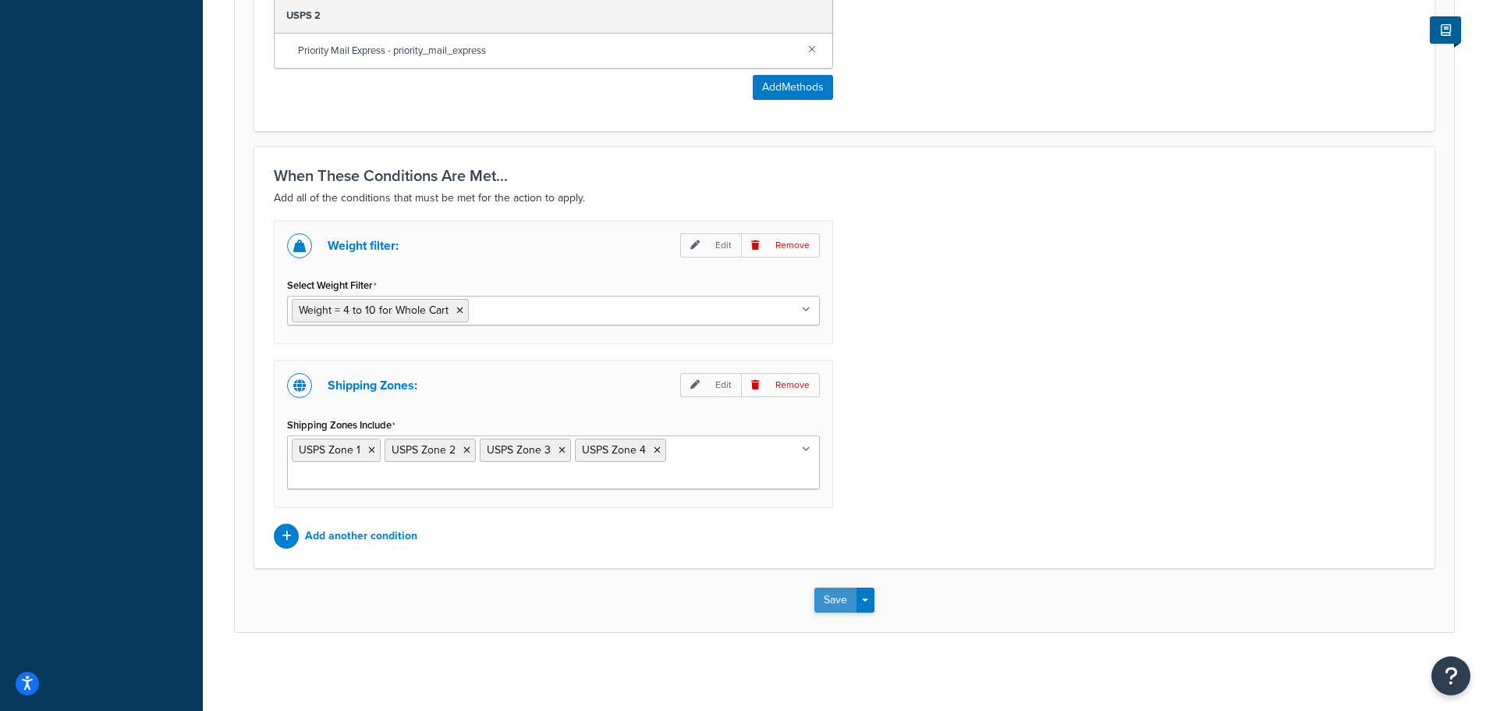
click at [847, 596] on button "Save" at bounding box center [835, 599] width 42 height 25
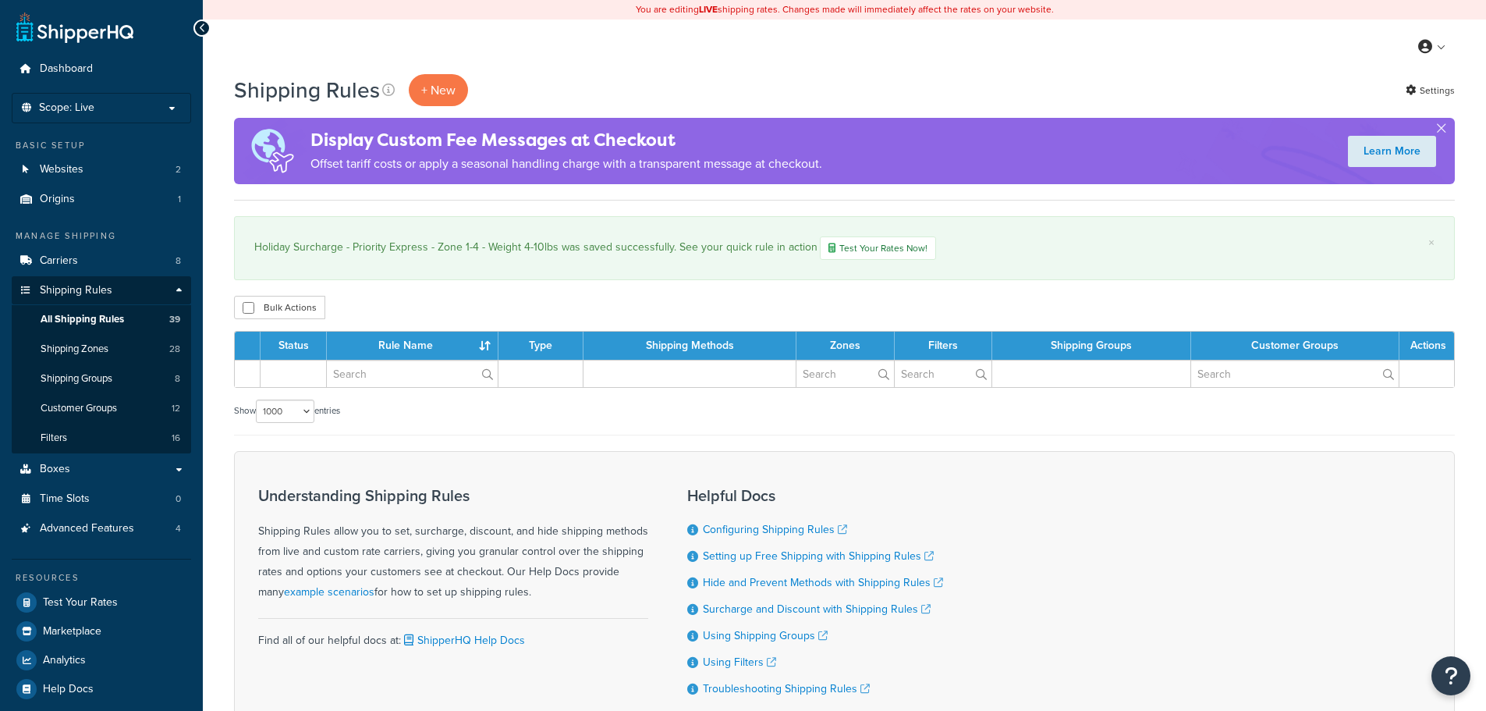
select select "1000"
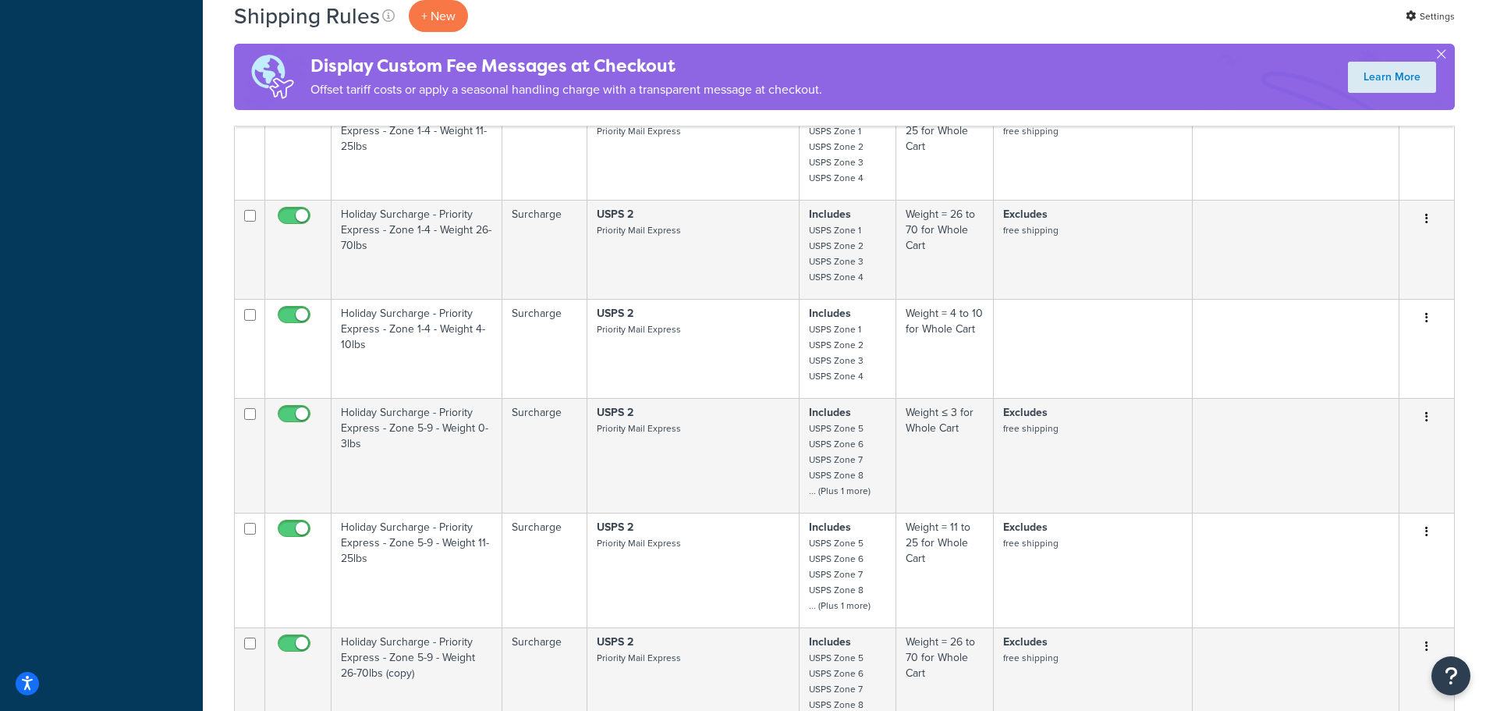
scroll to position [2886, 0]
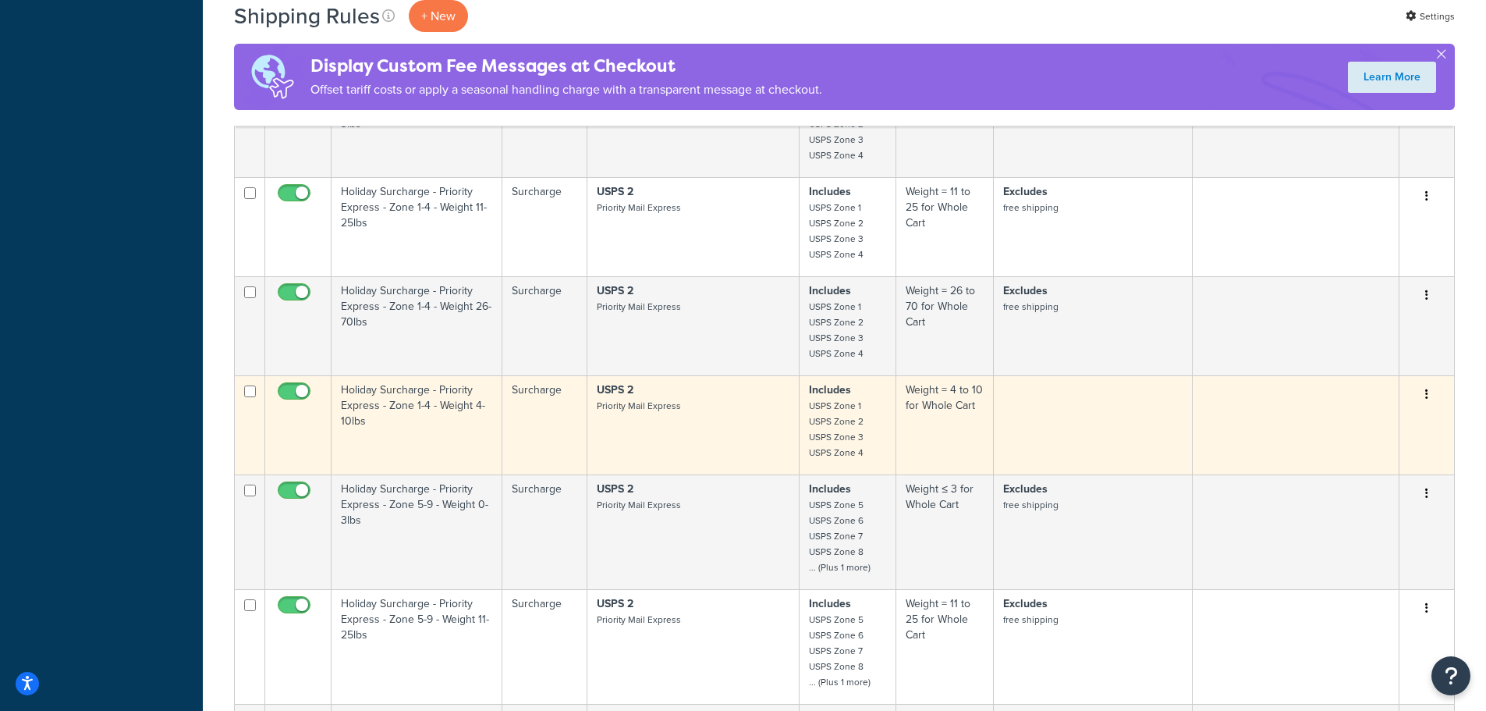
click at [676, 401] on small "Priority Mail Express" at bounding box center [639, 406] width 84 height 14
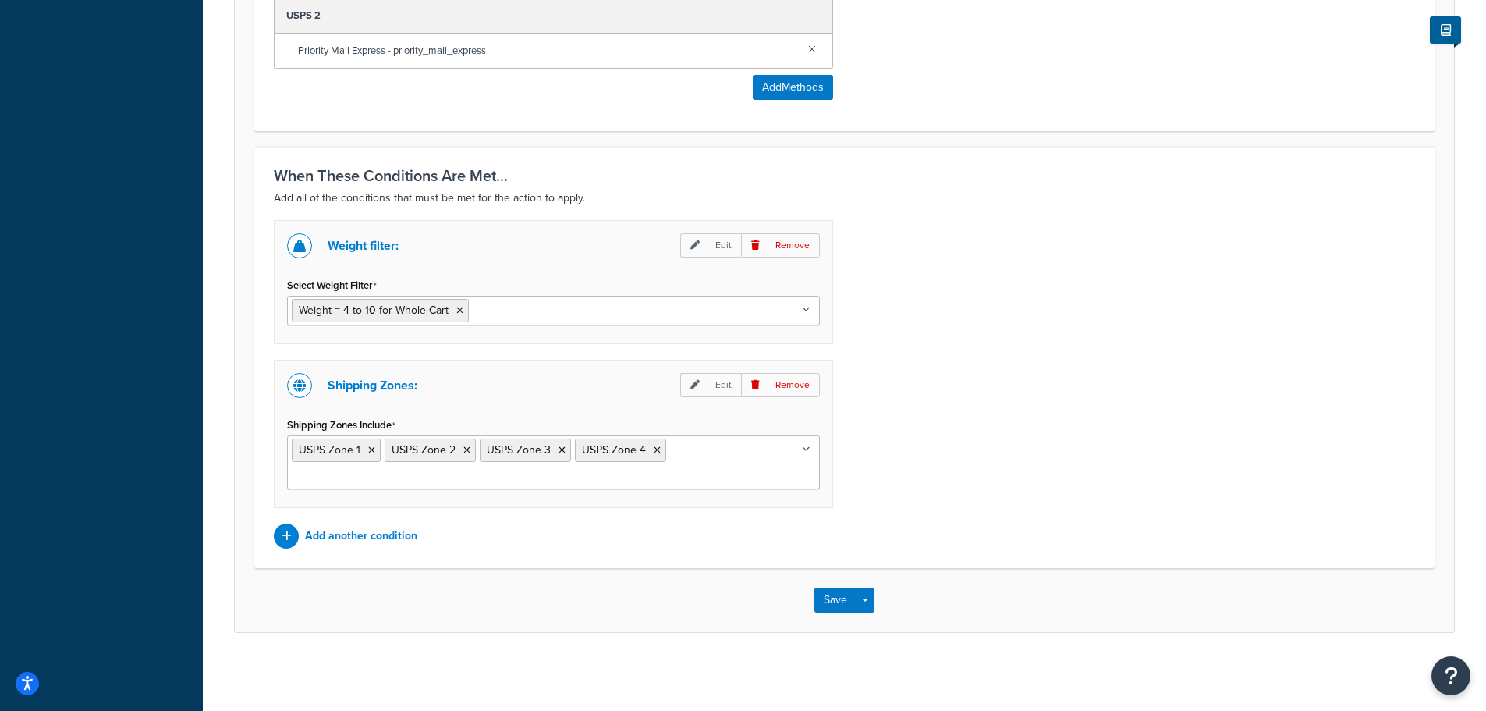
scroll to position [988, 0]
click at [382, 536] on p "Add another condition" at bounding box center [361, 536] width 112 height 22
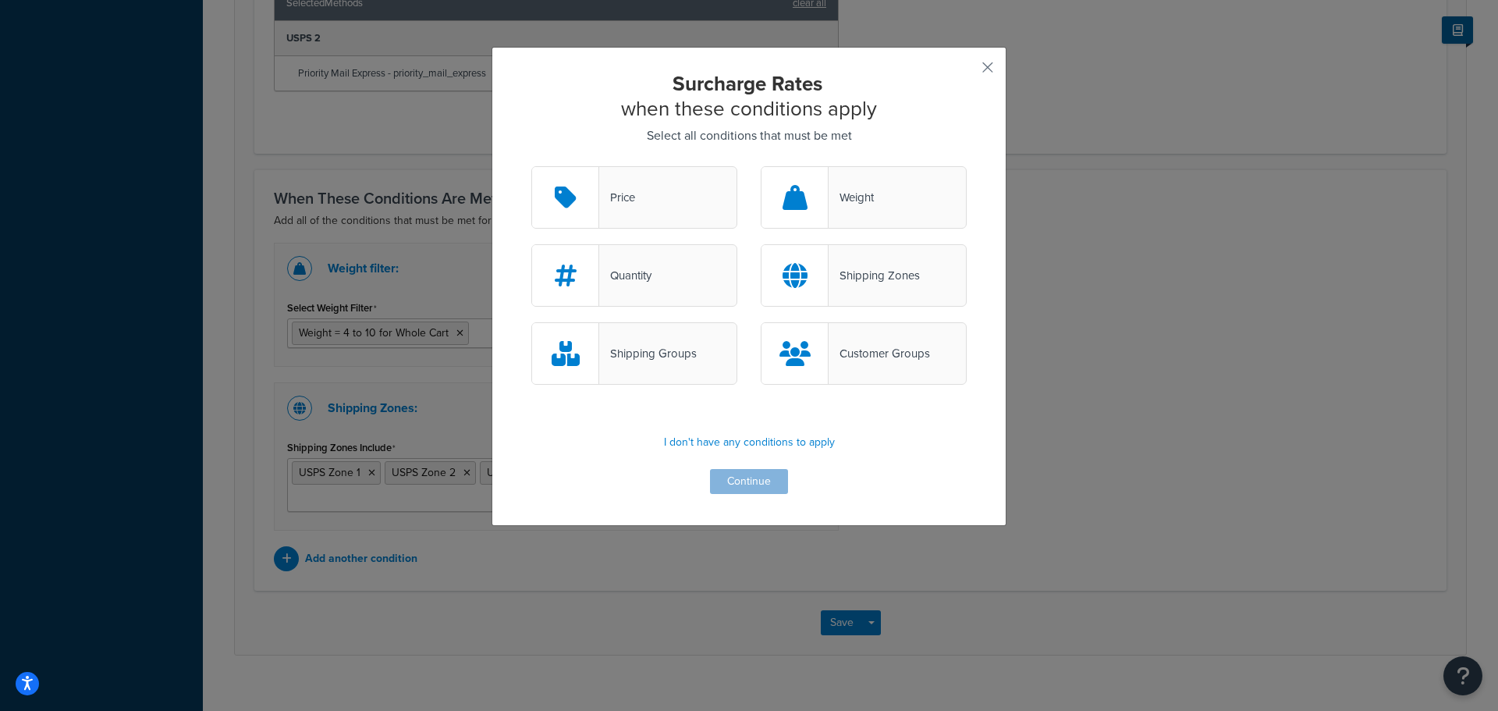
click at [679, 364] on div "Shipping Groups" at bounding box center [648, 353] width 98 height 22
click at [0, 0] on input "Shipping Groups" at bounding box center [0, 0] width 0 height 0
click at [745, 485] on button "Continue" at bounding box center [749, 481] width 78 height 25
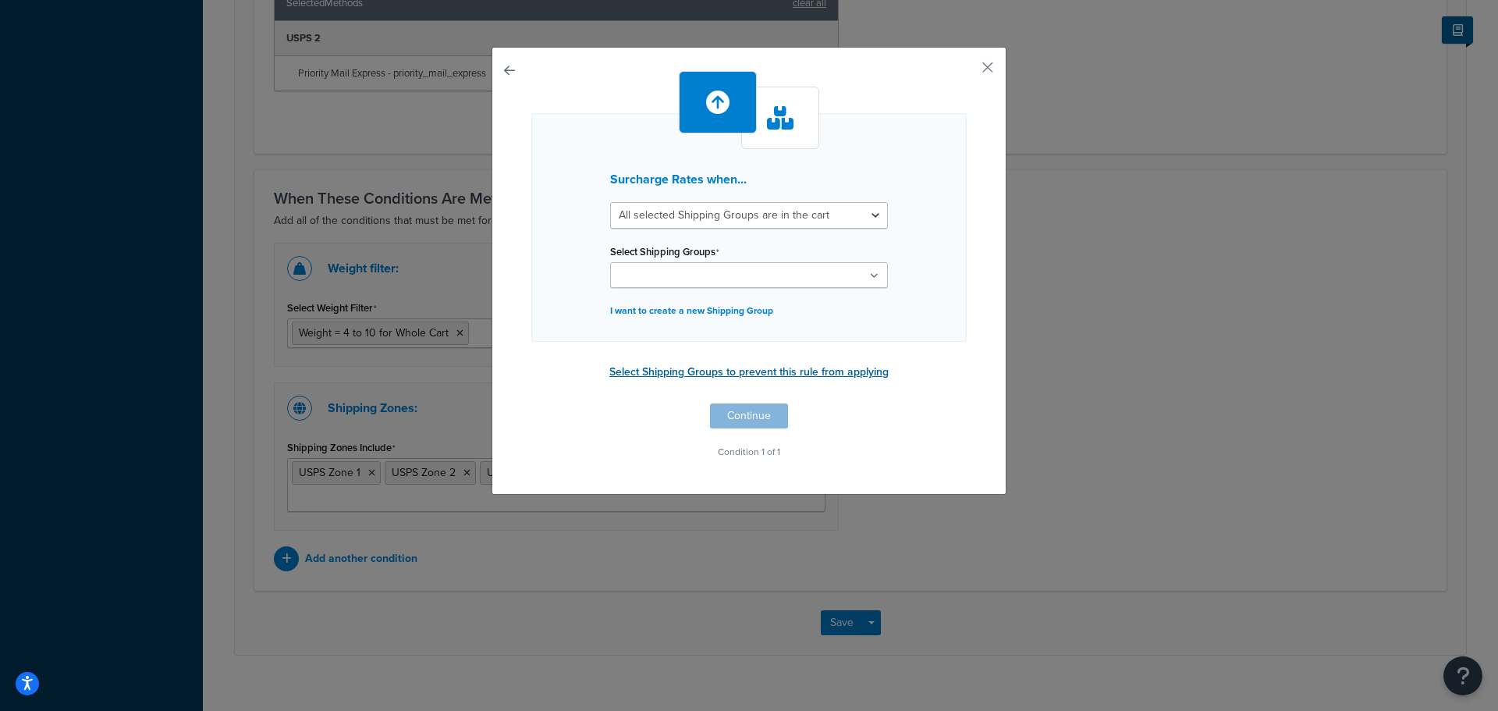
click at [803, 371] on button "Select Shipping Groups to prevent this rule from applying" at bounding box center [749, 371] width 289 height 23
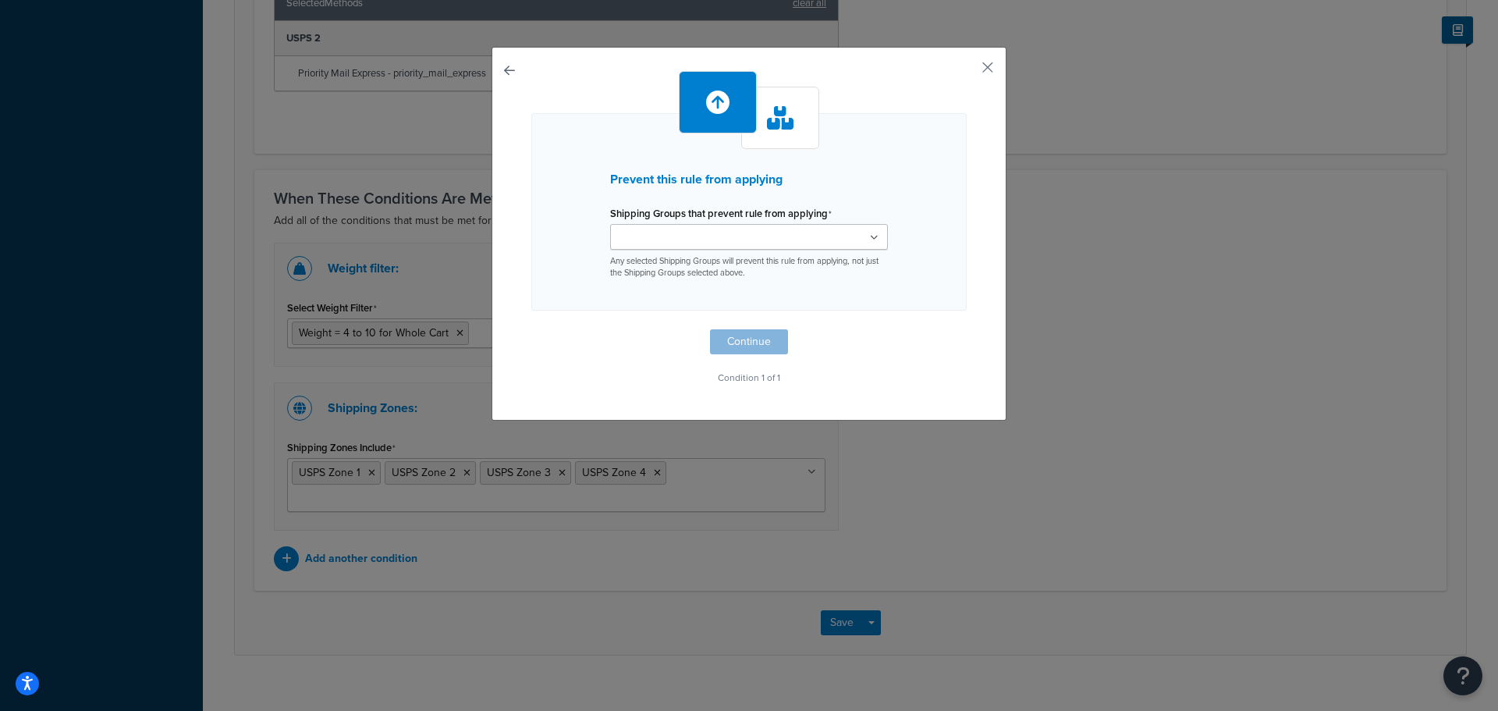
click at [871, 237] on icon at bounding box center [874, 237] width 9 height 9
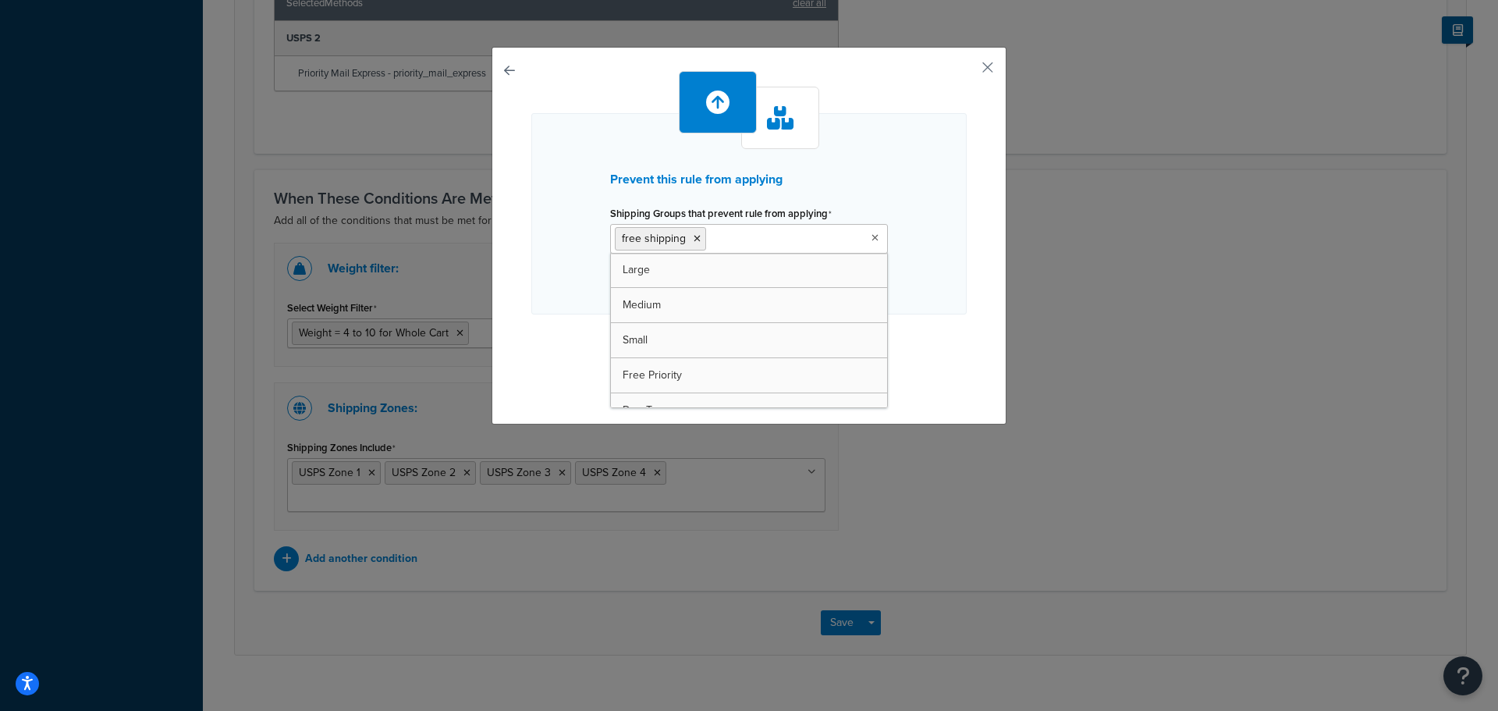
click at [946, 335] on div "Prevent this rule from applying Shipping Groups that prevent rule from applying…" at bounding box center [748, 231] width 435 height 321
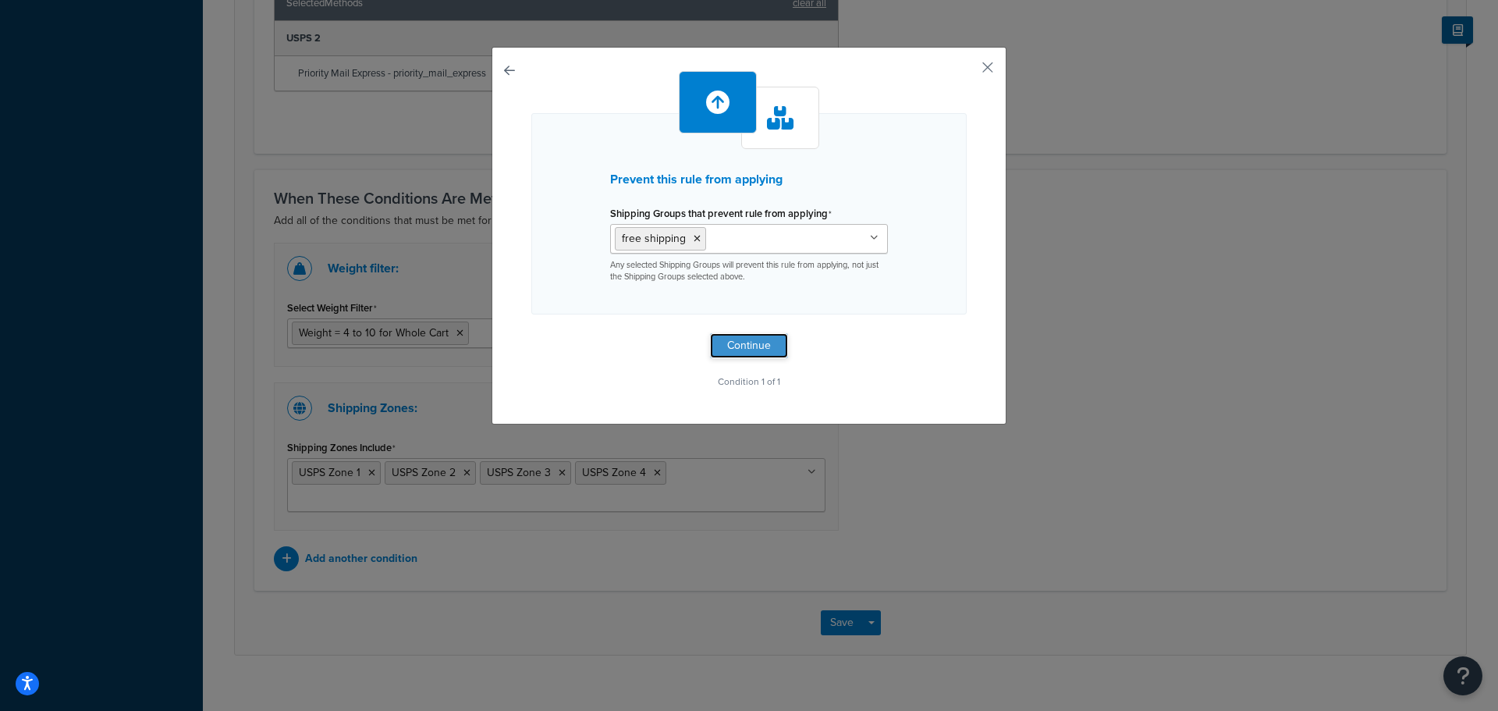
click at [742, 346] on button "Continue" at bounding box center [749, 345] width 78 height 25
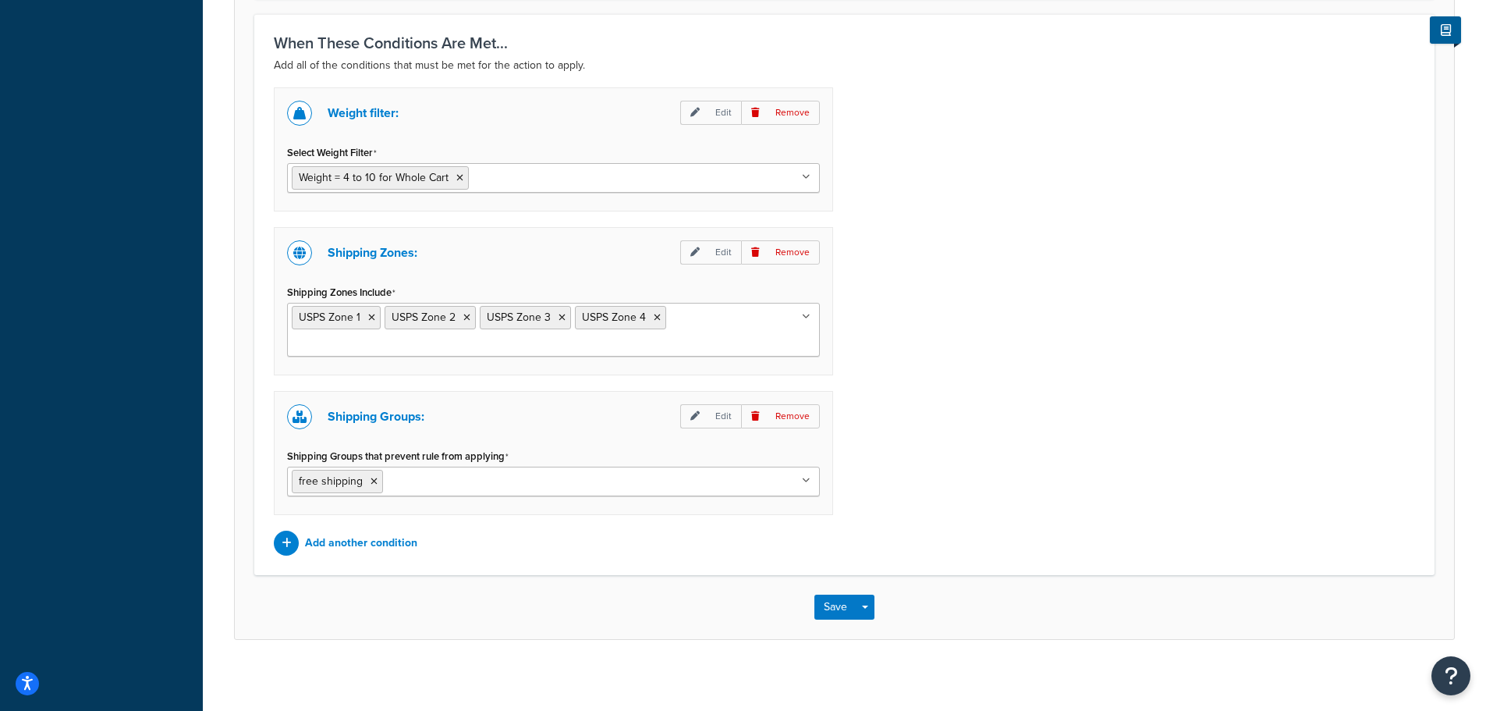
scroll to position [1128, 0]
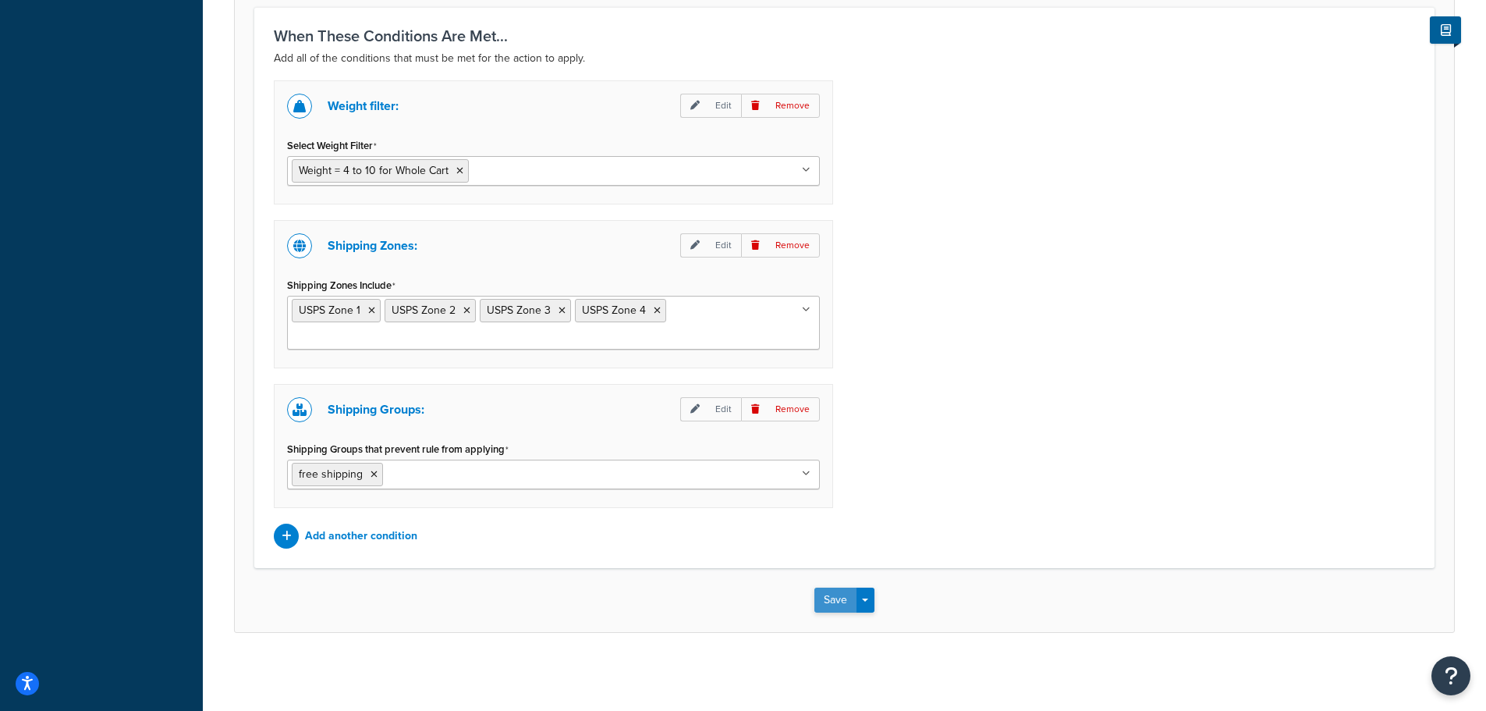
click at [831, 602] on button "Save" at bounding box center [835, 599] width 42 height 25
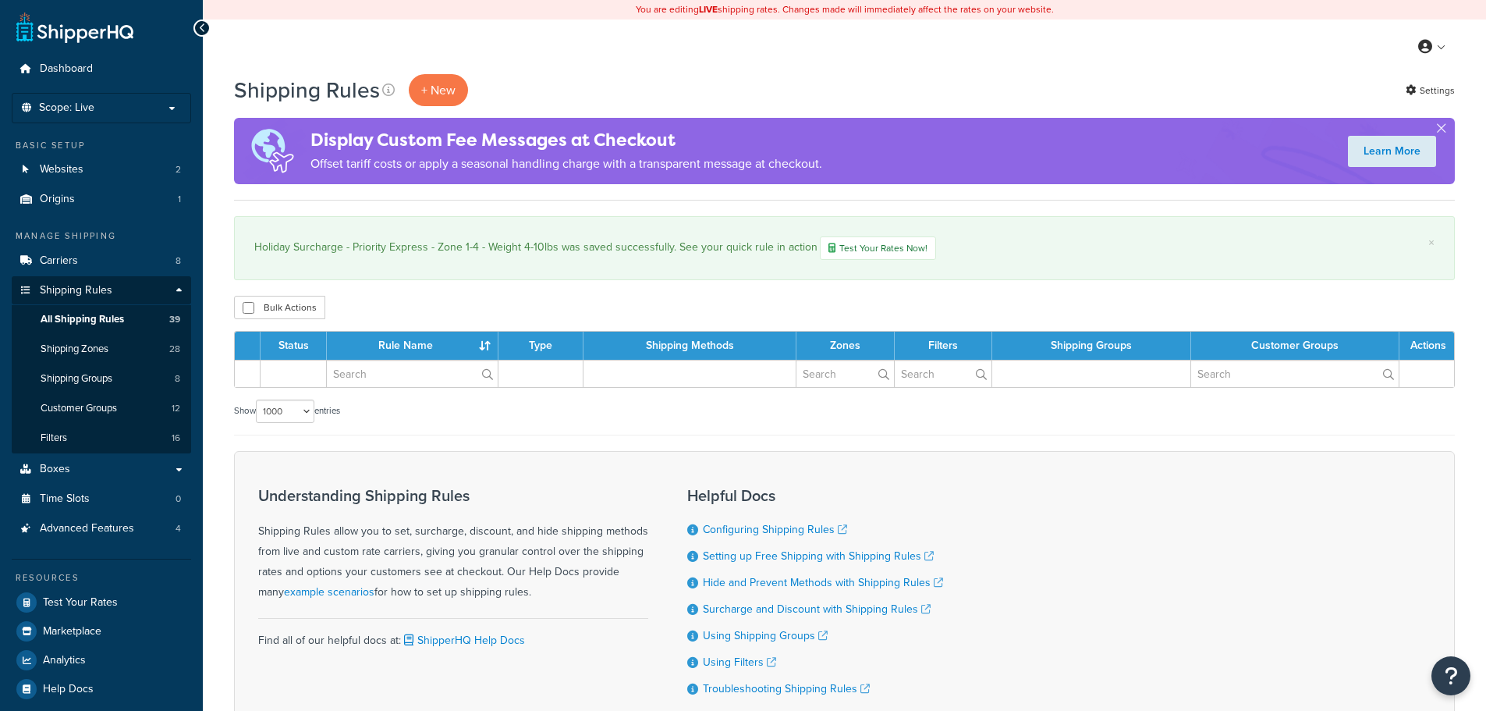
select select "1000"
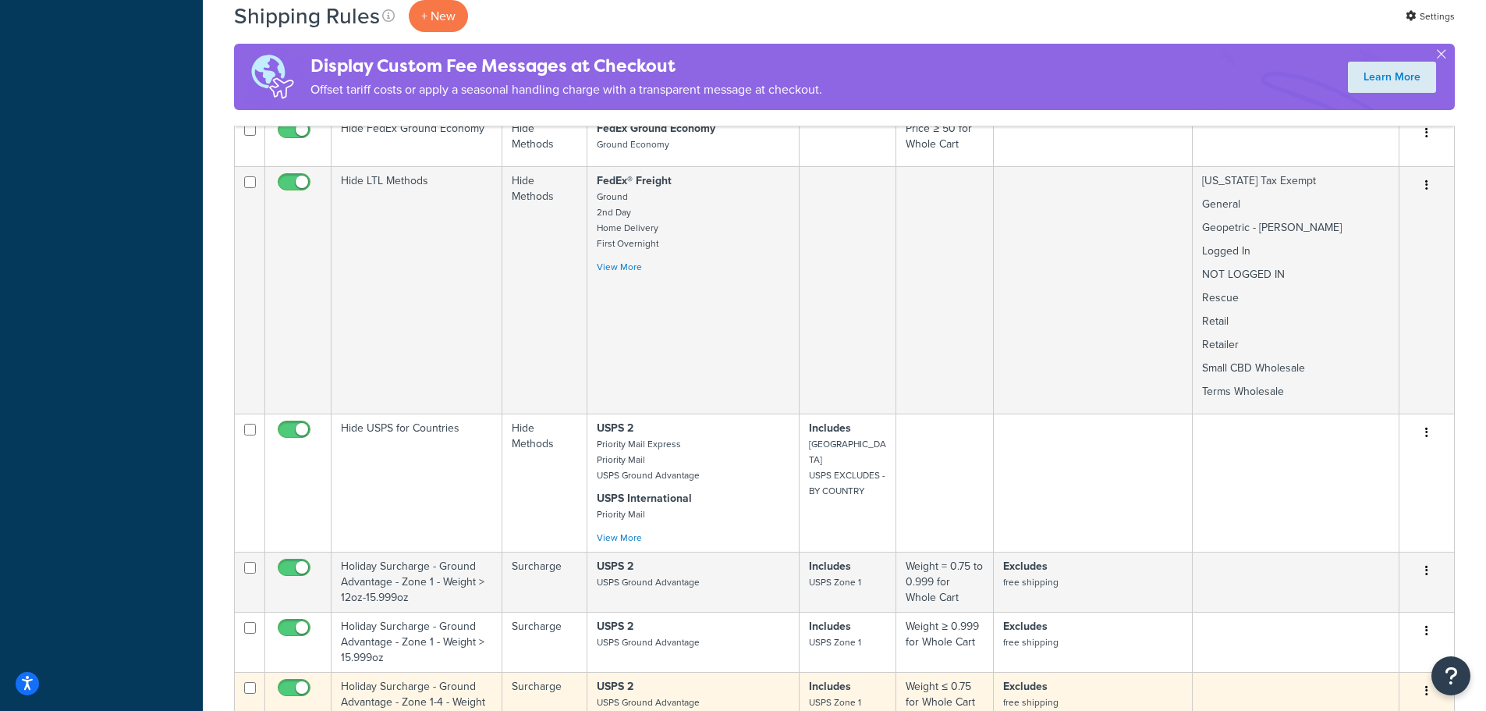
scroll to position [1716, 0]
